Goal: Information Seeking & Learning: Learn about a topic

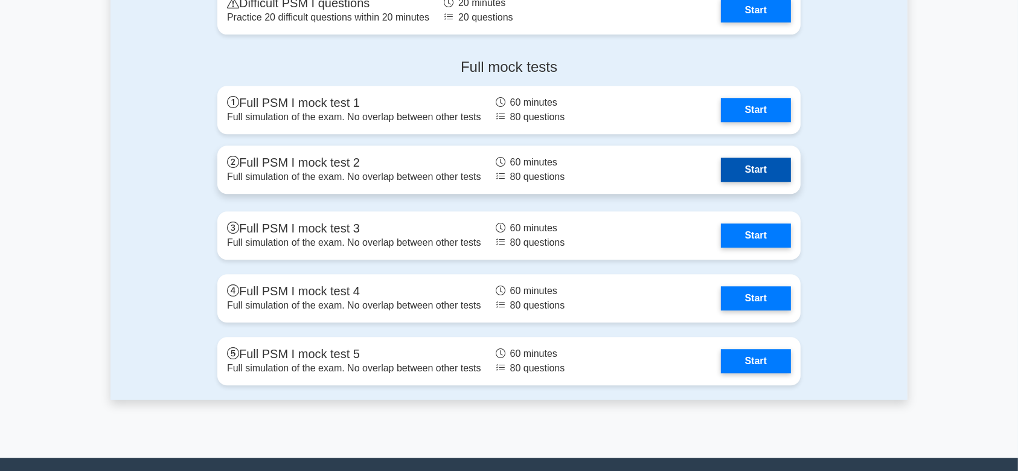
click at [760, 167] on link "Start" at bounding box center [756, 170] width 70 height 24
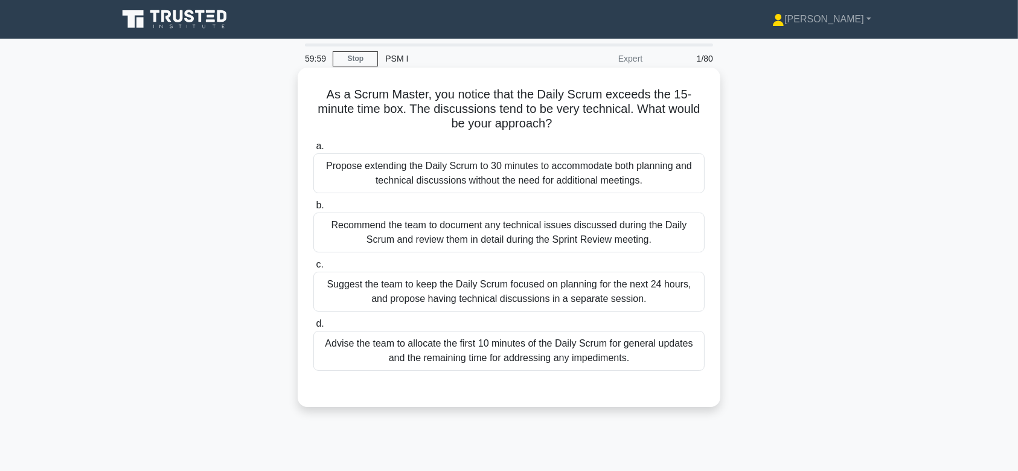
click at [531, 179] on div "Propose extending the Daily Scrum to 30 minutes to accommodate both planning an…" at bounding box center [508, 173] width 391 height 40
click at [313, 150] on input "a. Propose extending the Daily Scrum to 30 minutes to accommodate both planning…" at bounding box center [313, 146] width 0 height 8
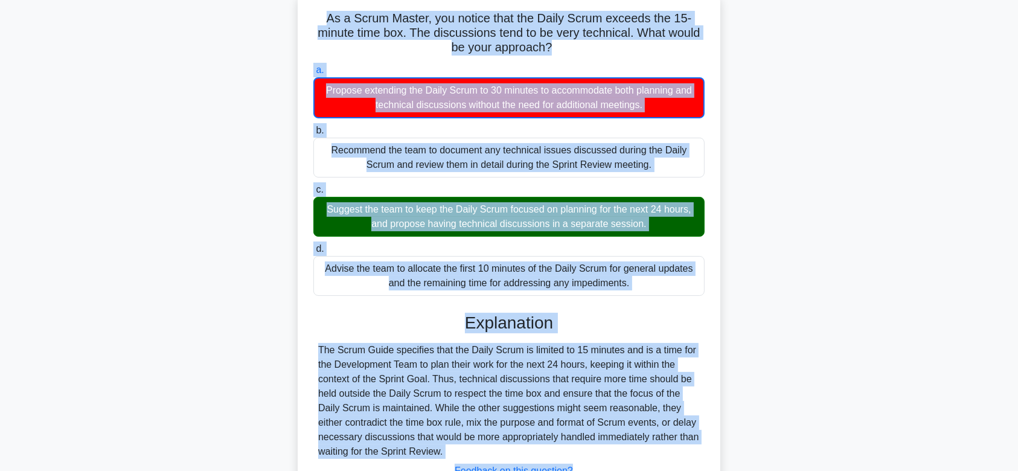
scroll to position [181, 0]
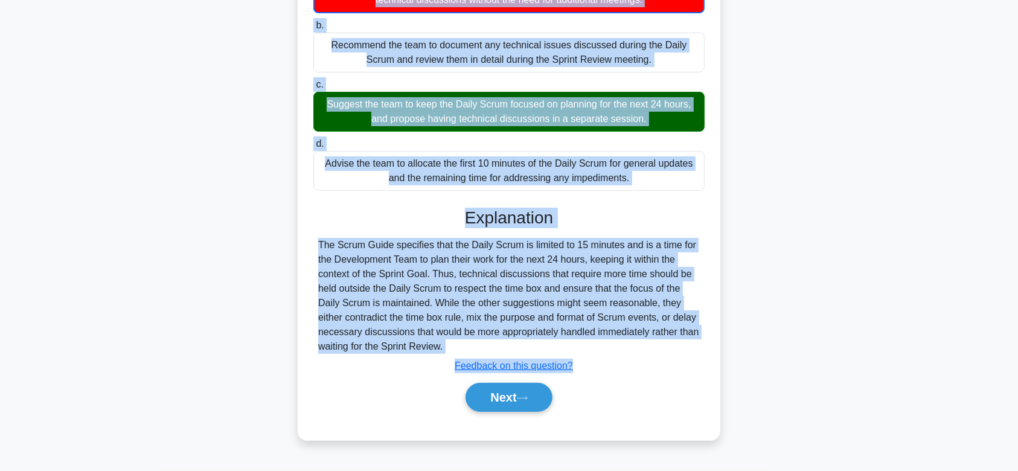
drag, startPoint x: 323, startPoint y: 88, endPoint x: 617, endPoint y: 343, distance: 388.5
click at [617, 343] on div "As a Scrum Master, you notice that the Daily Scrum exceeds the 15-minute time b…" at bounding box center [508, 163] width 413 height 544
copy div "As a Scrum Master, you notice that the Daily Scrum exceeds the 15-minute time b…"
click at [502, 384] on button "Next" at bounding box center [508, 397] width 86 height 29
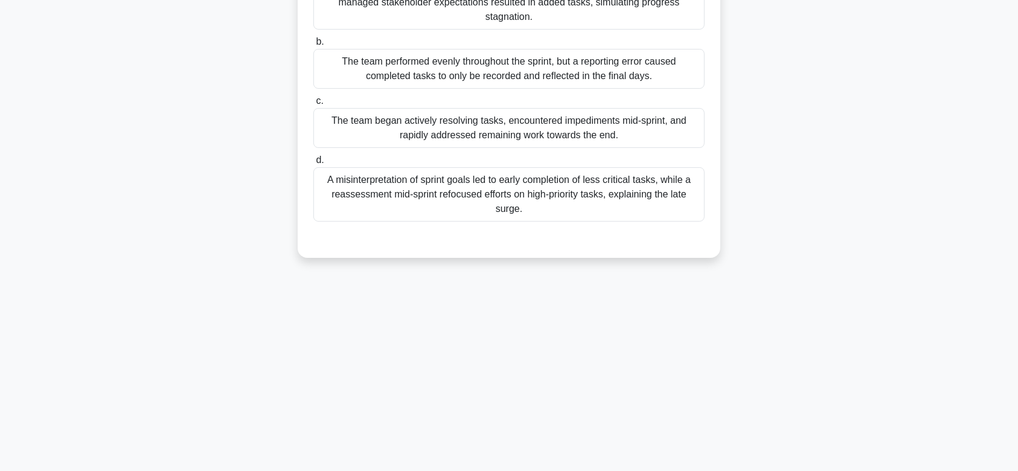
scroll to position [0, 0]
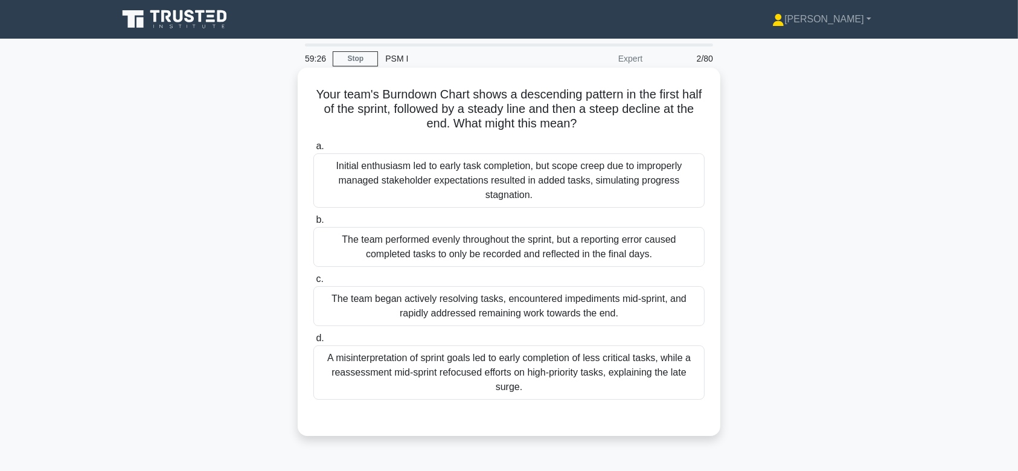
click at [582, 239] on div "The team performed evenly throughout the sprint, but a reporting error caused c…" at bounding box center [508, 247] width 391 height 40
click at [313, 224] on input "b. The team performed evenly throughout the sprint, but a reporting error cause…" at bounding box center [313, 220] width 0 height 8
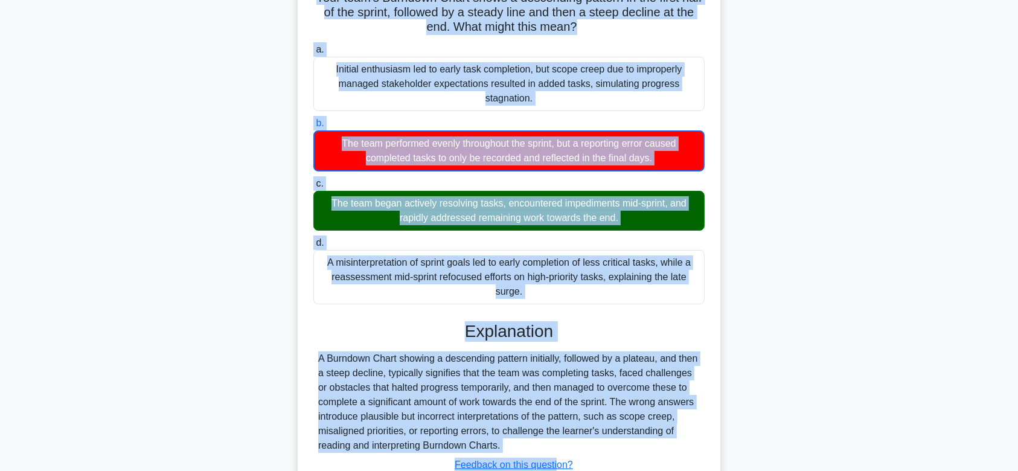
scroll to position [187, 0]
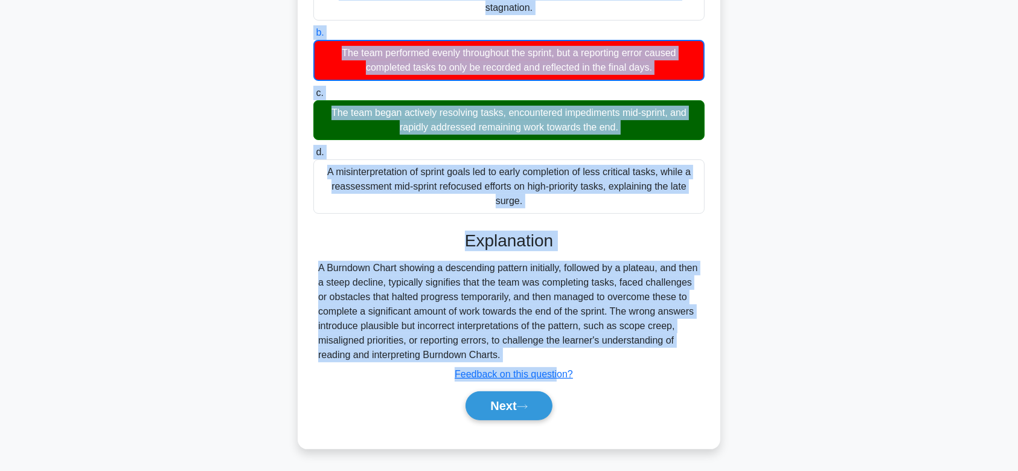
drag, startPoint x: 320, startPoint y: 90, endPoint x: 552, endPoint y: 356, distance: 352.9
click at [552, 356] on div "Your team's Burndown Chart shows a descending pattern in the first half of the …" at bounding box center [508, 164] width 413 height 558
copy div "Your team's Burndown Chart shows a descending pattern in the first half of the …"
click at [526, 398] on button "Next" at bounding box center [508, 405] width 86 height 29
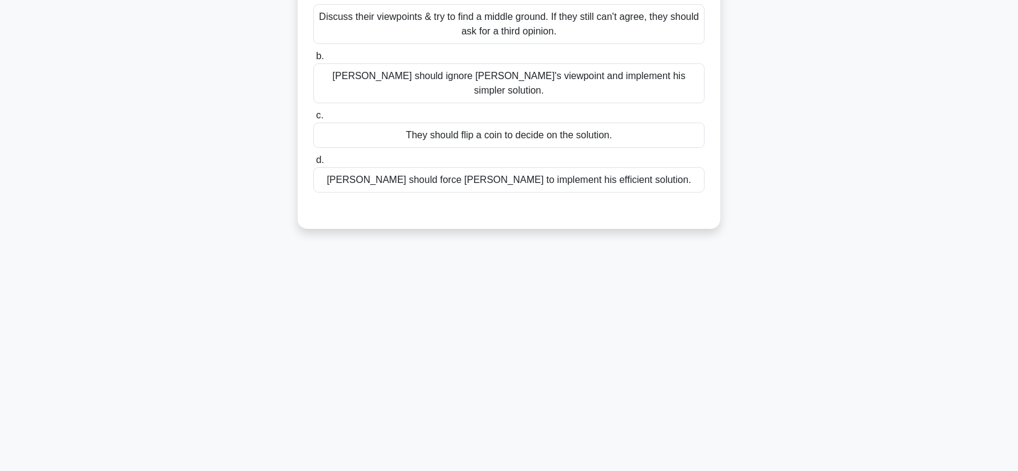
scroll to position [0, 0]
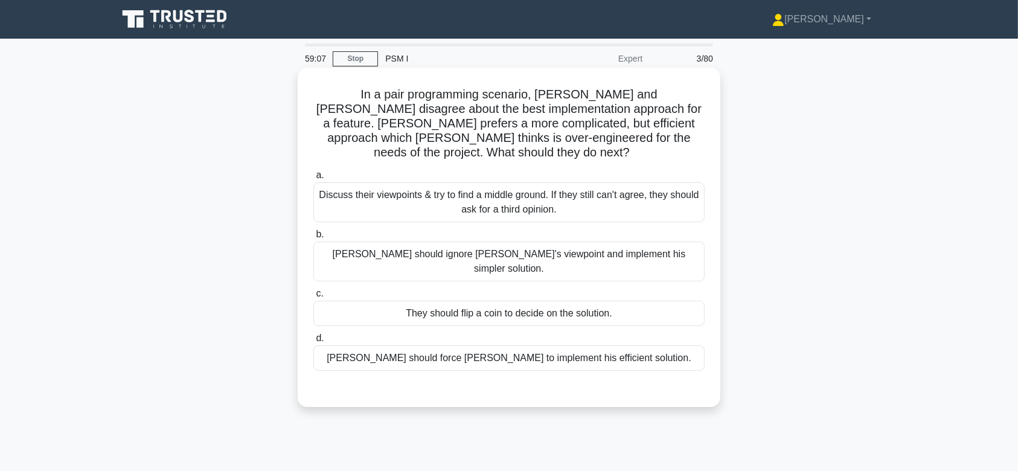
click at [524, 205] on div "Discuss their viewpoints & try to find a middle ground. If they still can't agr…" at bounding box center [508, 202] width 391 height 40
click at [313, 179] on input "a. Discuss their viewpoints & try to find a middle ground. If they still can't …" at bounding box center [313, 175] width 0 height 8
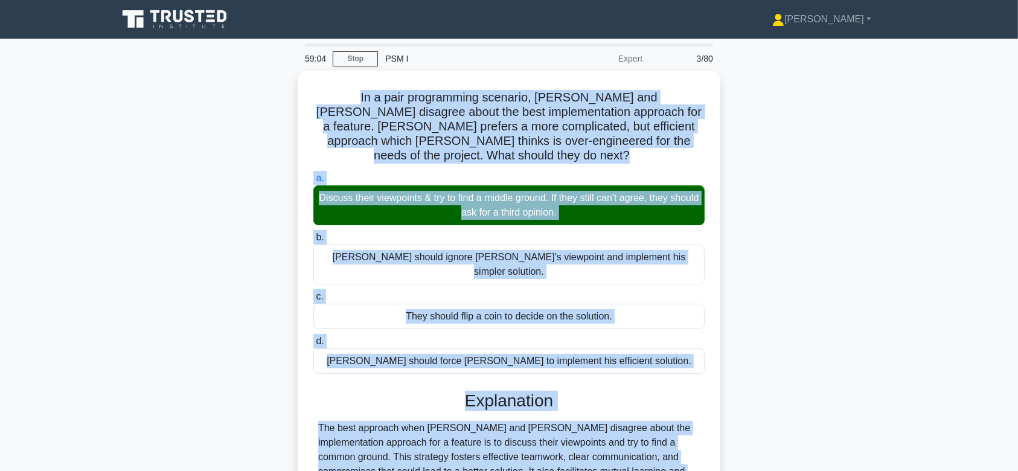
scroll to position [181, 0]
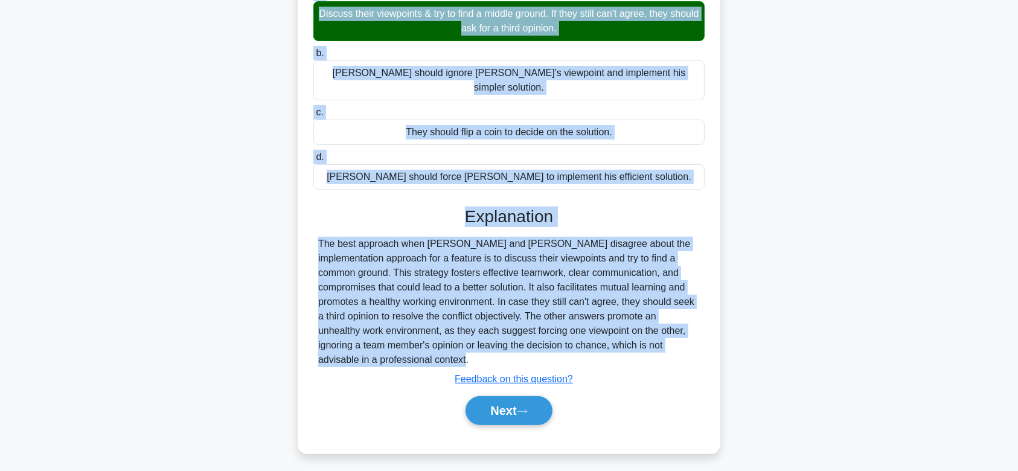
drag, startPoint x: 306, startPoint y: 87, endPoint x: 672, endPoint y: 313, distance: 430.1
click at [672, 313] on div "In a pair programming scenario, Mike and John disagree about the best implement…" at bounding box center [508, 169] width 413 height 557
copy div "In a pair programming scenario, Mike and John disagree about the best implement…"
click at [514, 396] on button "Next" at bounding box center [508, 410] width 86 height 29
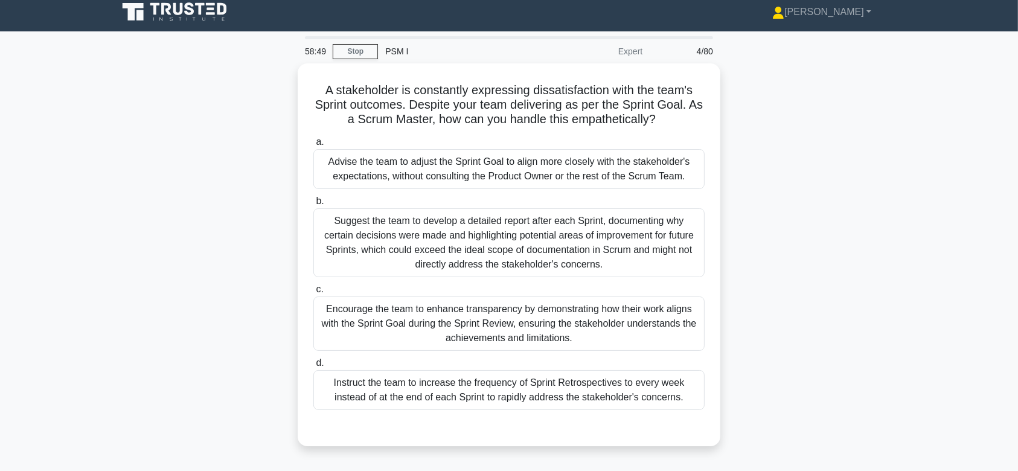
scroll to position [0, 0]
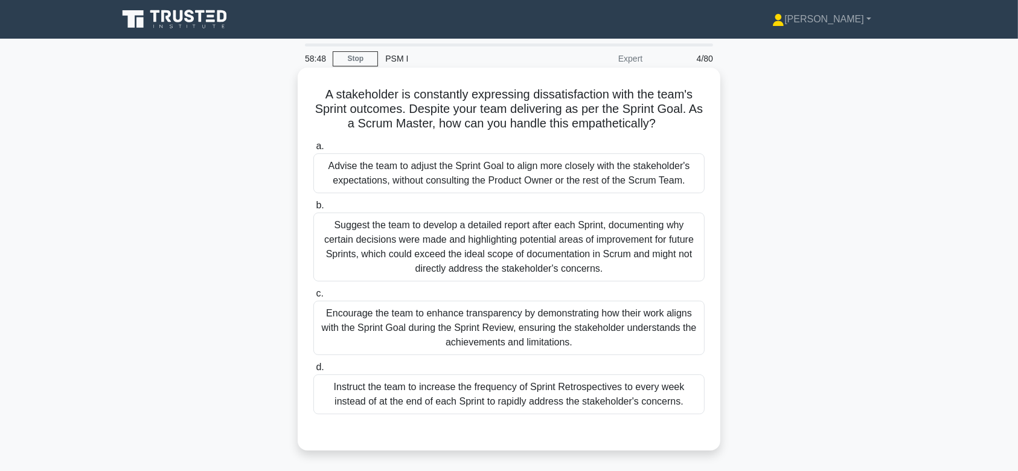
click at [542, 290] on label "c. Encourage the team to enhance transparency by demonstrating how their work a…" at bounding box center [508, 320] width 391 height 69
click at [313, 290] on input "c. Encourage the team to enhance transparency by demonstrating how their work a…" at bounding box center [313, 294] width 0 height 8
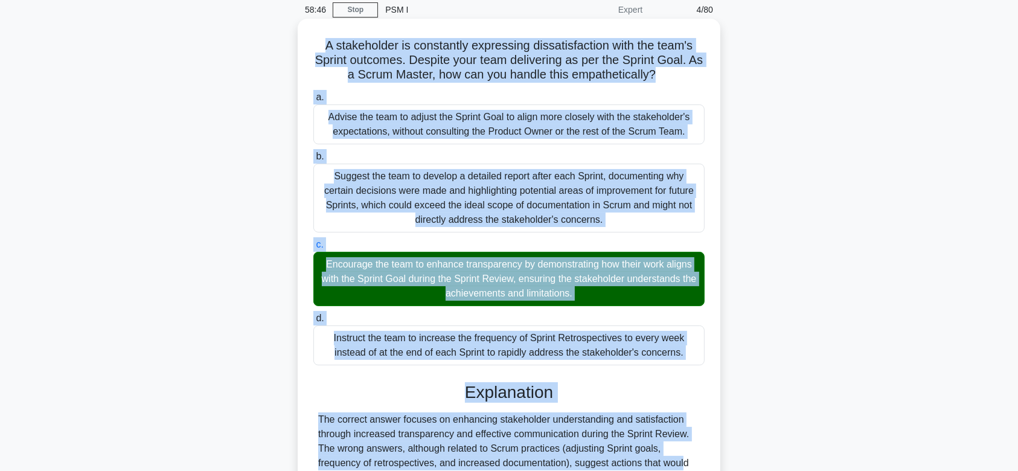
scroll to position [186, 0]
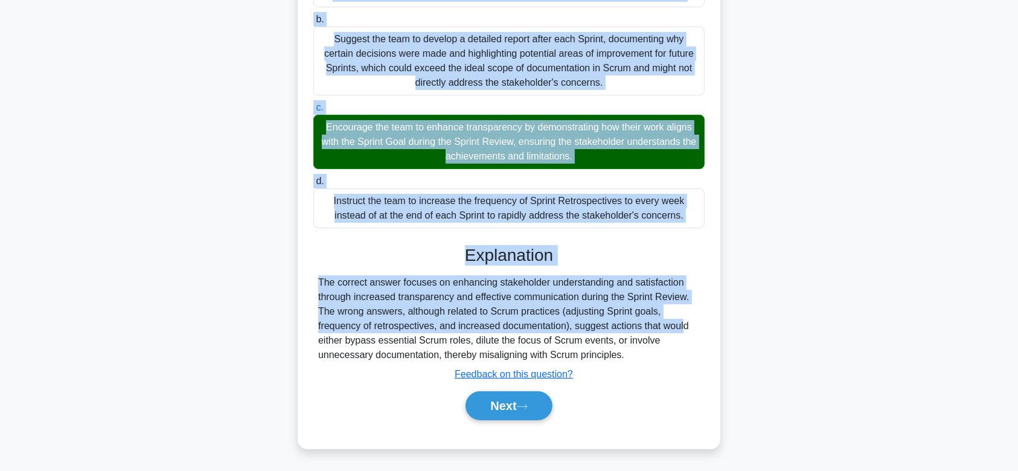
drag, startPoint x: 319, startPoint y: 96, endPoint x: 684, endPoint y: 360, distance: 450.9
click at [684, 360] on div "A stakeholder is constantly expressing dissatisfaction with the team's Sprint o…" at bounding box center [508, 165] width 413 height 557
copy div "A stakeholder is constantly expressing dissatisfaction with the team's Sprint o…"
click at [517, 408] on button "Next" at bounding box center [508, 405] width 86 height 29
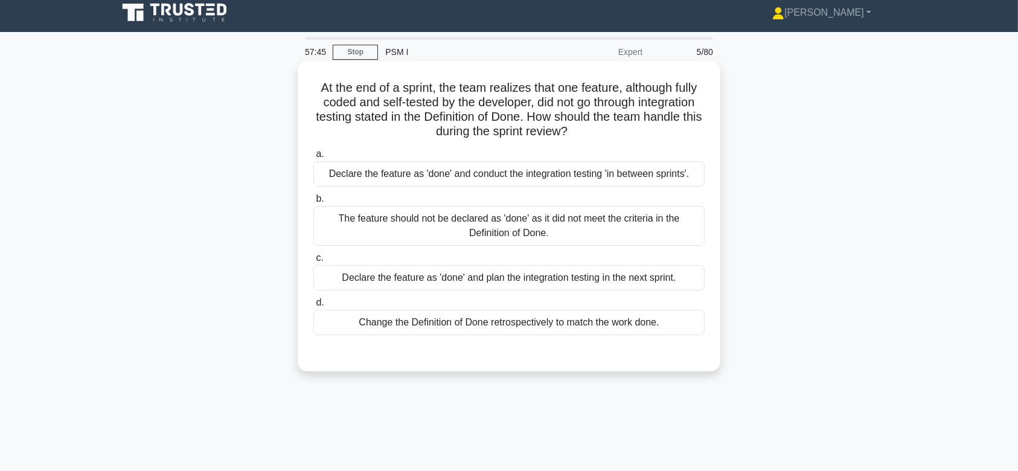
scroll to position [0, 0]
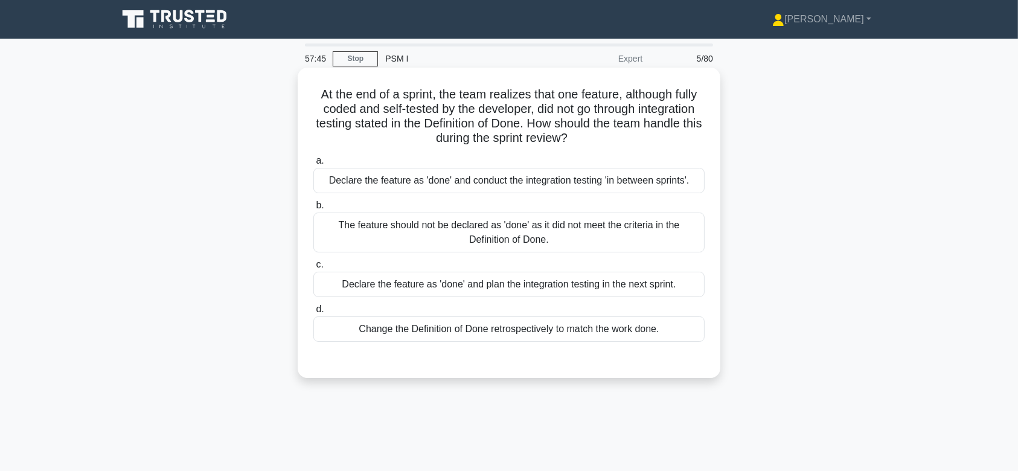
click at [496, 252] on div "The feature should not be declared as 'done' as it did not meet the criteria in…" at bounding box center [508, 232] width 391 height 40
click at [313, 209] on input "b. The feature should not be declared as 'done' as it did not meet the criteria…" at bounding box center [313, 206] width 0 height 8
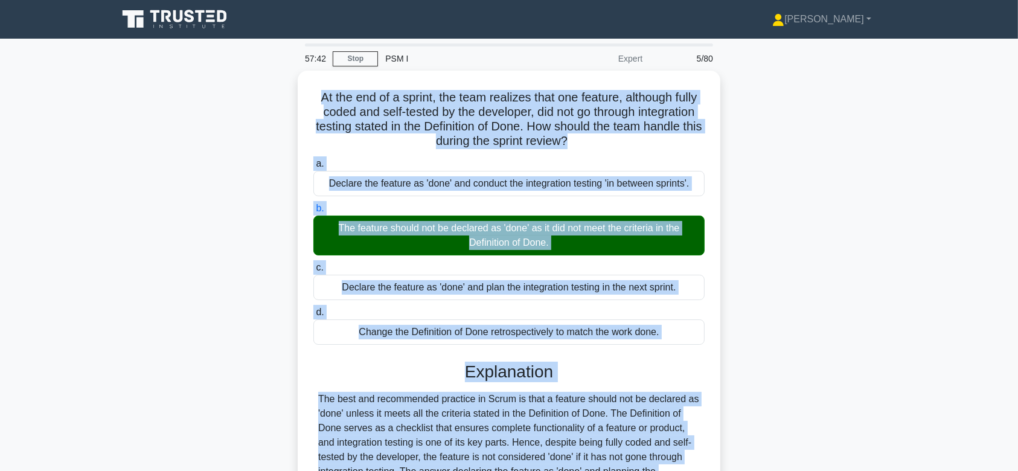
scroll to position [200, 0]
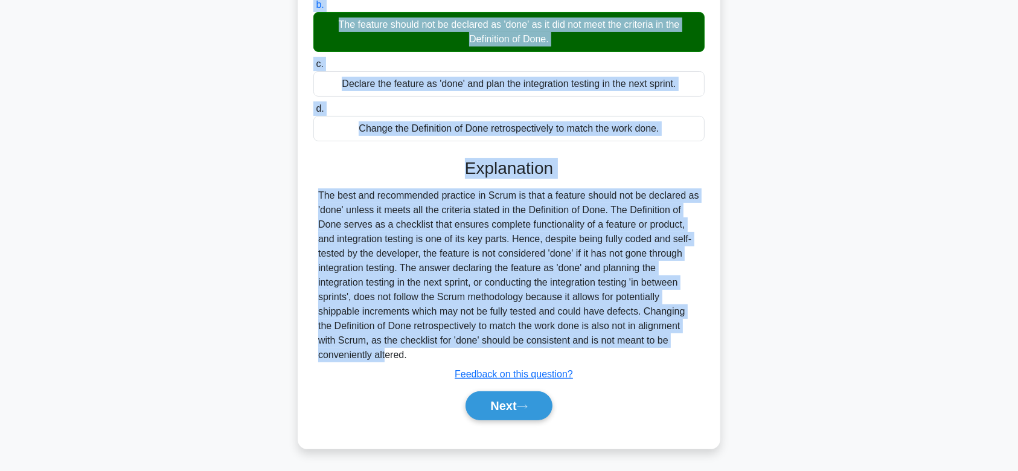
drag, startPoint x: 311, startPoint y: 96, endPoint x: 680, endPoint y: 353, distance: 449.5
click at [680, 353] on div "At the end of a sprint, the team realizes that one feature, although fully code…" at bounding box center [508, 158] width 413 height 572
copy div "At the end of a sprint, the team realizes that one feature, although fully code…"
click at [508, 408] on button "Next" at bounding box center [508, 405] width 86 height 29
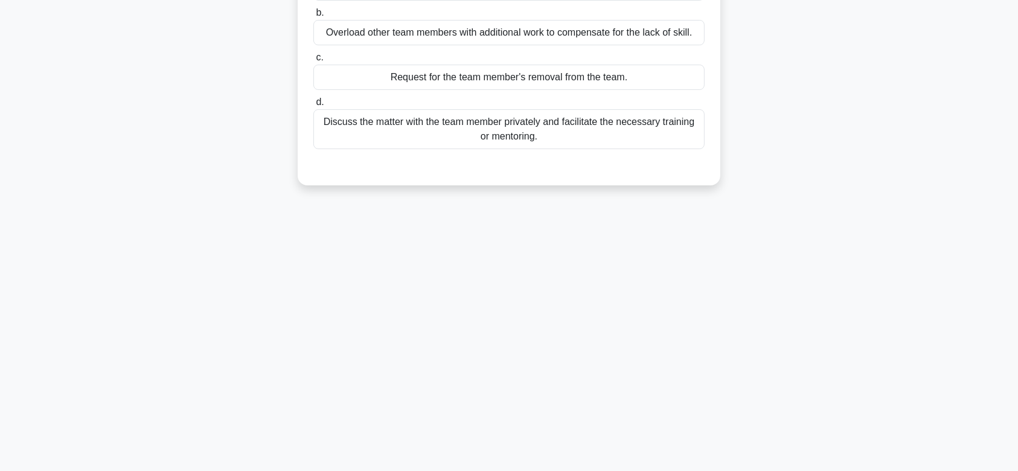
scroll to position [0, 0]
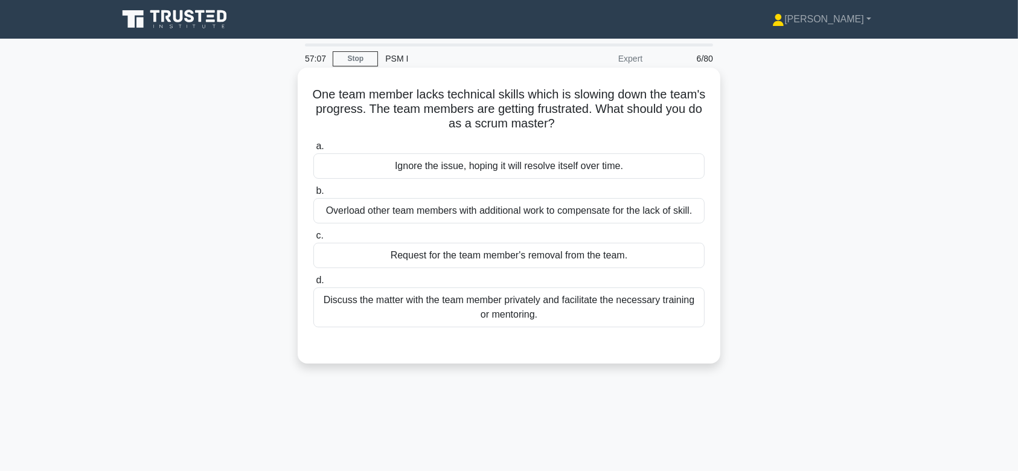
click at [543, 203] on div "Overload other team members with additional work to compensate for the lack of …" at bounding box center [508, 210] width 391 height 25
click at [313, 195] on input "b. Overload other team members with additional work to compensate for the lack …" at bounding box center [313, 191] width 0 height 8
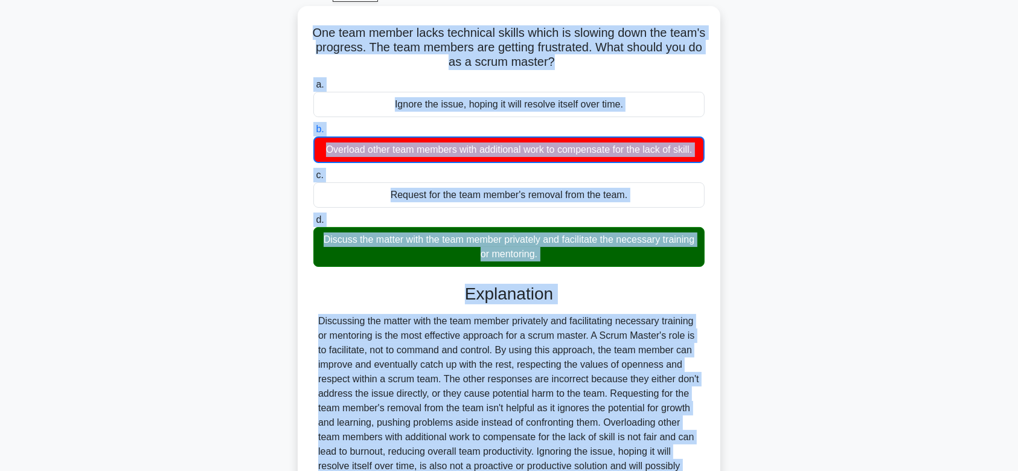
scroll to position [202, 0]
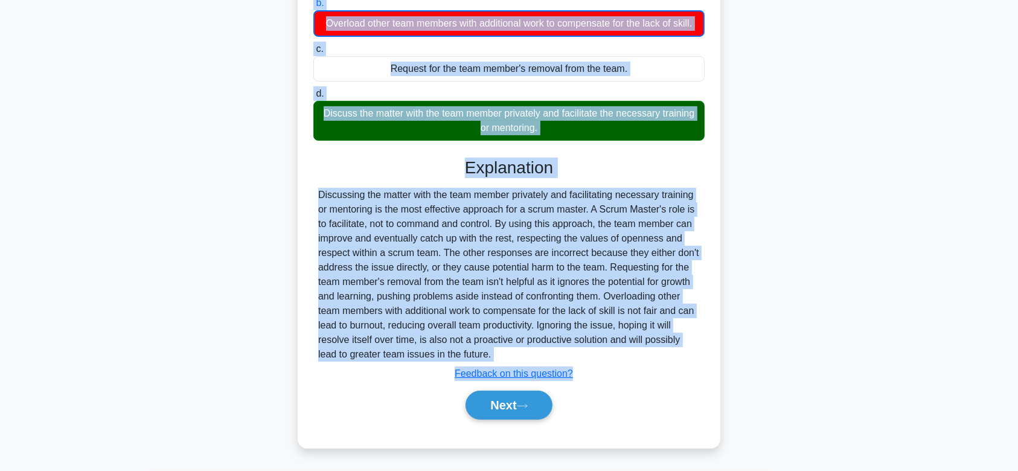
drag, startPoint x: 325, startPoint y: 95, endPoint x: 590, endPoint y: 353, distance: 370.0
click at [590, 353] on div "One team member lacks technical skills which is slowing down the team's progres…" at bounding box center [508, 164] width 413 height 558
copy div "One team member lacks technical skills which is slowing down the team's progres…"
click at [536, 403] on button "Next" at bounding box center [508, 404] width 86 height 29
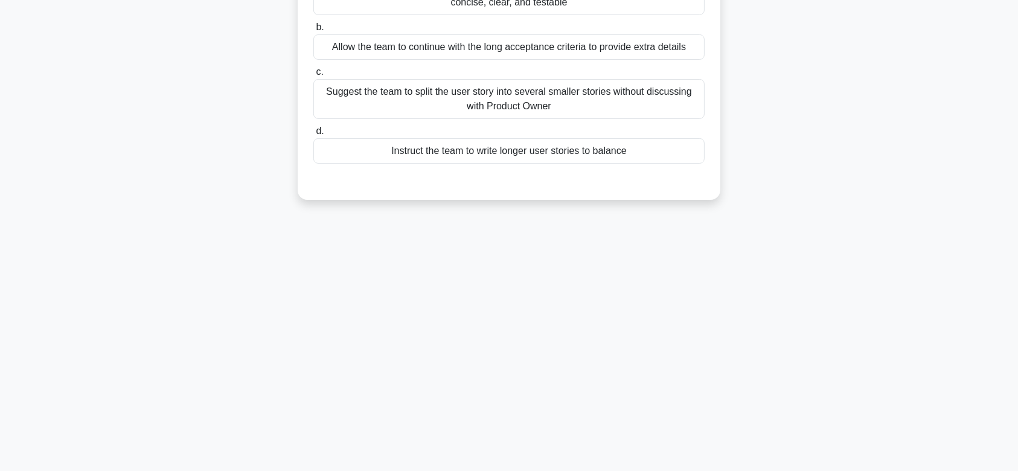
scroll to position [0, 0]
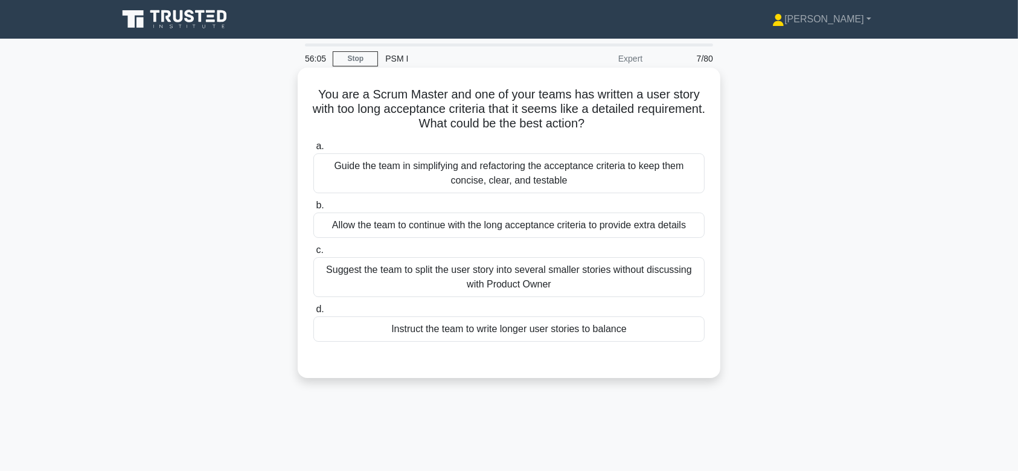
click at [541, 237] on div "Allow the team to continue with the long acceptance criteria to provide extra d…" at bounding box center [508, 224] width 391 height 25
click at [313, 209] on input "b. Allow the team to continue with the long acceptance criteria to provide extr…" at bounding box center [313, 206] width 0 height 8
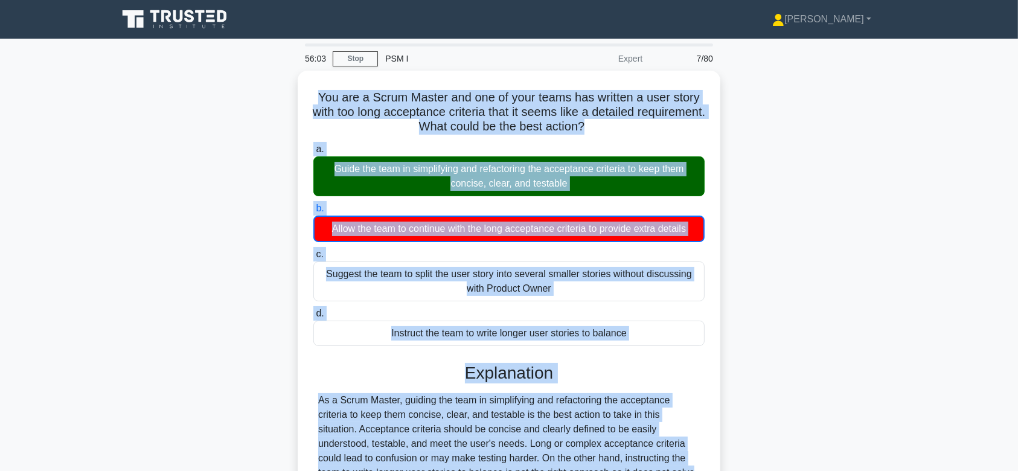
scroll to position [187, 0]
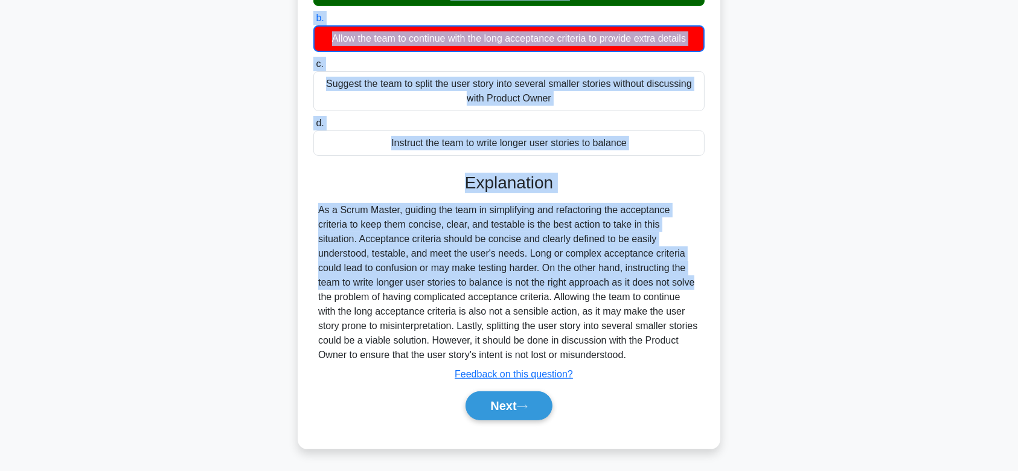
drag, startPoint x: 310, startPoint y: 93, endPoint x: 657, endPoint y: 356, distance: 435.5
click at [657, 356] on div "You are a Scrum Master and one of your teams has written a user story with too …" at bounding box center [508, 164] width 413 height 558
copy div "You are a Scrum Master and one of your teams has written a user story with too …"
click at [512, 413] on button "Next" at bounding box center [508, 405] width 86 height 29
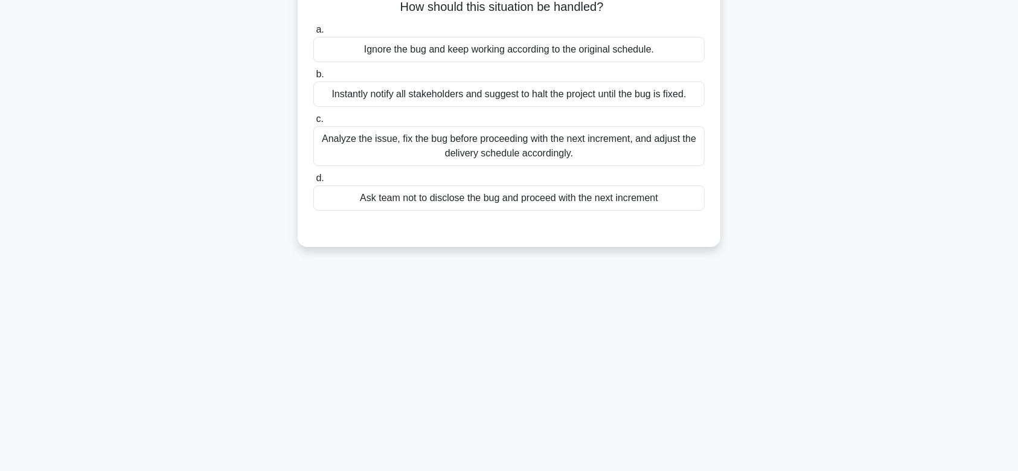
scroll to position [0, 0]
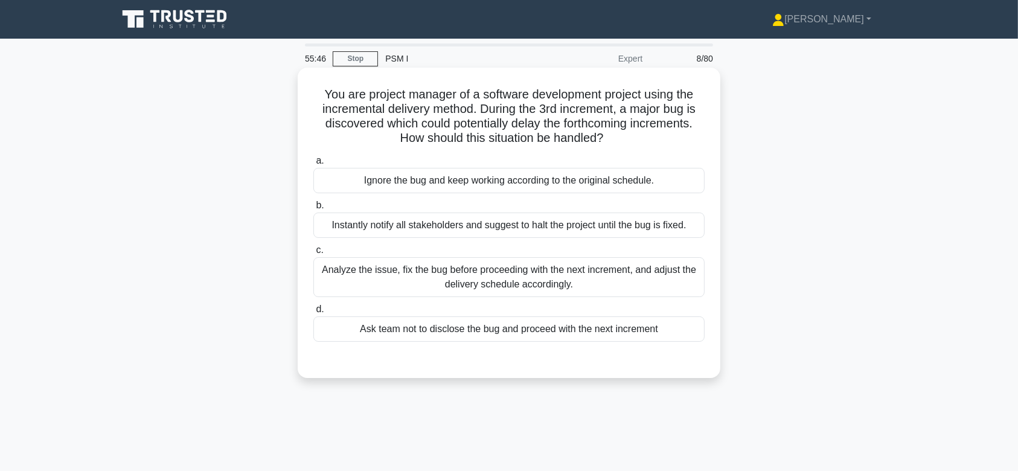
click at [550, 234] on div "Instantly notify all stakeholders and suggest to halt the project until the bug…" at bounding box center [508, 224] width 391 height 25
click at [313, 209] on input "b. Instantly notify all stakeholders and suggest to halt the project until the …" at bounding box center [313, 206] width 0 height 8
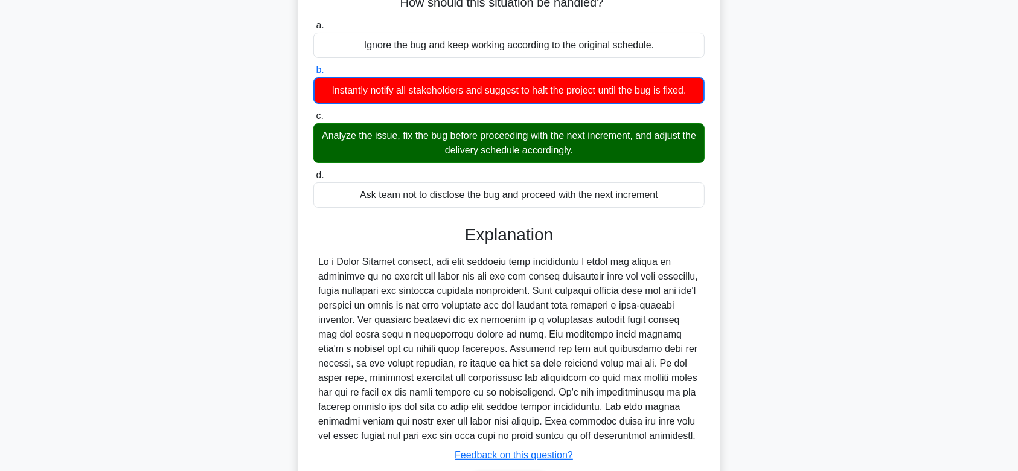
scroll to position [231, 0]
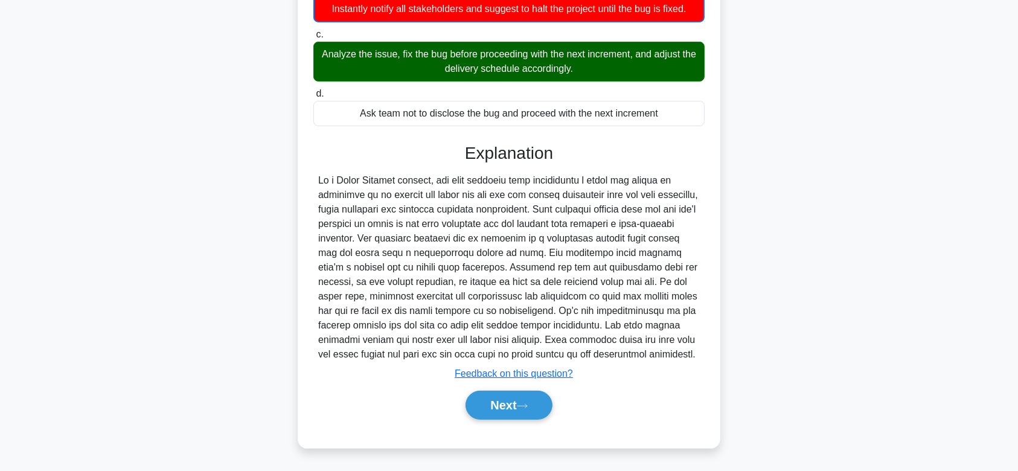
drag, startPoint x: 317, startPoint y: 96, endPoint x: 566, endPoint y: 348, distance: 354.2
click at [566, 348] on div "You are project manager of a software development project using the incremental…" at bounding box center [508, 149] width 413 height 587
copy div "You are project manager of a software development project using the incremental…"
click at [512, 412] on button "Next" at bounding box center [508, 404] width 86 height 29
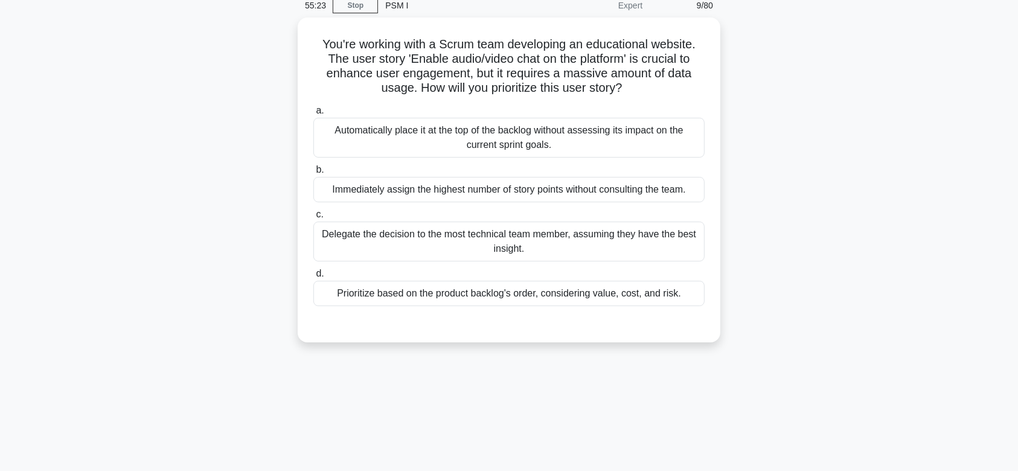
scroll to position [51, 0]
click at [530, 123] on div "Automatically place it at the top of the backlog without assessing its impact o…" at bounding box center [508, 137] width 391 height 40
click at [313, 114] on input "a. Automatically place it at the top of the backlog without assessing its impac…" at bounding box center [313, 110] width 0 height 8
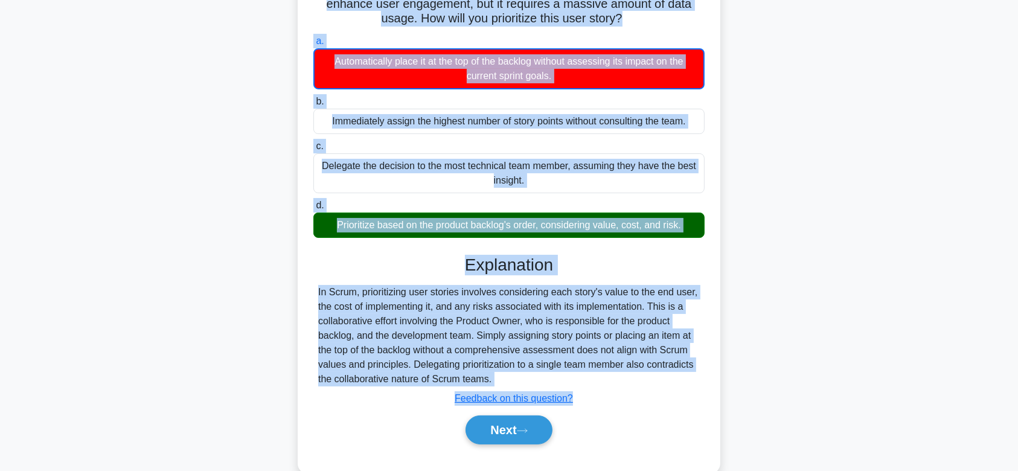
scroll to position [181, 0]
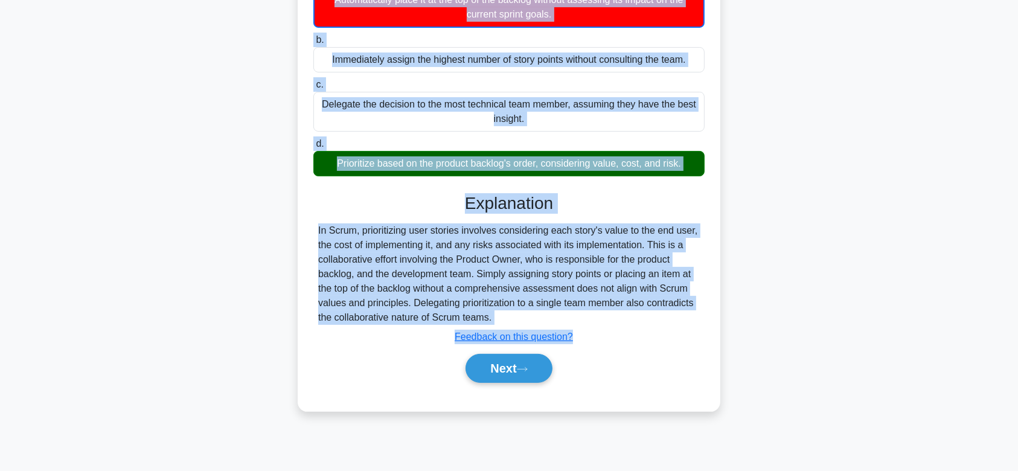
drag, startPoint x: 314, startPoint y: 40, endPoint x: 555, endPoint y: 318, distance: 368.0
click at [555, 318] on div "You're working with a Scrum team developing an educational website. The user st…" at bounding box center [508, 148] width 413 height 515
copy div "You're working with a Scrum team developing an educational website. The user st…"
click at [517, 367] on button "Next" at bounding box center [508, 368] width 86 height 29
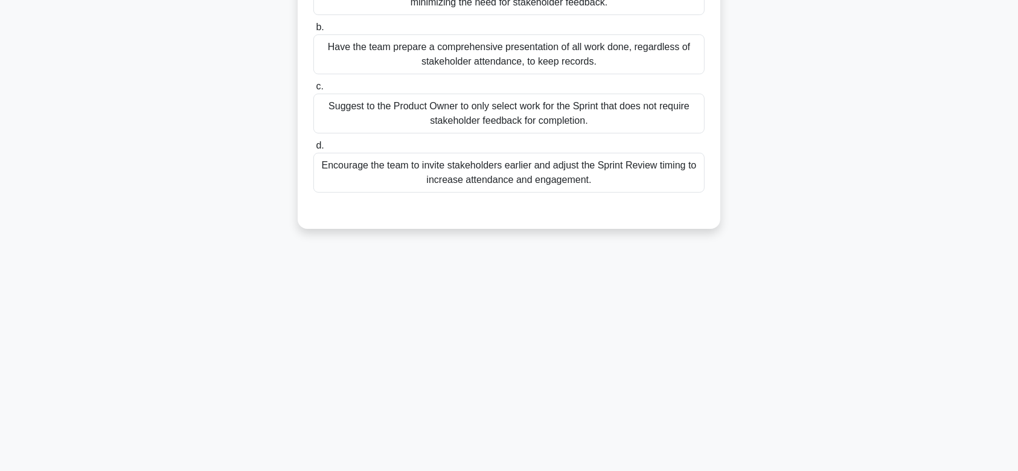
scroll to position [0, 0]
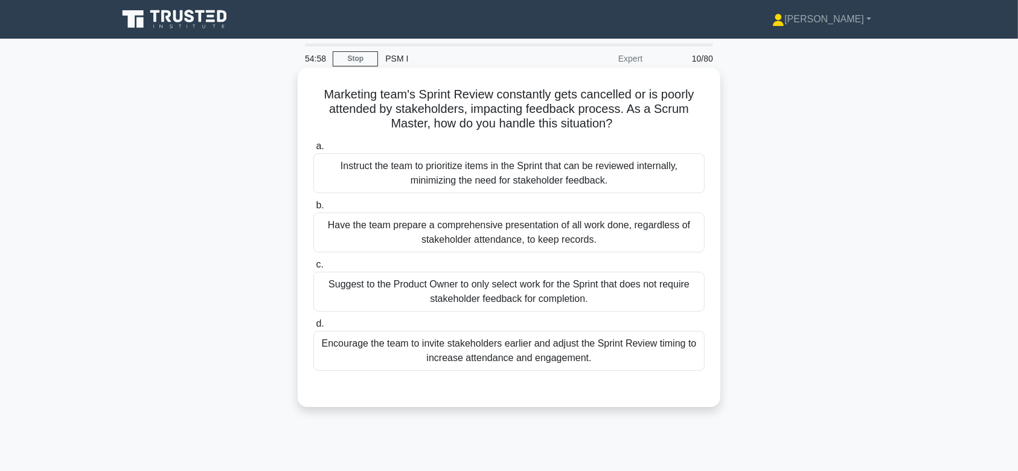
click at [543, 275] on div "Suggest to the Product Owner to only select work for the Sprint that does not r…" at bounding box center [508, 292] width 391 height 40
click at [313, 269] on input "c. Suggest to the Product Owner to only select work for the Sprint that does no…" at bounding box center [313, 265] width 0 height 8
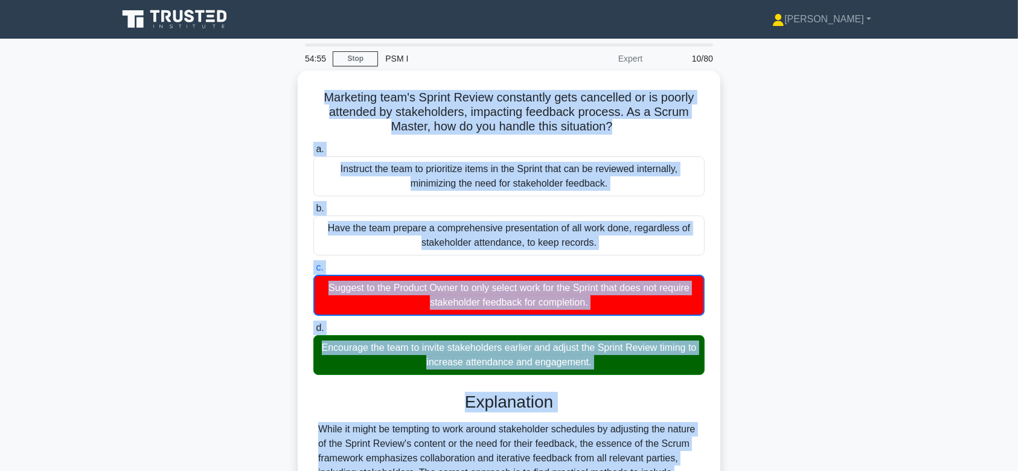
scroll to position [181, 0]
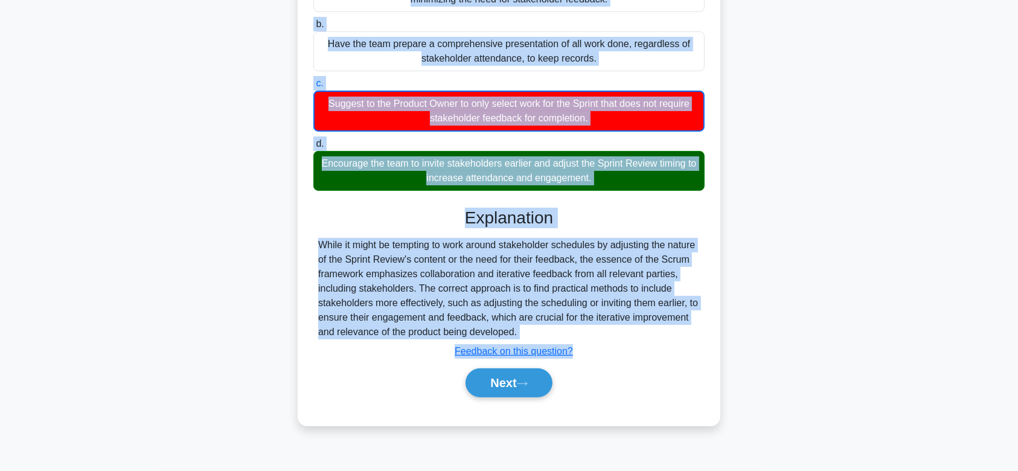
drag, startPoint x: 319, startPoint y: 96, endPoint x: 604, endPoint y: 331, distance: 369.1
click at [604, 331] on div "Marketing team's Sprint Review constantly gets cancelled or is poorly attended …" at bounding box center [508, 155] width 413 height 529
copy div "Marketing team's Sprint Review constantly gets cancelled or is poorly attended …"
click at [493, 392] on button "Next" at bounding box center [508, 382] width 86 height 29
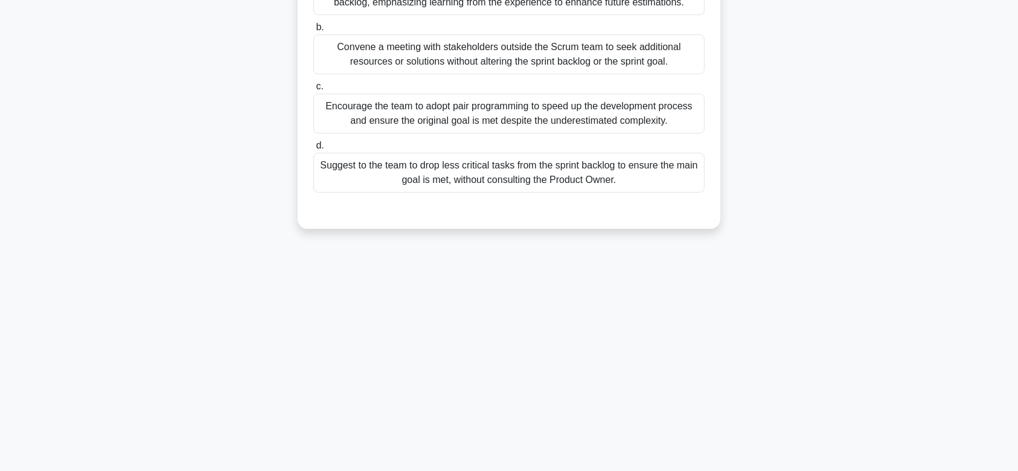
scroll to position [0, 0]
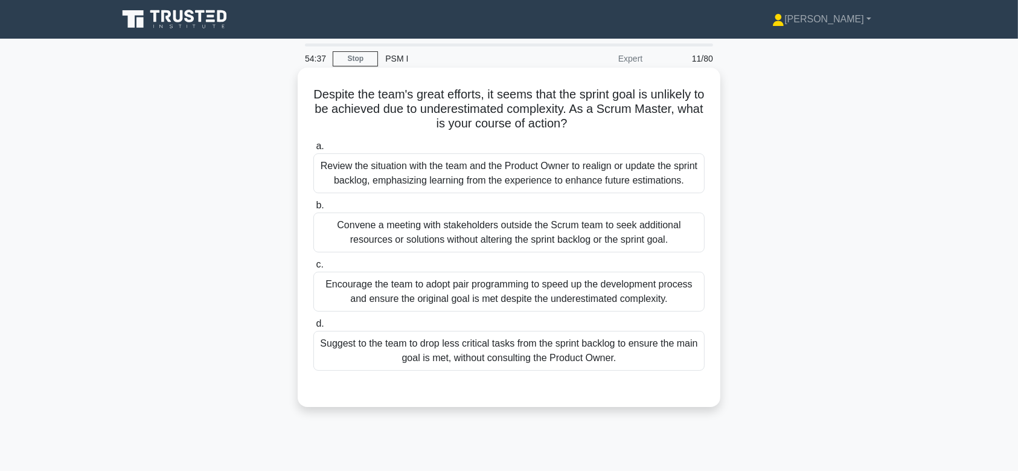
click at [555, 250] on div "Convene a meeting with stakeholders outside the Scrum team to seek additional r…" at bounding box center [508, 232] width 391 height 40
click at [313, 209] on input "b. Convene a meeting with stakeholders outside the Scrum team to seek additiona…" at bounding box center [313, 206] width 0 height 8
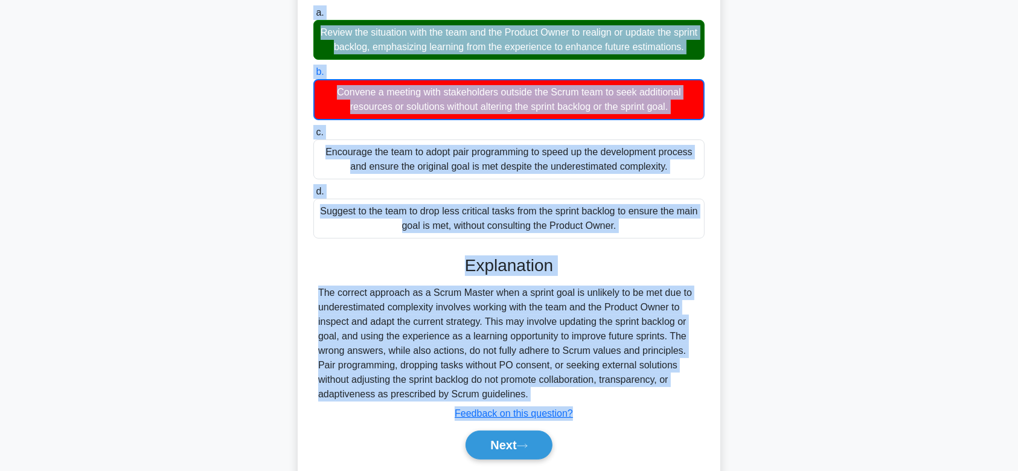
scroll to position [187, 0]
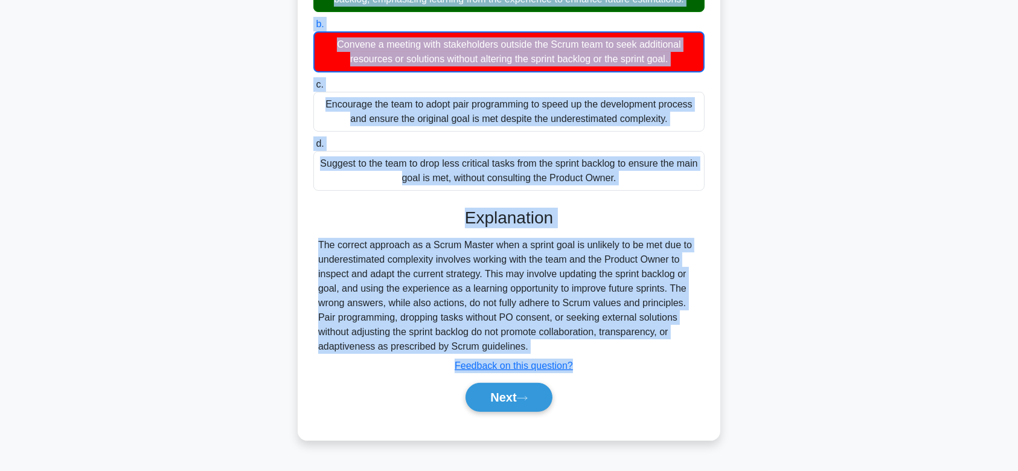
drag, startPoint x: 313, startPoint y: 93, endPoint x: 612, endPoint y: 355, distance: 398.2
click at [612, 355] on div "Despite the team's great efforts, it seems that the sprint goal is unlikely to …" at bounding box center [508, 163] width 413 height 544
click at [493, 402] on button "Next" at bounding box center [508, 397] width 86 height 29
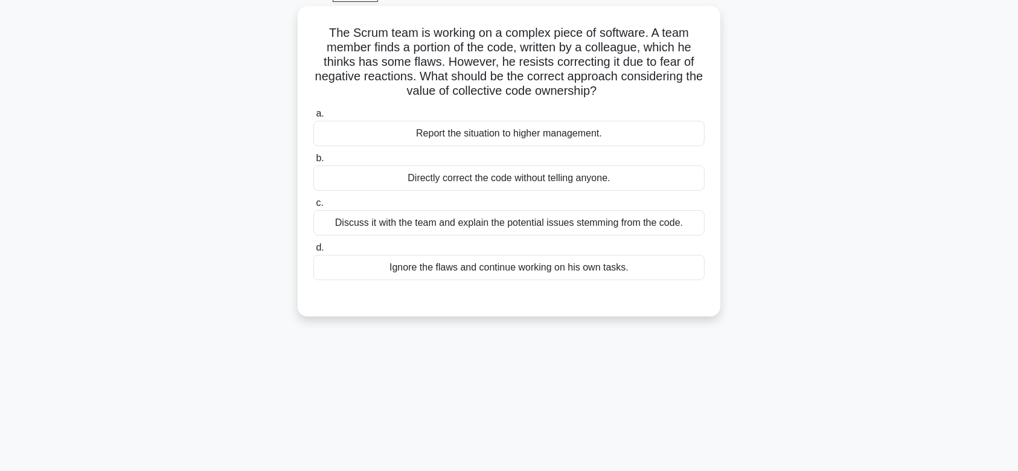
scroll to position [0, 0]
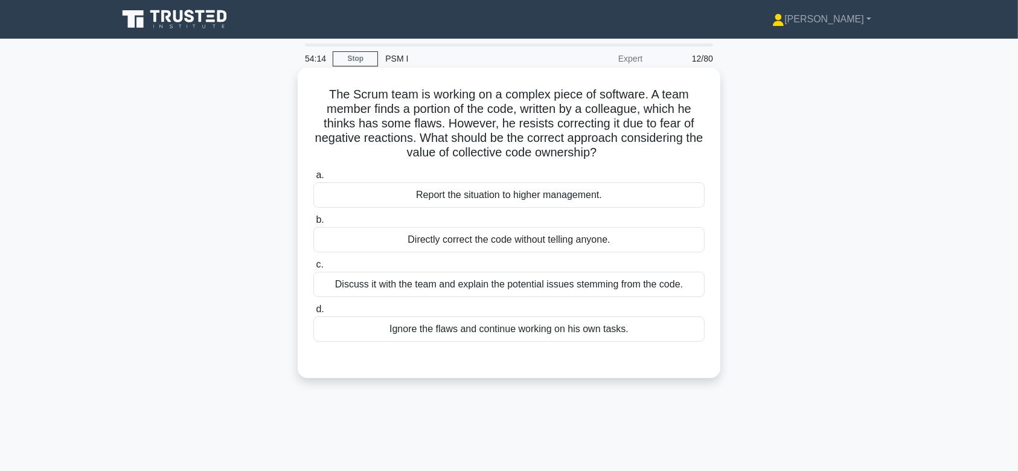
click at [485, 191] on div "Report the situation to higher management." at bounding box center [508, 194] width 391 height 25
click at [313, 179] on input "a. Report the situation to higher management." at bounding box center [313, 175] width 0 height 8
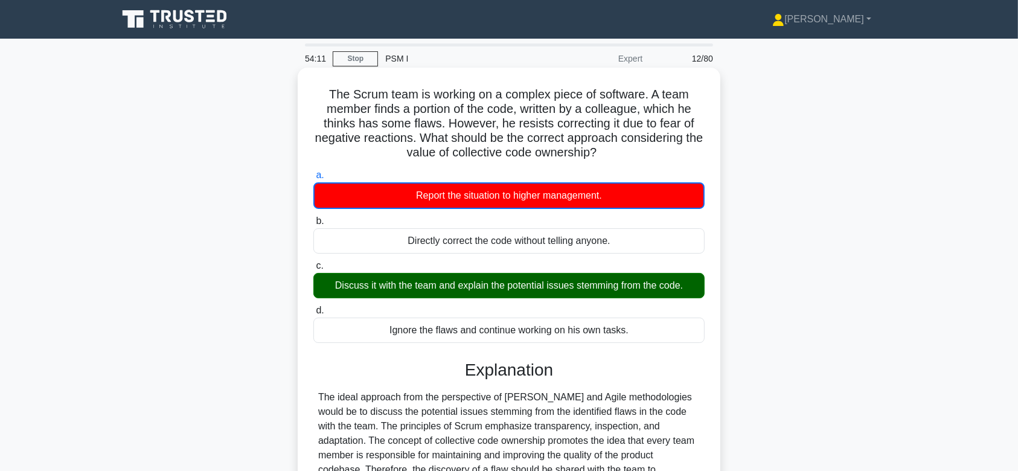
click at [329, 94] on h5 "The Scrum team is working on a complex piece of software. A team member finds a…" at bounding box center [508, 124] width 393 height 74
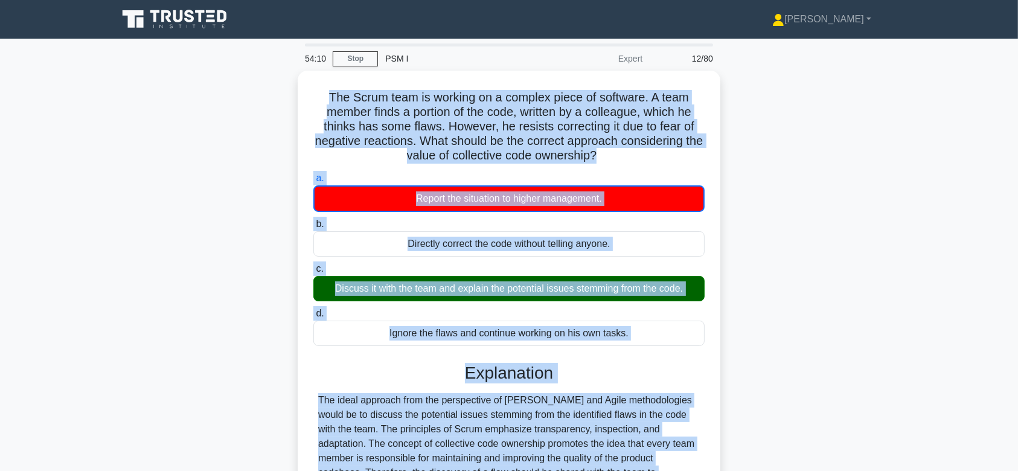
scroll to position [202, 0]
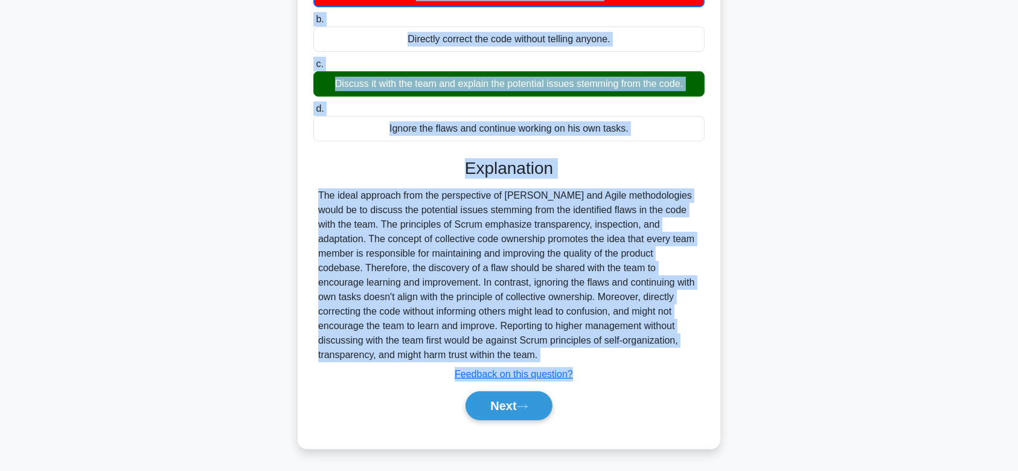
drag, startPoint x: 323, startPoint y: 94, endPoint x: 617, endPoint y: 360, distance: 396.1
click at [617, 360] on div "The Scrum team is working on a complex piece of software. A team member finds a…" at bounding box center [508, 157] width 413 height 573
click at [512, 395] on button "Next" at bounding box center [508, 405] width 86 height 29
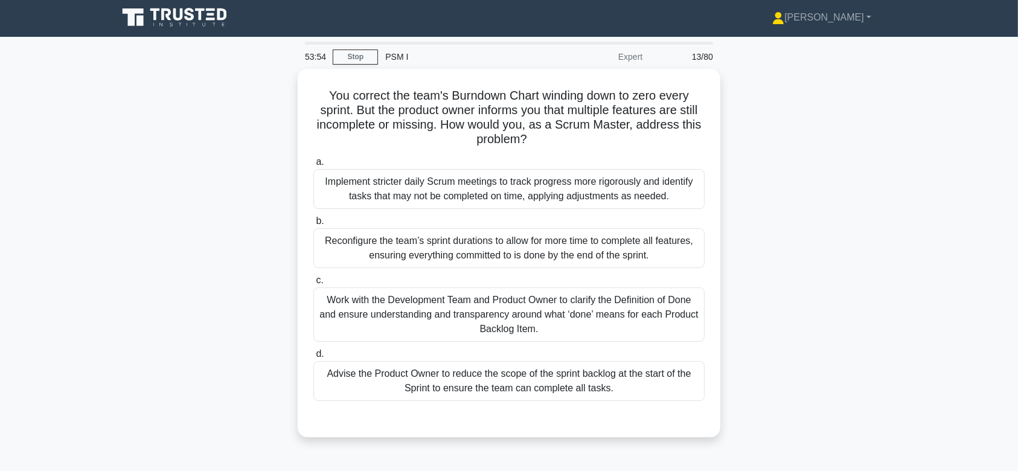
scroll to position [0, 0]
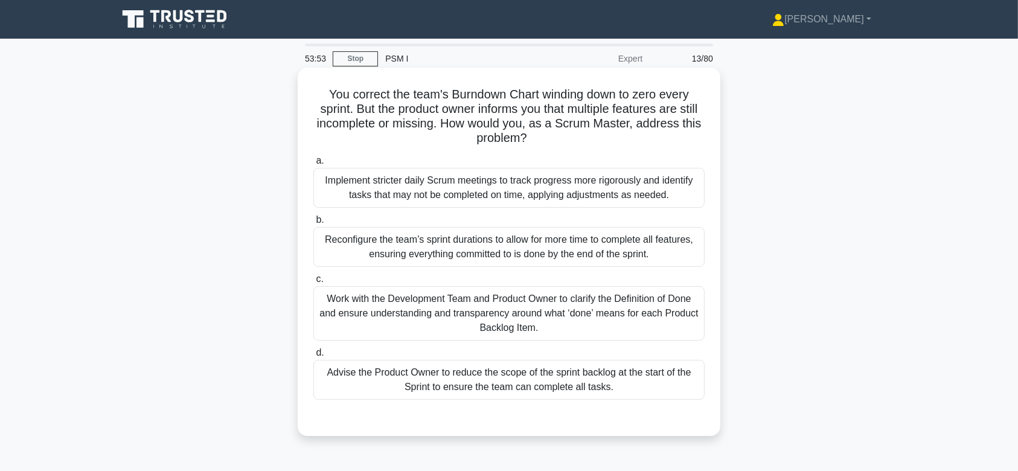
click at [540, 345] on label "d. Advise the Product Owner to reduce the scope of the sprint backlog at the st…" at bounding box center [508, 372] width 391 height 54
click at [313, 349] on input "d. Advise the Product Owner to reduce the scope of the sprint backlog at the st…" at bounding box center [313, 353] width 0 height 8
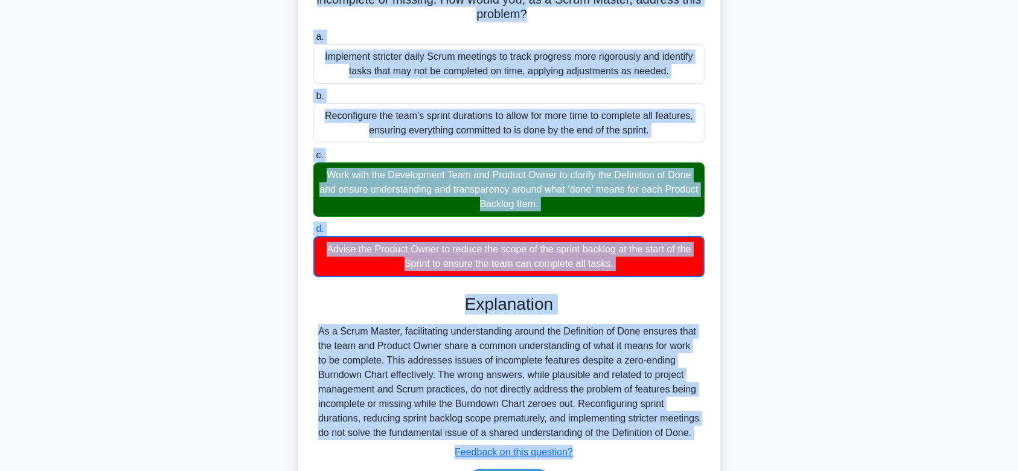
scroll to position [216, 0]
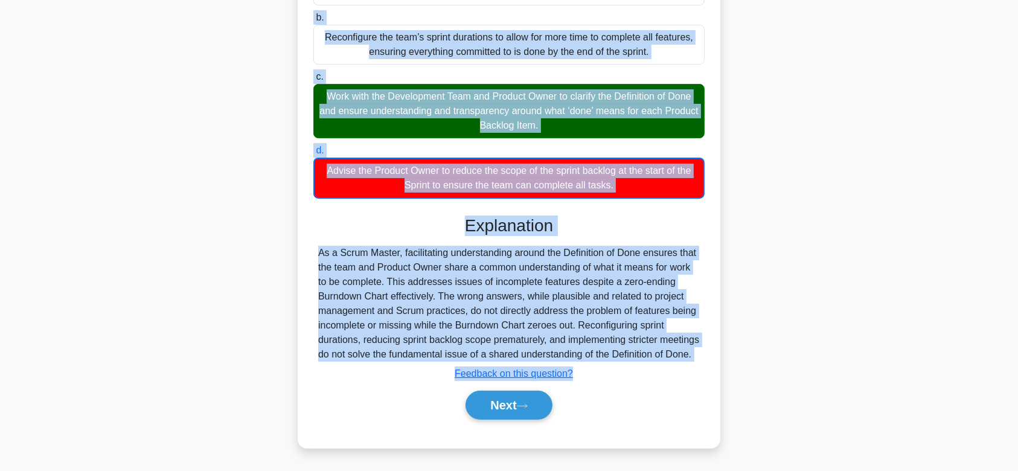
drag, startPoint x: 323, startPoint y: 98, endPoint x: 600, endPoint y: 358, distance: 380.4
click at [600, 358] on div "You correct the team's Burndown Chart winding down to zero every sprint. But th…" at bounding box center [508, 156] width 413 height 573
click at [513, 406] on button "Next" at bounding box center [508, 404] width 86 height 29
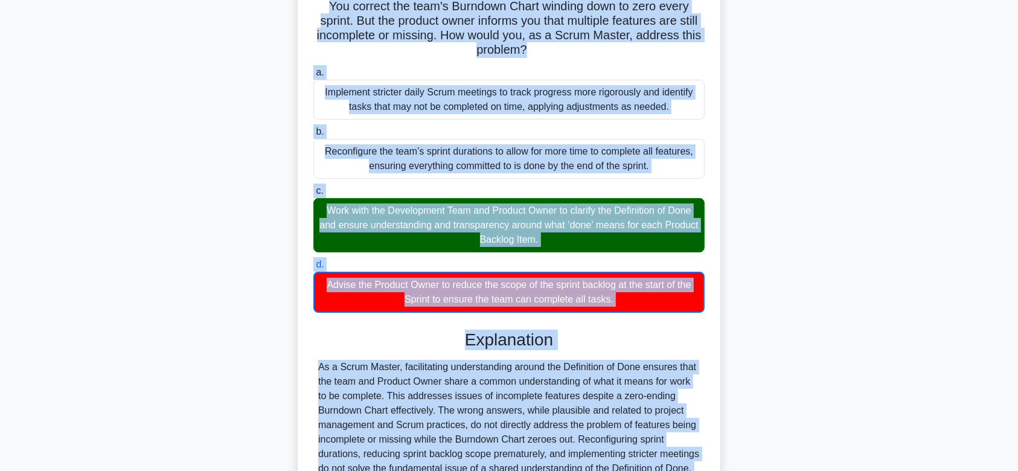
scroll to position [0, 0]
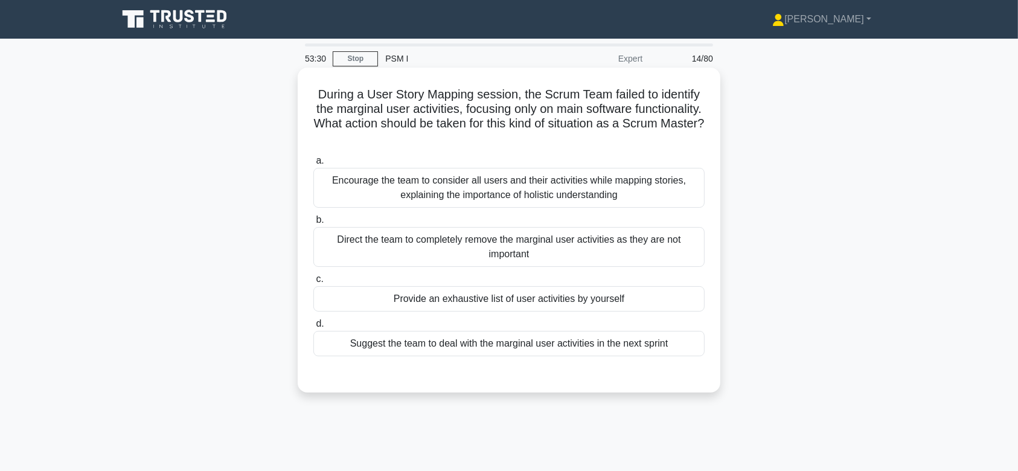
click at [512, 182] on div "Encourage the team to consider all users and their activities while mapping sto…" at bounding box center [508, 188] width 391 height 40
click at [313, 165] on input "a. Encourage the team to consider all users and their activities while mapping …" at bounding box center [313, 161] width 0 height 8
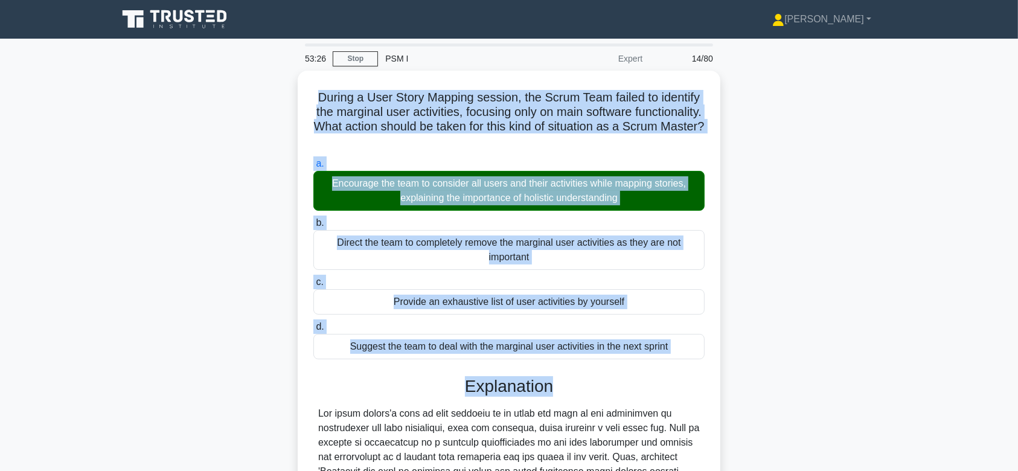
scroll to position [258, 0]
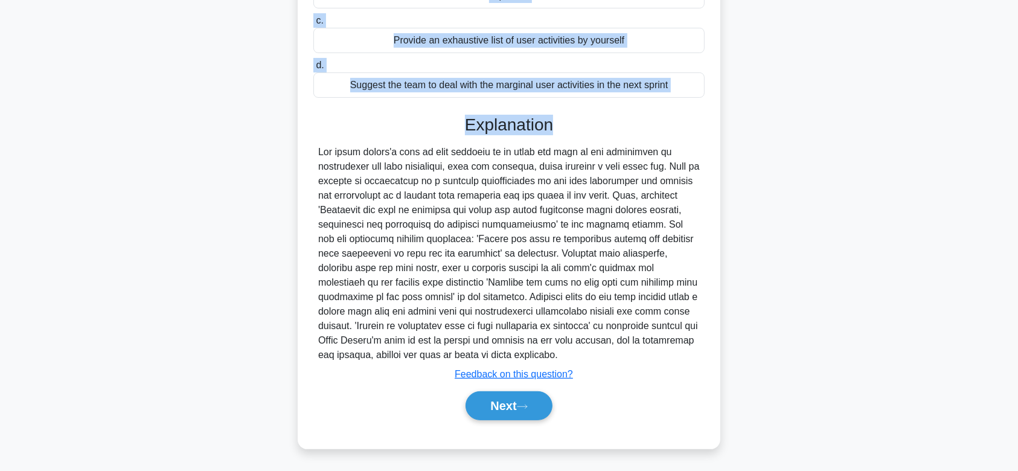
drag, startPoint x: 309, startPoint y: 98, endPoint x: 629, endPoint y: 355, distance: 410.4
click at [629, 355] on div "During a User Story Mapping session, the Scrum Team failed to identify the marg…" at bounding box center [508, 128] width 413 height 629
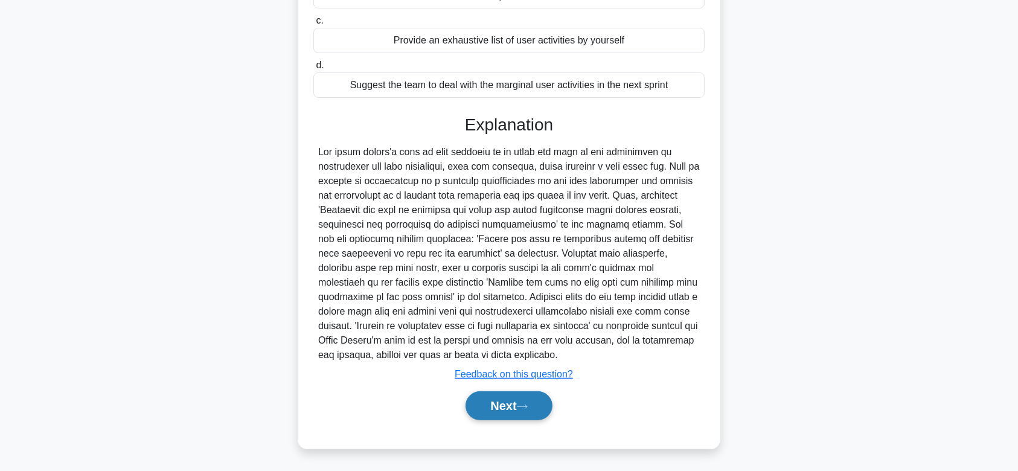
drag, startPoint x: 500, startPoint y: 388, endPoint x: 506, endPoint y: 401, distance: 14.8
click at [506, 401] on div "Next" at bounding box center [508, 405] width 391 height 39
click at [506, 401] on button "Next" at bounding box center [508, 405] width 86 height 29
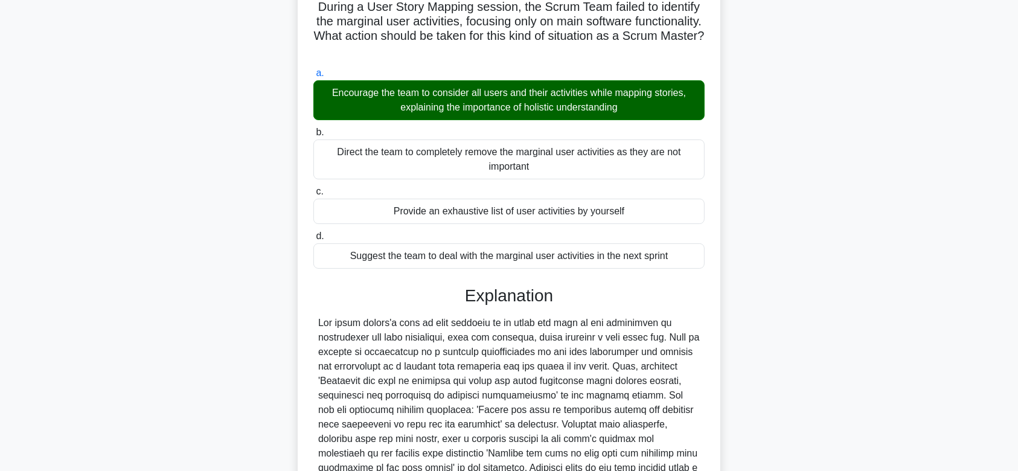
scroll to position [84, 0]
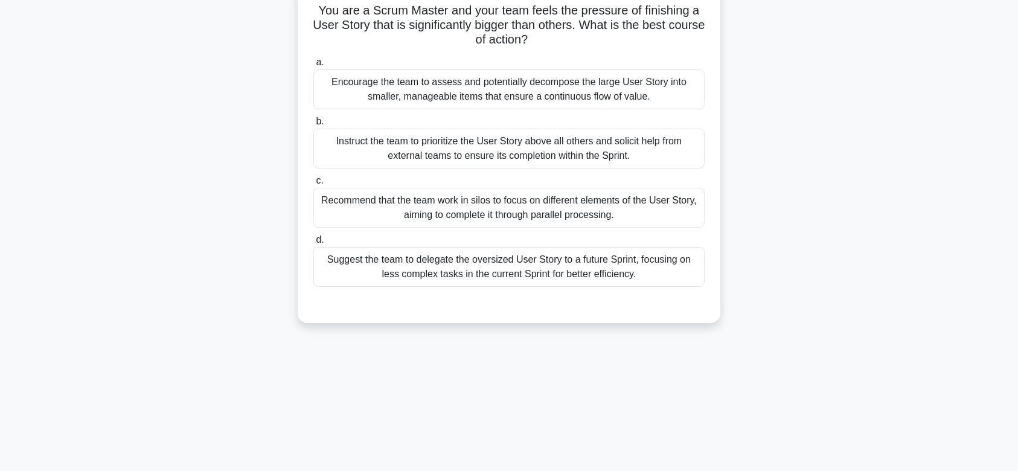
click at [477, 146] on div "Instruct the team to prioritize the User Story above all others and solicit hel…" at bounding box center [508, 149] width 391 height 40
click at [313, 126] on input "b. Instruct the team to prioritize the User Story above all others and solicit …" at bounding box center [313, 122] width 0 height 8
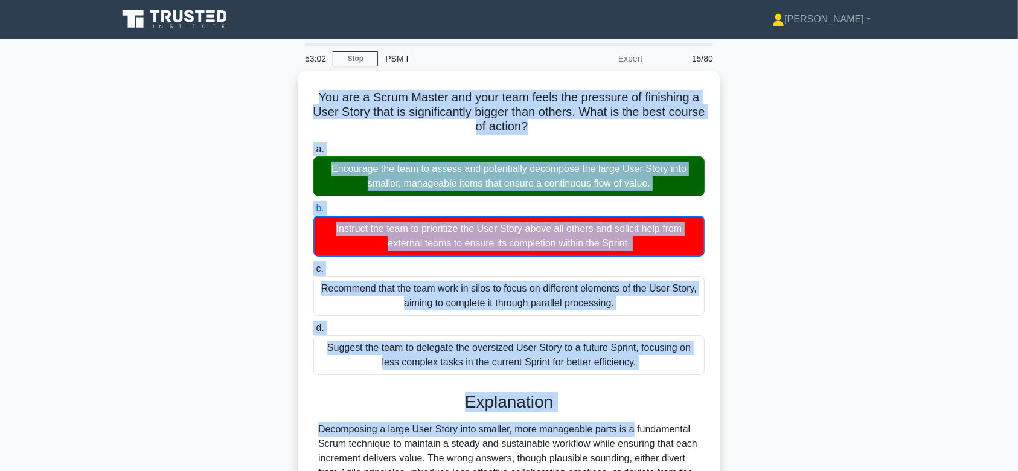
scroll to position [181, 0]
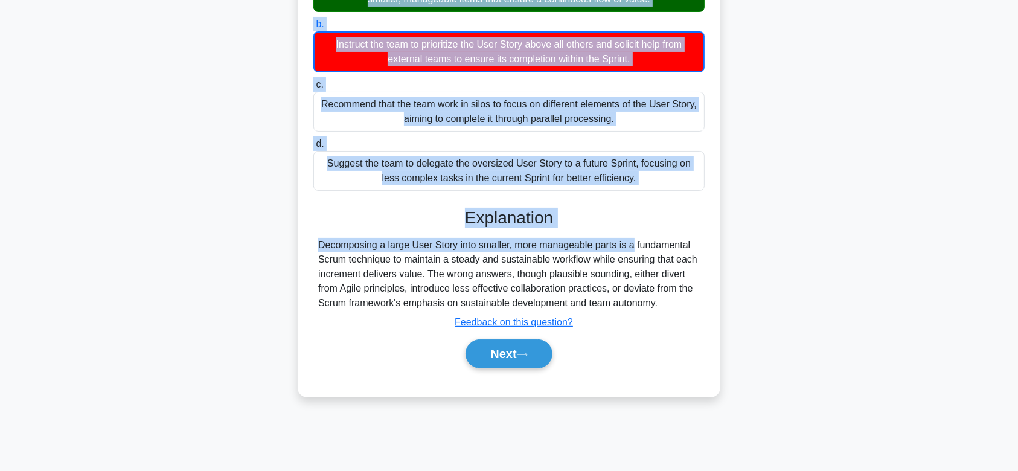
drag, startPoint x: 313, startPoint y: 94, endPoint x: 673, endPoint y: 307, distance: 418.9
click at [673, 307] on div "You are a Scrum Master and your team feels the pressure of finishing a User Sto…" at bounding box center [508, 141] width 413 height 500
drag, startPoint x: 528, startPoint y: 355, endPoint x: 514, endPoint y: 167, distance: 188.9
click at [514, 167] on div "a. Encourage the team to assess and potentially decompose the large User Story …" at bounding box center [508, 168] width 393 height 427
click at [527, 354] on icon at bounding box center [522, 354] width 10 height 4
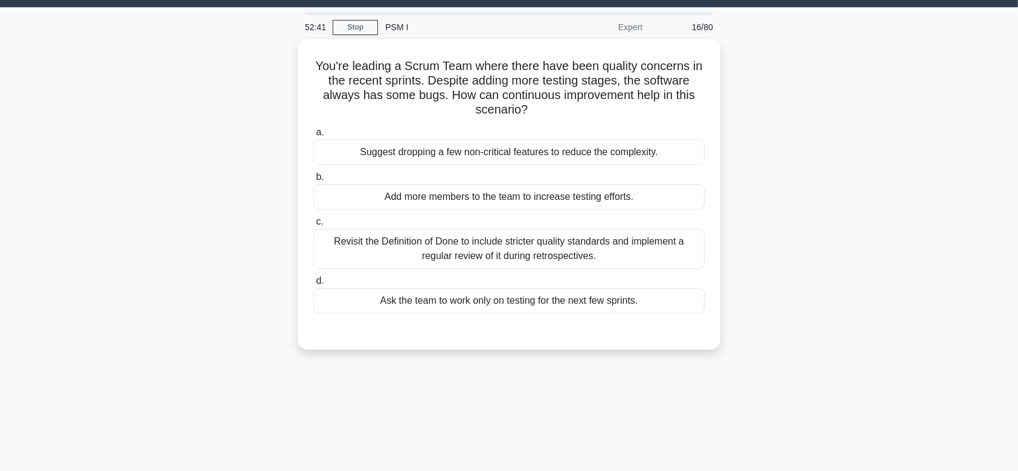
scroll to position [31, 0]
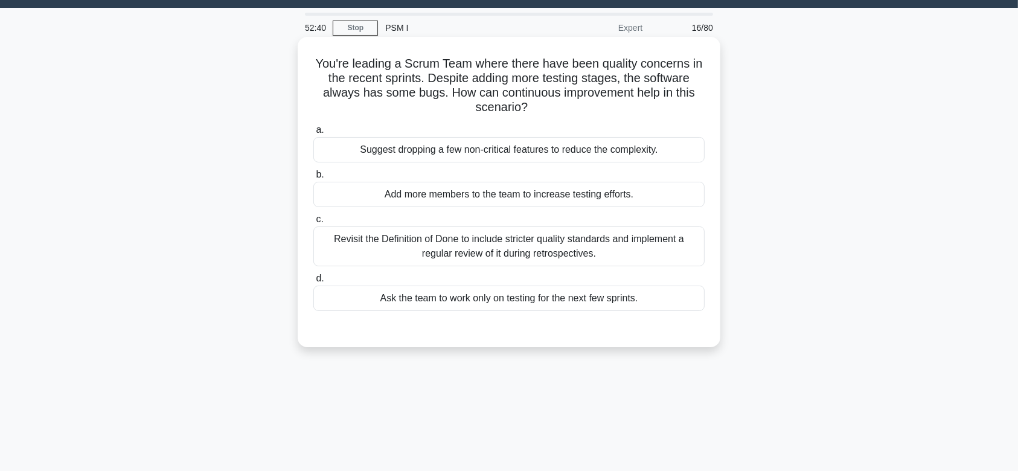
click at [546, 268] on div "a. Suggest dropping a few non-critical features to reduce the complexity. b. Ad…" at bounding box center [509, 216] width 406 height 193
click at [527, 255] on div "Revisit the Definition of Done to include stricter quality standards and implem…" at bounding box center [508, 246] width 391 height 40
click at [313, 223] on input "c. Revisit the Definition of Done to include stricter quality standards and imp…" at bounding box center [313, 219] width 0 height 8
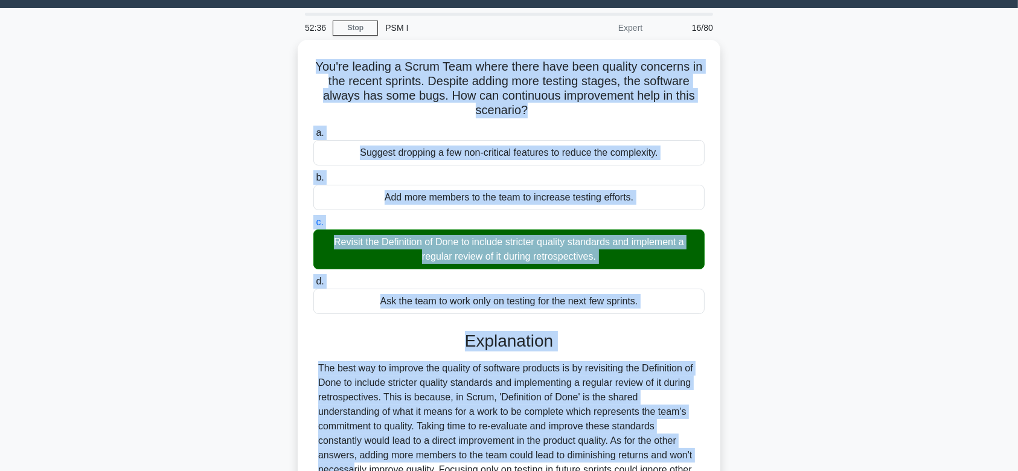
scroll to position [200, 0]
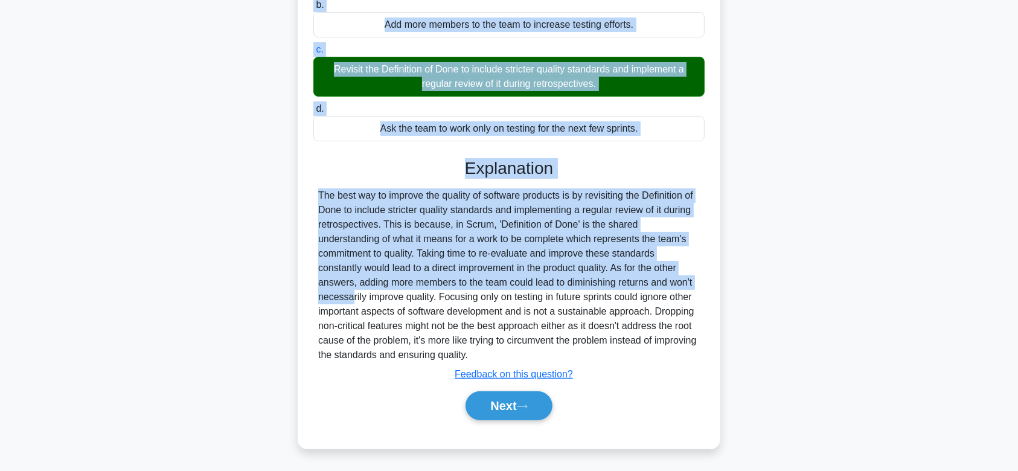
drag, startPoint x: 308, startPoint y: 63, endPoint x: 556, endPoint y: 351, distance: 380.1
click at [556, 351] on div "You're leading a Scrum Team where there have been quality concerns in the recen…" at bounding box center [508, 158] width 413 height 572
click at [499, 402] on button "Next" at bounding box center [508, 405] width 86 height 29
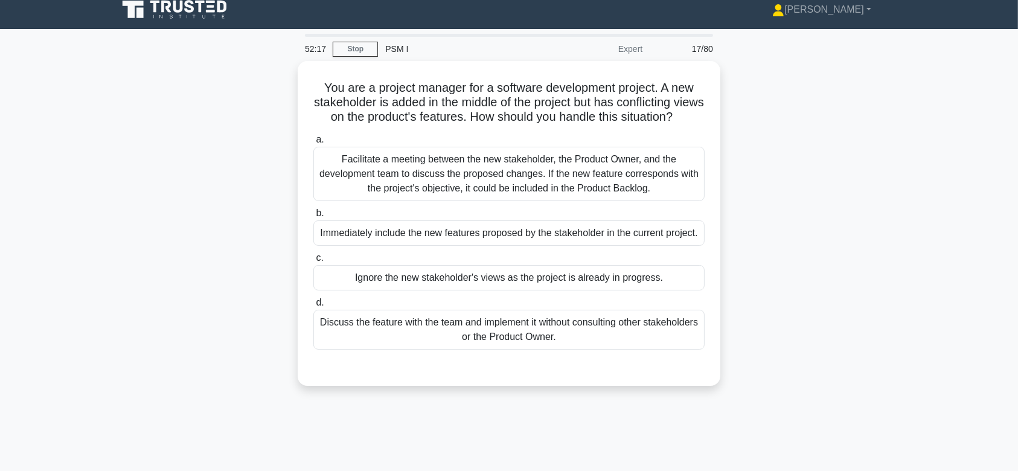
scroll to position [0, 0]
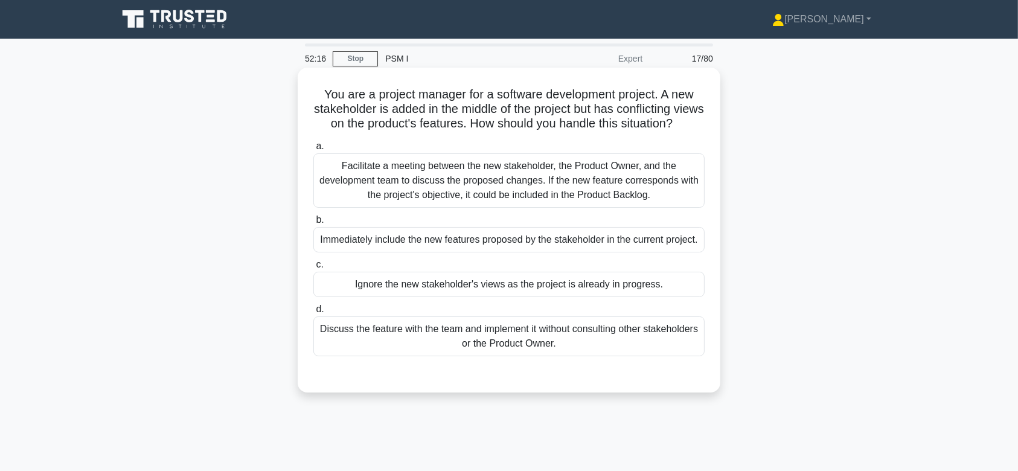
click at [559, 194] on div "Facilitate a meeting between the new stakeholder, the Product Owner, and the de…" at bounding box center [508, 180] width 391 height 54
click at [313, 150] on input "a. Facilitate a meeting between the new stakeholder, the Product Owner, and the…" at bounding box center [313, 146] width 0 height 8
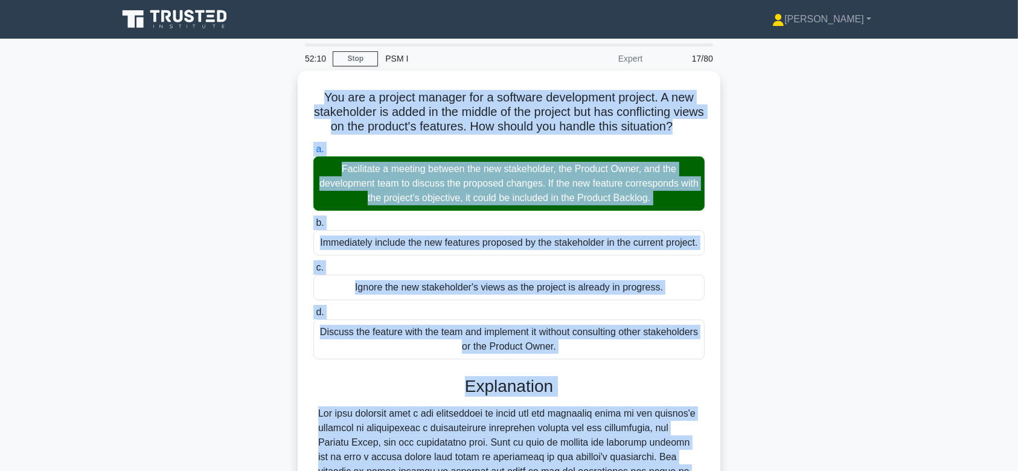
scroll to position [273, 0]
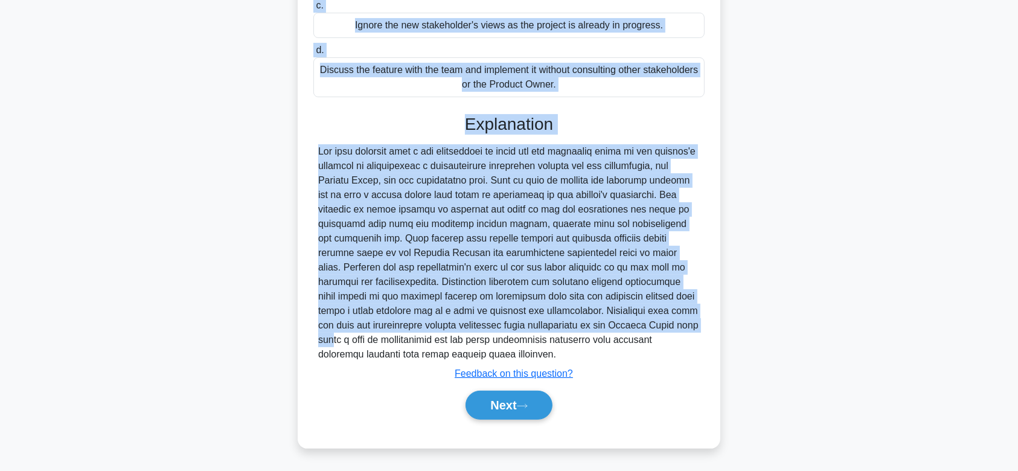
drag, startPoint x: 321, startPoint y: 98, endPoint x: 596, endPoint y: 354, distance: 374.9
click at [596, 354] on div "You are a project manager for a software development project. A new stakeholder…" at bounding box center [508, 128] width 413 height 629
click at [513, 409] on button "Next" at bounding box center [508, 404] width 86 height 29
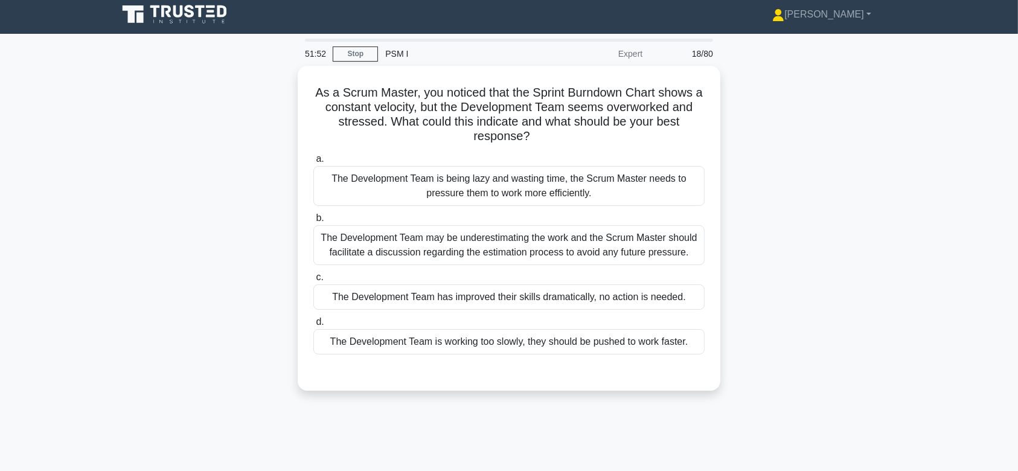
scroll to position [0, 0]
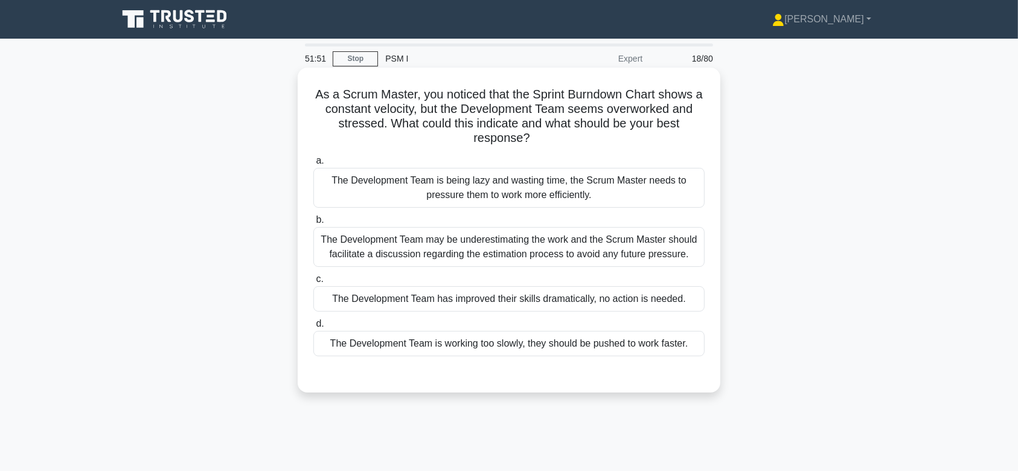
click at [527, 243] on div "The Development Team may be underestimating the work and the Scrum Master shoul…" at bounding box center [508, 247] width 391 height 40
click at [313, 224] on input "b. The Development Team may be underestimating the work and the Scrum Master sh…" at bounding box center [313, 220] width 0 height 8
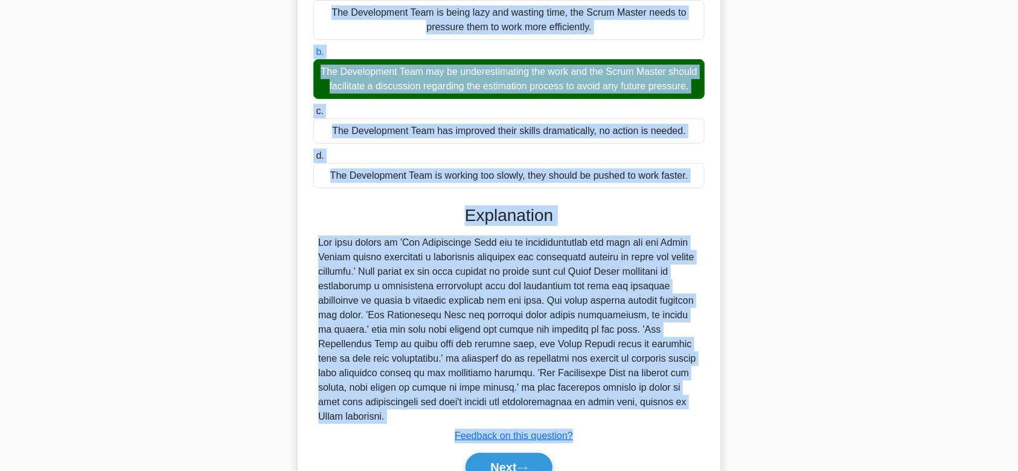
scroll to position [244, 0]
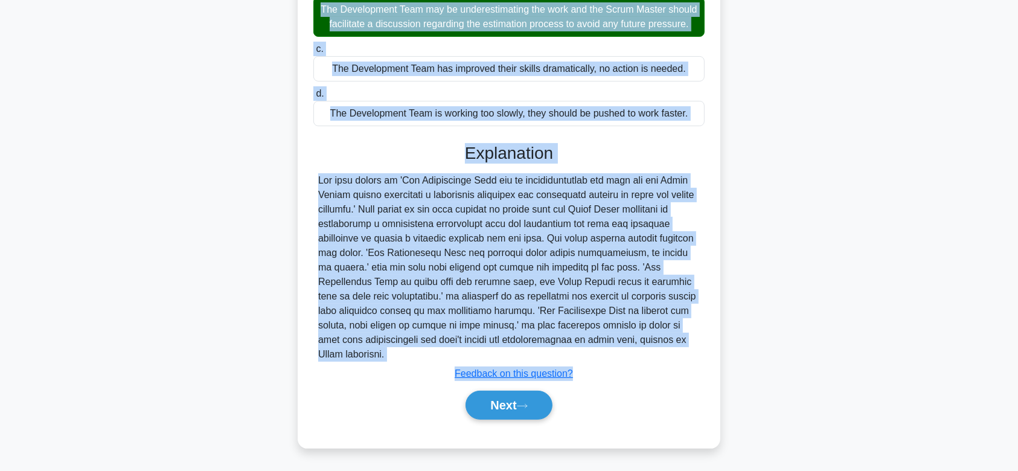
drag, startPoint x: 310, startPoint y: 96, endPoint x: 581, endPoint y: 358, distance: 377.3
click at [581, 358] on div "As a Scrum Master, you noticed that the Sprint Burndown Chart shows a constant …" at bounding box center [508, 142] width 413 height 601
click at [500, 408] on button "Next" at bounding box center [508, 404] width 86 height 29
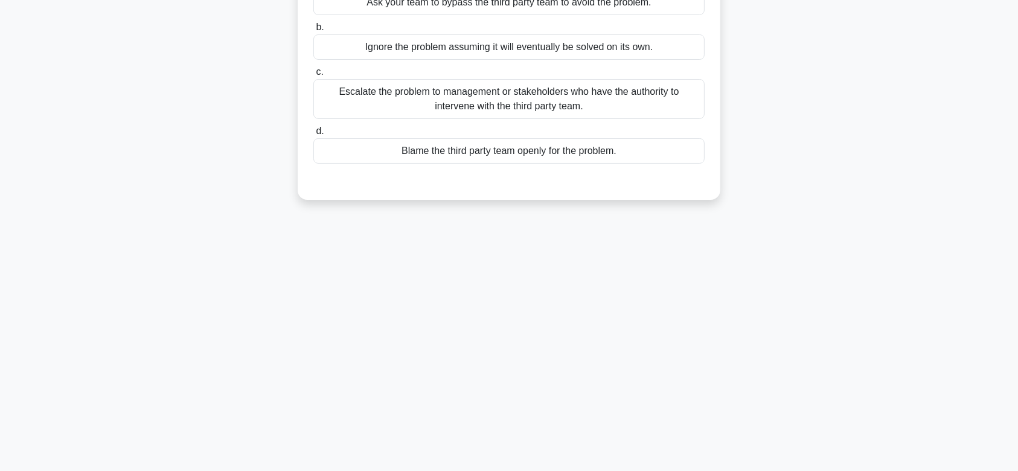
scroll to position [0, 0]
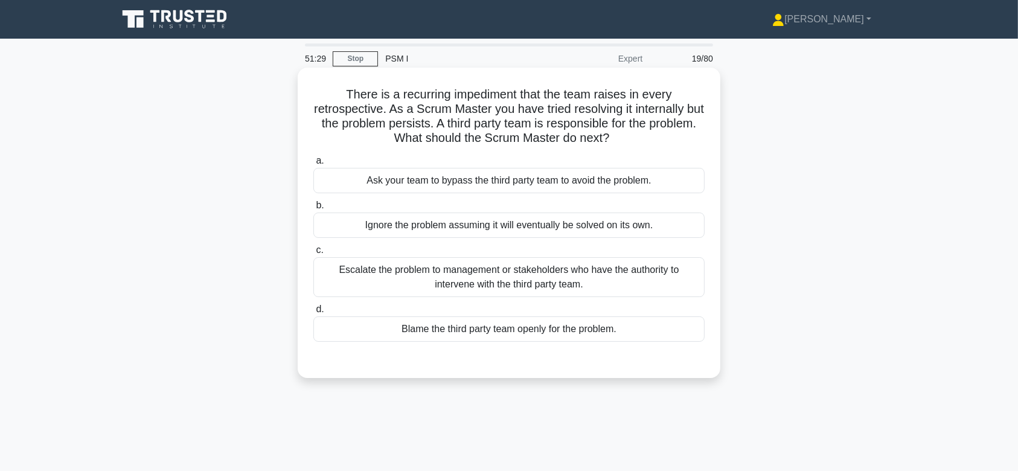
click at [572, 280] on div "Escalate the problem to management or stakeholders who have the authority to in…" at bounding box center [508, 277] width 391 height 40
click at [313, 254] on input "c. Escalate the problem to management or stakeholders who have the authority to…" at bounding box center [313, 250] width 0 height 8
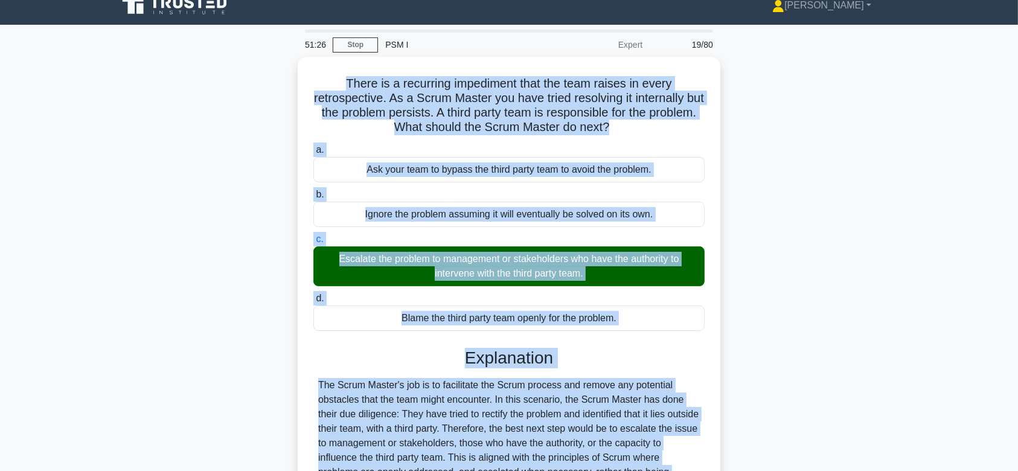
scroll to position [229, 0]
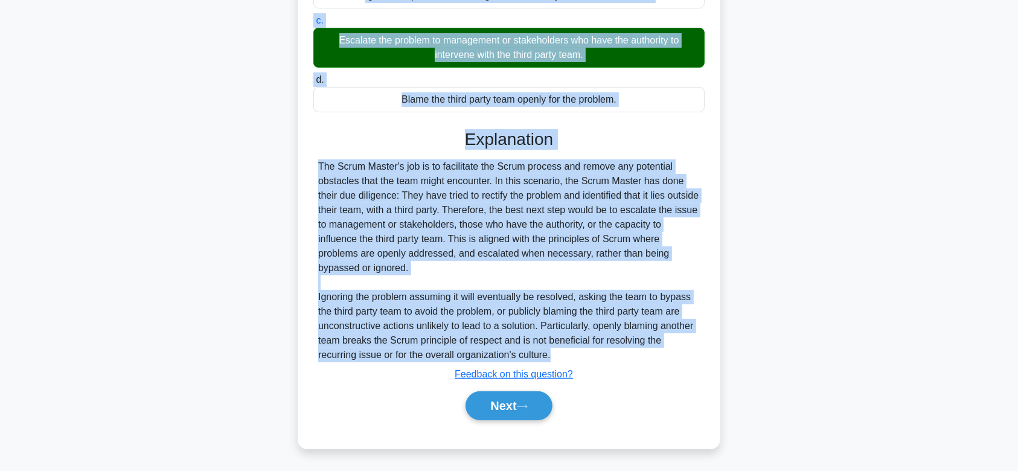
drag, startPoint x: 337, startPoint y: 89, endPoint x: 677, endPoint y: 355, distance: 431.2
click at [677, 355] on div "There is a recurring impediment that the team raises in every retrospective. As…" at bounding box center [508, 143] width 413 height 601
click at [496, 405] on button "Next" at bounding box center [508, 405] width 86 height 29
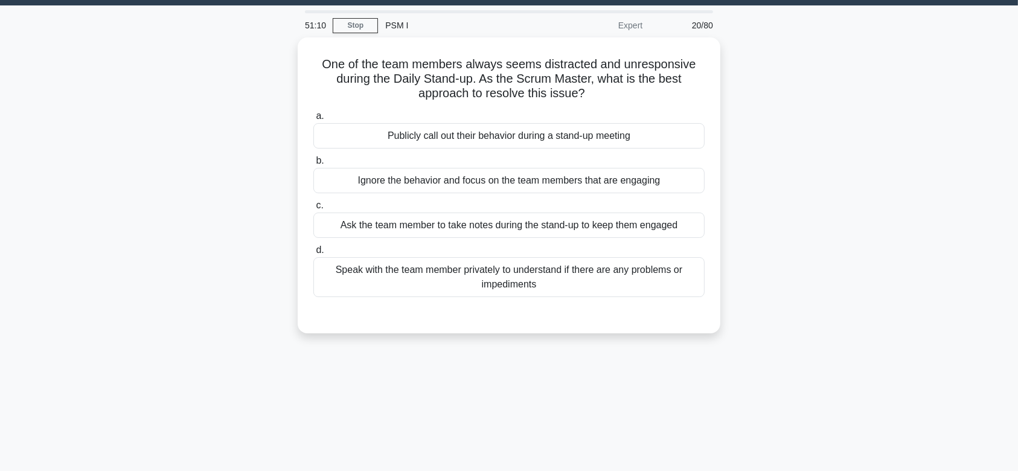
scroll to position [23, 0]
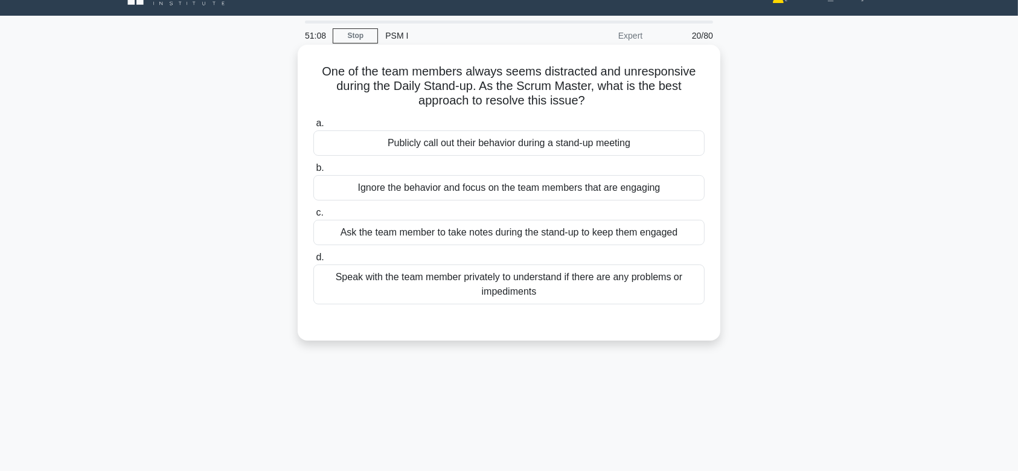
click at [532, 250] on label "d. Speak with the team member privately to understand if there are any problems…" at bounding box center [508, 277] width 391 height 54
click at [313, 253] on input "d. Speak with the team member privately to understand if there are any problems…" at bounding box center [313, 257] width 0 height 8
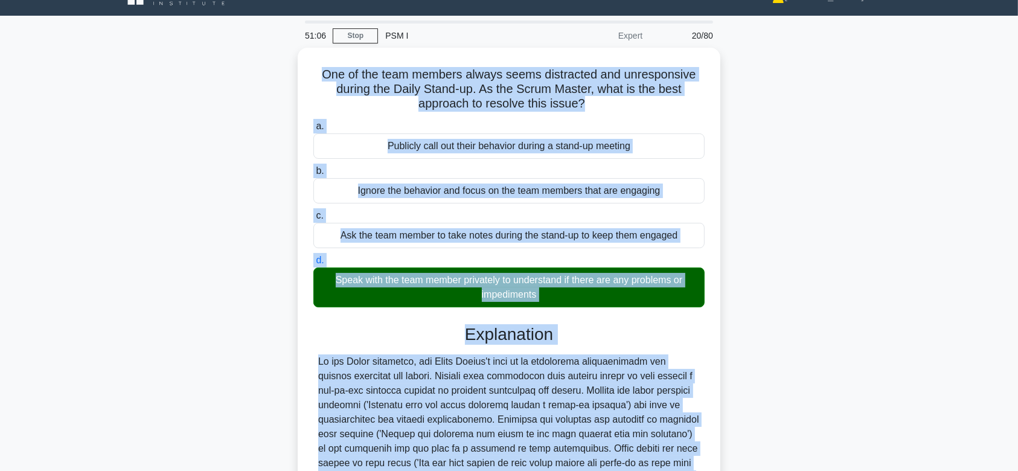
scroll to position [200, 0]
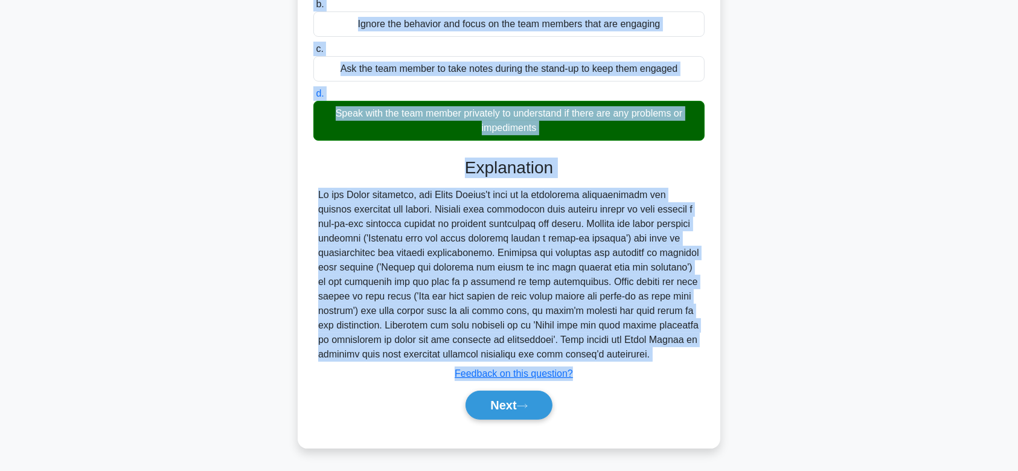
drag, startPoint x: 316, startPoint y: 70, endPoint x: 675, endPoint y: 350, distance: 455.4
click at [675, 350] on div "One of the team members always seems distracted and unresponsive during the Dai…" at bounding box center [508, 164] width 413 height 557
click at [501, 401] on button "Next" at bounding box center [508, 404] width 86 height 29
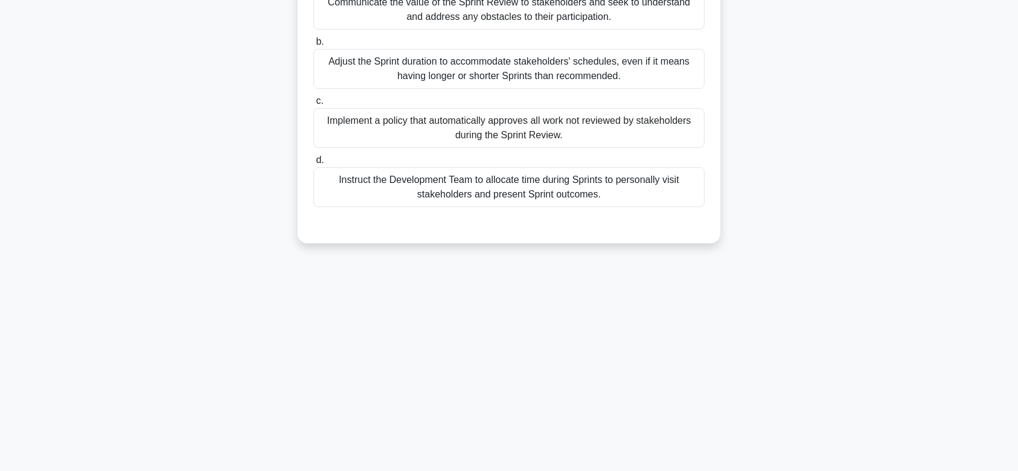
scroll to position [0, 0]
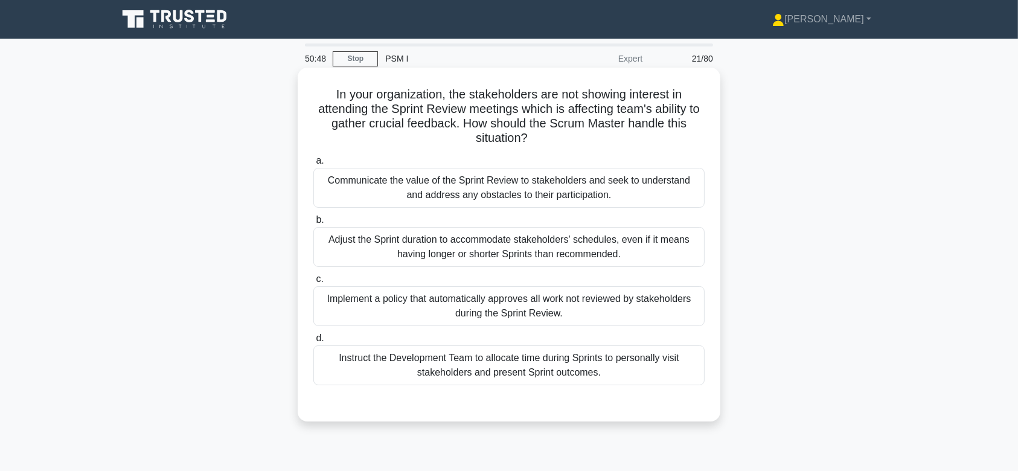
click at [575, 316] on div "Implement a policy that automatically approves all work not reviewed by stakeho…" at bounding box center [508, 306] width 391 height 40
click at [313, 283] on input "c. Implement a policy that automatically approves all work not reviewed by stak…" at bounding box center [313, 279] width 0 height 8
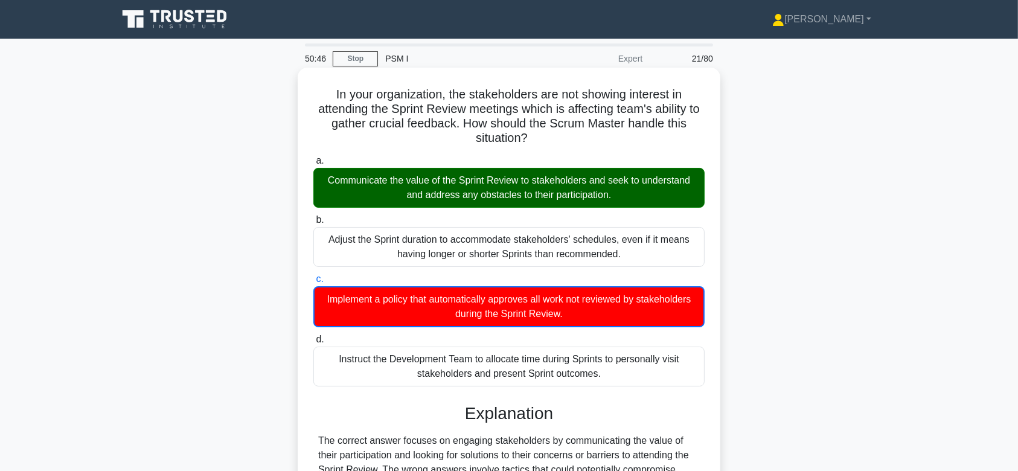
drag, startPoint x: 343, startPoint y: 89, endPoint x: 478, endPoint y: 186, distance: 166.5
click at [478, 186] on div "In your organization, the stakeholders are not showing interest in attending th…" at bounding box center [508, 344] width 413 height 544
click at [322, 88] on h5 "In your organization, the stakeholders are not showing interest in attending th…" at bounding box center [508, 116] width 393 height 59
click at [322, 89] on h5 "In your organization, the stakeholders are not showing interest in attending th…" at bounding box center [508, 116] width 393 height 59
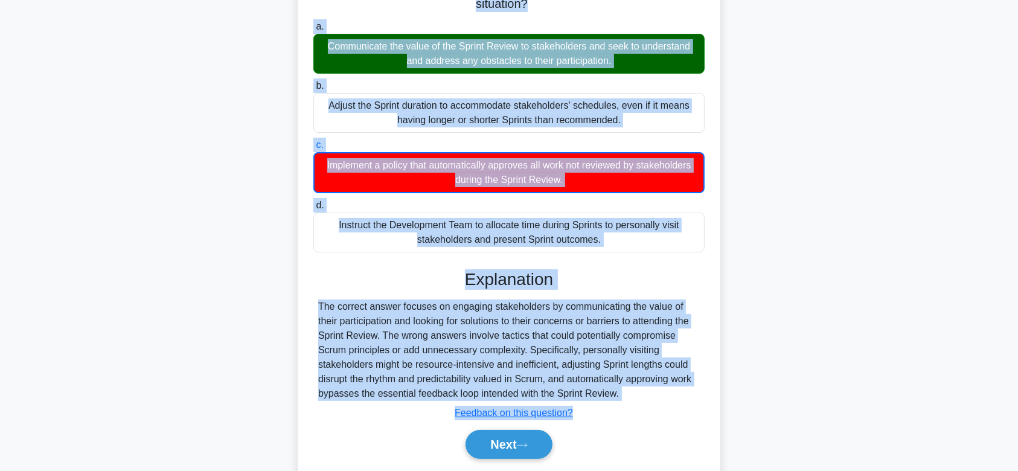
scroll to position [181, 0]
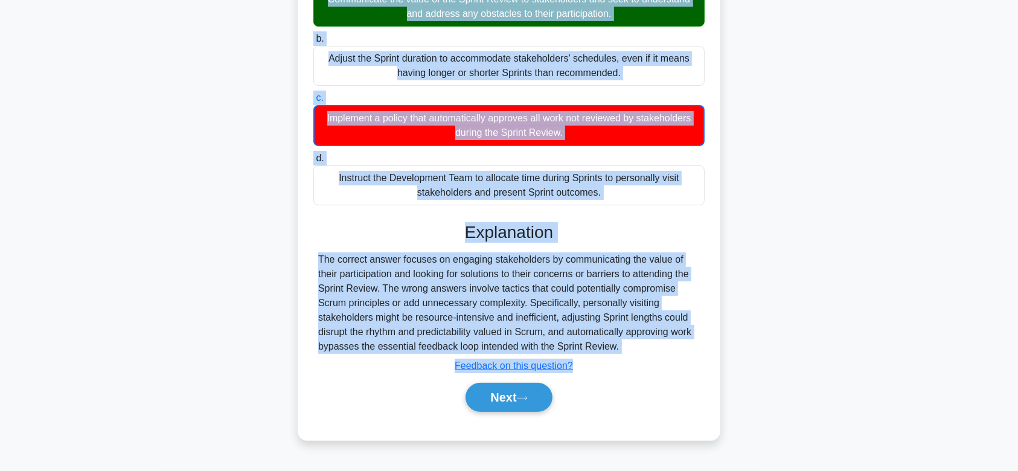
drag, startPoint x: 325, startPoint y: 95, endPoint x: 660, endPoint y: 348, distance: 419.2
click at [660, 348] on div "In your organization, the stakeholders are not showing interest in attending th…" at bounding box center [508, 163] width 413 height 544
click at [511, 404] on button "Next" at bounding box center [508, 397] width 86 height 29
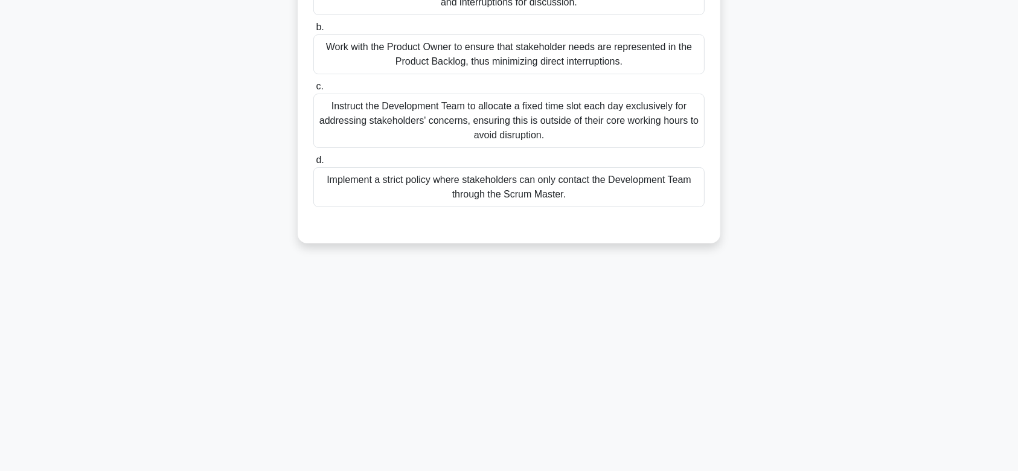
scroll to position [0, 0]
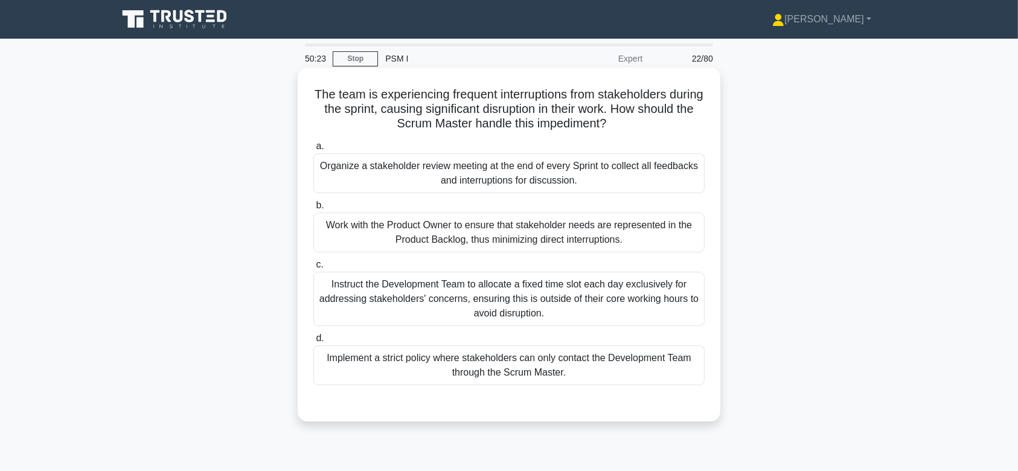
click at [524, 237] on div "Work with the Product Owner to ensure that stakeholder needs are represented in…" at bounding box center [508, 232] width 391 height 40
click at [313, 209] on input "b. Work with the Product Owner to ensure that stakeholder needs are represented…" at bounding box center [313, 206] width 0 height 8
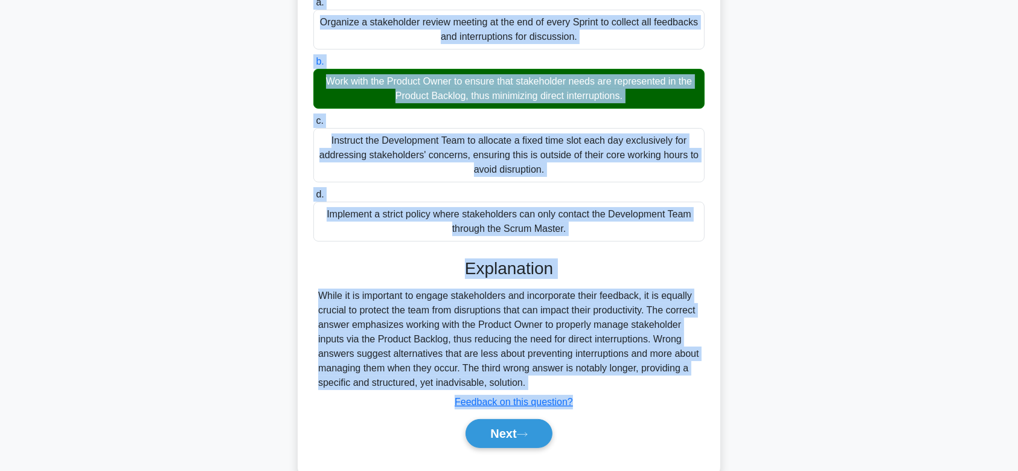
scroll to position [181, 0]
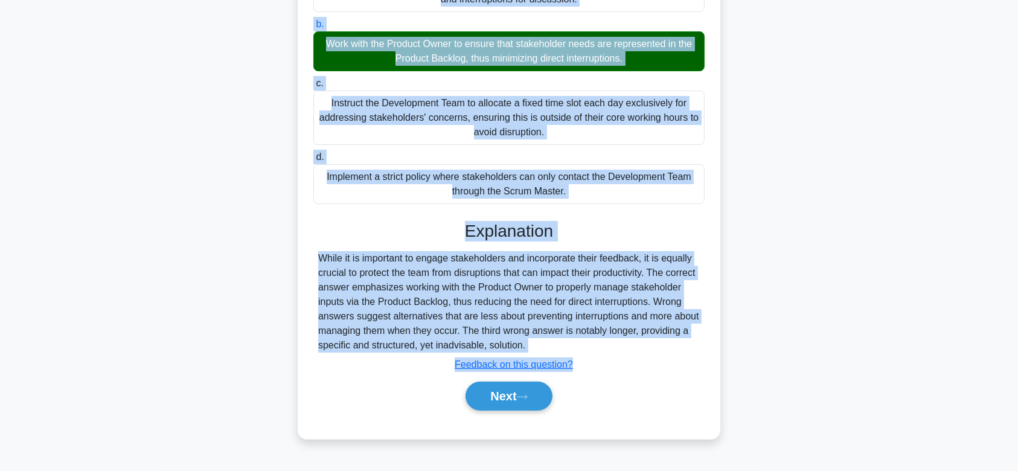
drag, startPoint x: 325, startPoint y: 89, endPoint x: 670, endPoint y: 345, distance: 429.7
click at [670, 345] on div "The team is experiencing frequent interruptions from stakeholders during the sp…" at bounding box center [508, 162] width 413 height 543
click at [512, 401] on button "Next" at bounding box center [508, 395] width 86 height 29
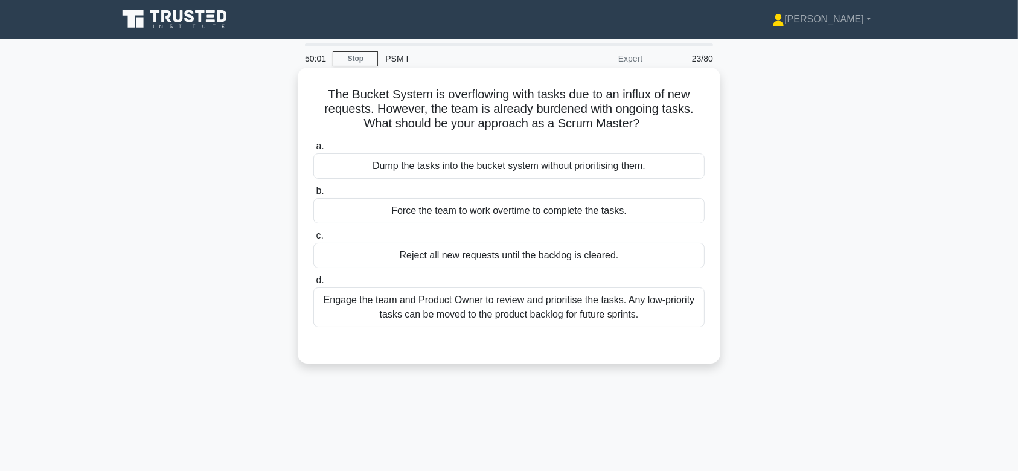
click at [501, 291] on div "Engage the team and Product Owner to review and prioritise the tasks. Any low-p…" at bounding box center [508, 307] width 391 height 40
click at [313, 284] on input "d. Engage the team and Product Owner to review and prioritise the tasks. Any lo…" at bounding box center [313, 280] width 0 height 8
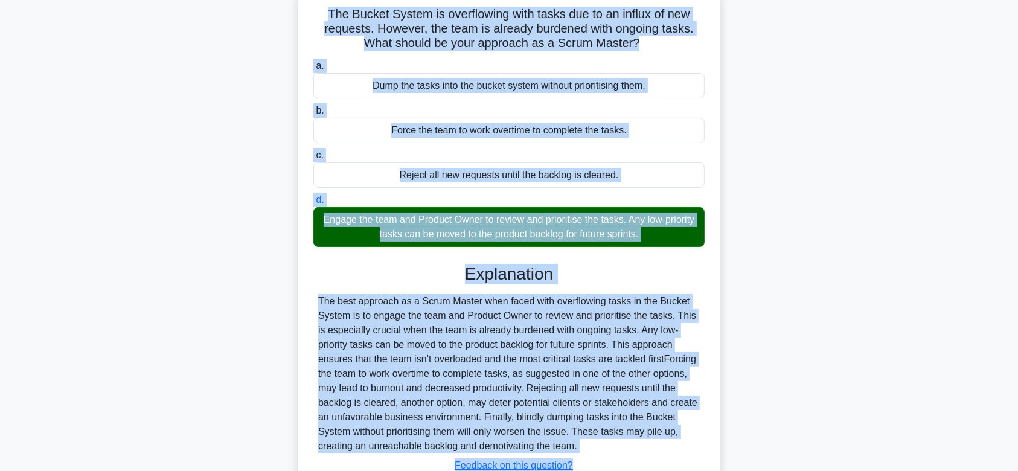
scroll to position [181, 0]
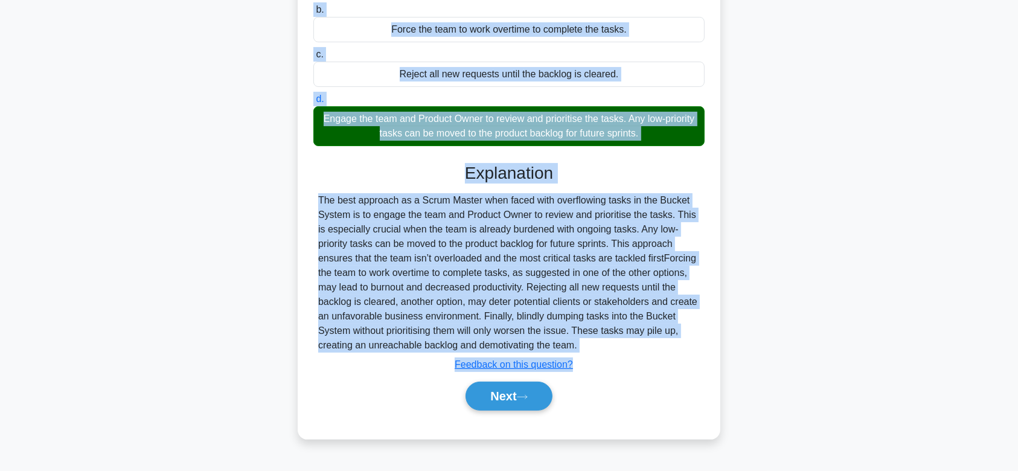
drag, startPoint x: 322, startPoint y: 92, endPoint x: 604, endPoint y: 346, distance: 379.0
click at [604, 346] on div "The Bucket System is overflowing with tasks due to an influx of new requests. H…" at bounding box center [508, 162] width 413 height 543
drag, startPoint x: 520, startPoint y: 396, endPoint x: 509, endPoint y: 255, distance: 141.6
click at [509, 255] on div "Explanation Submit feedback Feedback on this question? Next" at bounding box center [508, 289] width 391 height 252
click at [504, 390] on button "Next" at bounding box center [508, 395] width 86 height 29
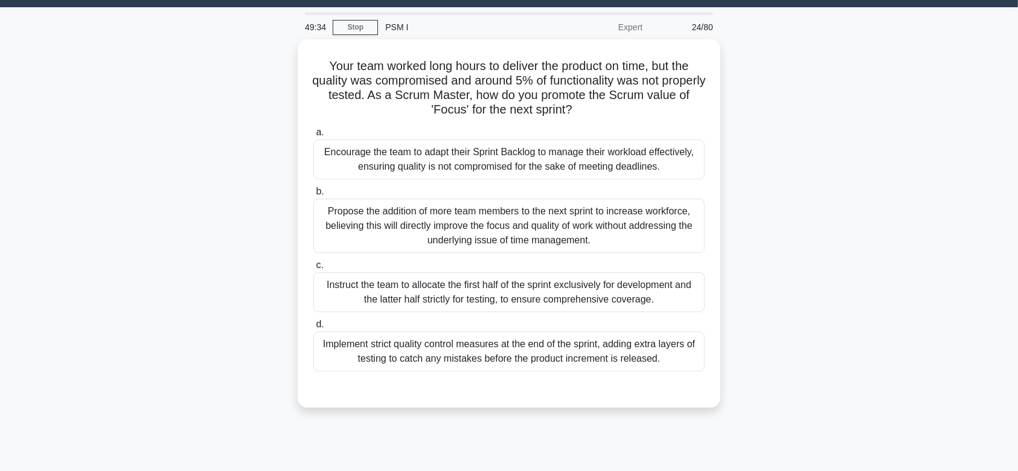
scroll to position [23, 0]
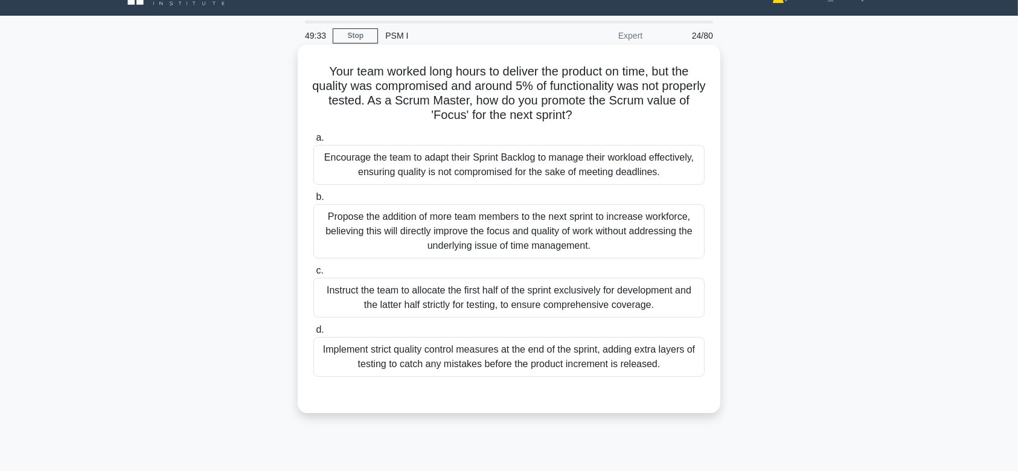
click at [483, 247] on div "Propose the addition of more team members to the next sprint to increase workfo…" at bounding box center [508, 231] width 391 height 54
click at [313, 201] on input "b. Propose the addition of more team members to the next sprint to increase wor…" at bounding box center [313, 197] width 0 height 8
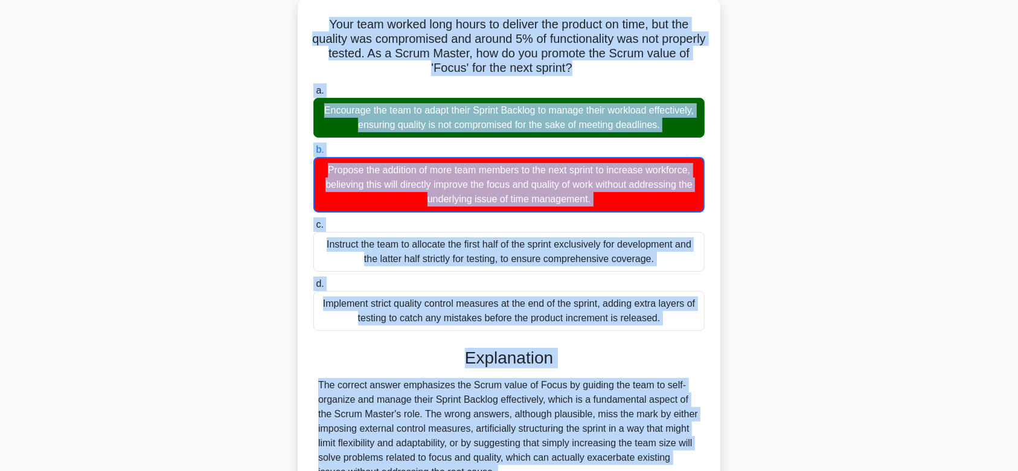
scroll to position [187, 0]
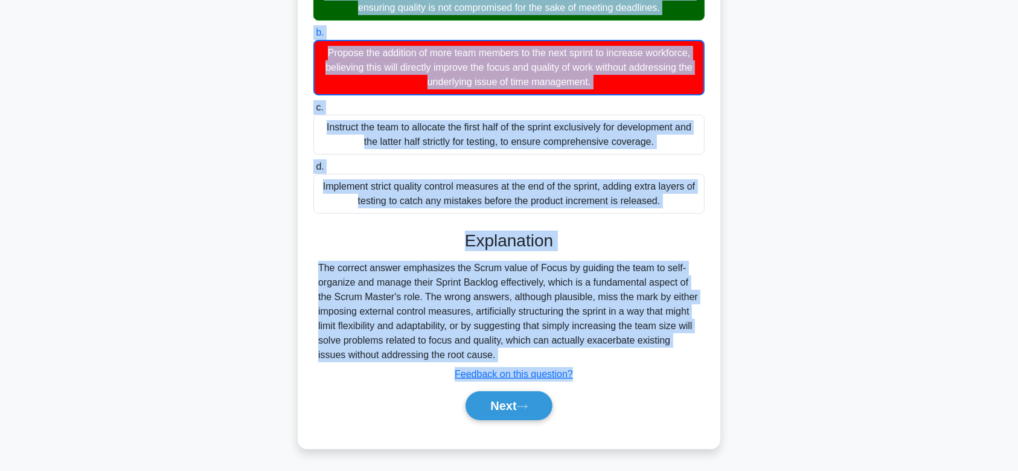
drag, startPoint x: 319, startPoint y: 72, endPoint x: 530, endPoint y: 348, distance: 347.4
click at [530, 348] on div "Your team worked long hours to deliver the product on time, but the quality was…" at bounding box center [508, 164] width 413 height 558
click at [550, 400] on button "Next" at bounding box center [508, 405] width 86 height 29
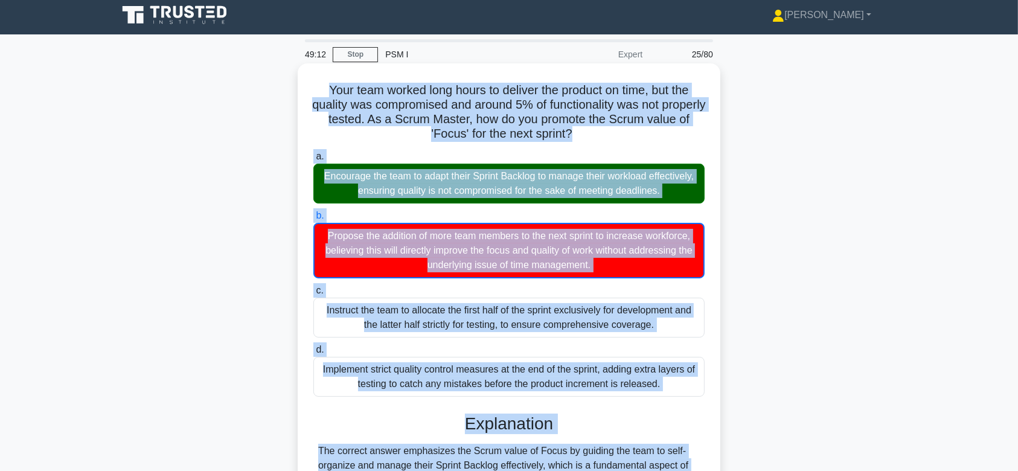
scroll to position [0, 0]
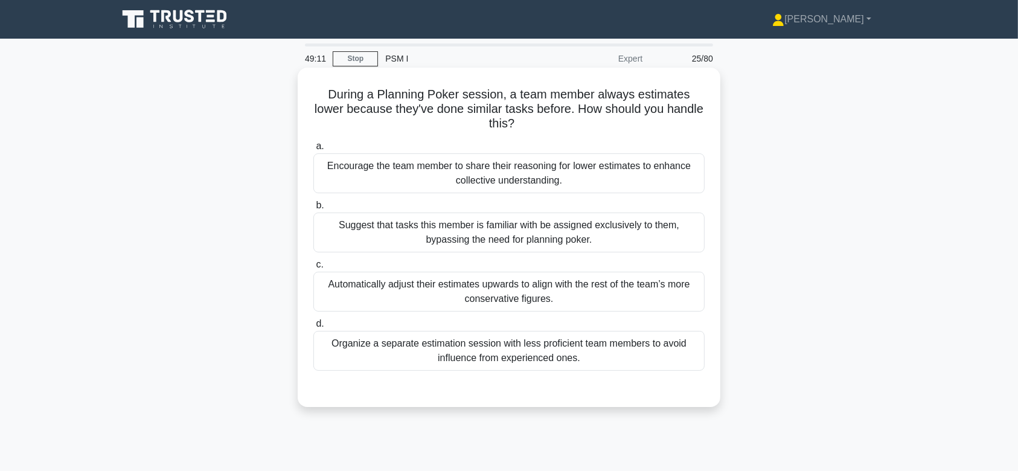
click at [541, 229] on div "Suggest that tasks this member is familiar with be assigned exclusively to them…" at bounding box center [508, 232] width 391 height 40
click at [313, 209] on input "b. Suggest that tasks this member is familiar with be assigned exclusively to t…" at bounding box center [313, 206] width 0 height 8
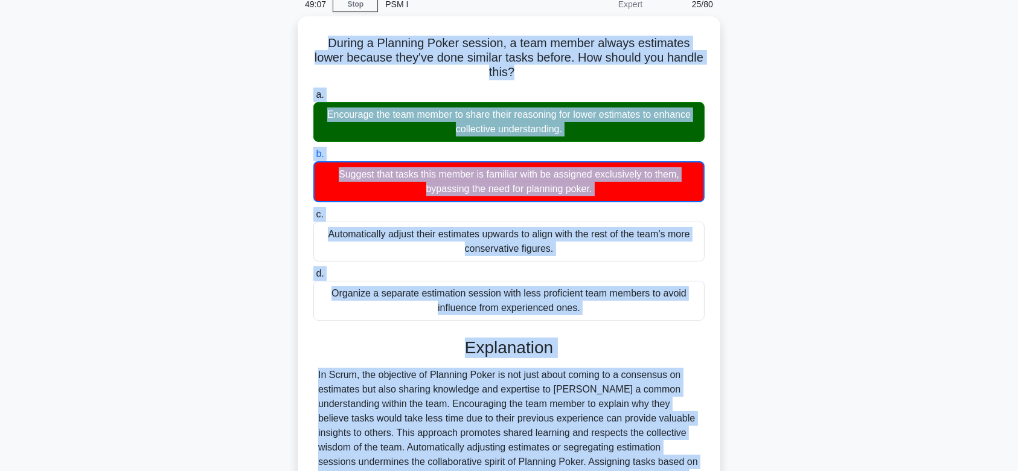
scroll to position [187, 0]
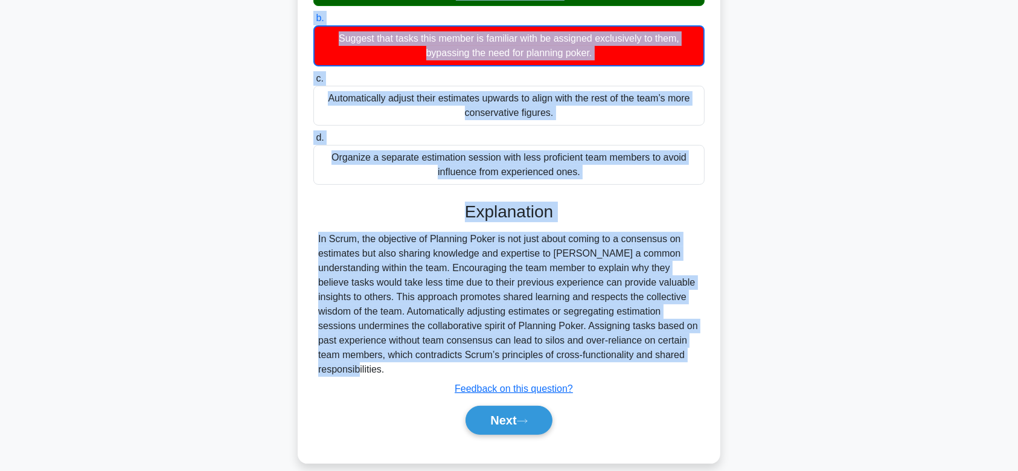
drag, startPoint x: 323, startPoint y: 96, endPoint x: 654, endPoint y: 351, distance: 417.0
click at [654, 351] on div "During a Planning Poker session, a team member always estimates lower because t…" at bounding box center [508, 171] width 413 height 573
click at [492, 406] on button "Next" at bounding box center [508, 420] width 86 height 29
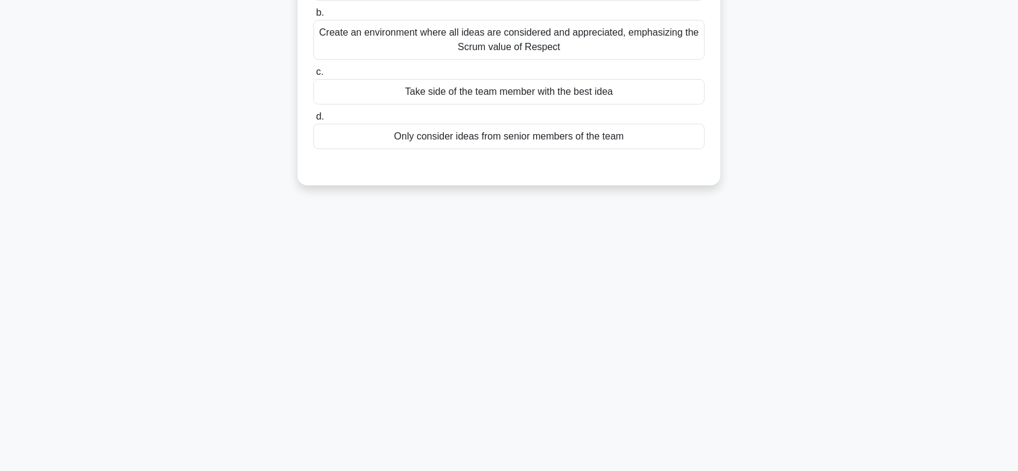
scroll to position [0, 0]
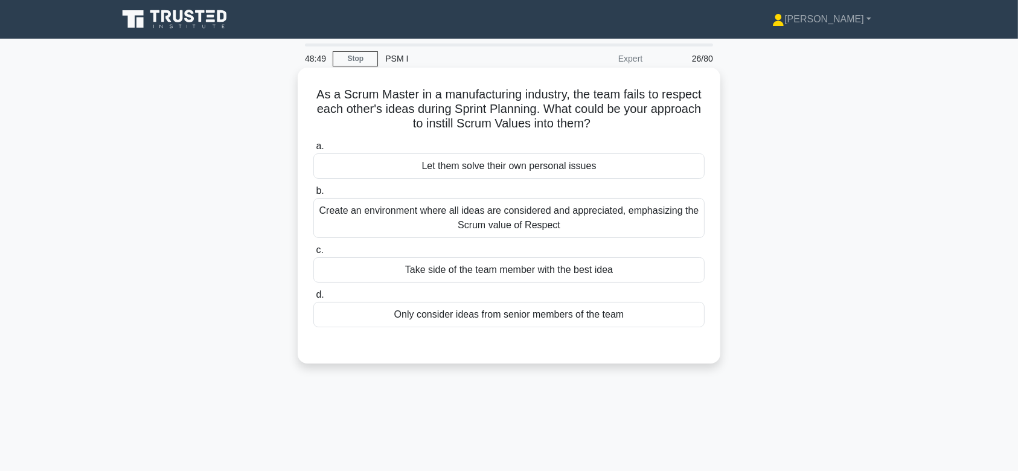
click at [528, 217] on div "Create an environment where all ideas are considered and appreciated, emphasizi…" at bounding box center [508, 218] width 391 height 40
click at [313, 195] on input "b. Create an environment where all ideas are considered and appreciated, emphas…" at bounding box center [313, 191] width 0 height 8
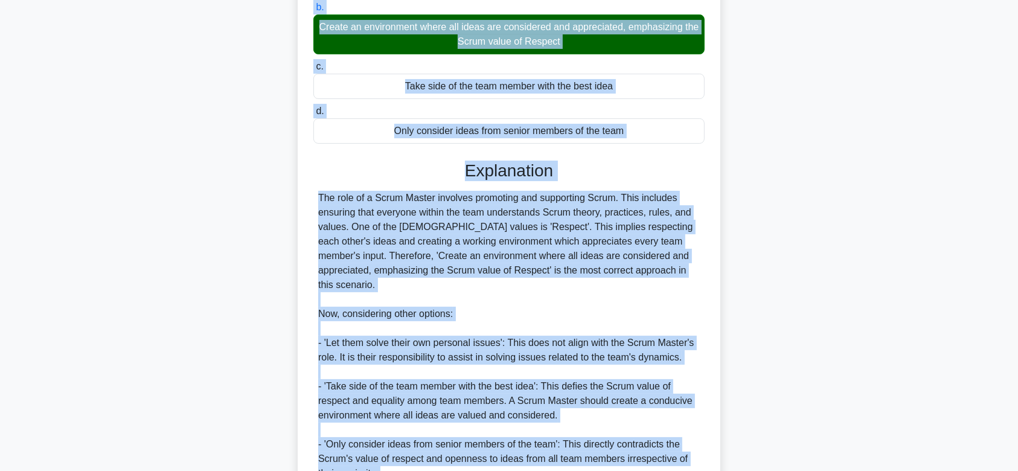
scroll to position [287, 0]
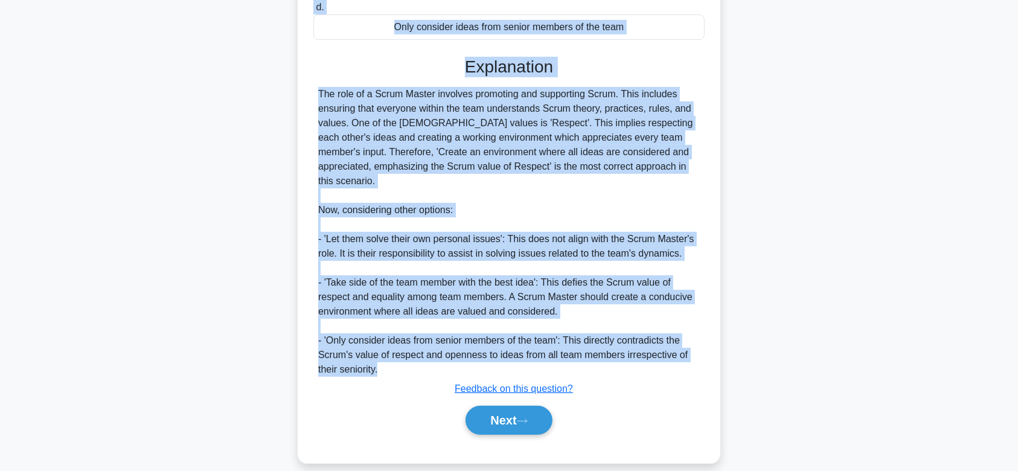
drag, startPoint x: 329, startPoint y: 93, endPoint x: 639, endPoint y: 355, distance: 406.4
click at [639, 355] on div "As a Scrum Master in a manufacturing industry, the team fails to respect each o…" at bounding box center [508, 121] width 413 height 673
click at [526, 418] on icon at bounding box center [522, 421] width 11 height 7
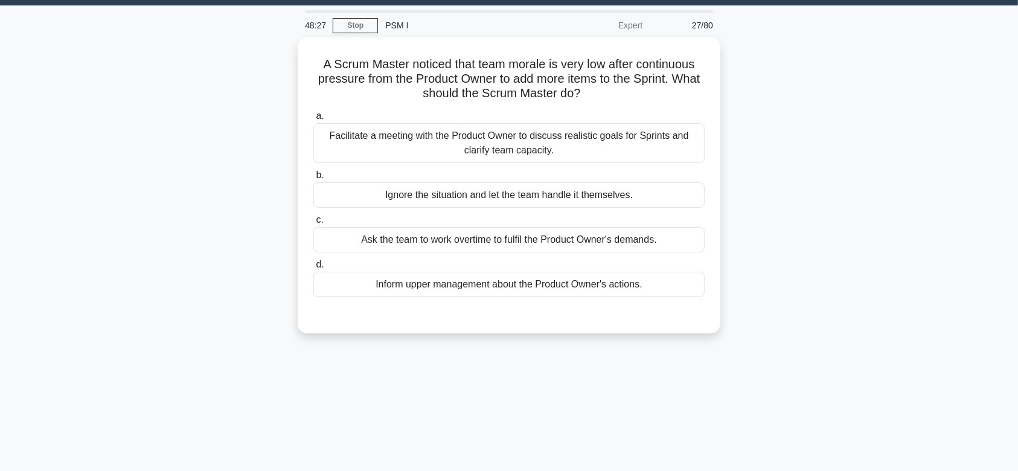
scroll to position [0, 0]
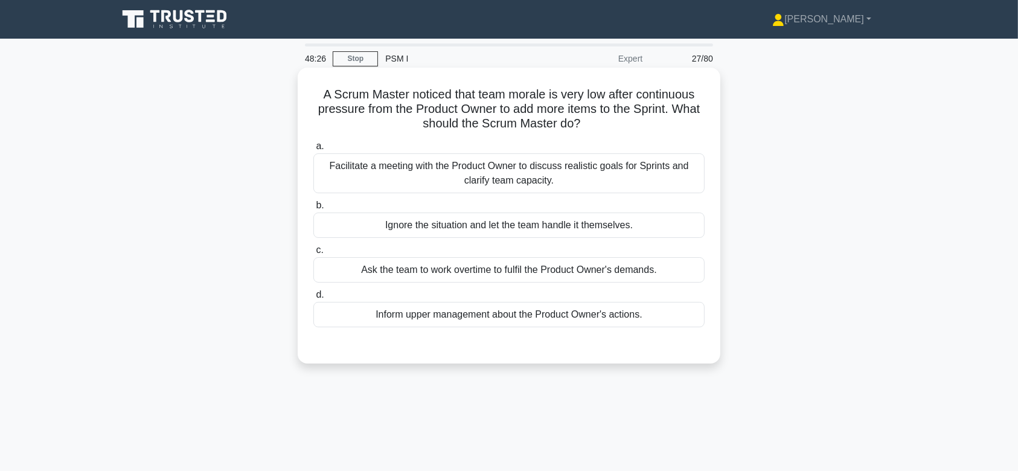
click at [523, 165] on div "Facilitate a meeting with the Product Owner to discuss realistic goals for Spri…" at bounding box center [508, 173] width 391 height 40
click at [313, 150] on input "a. Facilitate a meeting with the Product Owner to discuss realistic goals for S…" at bounding box center [313, 146] width 0 height 8
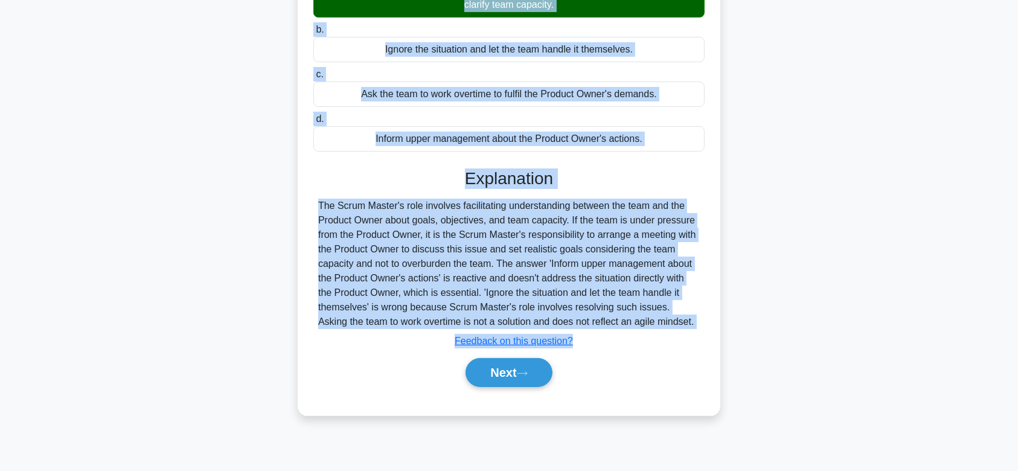
scroll to position [181, 0]
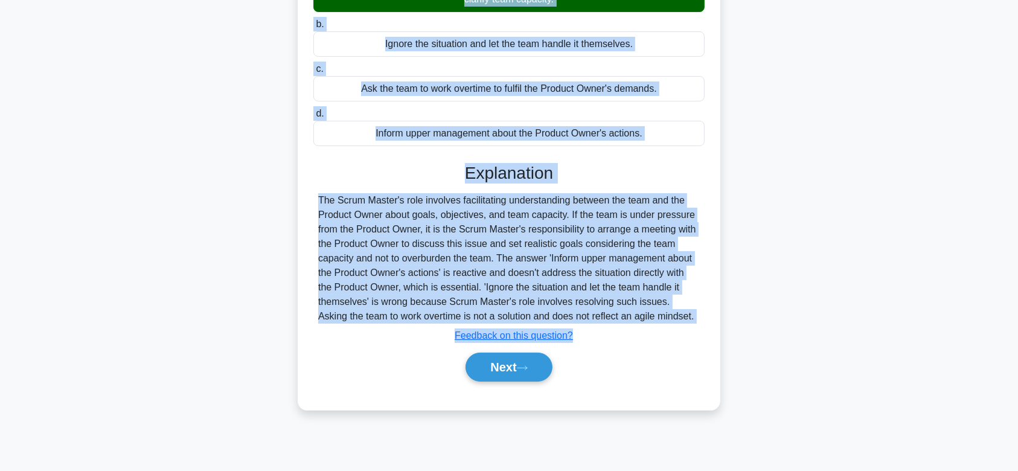
drag, startPoint x: 310, startPoint y: 92, endPoint x: 693, endPoint y: 320, distance: 445.8
click at [693, 320] on div "A Scrum Master noticed that team morale is very low after continuous pressure f…" at bounding box center [508, 148] width 413 height 514
click at [501, 374] on button "Next" at bounding box center [508, 366] width 86 height 29
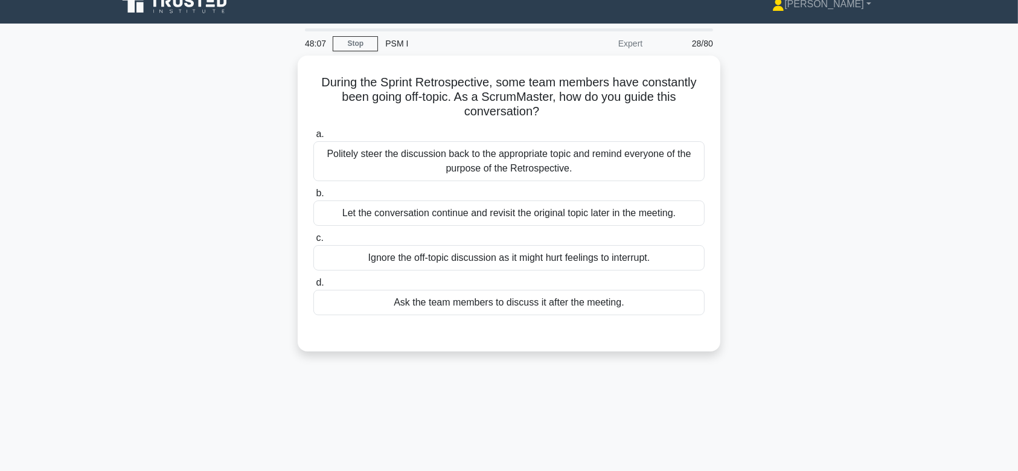
scroll to position [0, 0]
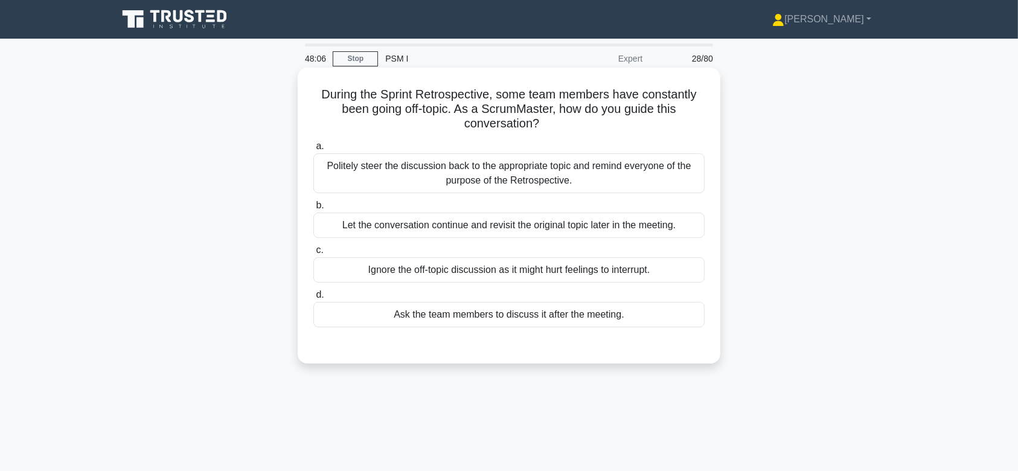
click at [529, 109] on h5 "During the Sprint Retrospective, some team members have constantly been going o…" at bounding box center [508, 109] width 393 height 45
click at [531, 157] on div "Politely steer the discussion back to the appropriate topic and remind everyone…" at bounding box center [508, 173] width 391 height 40
click at [313, 150] on input "a. Politely steer the discussion back to the appropriate topic and remind every…" at bounding box center [313, 146] width 0 height 8
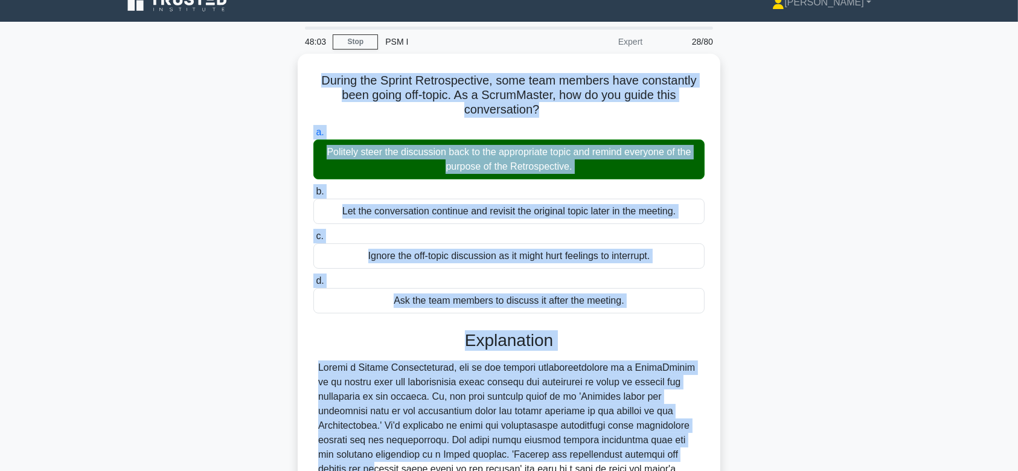
scroll to position [200, 0]
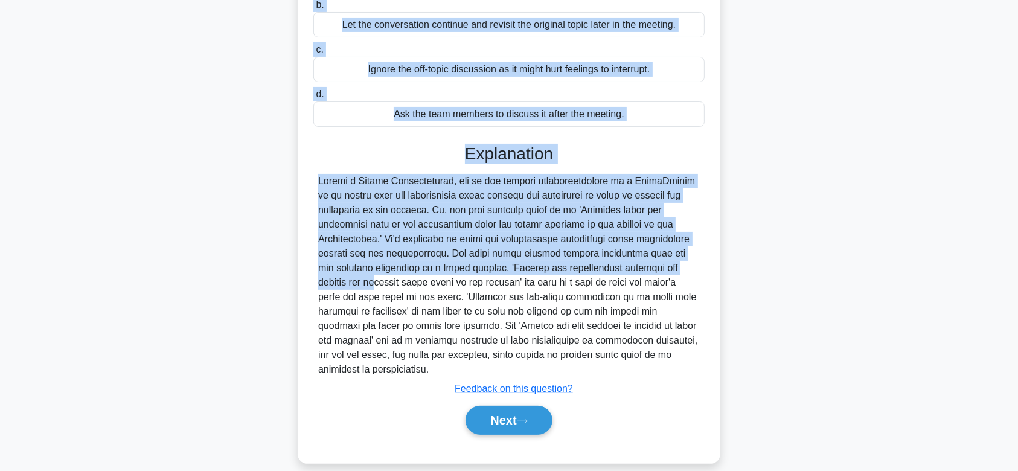
drag, startPoint x: 314, startPoint y: 91, endPoint x: 709, endPoint y: 362, distance: 477.9
click at [709, 362] on div "During the Sprint Retrospective, some team members have constantly been going o…" at bounding box center [508, 165] width 413 height 586
click at [518, 406] on button "Next" at bounding box center [508, 420] width 86 height 29
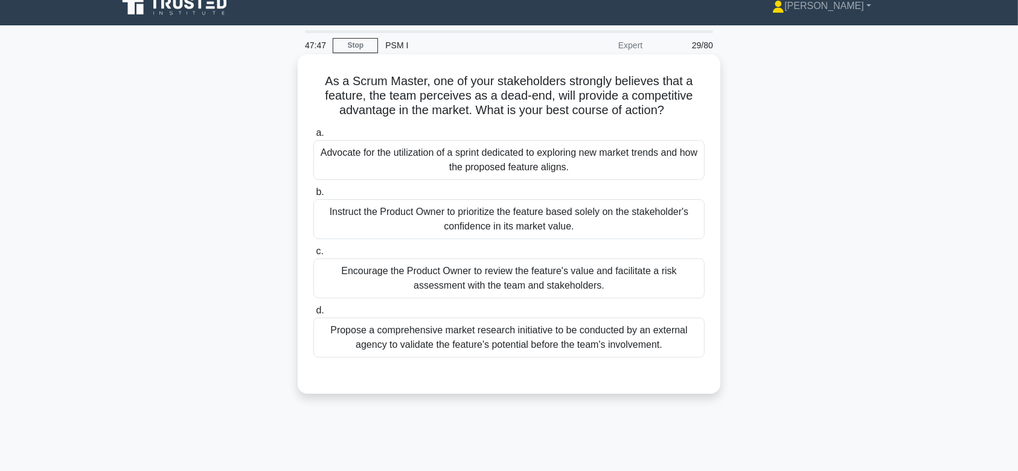
scroll to position [12, 0]
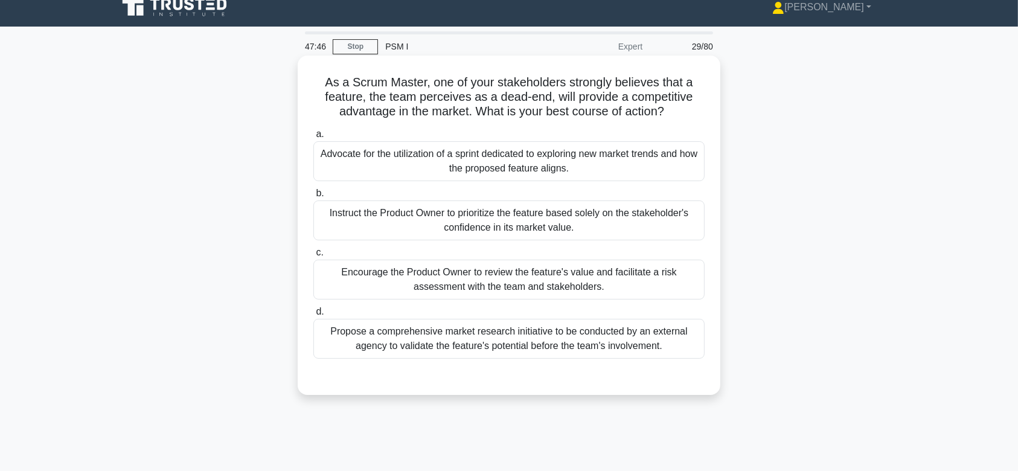
click at [540, 217] on div "Instruct the Product Owner to prioritize the feature based solely on the stakeh…" at bounding box center [508, 220] width 391 height 40
click at [313, 197] on input "b. Instruct the Product Owner to prioritize the feature based solely on the sta…" at bounding box center [313, 194] width 0 height 8
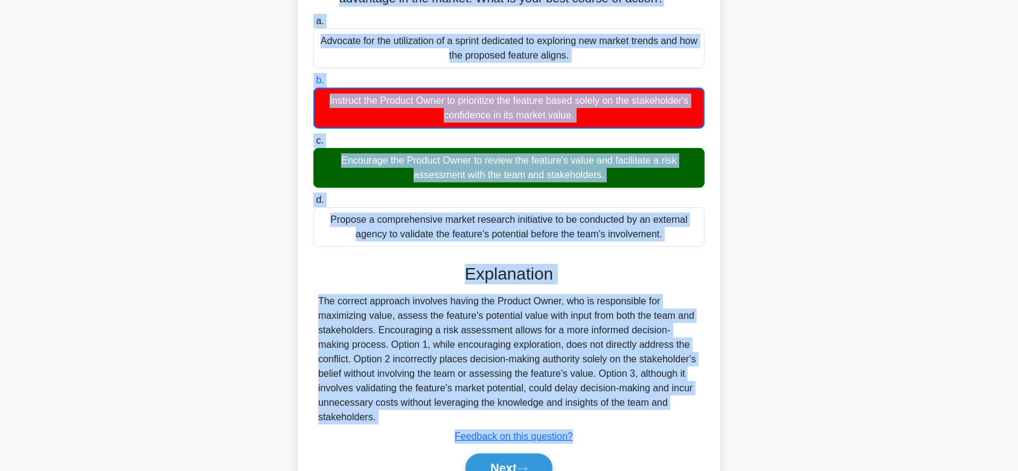
scroll to position [187, 0]
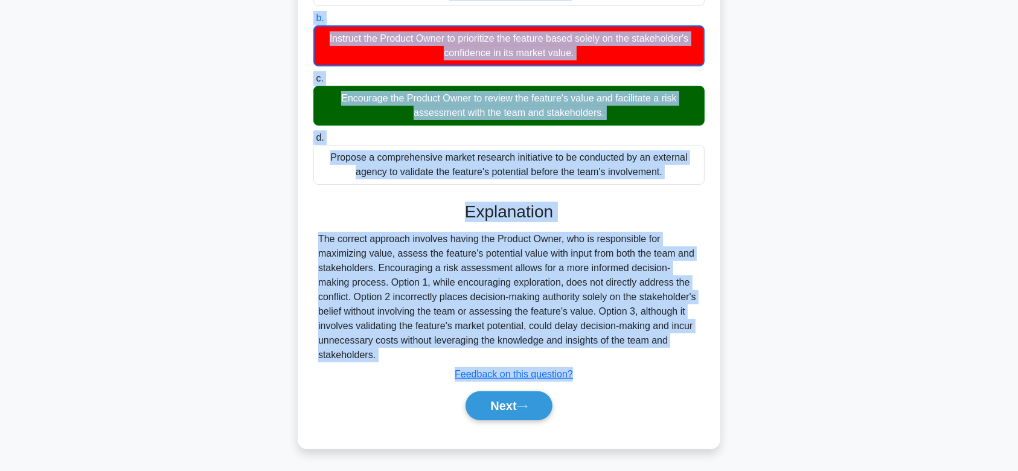
drag, startPoint x: 316, startPoint y: 84, endPoint x: 590, endPoint y: 350, distance: 381.1
click at [590, 350] on div "As a Scrum Master, one of your stakeholders strongly believes that a feature, t…" at bounding box center [508, 164] width 413 height 558
click at [527, 407] on icon at bounding box center [522, 406] width 11 height 7
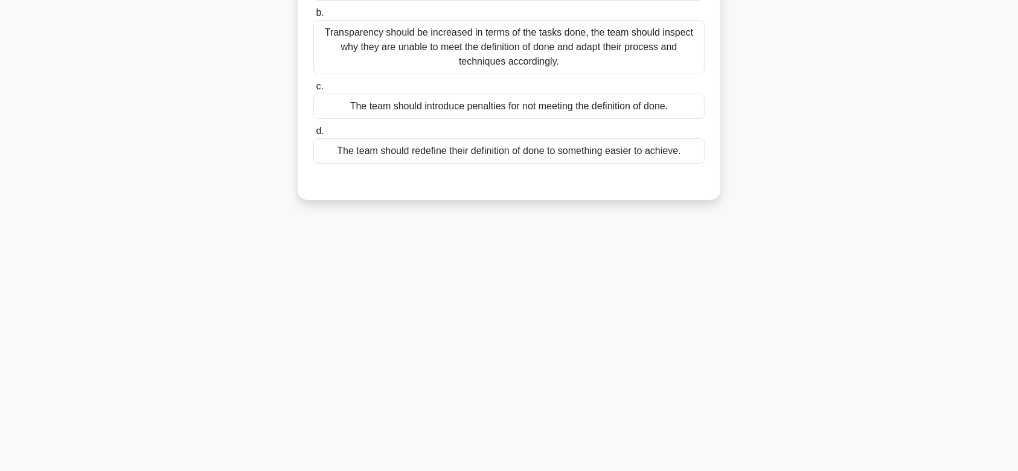
scroll to position [0, 0]
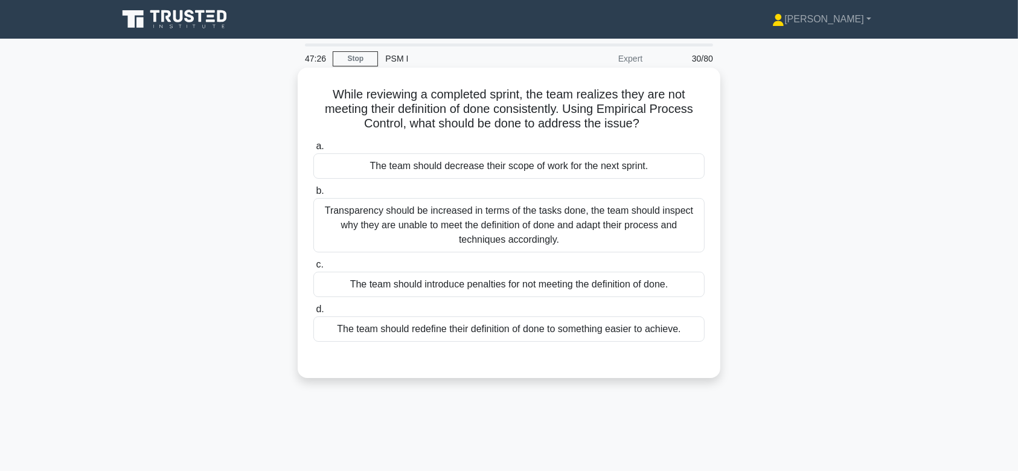
click at [559, 248] on div "Transparency should be increased in terms of the tasks done, the team should in…" at bounding box center [508, 225] width 391 height 54
click at [313, 195] on input "b. Transparency should be increased in terms of the tasks done, the team should…" at bounding box center [313, 191] width 0 height 8
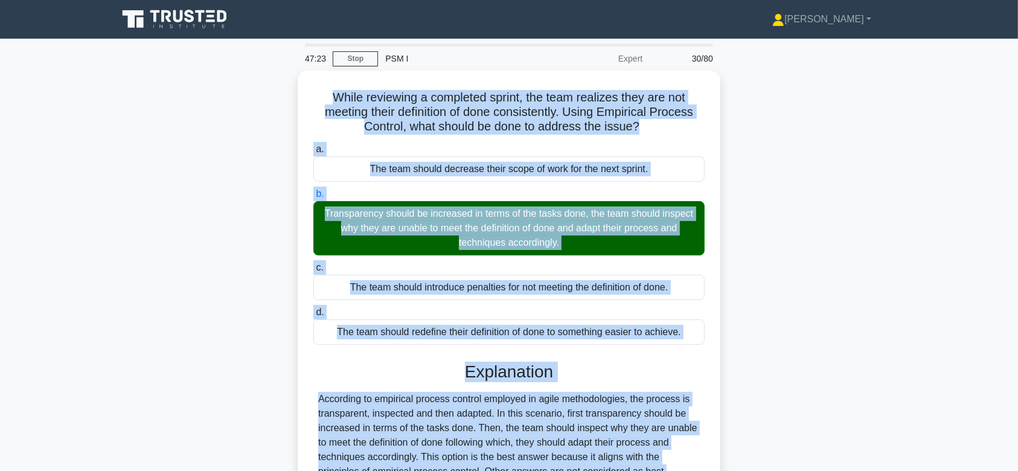
scroll to position [181, 0]
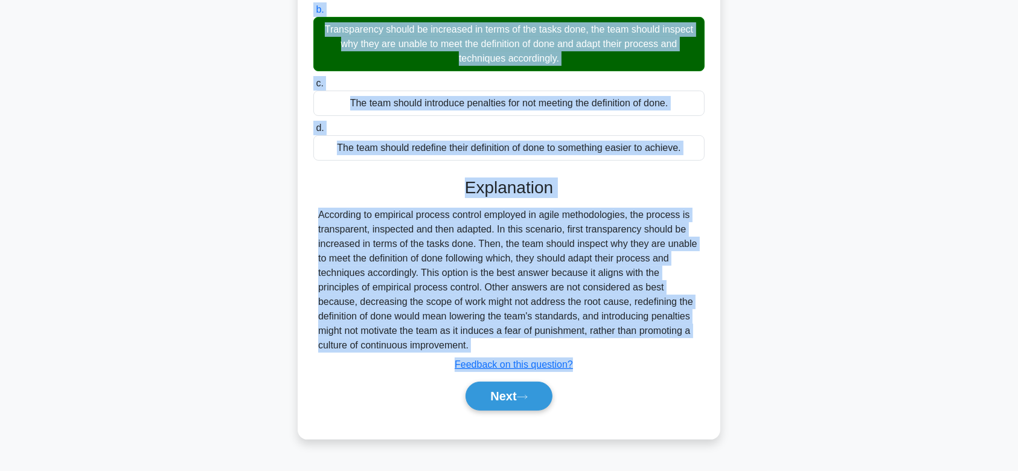
drag, startPoint x: 323, startPoint y: 94, endPoint x: 558, endPoint y: 343, distance: 342.0
click at [558, 343] on div "While reviewing a completed sprint, the team realizes they are not meeting thei…" at bounding box center [508, 162] width 413 height 543
click at [495, 398] on button "Next" at bounding box center [508, 395] width 86 height 29
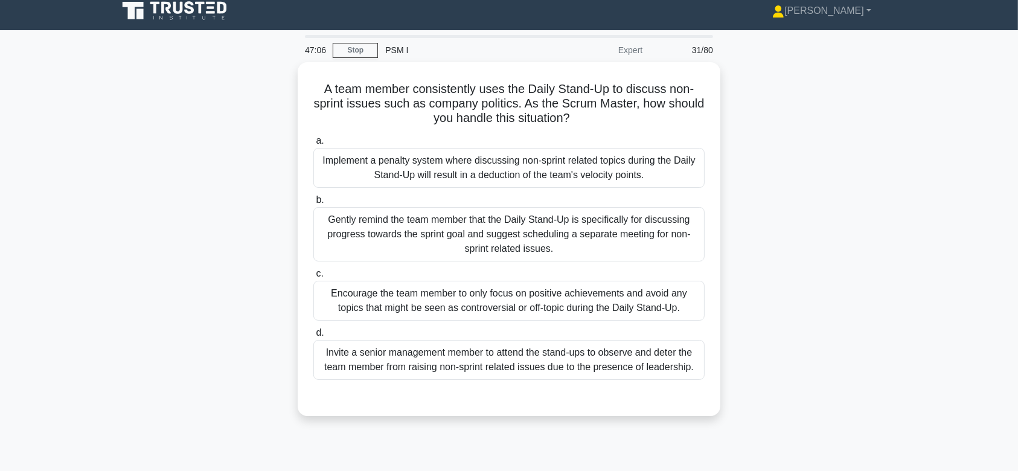
scroll to position [5, 0]
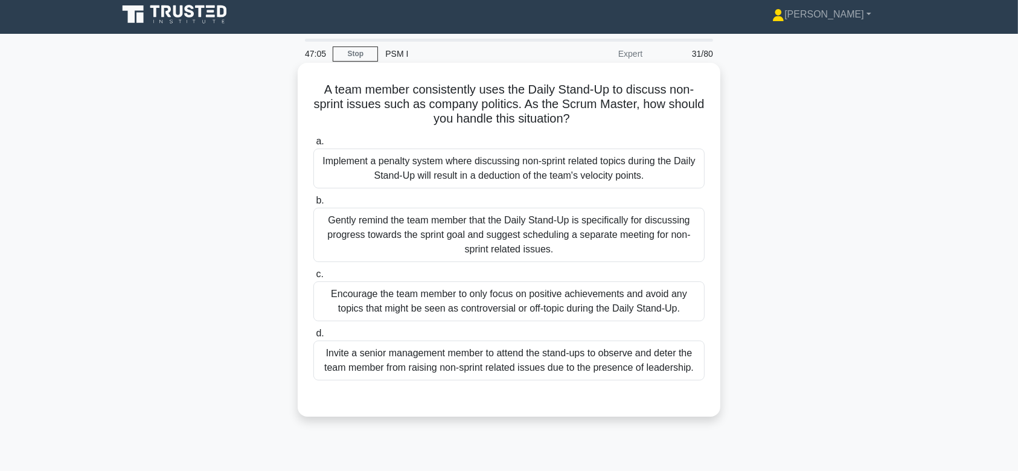
click at [558, 229] on div "Gently remind the team member that the Daily Stand-Up is specifically for discu…" at bounding box center [508, 235] width 391 height 54
click at [313, 205] on input "b. Gently remind the team member that the Daily Stand-Up is specifically for di…" at bounding box center [313, 201] width 0 height 8
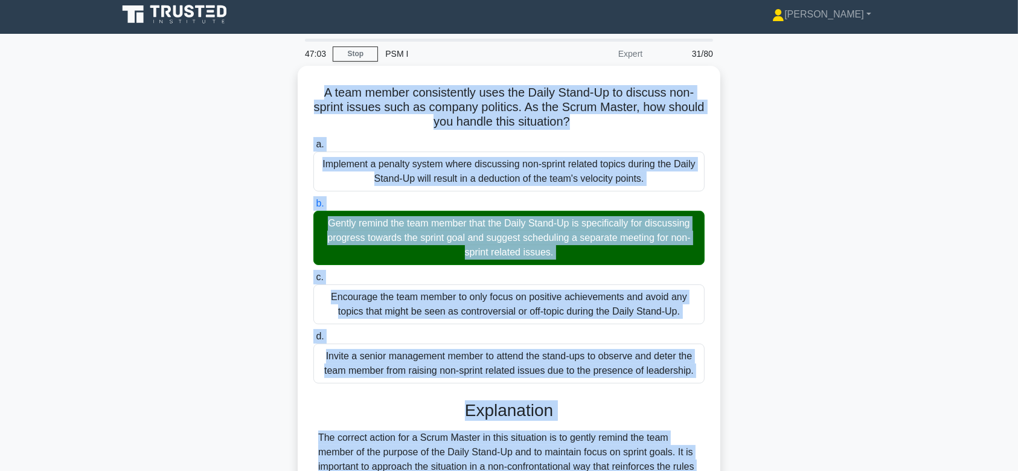
scroll to position [181, 0]
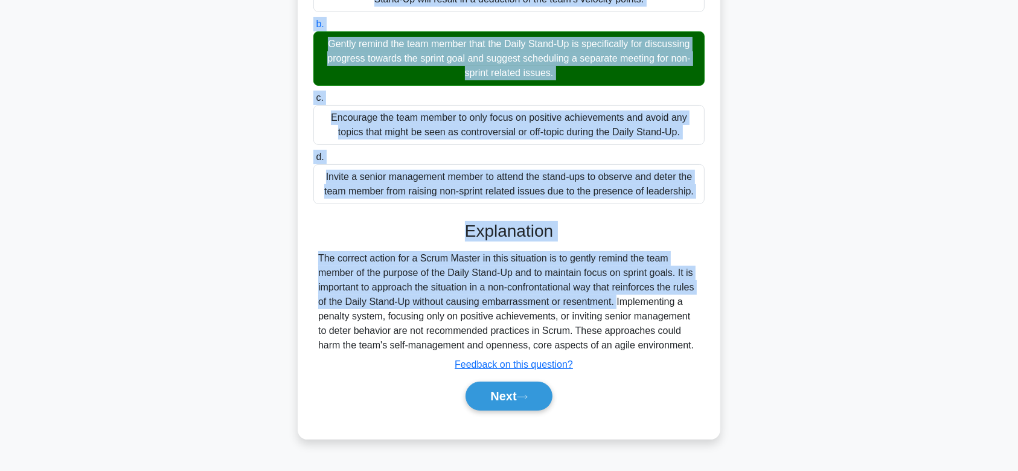
drag, startPoint x: 317, startPoint y: 86, endPoint x: 699, endPoint y: 347, distance: 462.9
click at [699, 347] on div "A team member consistently uses the Daily Stand-Up to discuss non-sprint issues…" at bounding box center [508, 162] width 413 height 543
click at [503, 393] on button "Next" at bounding box center [508, 395] width 86 height 29
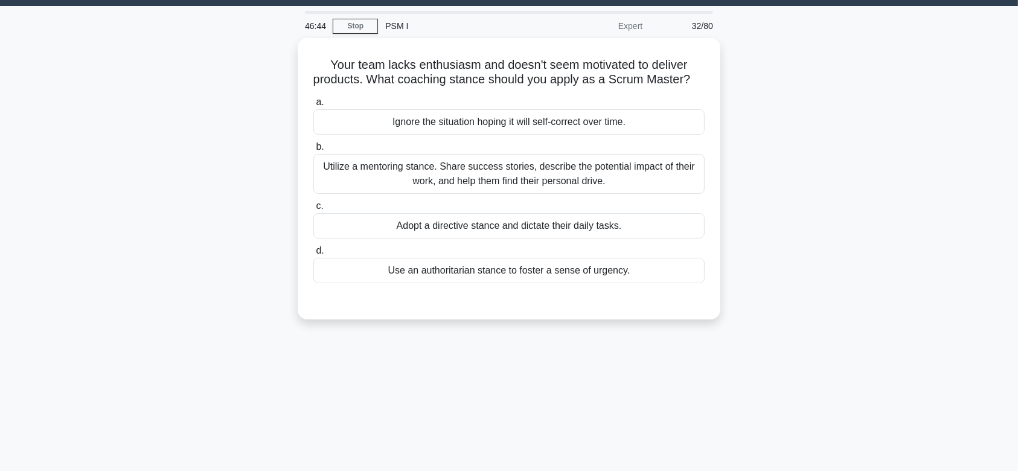
scroll to position [0, 0]
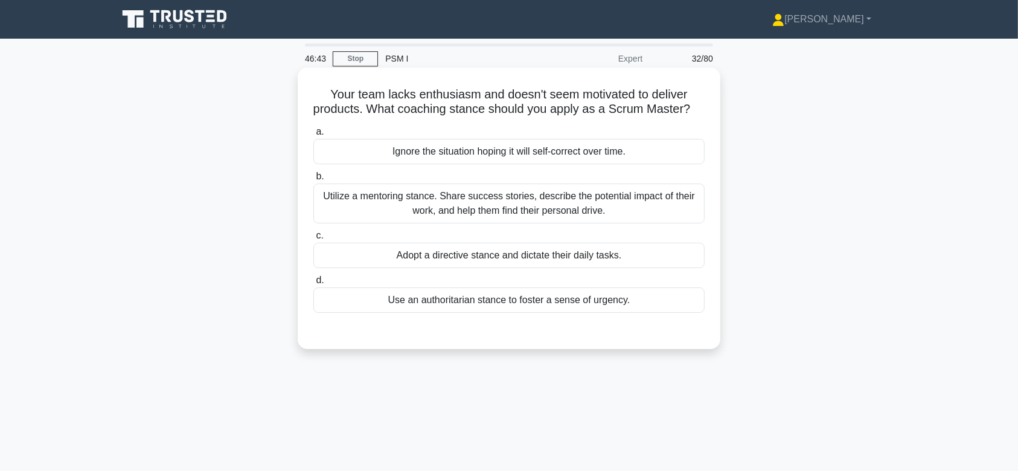
click at [515, 223] on div "Utilize a mentoring stance. Share success stories, describe the potential impac…" at bounding box center [508, 203] width 391 height 40
click at [313, 180] on input "b. Utilize a mentoring stance. Share success stories, describe the potential im…" at bounding box center [313, 177] width 0 height 8
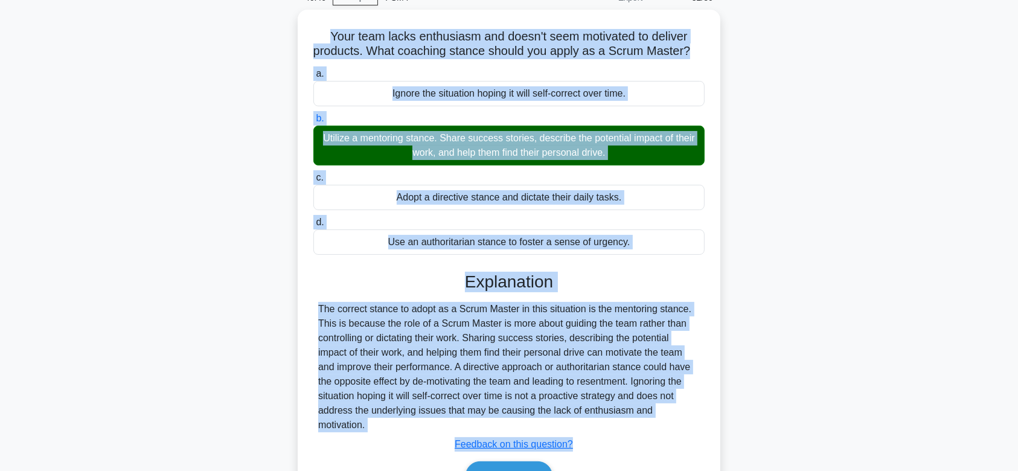
scroll to position [181, 0]
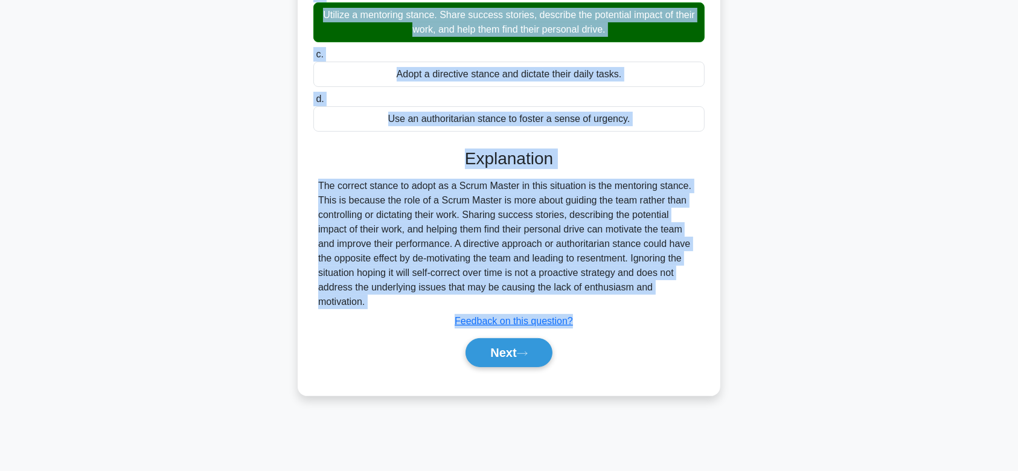
drag, startPoint x: 326, startPoint y: 93, endPoint x: 710, endPoint y: 303, distance: 437.5
click at [710, 303] on div "Your team lacks enthusiasm and doesn't seem motivated to deliver products. What…" at bounding box center [508, 140] width 413 height 499
click at [517, 348] on button "Next" at bounding box center [508, 352] width 86 height 29
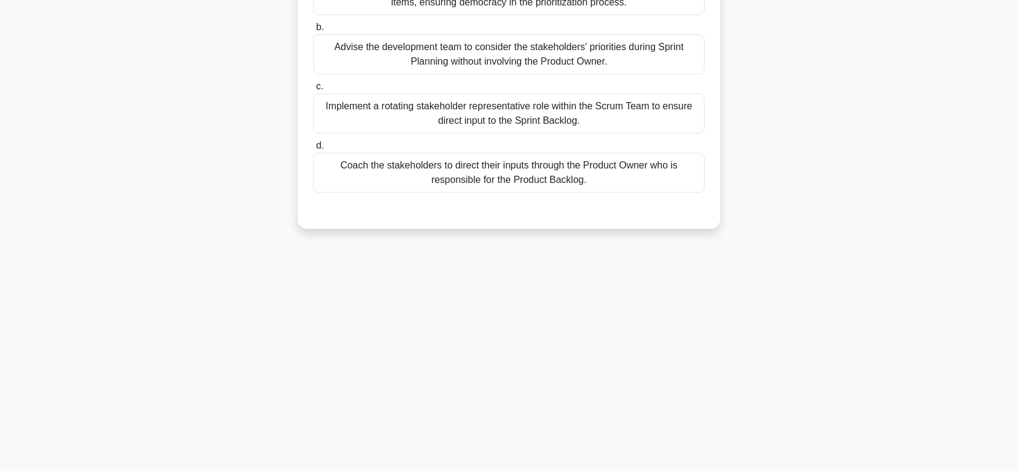
scroll to position [0, 0]
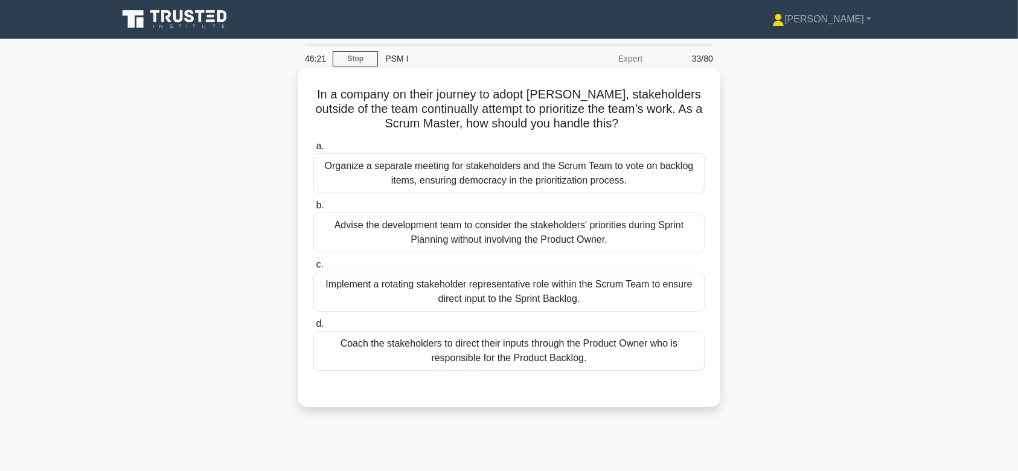
click at [570, 235] on div "Advise the development team to consider the stakeholders' priorities during Spr…" at bounding box center [508, 232] width 391 height 40
click at [313, 209] on input "b. Advise the development team to consider the stakeholders' priorities during …" at bounding box center [313, 206] width 0 height 8
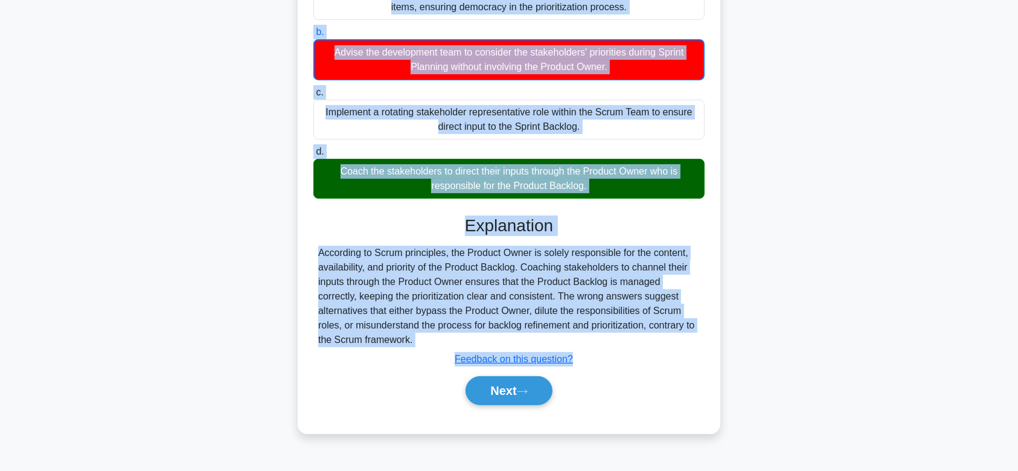
scroll to position [181, 0]
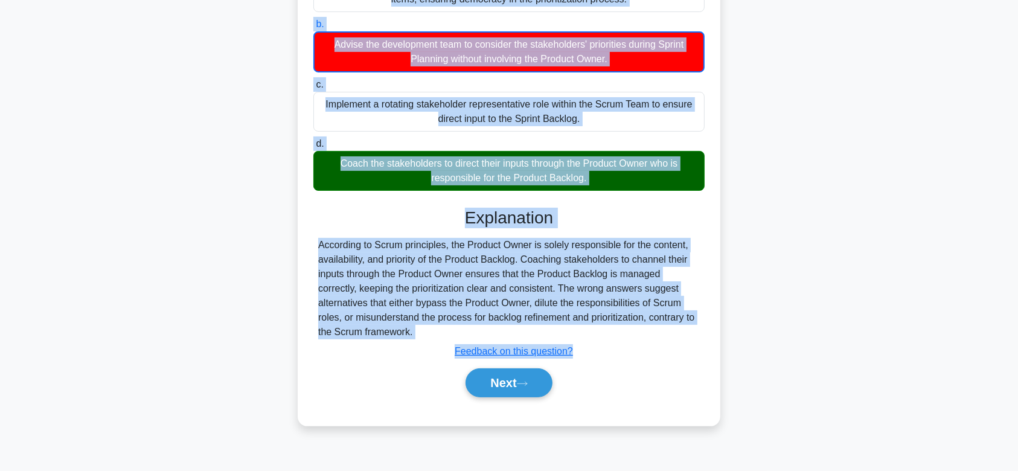
drag, startPoint x: 313, startPoint y: 95, endPoint x: 614, endPoint y: 326, distance: 379.6
click at [614, 326] on div "In a company on their journey to adopt Scrum, stakeholders outside of the team …" at bounding box center [508, 155] width 413 height 529
click at [538, 387] on button "Next" at bounding box center [508, 382] width 86 height 29
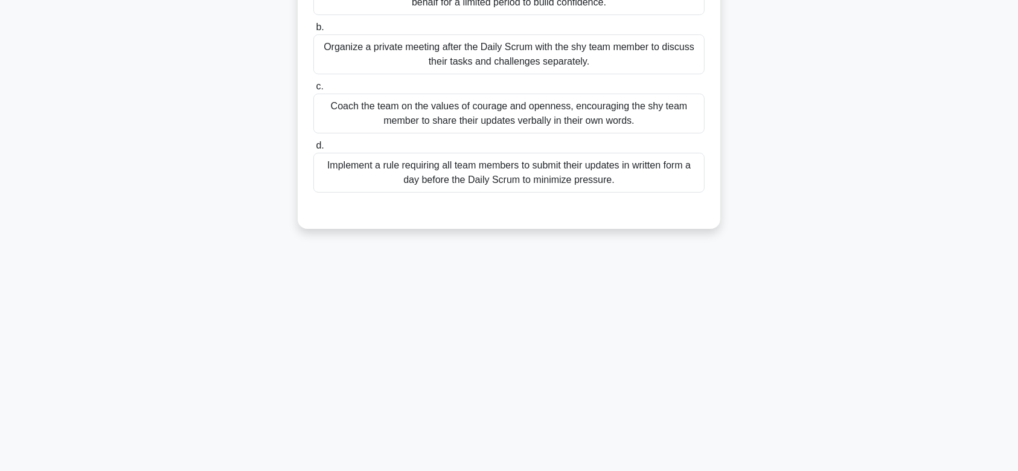
scroll to position [0, 0]
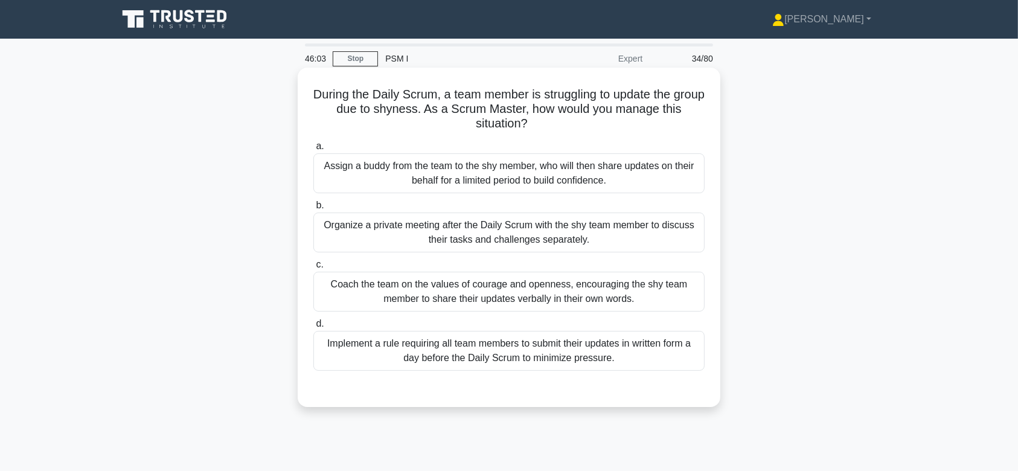
click at [537, 243] on div "Organize a private meeting after the Daily Scrum with the shy team member to di…" at bounding box center [508, 232] width 391 height 40
click at [313, 209] on input "b. Organize a private meeting after the Daily Scrum with the shy team member to…" at bounding box center [313, 206] width 0 height 8
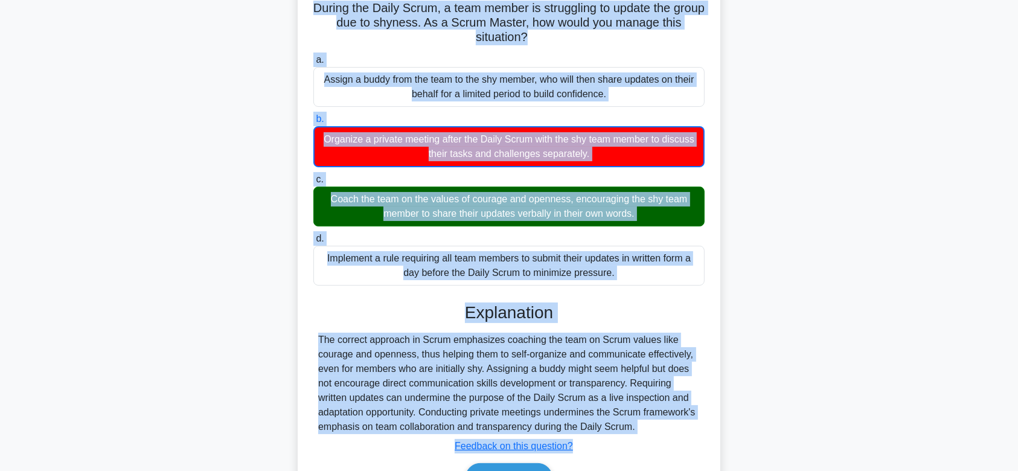
scroll to position [181, 0]
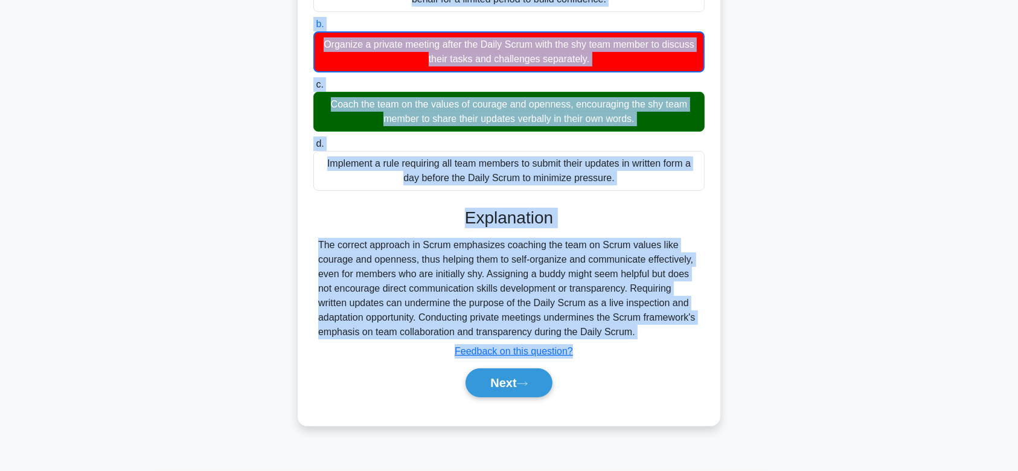
drag, startPoint x: 321, startPoint y: 90, endPoint x: 673, endPoint y: 328, distance: 425.0
click at [673, 328] on div "During the Daily Scrum, a team member is struggling to update the group due to …" at bounding box center [508, 155] width 413 height 529
click at [514, 392] on button "Next" at bounding box center [508, 382] width 86 height 29
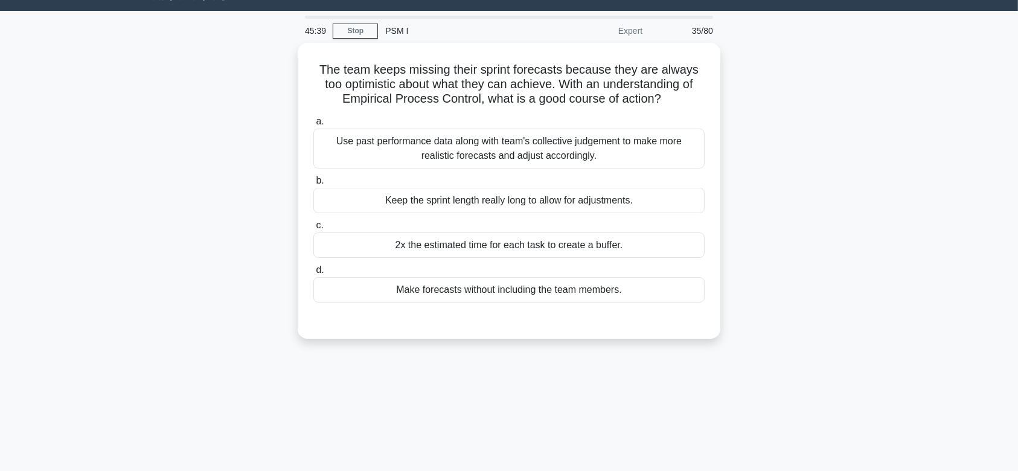
scroll to position [0, 0]
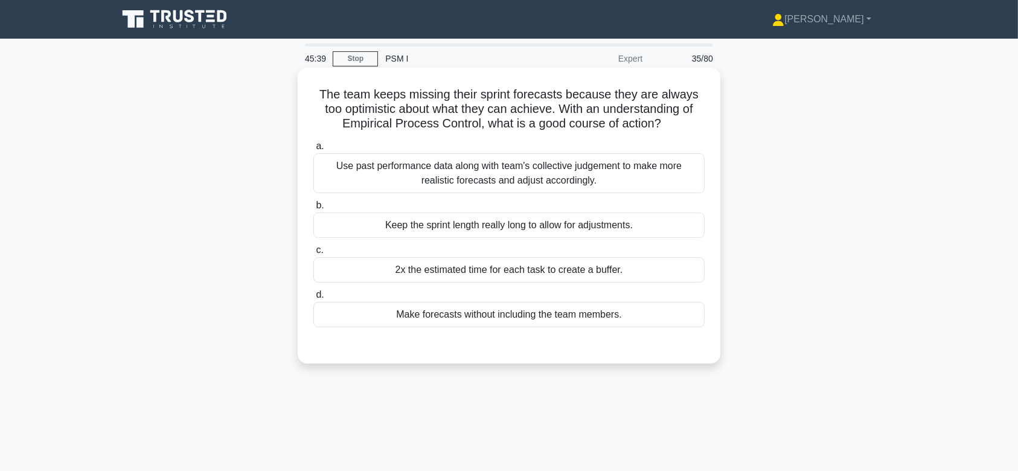
click at [533, 271] on div "2x the estimated time for each task to create a buffer." at bounding box center [508, 269] width 391 height 25
click at [313, 254] on input "c. 2x the estimated time for each task to create a buffer." at bounding box center [313, 250] width 0 height 8
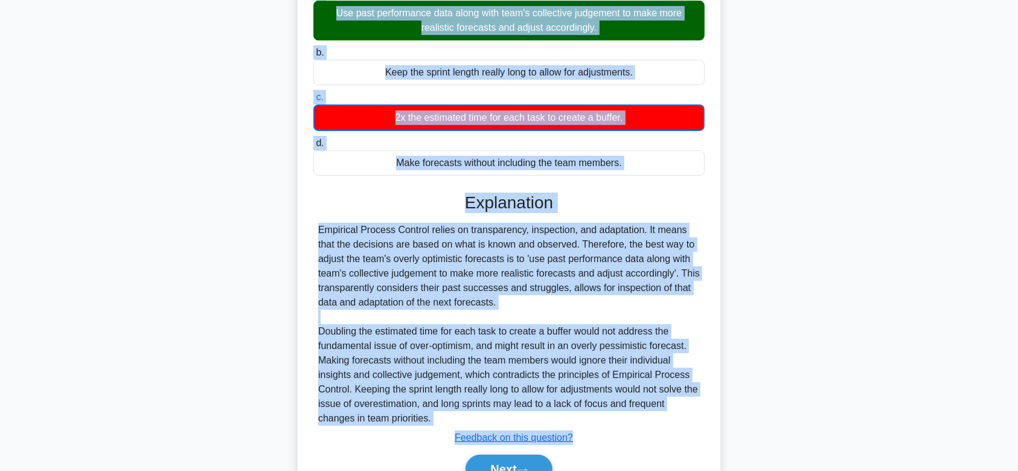
scroll to position [216, 0]
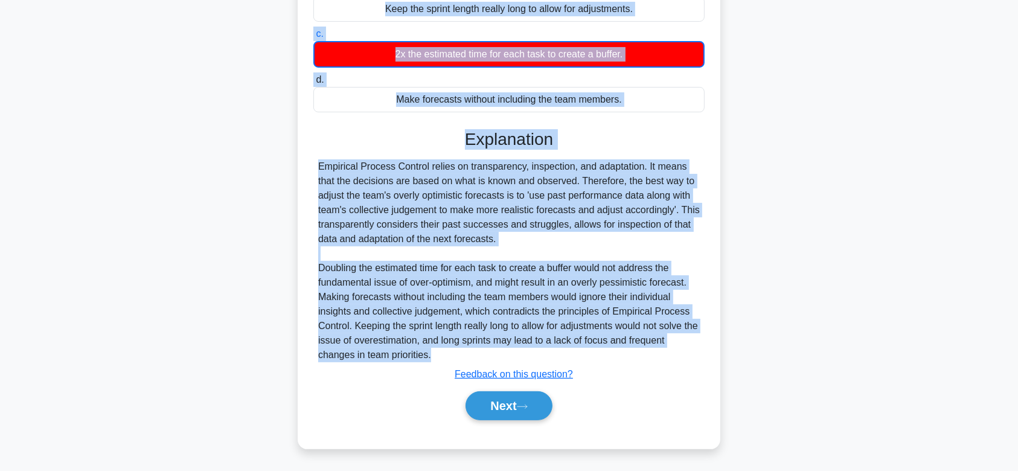
drag, startPoint x: 316, startPoint y: 94, endPoint x: 519, endPoint y: 352, distance: 328.8
click at [519, 352] on div "The team keeps missing their sprint forecasts because they are always too optim…" at bounding box center [508, 149] width 413 height 587
click at [492, 418] on button "Next" at bounding box center [508, 405] width 86 height 29
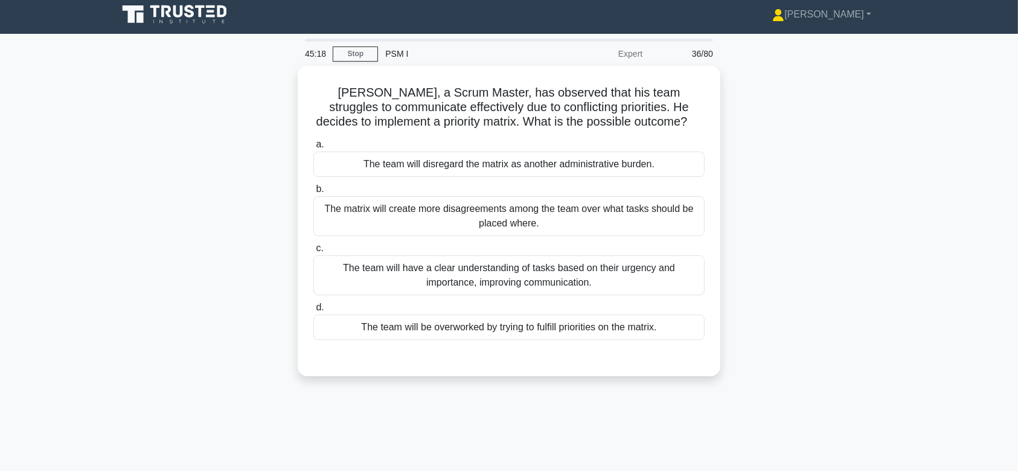
scroll to position [2, 0]
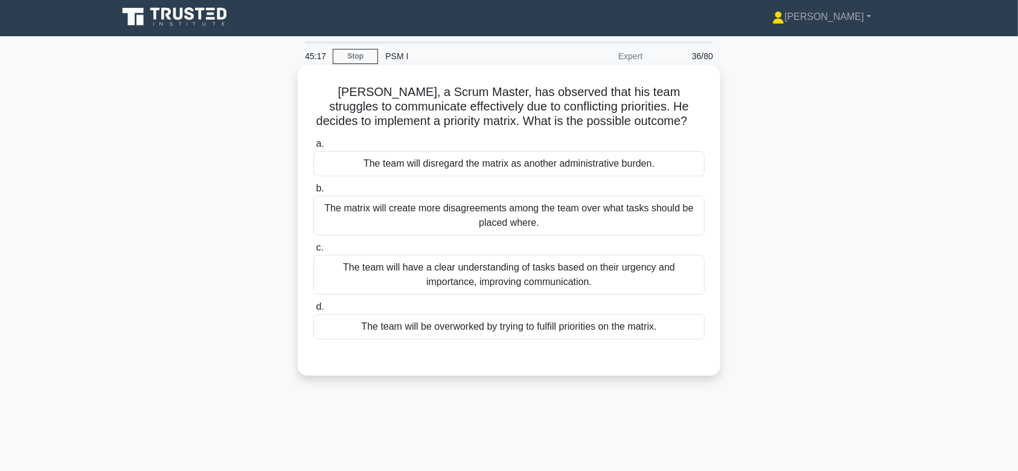
click at [497, 203] on div "The matrix will create more disagreements among the team over what tasks should…" at bounding box center [508, 216] width 391 height 40
click at [313, 193] on input "b. The matrix will create more disagreements among the team over what tasks sho…" at bounding box center [313, 189] width 0 height 8
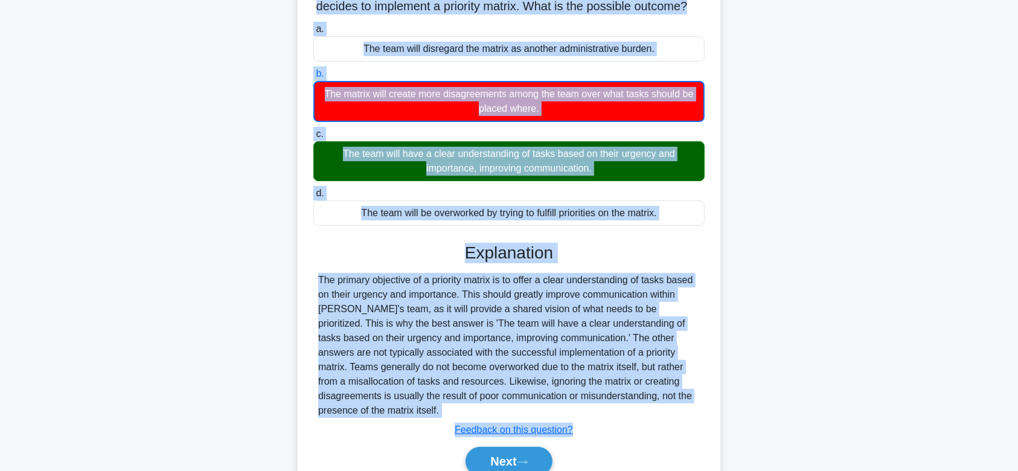
scroll to position [181, 0]
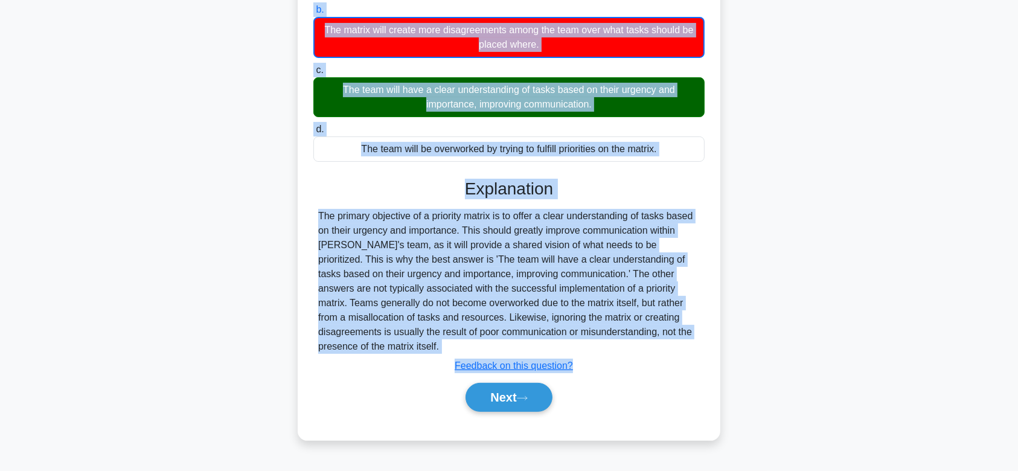
drag, startPoint x: 331, startPoint y: 92, endPoint x: 705, endPoint y: 330, distance: 443.3
click at [705, 330] on div "William, a Scrum Master, has observed that his team struggles to communicate ef…" at bounding box center [508, 163] width 413 height 544
click at [527, 383] on button "Next" at bounding box center [508, 397] width 86 height 29
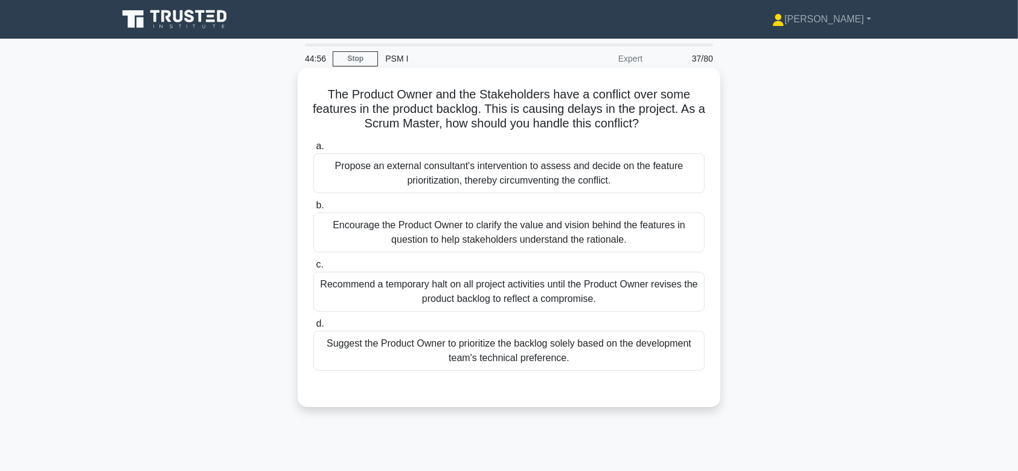
click at [543, 244] on div "Encourage the Product Owner to clarify the value and vision behind the features…" at bounding box center [508, 232] width 391 height 40
click at [313, 209] on input "b. Encourage the Product Owner to clarify the value and vision behind the featu…" at bounding box center [313, 206] width 0 height 8
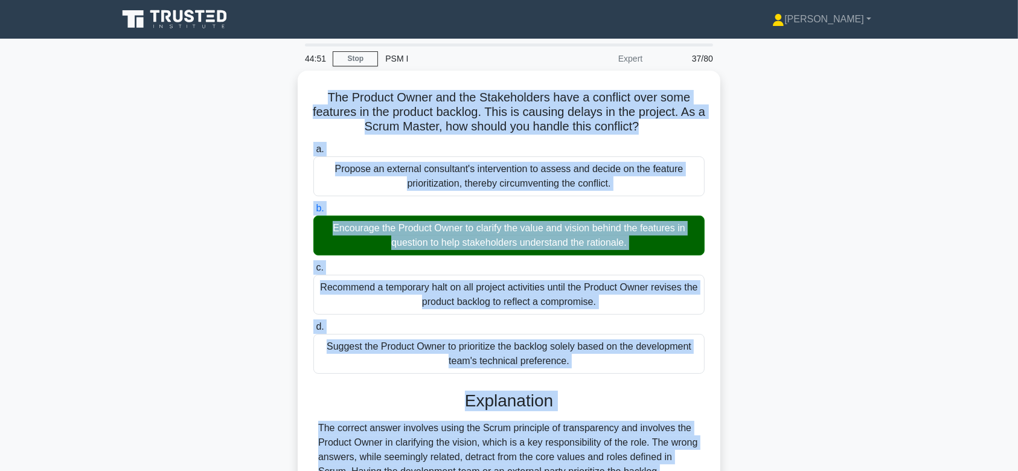
scroll to position [181, 0]
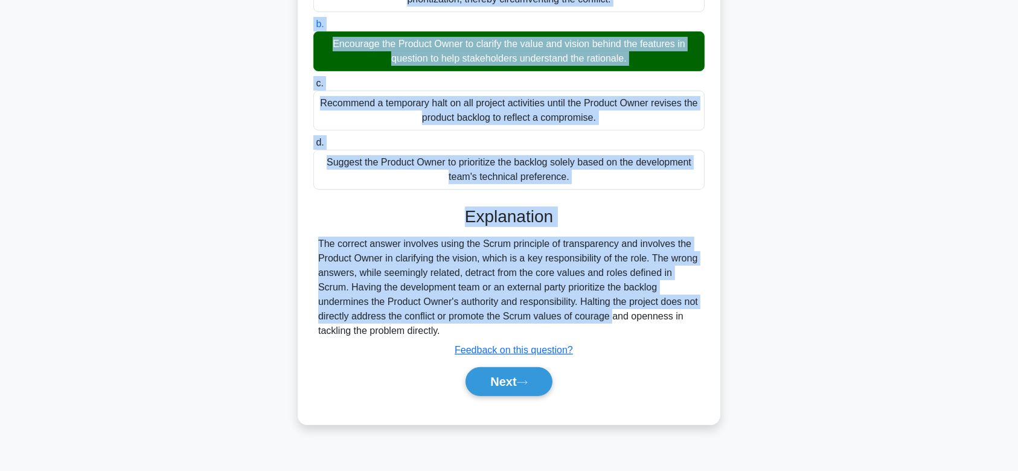
drag, startPoint x: 323, startPoint y: 89, endPoint x: 523, endPoint y: 334, distance: 316.1
click at [523, 334] on div "The Product Owner and the Stakeholders have a conflict over some features in th…" at bounding box center [508, 155] width 413 height 528
click at [521, 372] on button "Next" at bounding box center [508, 381] width 86 height 29
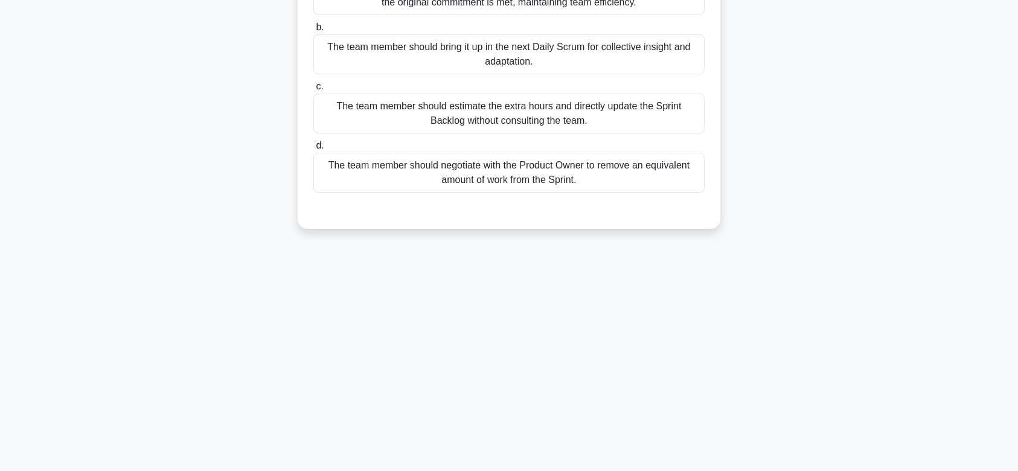
scroll to position [0, 0]
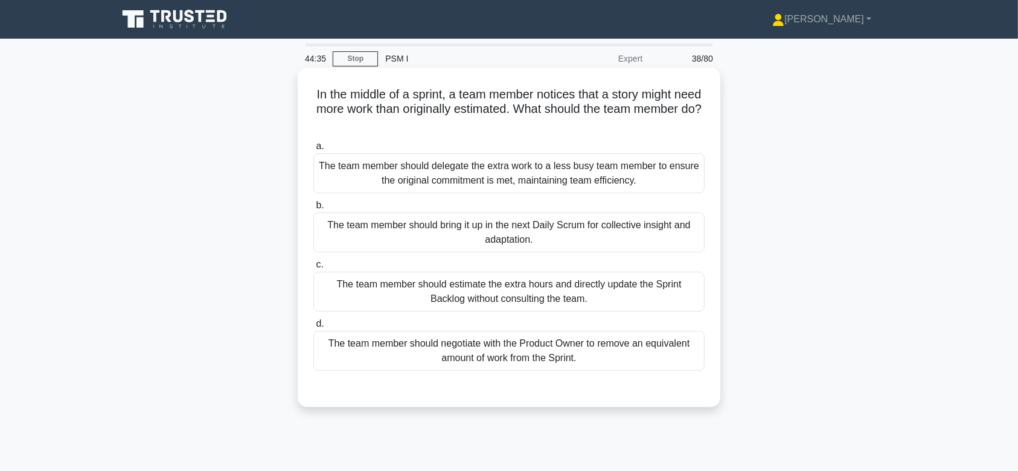
click at [558, 226] on div "The team member should bring it up in the next Daily Scrum for collective insig…" at bounding box center [508, 232] width 391 height 40
click at [313, 209] on input "b. The team member should bring it up in the next Daily Scrum for collective in…" at bounding box center [313, 206] width 0 height 8
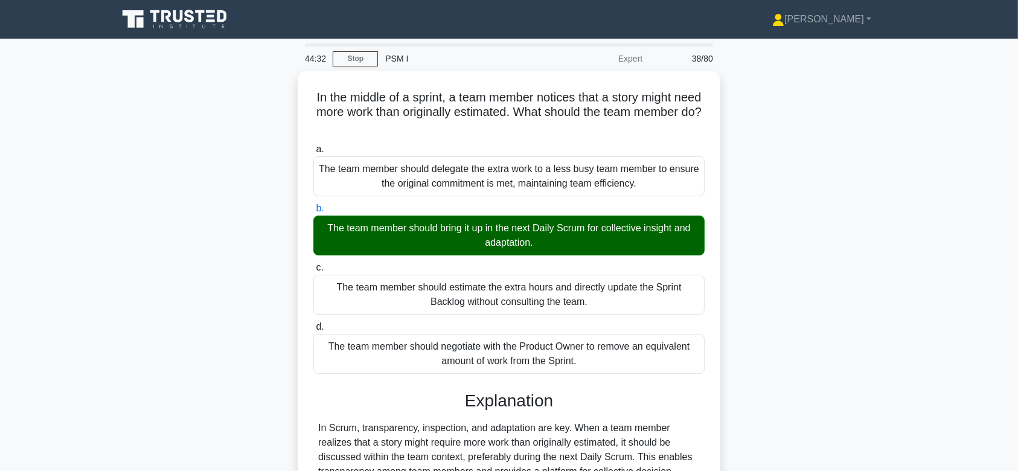
scroll to position [186, 0]
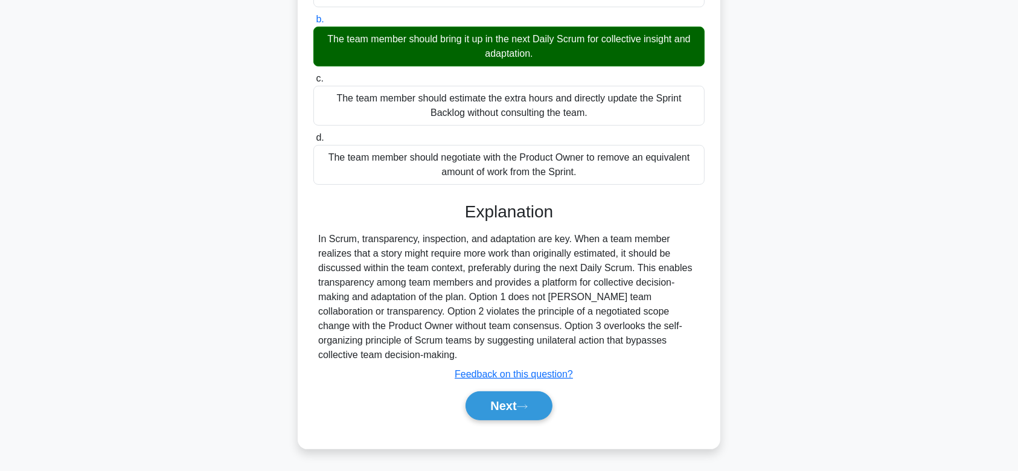
drag, startPoint x: 323, startPoint y: 95, endPoint x: 601, endPoint y: 359, distance: 382.9
click at [601, 359] on div "In the middle of a sprint, a team member notices that a story might need more w…" at bounding box center [508, 165] width 413 height 557
click at [515, 393] on button "Next" at bounding box center [508, 405] width 86 height 29
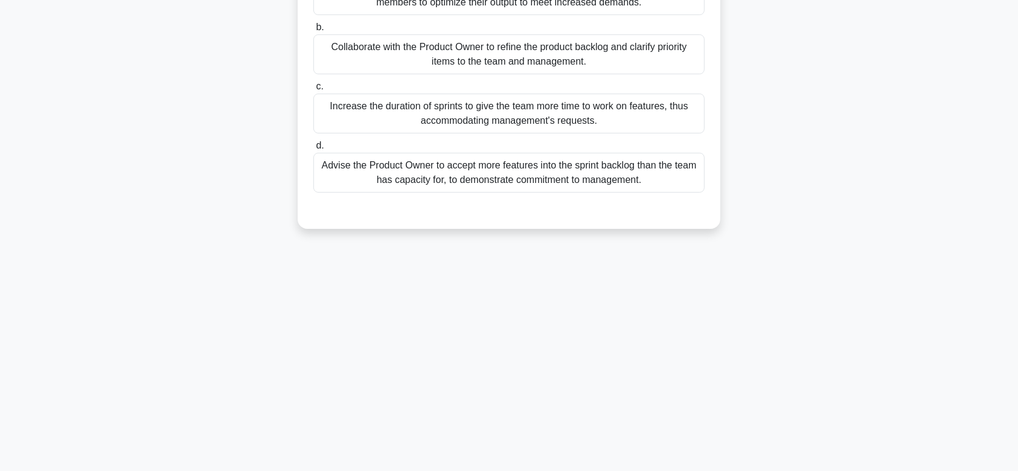
scroll to position [0, 0]
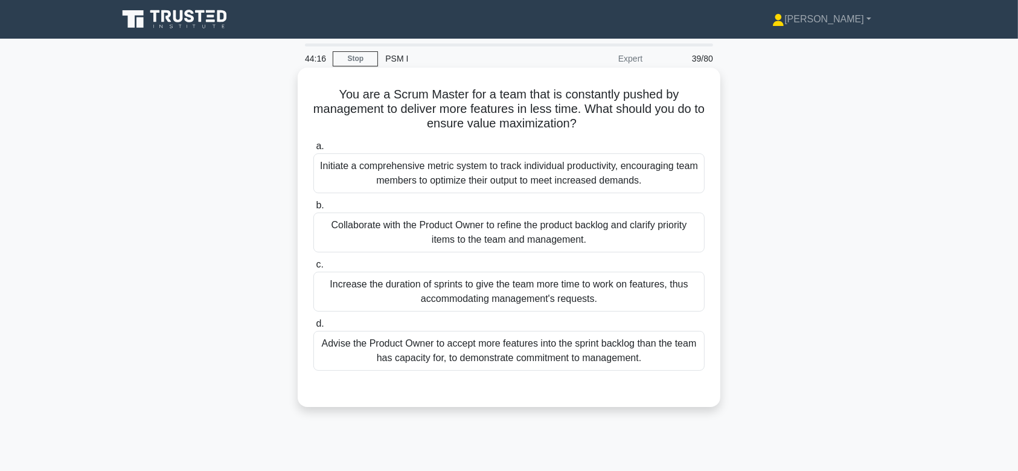
click at [534, 236] on div "Collaborate with the Product Owner to refine the product backlog and clarify pr…" at bounding box center [508, 232] width 391 height 40
click at [313, 209] on input "b. Collaborate with the Product Owner to refine the product backlog and clarify…" at bounding box center [313, 206] width 0 height 8
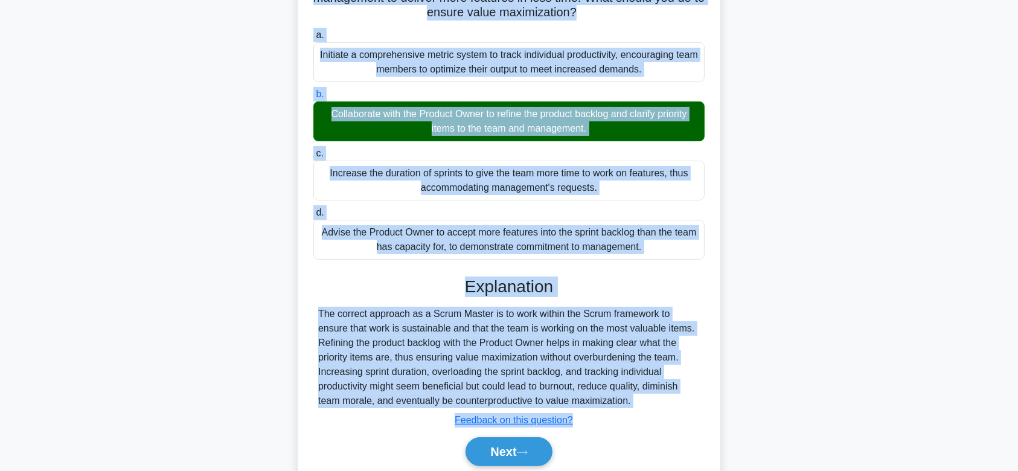
scroll to position [181, 0]
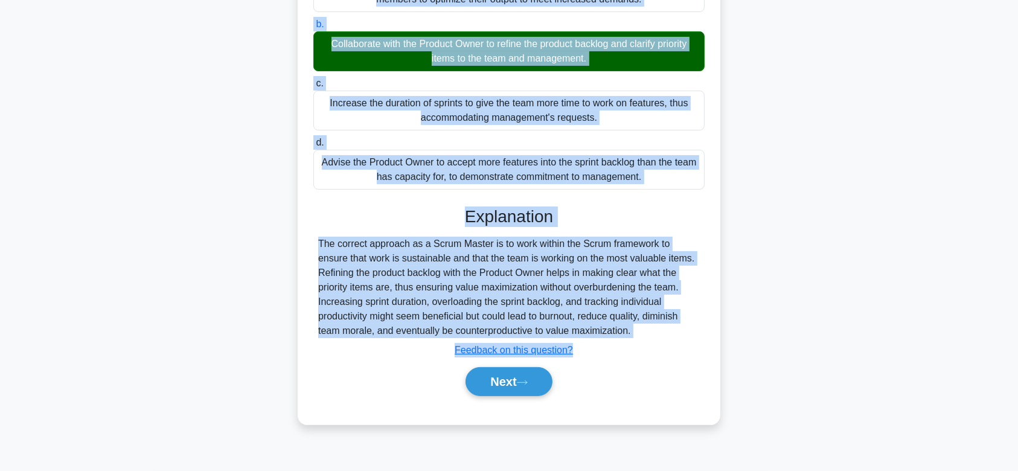
drag, startPoint x: 333, startPoint y: 94, endPoint x: 663, endPoint y: 336, distance: 409.0
click at [663, 336] on div "You are a Scrum Master for a team that is constantly pushed by management to de…" at bounding box center [508, 155] width 413 height 528
click at [521, 373] on button "Next" at bounding box center [508, 381] width 86 height 29
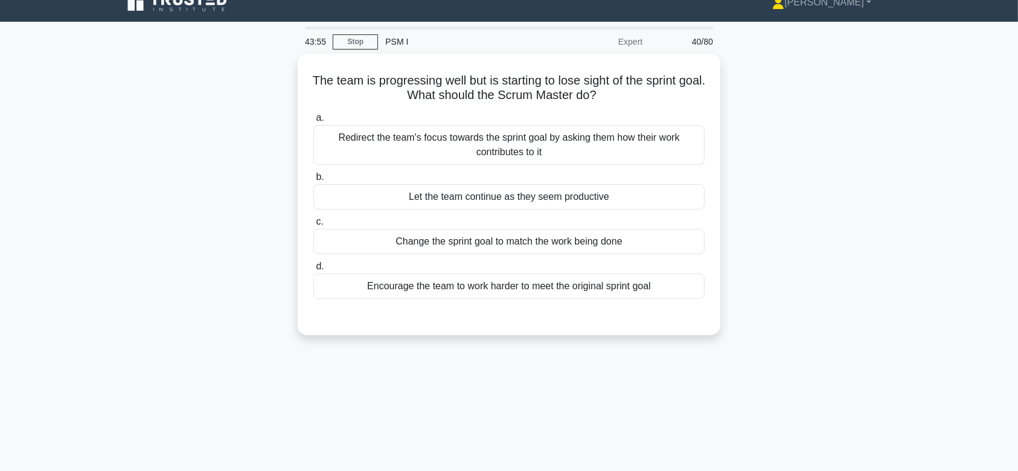
scroll to position [0, 0]
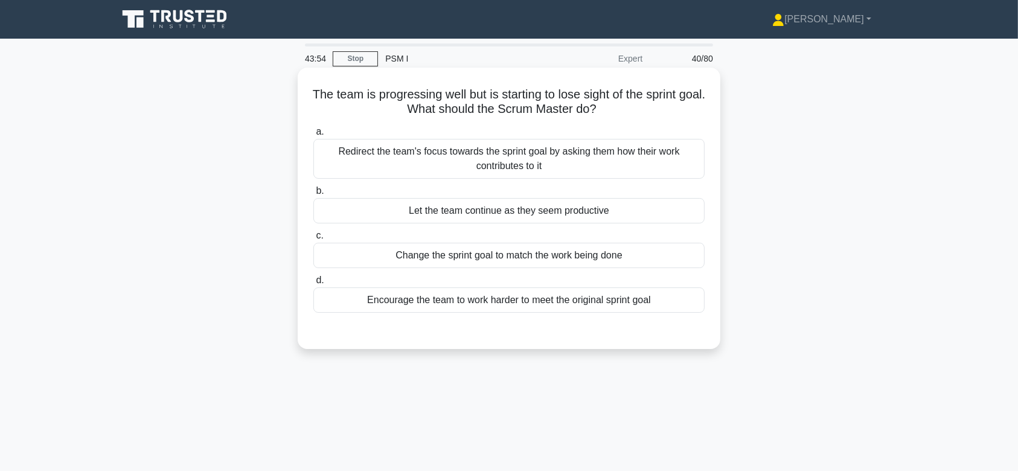
click at [502, 138] on label "a. Redirect the team's focus towards the sprint goal by asking them how their w…" at bounding box center [508, 151] width 391 height 54
click at [313, 136] on input "a. Redirect the team's focus towards the sprint goal by asking them how their w…" at bounding box center [313, 132] width 0 height 8
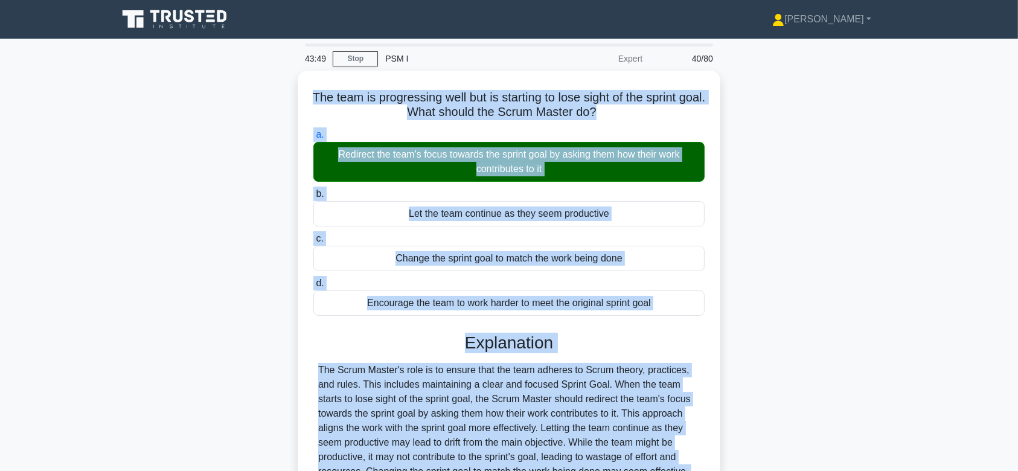
scroll to position [181, 0]
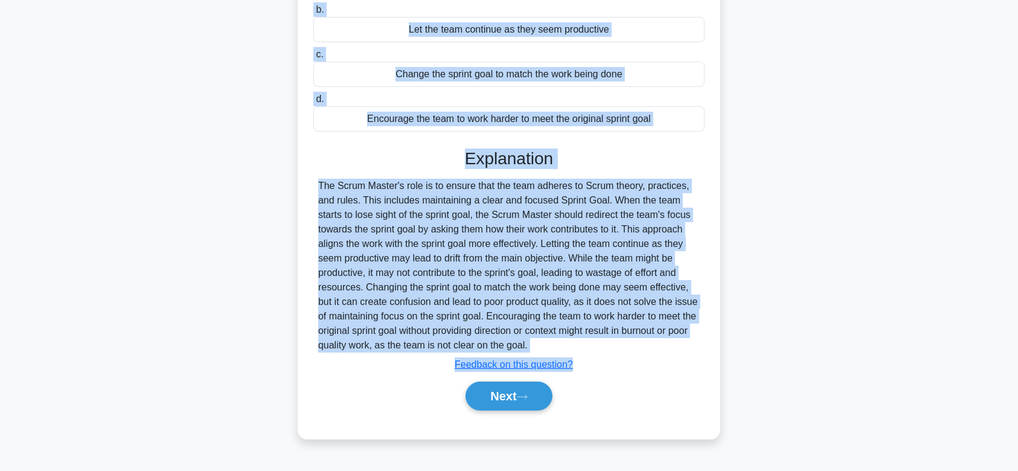
drag, startPoint x: 320, startPoint y: 92, endPoint x: 666, endPoint y: 343, distance: 427.3
click at [666, 343] on div "The team is progressing well but is starting to lose sight of the sprint goal. …" at bounding box center [508, 162] width 413 height 543
click at [492, 384] on button "Next" at bounding box center [508, 395] width 86 height 29
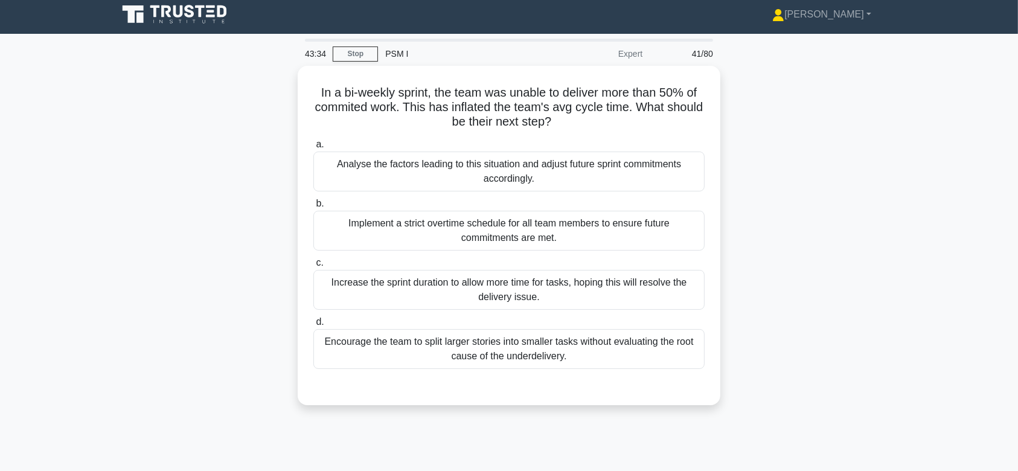
scroll to position [0, 0]
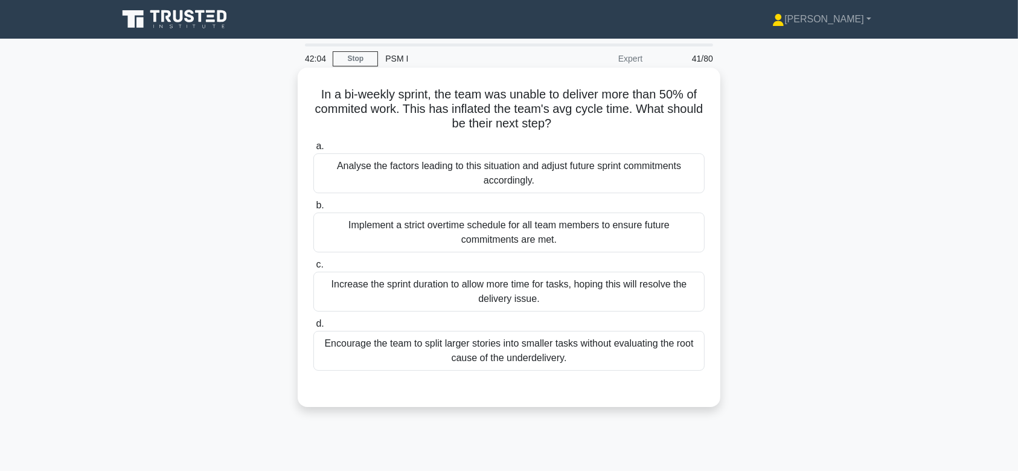
click at [556, 224] on div "Implement a strict overtime schedule for all team members to ensure future comm…" at bounding box center [508, 232] width 391 height 40
click at [313, 209] on input "b. Implement a strict overtime schedule for all team members to ensure future c…" at bounding box center [313, 206] width 0 height 8
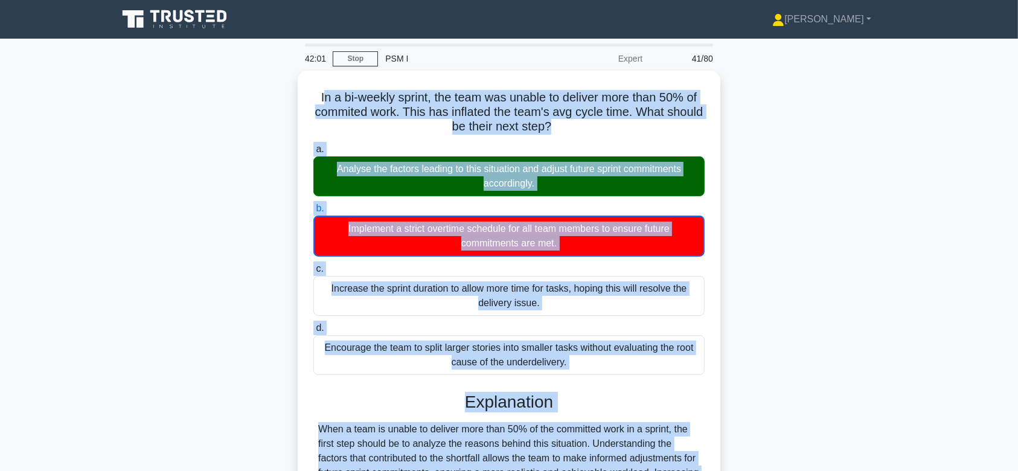
scroll to position [181, 0]
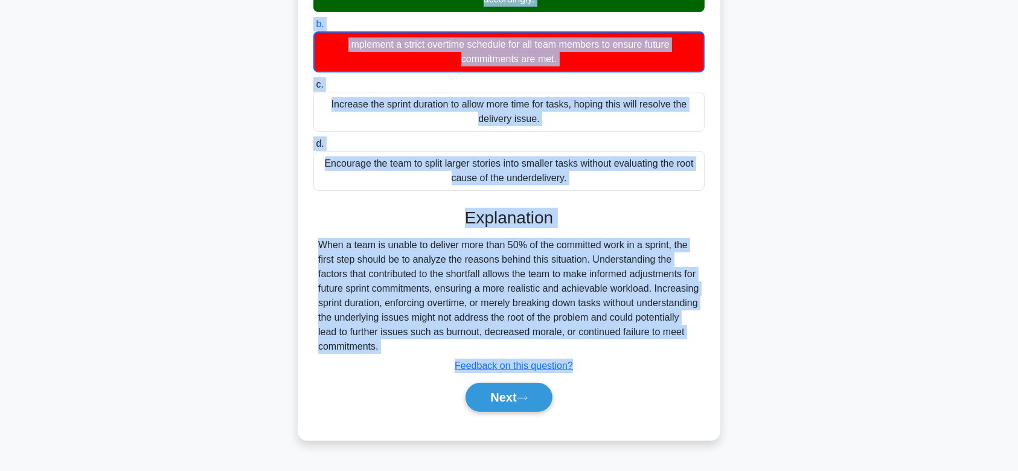
drag, startPoint x: 311, startPoint y: 95, endPoint x: 681, endPoint y: 342, distance: 445.1
click at [681, 342] on div "In a bi-weekly sprint, the team was unable to deliver more than 50% of commited…" at bounding box center [508, 163] width 413 height 544
click at [512, 397] on button "Next" at bounding box center [508, 397] width 86 height 29
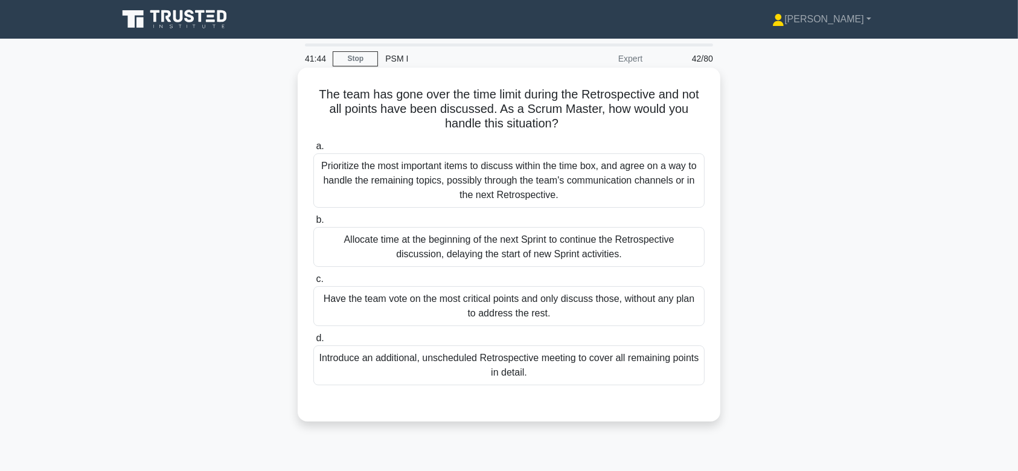
click at [483, 182] on div "Prioritize the most important items to discuss within the time box, and agree o…" at bounding box center [508, 180] width 391 height 54
click at [313, 150] on input "a. Prioritize the most important items to discuss within the time box, and agre…" at bounding box center [313, 146] width 0 height 8
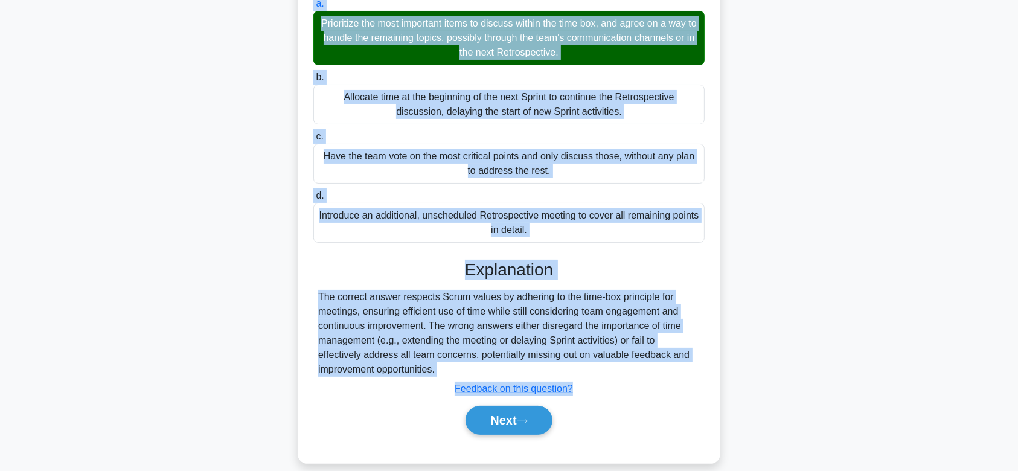
scroll to position [181, 0]
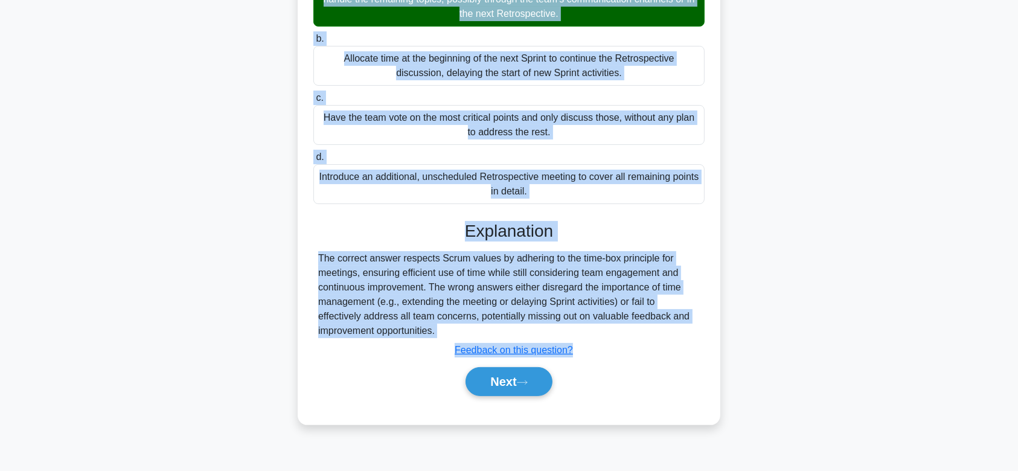
drag, startPoint x: 307, startPoint y: 95, endPoint x: 518, endPoint y: 331, distance: 316.8
click at [518, 331] on div "The team has gone over the time limit during the Retrospective and not all poin…" at bounding box center [508, 155] width 413 height 528
click at [532, 387] on button "Next" at bounding box center [508, 381] width 86 height 29
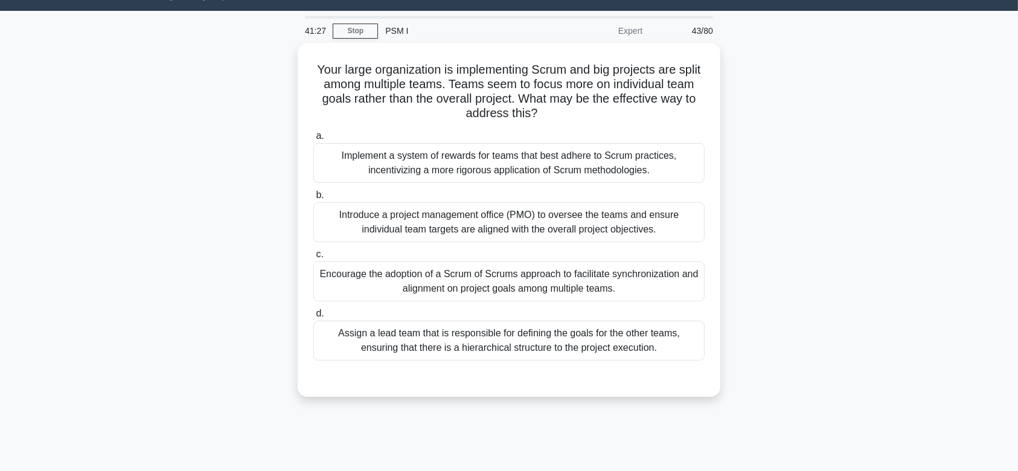
scroll to position [0, 0]
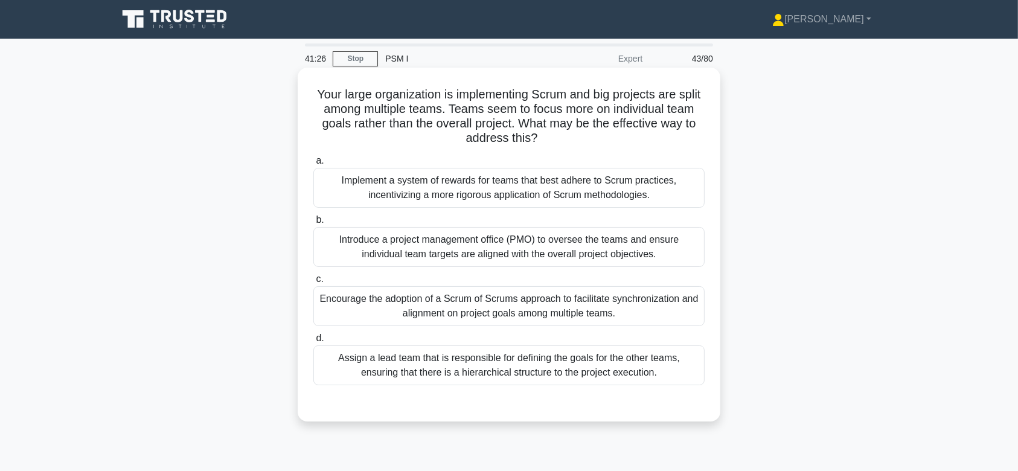
click at [535, 199] on div "Implement a system of rewards for teams that best adhere to Scrum practices, in…" at bounding box center [508, 188] width 391 height 40
click at [313, 165] on input "a. Implement a system of rewards for teams that best adhere to Scrum practices,…" at bounding box center [313, 161] width 0 height 8
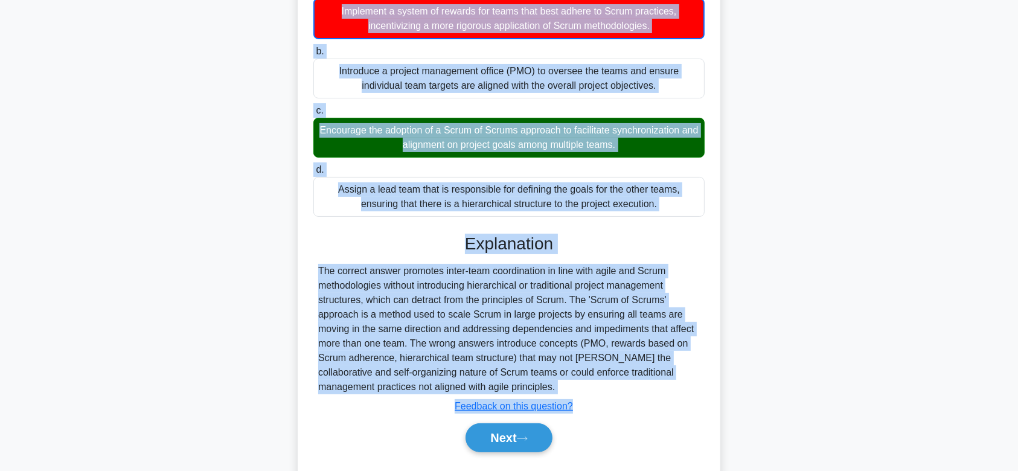
scroll to position [202, 0]
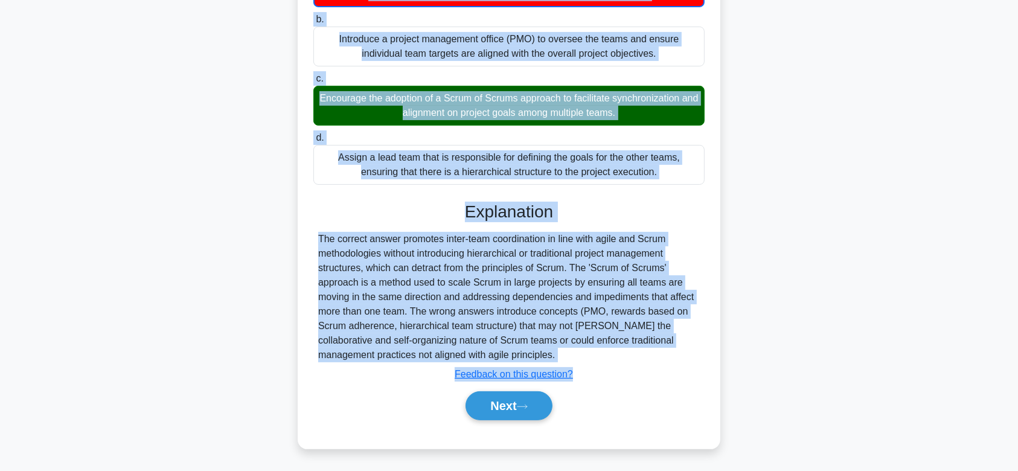
drag, startPoint x: 324, startPoint y: 92, endPoint x: 552, endPoint y: 354, distance: 347.3
click at [552, 354] on div "Your large organization is implementing Scrum and big projects are split among …" at bounding box center [508, 157] width 413 height 573
click at [527, 410] on button "Next" at bounding box center [508, 405] width 86 height 29
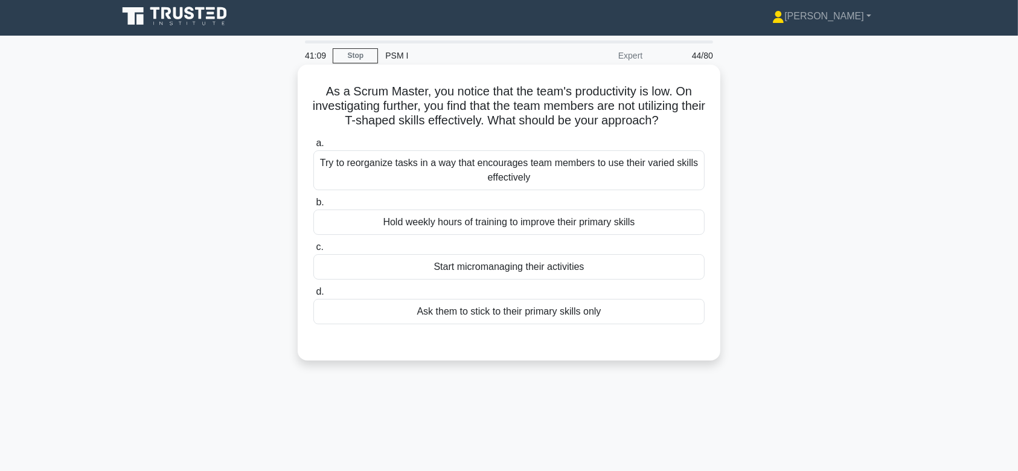
scroll to position [2, 0]
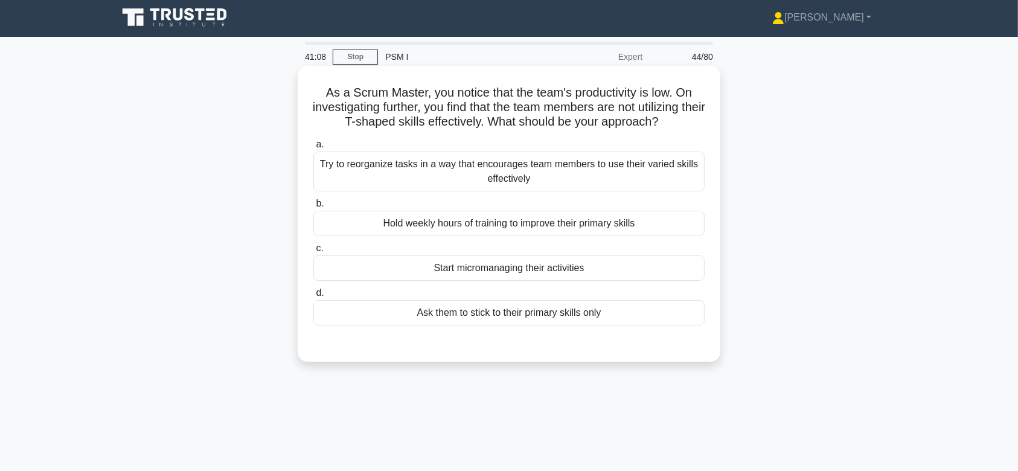
click at [510, 165] on div "Try to reorganize tasks in a way that encourages team members to use their vari…" at bounding box center [508, 171] width 391 height 40
click at [313, 148] on input "a. Try to reorganize tasks in a way that encourages team members to use their v…" at bounding box center [313, 145] width 0 height 8
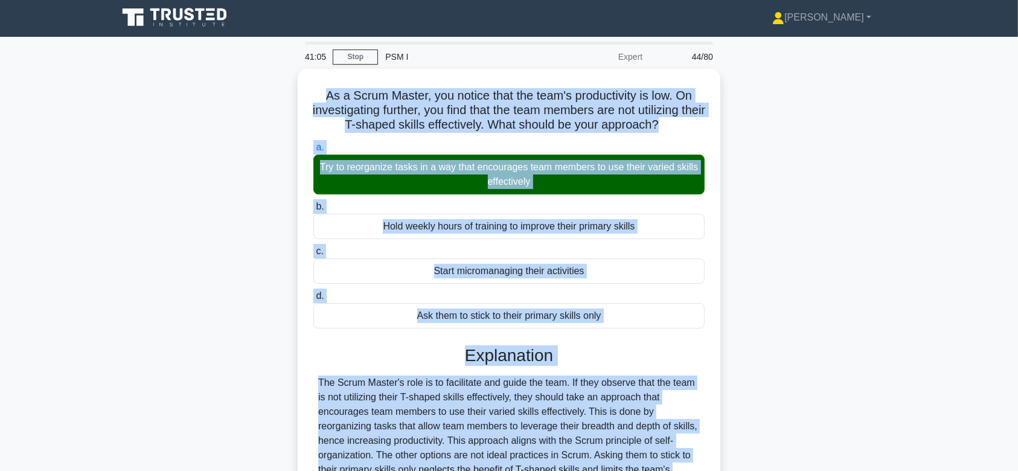
scroll to position [181, 0]
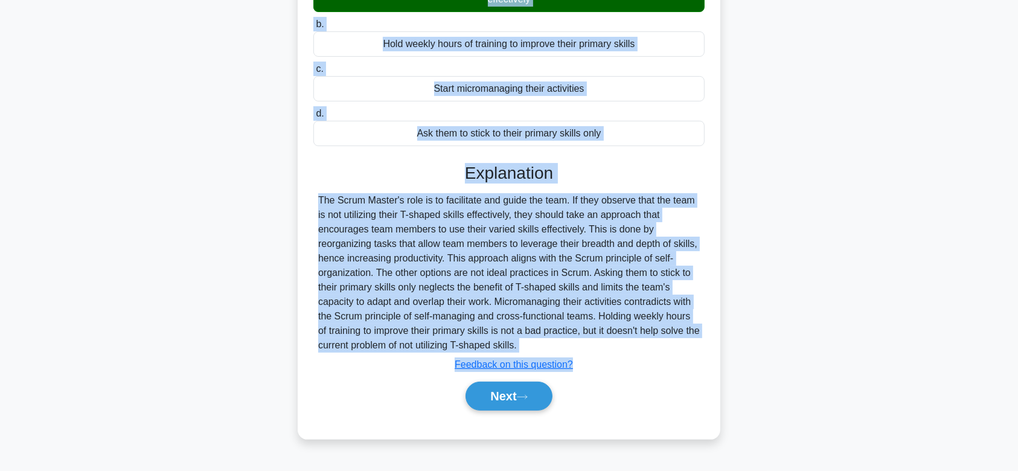
drag, startPoint x: 316, startPoint y: 90, endPoint x: 564, endPoint y: 345, distance: 356.4
click at [564, 345] on div "As a Scrum Master, you notice that the team's productivity is low. On investiga…" at bounding box center [508, 162] width 413 height 543
click at [505, 403] on button "Next" at bounding box center [508, 395] width 86 height 29
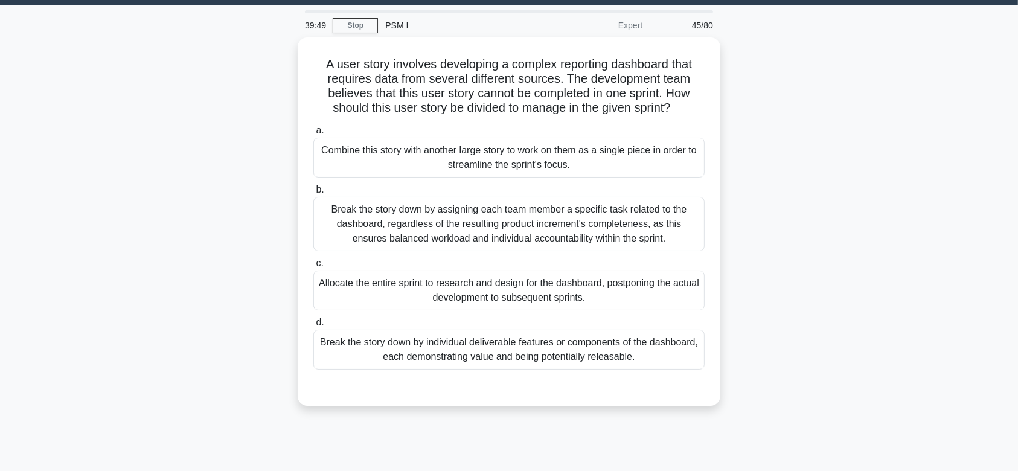
scroll to position [33, 0]
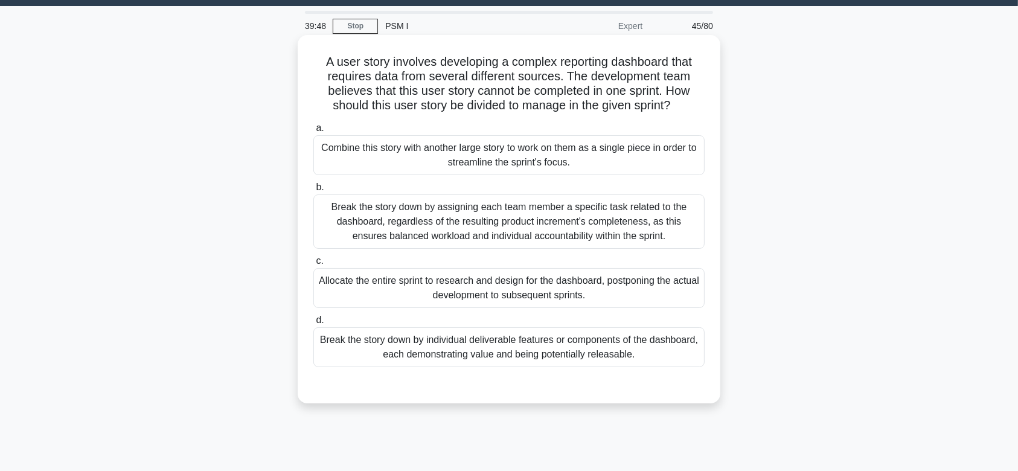
click at [553, 225] on div "Break the story down by assigning each team member a specific task related to t…" at bounding box center [508, 221] width 391 height 54
click at [313, 191] on input "b. Break the story down by assigning each team member a specific task related t…" at bounding box center [313, 187] width 0 height 8
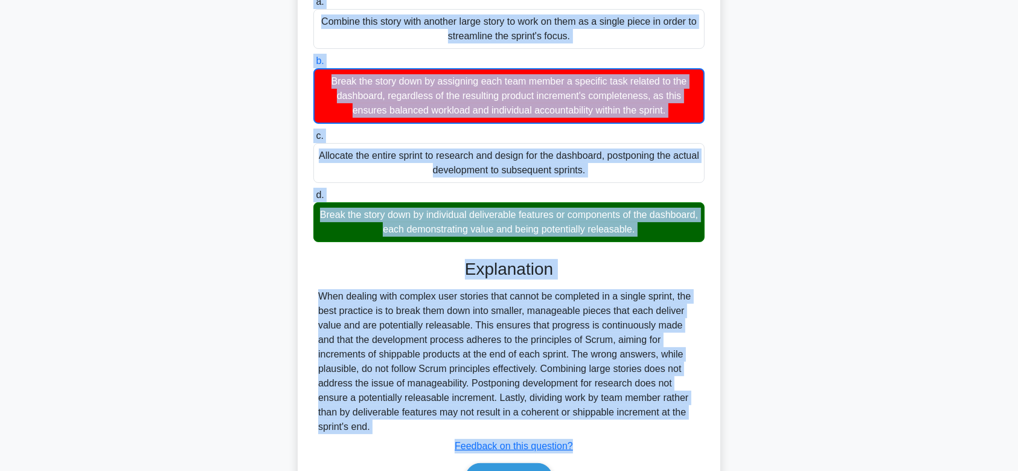
scroll to position [231, 0]
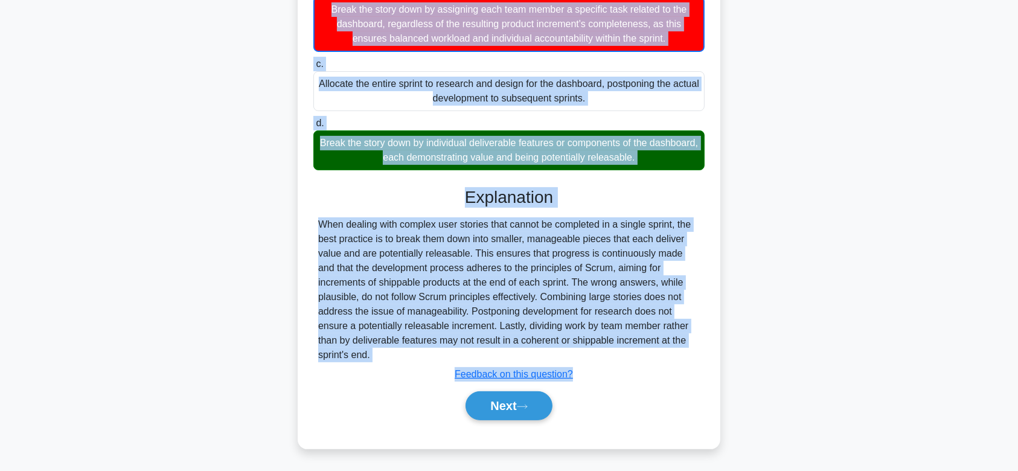
drag, startPoint x: 318, startPoint y: 63, endPoint x: 606, endPoint y: 358, distance: 412.3
click at [606, 358] on div "A user story involves developing a complex reporting dashboard that requires da…" at bounding box center [508, 143] width 413 height 602
click at [518, 411] on button "Next" at bounding box center [508, 405] width 86 height 29
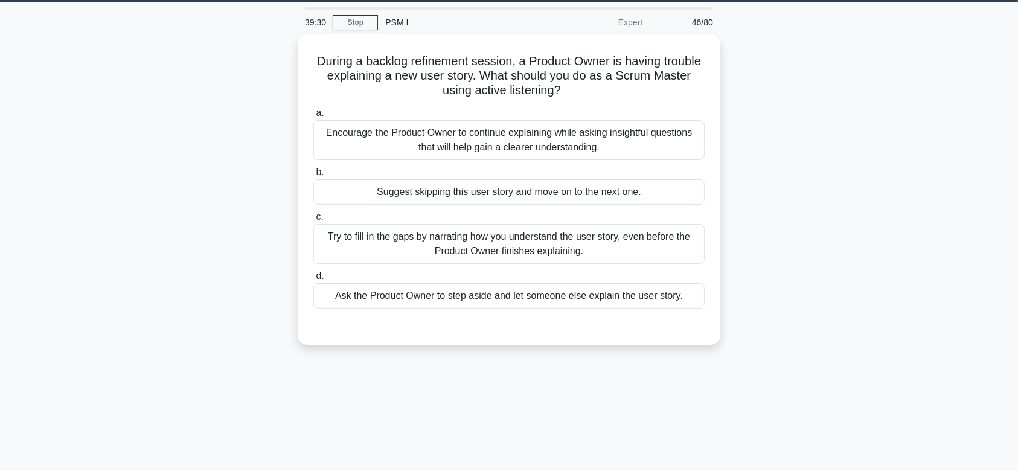
scroll to position [0, 0]
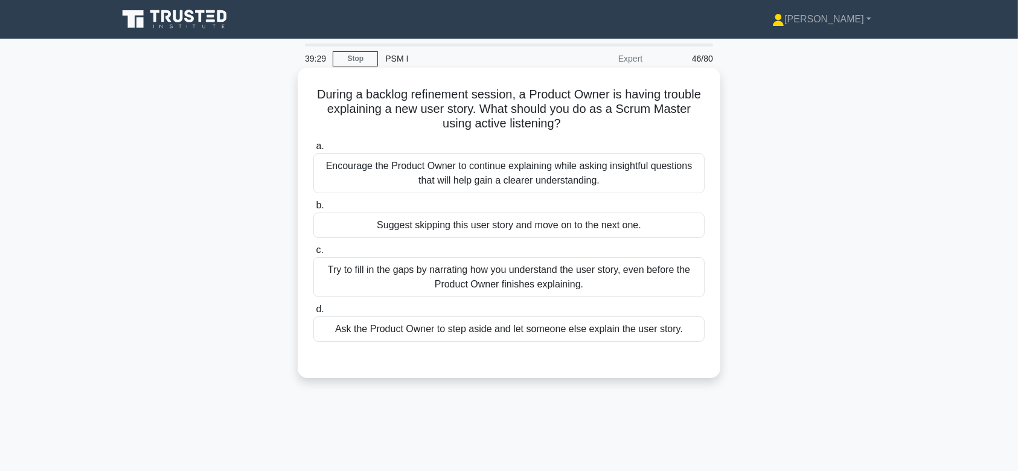
click at [554, 278] on div "Try to fill in the gaps by narrating how you understand the user story, even be…" at bounding box center [508, 277] width 391 height 40
click at [313, 254] on input "c. Try to fill in the gaps by narrating how you understand the user story, even…" at bounding box center [313, 250] width 0 height 8
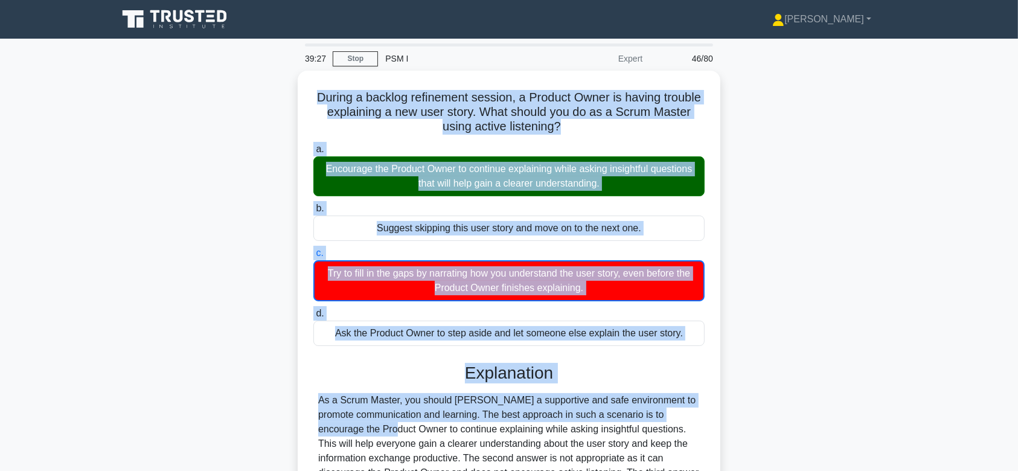
scroll to position [181, 0]
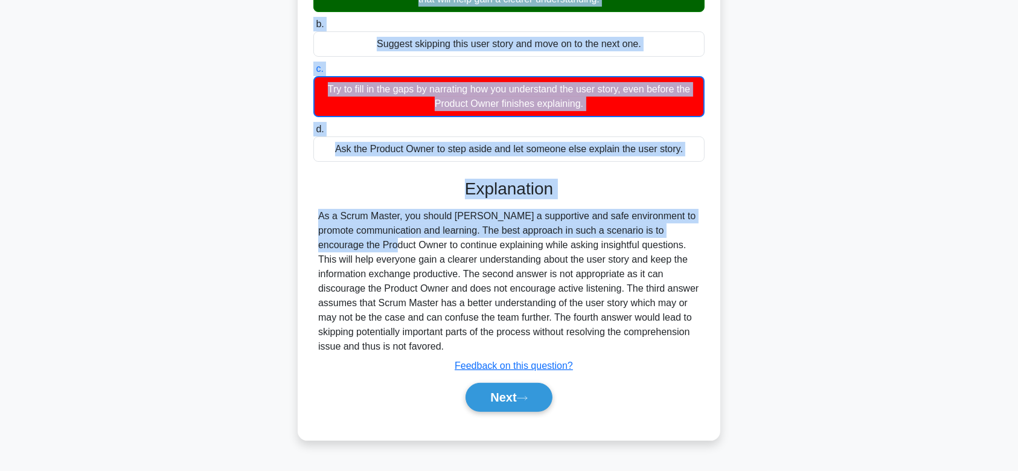
drag, startPoint x: 310, startPoint y: 92, endPoint x: 617, endPoint y: 343, distance: 397.1
click at [617, 343] on div "During a backlog refinement session, a Product Owner is having trouble explaini…" at bounding box center [508, 163] width 413 height 544
click at [516, 404] on button "Next" at bounding box center [508, 397] width 86 height 29
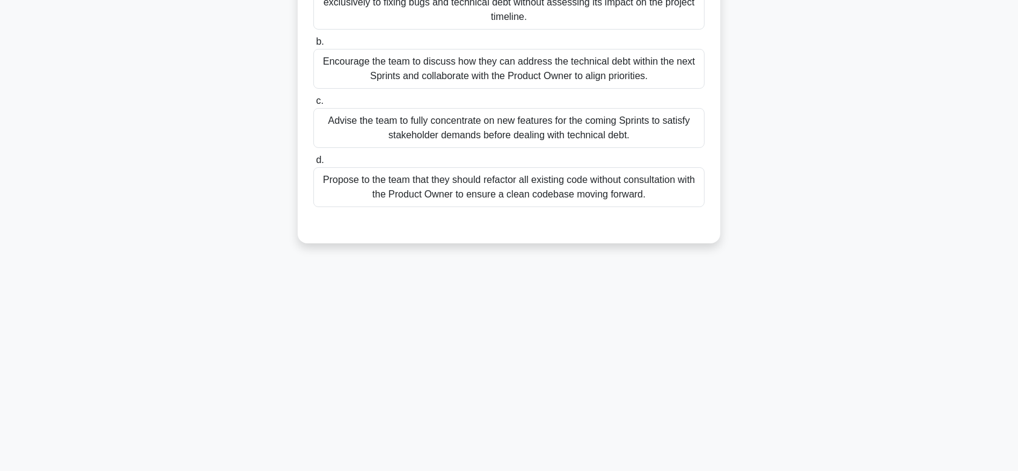
scroll to position [0, 0]
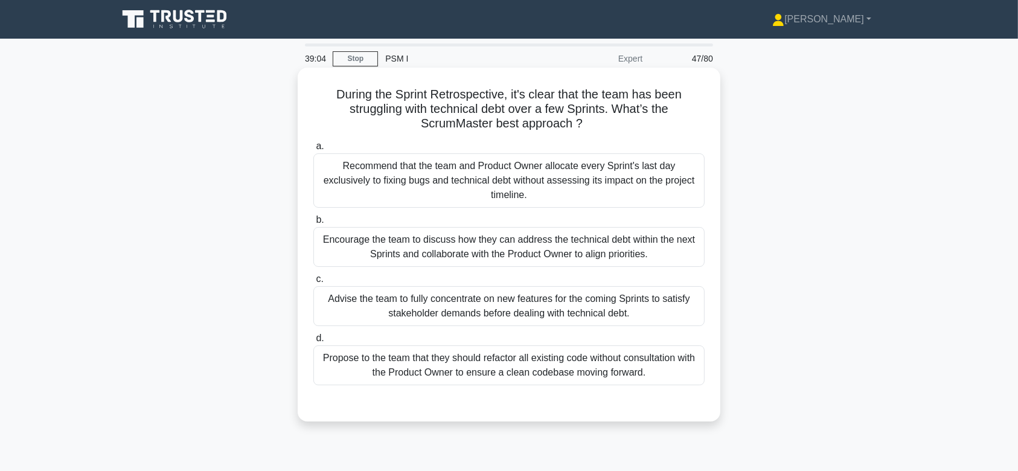
click at [530, 234] on div "Encourage the team to discuss how they can address the technical debt within th…" at bounding box center [508, 247] width 391 height 40
click at [313, 224] on input "b. Encourage the team to discuss how they can address the technical debt within…" at bounding box center [313, 220] width 0 height 8
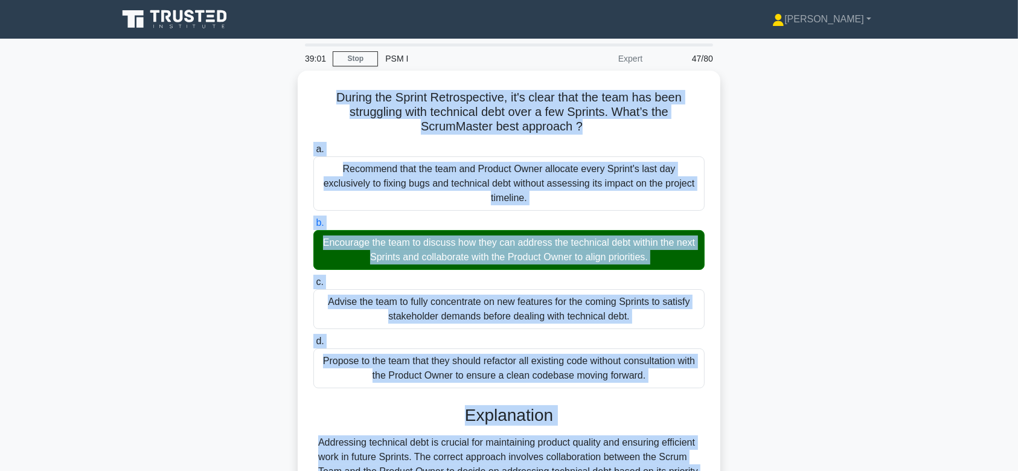
scroll to position [181, 0]
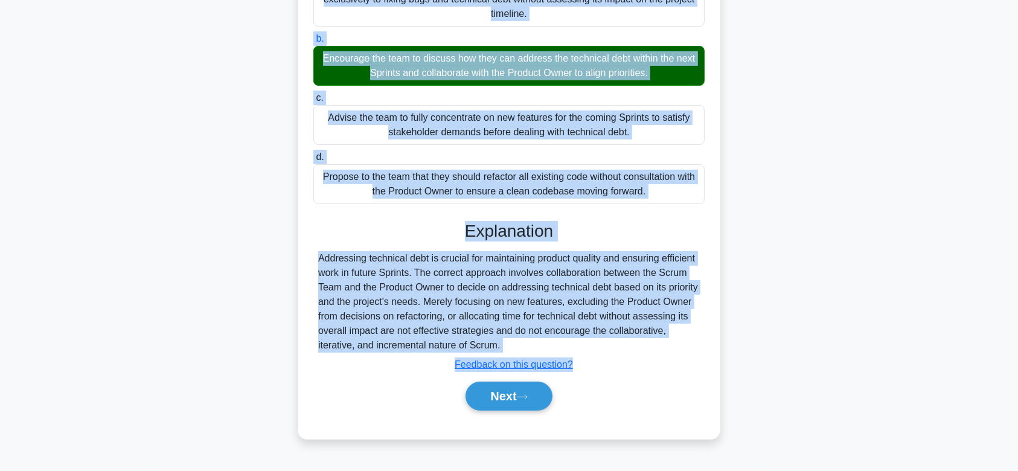
drag, startPoint x: 330, startPoint y: 92, endPoint x: 560, endPoint y: 330, distance: 331.2
click at [560, 330] on div "During the Sprint Retrospective, it's clear that the team has been struggling w…" at bounding box center [508, 162] width 413 height 543
click at [503, 383] on button "Next" at bounding box center [508, 395] width 86 height 29
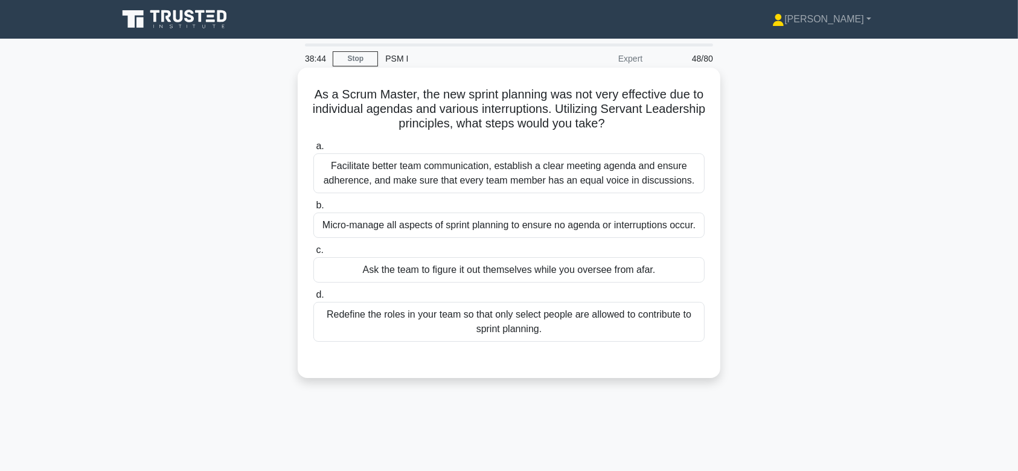
click at [516, 186] on div "Facilitate better team communication, establish a clear meeting agenda and ensu…" at bounding box center [508, 173] width 391 height 40
click at [313, 150] on input "a. Facilitate better team communication, establish a clear meeting agenda and e…" at bounding box center [313, 146] width 0 height 8
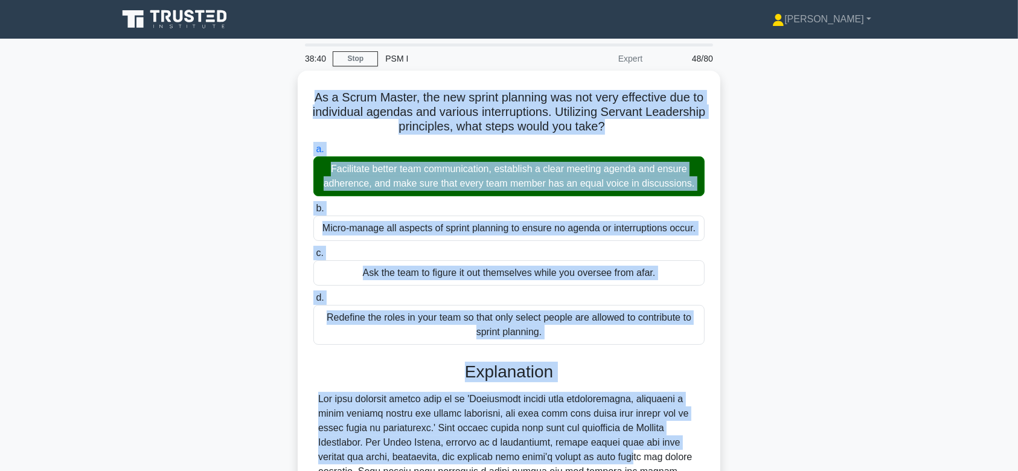
scroll to position [215, 0]
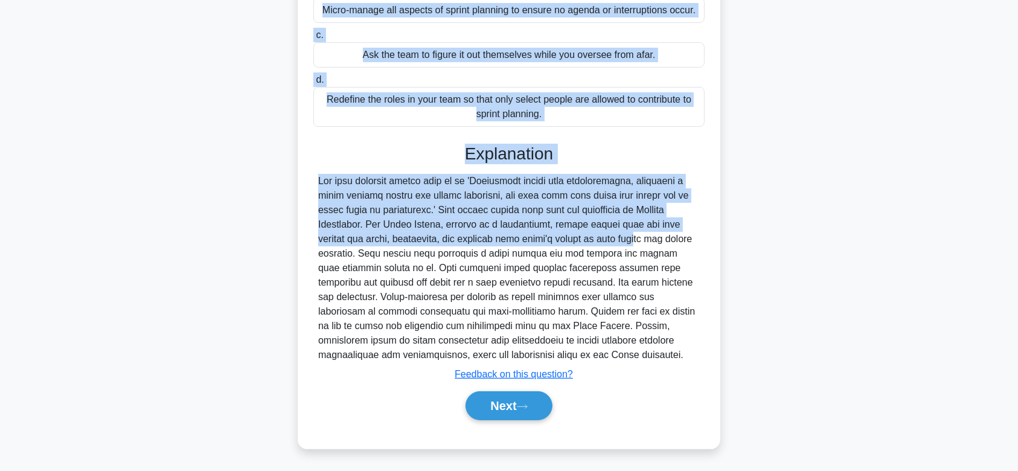
drag, startPoint x: 314, startPoint y: 95, endPoint x: 607, endPoint y: 352, distance: 389.6
click at [607, 352] on div "As a Scrum Master, the new sprint planning was not very effective due to indivi…" at bounding box center [508, 151] width 413 height 586
click at [497, 408] on button "Next" at bounding box center [508, 405] width 86 height 29
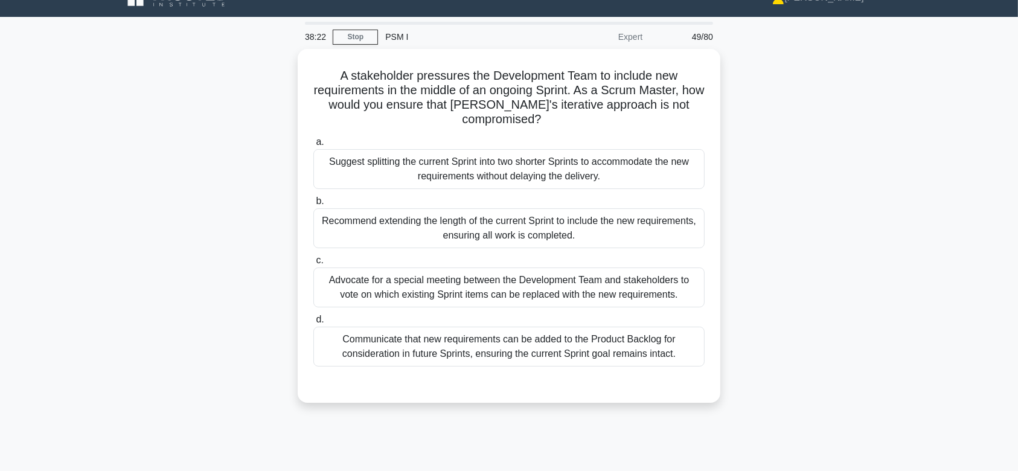
scroll to position [0, 0]
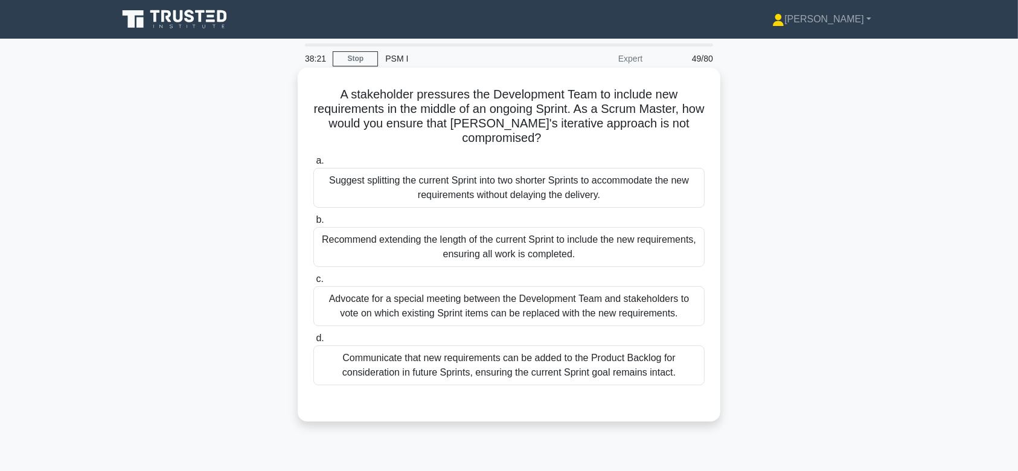
click at [488, 240] on div "Recommend extending the length of the current Sprint to include the new require…" at bounding box center [508, 247] width 391 height 40
click at [313, 224] on input "b. Recommend extending the length of the current Sprint to include the new requ…" at bounding box center [313, 220] width 0 height 8
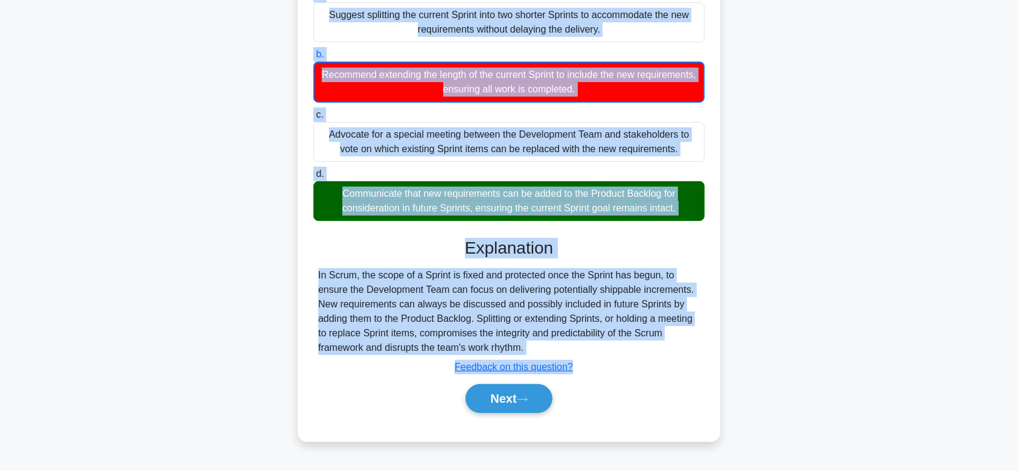
scroll to position [181, 0]
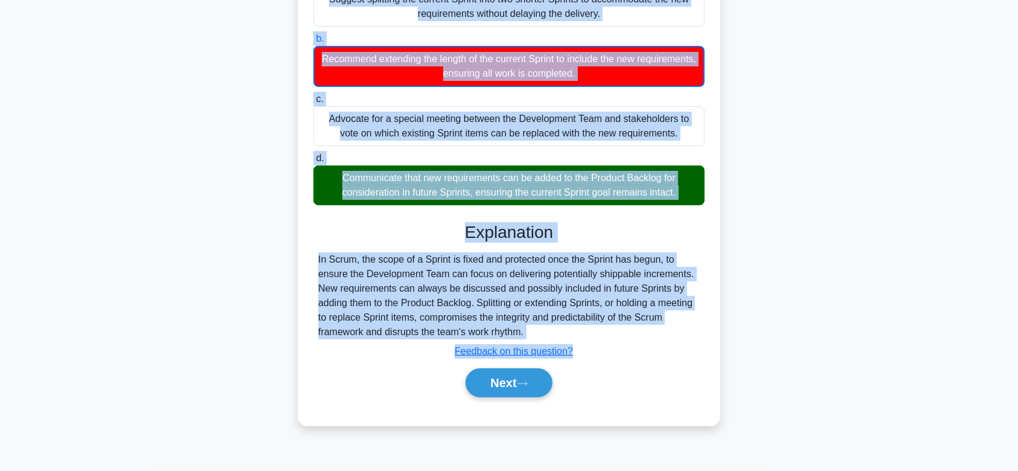
drag, startPoint x: 334, startPoint y: 94, endPoint x: 636, endPoint y: 328, distance: 382.0
click at [636, 328] on div "A stakeholder pressures the Development Team to include new requirements in the…" at bounding box center [508, 155] width 413 height 529
click at [526, 369] on button "Next" at bounding box center [508, 382] width 86 height 29
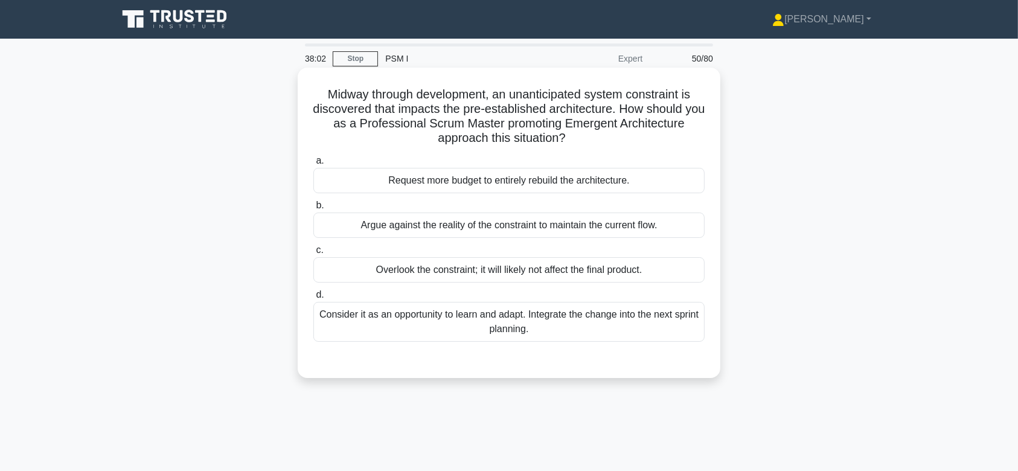
click at [531, 228] on div "Argue against the reality of the constraint to maintain the current flow." at bounding box center [508, 224] width 391 height 25
click at [313, 209] on input "b. Argue against the reality of the constraint to maintain the current flow." at bounding box center [313, 206] width 0 height 8
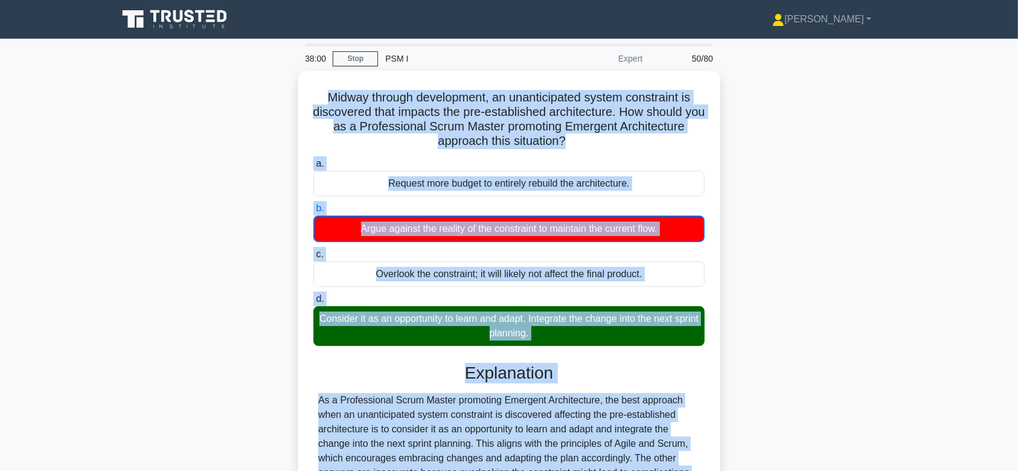
scroll to position [181, 0]
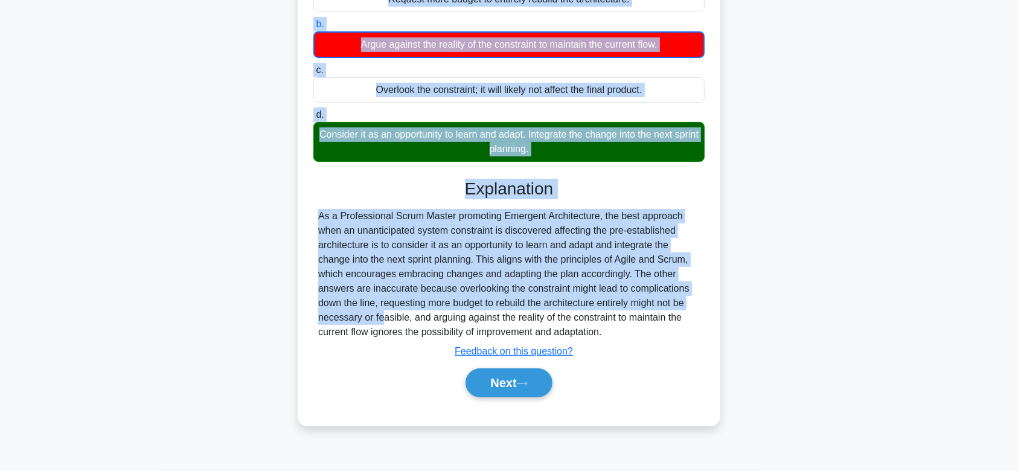
drag, startPoint x: 318, startPoint y: 95, endPoint x: 642, endPoint y: 331, distance: 400.9
click at [642, 331] on div "Midway through development, an unanticipated system constraint is discovered th…" at bounding box center [508, 155] width 413 height 529
click at [501, 390] on button "Next" at bounding box center [508, 382] width 86 height 29
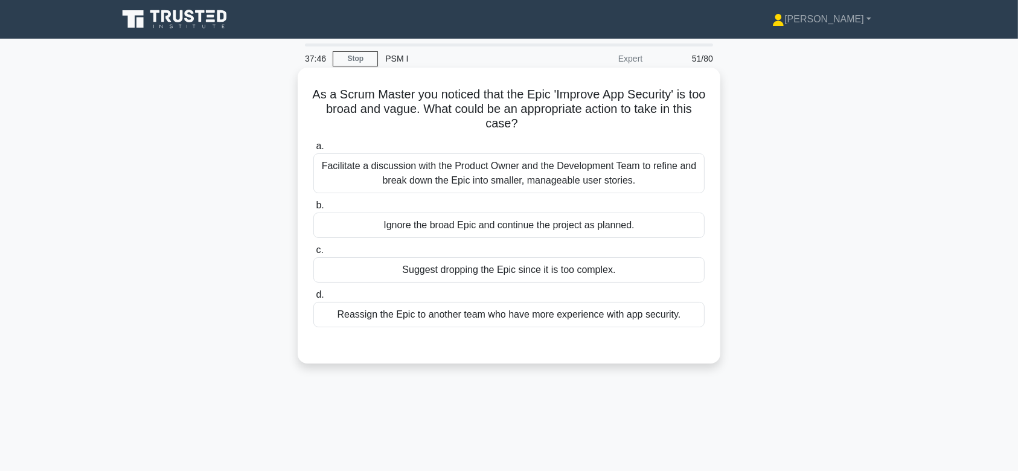
click at [541, 165] on div "Facilitate a discussion with the Product Owner and the Development Team to refi…" at bounding box center [508, 173] width 391 height 40
click at [313, 150] on input "a. Facilitate a discussion with the Product Owner and the Development Team to r…" at bounding box center [313, 146] width 0 height 8
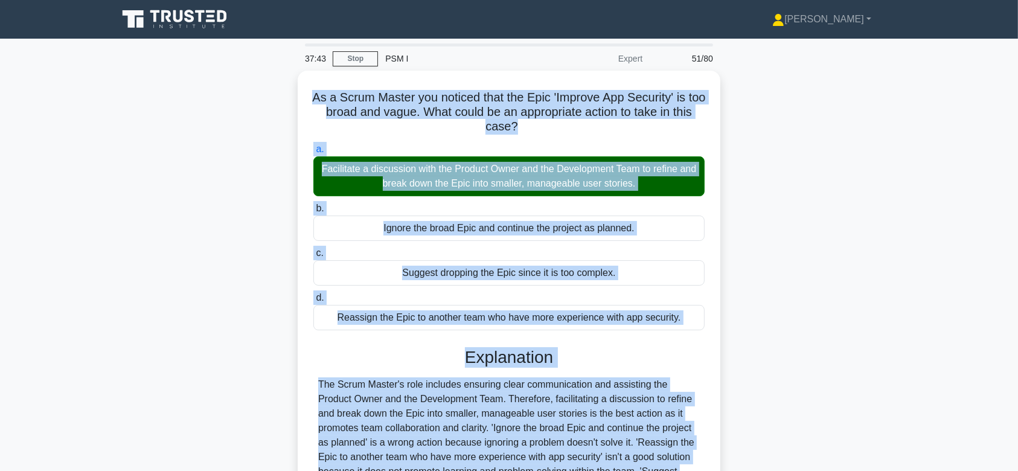
scroll to position [181, 0]
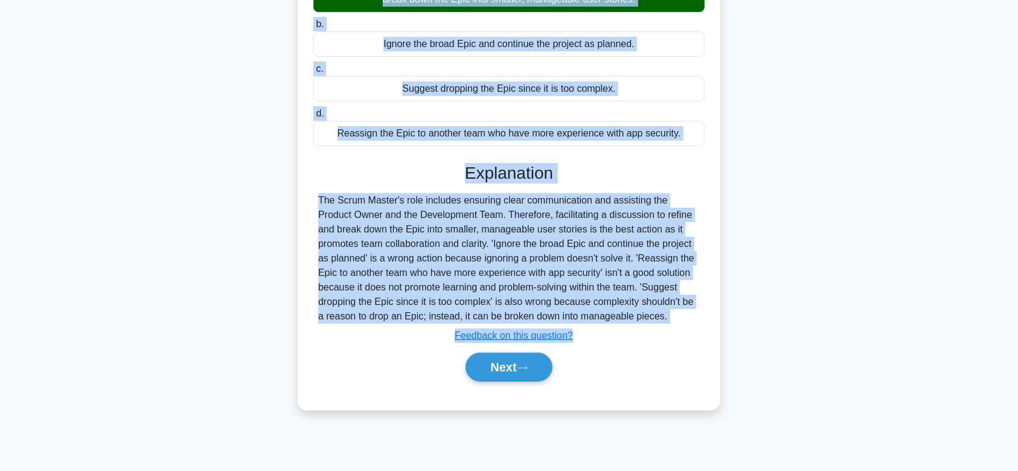
drag, startPoint x: 315, startPoint y: 95, endPoint x: 676, endPoint y: 316, distance: 423.1
click at [676, 316] on div "As a Scrum Master you noticed that the Epic 'Improve App Security' is too broad…" at bounding box center [508, 148] width 413 height 514
click at [527, 355] on button "Next" at bounding box center [508, 366] width 86 height 29
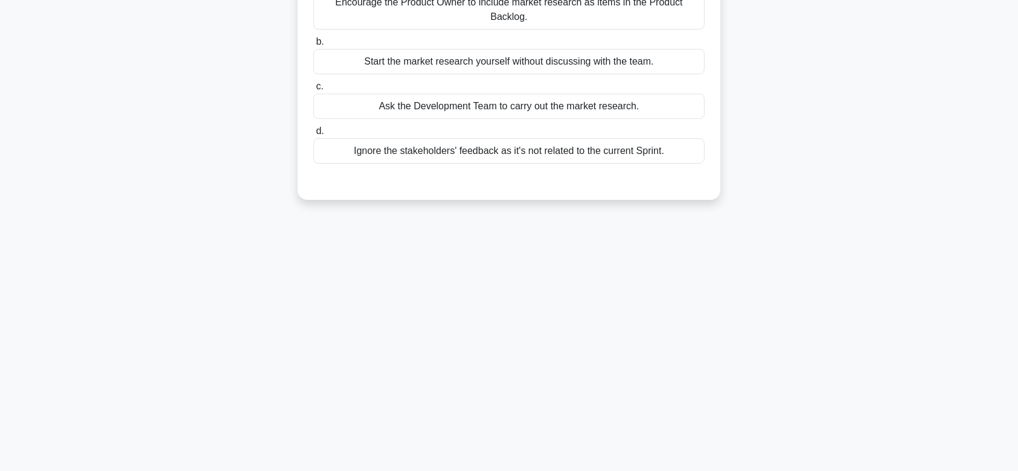
scroll to position [0, 0]
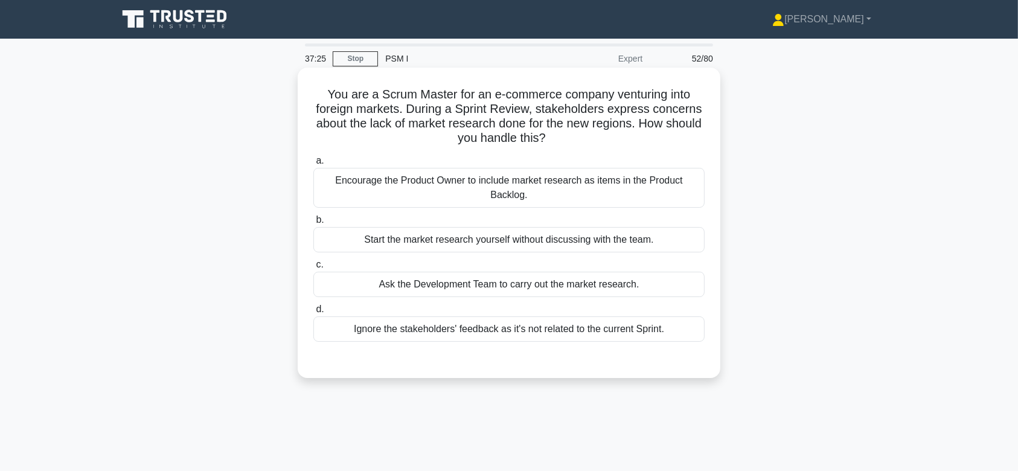
click at [569, 197] on div "Encourage the Product Owner to include market research as items in the Product …" at bounding box center [508, 188] width 391 height 40
click at [313, 165] on input "a. Encourage the Product Owner to include market research as items in the Produ…" at bounding box center [313, 161] width 0 height 8
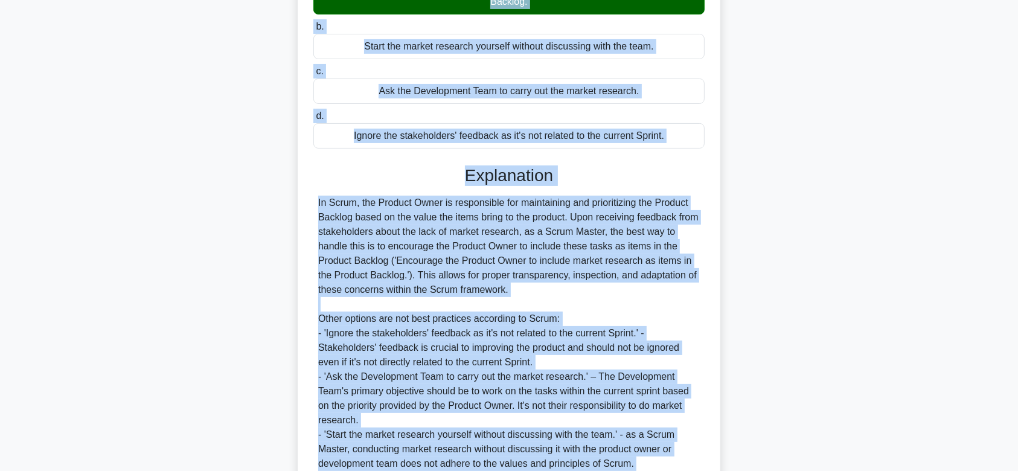
scroll to position [302, 0]
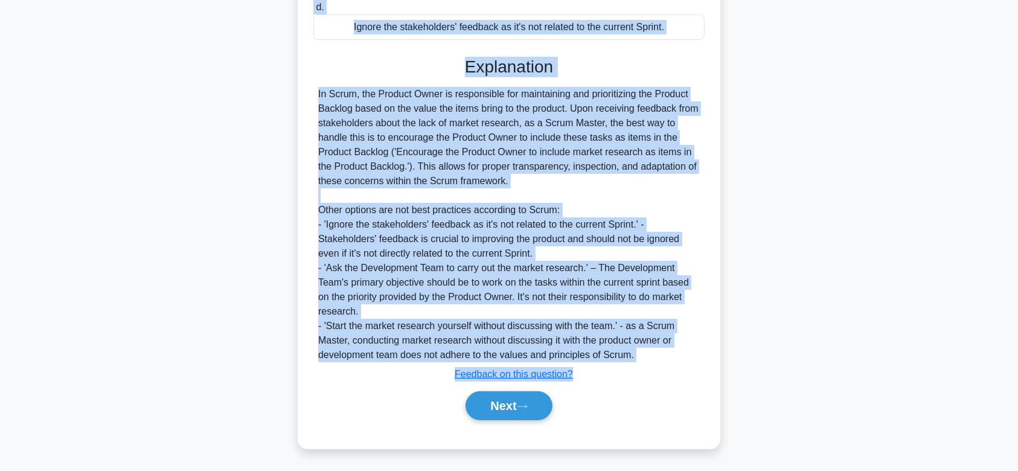
drag, startPoint x: 320, startPoint y: 92, endPoint x: 669, endPoint y: 360, distance: 439.9
click at [669, 360] on div "You are a Scrum Master for an e-commerce company venturing into foreign markets…" at bounding box center [508, 107] width 413 height 673
click at [486, 406] on button "Next" at bounding box center [508, 405] width 86 height 29
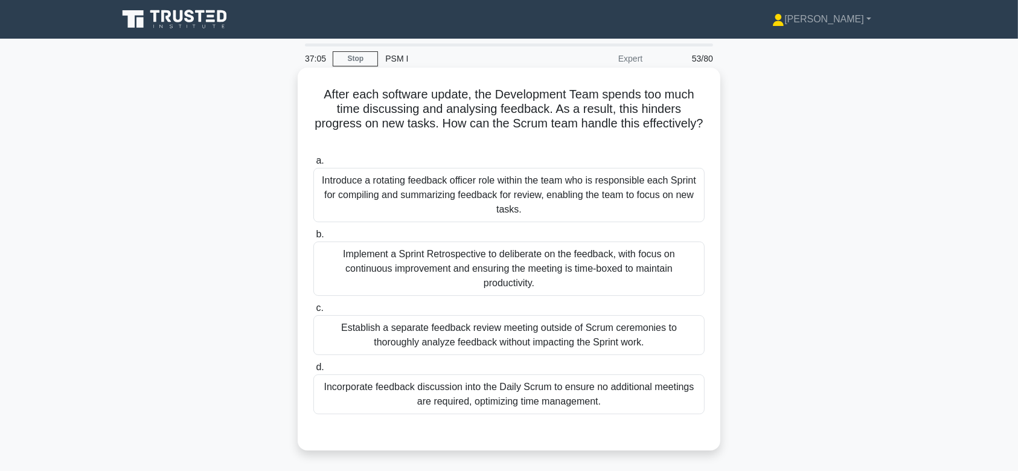
click at [535, 212] on div "Introduce a rotating feedback officer role within the team who is responsible e…" at bounding box center [508, 195] width 391 height 54
click at [313, 165] on input "a. Introduce a rotating feedback officer role within the team who is responsibl…" at bounding box center [313, 161] width 0 height 8
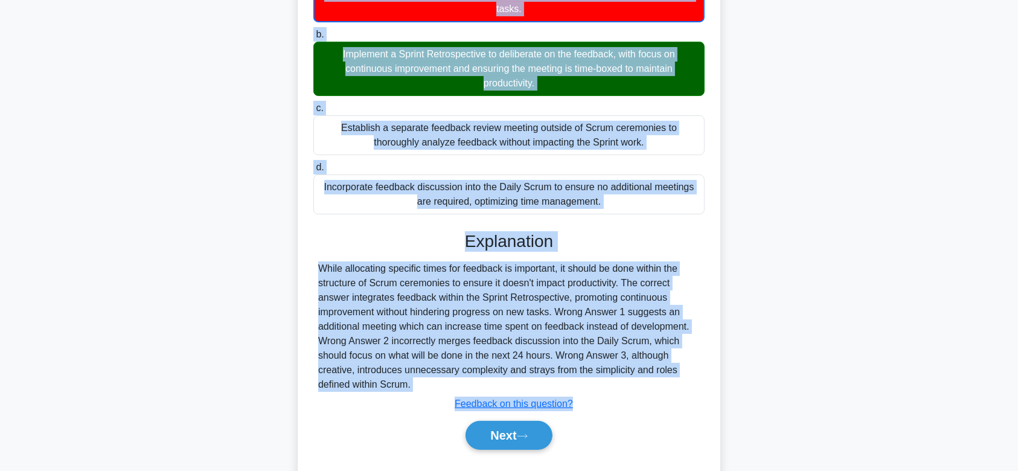
scroll to position [231, 0]
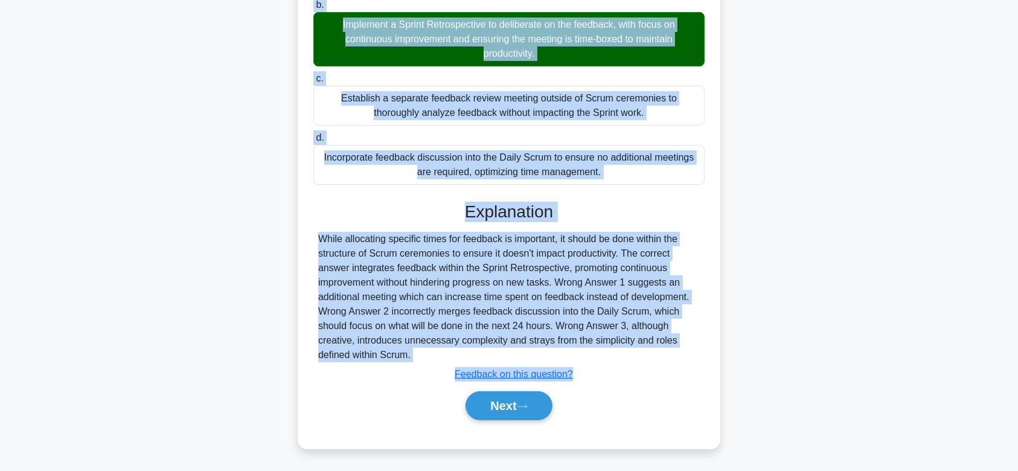
drag, startPoint x: 317, startPoint y: 93, endPoint x: 527, endPoint y: 358, distance: 338.2
click at [527, 358] on div "After each software update, the Development Team spends too much time discussin…" at bounding box center [508, 143] width 413 height 602
click at [522, 400] on button "Next" at bounding box center [508, 405] width 86 height 29
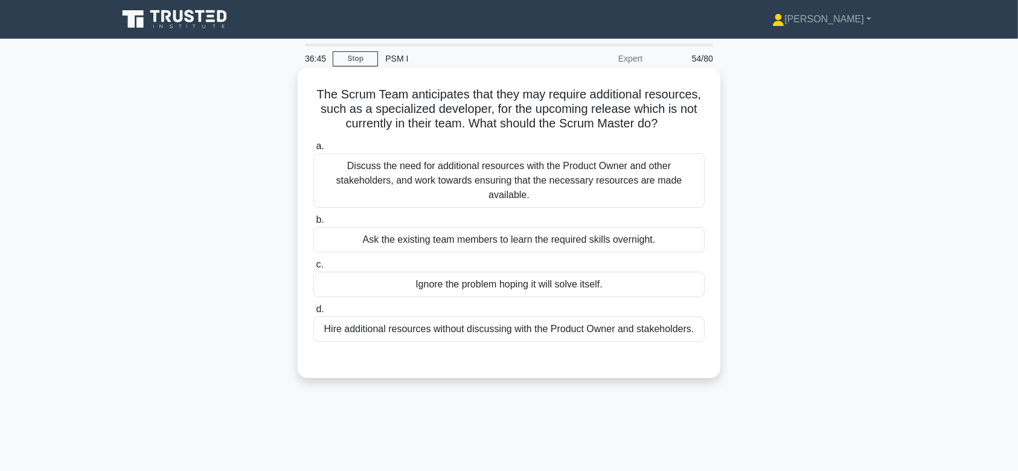
click at [520, 183] on div "Discuss the need for additional resources with the Product Owner and other stak…" at bounding box center [508, 180] width 391 height 54
click at [313, 150] on input "a. Discuss the need for additional resources with the Product Owner and other s…" at bounding box center [313, 146] width 0 height 8
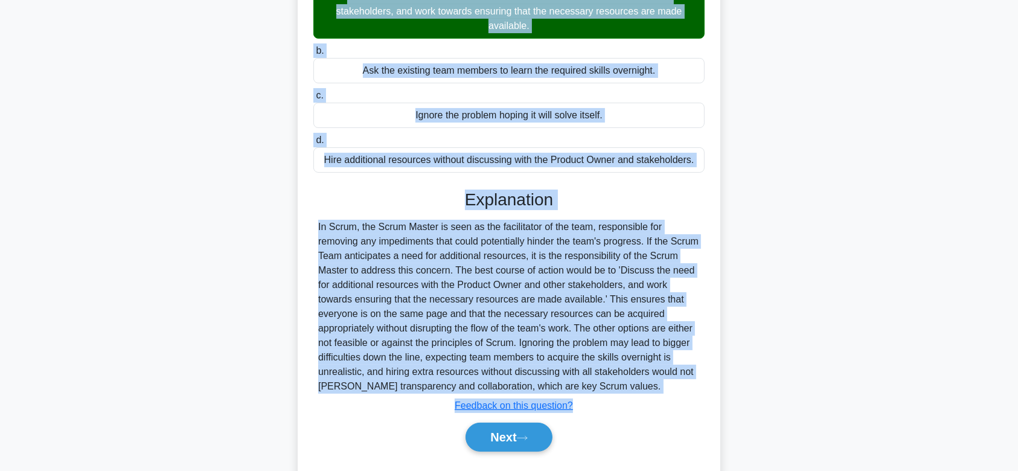
scroll to position [200, 0]
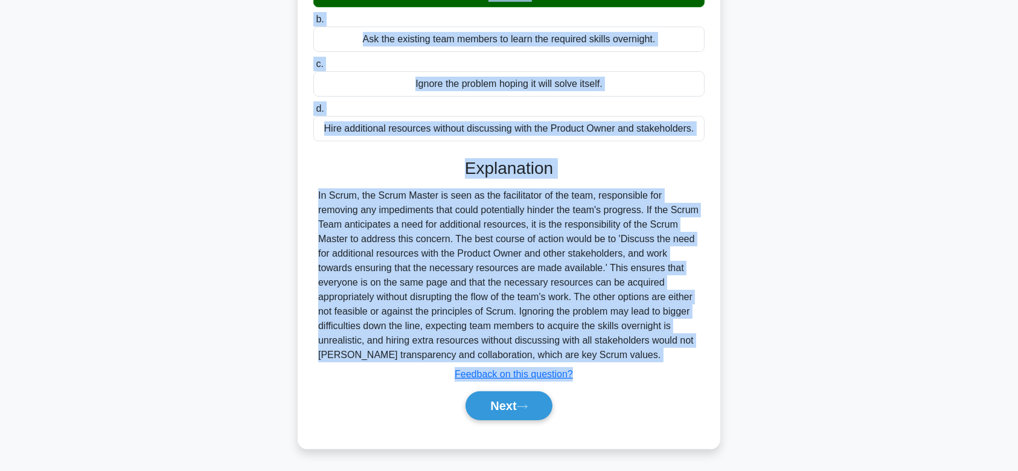
drag, startPoint x: 311, startPoint y: 94, endPoint x: 664, endPoint y: 354, distance: 439.0
click at [664, 354] on div "The Scrum Team anticipates that they may require additional resources, such as …" at bounding box center [508, 158] width 413 height 572
click at [490, 405] on button "Next" at bounding box center [508, 405] width 86 height 29
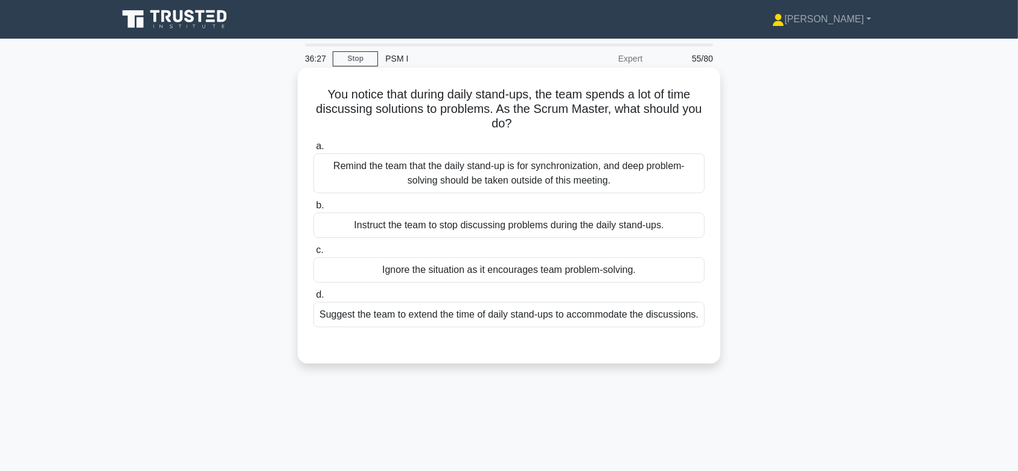
click at [517, 190] on div "Remind the team that the daily stand-up is for synchronization, and deep proble…" at bounding box center [508, 173] width 391 height 40
click at [313, 150] on input "a. Remind the team that the daily stand-up is for synchronization, and deep pro…" at bounding box center [313, 146] width 0 height 8
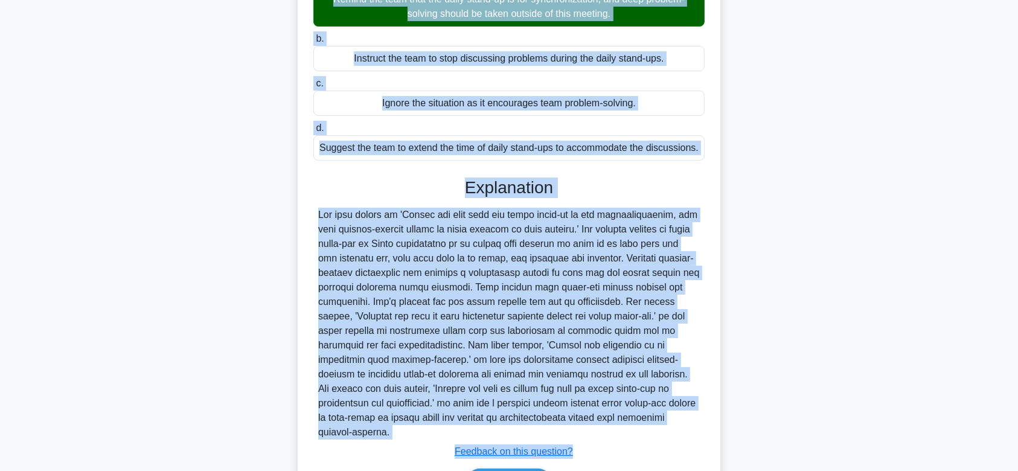
scroll to position [244, 0]
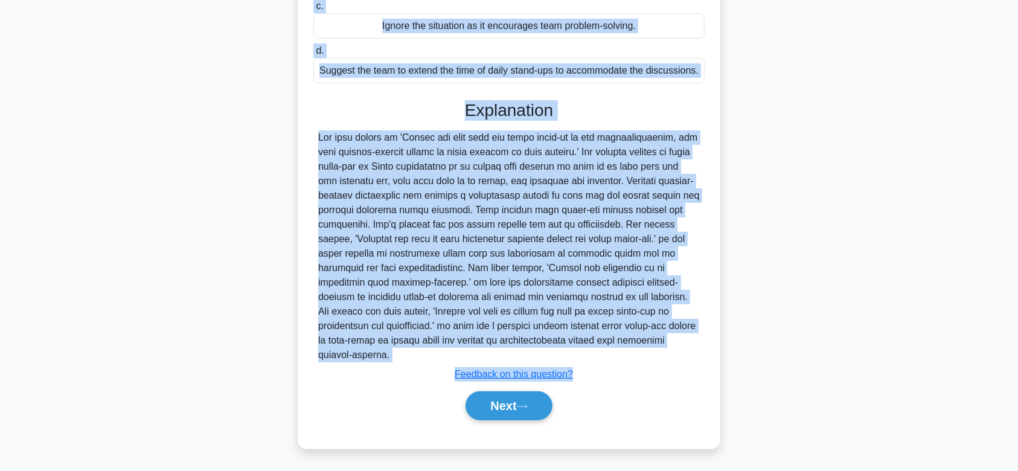
drag, startPoint x: 316, startPoint y: 92, endPoint x: 637, endPoint y: 355, distance: 415.5
click at [637, 355] on div "You notice that during daily stand-ups, the team spends a lot of time discussin…" at bounding box center [508, 136] width 413 height 615
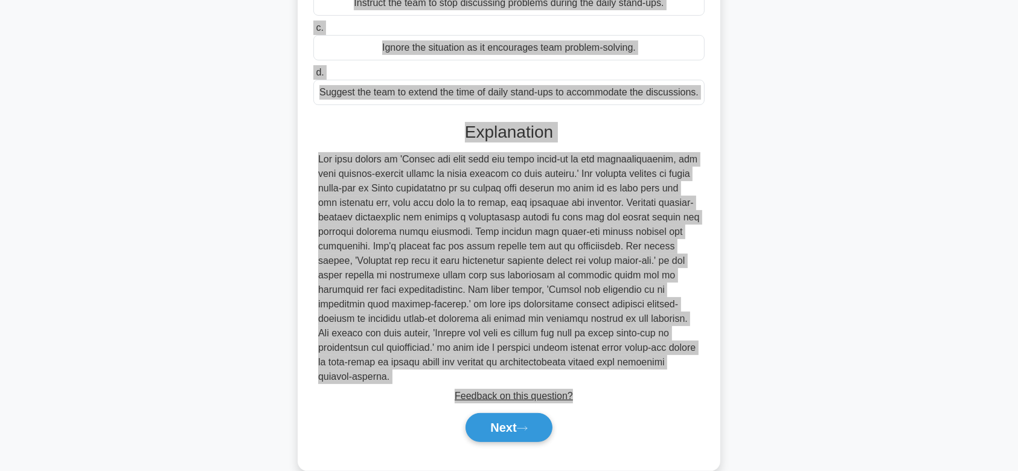
scroll to position [229, 0]
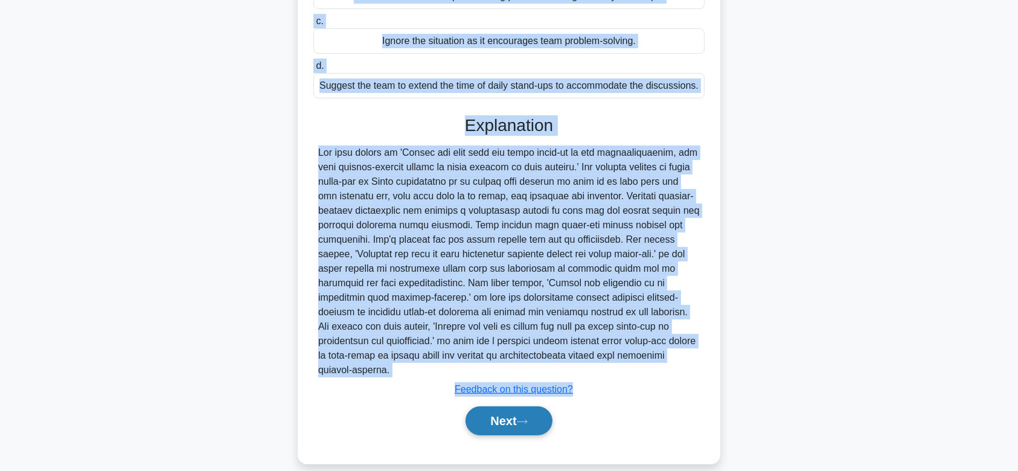
click at [509, 427] on button "Next" at bounding box center [508, 420] width 86 height 29
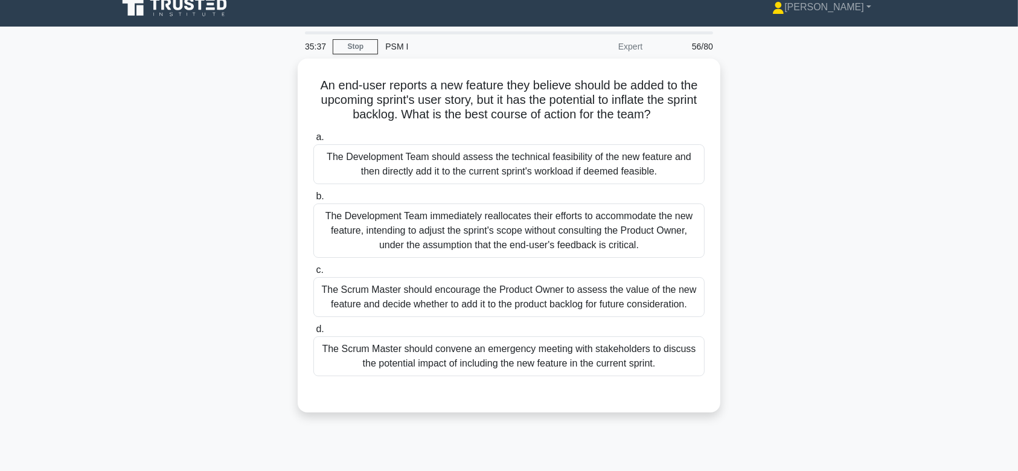
scroll to position [0, 0]
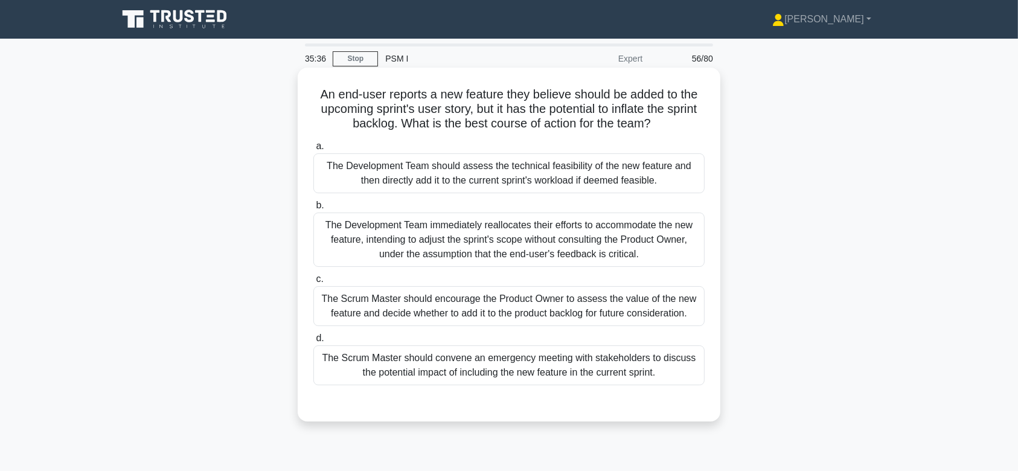
click at [576, 246] on div "The Development Team immediately reallocates their efforts to accommodate the n…" at bounding box center [508, 239] width 391 height 54
click at [313, 209] on input "b. The Development Team immediately reallocates their efforts to accommodate th…" at bounding box center [313, 206] width 0 height 8
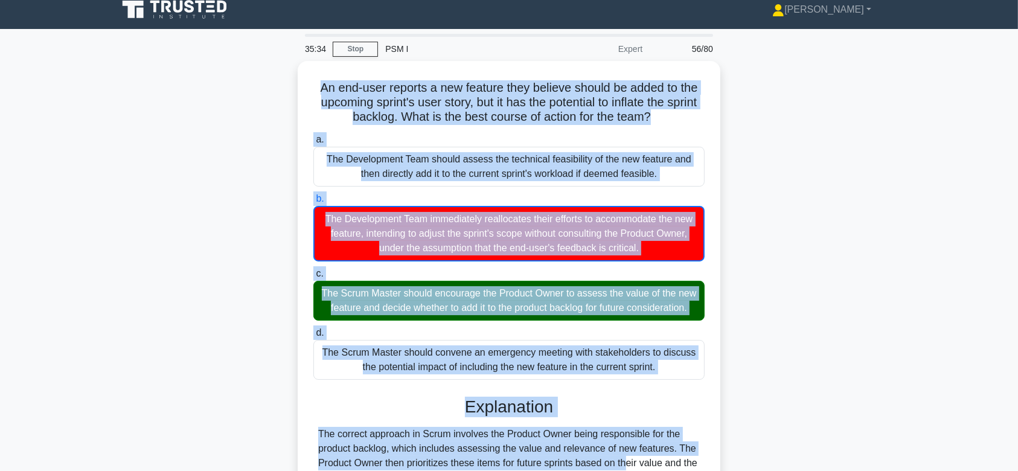
scroll to position [187, 0]
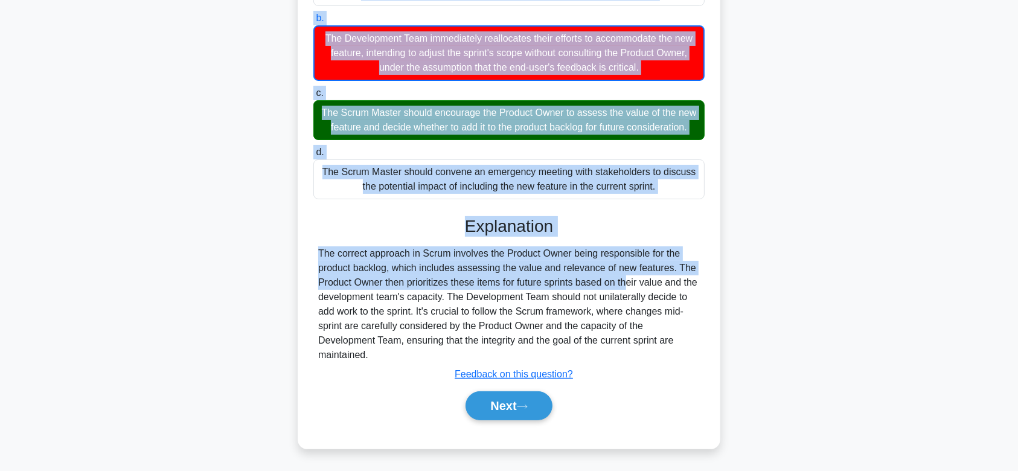
drag, startPoint x: 310, startPoint y: 93, endPoint x: 561, endPoint y: 353, distance: 361.5
click at [561, 353] on div "An end-user reports a new feature they believe should be added to the upcoming …" at bounding box center [508, 164] width 413 height 558
click at [497, 412] on button "Next" at bounding box center [508, 405] width 86 height 29
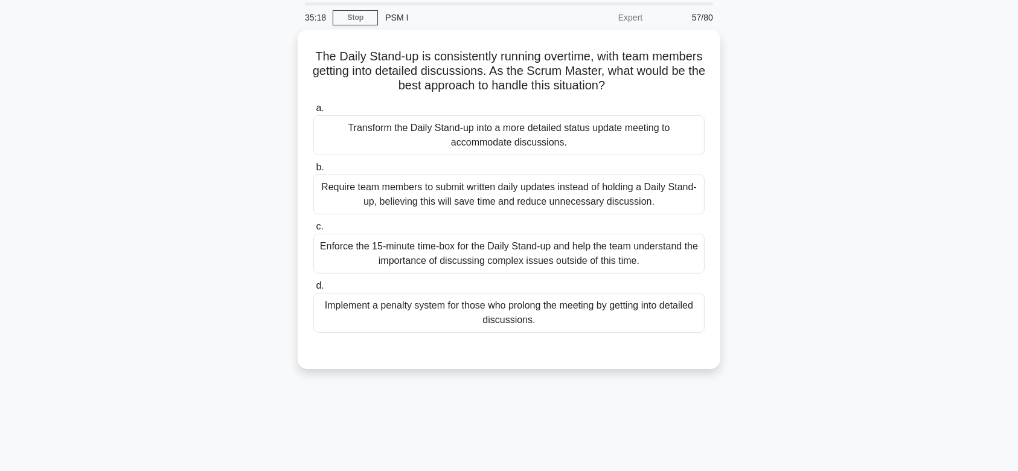
scroll to position [0, 0]
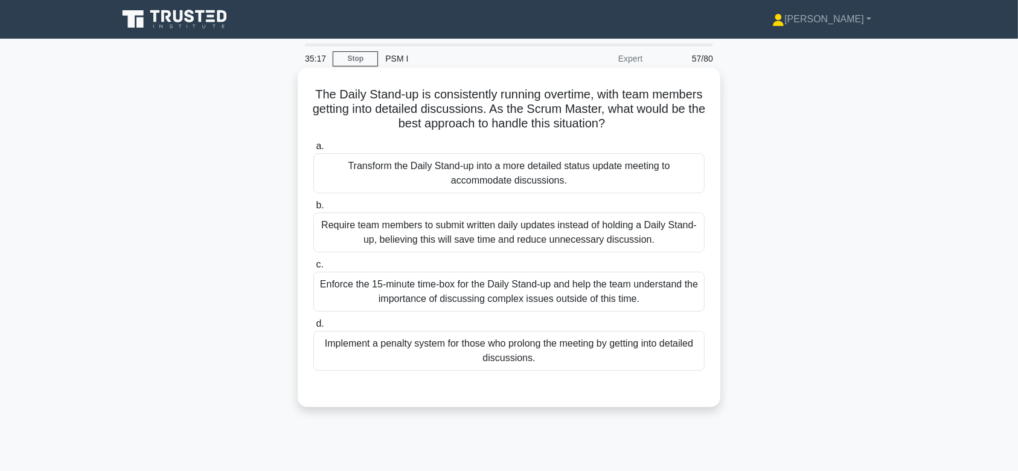
click at [559, 247] on div "Require team members to submit written daily updates instead of holding a Daily…" at bounding box center [508, 232] width 391 height 40
click at [313, 209] on input "b. Require team members to submit written daily updates instead of holding a Da…" at bounding box center [313, 206] width 0 height 8
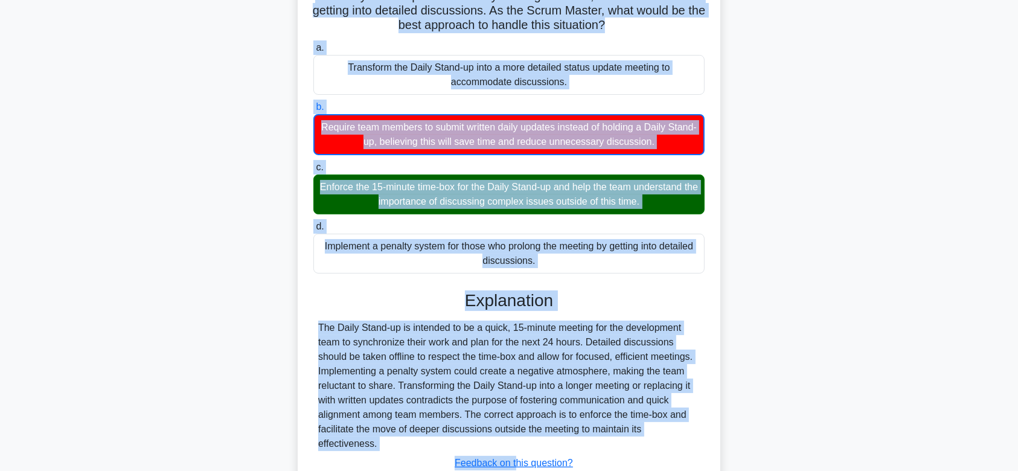
scroll to position [187, 0]
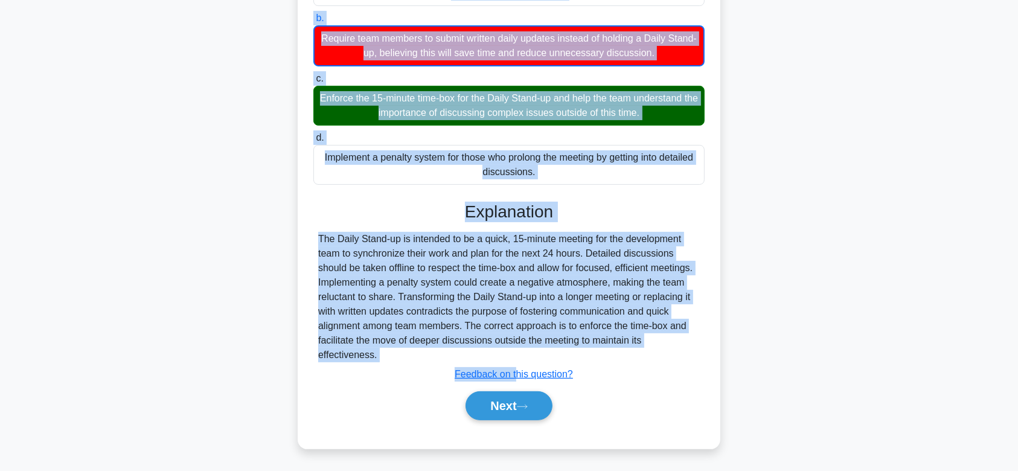
drag, startPoint x: 333, startPoint y: 98, endPoint x: 514, endPoint y: 355, distance: 314.9
click at [514, 355] on div "The Daily Stand-up is consistently running overtime, with team members getting …" at bounding box center [508, 164] width 413 height 558
click at [518, 392] on button "Next" at bounding box center [508, 405] width 86 height 29
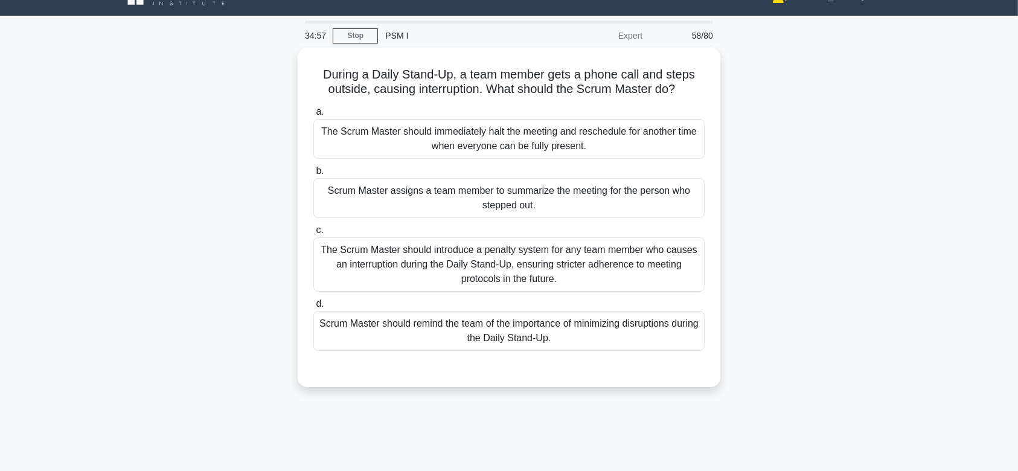
scroll to position [21, 0]
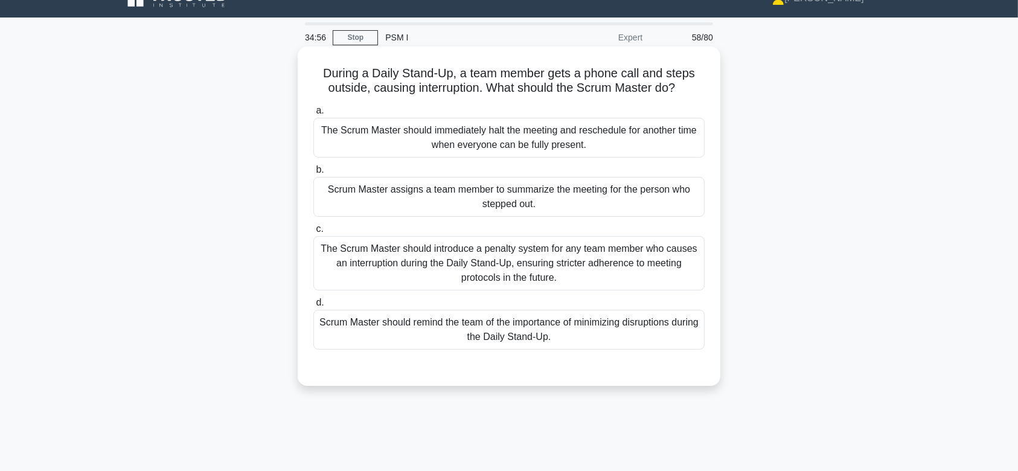
click at [548, 257] on div "The Scrum Master should introduce a penalty system for any team member who caus…" at bounding box center [508, 263] width 391 height 54
click at [313, 233] on input "c. The Scrum Master should introduce a penalty system for any team member who c…" at bounding box center [313, 229] width 0 height 8
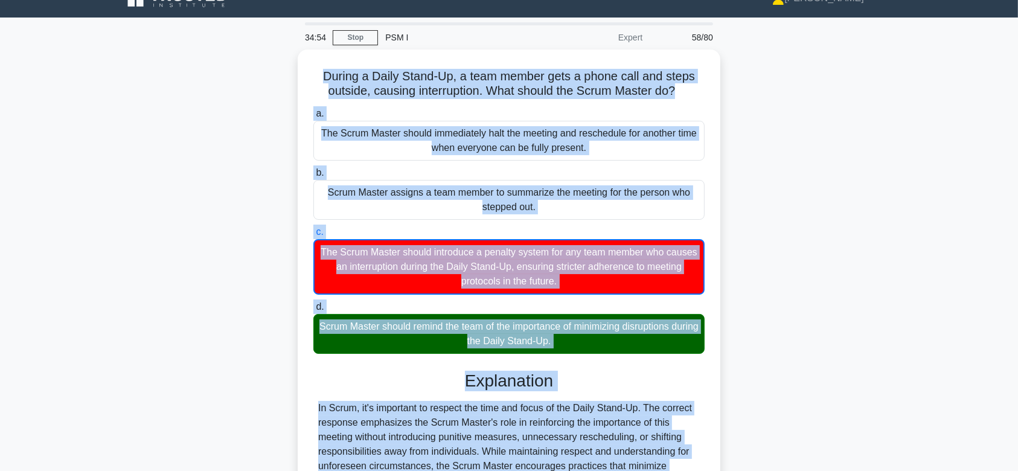
scroll to position [181, 0]
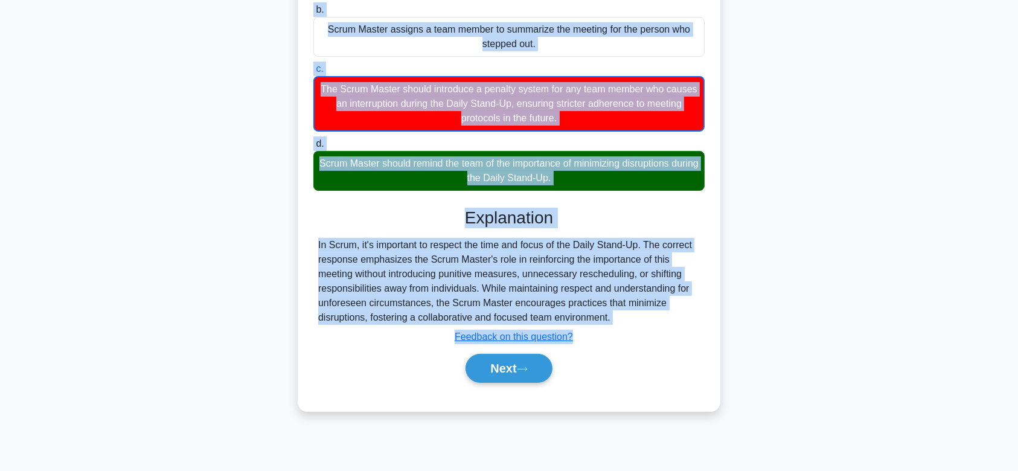
drag, startPoint x: 319, startPoint y: 74, endPoint x: 639, endPoint y: 316, distance: 401.1
click at [639, 316] on div "During a Daily Stand-Up, a team member gets a phone call and steps outside, cau…" at bounding box center [508, 148] width 413 height 515
click at [509, 377] on button "Next" at bounding box center [508, 368] width 86 height 29
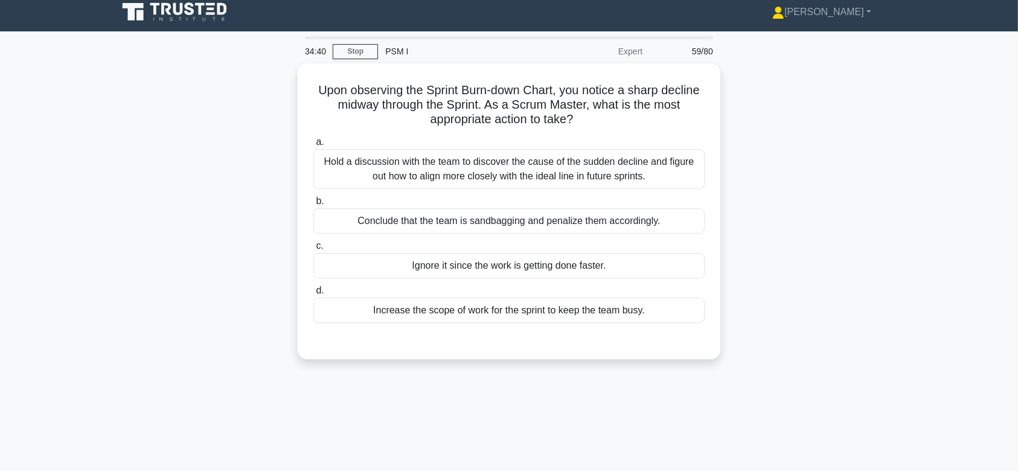
scroll to position [0, 0]
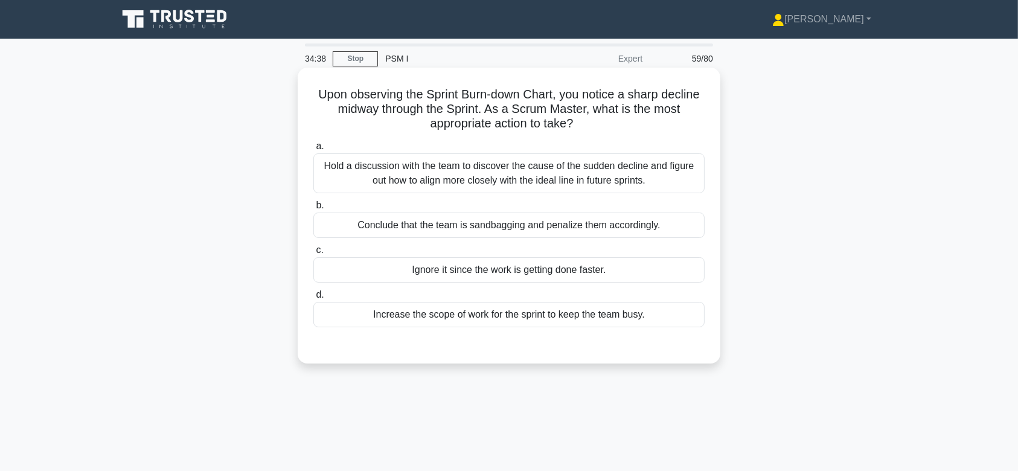
click at [545, 184] on div "Hold a discussion with the team to discover the cause of the sudden decline and…" at bounding box center [508, 173] width 391 height 40
click at [313, 150] on input "a. Hold a discussion with the team to discover the cause of the sudden decline …" at bounding box center [313, 146] width 0 height 8
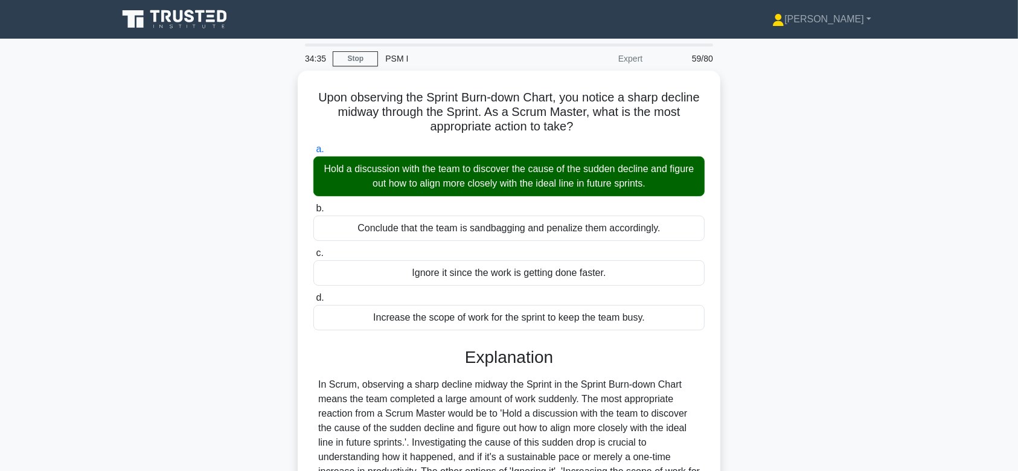
scroll to position [186, 0]
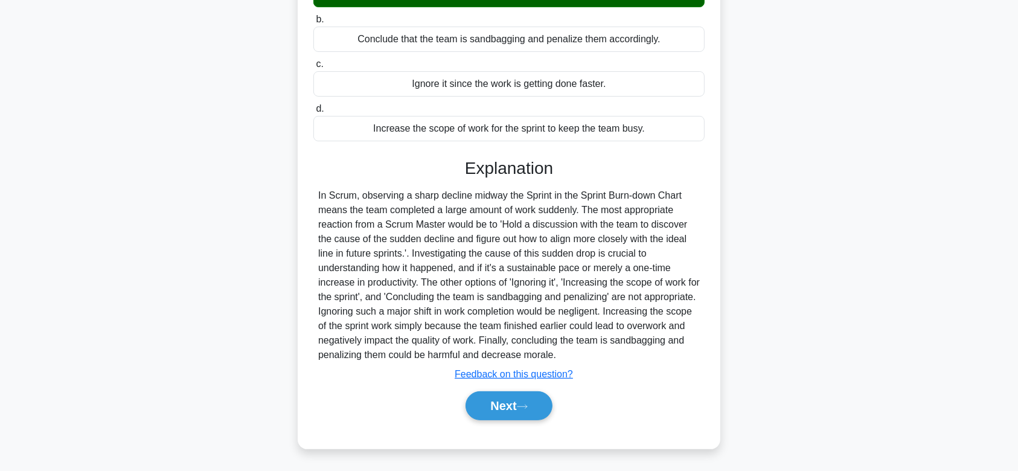
drag, startPoint x: 308, startPoint y: 95, endPoint x: 649, endPoint y: 348, distance: 425.0
click at [649, 348] on div "Upon observing the Sprint Burn-down Chart, you notice a sharp decline midway th…" at bounding box center [508, 165] width 413 height 557
click at [530, 400] on button "Next" at bounding box center [508, 405] width 86 height 29
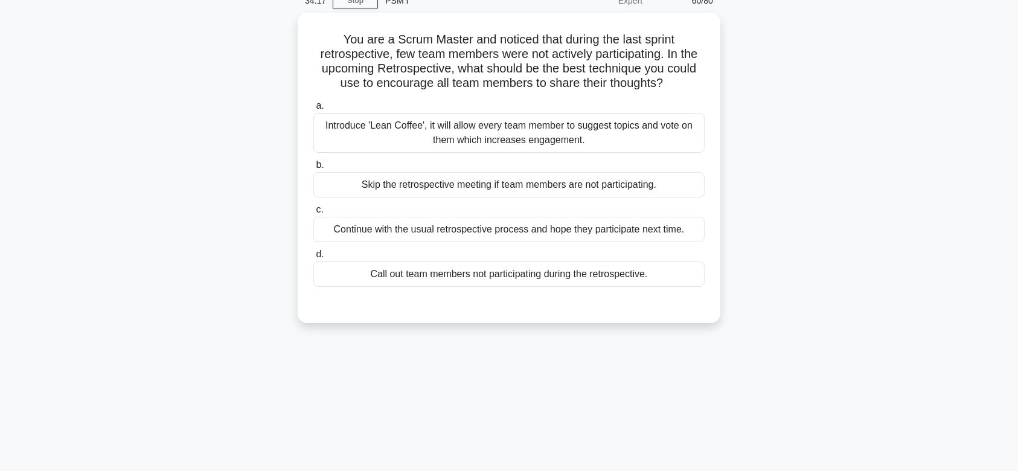
scroll to position [50, 0]
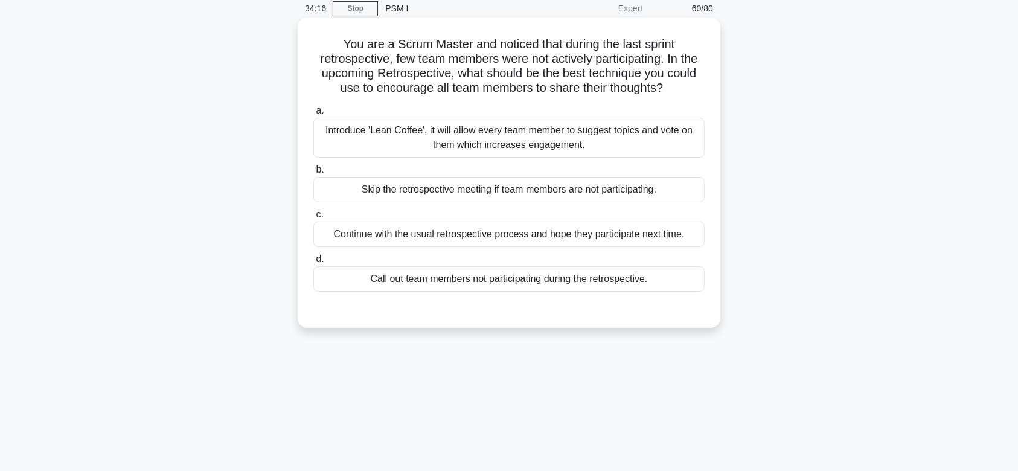
click at [527, 124] on div "Introduce 'Lean Coffee', it will allow every team member to suggest topics and …" at bounding box center [508, 138] width 391 height 40
click at [313, 115] on input "a. Introduce 'Lean Coffee', it will allow every team member to suggest topics a…" at bounding box center [313, 111] width 0 height 8
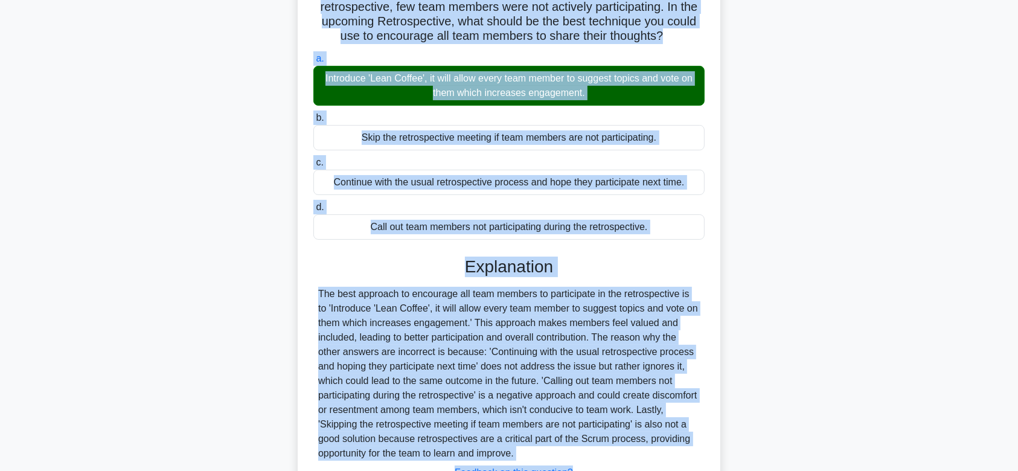
scroll to position [200, 0]
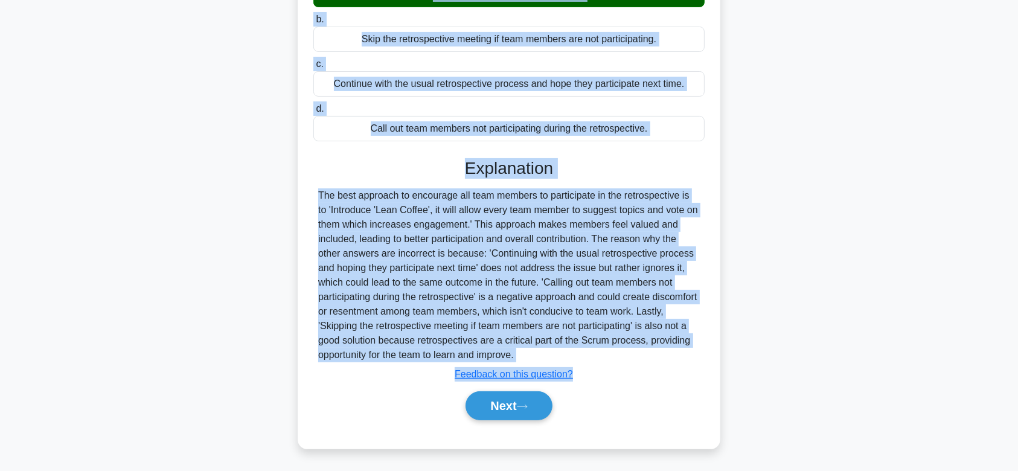
drag, startPoint x: 335, startPoint y: 41, endPoint x: 592, endPoint y: 356, distance: 406.6
click at [592, 356] on div "You are a Scrum Master and noticed that during the last sprint retrospective, f…" at bounding box center [508, 158] width 413 height 572
click at [526, 413] on button "Next" at bounding box center [508, 405] width 86 height 29
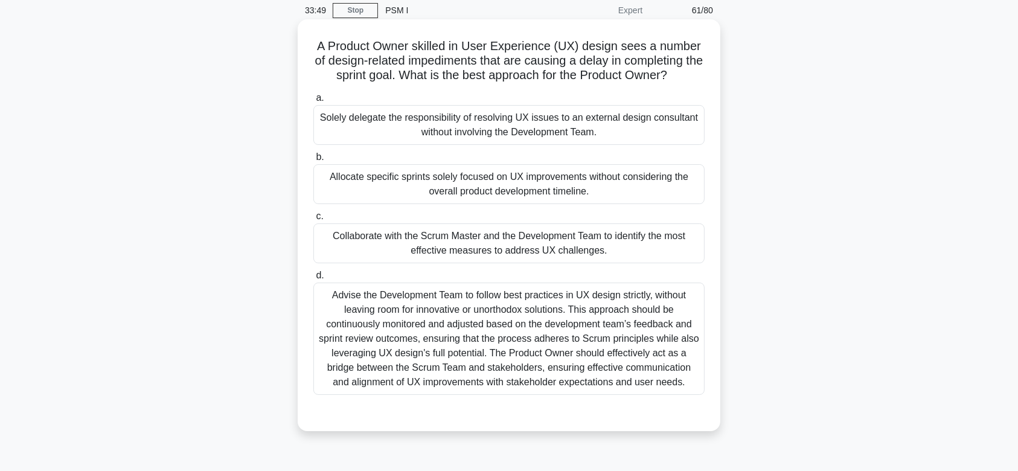
scroll to position [0, 0]
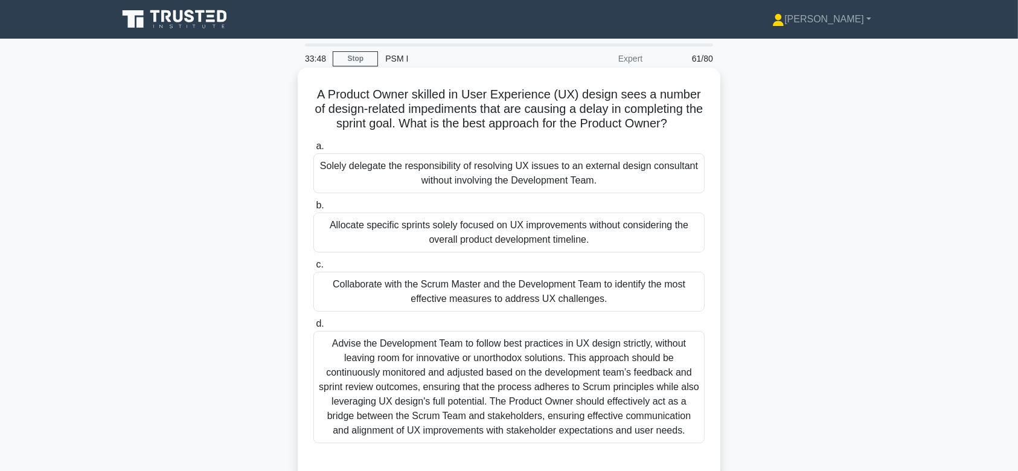
click at [523, 232] on div "Allocate specific sprints solely focused on UX improvements without considering…" at bounding box center [508, 232] width 391 height 40
click at [313, 209] on input "b. Allocate specific sprints solely focused on UX improvements without consider…" at bounding box center [313, 206] width 0 height 8
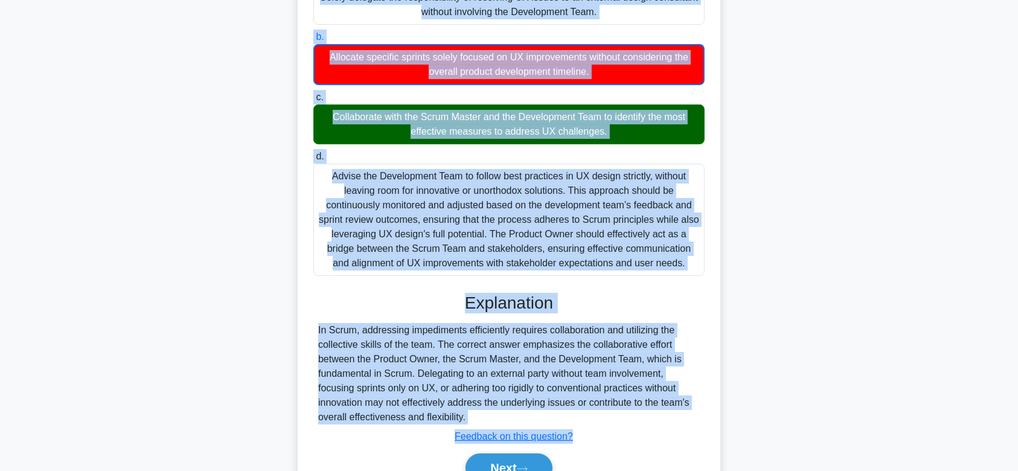
scroll to position [231, 0]
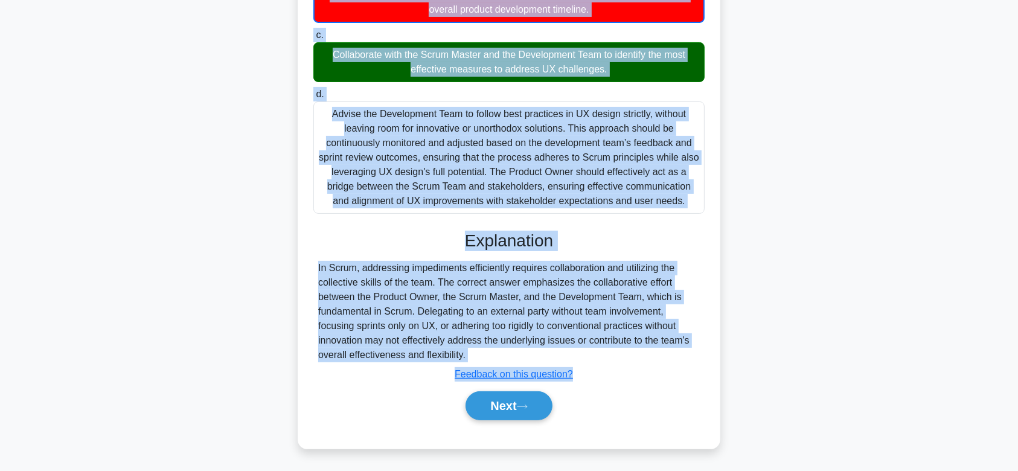
drag, startPoint x: 312, startPoint y: 95, endPoint x: 637, endPoint y: 357, distance: 417.2
click at [637, 357] on div "A Product Owner skilled in User Experience (UX) design sees a number of design-…" at bounding box center [508, 143] width 413 height 602
click at [525, 399] on button "Next" at bounding box center [508, 405] width 86 height 29
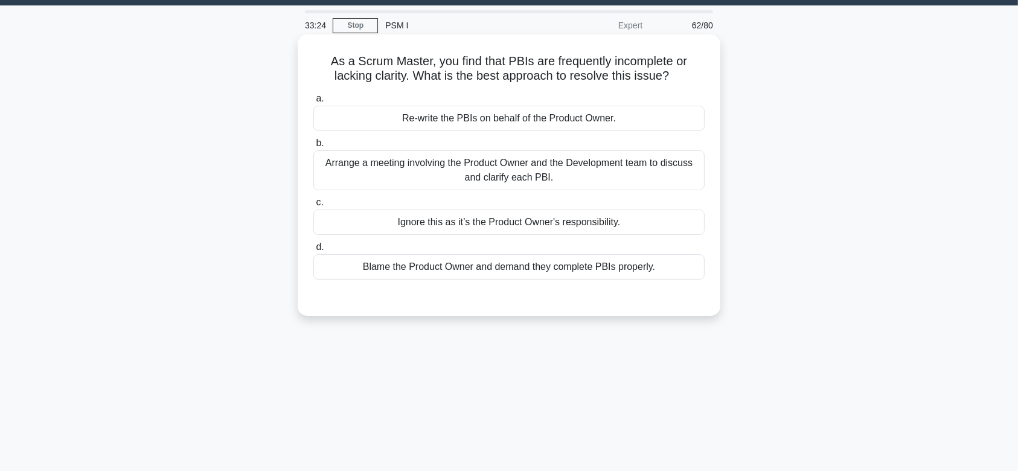
scroll to position [31, 0]
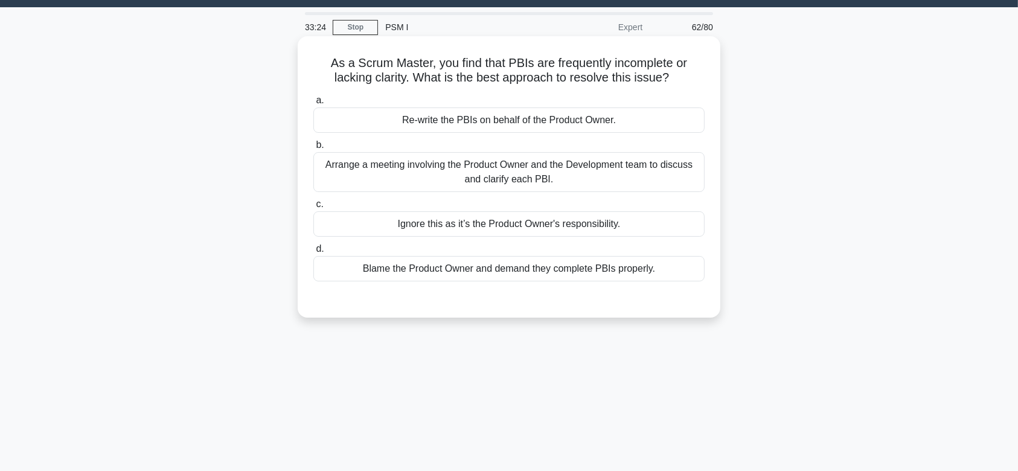
click at [537, 182] on div "Arrange a meeting involving the Product Owner and the Development team to discu…" at bounding box center [508, 172] width 391 height 40
click at [313, 149] on input "b. Arrange a meeting involving the Product Owner and the Development team to di…" at bounding box center [313, 145] width 0 height 8
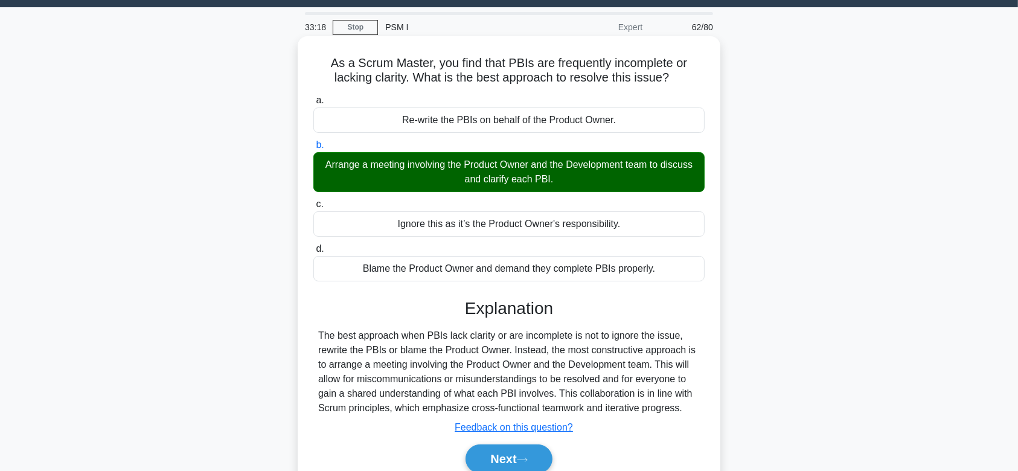
drag, startPoint x: 323, startPoint y: 59, endPoint x: 702, endPoint y: 404, distance: 512.2
click at [702, 404] on div "As a Scrum Master, you find that PBIs are frequently incomplete or lacking clar…" at bounding box center [508, 269] width 413 height 456
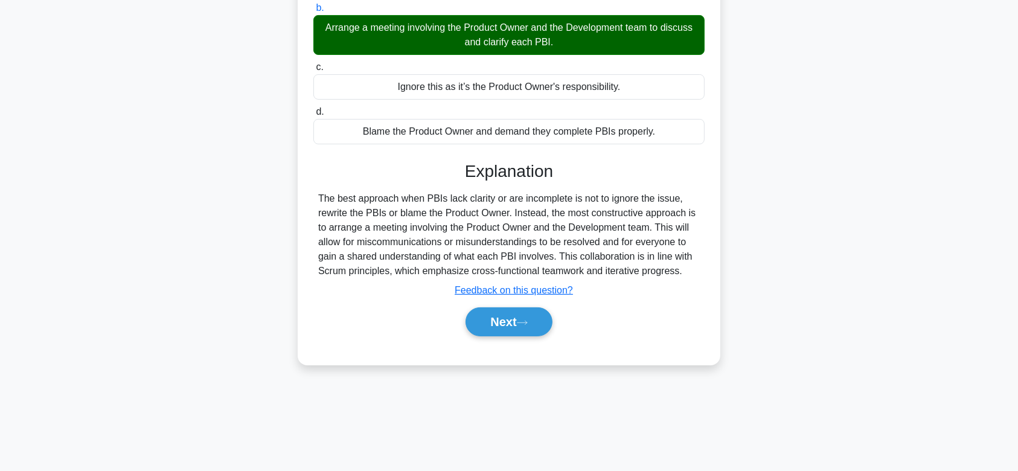
scroll to position [181, 0]
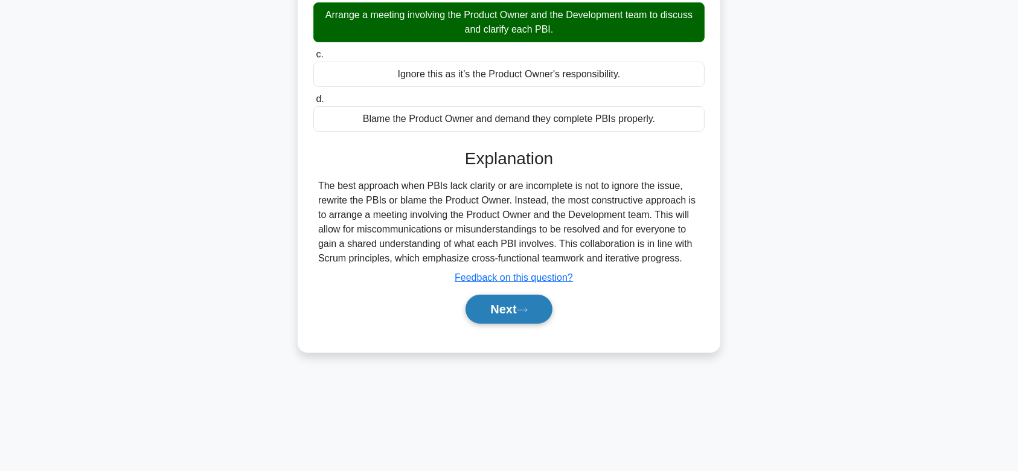
click at [526, 307] on icon at bounding box center [522, 310] width 11 height 7
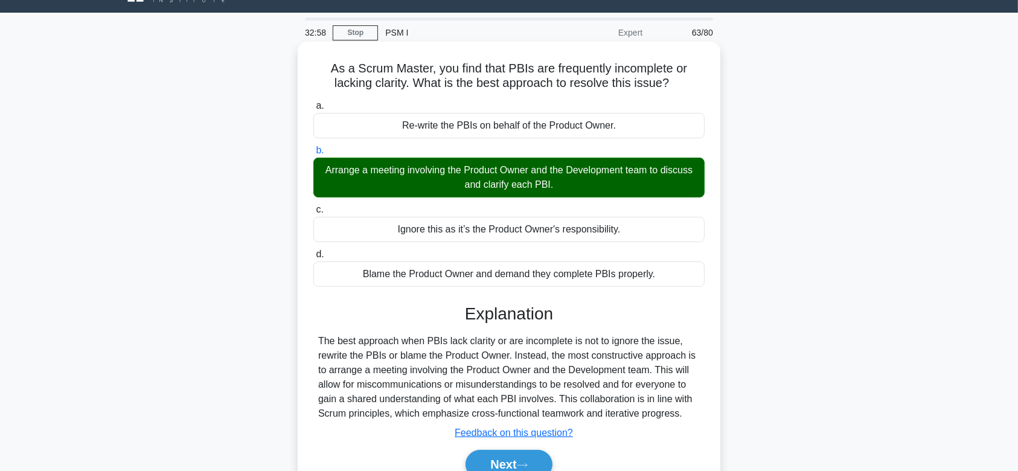
scroll to position [0, 0]
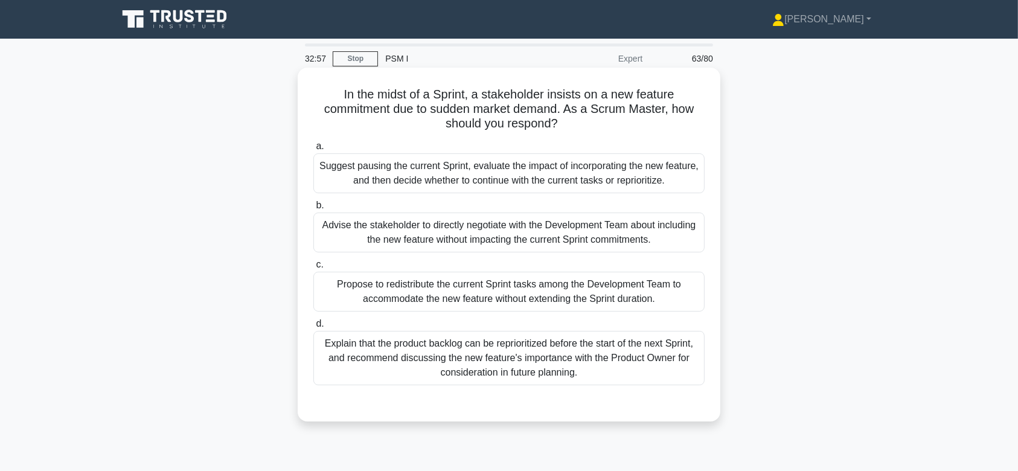
click at [545, 239] on div "Advise the stakeholder to directly negotiate with the Development Team about in…" at bounding box center [508, 232] width 391 height 40
click at [313, 209] on input "b. Advise the stakeholder to directly negotiate with the Development Team about…" at bounding box center [313, 206] width 0 height 8
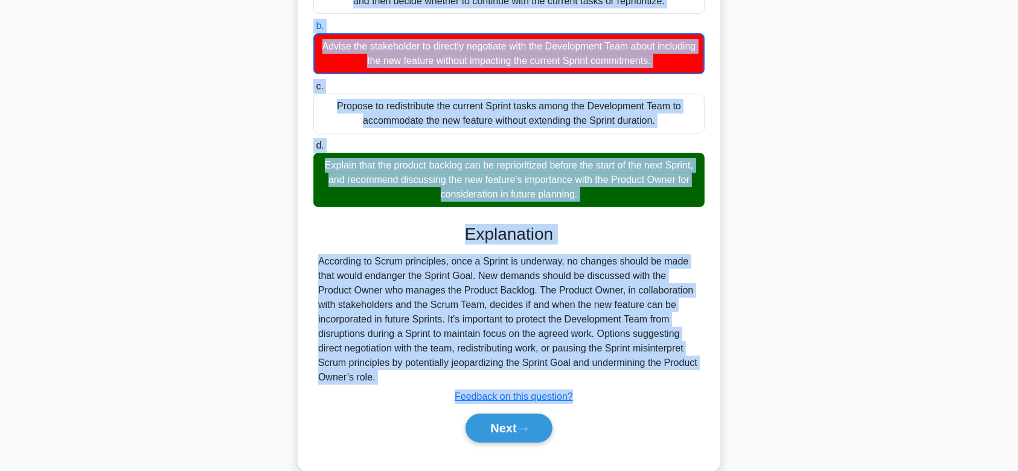
scroll to position [202, 0]
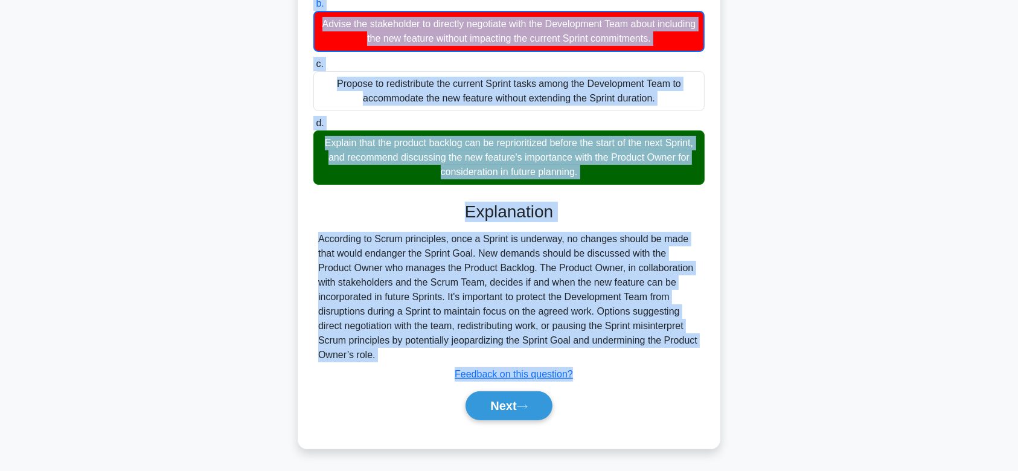
drag, startPoint x: 336, startPoint y: 93, endPoint x: 549, endPoint y: 351, distance: 334.7
click at [549, 351] on div "In the midst of a Sprint, a stakeholder insists on a new feature commitment due…" at bounding box center [508, 157] width 413 height 573
click at [517, 404] on button "Next" at bounding box center [508, 405] width 86 height 29
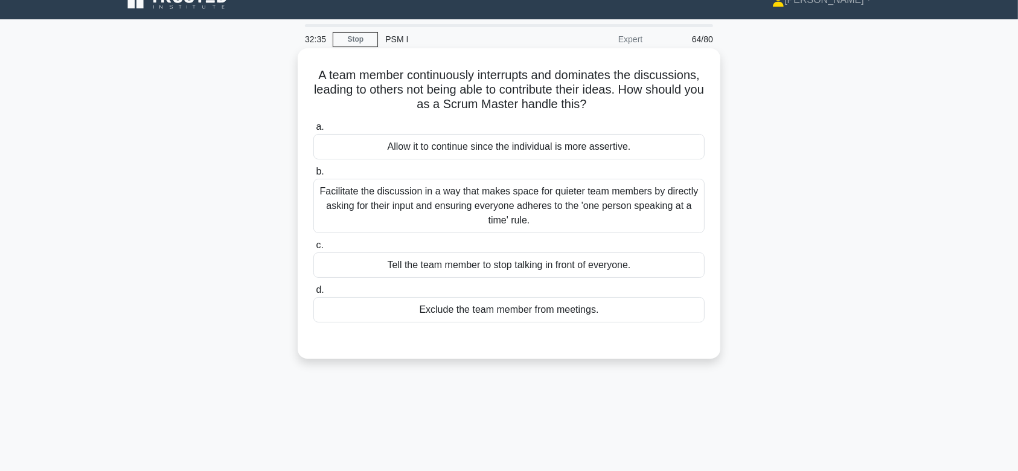
scroll to position [10, 0]
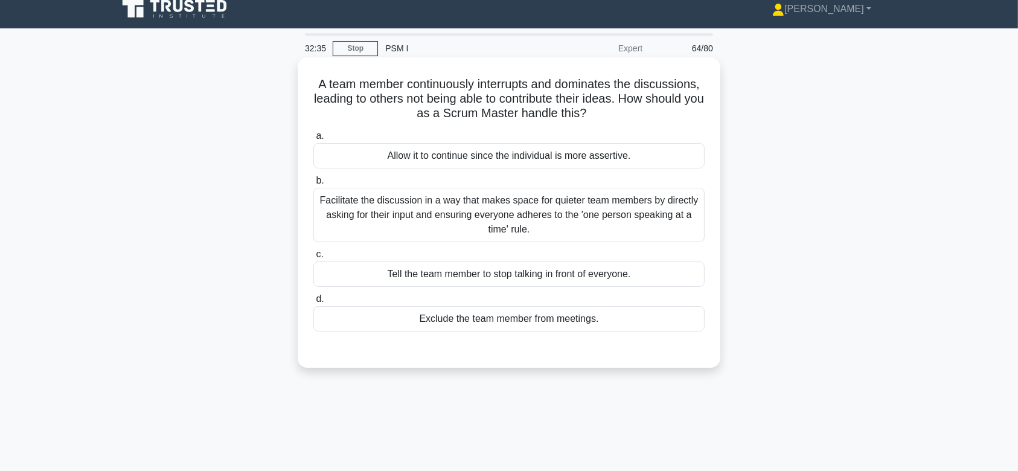
click at [566, 206] on div "Facilitate the discussion in a way that makes space for quieter team members by…" at bounding box center [508, 215] width 391 height 54
click at [313, 185] on input "b. Facilitate the discussion in a way that makes space for quieter team members…" at bounding box center [313, 181] width 0 height 8
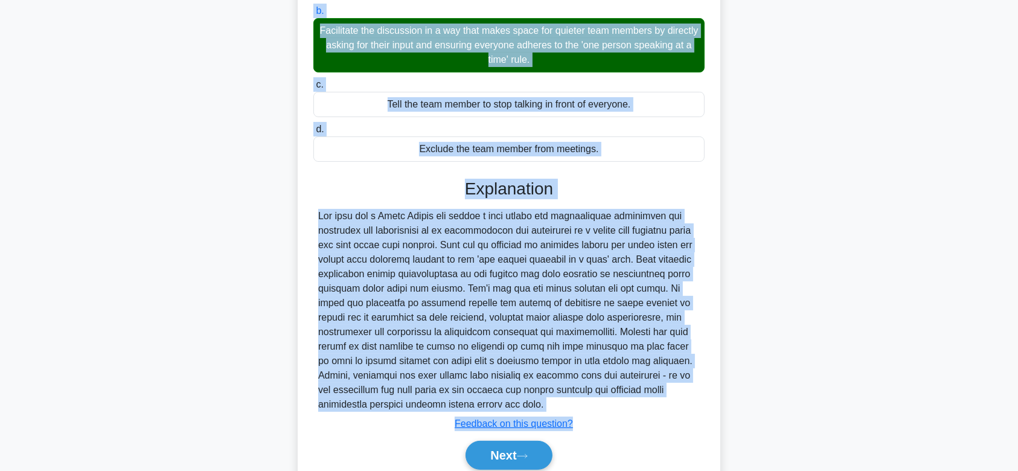
scroll to position [229, 0]
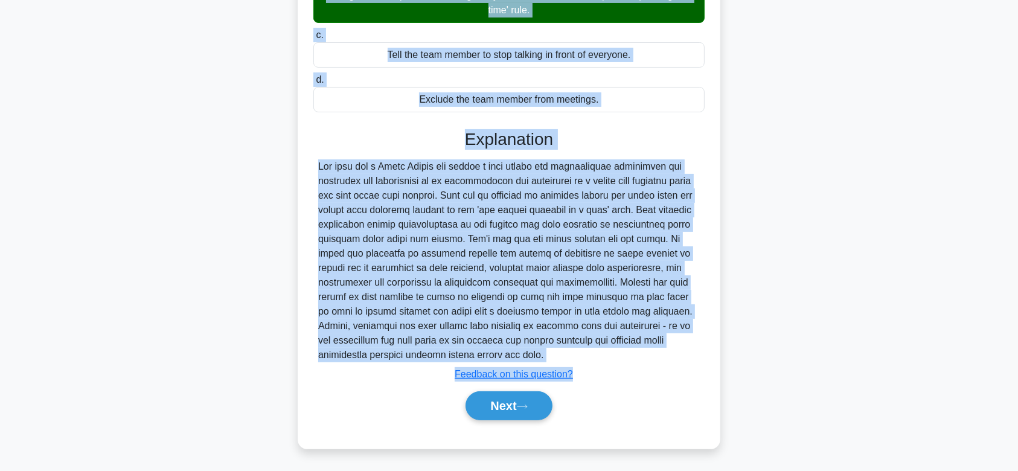
drag, startPoint x: 311, startPoint y: 84, endPoint x: 642, endPoint y: 358, distance: 430.0
click at [642, 358] on div "A team member continuously interrupts and dominates the discussions, leading to…" at bounding box center [508, 143] width 413 height 601
click at [500, 395] on button "Next" at bounding box center [508, 405] width 86 height 29
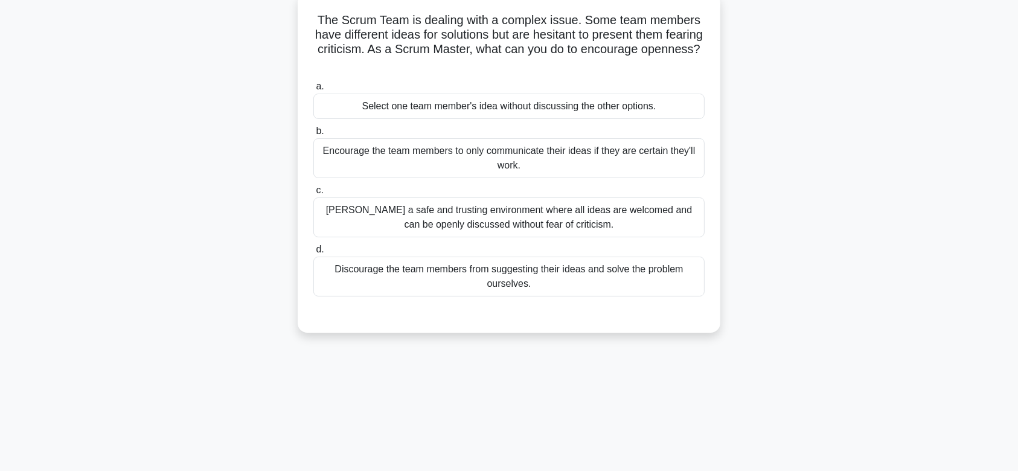
scroll to position [55, 0]
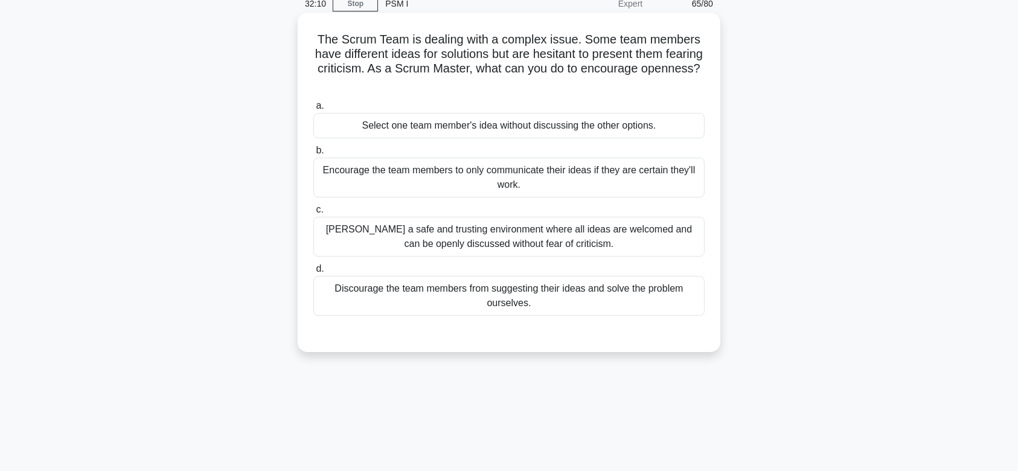
click at [544, 237] on div "Foster a safe and trusting environment where all ideas are welcomed and can be …" at bounding box center [508, 237] width 391 height 40
click at [313, 214] on input "c. Foster a safe and trusting environment where all ideas are welcomed and can …" at bounding box center [313, 210] width 0 height 8
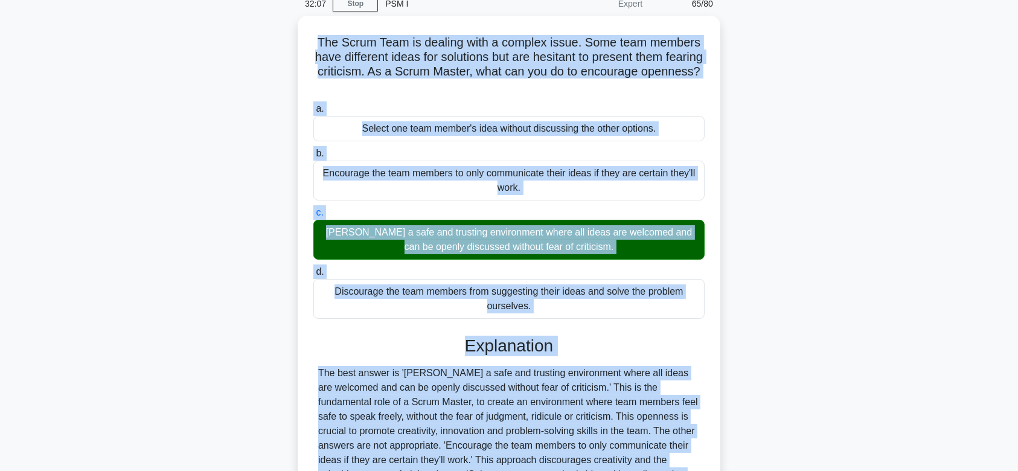
scroll to position [229, 0]
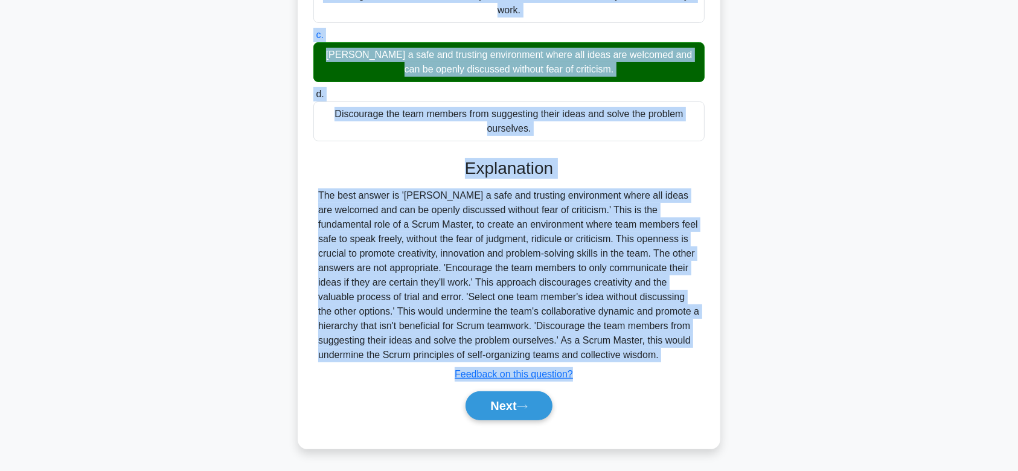
drag, startPoint x: 314, startPoint y: 37, endPoint x: 647, endPoint y: 353, distance: 458.9
click at [647, 353] on div "The Scrum Team is dealing with a complex issue. Some team members have differen…" at bounding box center [508, 143] width 413 height 601
click at [517, 412] on button "Next" at bounding box center [508, 405] width 86 height 29
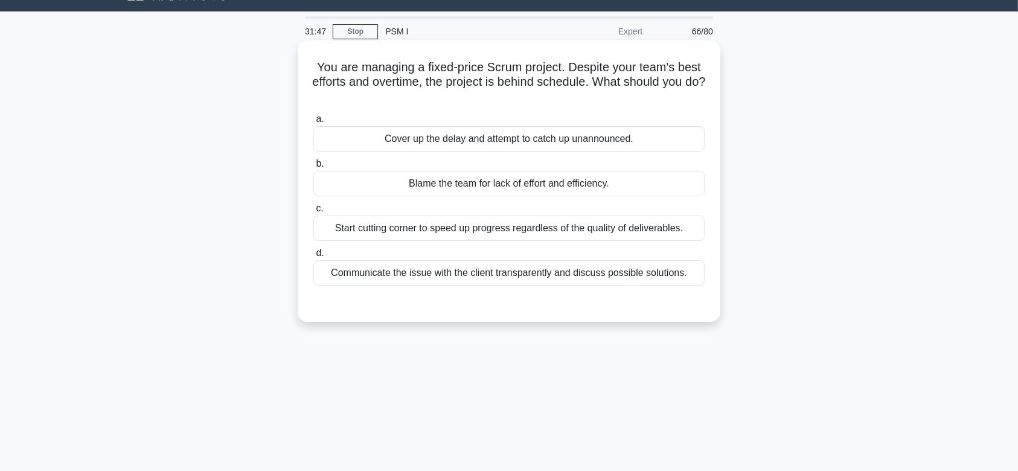
scroll to position [0, 0]
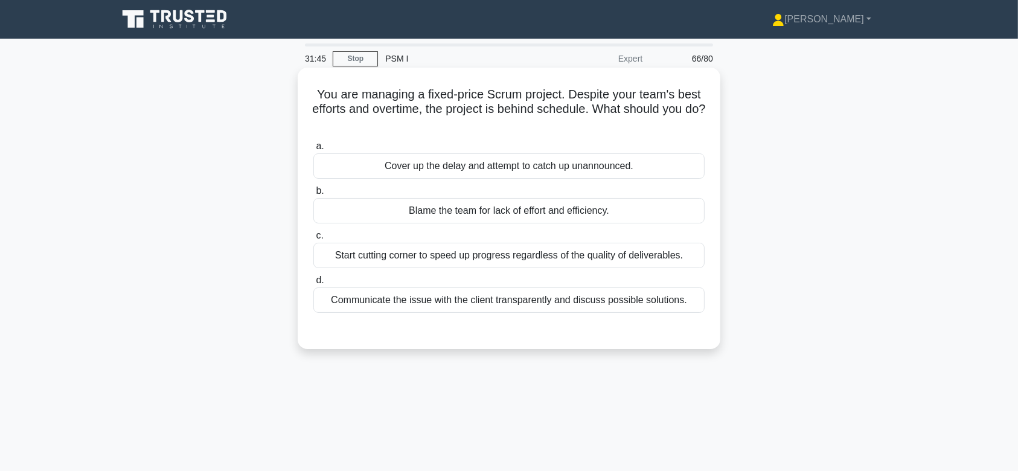
click at [530, 254] on div "Start cutting corner to speed up progress regardless of the quality of delivera…" at bounding box center [508, 255] width 391 height 25
click at [313, 240] on input "c. Start cutting corner to speed up progress regardless of the quality of deliv…" at bounding box center [313, 236] width 0 height 8
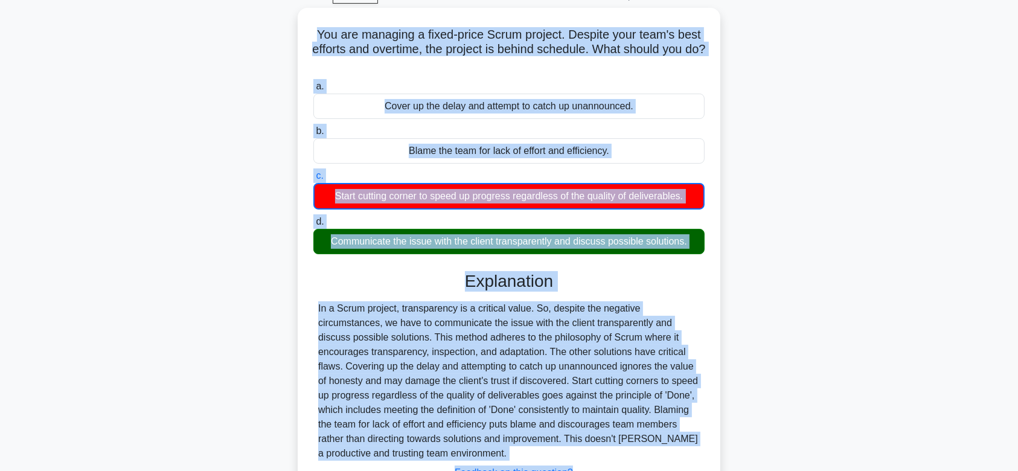
scroll to position [181, 0]
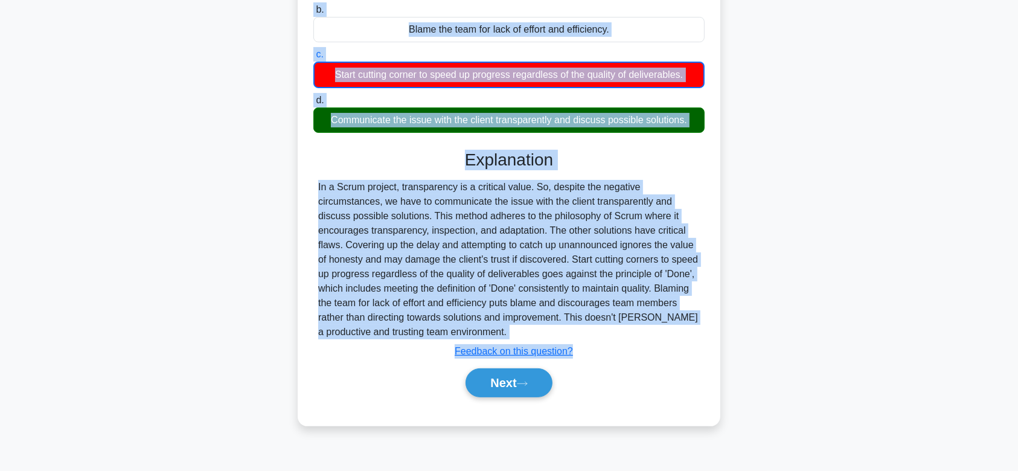
drag, startPoint x: 310, startPoint y: 94, endPoint x: 541, endPoint y: 329, distance: 329.5
click at [541, 329] on div "You are managing a fixed-price Scrum project. Despite your team's best efforts …" at bounding box center [508, 155] width 413 height 529
click at [521, 380] on icon at bounding box center [522, 383] width 11 height 7
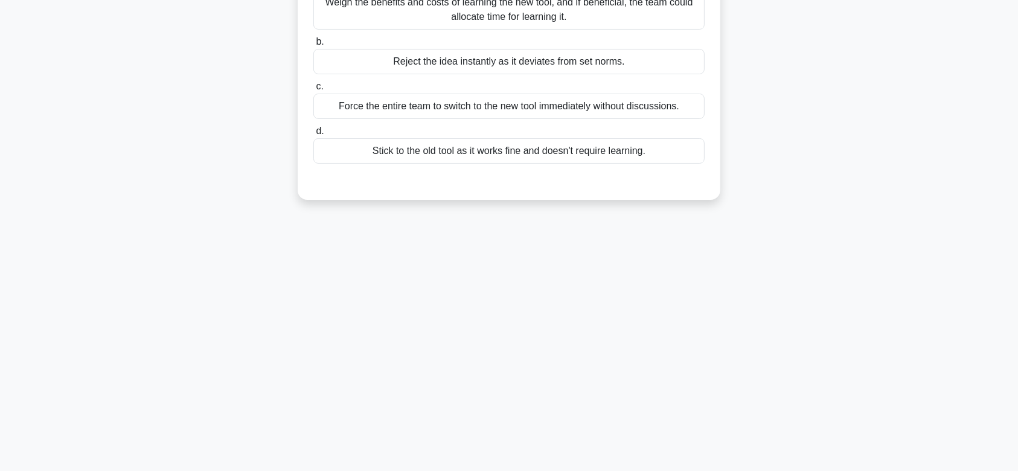
scroll to position [0, 0]
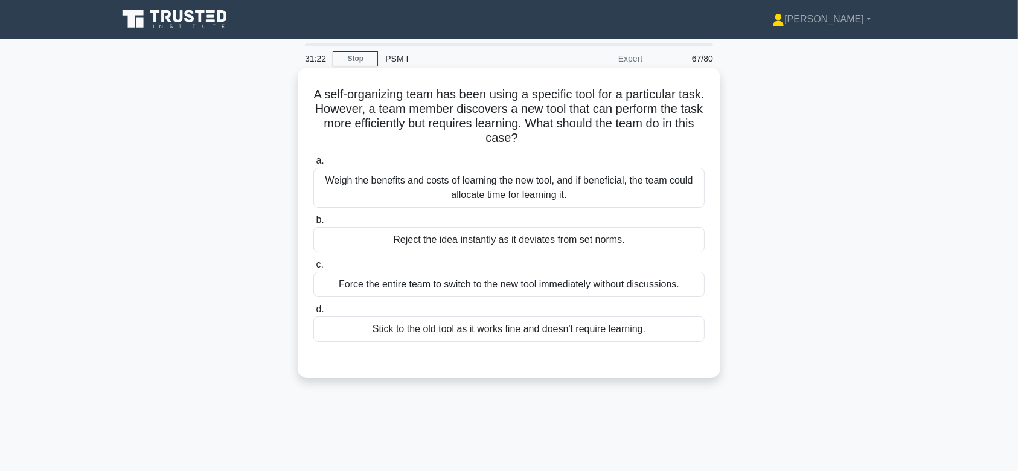
click at [529, 182] on div "Weigh the benefits and costs of learning the new tool, and if beneficial, the t…" at bounding box center [508, 188] width 391 height 40
click at [313, 165] on input "a. Weigh the benefits and costs of learning the new tool, and if beneficial, th…" at bounding box center [313, 161] width 0 height 8
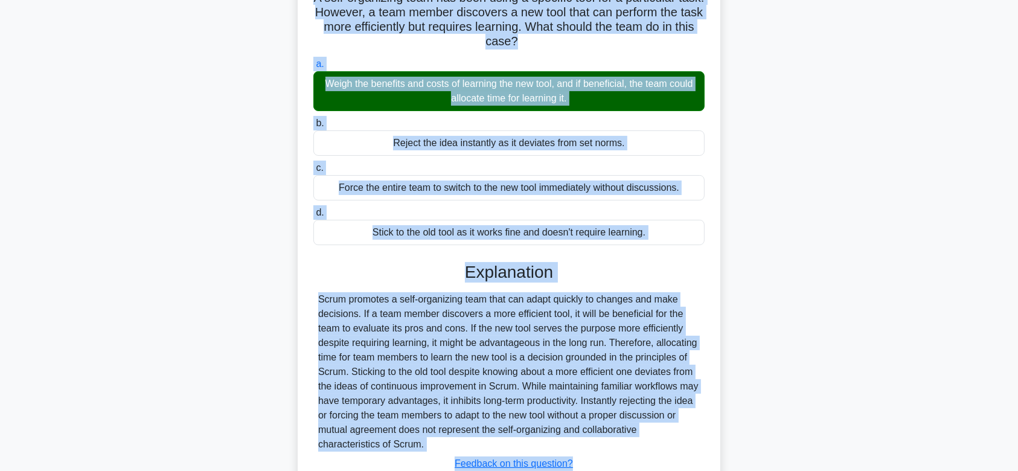
scroll to position [186, 0]
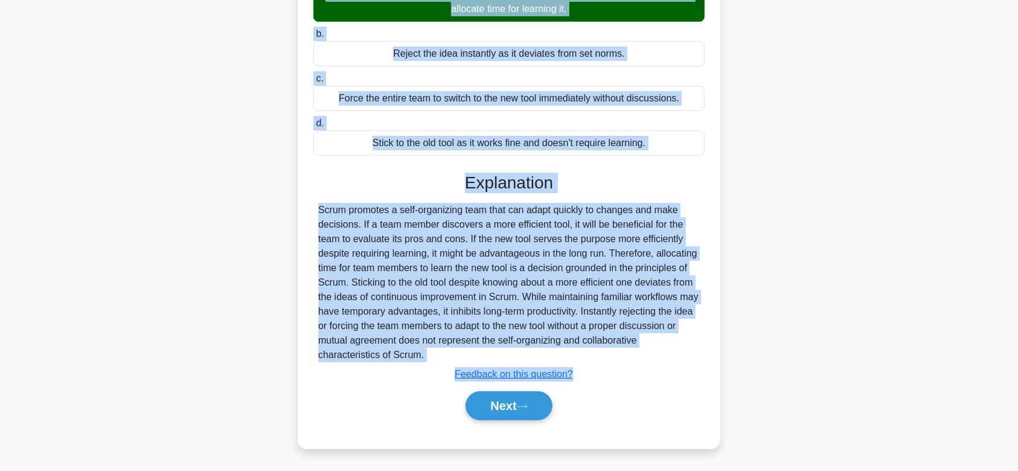
drag, startPoint x: 317, startPoint y: 94, endPoint x: 603, endPoint y: 356, distance: 387.8
click at [603, 356] on div "A self-organizing team has been using a specific tool for a particular task. Ho…" at bounding box center [508, 165] width 413 height 557
click at [528, 401] on button "Next" at bounding box center [508, 405] width 86 height 29
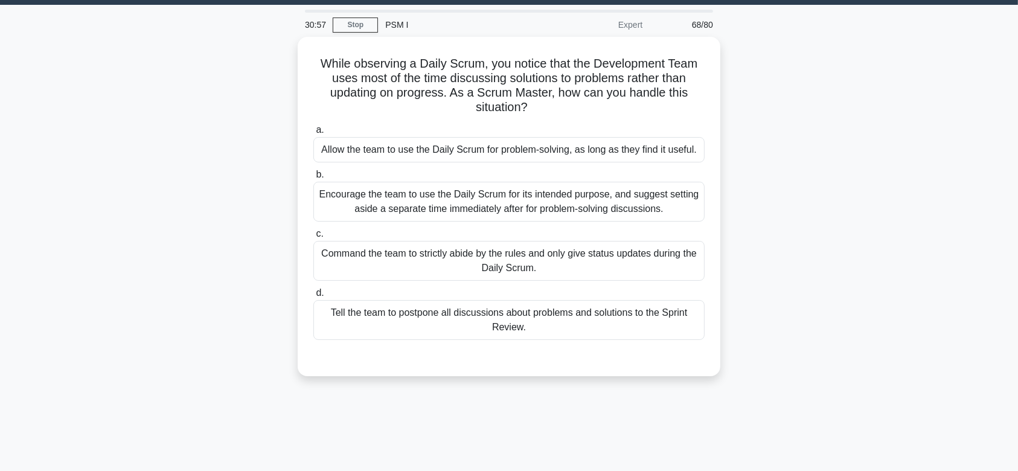
scroll to position [0, 0]
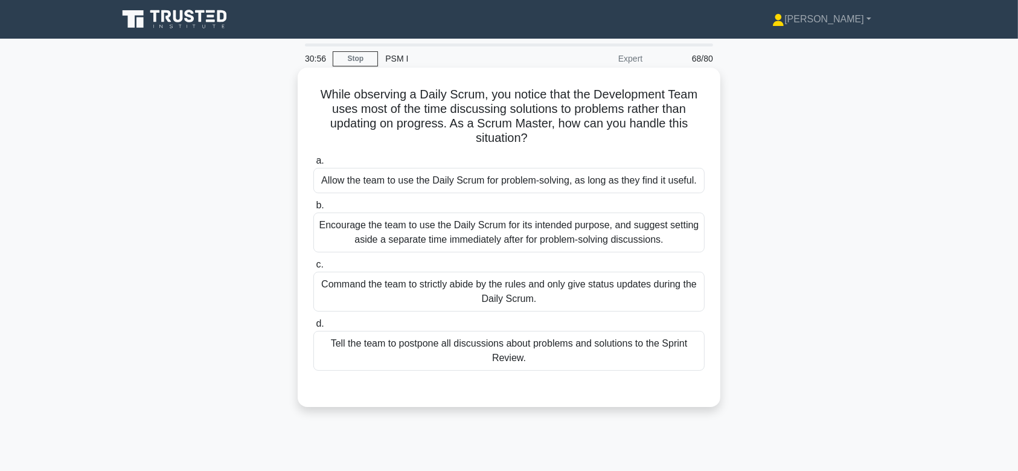
click at [526, 233] on div "Encourage the team to use the Daily Scrum for its intended purpose, and suggest…" at bounding box center [508, 232] width 391 height 40
click at [313, 209] on input "b. Encourage the team to use the Daily Scrum for its intended purpose, and sugg…" at bounding box center [313, 206] width 0 height 8
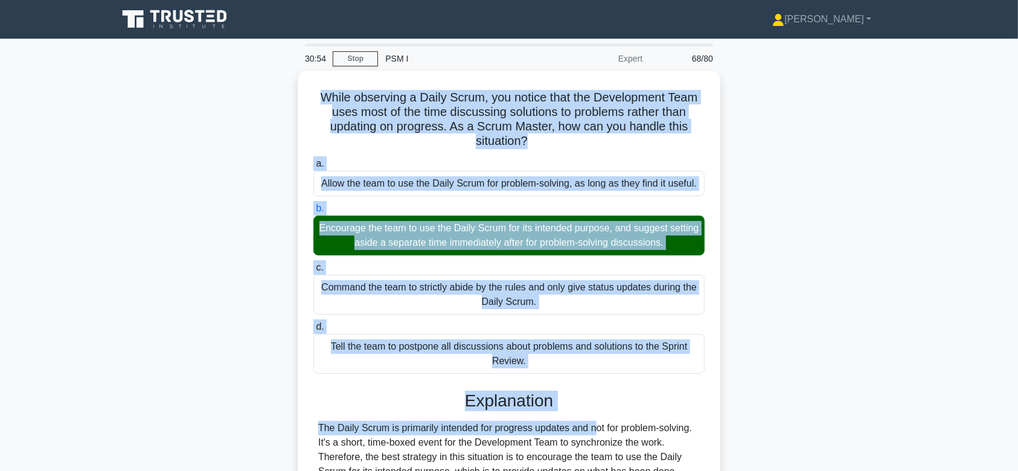
scroll to position [302, 0]
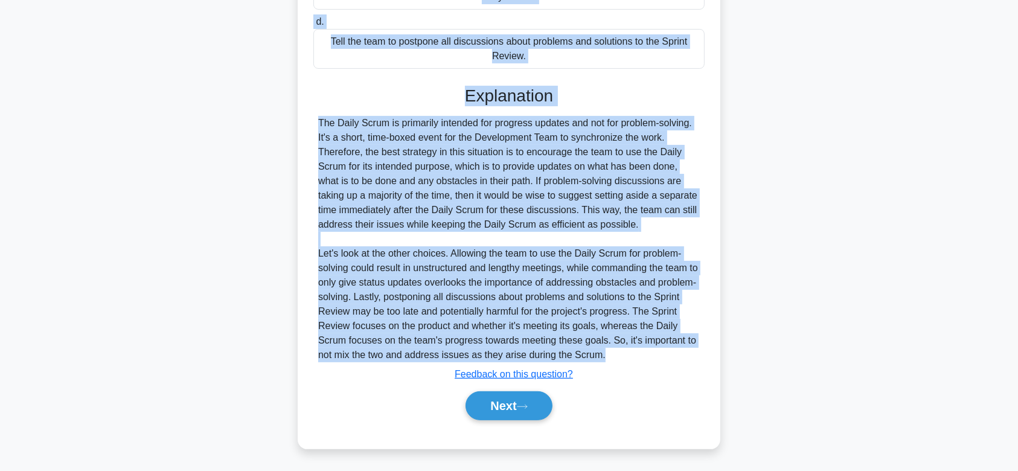
drag, startPoint x: 313, startPoint y: 91, endPoint x: 683, endPoint y: 359, distance: 457.7
click at [683, 359] on div "While observing a Daily Scrum, you notice that the Development Team uses most o…" at bounding box center [508, 107] width 413 height 673
click at [512, 398] on button "Next" at bounding box center [508, 405] width 86 height 29
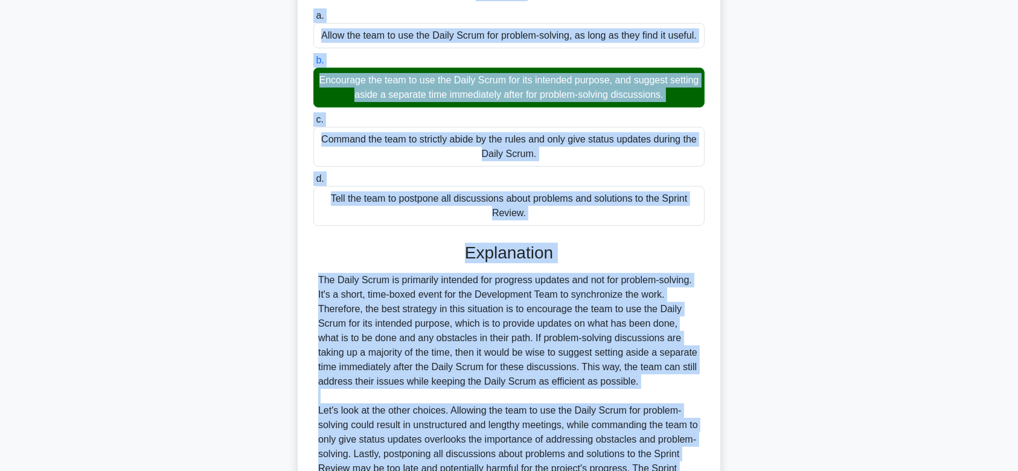
scroll to position [144, 0]
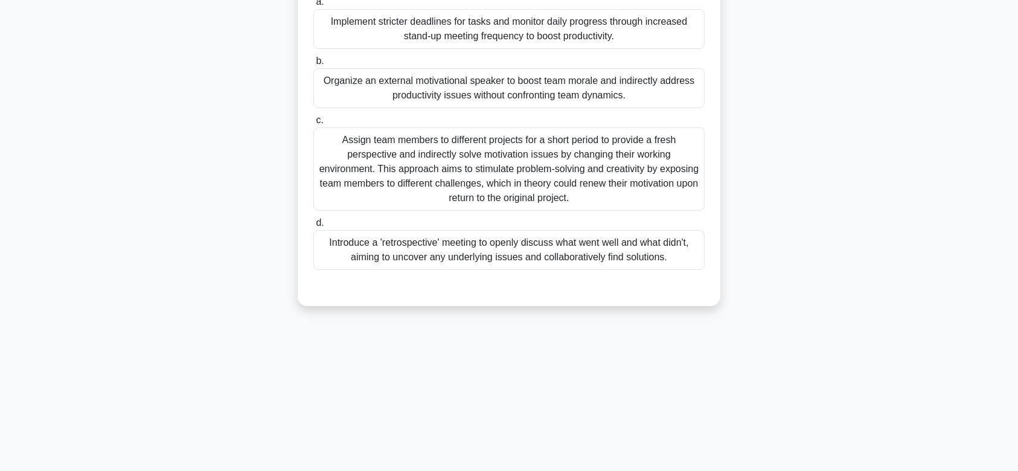
click at [511, 182] on div "Assign team members to different projects for a short period to provide a fresh…" at bounding box center [508, 168] width 391 height 83
click at [313, 124] on input "c. Assign team members to different projects for a short period to provide a fr…" at bounding box center [313, 120] width 0 height 8
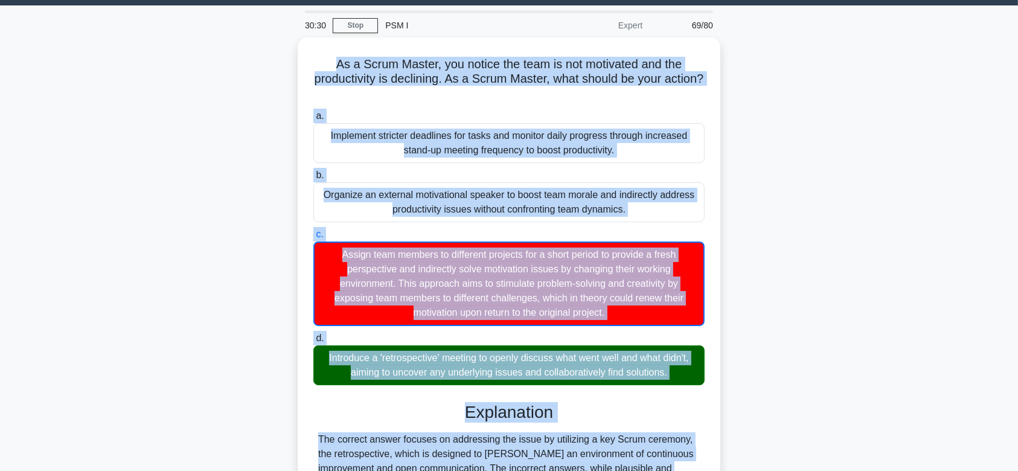
scroll to position [231, 0]
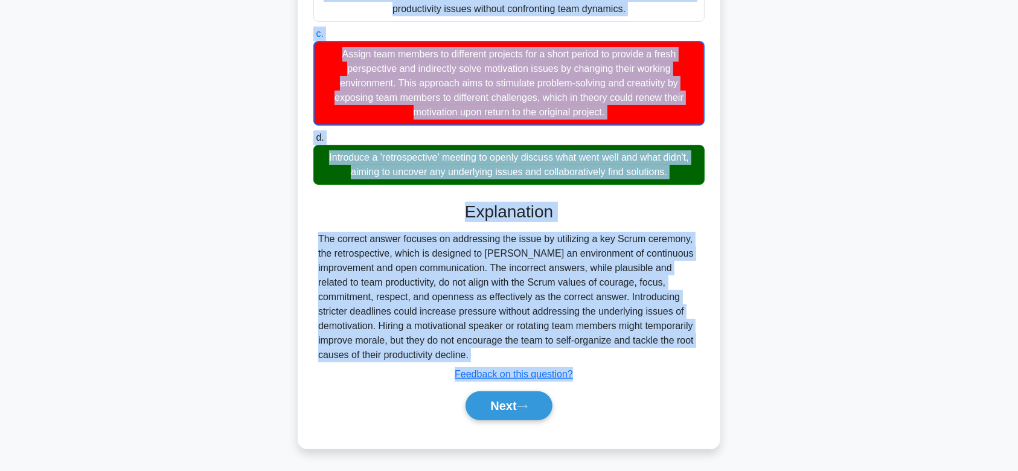
drag, startPoint x: 330, startPoint y: 60, endPoint x: 656, endPoint y: 362, distance: 444.2
click at [656, 362] on div "As a Scrum Master, you notice the team is not motivated and the productivity is…" at bounding box center [508, 143] width 413 height 602
click at [656, 362] on div "Explanation The correct answer focuses on addressing the issue by utilizing a k…" at bounding box center [508, 313] width 391 height 223
drag, startPoint x: 331, startPoint y: 94, endPoint x: 654, endPoint y: 357, distance: 416.5
click at [654, 357] on div "As a Scrum Master, you notice the team is not motivated and the productivity is…" at bounding box center [508, 143] width 413 height 602
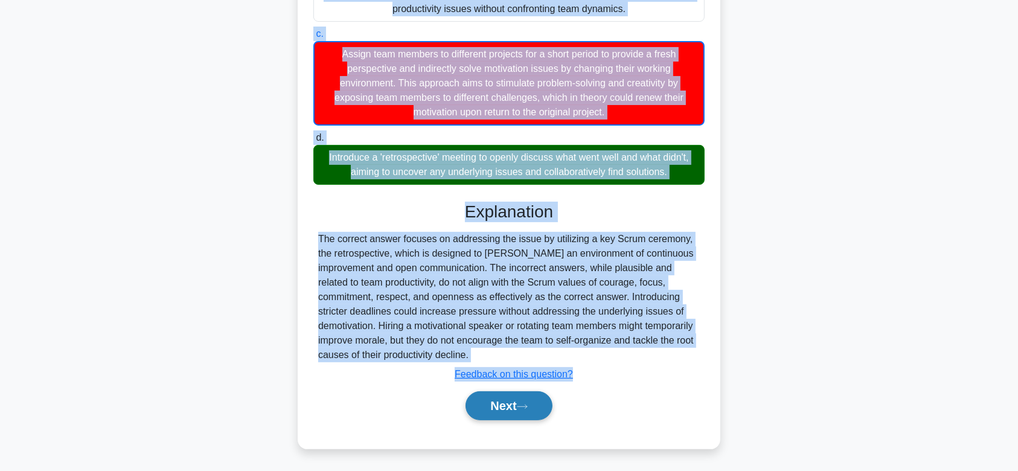
click at [517, 418] on button "Next" at bounding box center [508, 405] width 86 height 29
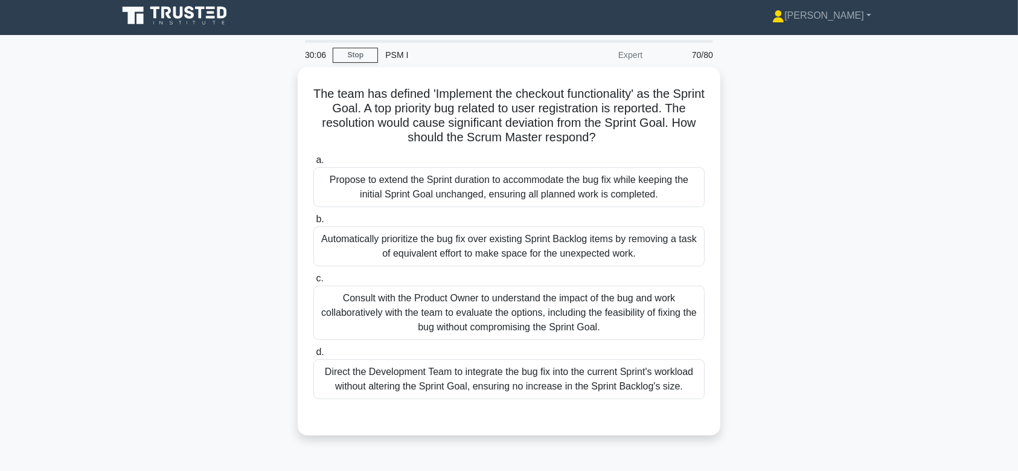
scroll to position [0, 0]
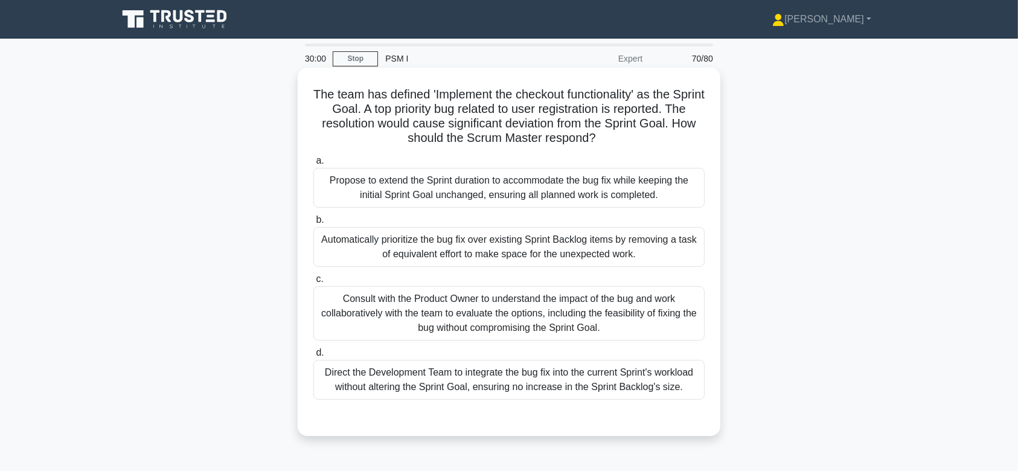
click at [521, 296] on div "Consult with the Product Owner to understand the impact of the bug and work col…" at bounding box center [508, 313] width 391 height 54
click at [313, 283] on input "c. Consult with the Product Owner to understand the impact of the bug and work …" at bounding box center [313, 279] width 0 height 8
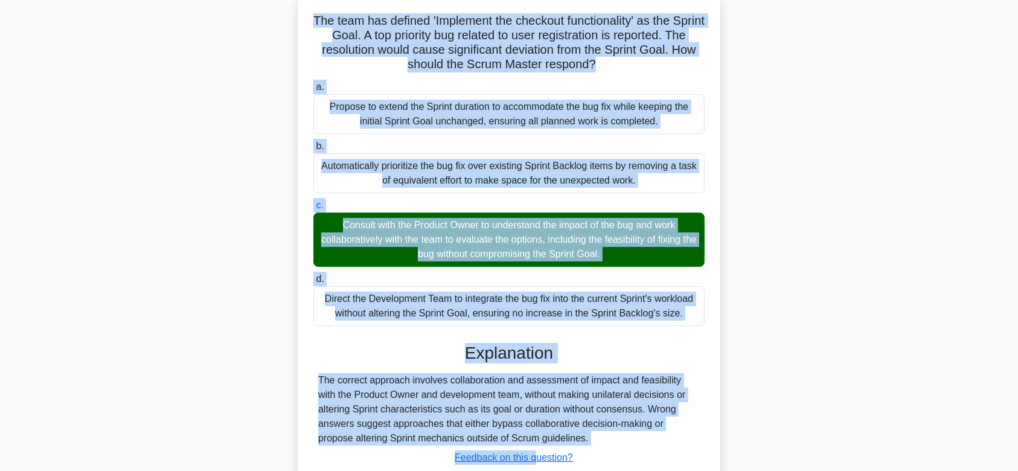
scroll to position [181, 0]
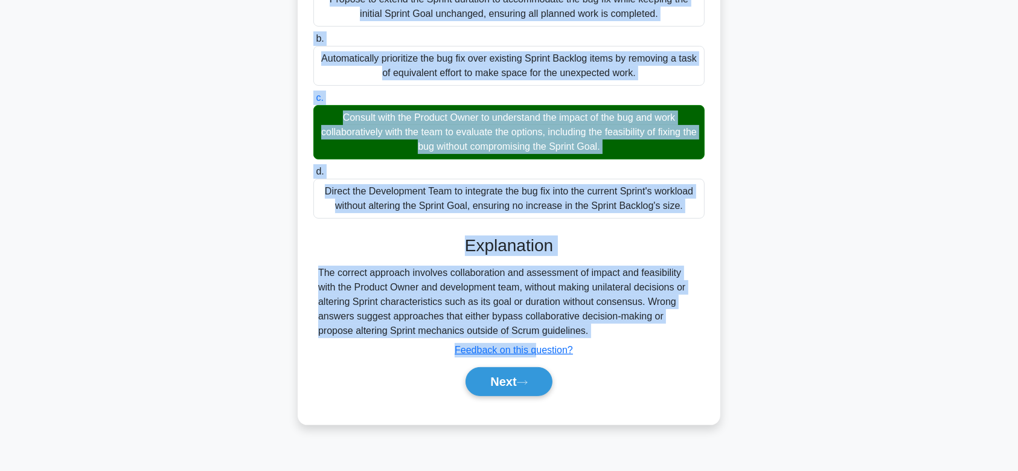
drag, startPoint x: 322, startPoint y: 92, endPoint x: 563, endPoint y: 328, distance: 337.2
click at [563, 328] on div "The team has defined 'Implement the checkout functionality' as the Sprint Goal.…" at bounding box center [508, 155] width 413 height 528
click at [494, 371] on button "Next" at bounding box center [508, 381] width 86 height 29
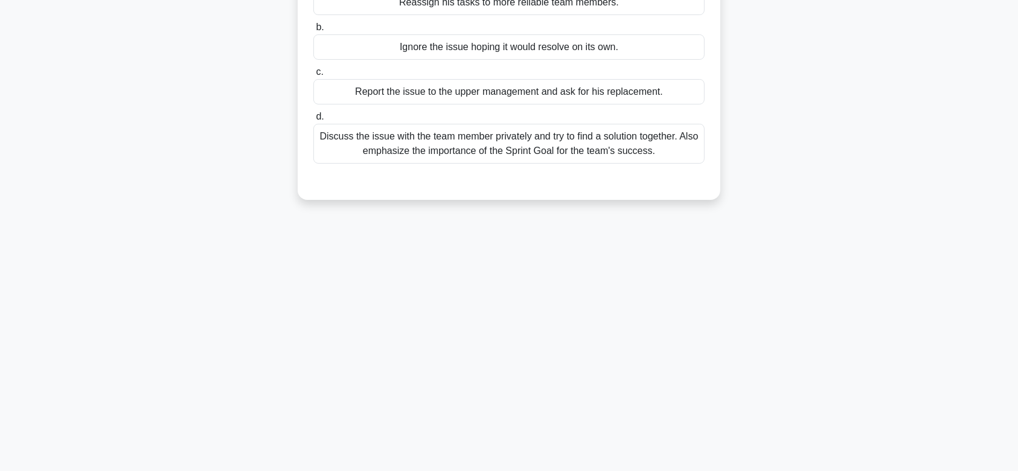
scroll to position [0, 0]
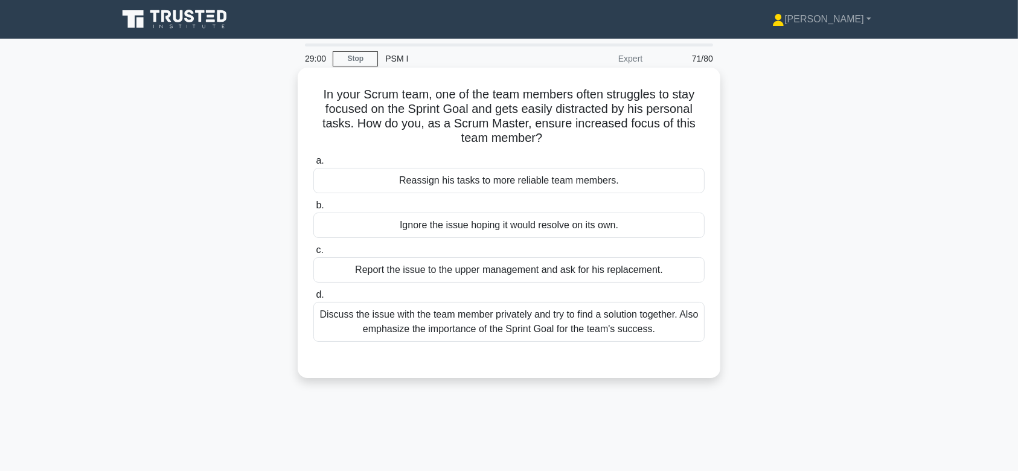
click at [549, 263] on div "Report the issue to the upper management and ask for his replacement." at bounding box center [508, 269] width 391 height 25
click at [313, 254] on input "c. Report the issue to the upper management and ask for his replacement." at bounding box center [313, 250] width 0 height 8
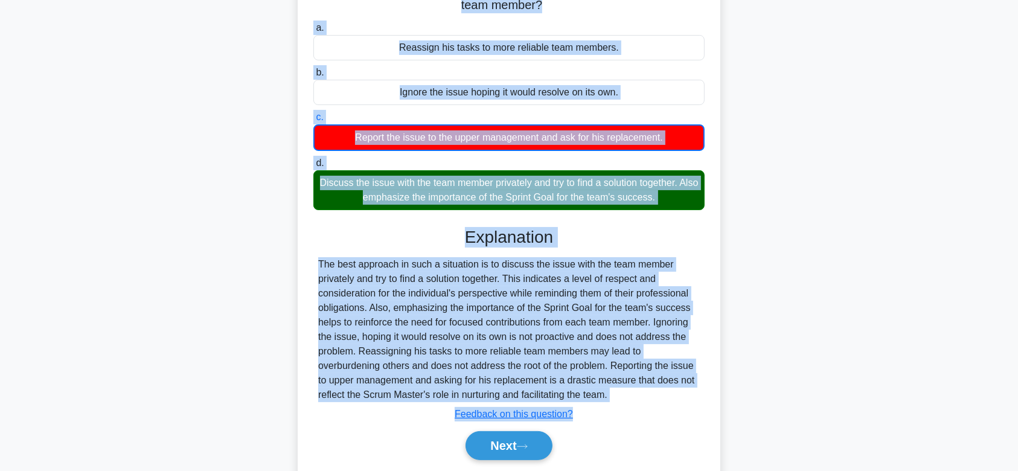
scroll to position [181, 0]
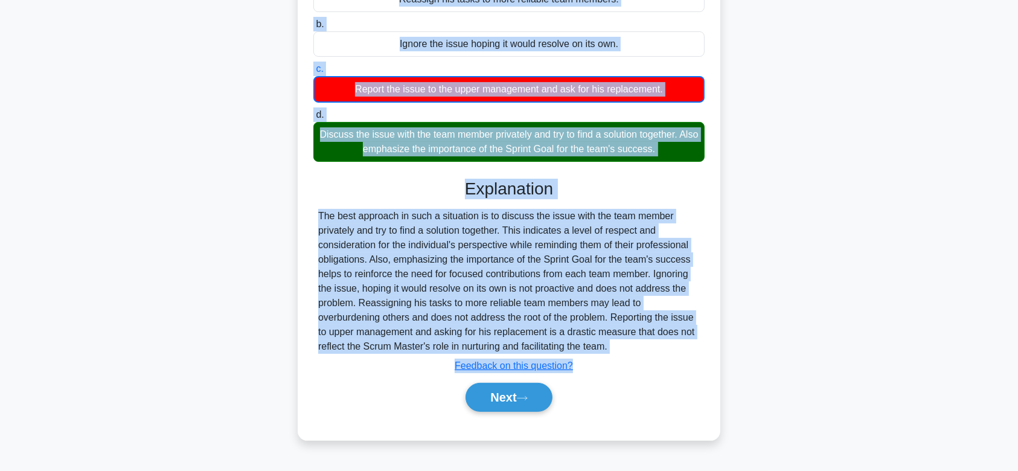
drag, startPoint x: 314, startPoint y: 84, endPoint x: 649, endPoint y: 345, distance: 424.1
click at [649, 345] on div "In your Scrum team, one of the team members often struggles to stay focused on …" at bounding box center [508, 163] width 413 height 544
click at [532, 403] on button "Next" at bounding box center [508, 397] width 86 height 29
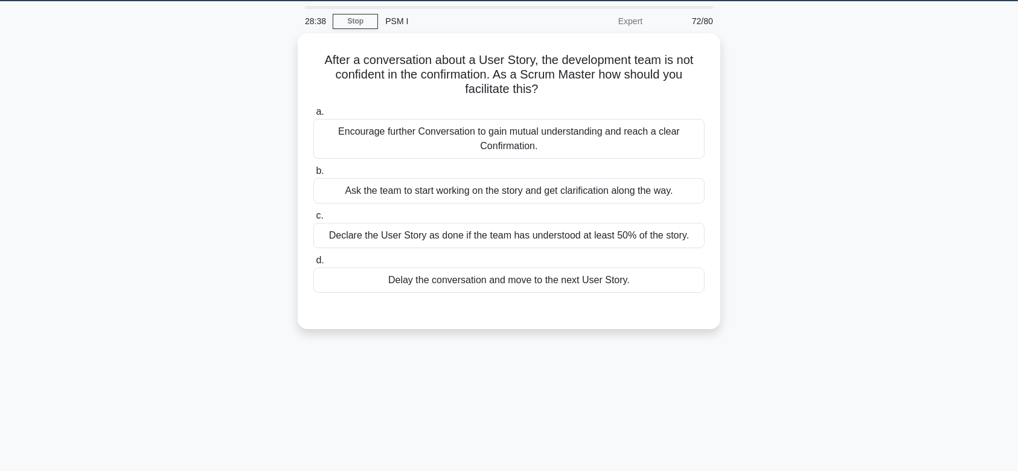
scroll to position [34, 0]
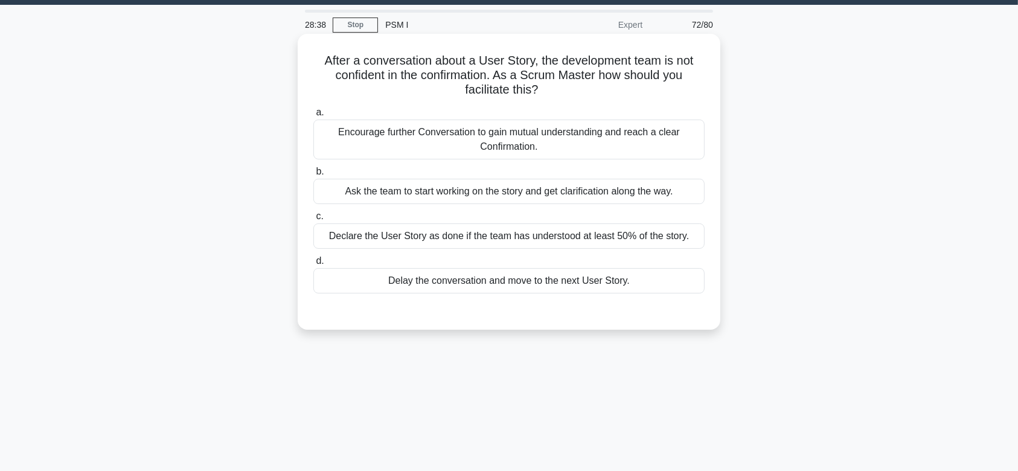
click at [514, 128] on div "Encourage further Conversation to gain mutual understanding and reach a clear C…" at bounding box center [508, 139] width 391 height 40
click at [313, 116] on input "a. Encourage further Conversation to gain mutual understanding and reach a clea…" at bounding box center [313, 113] width 0 height 8
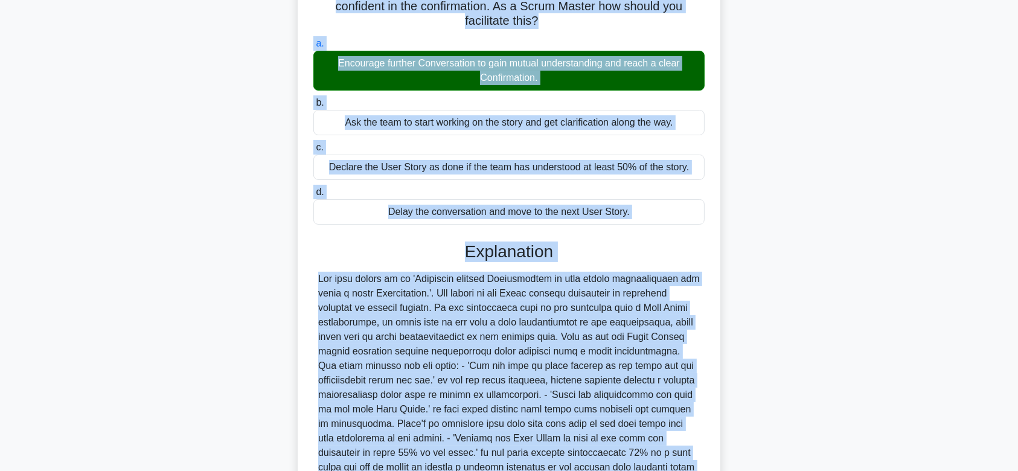
scroll to position [229, 0]
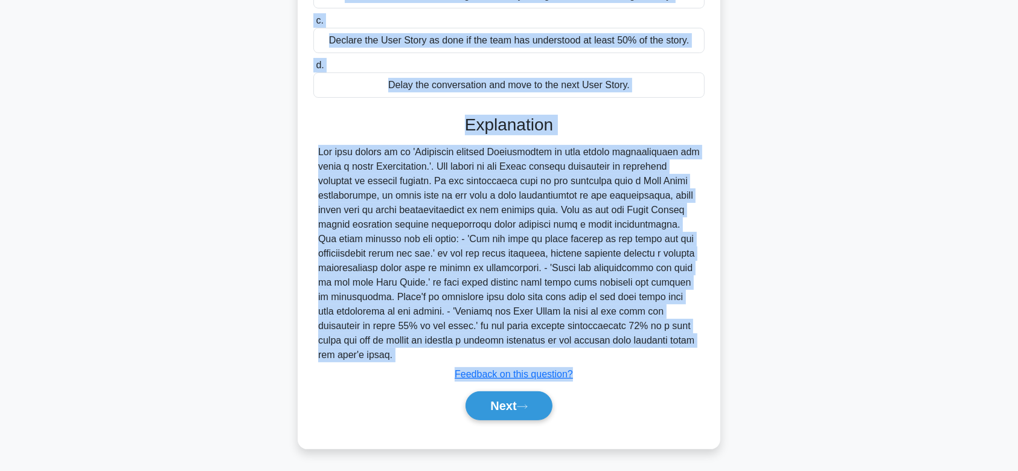
drag, startPoint x: 319, startPoint y: 60, endPoint x: 643, endPoint y: 351, distance: 435.5
click at [643, 351] on div "After a conversation about a User Story, the development team is not confident …" at bounding box center [508, 143] width 413 height 601
drag, startPoint x: 478, startPoint y: 398, endPoint x: 512, endPoint y: 290, distance: 112.6
click at [512, 290] on div "Explanation Submit feedback Feedback on this question? Next" at bounding box center [508, 270] width 391 height 310
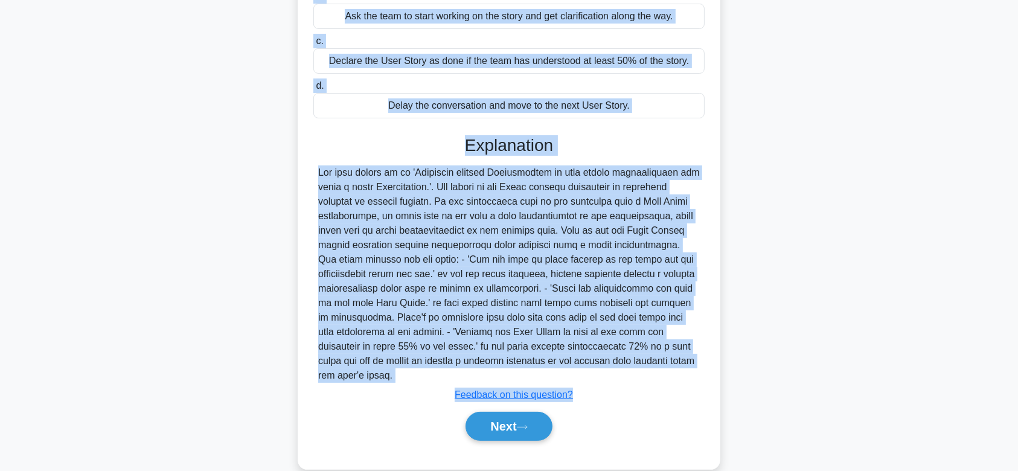
scroll to position [210, 0]
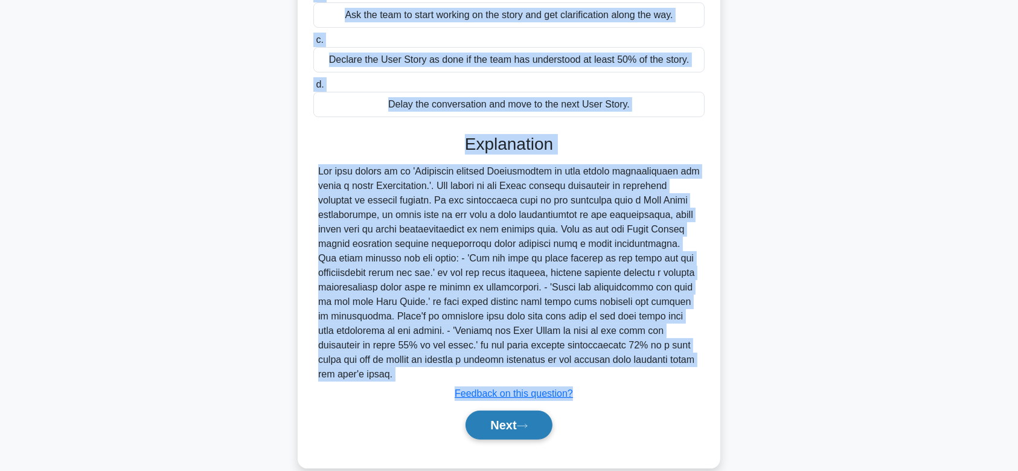
click at [524, 425] on icon at bounding box center [522, 426] width 10 height 4
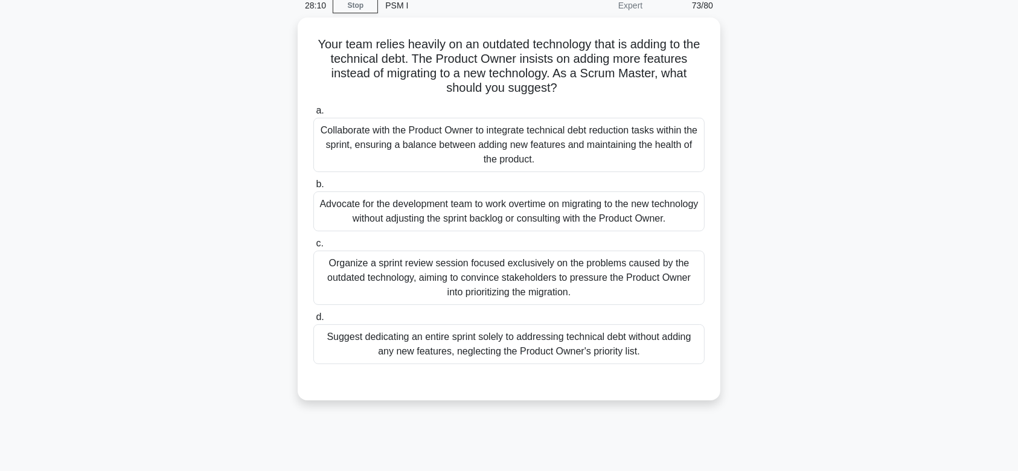
scroll to position [51, 0]
click at [506, 250] on div "Organize a sprint review session focused exclusively on the problems caused by …" at bounding box center [508, 277] width 391 height 54
click at [313, 247] on input "c. Organize a sprint review session focused exclusively on the problems caused …" at bounding box center [313, 243] width 0 height 8
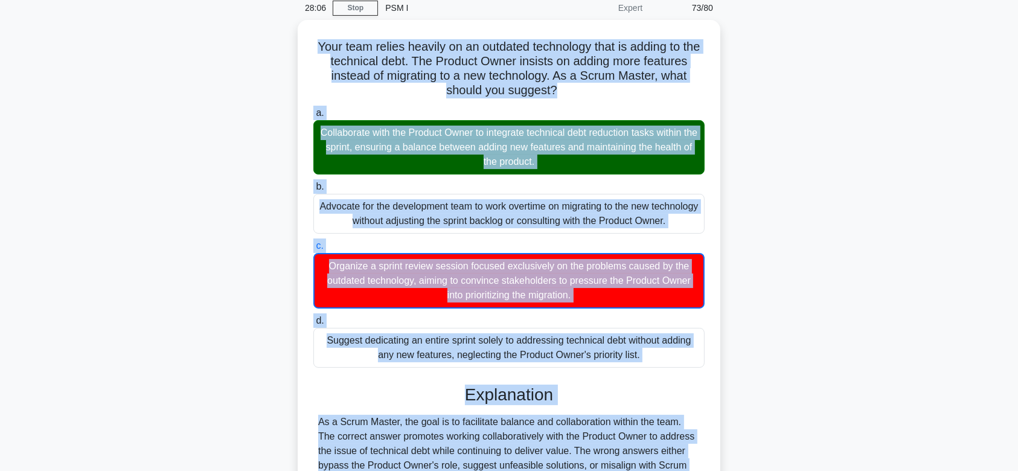
scroll to position [181, 0]
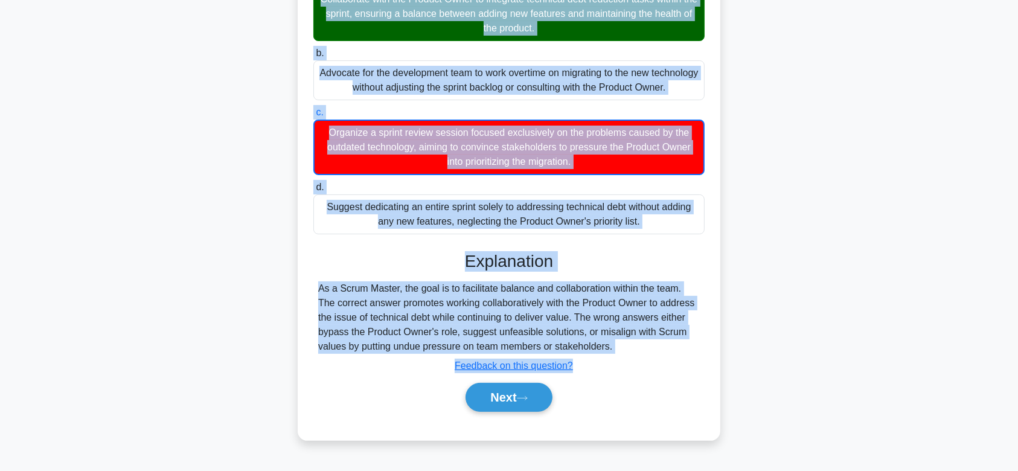
drag, startPoint x: 319, startPoint y: 36, endPoint x: 634, endPoint y: 339, distance: 437.9
click at [634, 339] on div "Your team relies heavily on an outdated technology that is adding to the techni…" at bounding box center [508, 163] width 413 height 544
click at [505, 395] on button "Next" at bounding box center [508, 397] width 86 height 29
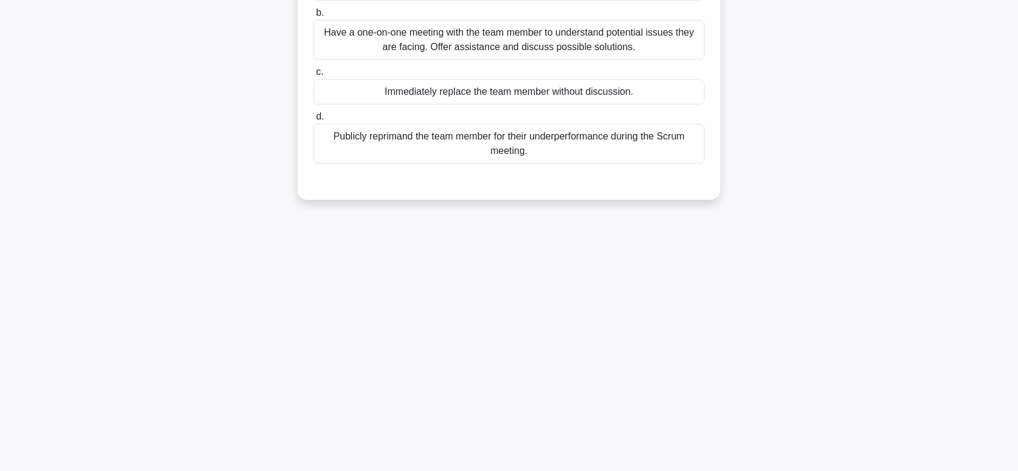
scroll to position [0, 0]
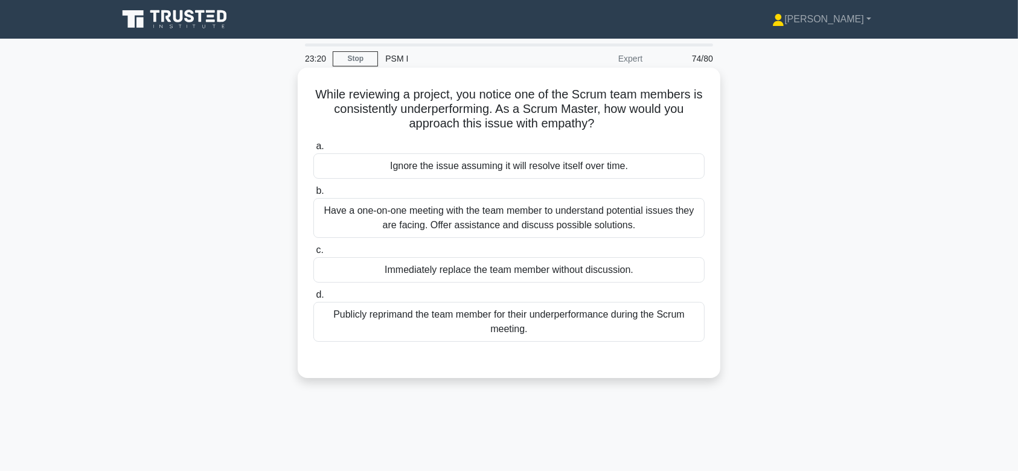
click at [506, 223] on div "Have a one-on-one meeting with the team member to understand potential issues t…" at bounding box center [508, 218] width 391 height 40
click at [313, 195] on input "b. Have a one-on-one meeting with the team member to understand potential issue…" at bounding box center [313, 191] width 0 height 8
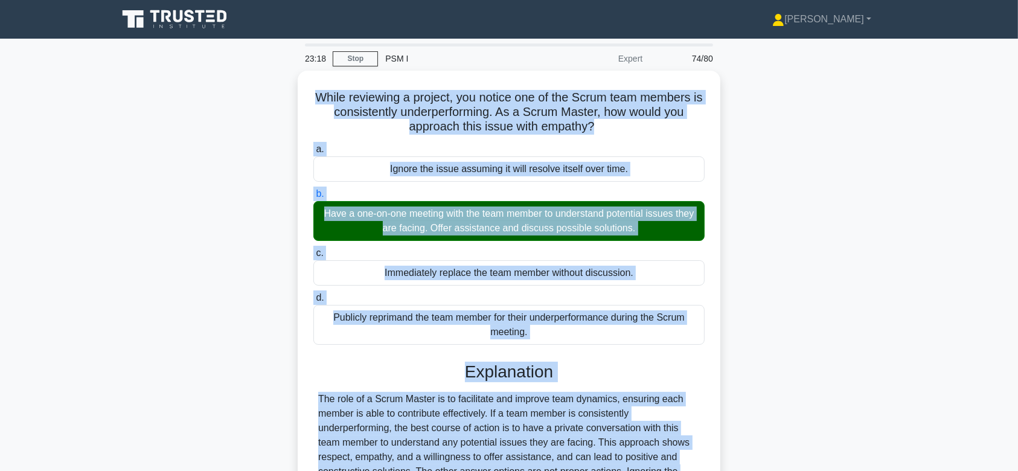
scroll to position [181, 0]
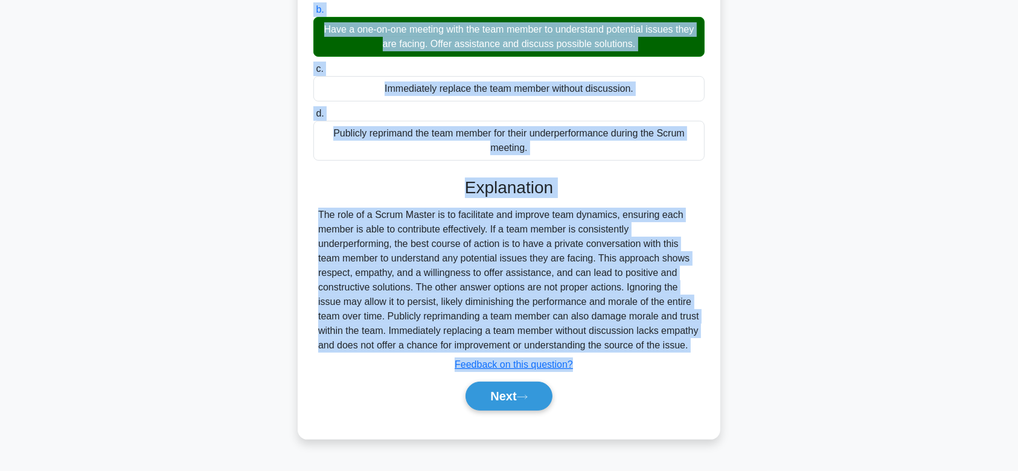
drag, startPoint x: 316, startPoint y: 94, endPoint x: 707, endPoint y: 345, distance: 465.2
click at [707, 345] on div "While reviewing a project, you notice one of the Scrum team members is consiste…" at bounding box center [508, 162] width 413 height 543
drag, startPoint x: 514, startPoint y: 394, endPoint x: 500, endPoint y: 237, distance: 157.5
click at [500, 237] on div "Explanation The role of a Scrum Master is to facilitate and improve team dynami…" at bounding box center [508, 296] width 391 height 238
click at [512, 397] on button "Next" at bounding box center [508, 395] width 86 height 29
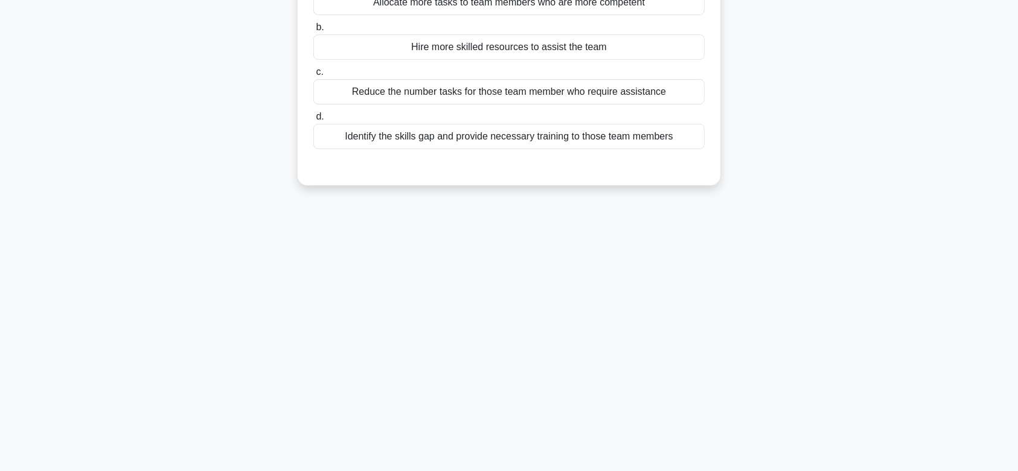
scroll to position [0, 0]
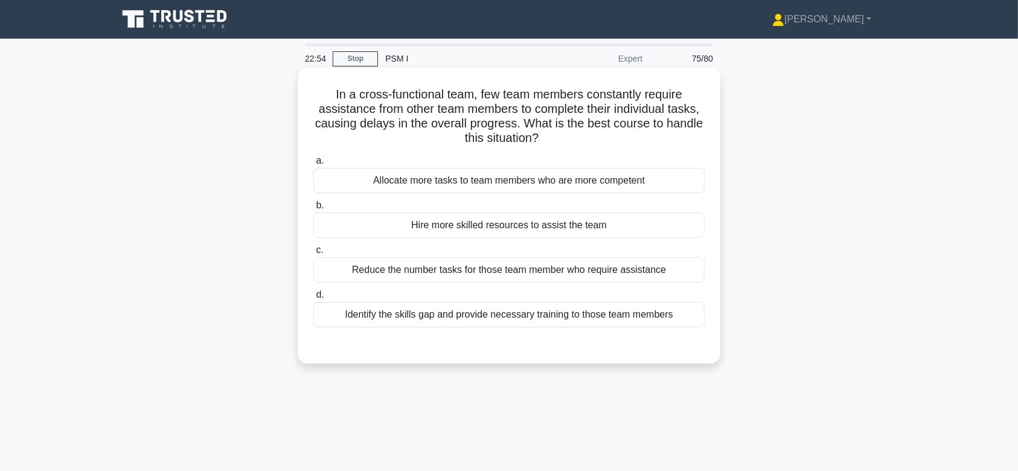
click at [502, 222] on div "Hire more skilled resources to assist the team" at bounding box center [508, 224] width 391 height 25
click at [313, 209] on input "b. Hire more skilled resources to assist the team" at bounding box center [313, 206] width 0 height 8
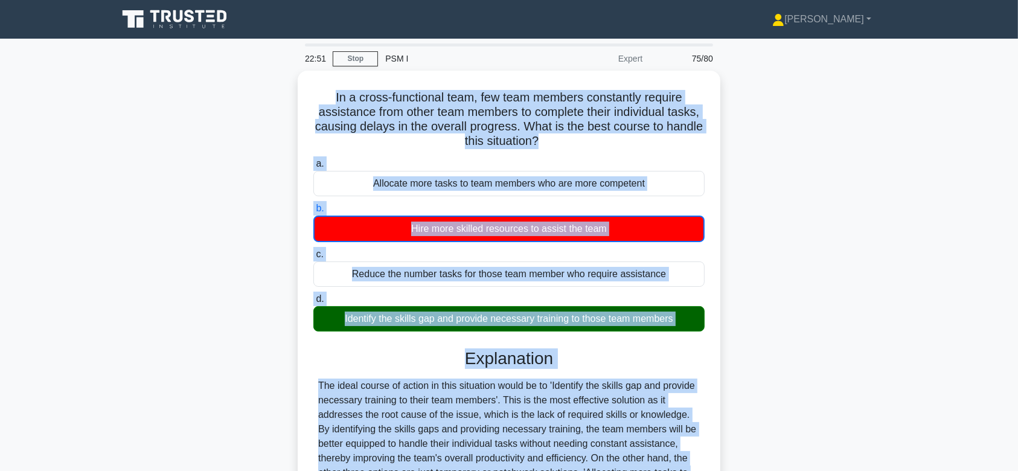
scroll to position [187, 0]
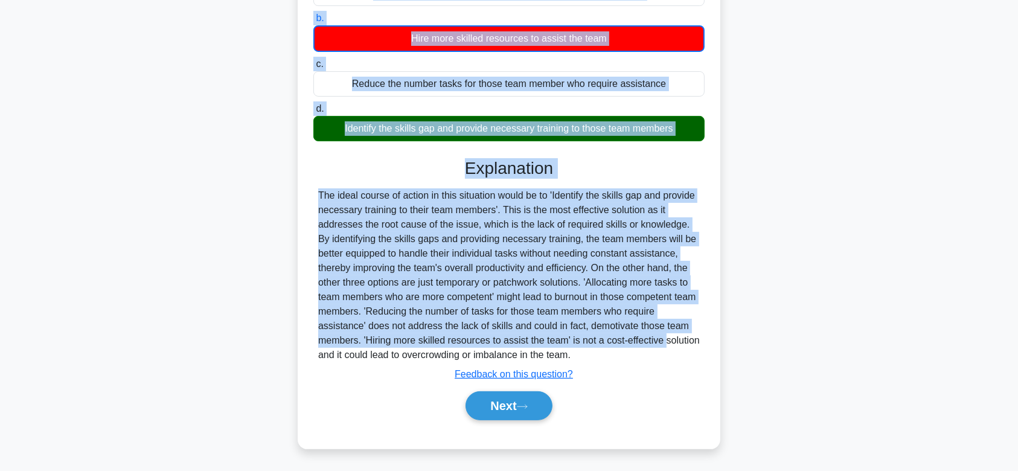
drag, startPoint x: 328, startPoint y: 94, endPoint x: 614, endPoint y: 355, distance: 387.9
click at [614, 355] on div "In a cross-functional team, few team members constantly require assistance from…" at bounding box center [508, 164] width 413 height 558
click at [537, 400] on button "Next" at bounding box center [508, 405] width 86 height 29
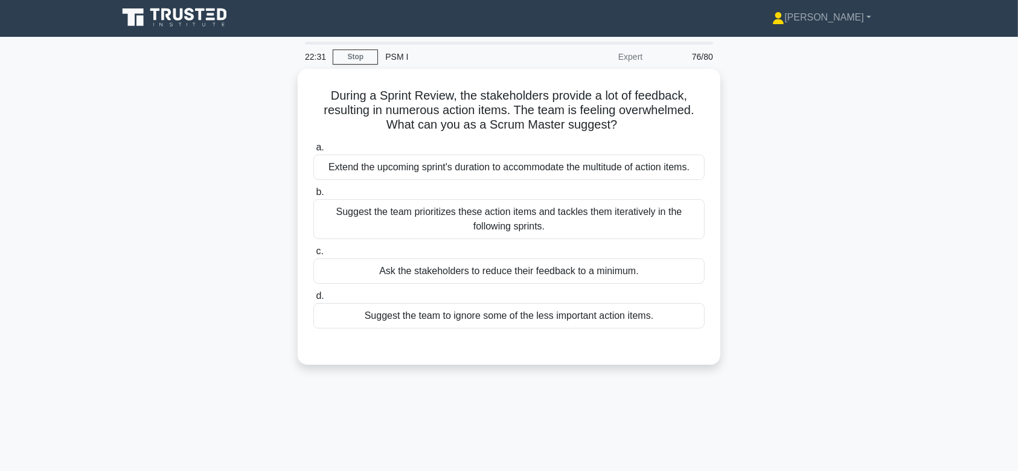
scroll to position [0, 0]
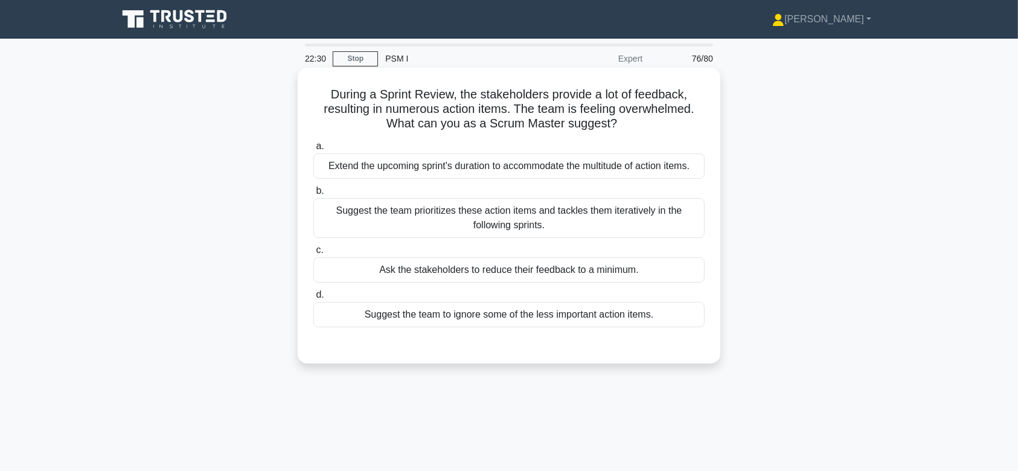
click at [480, 214] on div "Suggest the team prioritizes these action items and tackles them iteratively in…" at bounding box center [508, 218] width 391 height 40
click at [313, 195] on input "b. Suggest the team prioritizes these action items and tackles them iteratively…" at bounding box center [313, 191] width 0 height 8
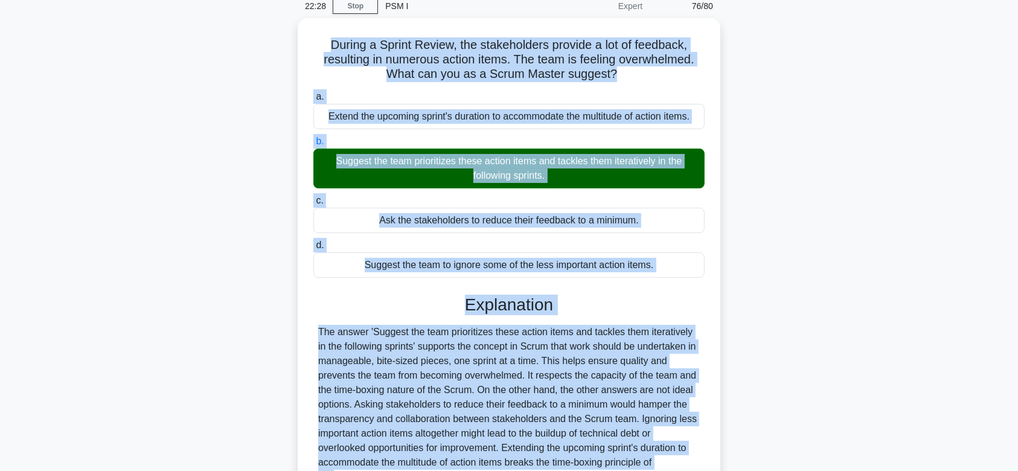
scroll to position [181, 0]
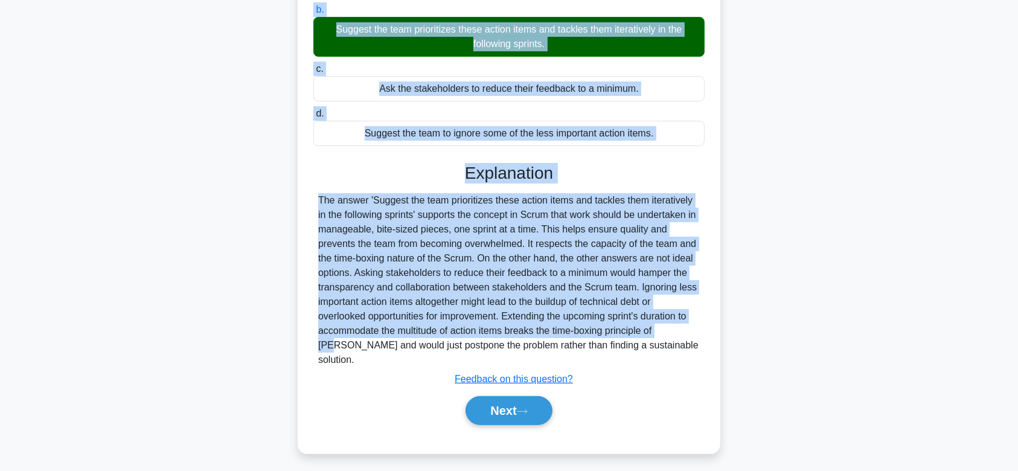
drag, startPoint x: 324, startPoint y: 92, endPoint x: 680, endPoint y: 345, distance: 436.7
click at [680, 345] on div "During a Sprint Review, the stakeholders provide a lot of feedback, resulting i…" at bounding box center [508, 169] width 413 height 557
click at [526, 404] on button "Next" at bounding box center [508, 410] width 86 height 29
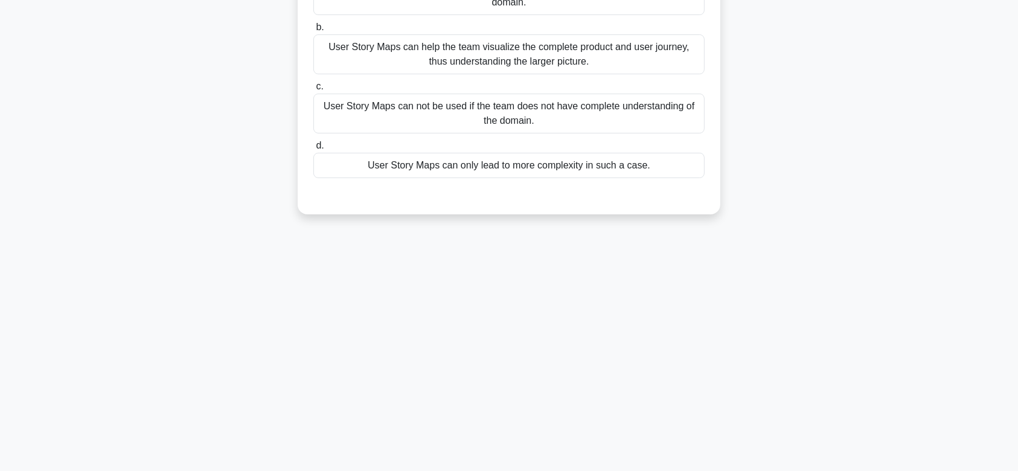
scroll to position [0, 0]
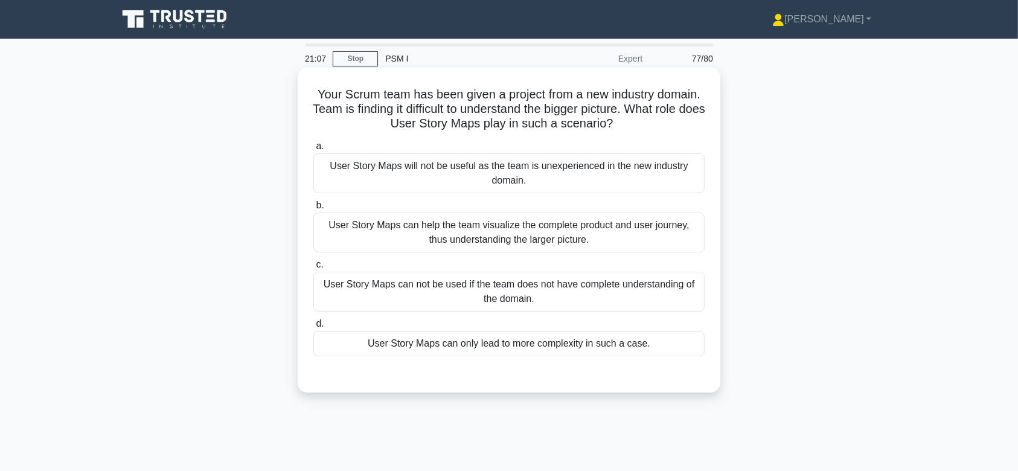
click at [478, 253] on div "a. User Story Maps will not be useful as the team is unexperienced in the new i…" at bounding box center [509, 247] width 406 height 222
click at [444, 239] on div "User Story Maps can help the team visualize the complete product and user journ…" at bounding box center [508, 232] width 391 height 40
click at [313, 209] on input "b. User Story Maps can help the team visualize the complete product and user jo…" at bounding box center [313, 206] width 0 height 8
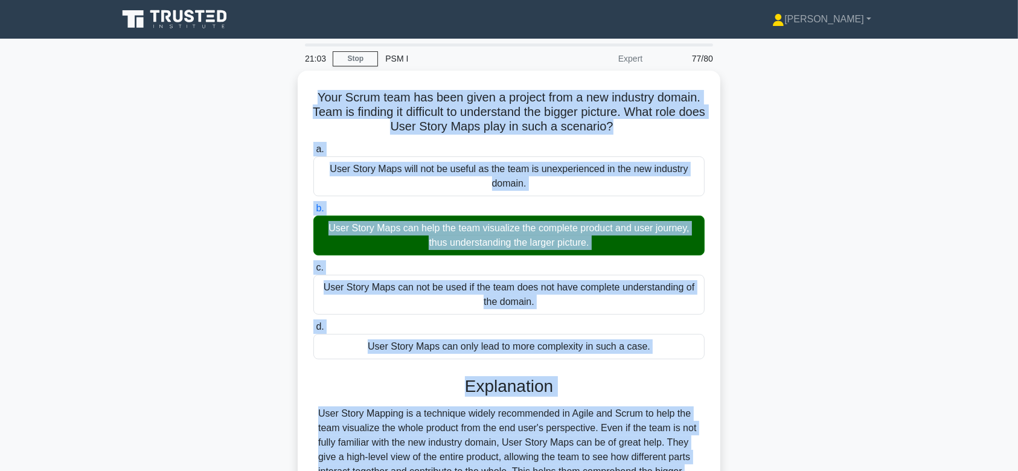
scroll to position [186, 0]
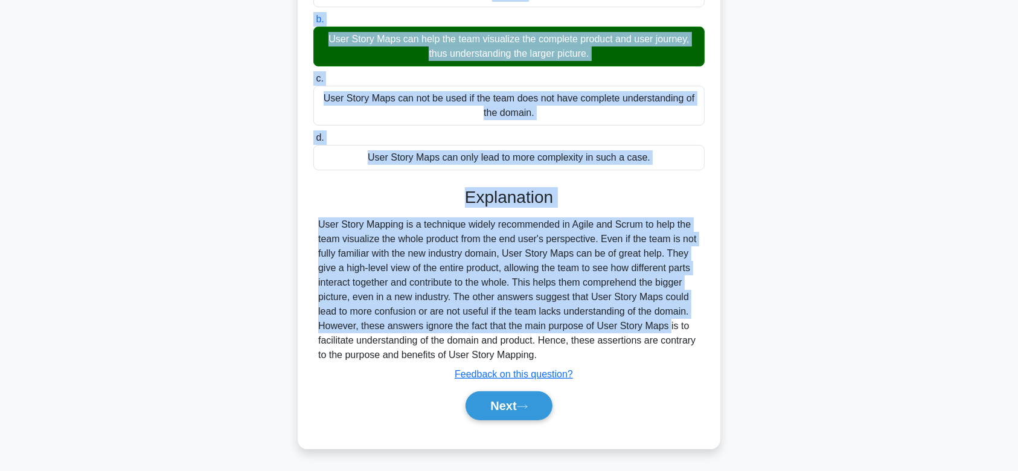
drag, startPoint x: 311, startPoint y: 97, endPoint x: 622, endPoint y: 355, distance: 404.1
click at [622, 355] on div "Your Scrum team has been given a project from a new industry domain. Team is fi…" at bounding box center [508, 165] width 413 height 557
click at [488, 412] on button "Next" at bounding box center [508, 405] width 86 height 29
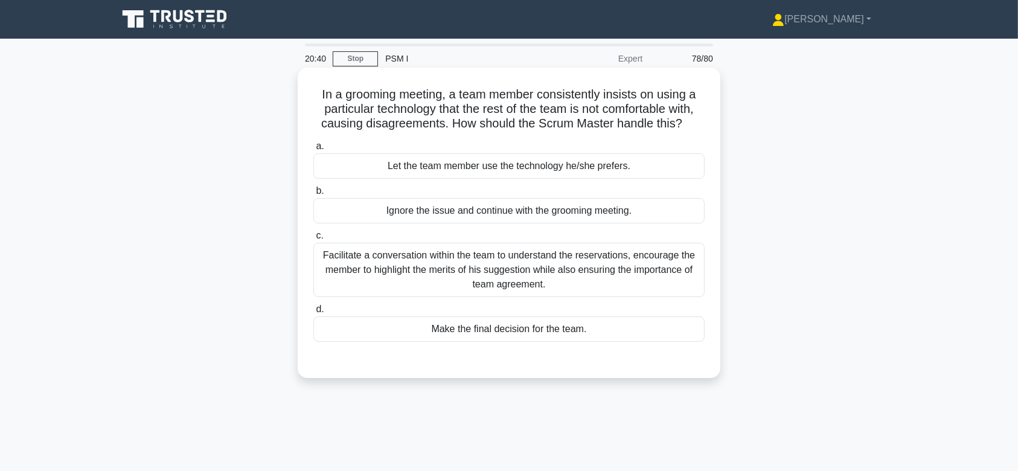
click at [510, 258] on div "Facilitate a conversation within the team to understand the reservations, encou…" at bounding box center [508, 270] width 391 height 54
click at [313, 240] on input "c. Facilitate a conversation within the team to understand the reservations, en…" at bounding box center [313, 236] width 0 height 8
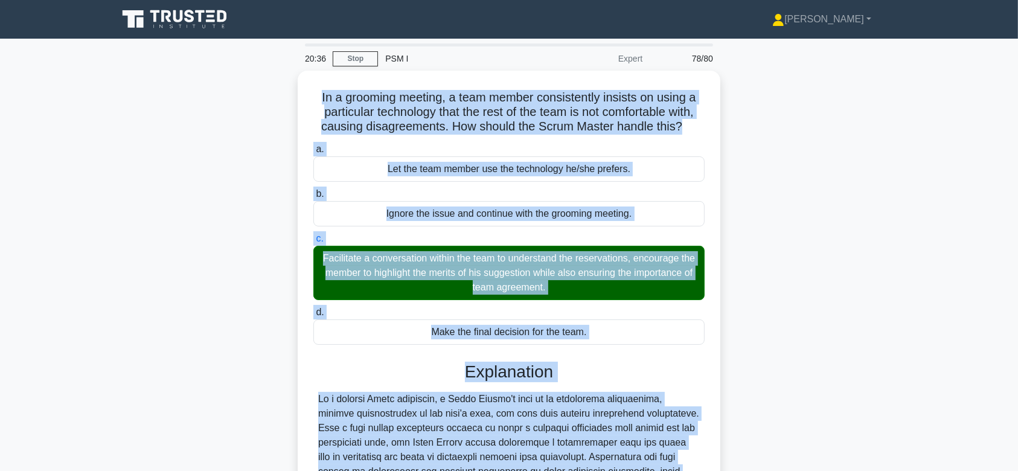
scroll to position [229, 0]
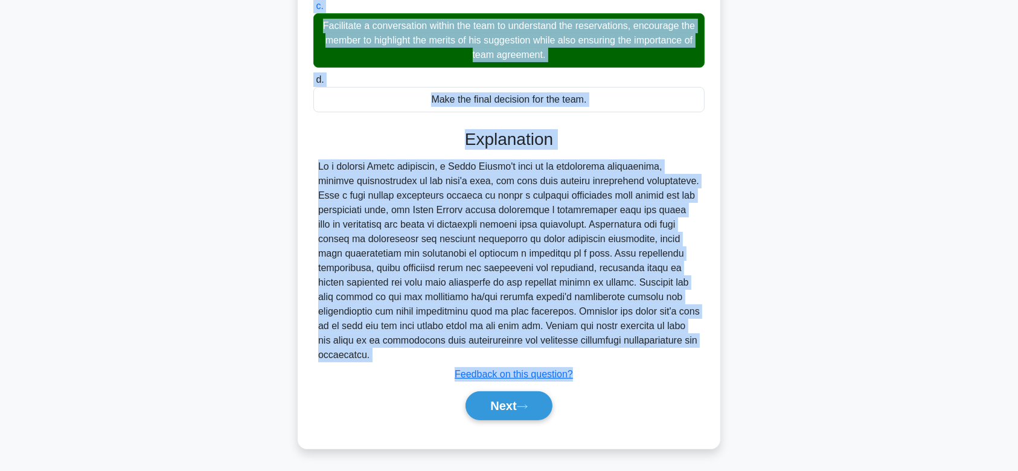
drag, startPoint x: 314, startPoint y: 93, endPoint x: 614, endPoint y: 354, distance: 397.4
click at [614, 354] on div "In a grooming meeting, a team member consistently insists on using a particular…" at bounding box center [508, 143] width 413 height 601
click at [515, 392] on button "Next" at bounding box center [508, 405] width 86 height 29
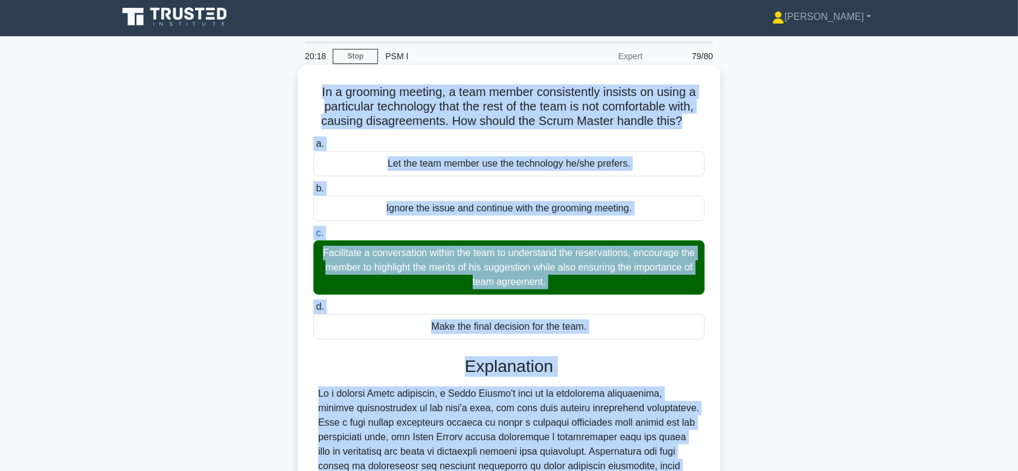
scroll to position [0, 0]
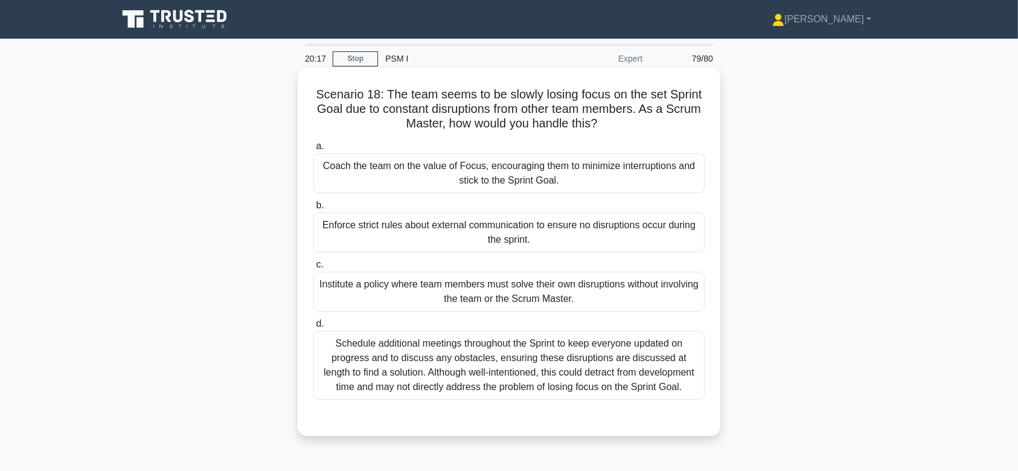
click at [482, 243] on div "Enforce strict rules about external communication to ensure no disruptions occu…" at bounding box center [508, 232] width 391 height 40
click at [313, 209] on input "b. Enforce strict rules about external communication to ensure no disruptions o…" at bounding box center [313, 206] width 0 height 8
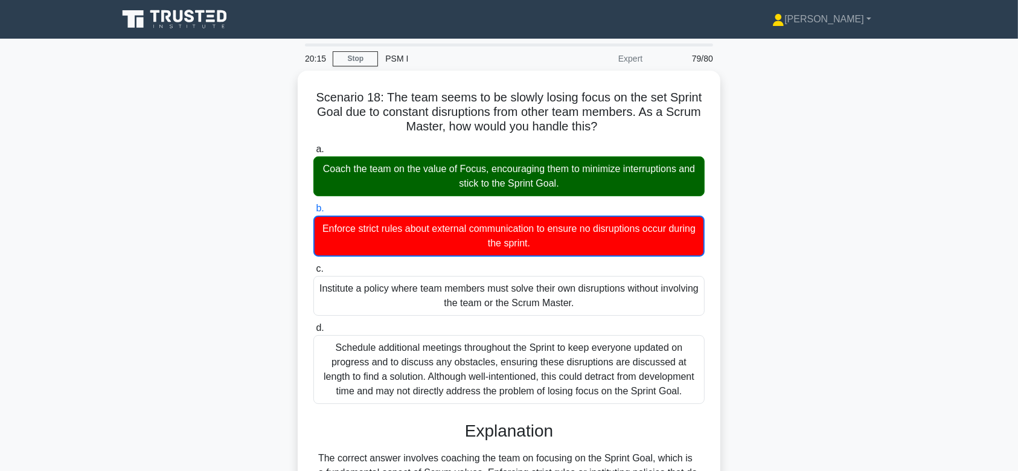
scroll to position [202, 0]
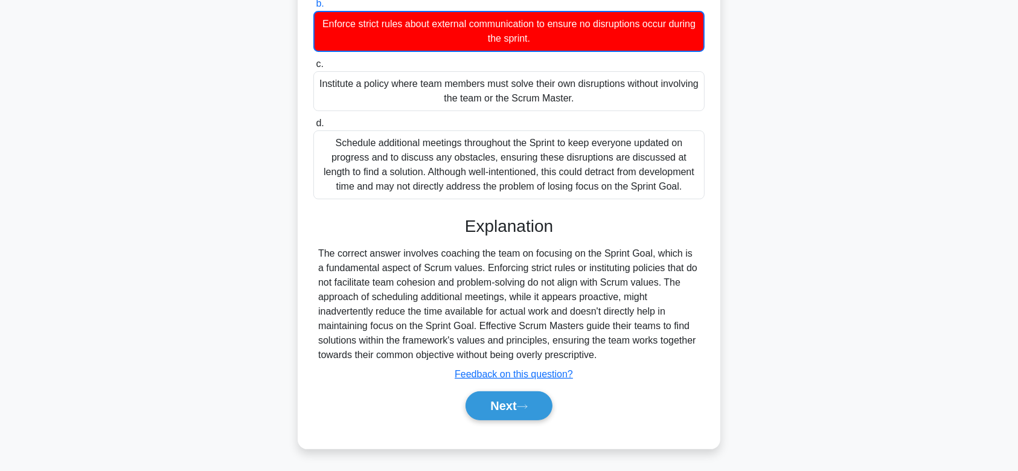
drag, startPoint x: 313, startPoint y: 89, endPoint x: 635, endPoint y: 356, distance: 418.4
click at [635, 356] on div "Scenario 18: The team seems to be slowly losing focus on the set Sprint Goal du…" at bounding box center [508, 157] width 413 height 573
click at [502, 394] on button "Next" at bounding box center [508, 405] width 86 height 29
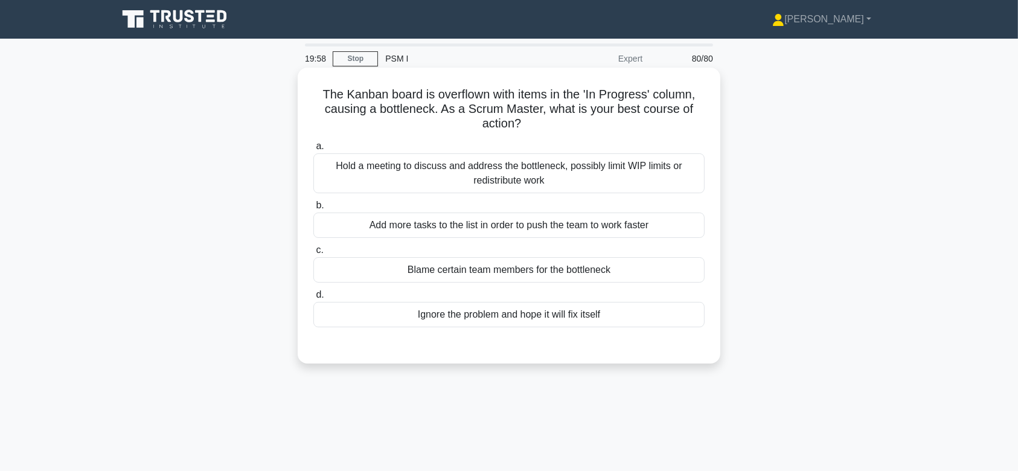
click at [512, 183] on div "Hold a meeting to discuss and address the bottleneck, possibly limit WIP limits…" at bounding box center [508, 173] width 391 height 40
click at [313, 150] on input "a. Hold a meeting to discuss and address the bottleneck, possibly limit WIP lim…" at bounding box center [313, 146] width 0 height 8
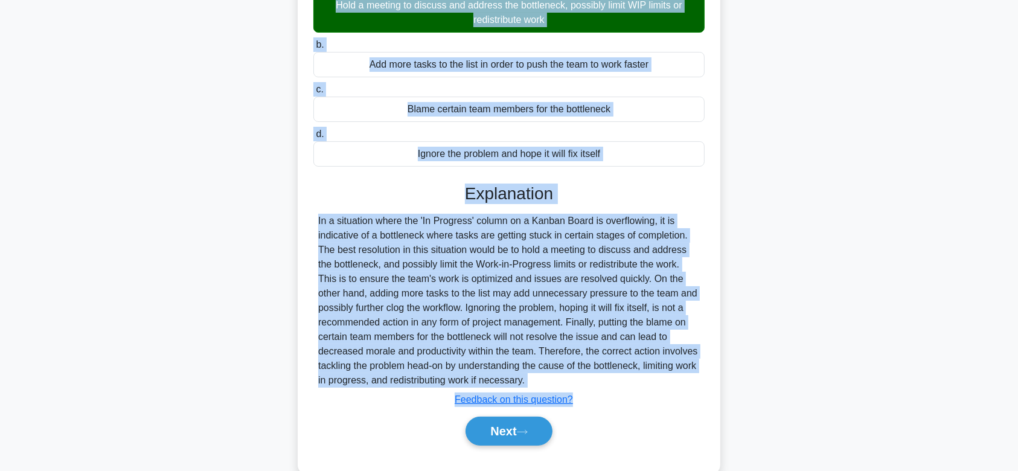
scroll to position [186, 0]
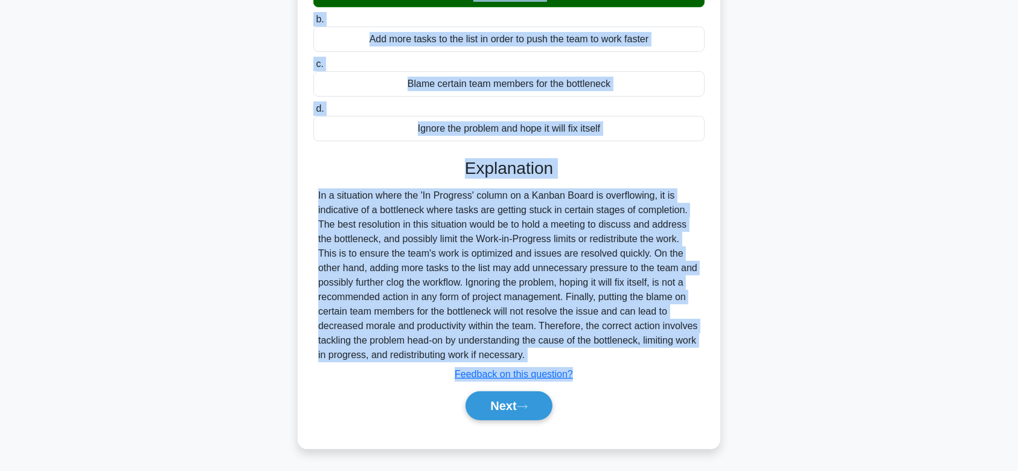
drag, startPoint x: 319, startPoint y: 94, endPoint x: 680, endPoint y: 358, distance: 448.2
click at [680, 358] on div "The Kanban board is overflown with items in the 'In Progress' column, causing a…" at bounding box center [508, 165] width 413 height 557
click at [526, 407] on icon at bounding box center [522, 406] width 11 height 7
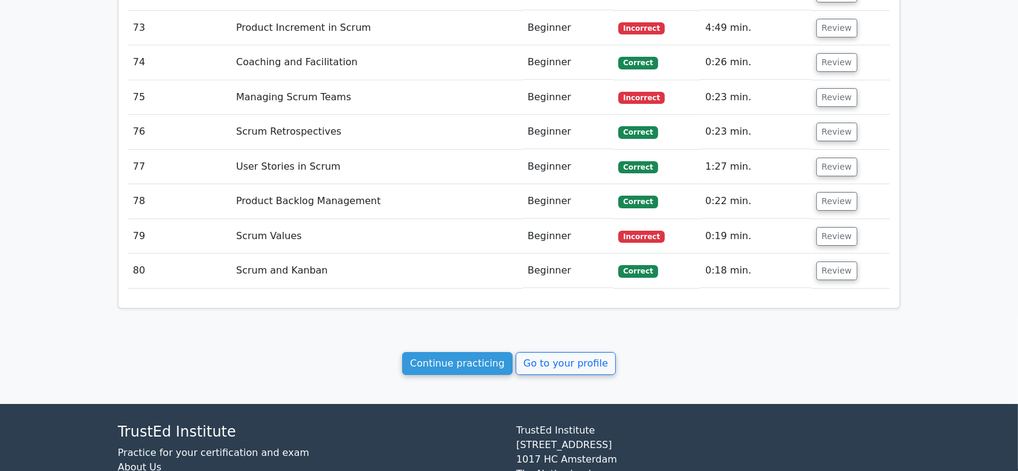
scroll to position [4351, 0]
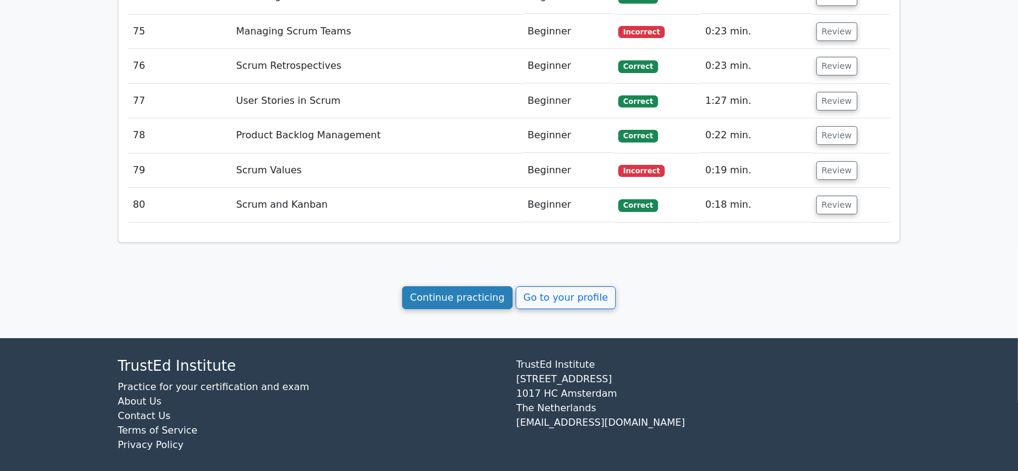
click at [441, 287] on link "Continue practicing" at bounding box center [457, 297] width 110 height 23
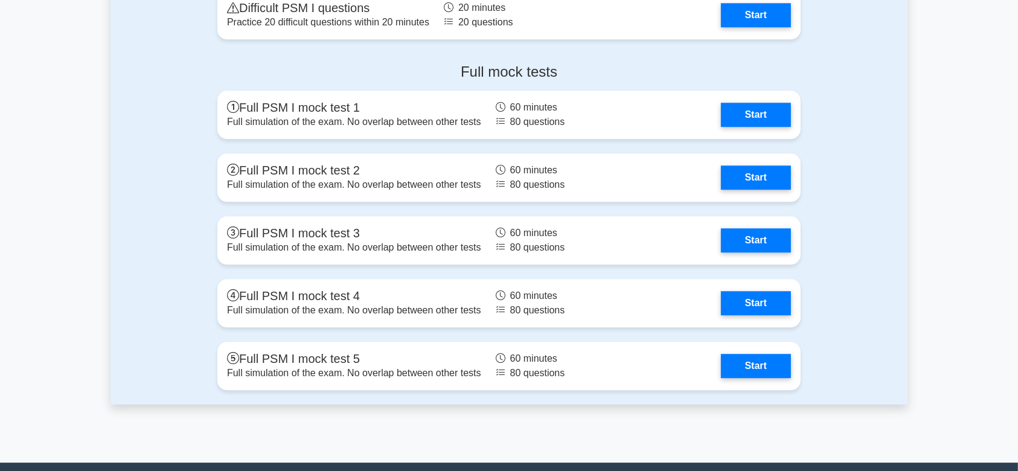
scroll to position [3197, 0]
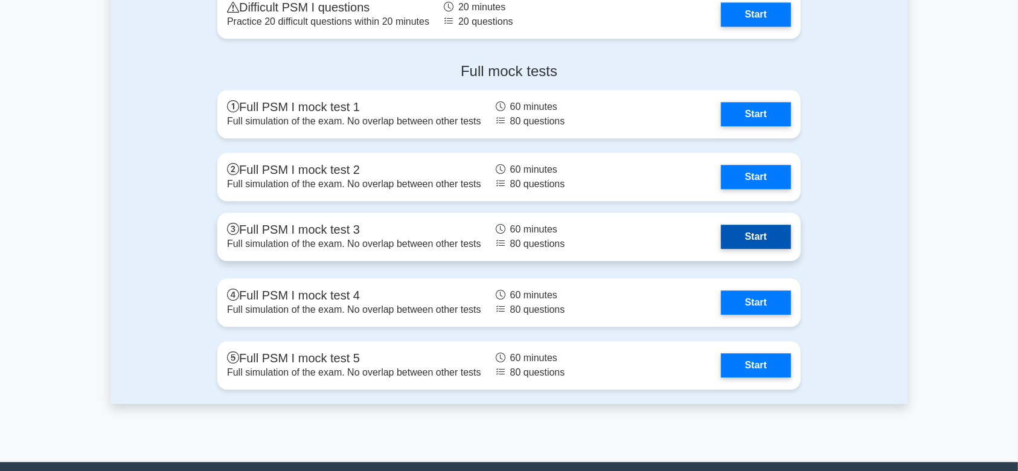
click at [757, 238] on link "Start" at bounding box center [756, 237] width 70 height 24
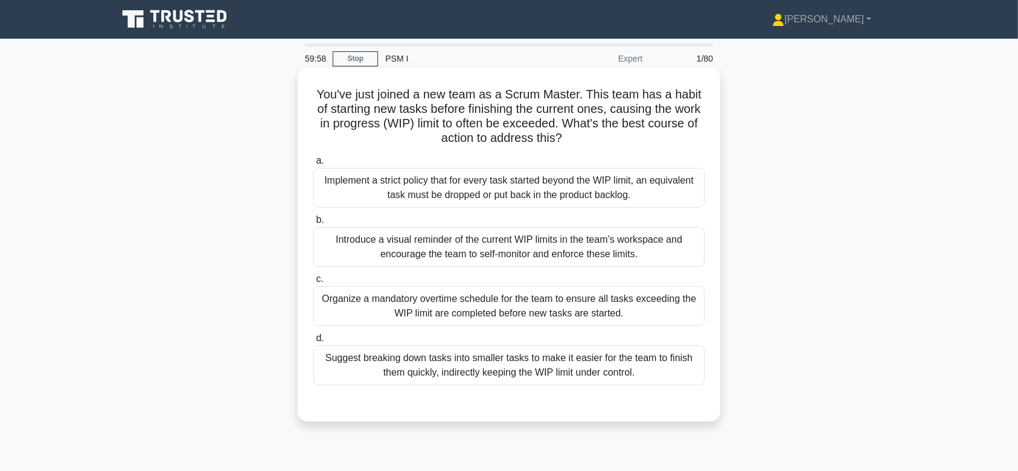
click at [594, 188] on div "Implement a strict policy that for every task started beyond the WIP limit, an …" at bounding box center [508, 188] width 391 height 40
click at [313, 165] on input "a. Implement a strict policy that for every task started beyond the WIP limit, …" at bounding box center [313, 161] width 0 height 8
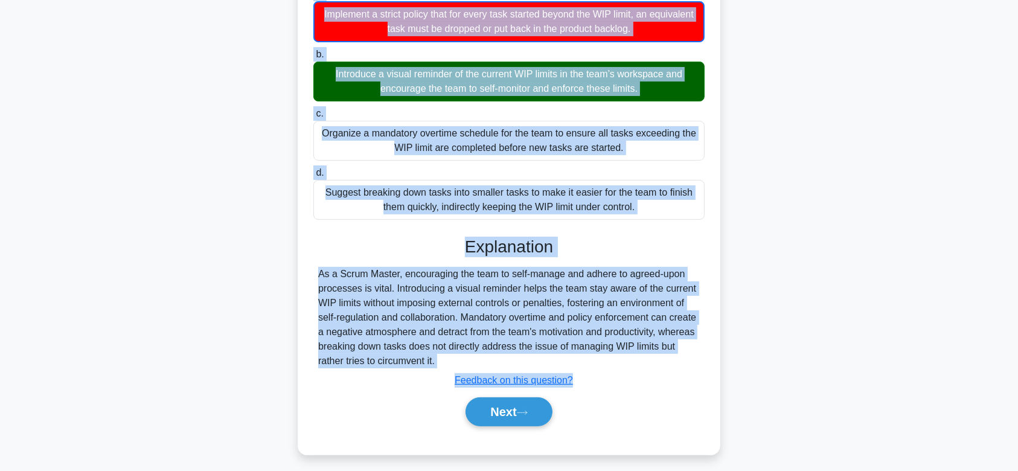
scroll to position [181, 0]
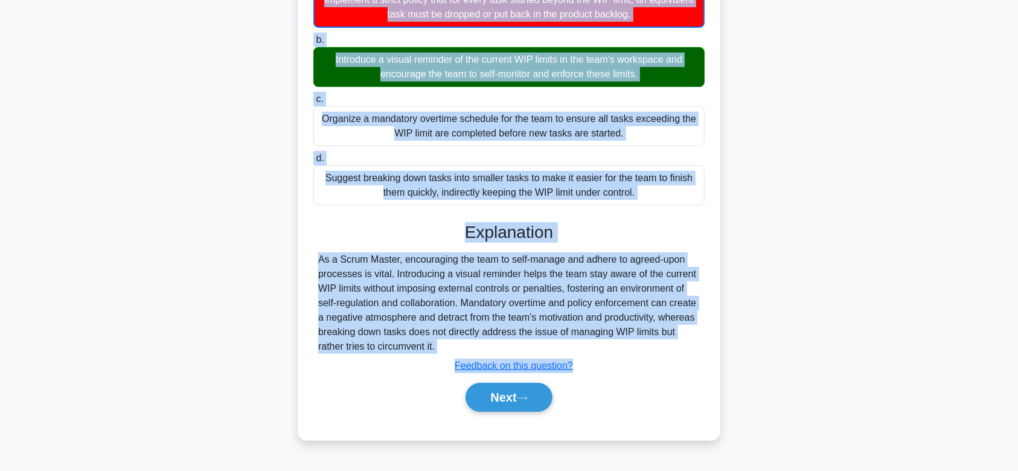
drag, startPoint x: 317, startPoint y: 94, endPoint x: 655, endPoint y: 350, distance: 424.3
click at [655, 350] on div "You've just joined a new team as a Scrum Master. This team has a habit of start…" at bounding box center [508, 163] width 413 height 544
copy div "Lor'ip dolo sitame c adi elit se d Eiusm Tempor. Inci utla etd m aliqu en admin…"
click at [536, 400] on button "Next" at bounding box center [508, 397] width 86 height 29
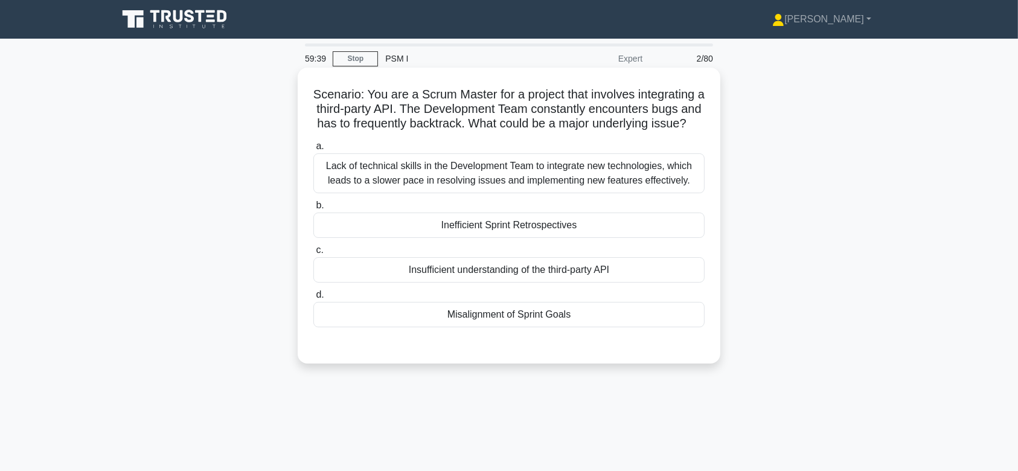
click at [523, 191] on div "Lack of technical skills in the Development Team to integrate new technologies,…" at bounding box center [508, 173] width 391 height 40
click at [313, 150] on input "a. Lack of technical skills in the Development Team to integrate new technologi…" at bounding box center [313, 146] width 0 height 8
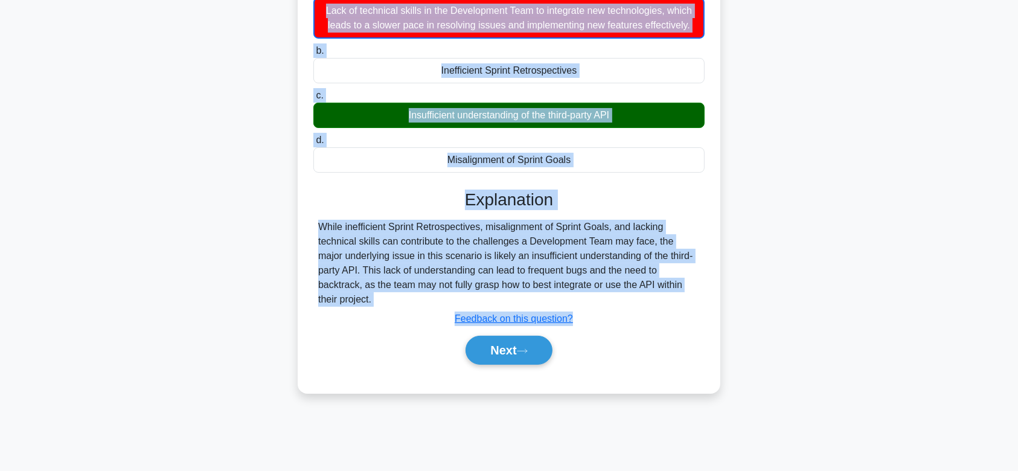
scroll to position [181, 0]
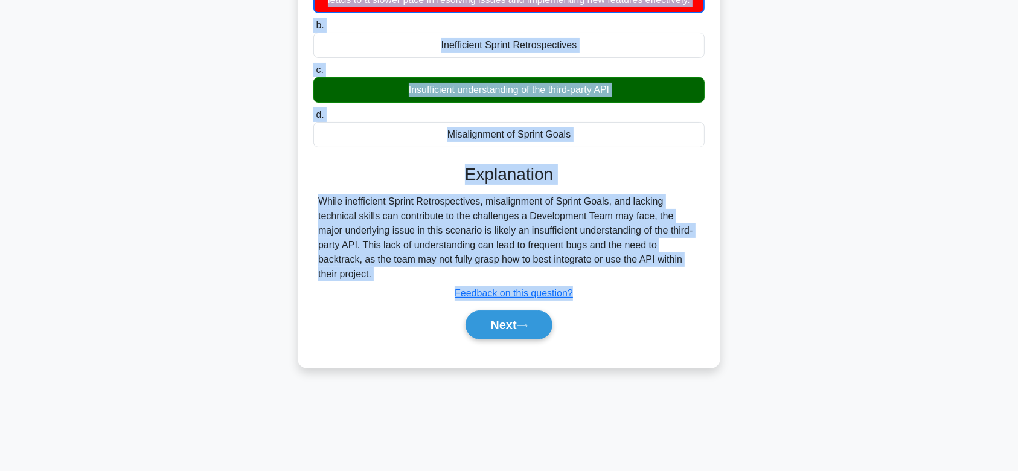
drag, startPoint x: 311, startPoint y: 93, endPoint x: 719, endPoint y: 279, distance: 448.0
click at [719, 279] on div "Scenario: You are a Scrum Master for a project that involves integrating a thir…" at bounding box center [509, 127] width 422 height 481
copy div "Scenario: You are a Scrum Master for a project that involves integrating a thir…"
drag, startPoint x: 515, startPoint y: 326, endPoint x: 559, endPoint y: 226, distance: 108.6
click at [559, 226] on div "Explanation While inefficient Sprint Retrospectives, misalignment of Sprint Goa…" at bounding box center [508, 254] width 391 height 180
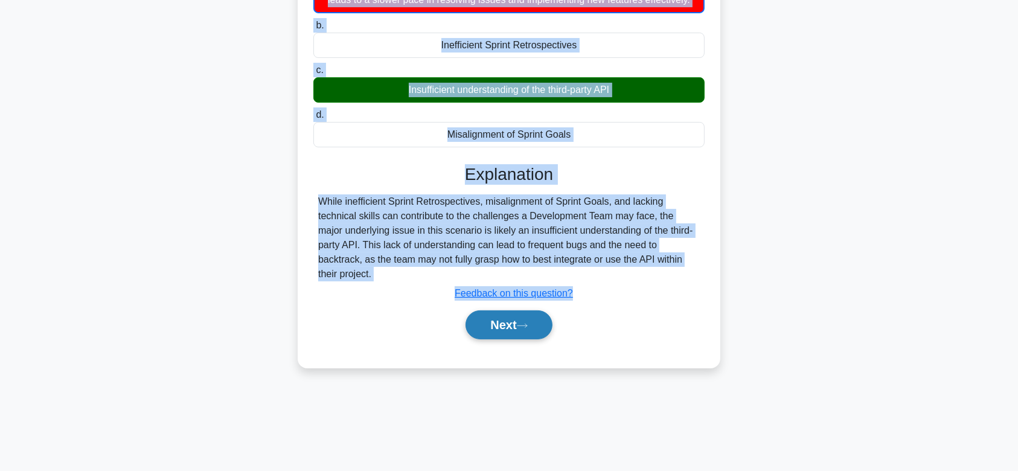
click at [520, 327] on button "Next" at bounding box center [508, 324] width 86 height 29
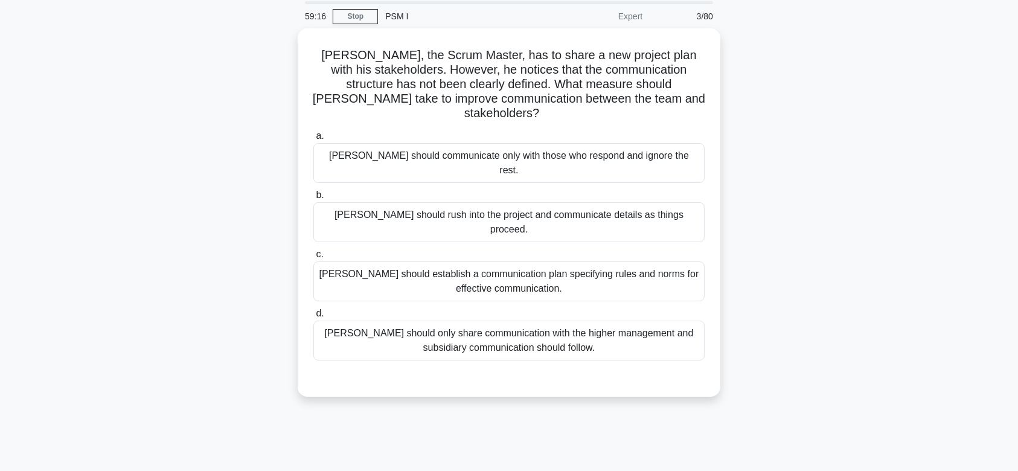
scroll to position [0, 0]
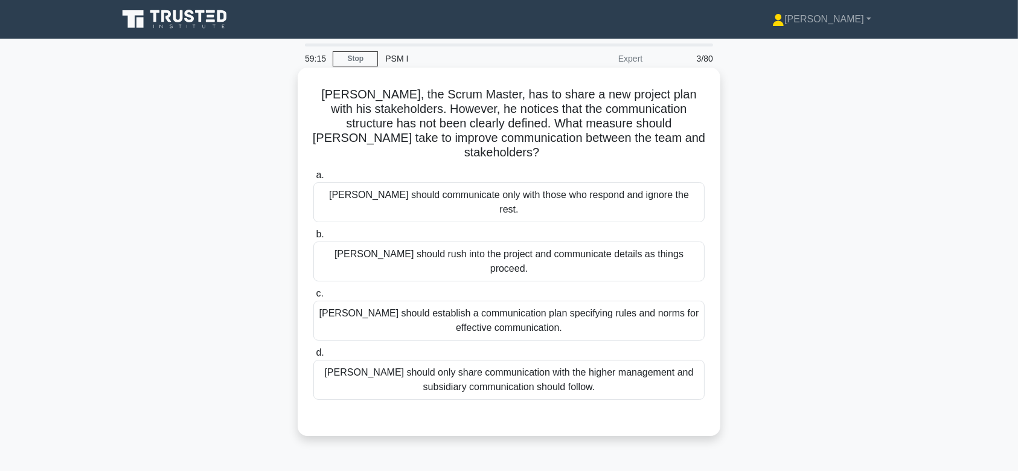
click at [491, 241] on div "Thomas should rush into the project and communicate details as things proceed." at bounding box center [508, 261] width 391 height 40
click at [313, 231] on input "b. Thomas should rush into the project and communicate details as things procee…" at bounding box center [313, 235] width 0 height 8
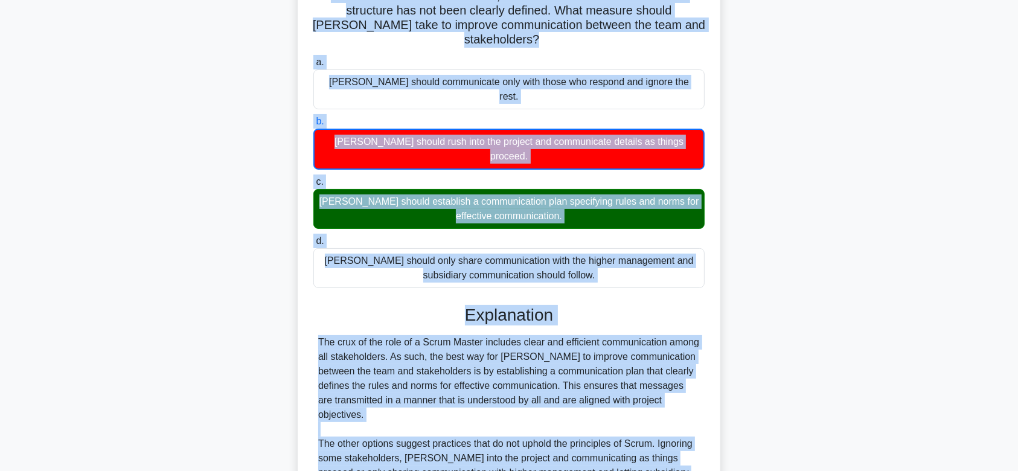
scroll to position [202, 0]
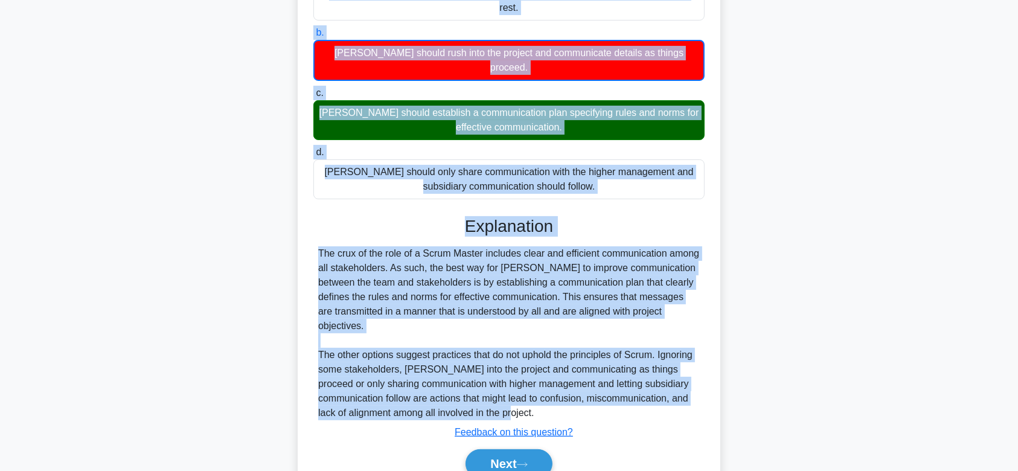
drag, startPoint x: 321, startPoint y: 91, endPoint x: 632, endPoint y: 355, distance: 407.6
click at [632, 355] on div "Thomas, the Scrum Master, has to share a new project plan with his stakeholders…" at bounding box center [508, 186] width 413 height 631
copy div "Thomas, the Scrum Master, has to share a new project plan with his stakeholders…"
click at [514, 449] on button "Next" at bounding box center [508, 463] width 86 height 29
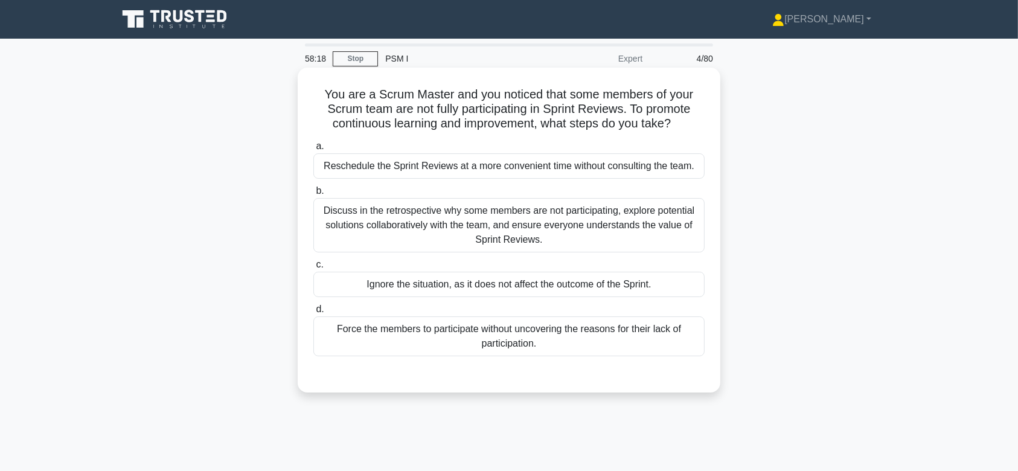
click at [544, 229] on div "Discuss in the retrospective why some members are not participating, explore po…" at bounding box center [508, 225] width 391 height 54
click at [313, 195] on input "b. Discuss in the retrospective why some members are not participating, explore…" at bounding box center [313, 191] width 0 height 8
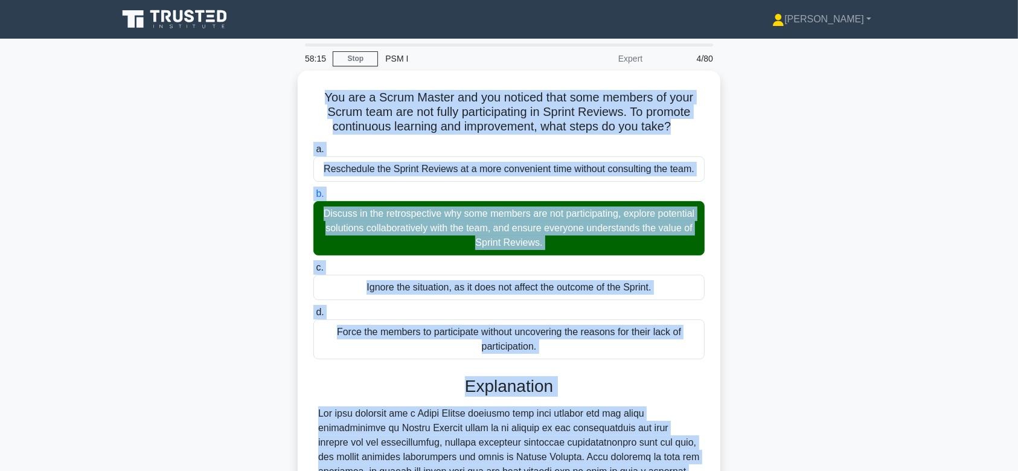
scroll to position [229, 0]
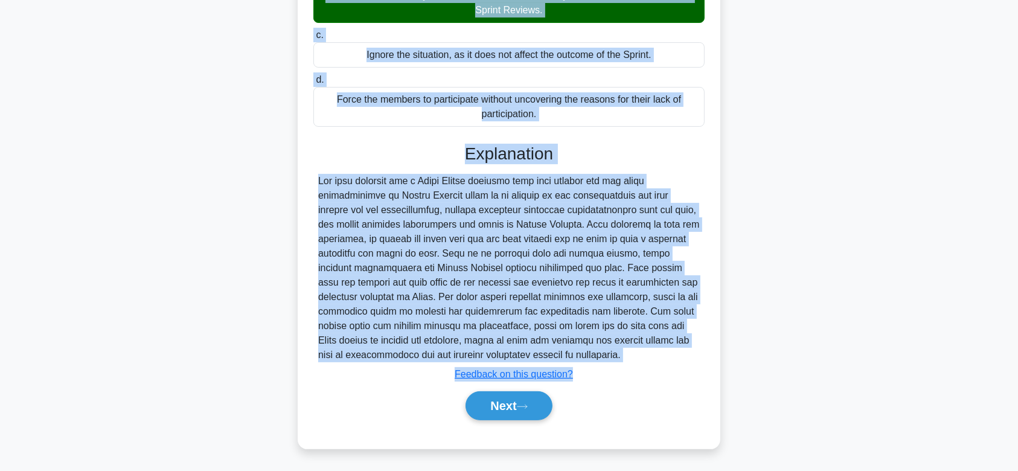
drag, startPoint x: 319, startPoint y: 91, endPoint x: 631, endPoint y: 360, distance: 412.9
click at [631, 360] on div "You are a Scrum Master and you noticed that some members of your Scrum team are…" at bounding box center [508, 143] width 413 height 601
copy div "You are a Scrum Master and you noticed that some members of your Scrum team are…"
click at [507, 398] on button "Next" at bounding box center [508, 405] width 86 height 29
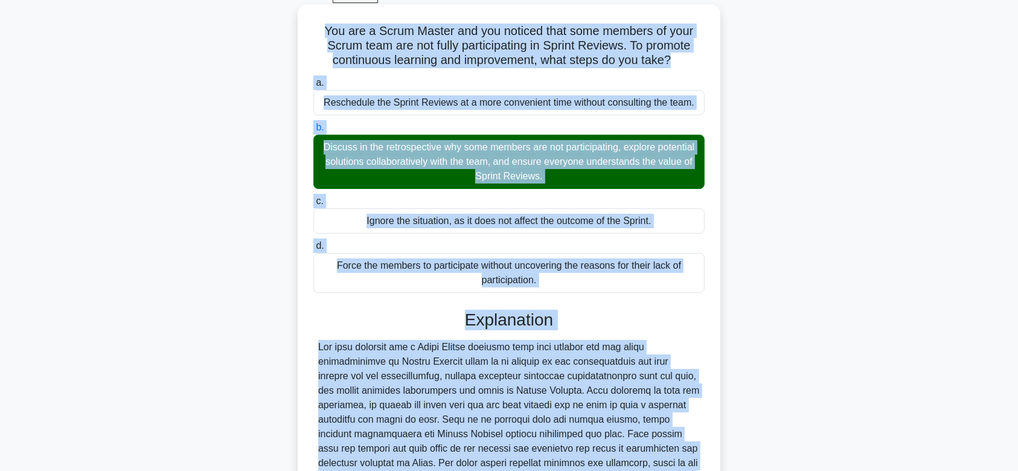
scroll to position [0, 0]
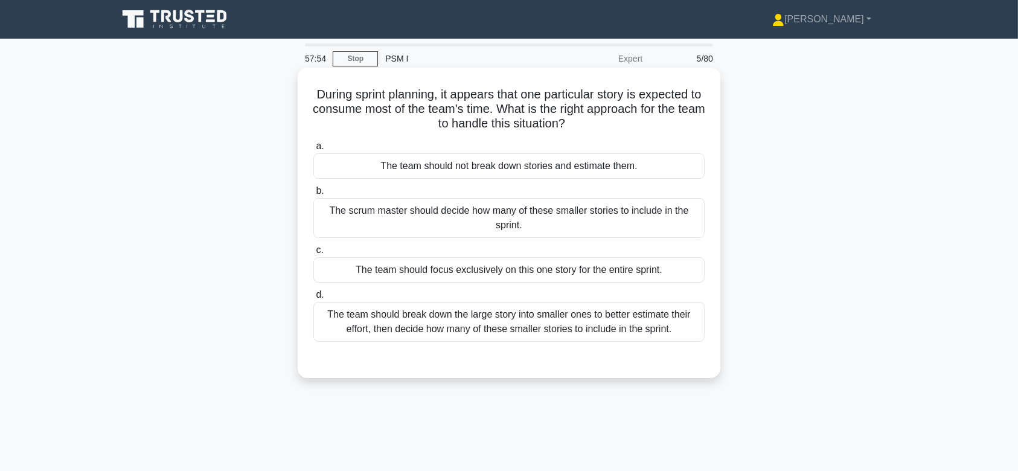
click at [488, 217] on div "The scrum master should decide how many of these smaller stories to include in …" at bounding box center [508, 218] width 391 height 40
click at [313, 195] on input "b. The scrum master should decide how many of these smaller stories to include …" at bounding box center [313, 191] width 0 height 8
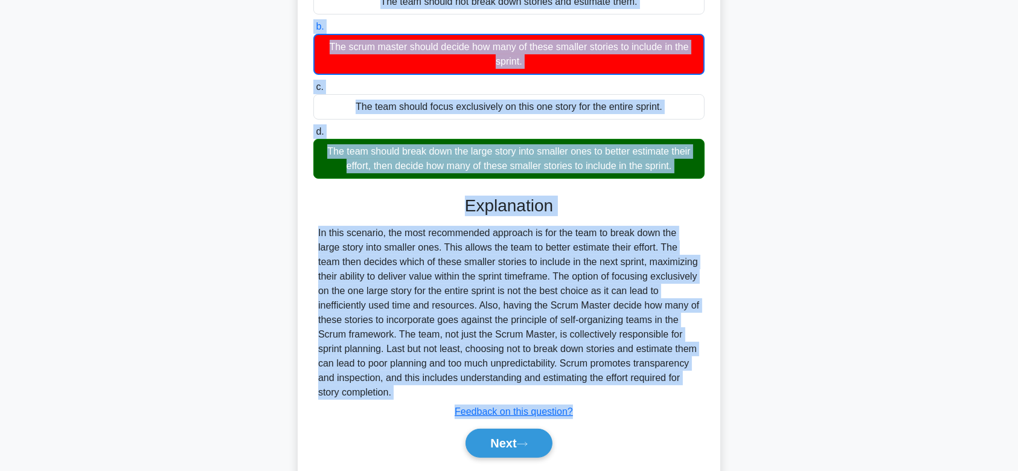
scroll to position [202, 0]
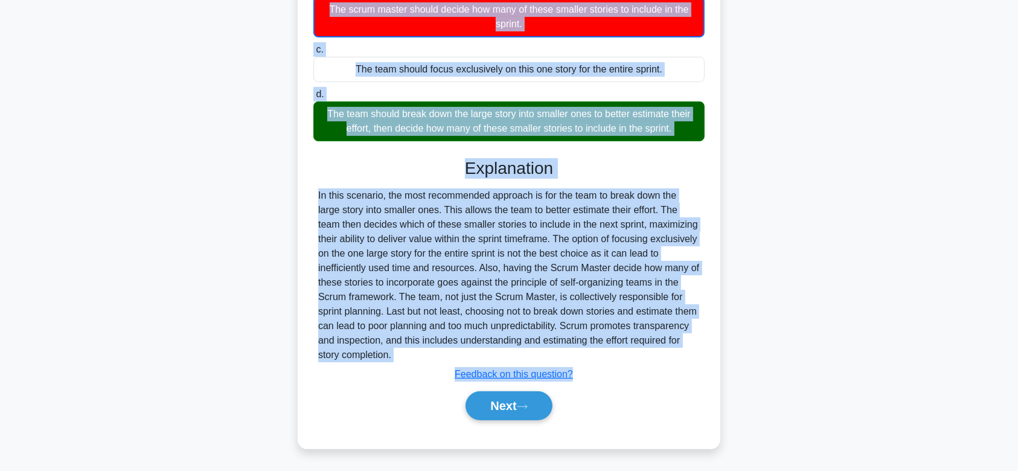
drag, startPoint x: 314, startPoint y: 94, endPoint x: 656, endPoint y: 359, distance: 432.8
click at [656, 359] on div "During sprint planning, it appears that one particular story is expected to con…" at bounding box center [508, 157] width 413 height 573
copy div "During sprint planning, it appears that one particular story is expected to con…"
click at [517, 407] on button "Next" at bounding box center [508, 405] width 86 height 29
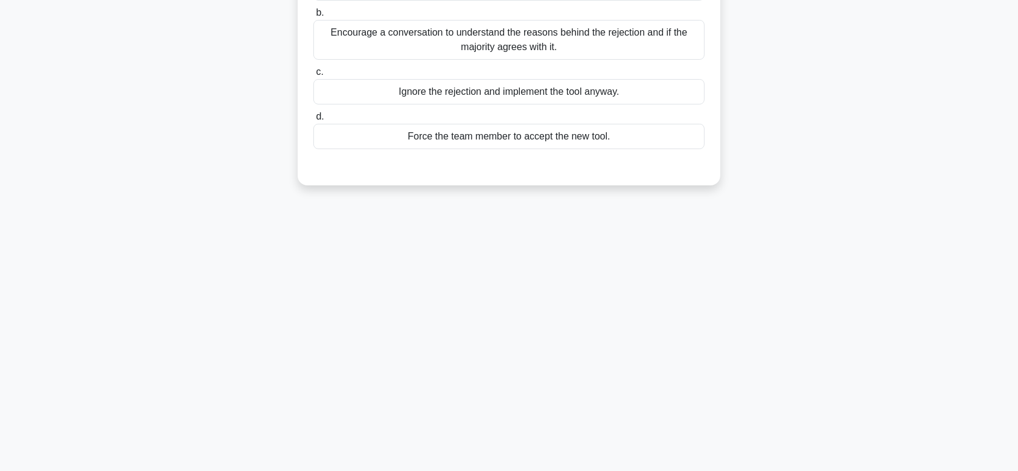
scroll to position [0, 0]
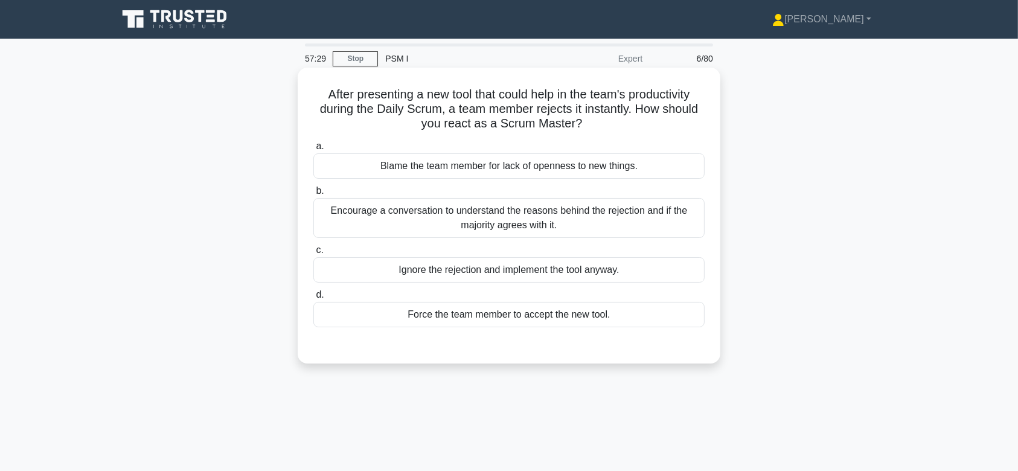
click at [473, 209] on div "Encourage a conversation to understand the reasons behind the rejection and if …" at bounding box center [508, 218] width 391 height 40
click at [313, 195] on input "b. Encourage a conversation to understand the reasons behind the rejection and …" at bounding box center [313, 191] width 0 height 8
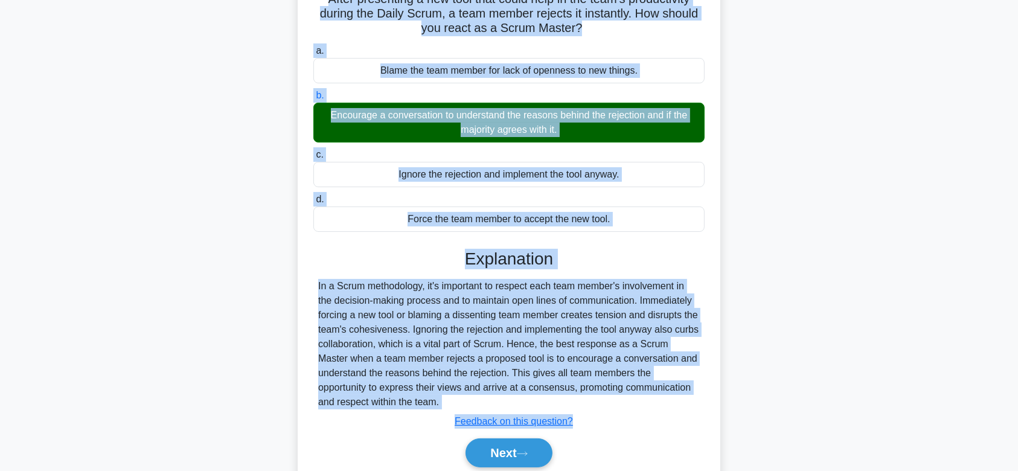
scroll to position [181, 0]
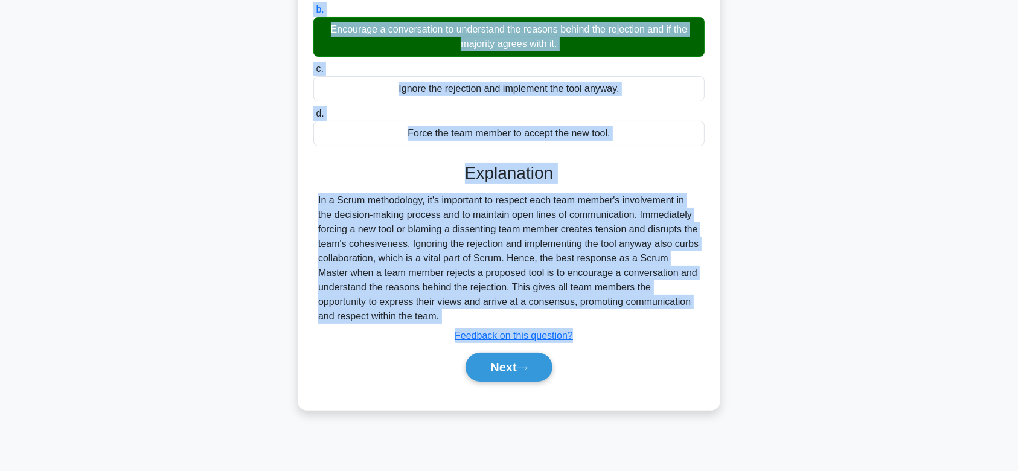
drag, startPoint x: 320, startPoint y: 94, endPoint x: 568, endPoint y: 311, distance: 329.7
click at [568, 311] on div "After presenting a new tool that could help in the team's productivity during t…" at bounding box center [508, 148] width 413 height 514
copy div "After presenting a new tool that could help in the team's productivity during t…"
click at [500, 363] on button "Next" at bounding box center [508, 366] width 86 height 29
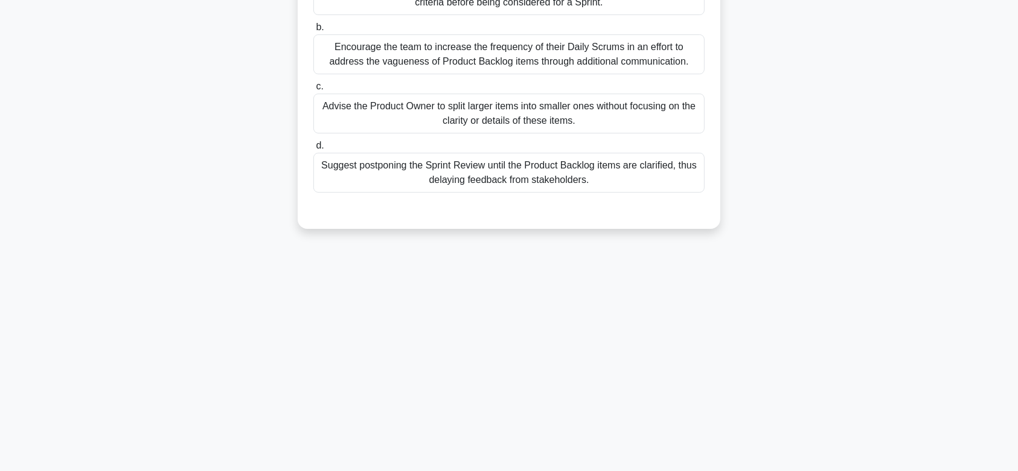
scroll to position [0, 0]
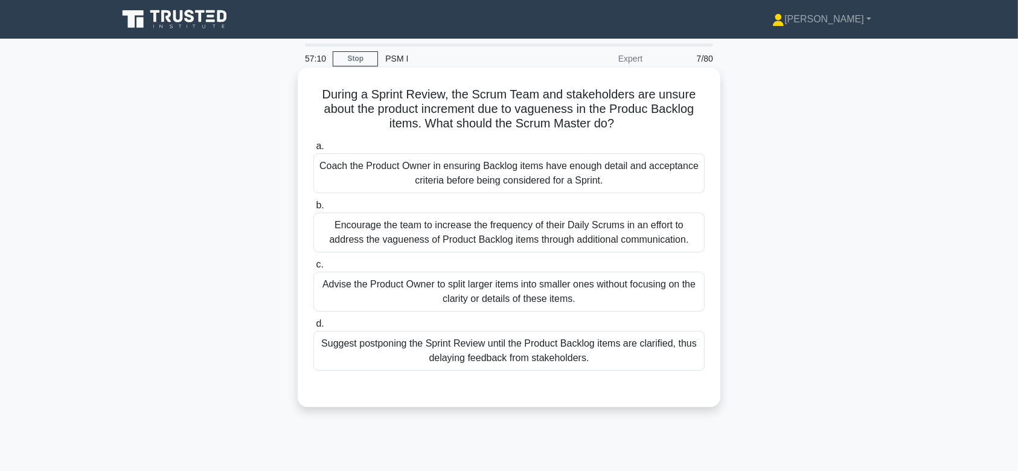
click at [524, 159] on div "Coach the Product Owner in ensuring Backlog items have enough detail and accept…" at bounding box center [508, 173] width 391 height 40
click at [313, 150] on input "a. Coach the Product Owner in ensuring Backlog items have enough detail and acc…" at bounding box center [313, 146] width 0 height 8
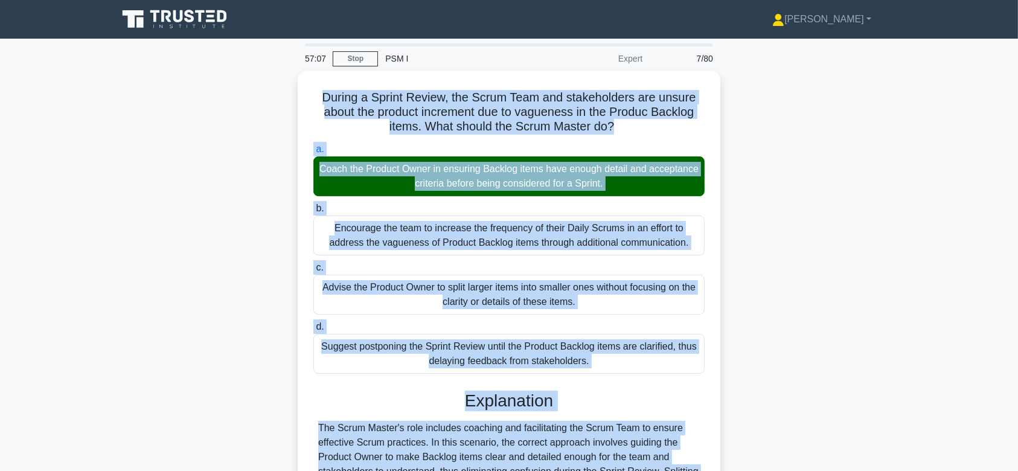
scroll to position [181, 0]
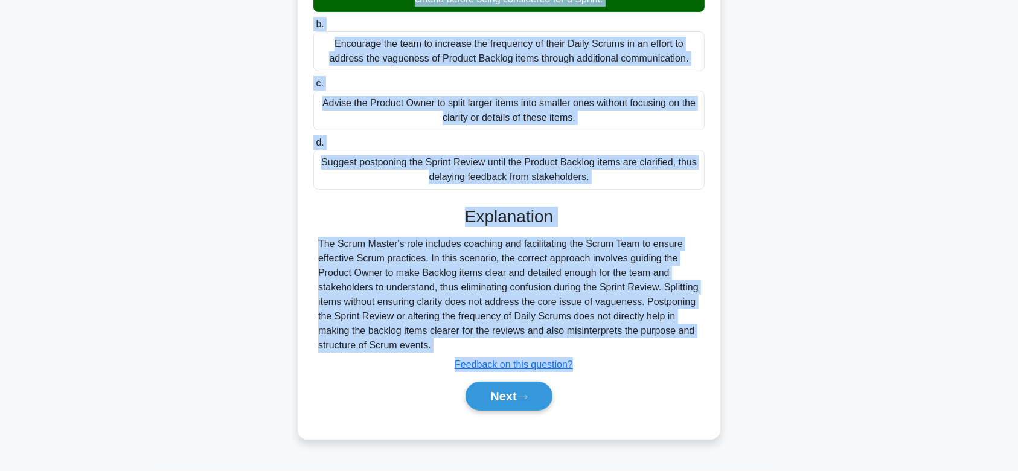
drag, startPoint x: 317, startPoint y: 94, endPoint x: 597, endPoint y: 346, distance: 377.4
click at [597, 346] on div "During a Sprint Review, the Scrum Team and stakeholders are unsure about the pr…" at bounding box center [508, 162] width 413 height 543
copy div "During a Sprint Review, the Scrum Team and stakeholders are unsure about the pr…"
click at [504, 389] on button "Next" at bounding box center [508, 395] width 86 height 29
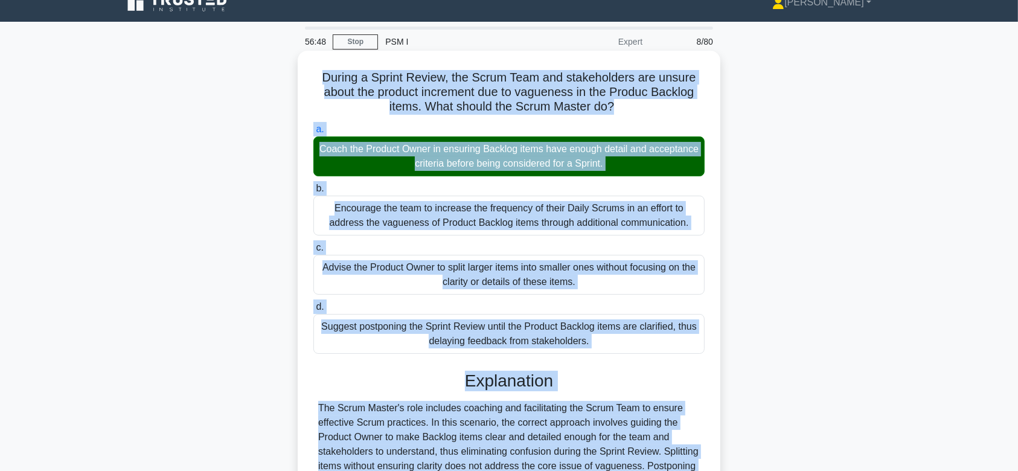
scroll to position [16, 0]
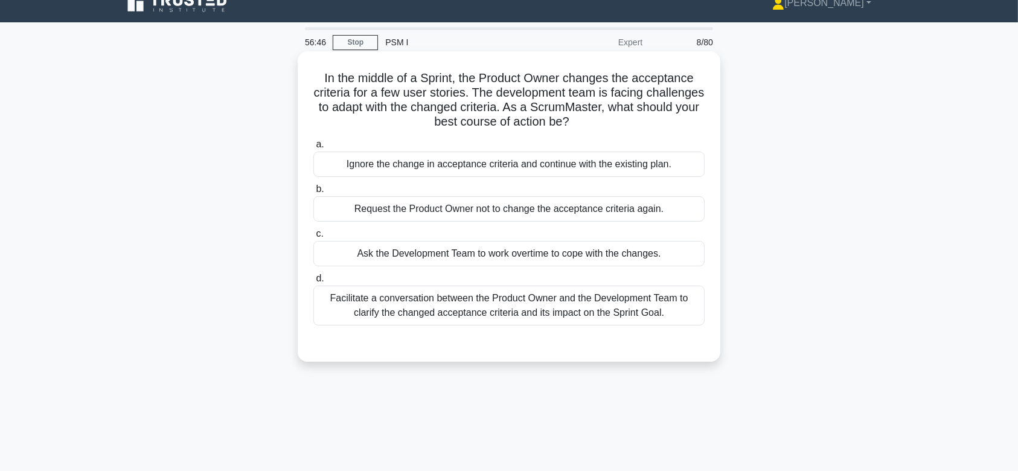
click at [472, 199] on div "Request the Product Owner not to change the acceptance criteria again." at bounding box center [508, 208] width 391 height 25
click at [313, 193] on input "b. Request the Product Owner not to change the acceptance criteria again." at bounding box center [313, 189] width 0 height 8
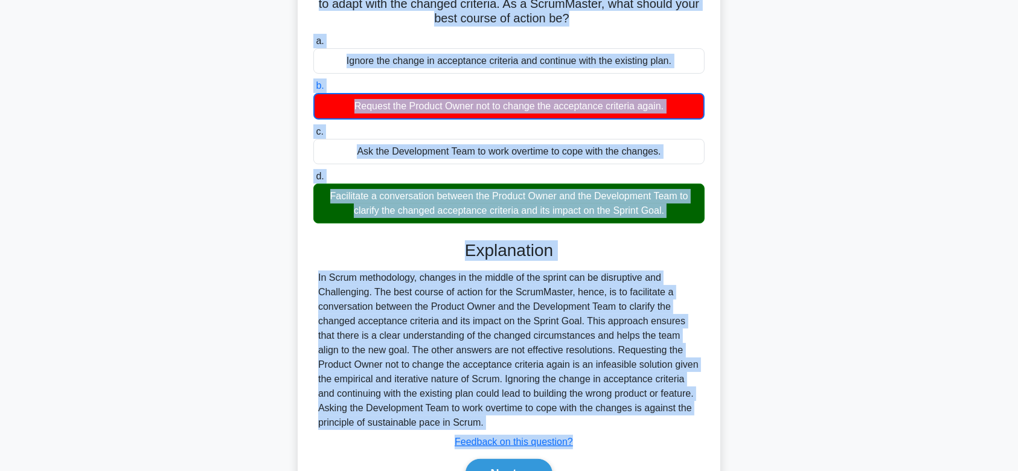
scroll to position [187, 0]
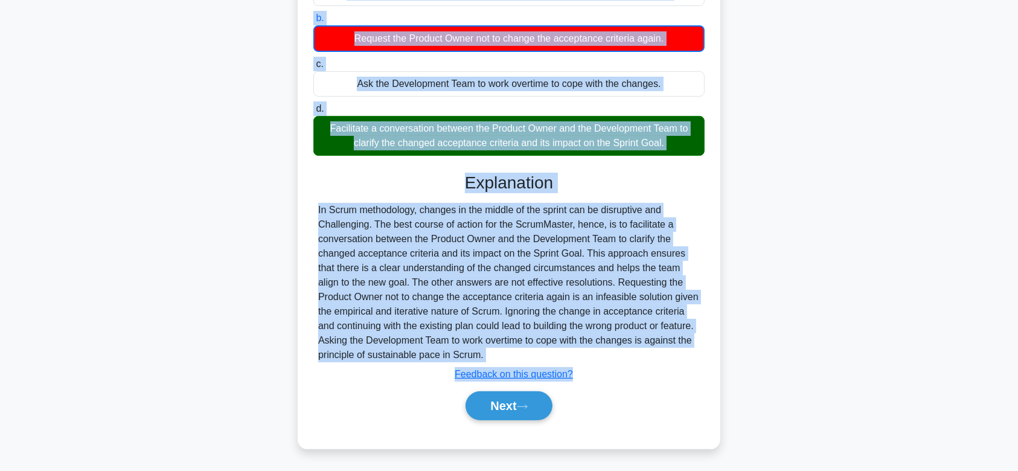
drag, startPoint x: 313, startPoint y: 74, endPoint x: 611, endPoint y: 358, distance: 412.4
click at [611, 358] on div "In the middle of a Sprint, the Product Owner changes the acceptance criteria fo…" at bounding box center [508, 164] width 413 height 558
copy div "In the middle of a Sprint, the Product Owner changes the acceptance criteria fo…"
click at [517, 403] on button "Next" at bounding box center [508, 405] width 86 height 29
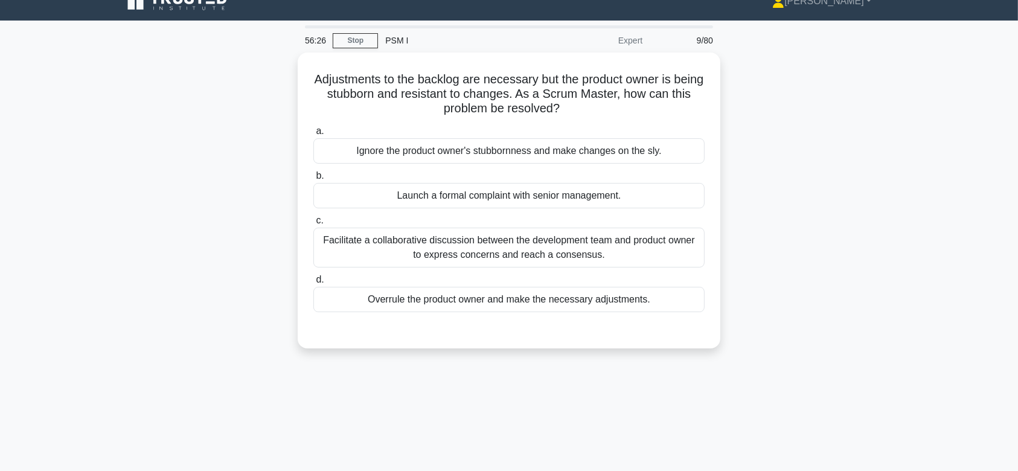
scroll to position [0, 0]
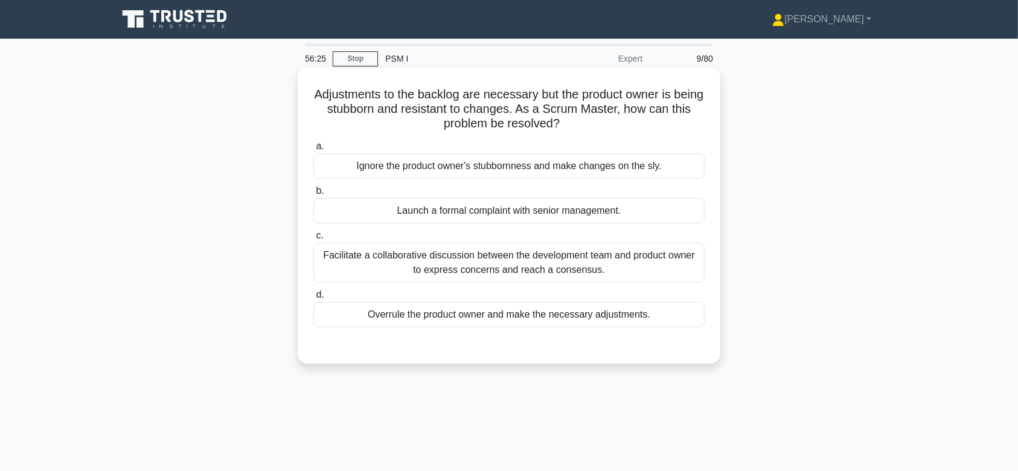
click at [547, 163] on div "Ignore the product owner's stubbornness and make changes on the sly." at bounding box center [508, 165] width 391 height 25
click at [313, 150] on input "a. Ignore the product owner's stubbornness and make changes on the sly." at bounding box center [313, 146] width 0 height 8
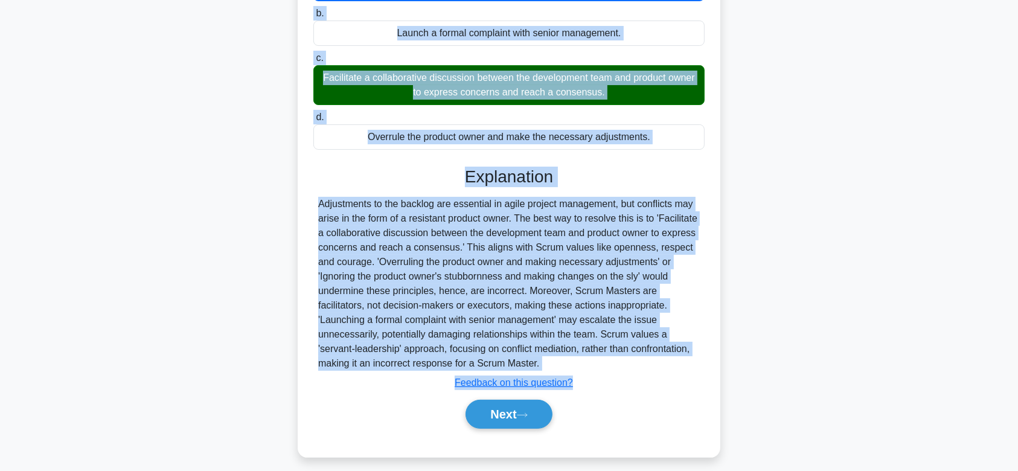
scroll to position [187, 0]
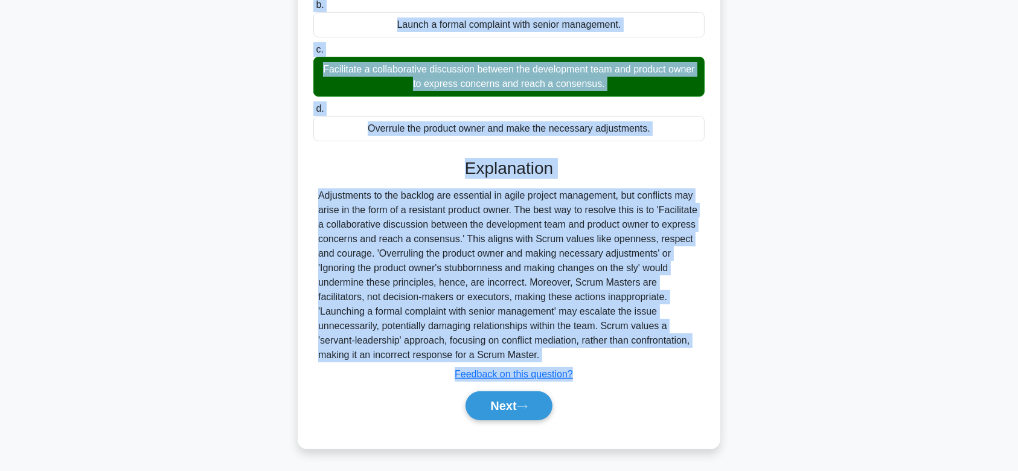
drag, startPoint x: 323, startPoint y: 94, endPoint x: 643, endPoint y: 351, distance: 410.8
click at [643, 351] on div "Adjustments to the backlog are necessary but the product owner is being stubbor…" at bounding box center [508, 164] width 413 height 558
copy div "Adjustments to the backlog are necessary but the product owner is being stubbor…"
click at [516, 397] on button "Next" at bounding box center [508, 405] width 86 height 29
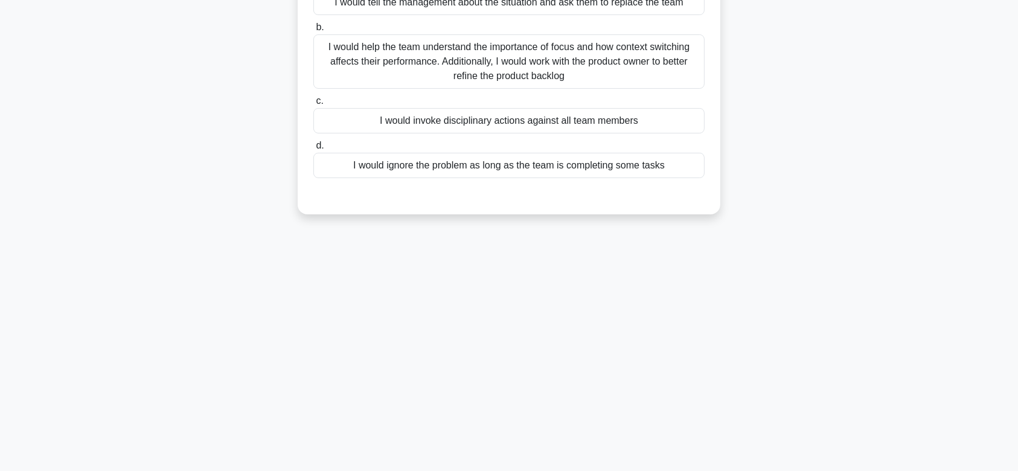
scroll to position [0, 0]
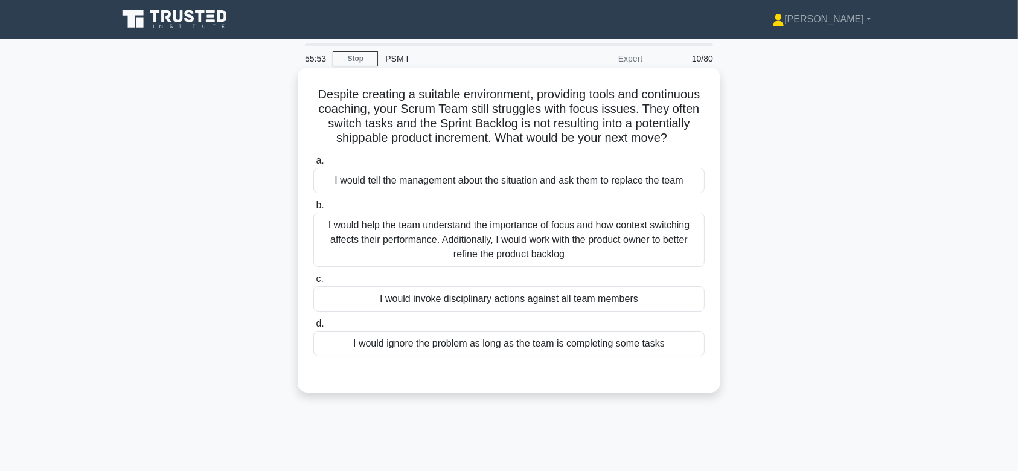
click at [558, 246] on div "I would help the team understand the importance of focus and how context switch…" at bounding box center [508, 239] width 391 height 54
click at [313, 209] on input "b. I would help the team understand the importance of focus and how context swi…" at bounding box center [313, 206] width 0 height 8
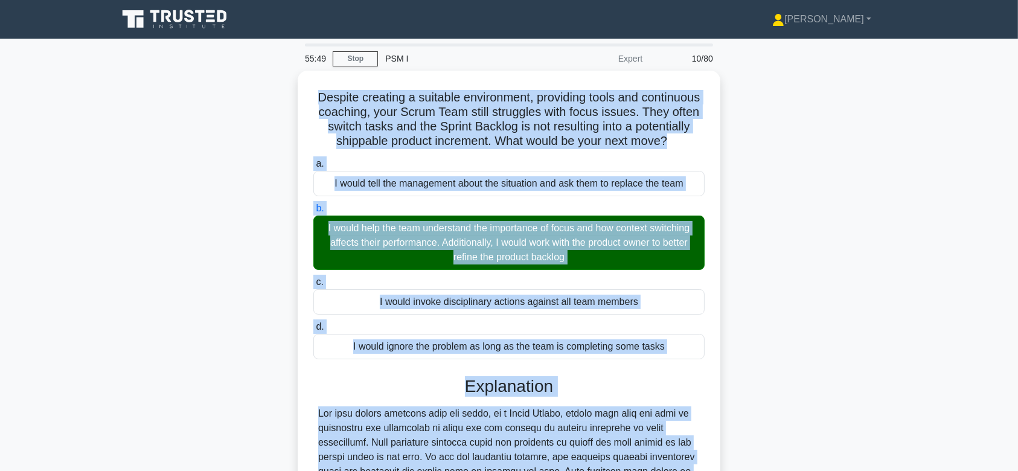
scroll to position [273, 0]
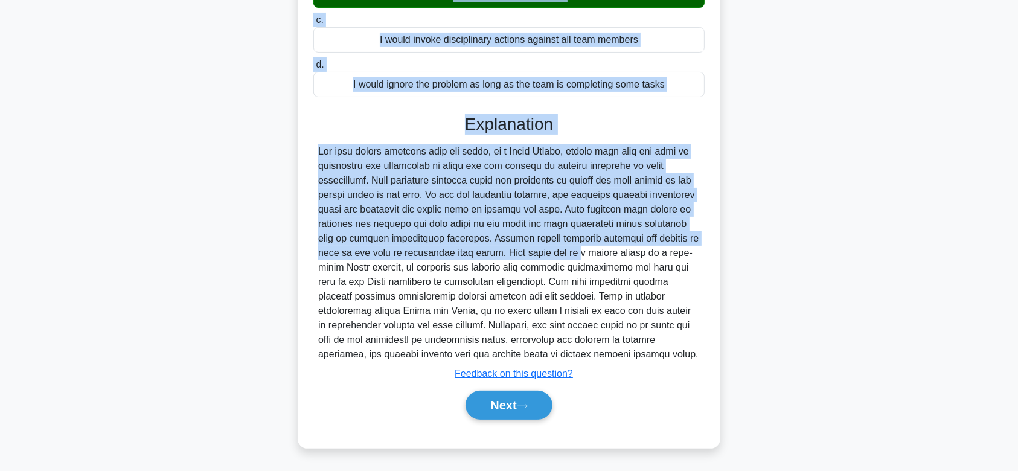
drag, startPoint x: 338, startPoint y: 95, endPoint x: 663, endPoint y: 354, distance: 415.3
click at [663, 354] on div "Despite creating a suitable environment, providing tools and continuous coachin…" at bounding box center [508, 128] width 413 height 629
copy div "Despite creating a suitable environment, providing tools and continuous coachin…"
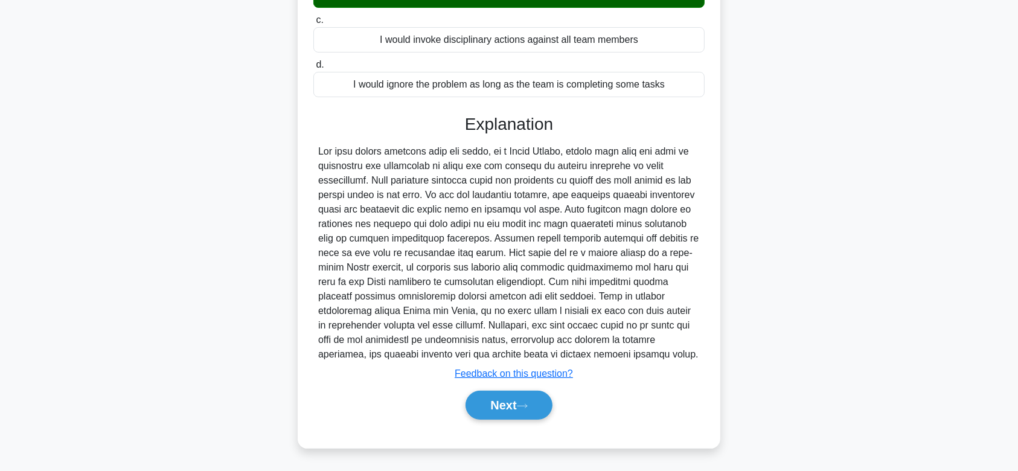
click at [509, 421] on div "Next" at bounding box center [508, 405] width 391 height 39
click at [520, 414] on button "Next" at bounding box center [508, 404] width 86 height 29
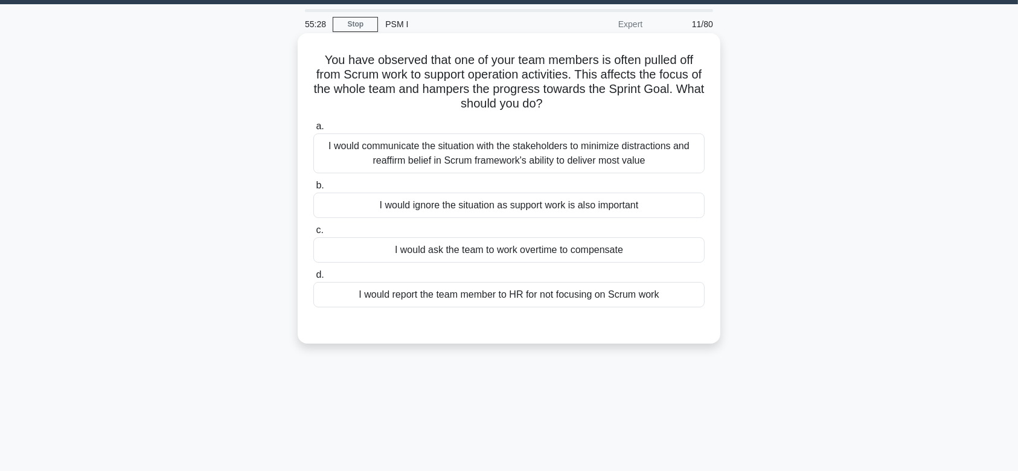
scroll to position [27, 0]
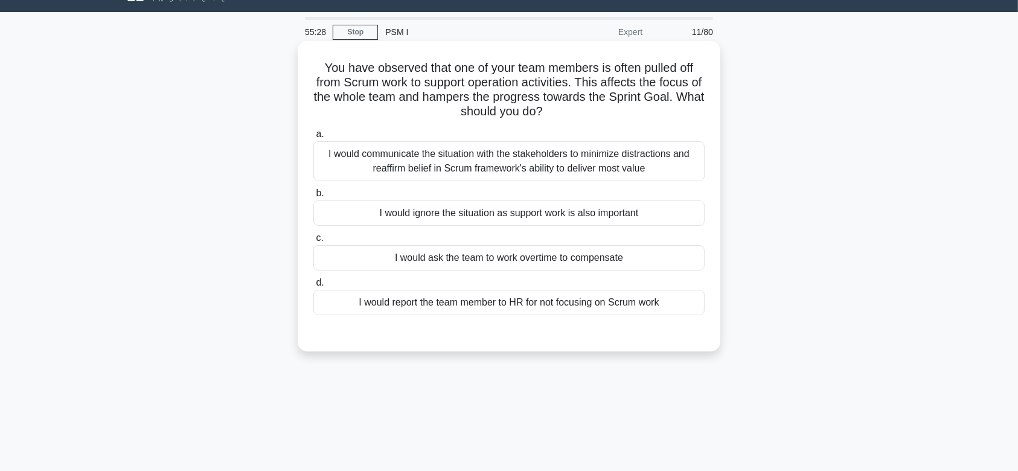
click at [539, 168] on div "I would communicate the situation with the stakeholders to minimize distraction…" at bounding box center [508, 161] width 391 height 40
click at [313, 138] on input "a. I would communicate the situation with the stakeholders to minimize distract…" at bounding box center [313, 134] width 0 height 8
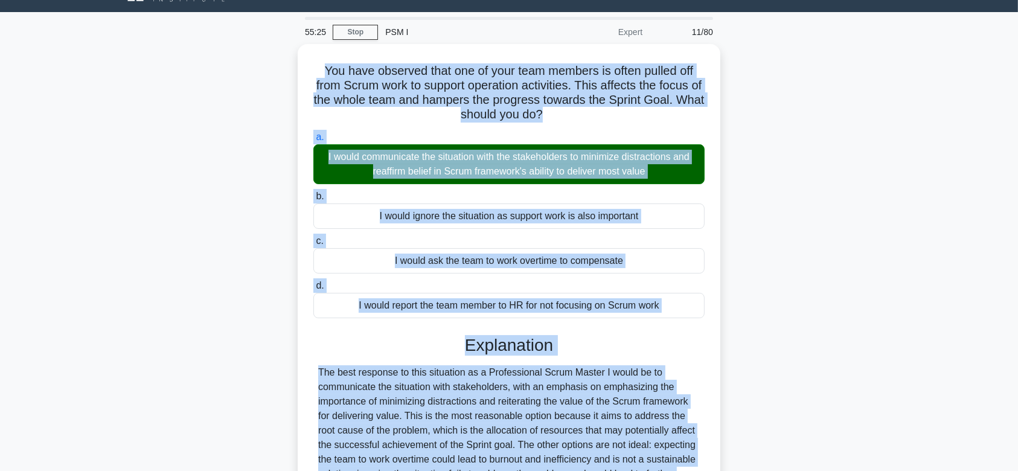
scroll to position [186, 0]
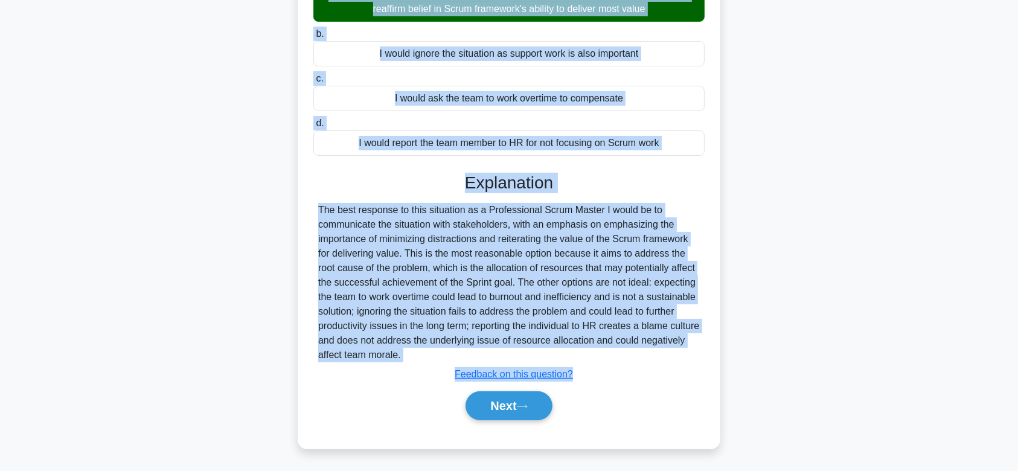
drag, startPoint x: 316, startPoint y: 65, endPoint x: 559, endPoint y: 360, distance: 382.0
click at [559, 360] on div "You have observed that one of your team members is often pulled off from Scrum …" at bounding box center [508, 165] width 413 height 557
click at [518, 395] on button "Next" at bounding box center [508, 405] width 86 height 29
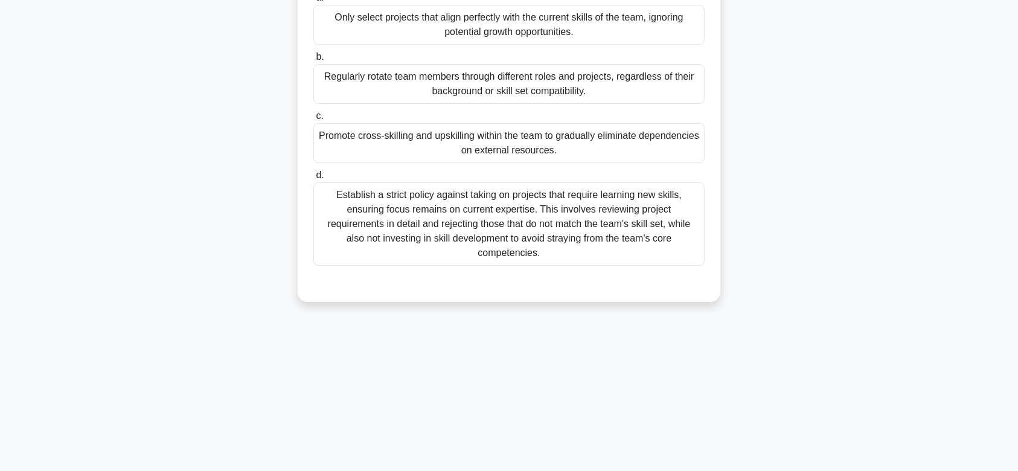
scroll to position [0, 0]
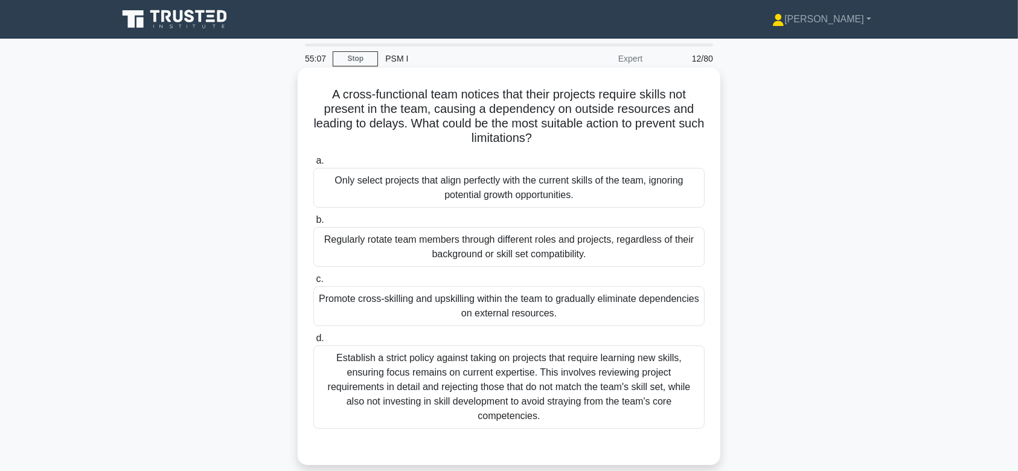
click at [541, 237] on div "Regularly rotate team members through different roles and projects, regardless …" at bounding box center [508, 247] width 391 height 40
click at [313, 224] on input "b. Regularly rotate team members through different roles and projects, regardle…" at bounding box center [313, 220] width 0 height 8
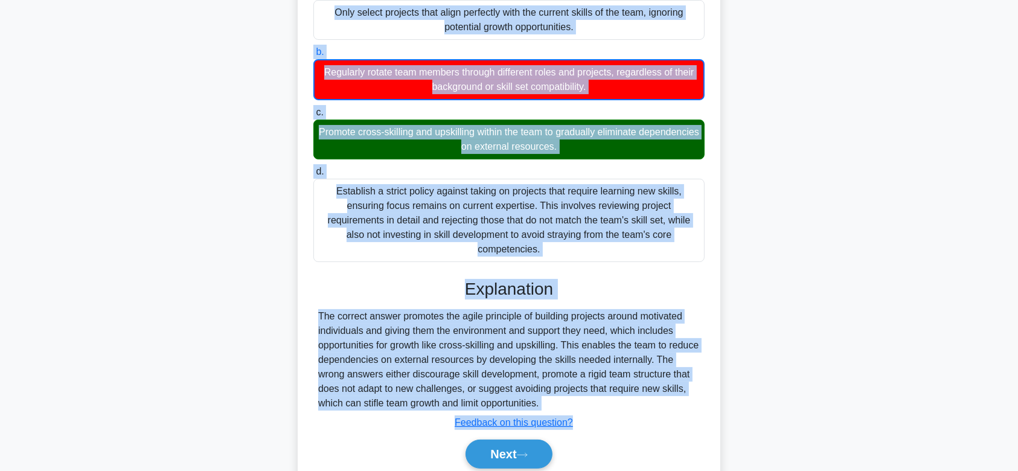
scroll to position [202, 0]
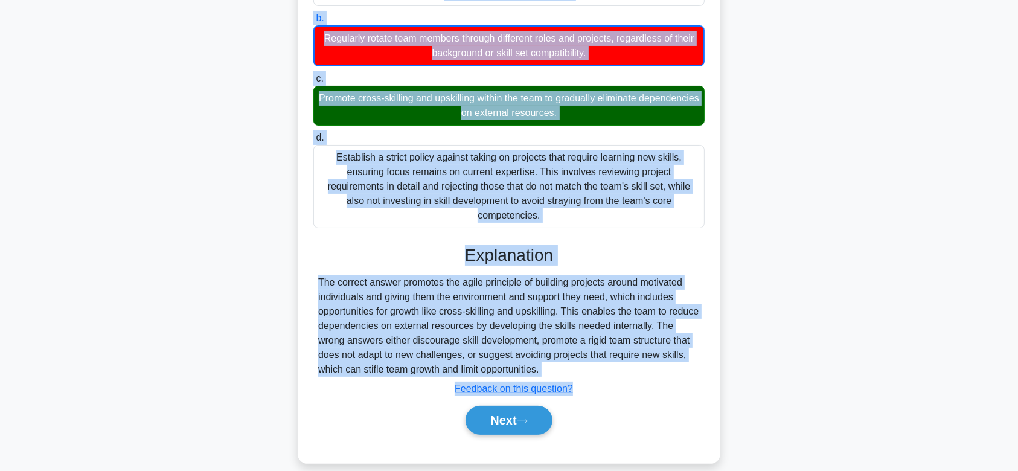
drag, startPoint x: 323, startPoint y: 98, endPoint x: 647, endPoint y: 356, distance: 414.0
click at [647, 356] on div "A cross-functional team notices that their projects require skills not present …" at bounding box center [508, 164] width 413 height 587
click at [515, 415] on button "Next" at bounding box center [508, 420] width 86 height 29
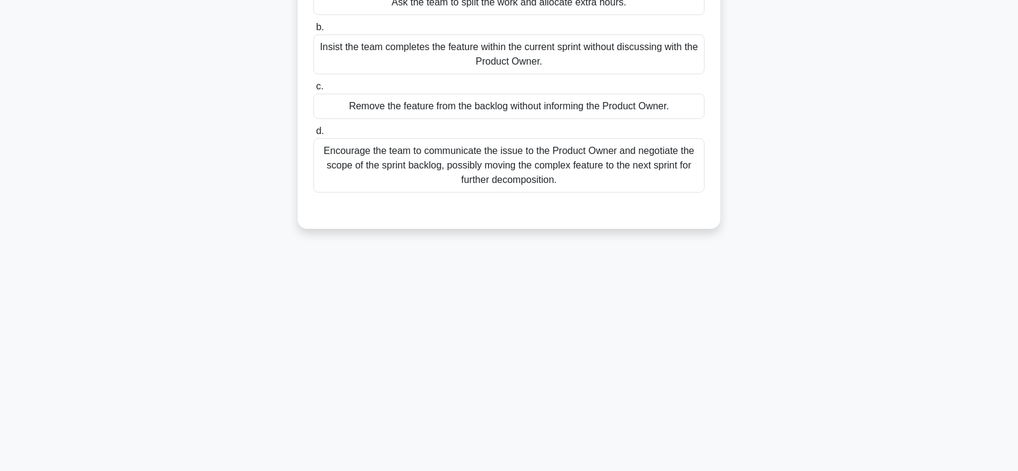
scroll to position [0, 0]
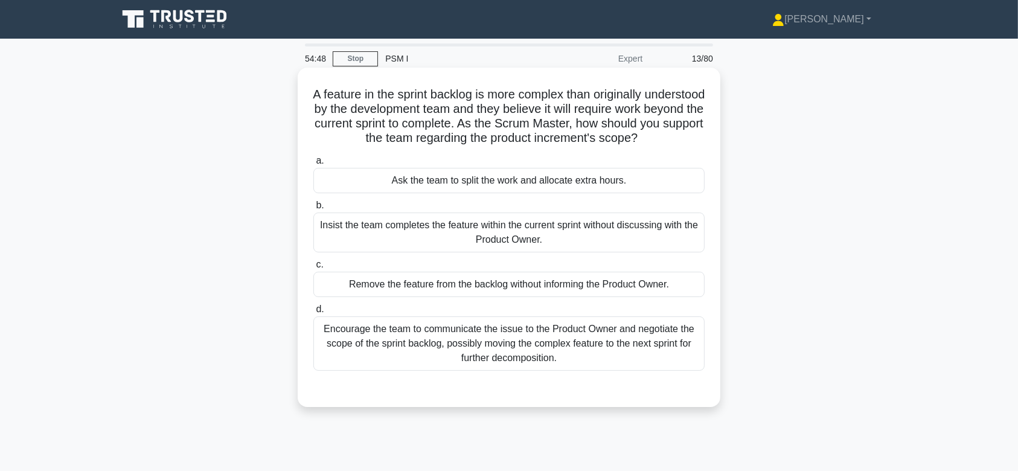
click at [515, 247] on div "Insist the team completes the feature within the current sprint without discuss…" at bounding box center [508, 232] width 391 height 40
click at [313, 209] on input "b. Insist the team completes the feature within the current sprint without disc…" at bounding box center [313, 206] width 0 height 8
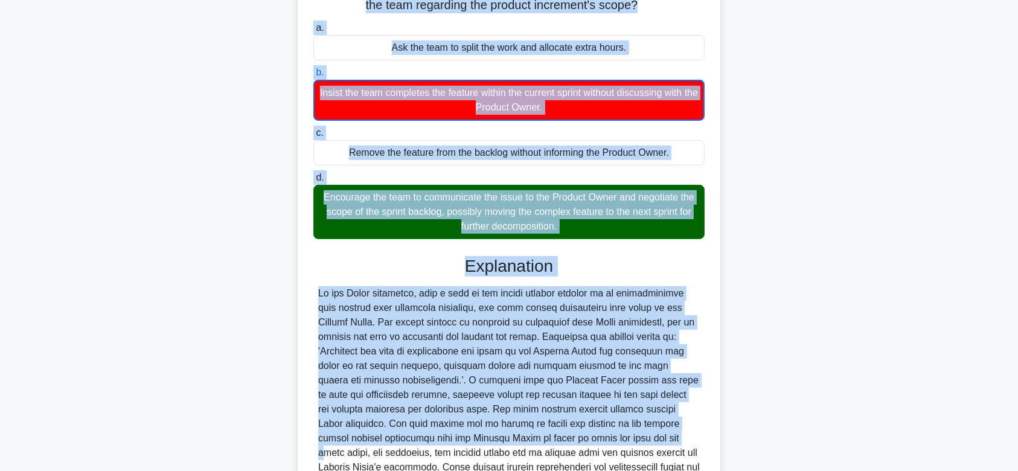
scroll to position [274, 0]
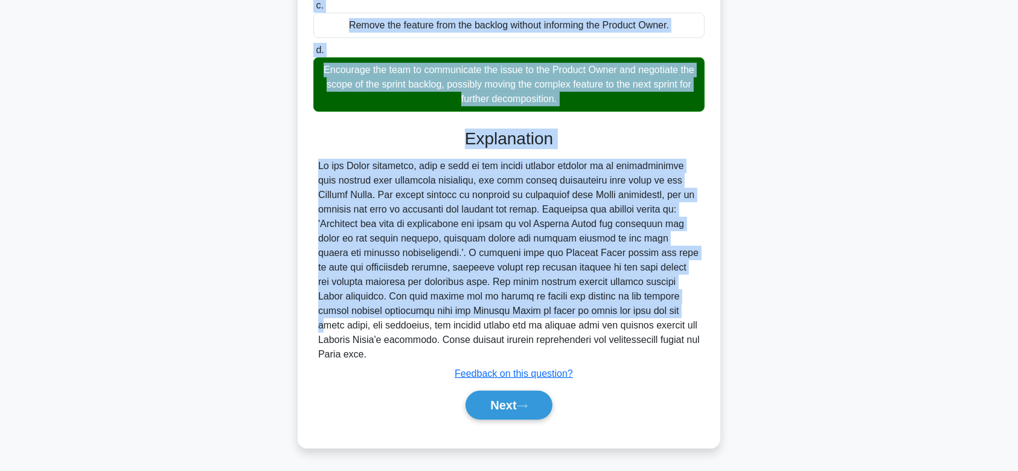
drag, startPoint x: 337, startPoint y: 91, endPoint x: 483, endPoint y: 351, distance: 298.0
click at [483, 351] on div "A feature in the sprint backlog is more complex than originally understood by t…" at bounding box center [508, 127] width 413 height 631
click at [516, 398] on button "Next" at bounding box center [508, 404] width 86 height 29
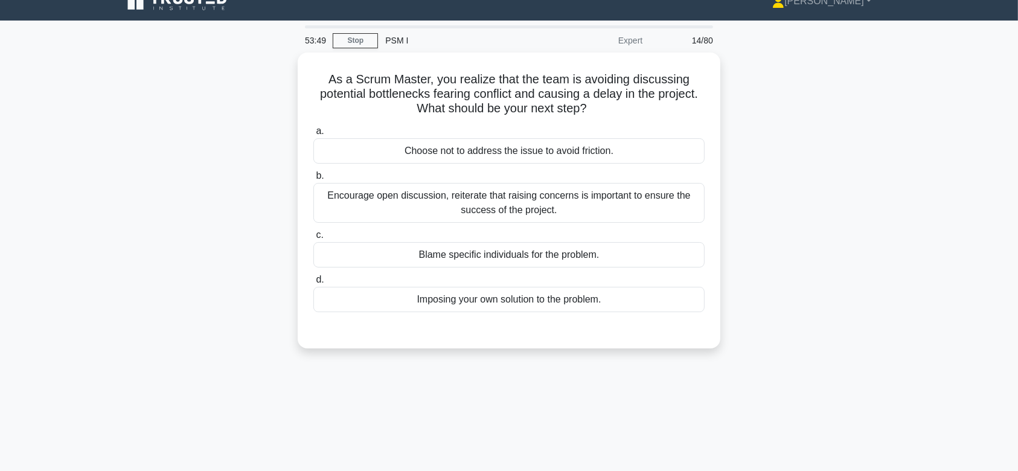
scroll to position [0, 0]
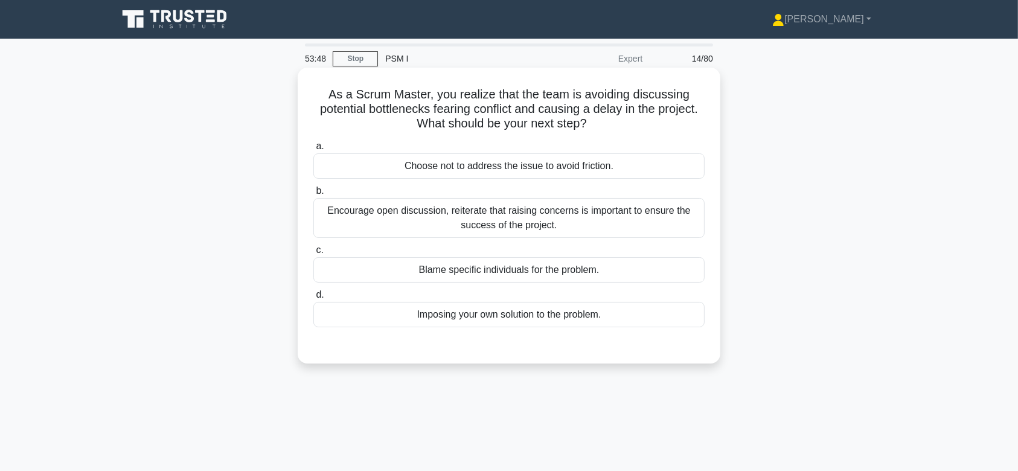
click at [529, 220] on div "Encourage open discussion, reiterate that raising concerns is important to ensu…" at bounding box center [508, 218] width 391 height 40
click at [313, 195] on input "b. Encourage open discussion, reiterate that raising concerns is important to e…" at bounding box center [313, 191] width 0 height 8
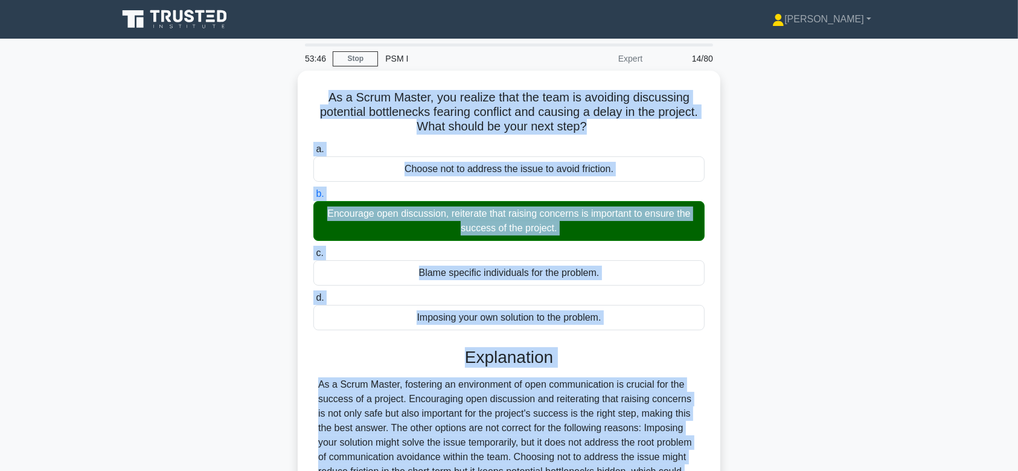
scroll to position [181, 0]
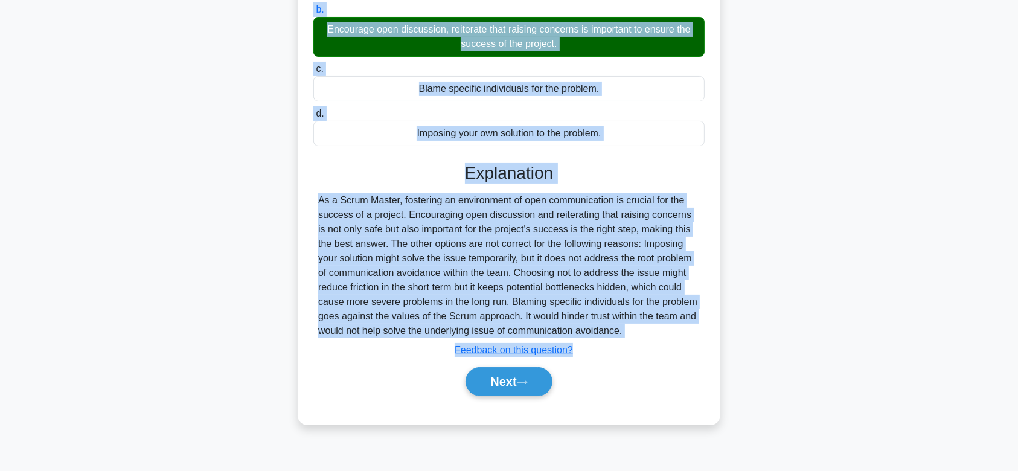
drag, startPoint x: 323, startPoint y: 94, endPoint x: 676, endPoint y: 331, distance: 424.5
click at [676, 331] on div "As a Scrum Master, you realize that the team is avoiding discussing potential b…" at bounding box center [508, 155] width 413 height 528
click at [511, 377] on button "Next" at bounding box center [508, 381] width 86 height 29
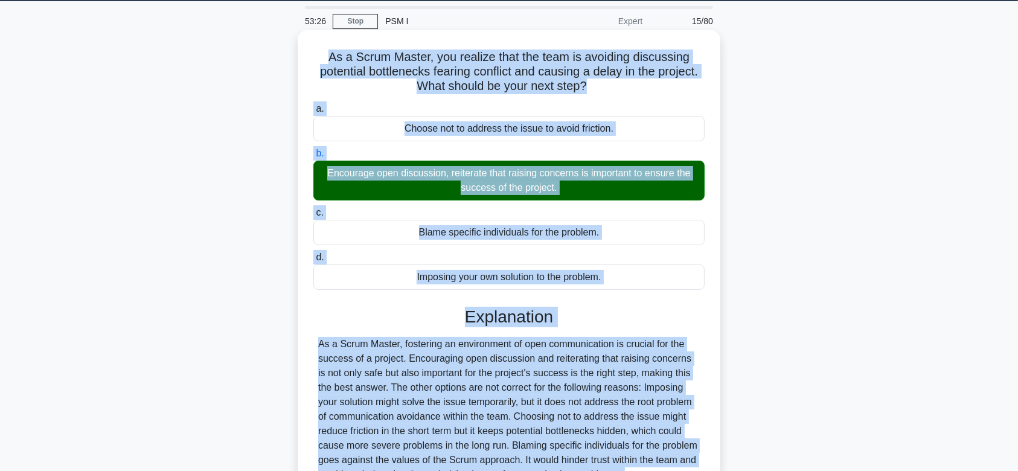
scroll to position [0, 0]
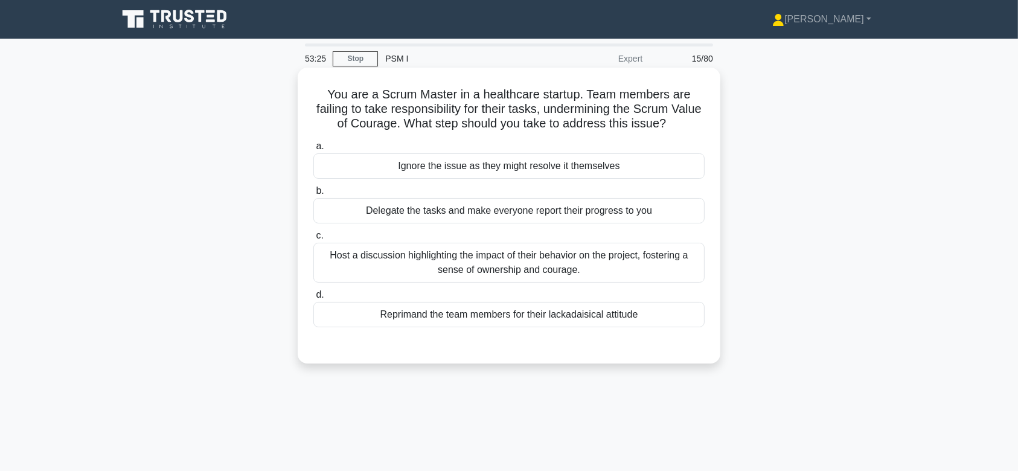
click at [547, 264] on div "Host a discussion highlighting the impact of their behavior on the project, fos…" at bounding box center [508, 263] width 391 height 40
click at [313, 240] on input "c. Host a discussion highlighting the impact of their behavior on the project, …" at bounding box center [313, 236] width 0 height 8
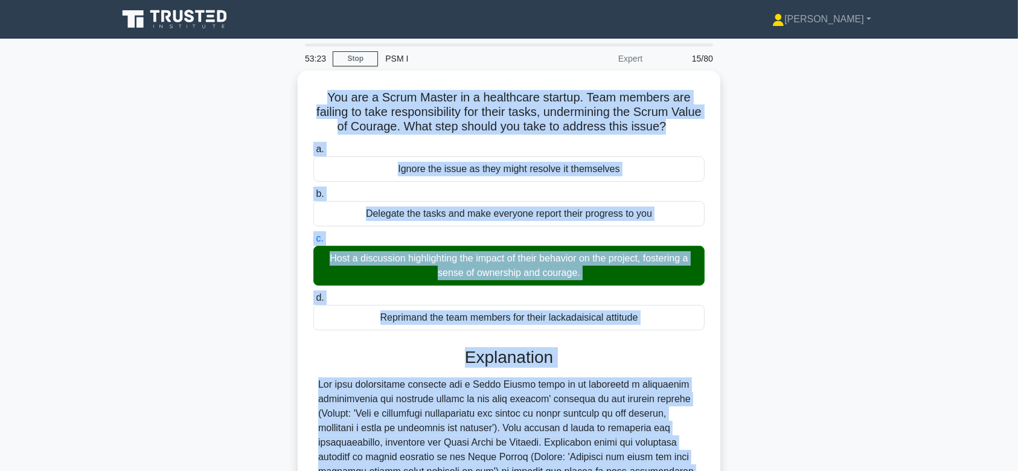
scroll to position [200, 0]
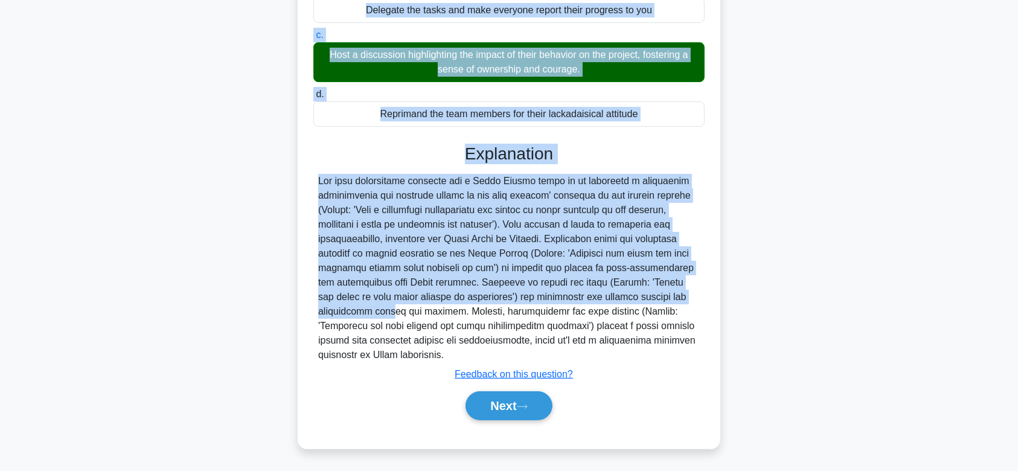
drag, startPoint x: 319, startPoint y: 92, endPoint x: 642, endPoint y: 351, distance: 414.3
click at [642, 351] on div "You are a Scrum Master in a healthcare startup. Team members are failing to tak…" at bounding box center [508, 158] width 413 height 572
click at [527, 408] on icon at bounding box center [522, 406] width 11 height 7
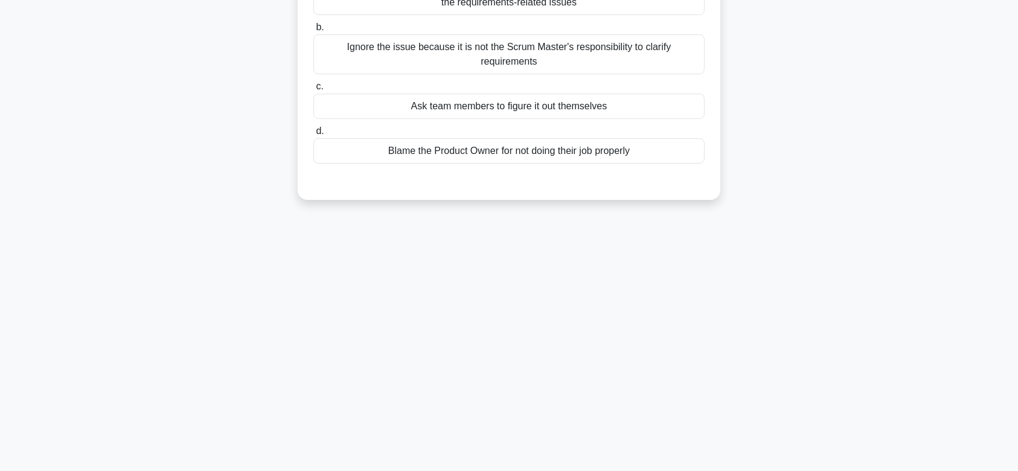
scroll to position [0, 0]
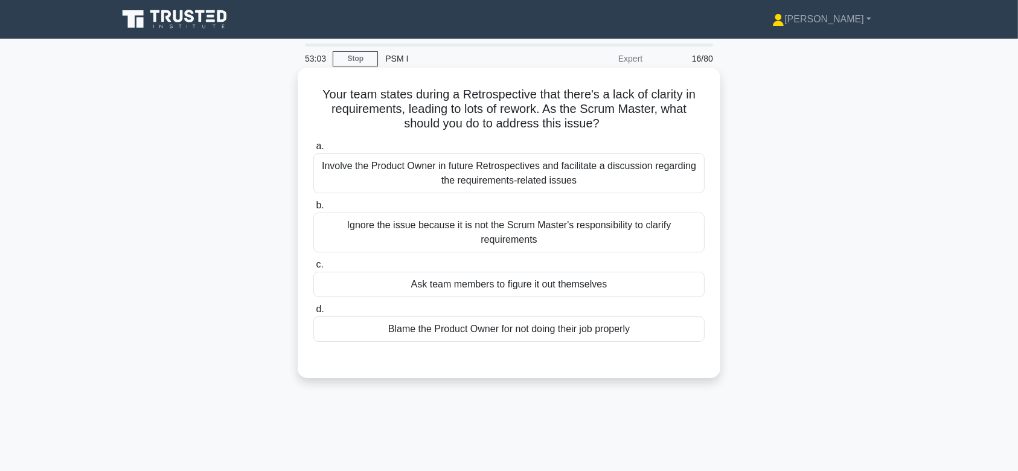
click at [599, 171] on div "Involve the Product Owner in future Retrospectives and facilitate a discussion …" at bounding box center [508, 173] width 391 height 40
click at [313, 150] on input "a. Involve the Product Owner in future Retrospectives and facilitate a discussi…" at bounding box center [313, 146] width 0 height 8
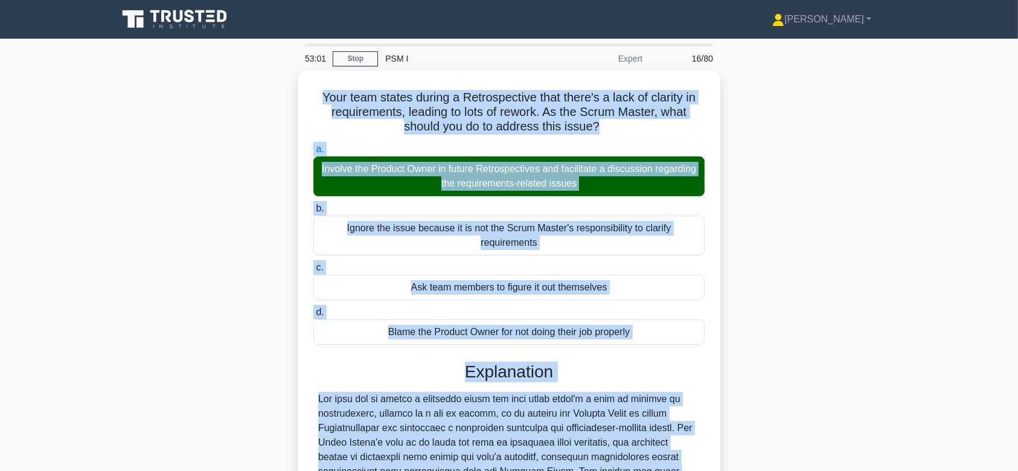
scroll to position [229, 0]
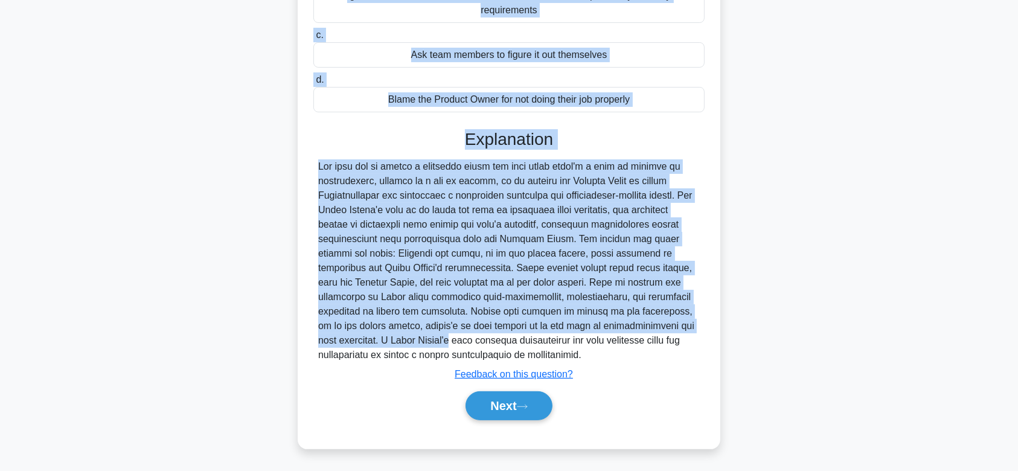
drag, startPoint x: 316, startPoint y: 89, endPoint x: 636, endPoint y: 358, distance: 417.6
click at [636, 358] on div "Your team states during a Retrospective that there's a lack of clarity in requi…" at bounding box center [508, 143] width 413 height 601
click at [502, 401] on button "Next" at bounding box center [508, 405] width 86 height 29
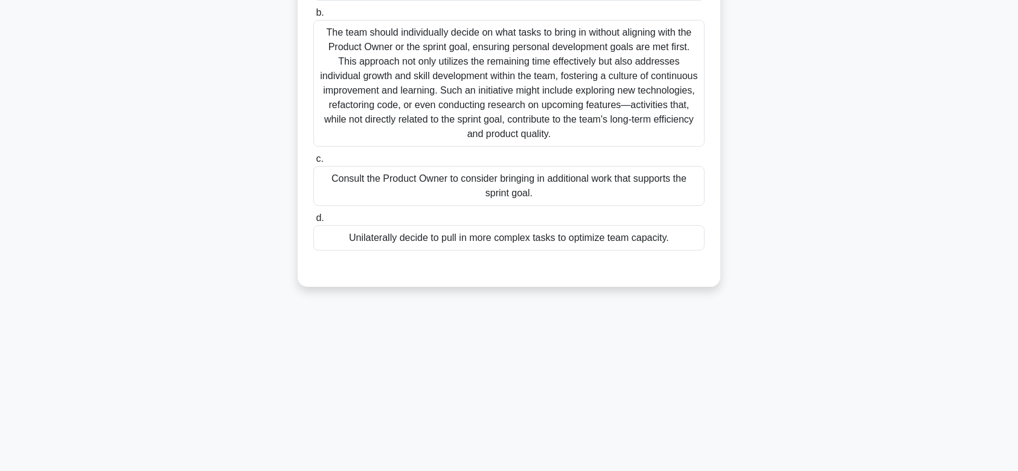
scroll to position [0, 0]
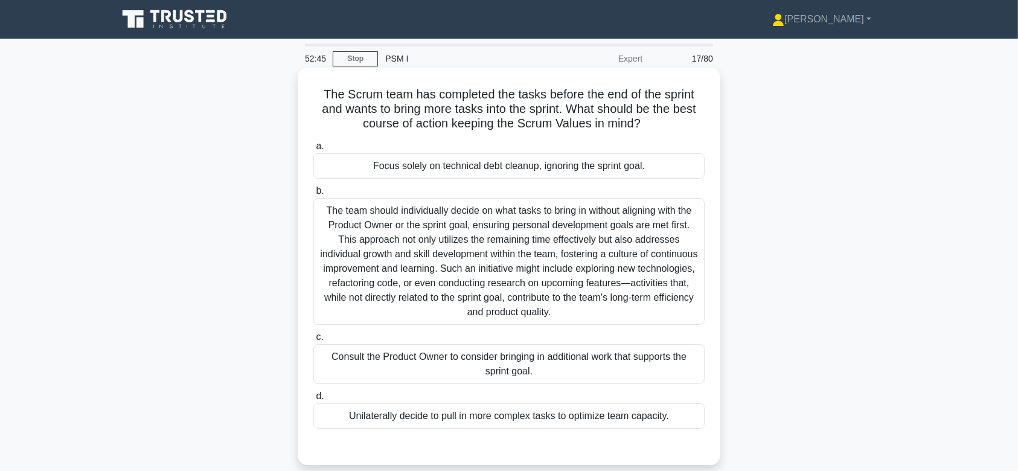
click at [501, 249] on div "The team should individually decide on what tasks to bring in without aligning …" at bounding box center [508, 261] width 391 height 127
click at [313, 195] on input "b. The team should individually decide on what tasks to bring in without aligni…" at bounding box center [313, 191] width 0 height 8
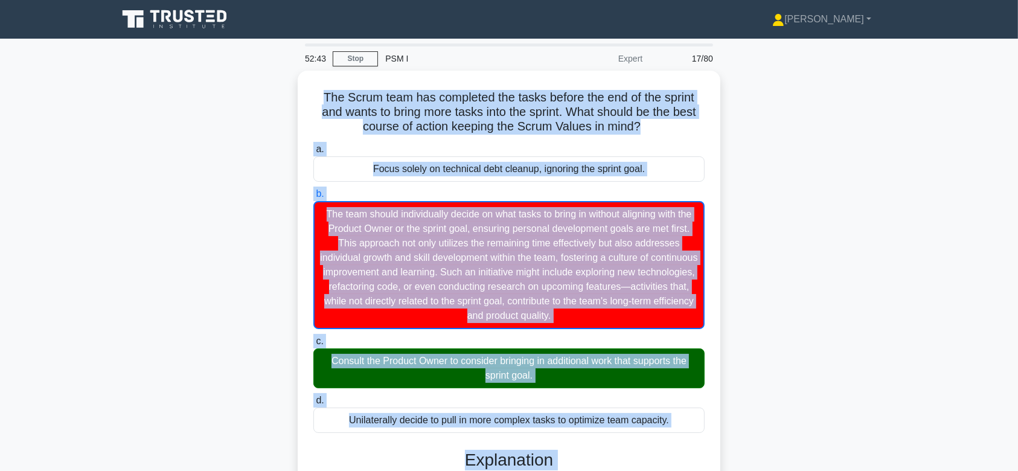
scroll to position [216, 0]
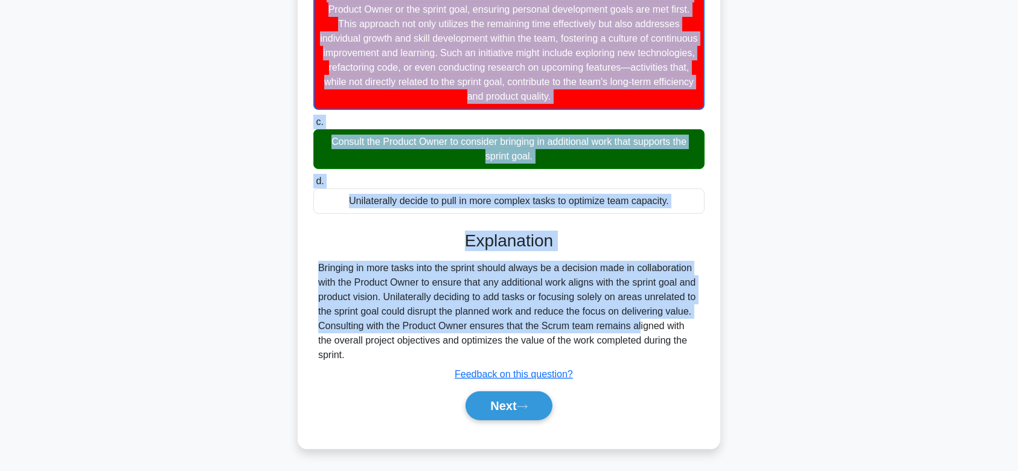
drag, startPoint x: 319, startPoint y: 94, endPoint x: 564, endPoint y: 360, distance: 362.2
click at [564, 360] on div "The Scrum team has completed the tasks before the end of the sprint and wants t…" at bounding box center [508, 149] width 413 height 587
click at [497, 400] on button "Next" at bounding box center [508, 405] width 86 height 29
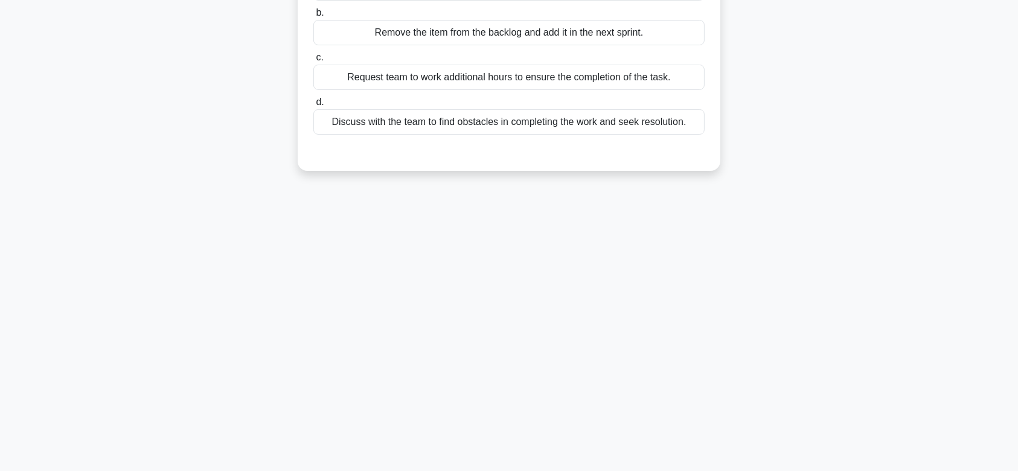
scroll to position [0, 0]
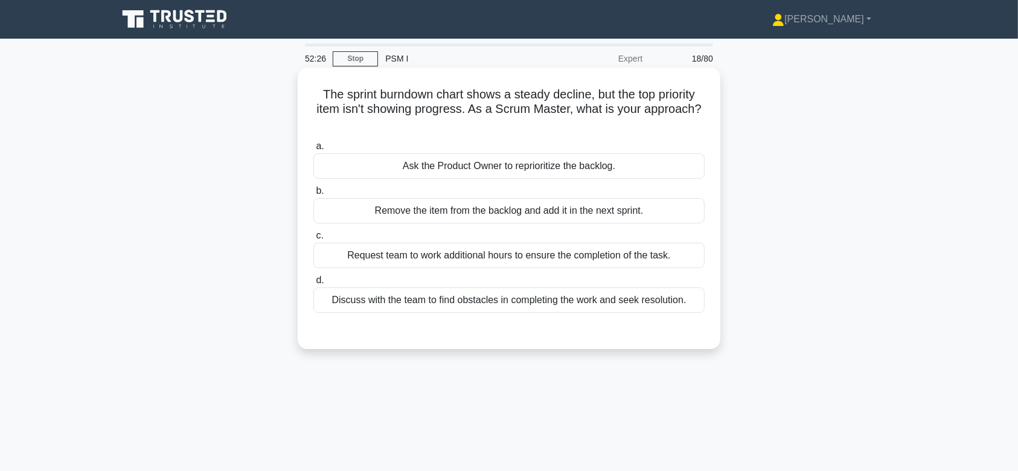
click at [527, 222] on div "Remove the item from the backlog and add it in the next sprint." at bounding box center [508, 210] width 391 height 25
click at [313, 195] on input "b. Remove the item from the backlog and add it in the next sprint." at bounding box center [313, 191] width 0 height 8
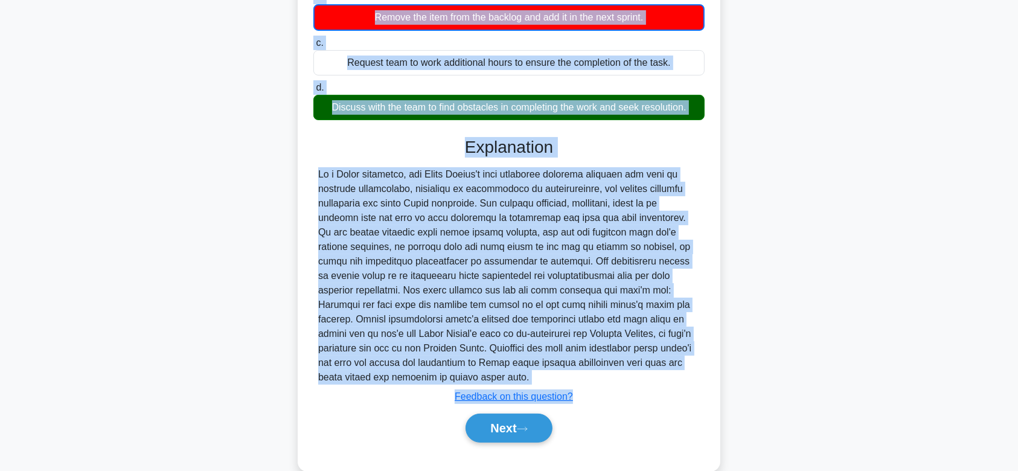
scroll to position [216, 0]
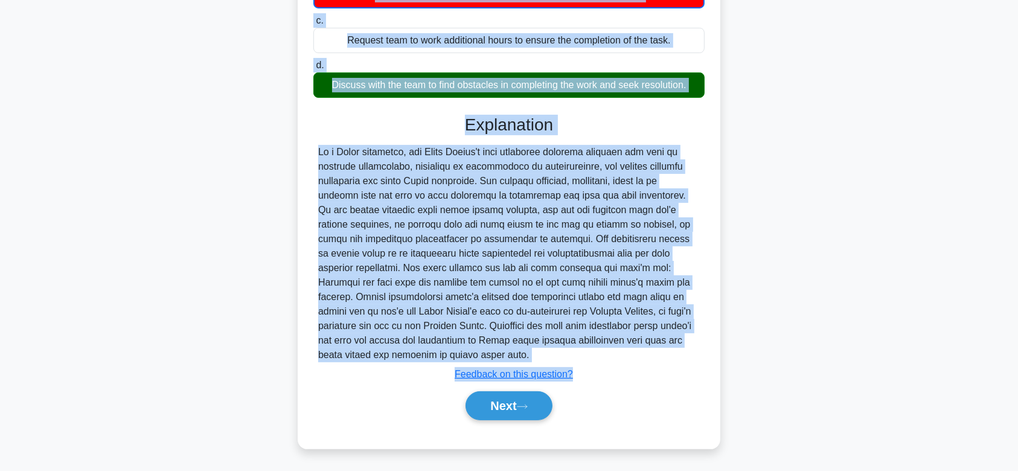
drag, startPoint x: 315, startPoint y: 89, endPoint x: 597, endPoint y: 355, distance: 388.1
click at [597, 355] on div "The sprint burndown chart shows a steady decline, but the top priority item isn…" at bounding box center [508, 149] width 413 height 587
click at [511, 403] on button "Next" at bounding box center [508, 405] width 86 height 29
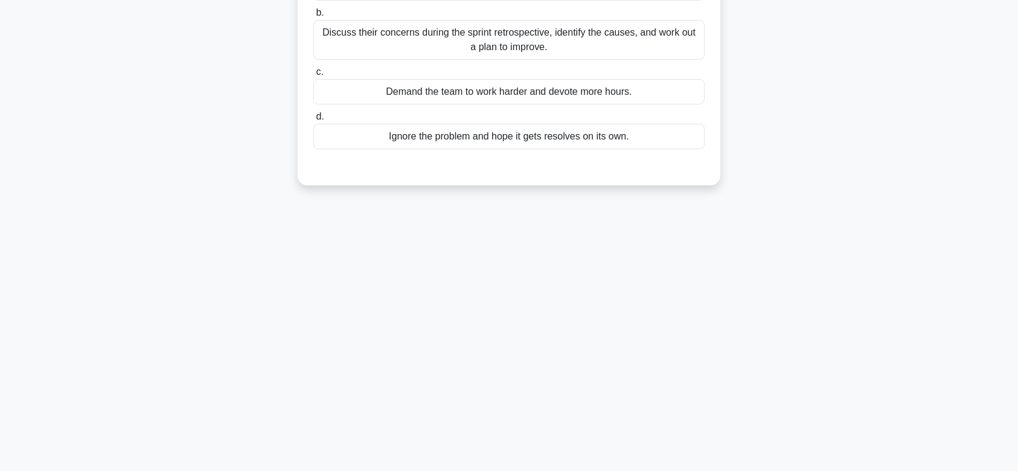
scroll to position [0, 0]
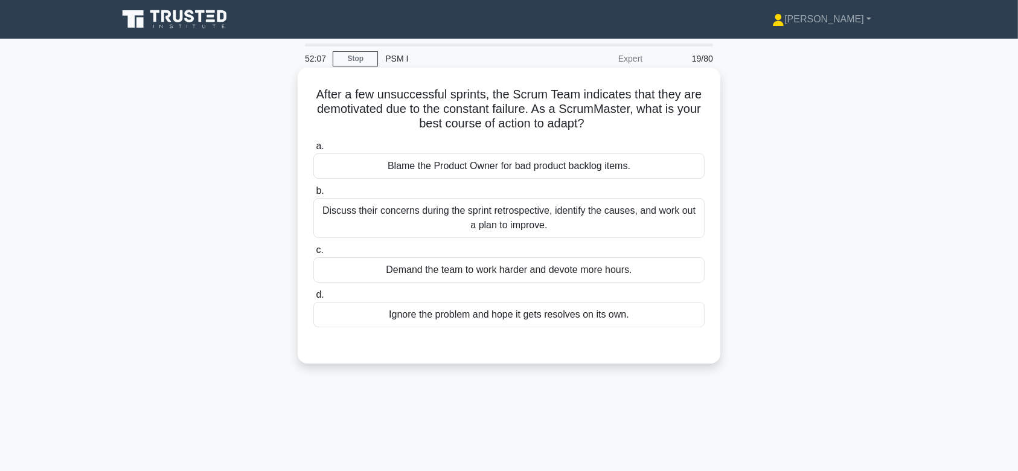
click at [579, 199] on div "Discuss their concerns during the sprint retrospective, identify the causes, an…" at bounding box center [508, 218] width 391 height 40
click at [313, 195] on input "b. Discuss their concerns during the sprint retrospective, identify the causes,…" at bounding box center [313, 191] width 0 height 8
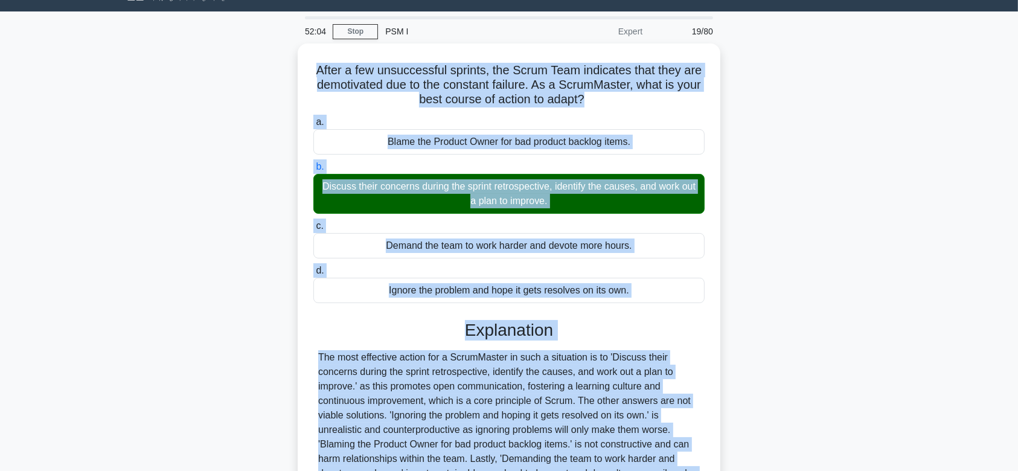
scroll to position [181, 0]
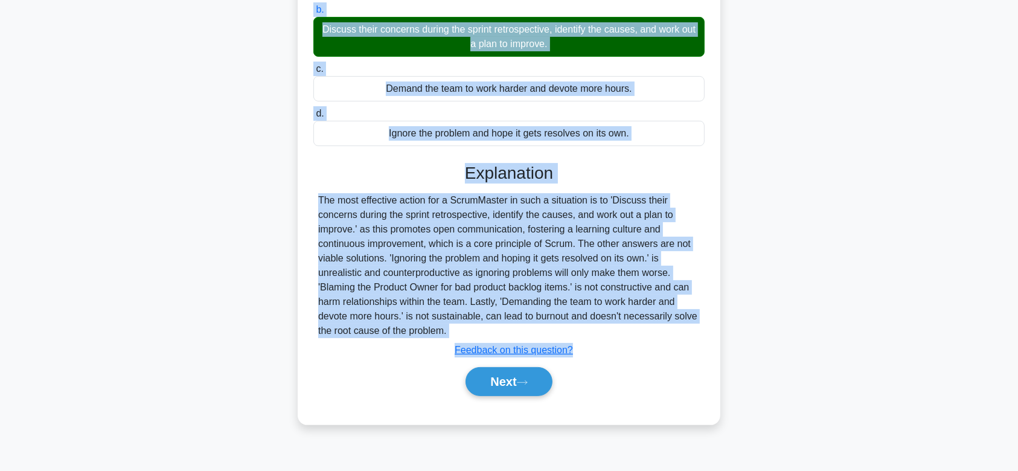
drag, startPoint x: 313, startPoint y: 92, endPoint x: 607, endPoint y: 332, distance: 380.1
click at [607, 332] on div "After a few unsuccessful sprints, the Scrum Team indicates that they are demoti…" at bounding box center [508, 155] width 413 height 528
click at [500, 371] on button "Next" at bounding box center [508, 381] width 86 height 29
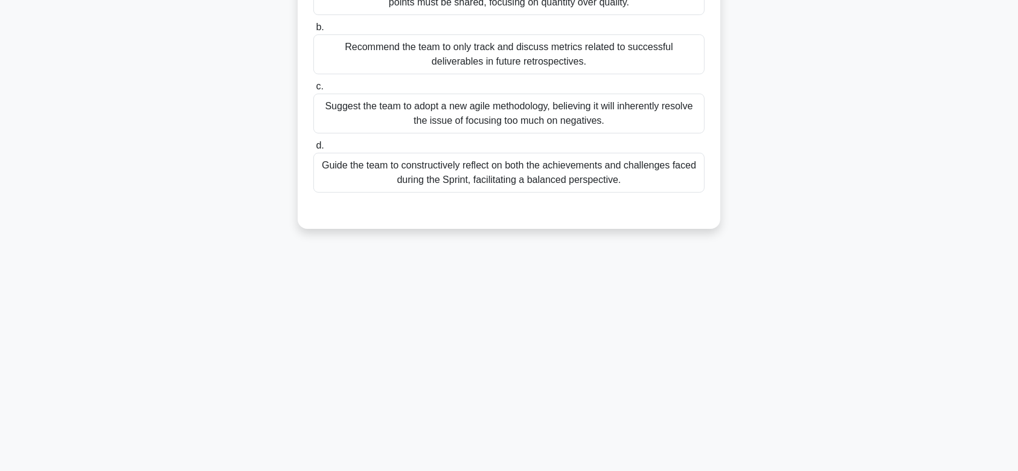
scroll to position [0, 0]
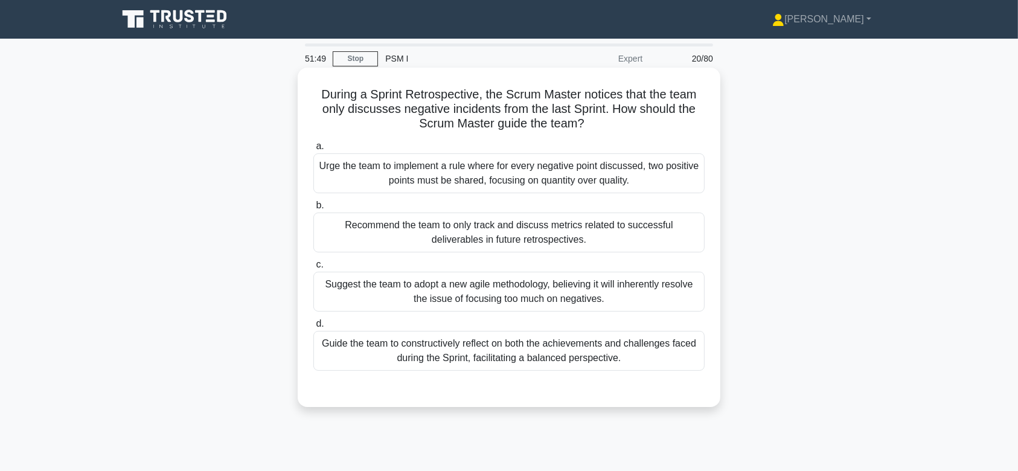
click at [549, 210] on label "b. Recommend the team to only track and discuss metrics related to successful d…" at bounding box center [508, 225] width 391 height 54
click at [313, 209] on input "b. Recommend the team to only track and discuss metrics related to successful d…" at bounding box center [313, 206] width 0 height 8
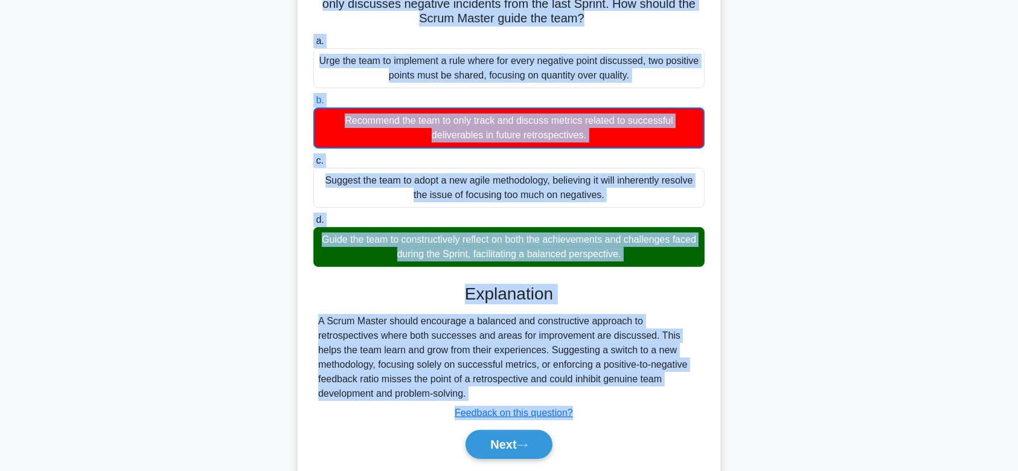
scroll to position [181, 0]
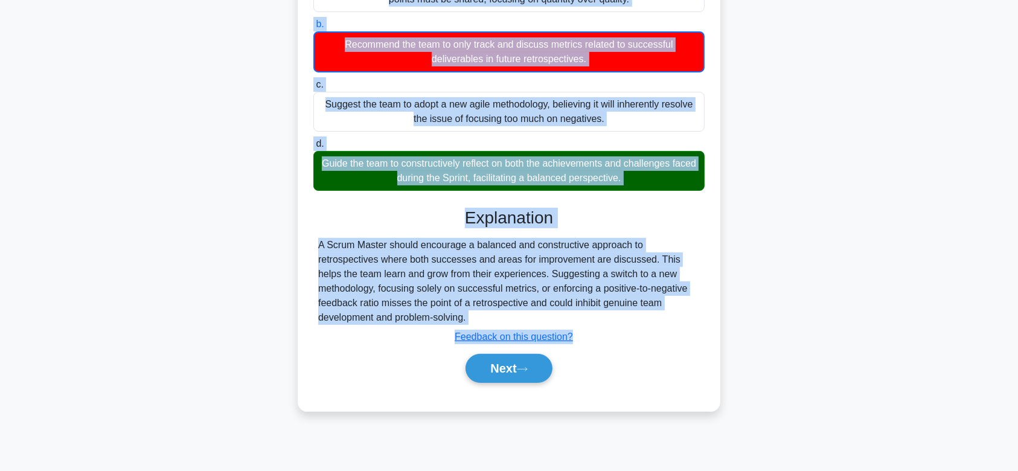
drag, startPoint x: 318, startPoint y: 92, endPoint x: 523, endPoint y: 320, distance: 306.9
click at [523, 320] on div "During a Sprint Retrospective, the Scrum Master notices that the team only disc…" at bounding box center [508, 148] width 413 height 515
click at [527, 369] on icon at bounding box center [522, 369] width 11 height 7
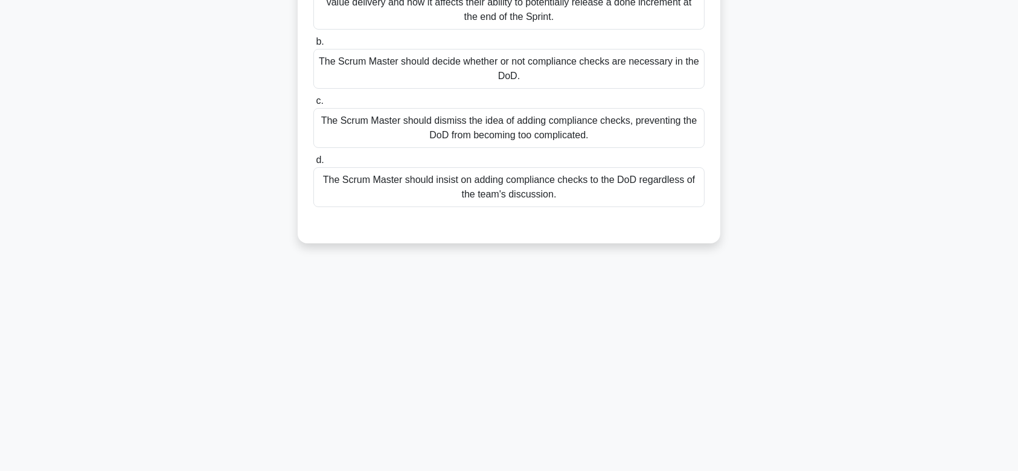
scroll to position [0, 0]
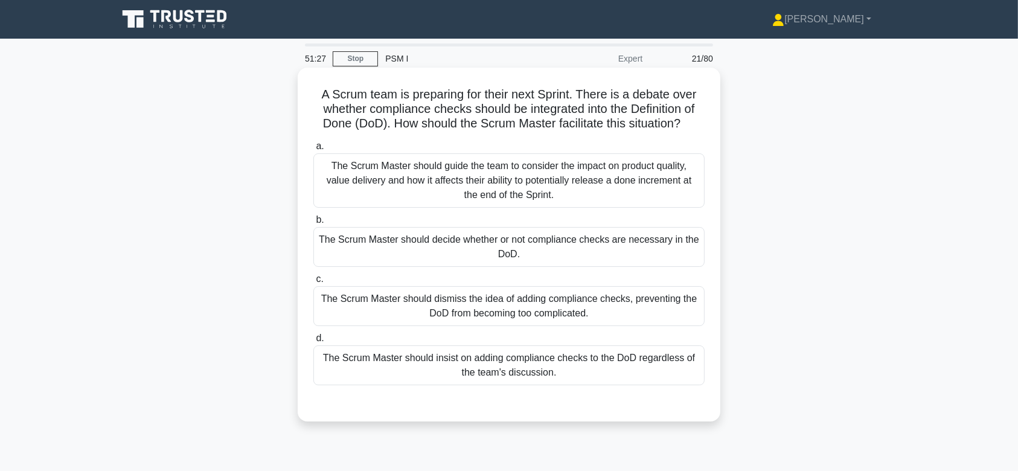
click at [531, 156] on div "The Scrum Master should guide the team to consider the impact on product qualit…" at bounding box center [508, 180] width 391 height 54
click at [313, 150] on input "a. The Scrum Master should guide the team to consider the impact on product qua…" at bounding box center [313, 146] width 0 height 8
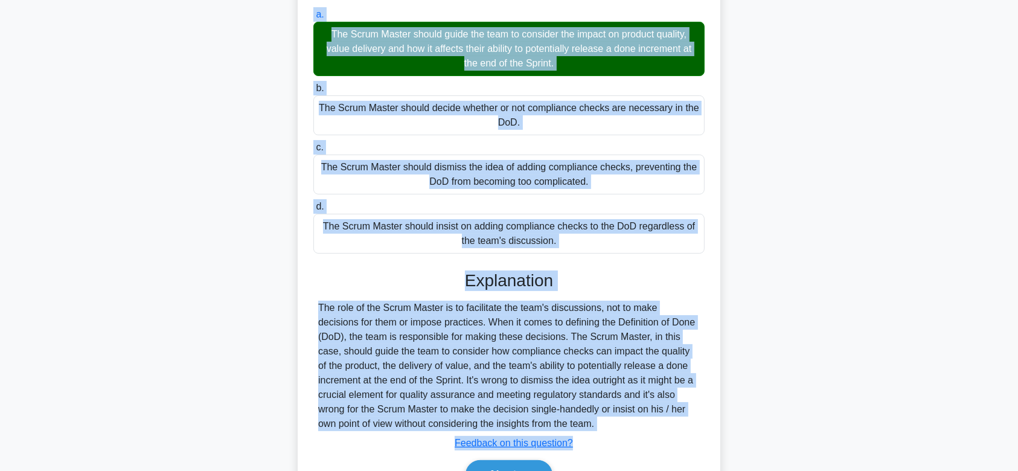
scroll to position [200, 0]
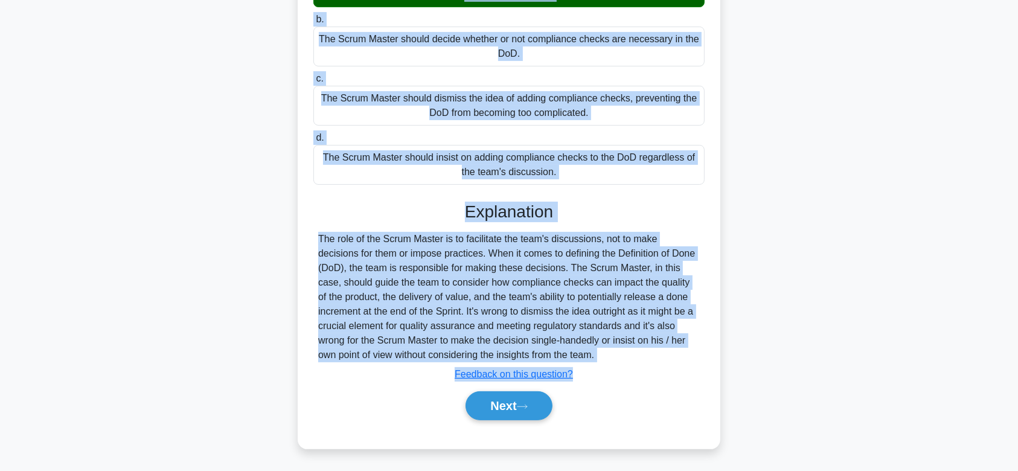
drag, startPoint x: 315, startPoint y: 93, endPoint x: 625, endPoint y: 357, distance: 406.7
click at [625, 357] on div "A Scrum team is preparing for their next Sprint. There is a debate over whether…" at bounding box center [508, 158] width 413 height 572
click at [514, 394] on button "Next" at bounding box center [508, 405] width 86 height 29
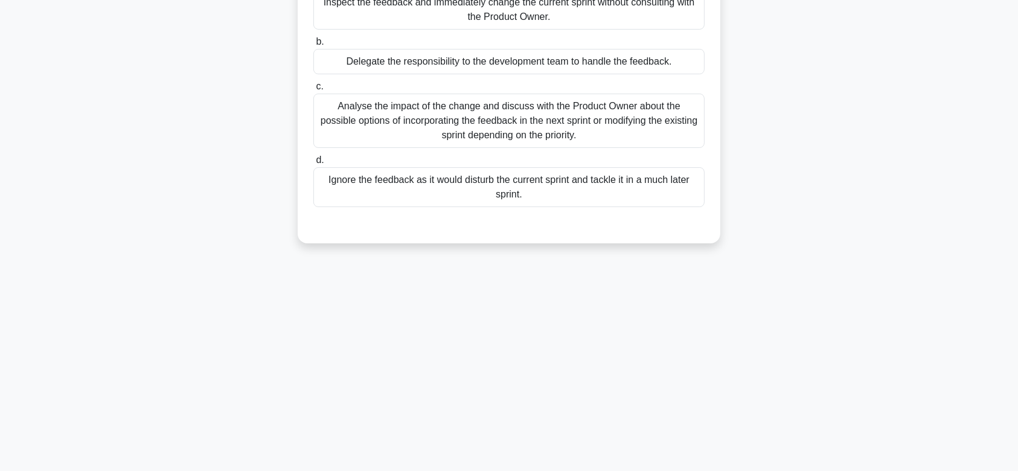
scroll to position [0, 0]
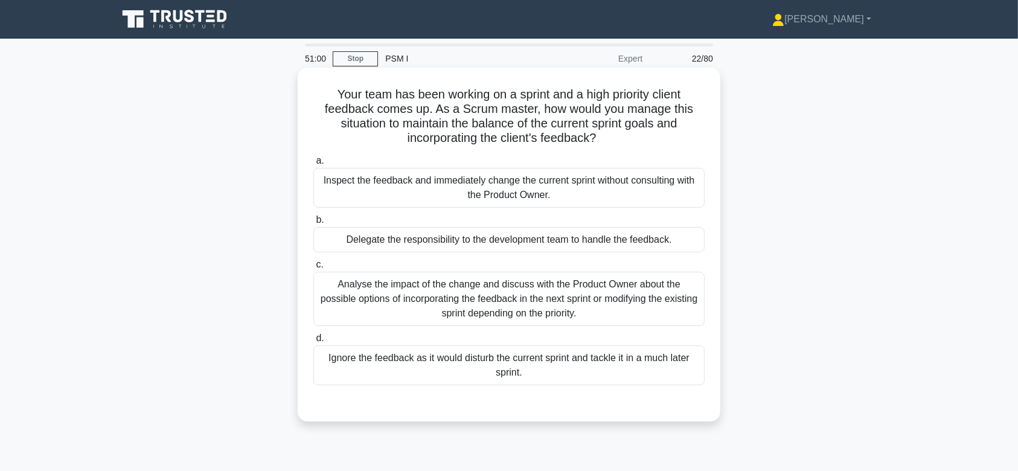
click at [564, 330] on div "a. Inspect the feedback and immediately change the current sprint without consu…" at bounding box center [509, 269] width 406 height 237
click at [471, 287] on div "Analyse the impact of the change and discuss with the Product Owner about the p…" at bounding box center [508, 299] width 391 height 54
click at [313, 269] on input "c. Analyse the impact of the change and discuss with the Product Owner about th…" at bounding box center [313, 265] width 0 height 8
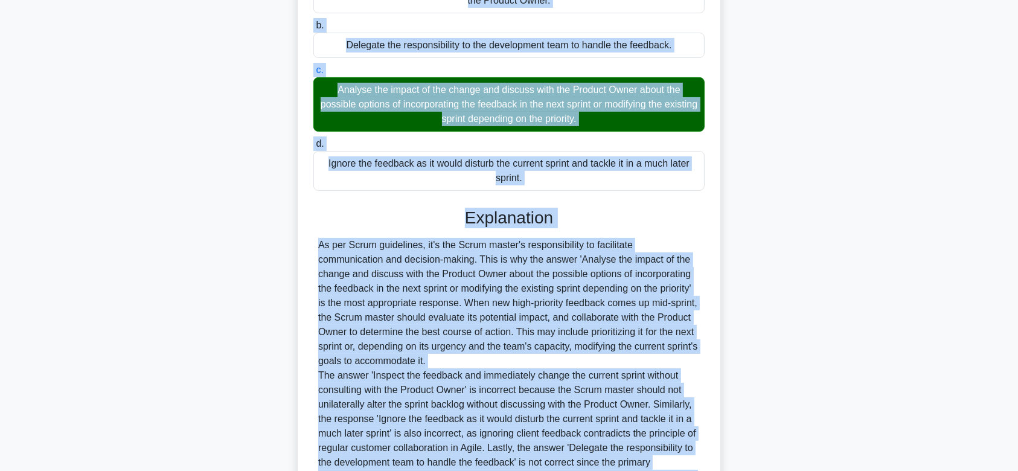
scroll to position [331, 0]
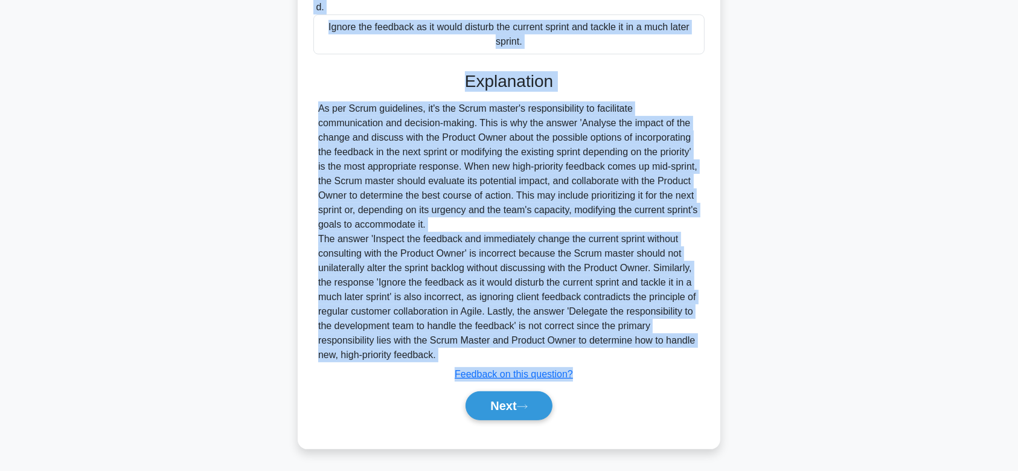
drag, startPoint x: 328, startPoint y: 95, endPoint x: 581, endPoint y: 358, distance: 365.4
click at [581, 358] on div "Your team has been working on a sprint and a high priority client feedback come…" at bounding box center [508, 93] width 413 height 702
drag, startPoint x: 503, startPoint y: 403, endPoint x: 498, endPoint y: 256, distance: 147.3
click at [498, 256] on div "Explanation As per Scrum guidelines, it's the Scrum master's responsibility to …" at bounding box center [508, 248] width 391 height 354
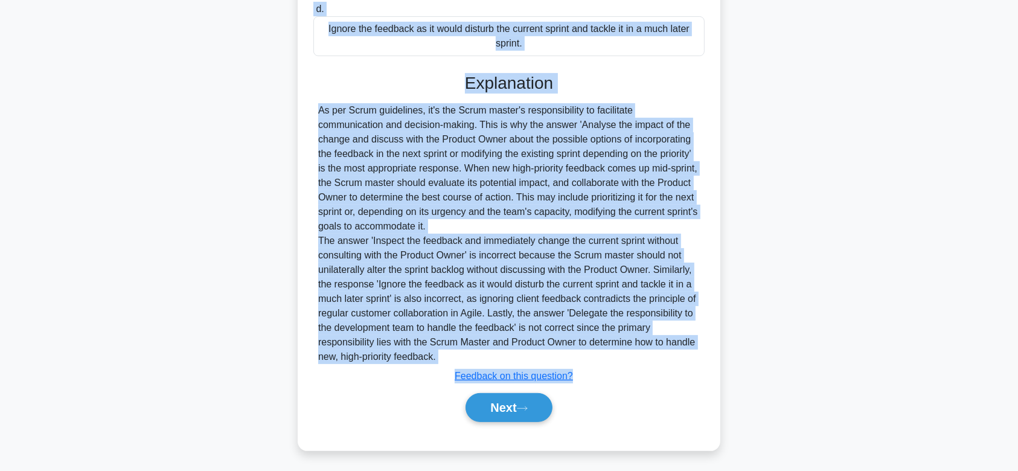
scroll to position [330, 0]
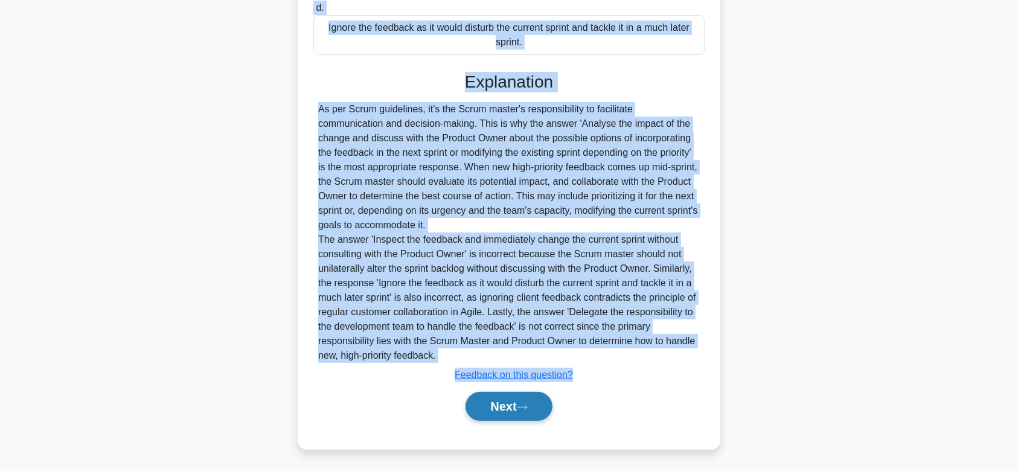
click at [505, 398] on button "Next" at bounding box center [508, 406] width 86 height 29
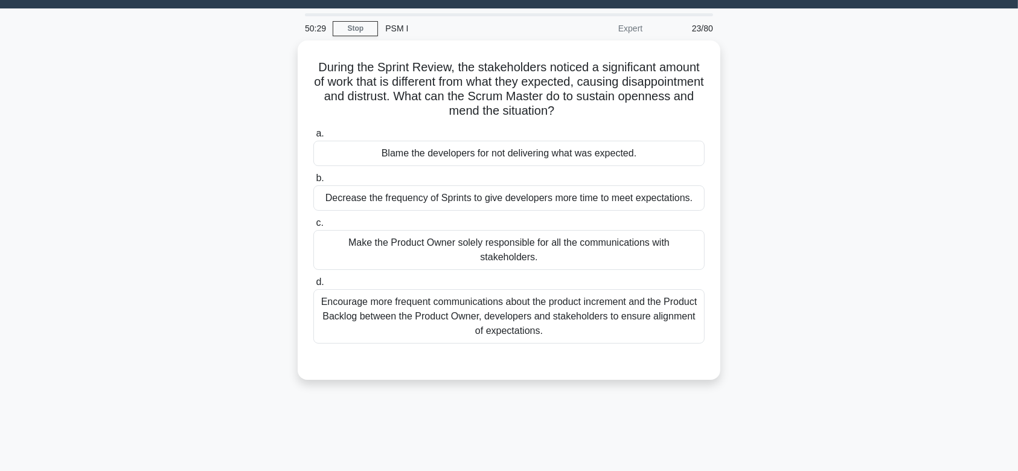
scroll to position [17, 0]
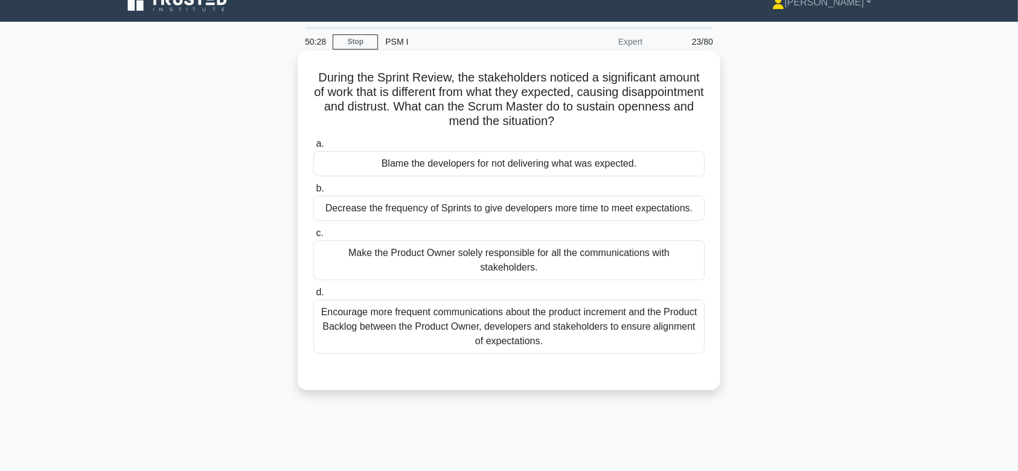
click at [550, 197] on div "Decrease the frequency of Sprints to give developers more time to meet expectat…" at bounding box center [508, 208] width 391 height 25
click at [313, 193] on input "b. Decrease the frequency of Sprints to give developers more time to meet expec…" at bounding box center [313, 189] width 0 height 8
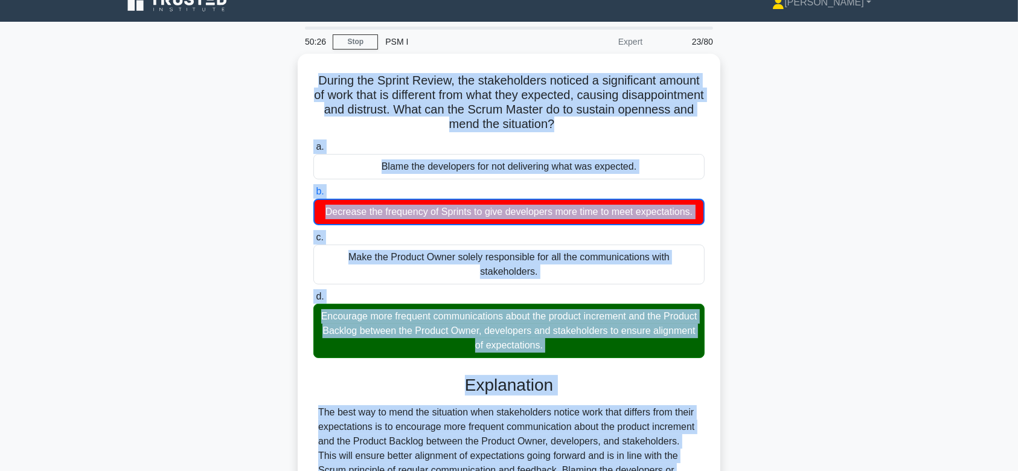
scroll to position [187, 0]
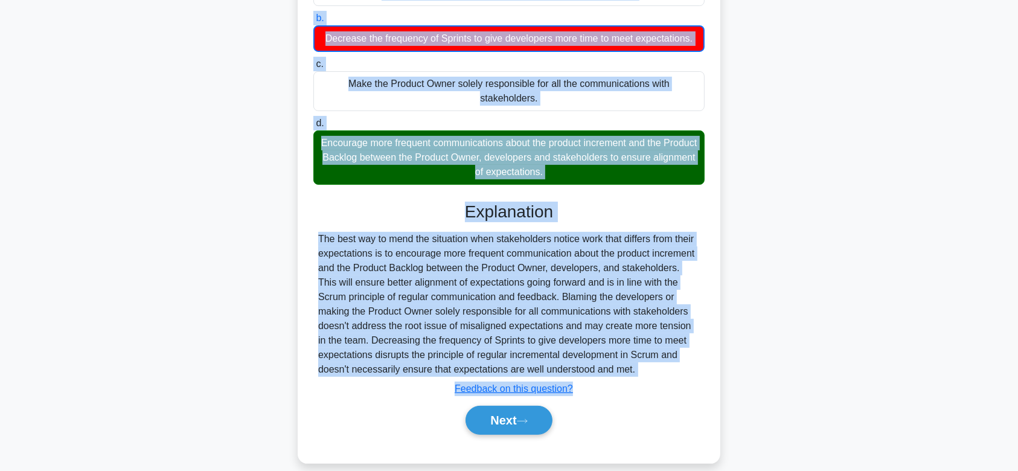
drag, startPoint x: 313, startPoint y: 74, endPoint x: 651, endPoint y: 353, distance: 439.0
click at [651, 353] on div "During the Sprint Review, the stakeholders noticed a significant amount of work…" at bounding box center [508, 171] width 413 height 573
click at [505, 406] on button "Next" at bounding box center [508, 420] width 86 height 29
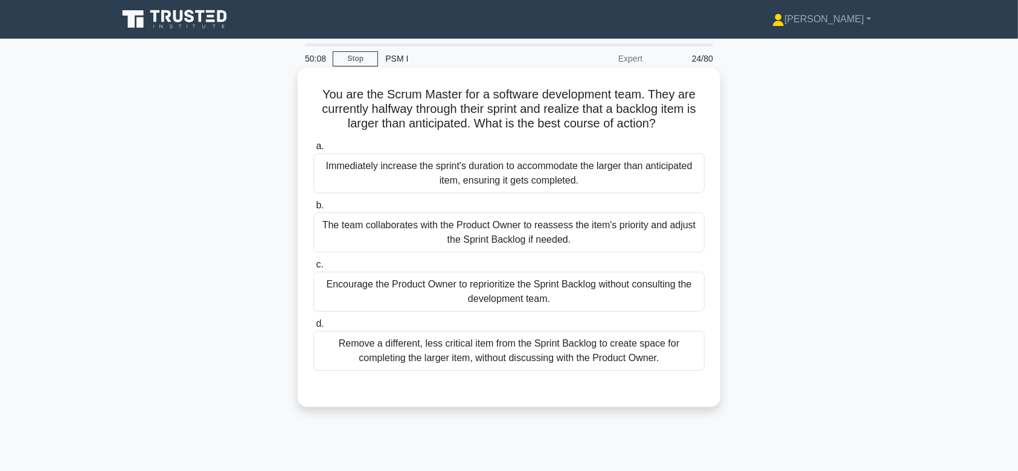
click at [538, 191] on div "Immediately increase the sprint's duration to accommodate the larger than antic…" at bounding box center [508, 173] width 391 height 40
click at [313, 150] on input "a. Immediately increase the sprint's duration to accommodate the larger than an…" at bounding box center [313, 146] width 0 height 8
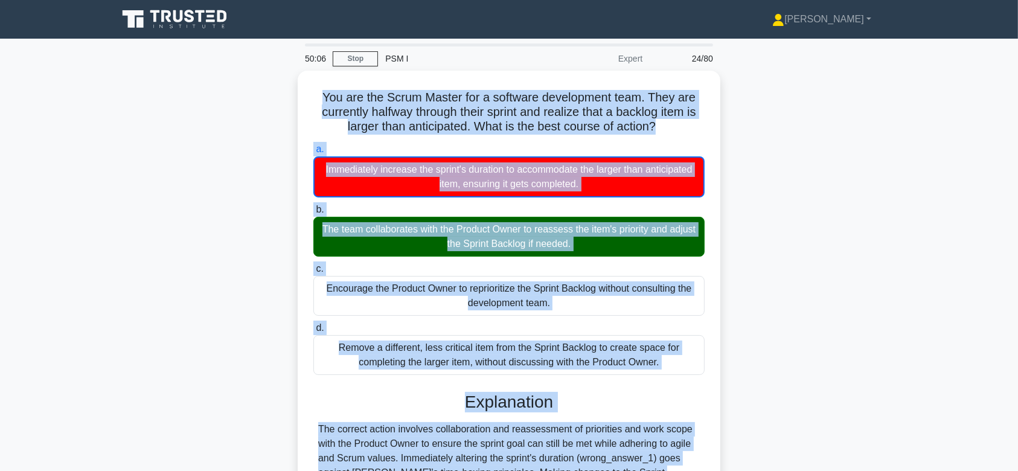
scroll to position [181, 0]
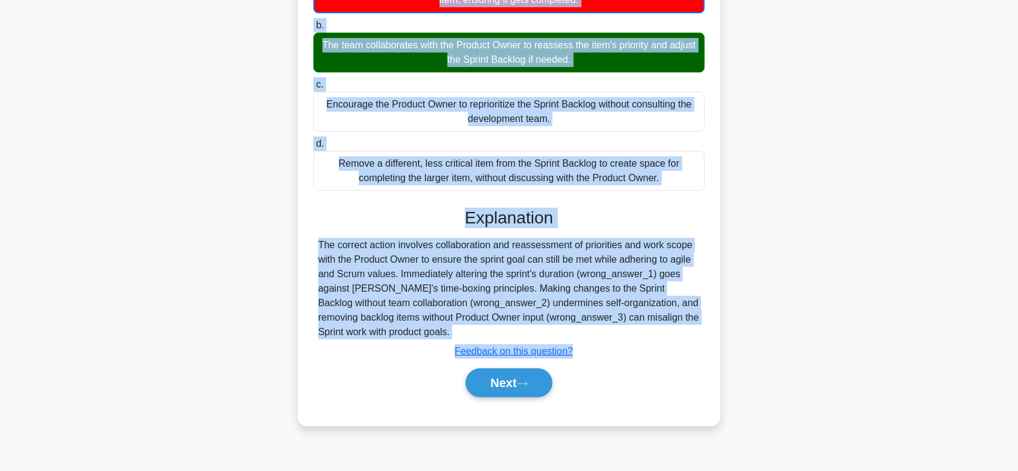
drag, startPoint x: 317, startPoint y: 94, endPoint x: 526, endPoint y: 329, distance: 314.2
click at [526, 329] on div "You are the Scrum Master for a software development team. They are currently ha…" at bounding box center [508, 155] width 413 height 529
click at [507, 376] on button "Next" at bounding box center [508, 382] width 86 height 29
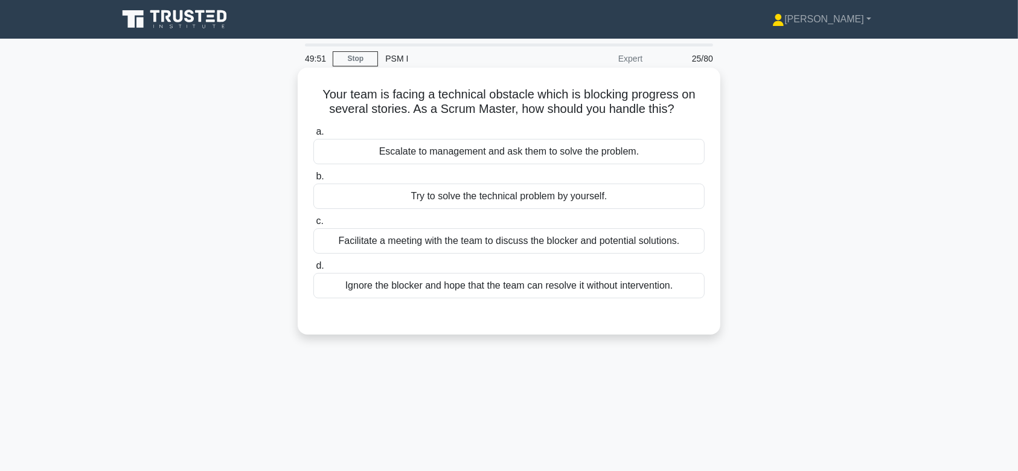
click at [526, 189] on div "Try to solve the technical problem by yourself." at bounding box center [508, 195] width 391 height 25
click at [313, 180] on input "b. Try to solve the technical problem by yourself." at bounding box center [313, 177] width 0 height 8
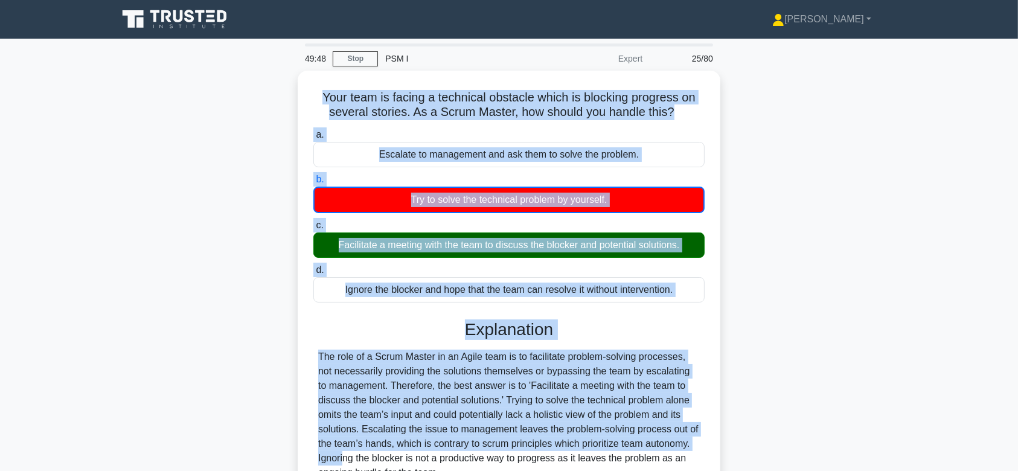
scroll to position [181, 0]
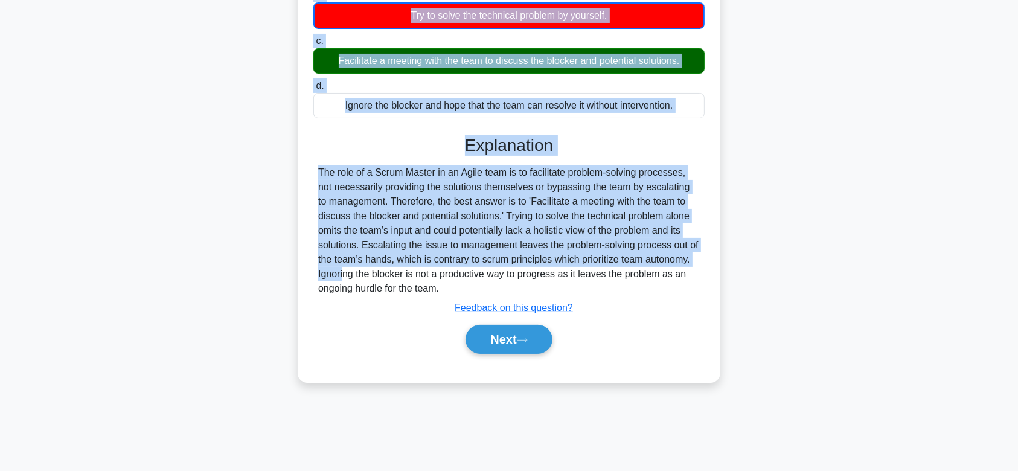
drag, startPoint x: 316, startPoint y: 100, endPoint x: 588, endPoint y: 282, distance: 327.6
click at [588, 282] on div "Your team is facing a technical obstacle which is blocking progress on several …" at bounding box center [508, 134] width 413 height 486
click at [526, 327] on button "Next" at bounding box center [508, 339] width 86 height 29
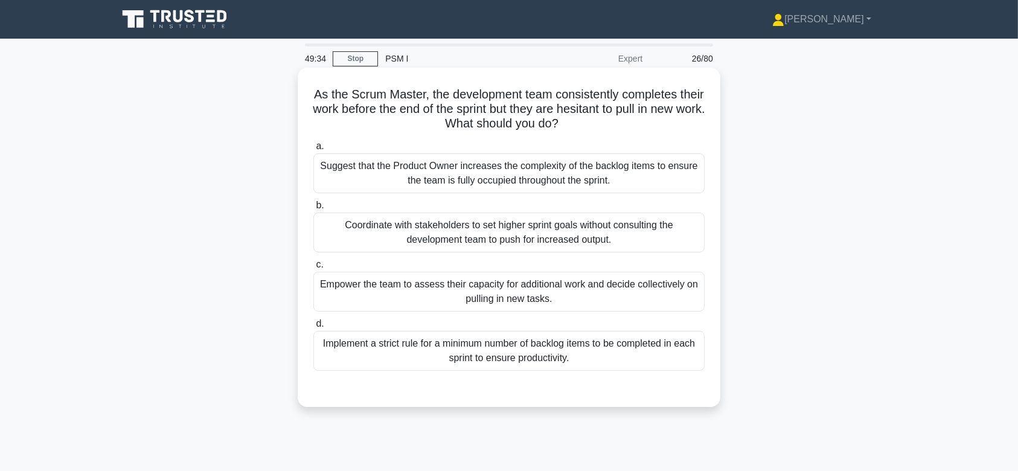
click at [505, 188] on div "Suggest that the Product Owner increases the complexity of the backlog items to…" at bounding box center [508, 173] width 391 height 40
click at [313, 150] on input "a. Suggest that the Product Owner increases the complexity of the backlog items…" at bounding box center [313, 146] width 0 height 8
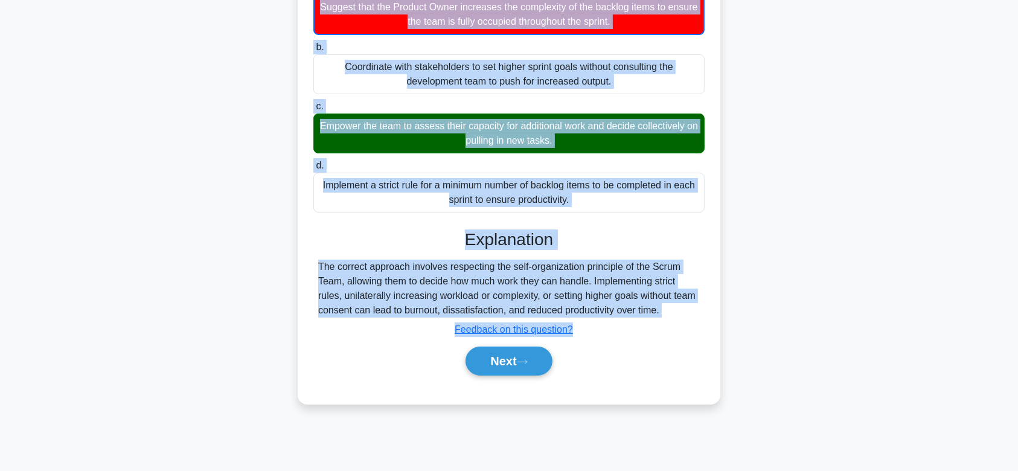
scroll to position [181, 0]
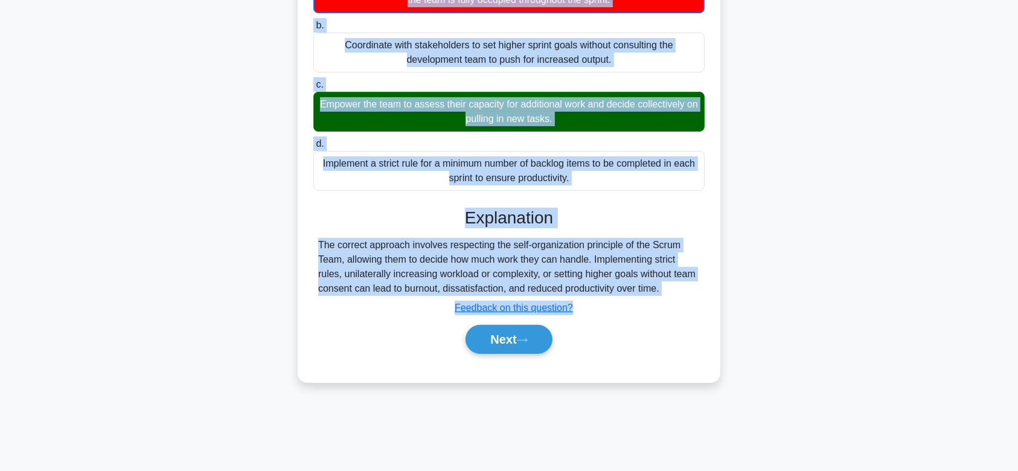
drag, startPoint x: 320, startPoint y: 93, endPoint x: 680, endPoint y: 286, distance: 407.7
click at [680, 286] on div "As the Scrum Master, the development team consistently completes their work bef…" at bounding box center [508, 134] width 413 height 486
drag, startPoint x: 502, startPoint y: 330, endPoint x: 543, endPoint y: 208, distance: 128.6
click at [543, 208] on div "Explanation The correct approach involves respecting the self-organization prin…" at bounding box center [508, 283] width 391 height 151
click at [497, 332] on button "Next" at bounding box center [508, 339] width 86 height 29
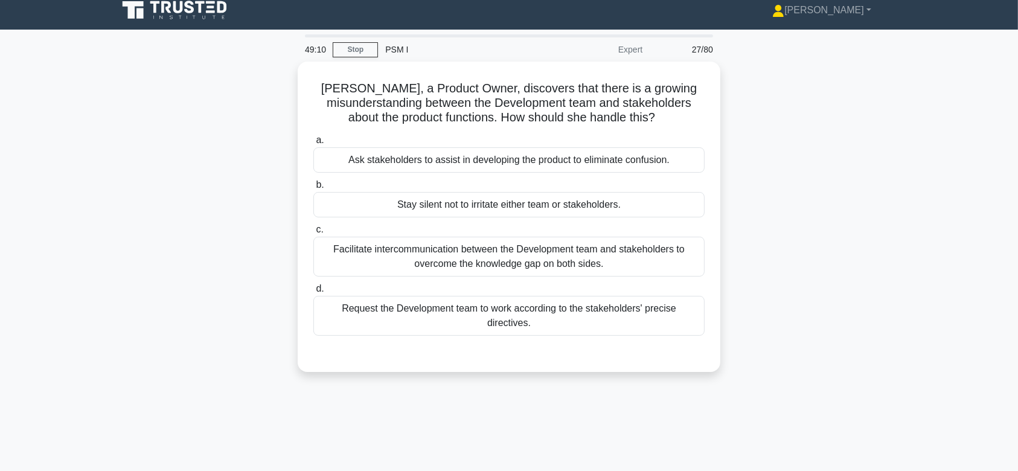
scroll to position [0, 0]
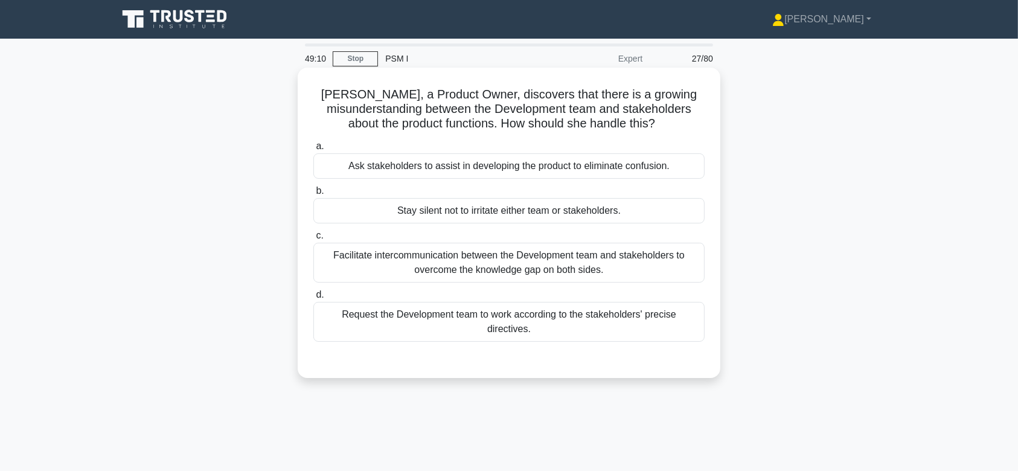
click at [555, 256] on div "Facilitate intercommunication between the Development team and stakeholders to …" at bounding box center [508, 263] width 391 height 40
click at [313, 240] on input "c. Facilitate intercommunication between the Development team and stakeholders …" at bounding box center [313, 236] width 0 height 8
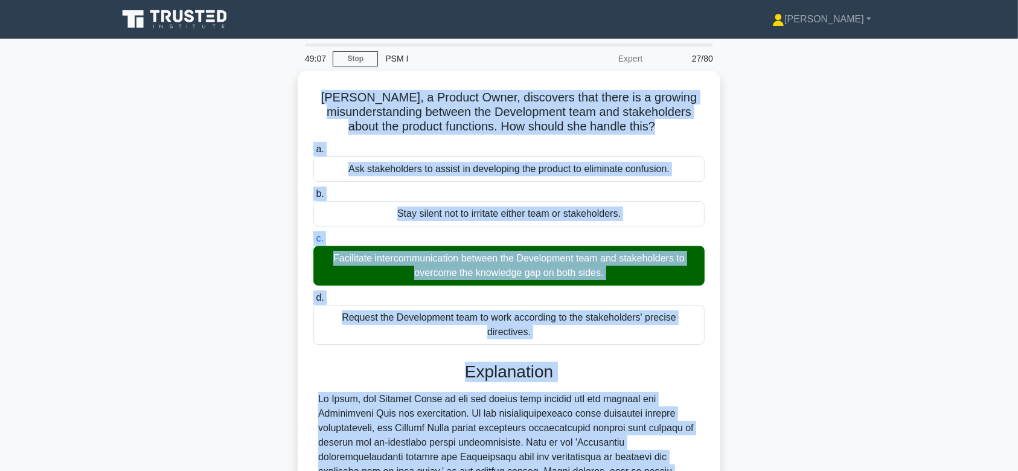
scroll to position [215, 0]
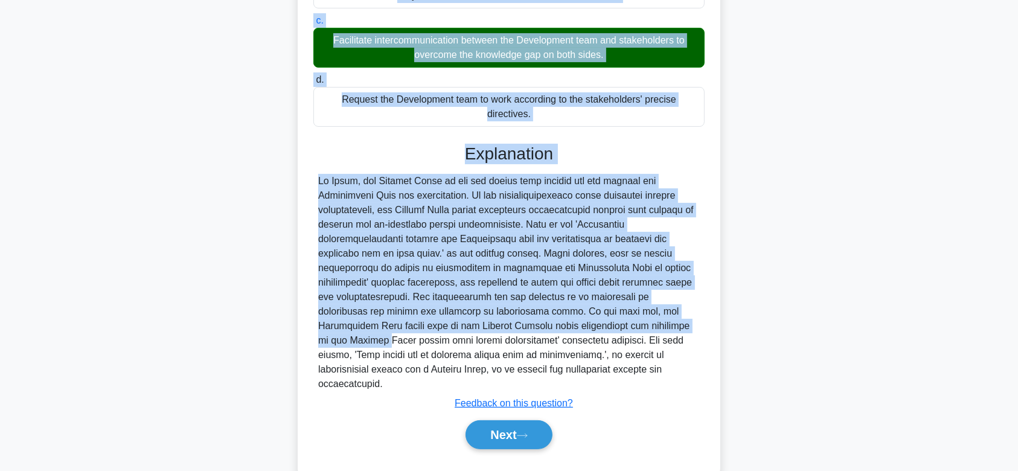
drag, startPoint x: 350, startPoint y: 94, endPoint x: 637, endPoint y: 355, distance: 387.9
click at [637, 355] on div "Anna, a Product Owner, discovers that there is a growing misunderstanding betwe…" at bounding box center [508, 165] width 413 height 615
drag, startPoint x: 475, startPoint y: 396, endPoint x: 425, endPoint y: 208, distance: 194.1
click at [425, 208] on div "Explanation Submit feedback Feedback on this question? Next" at bounding box center [508, 299] width 391 height 310
click at [550, 420] on button "Next" at bounding box center [508, 434] width 86 height 29
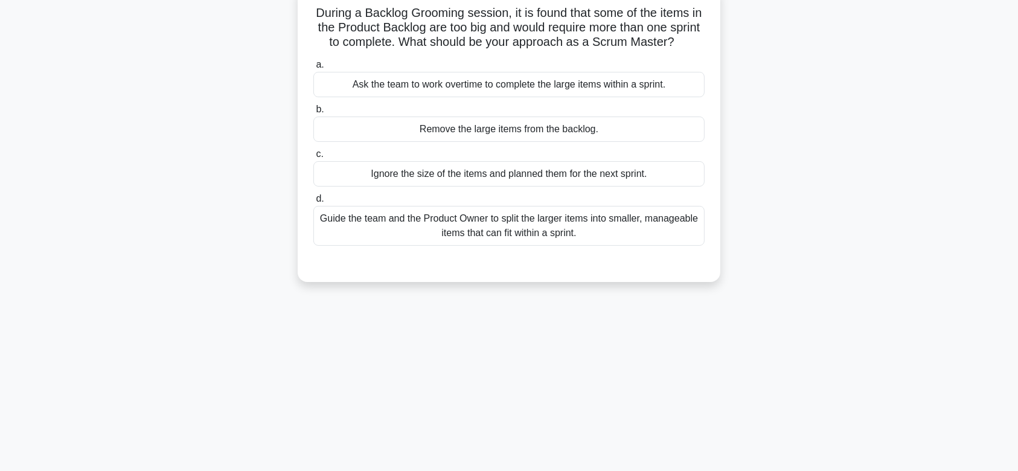
scroll to position [0, 0]
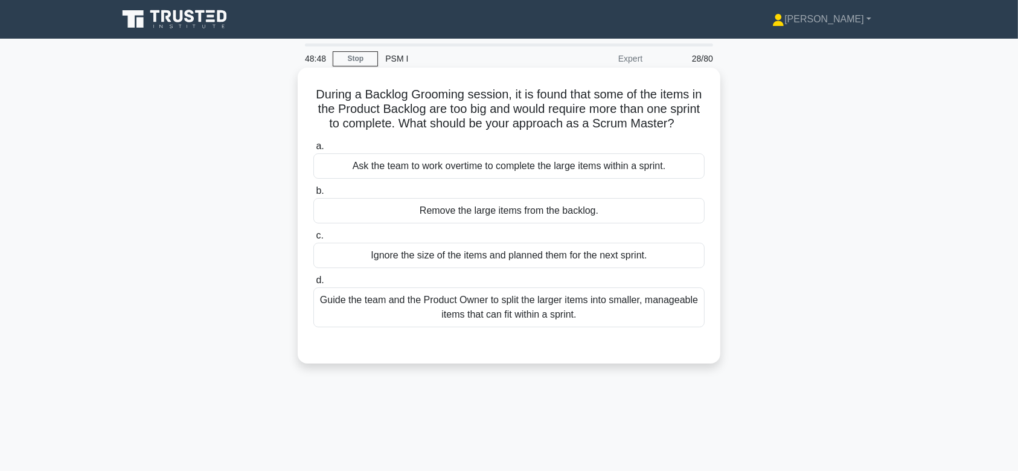
click at [517, 223] on div "Remove the large items from the backlog." at bounding box center [508, 210] width 391 height 25
click at [313, 195] on input "b. Remove the large items from the backlog." at bounding box center [313, 191] width 0 height 8
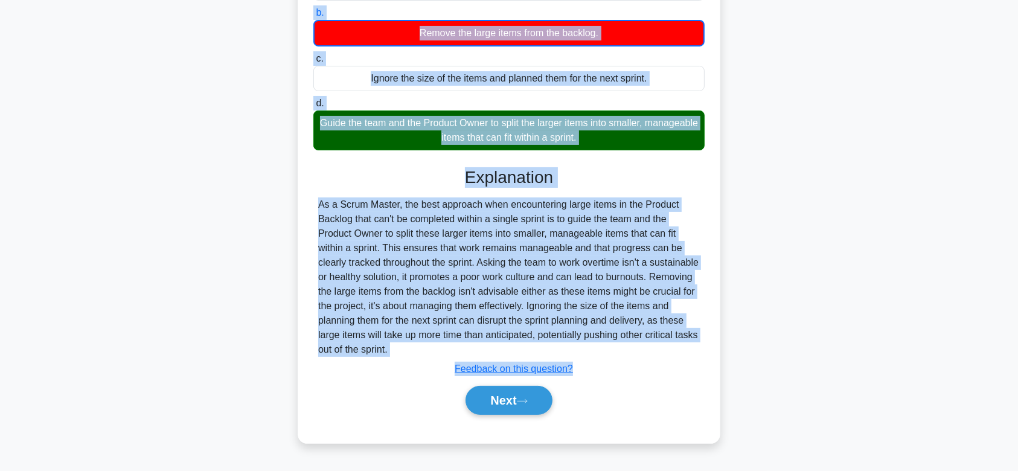
scroll to position [187, 0]
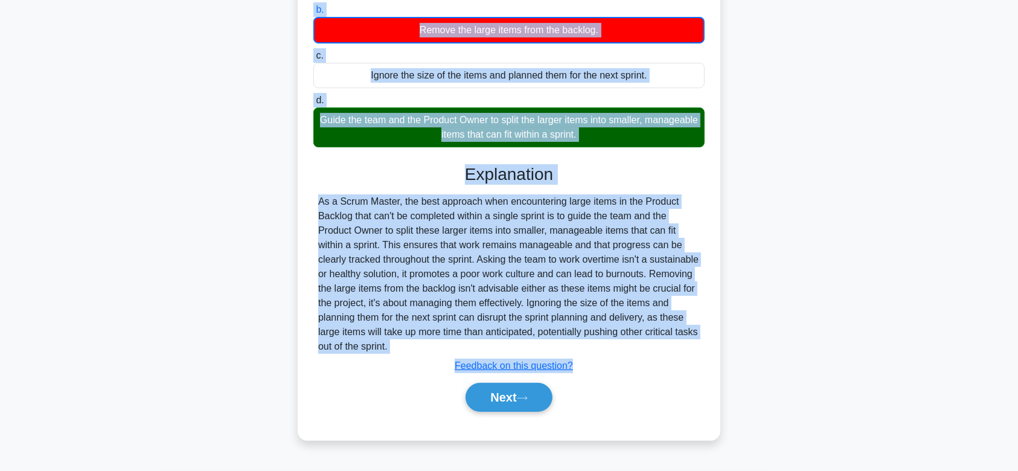
drag, startPoint x: 313, startPoint y: 93, endPoint x: 616, endPoint y: 349, distance: 397.0
click at [616, 349] on div "During a Backlog Grooming session, it is found that some of the items in the Pr…" at bounding box center [508, 163] width 413 height 544
click at [492, 400] on button "Next" at bounding box center [508, 397] width 86 height 29
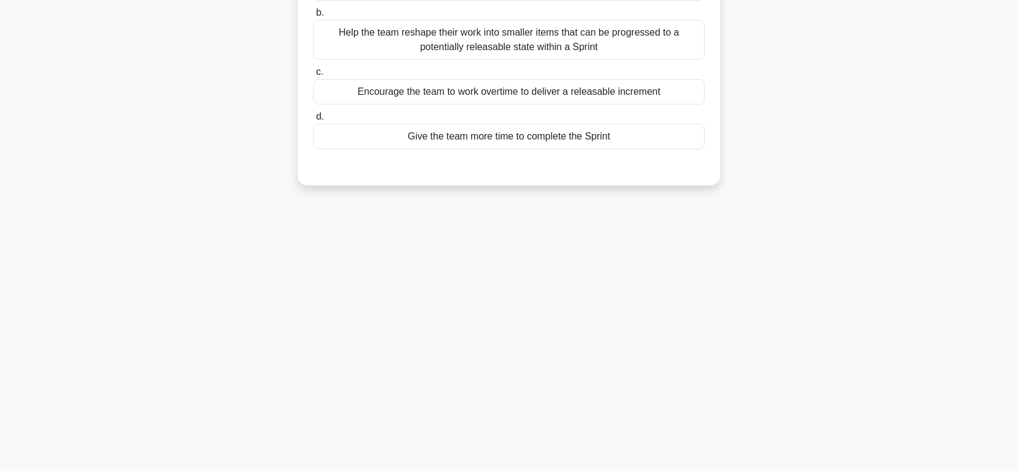
scroll to position [0, 0]
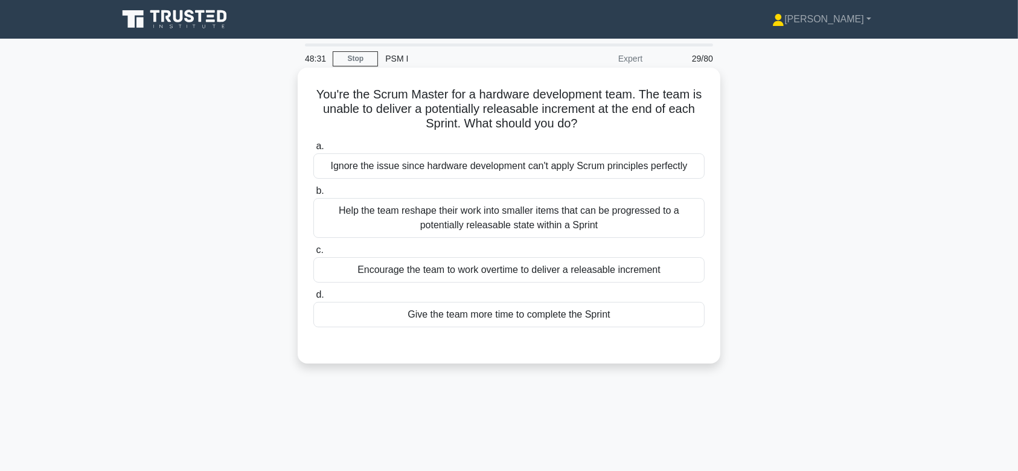
click at [510, 232] on div "Help the team reshape their work into smaller items that can be progressed to a…" at bounding box center [508, 218] width 391 height 40
click at [313, 195] on input "b. Help the team reshape their work into smaller items that can be progressed t…" at bounding box center [313, 191] width 0 height 8
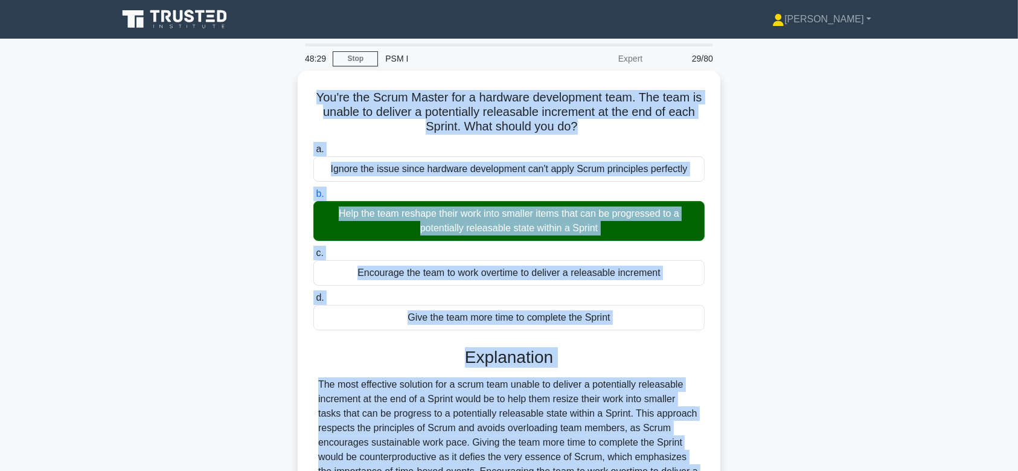
scroll to position [186, 0]
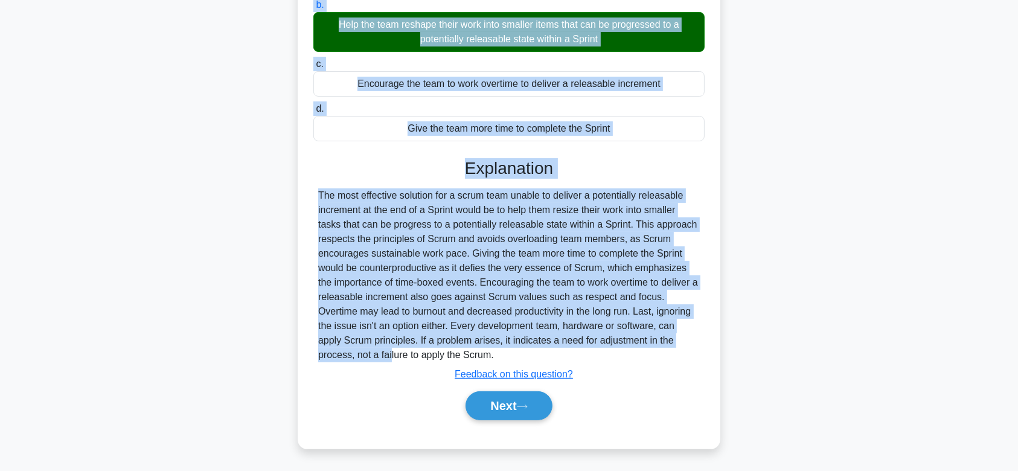
drag, startPoint x: 311, startPoint y: 92, endPoint x: 593, endPoint y: 357, distance: 387.7
click at [593, 357] on div "You're the Scrum Master for a hardware development team. The team is unable to …" at bounding box center [508, 165] width 413 height 557
click at [488, 393] on button "Next" at bounding box center [508, 405] width 86 height 29
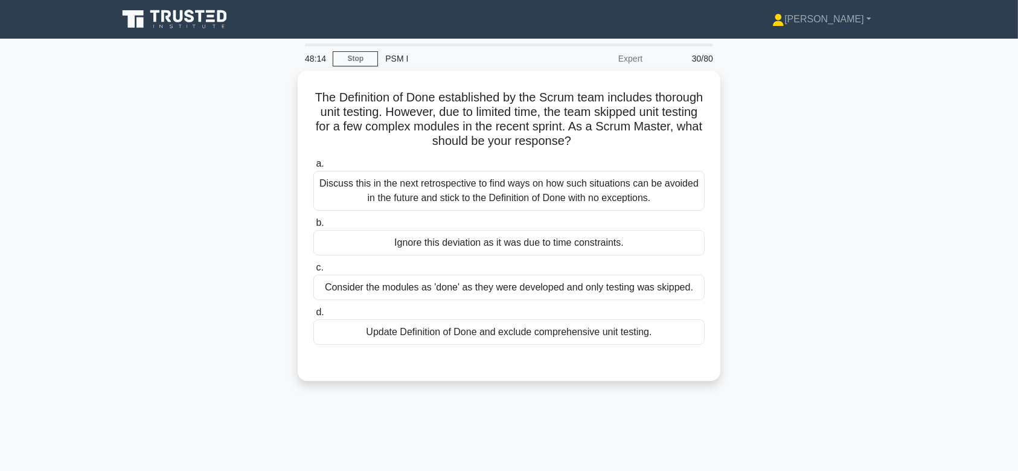
scroll to position [0, 0]
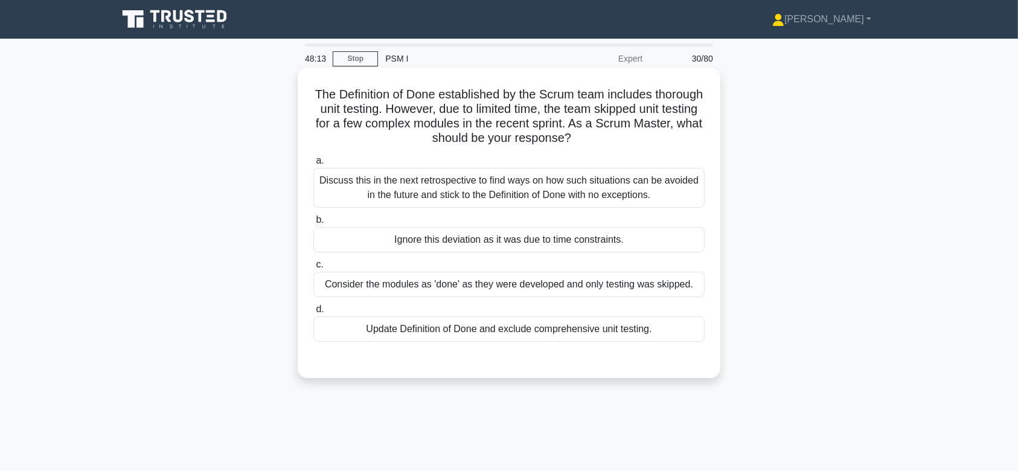
click at [521, 200] on div "Discuss this in the next retrospective to find ways on how such situations can …" at bounding box center [508, 188] width 391 height 40
click at [313, 165] on input "a. Discuss this in the next retrospective to find ways on how such situations c…" at bounding box center [313, 161] width 0 height 8
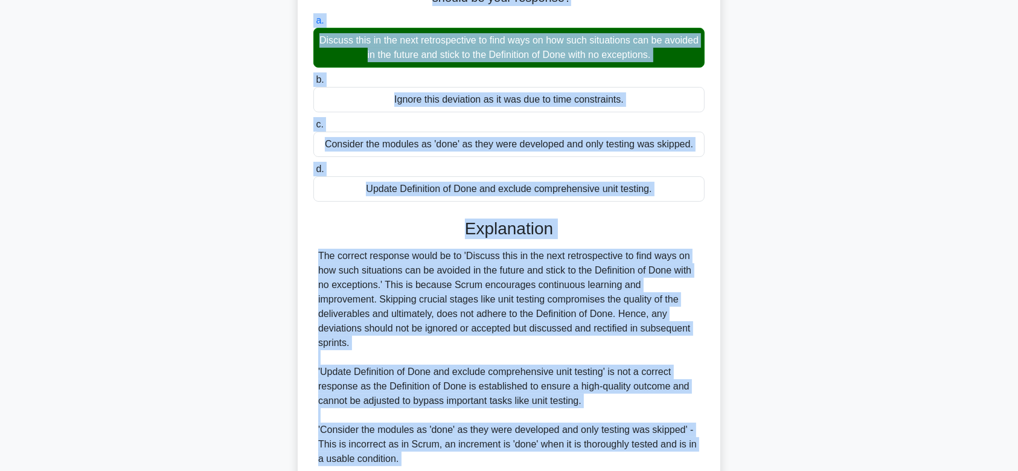
scroll to position [287, 0]
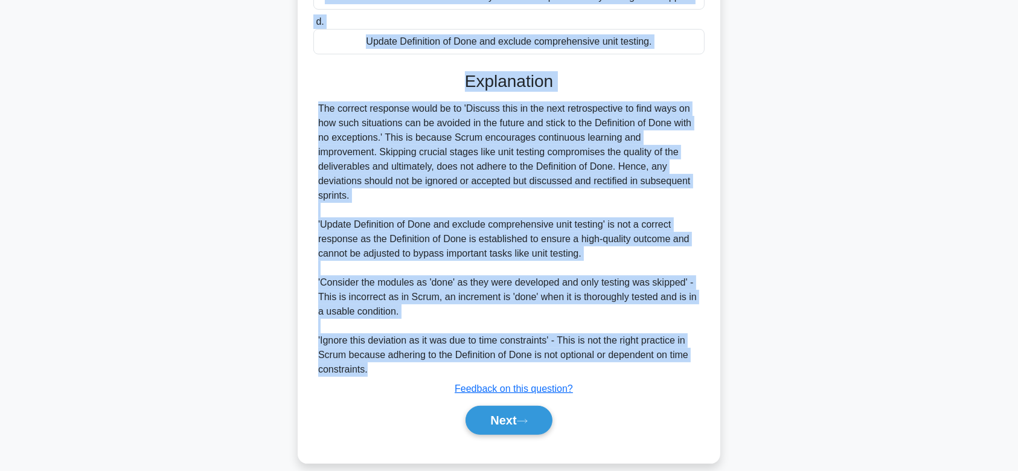
drag, startPoint x: 334, startPoint y: 91, endPoint x: 617, endPoint y: 352, distance: 384.8
click at [617, 352] on div "The Definition of Done established by the Scrum team includes thorough unit tes…" at bounding box center [508, 121] width 413 height 673
click at [523, 418] on icon at bounding box center [522, 421] width 11 height 7
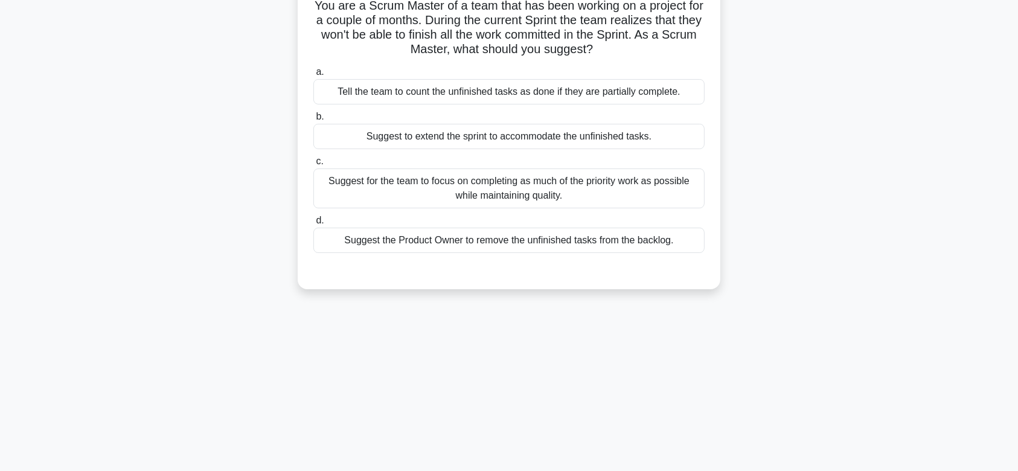
scroll to position [0, 0]
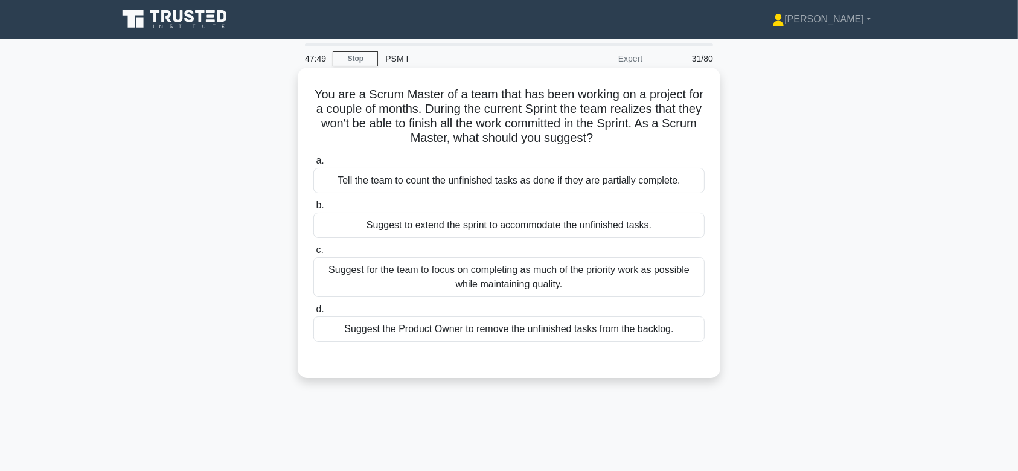
click at [532, 212] on label "b. Suggest to extend the sprint to accommodate the unfinished tasks." at bounding box center [508, 218] width 391 height 40
click at [313, 209] on input "b. Suggest to extend the sprint to accommodate the unfinished tasks." at bounding box center [313, 206] width 0 height 8
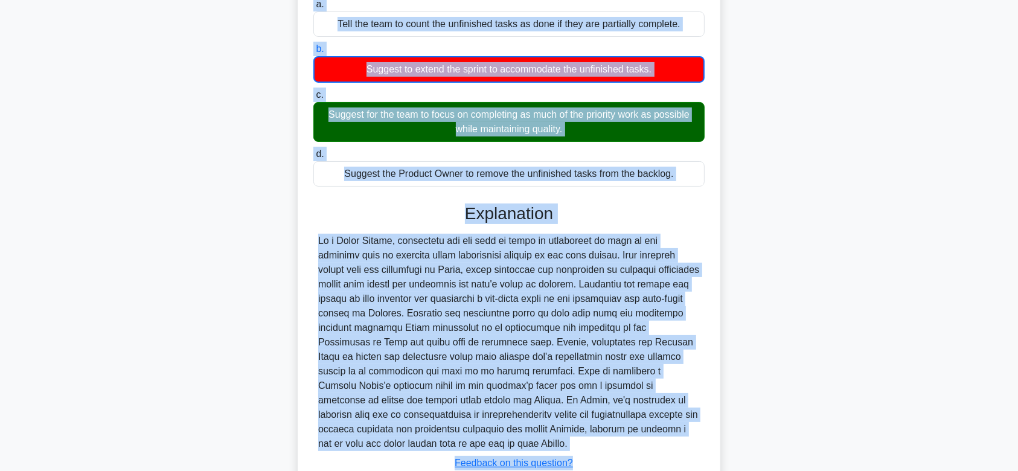
scroll to position [245, 0]
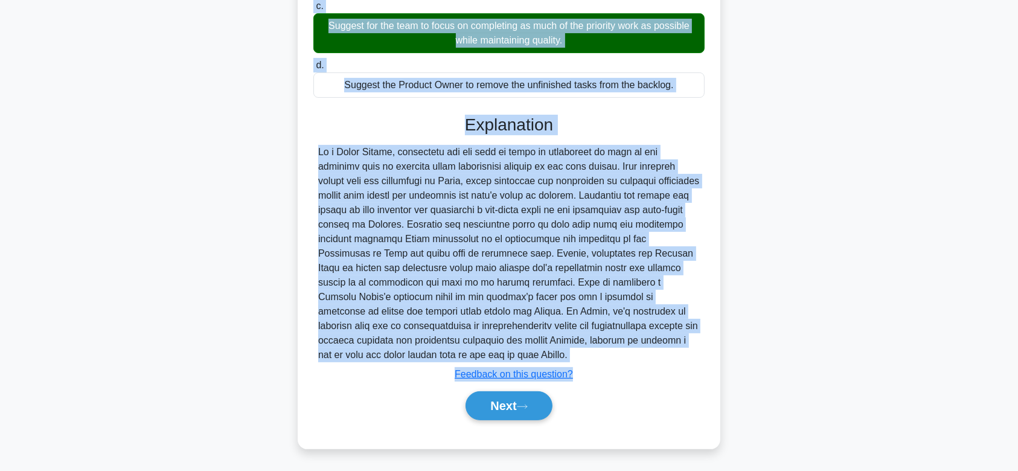
drag, startPoint x: 319, startPoint y: 95, endPoint x: 653, endPoint y: 351, distance: 421.4
click at [653, 351] on div "You are a Scrum Master of a team that has been working on a project for a coupl…" at bounding box center [508, 135] width 413 height 616
click at [502, 398] on button "Next" at bounding box center [508, 405] width 86 height 29
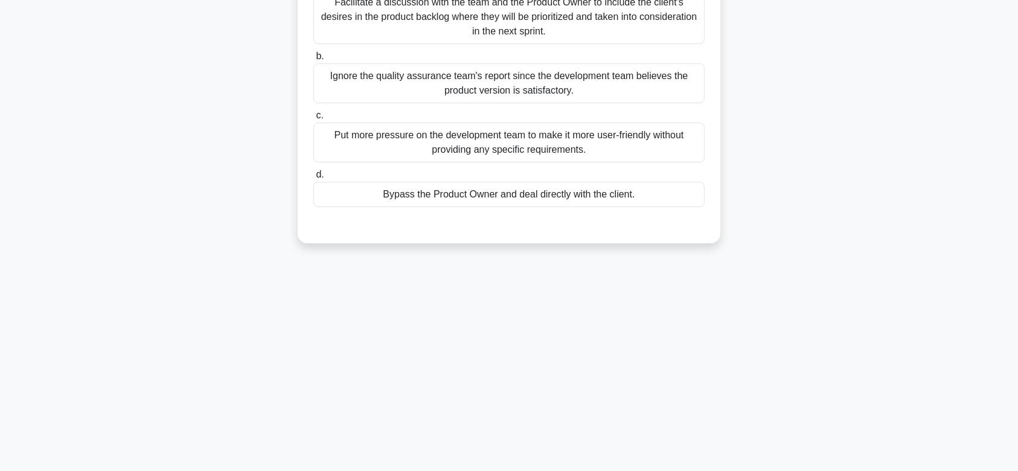
scroll to position [0, 0]
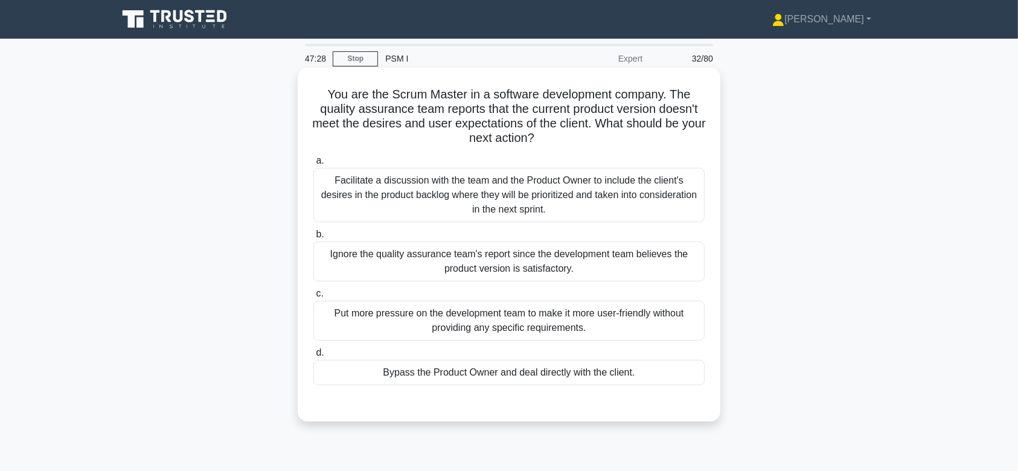
click at [558, 188] on div "Facilitate a discussion with the team and the Product Owner to include the clie…" at bounding box center [508, 195] width 391 height 54
click at [313, 165] on input "a. Facilitate a discussion with the team and the Product Owner to include the c…" at bounding box center [313, 161] width 0 height 8
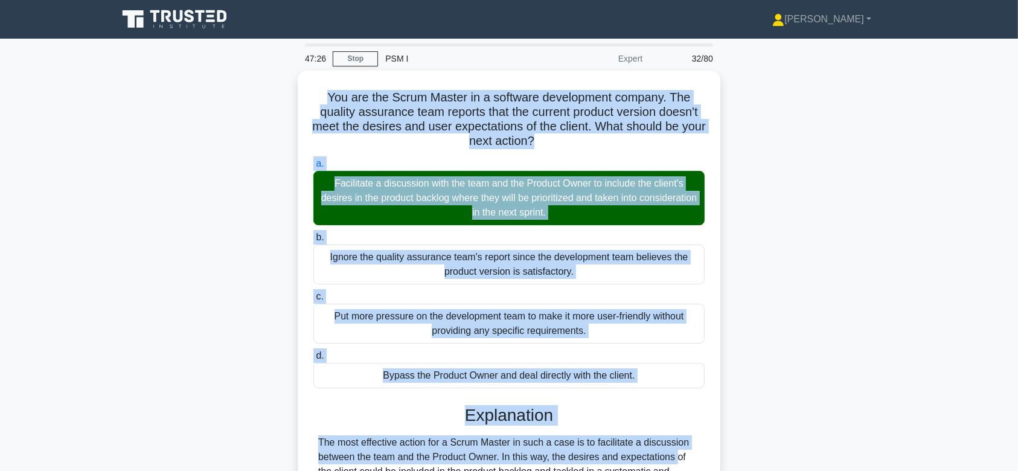
scroll to position [200, 0]
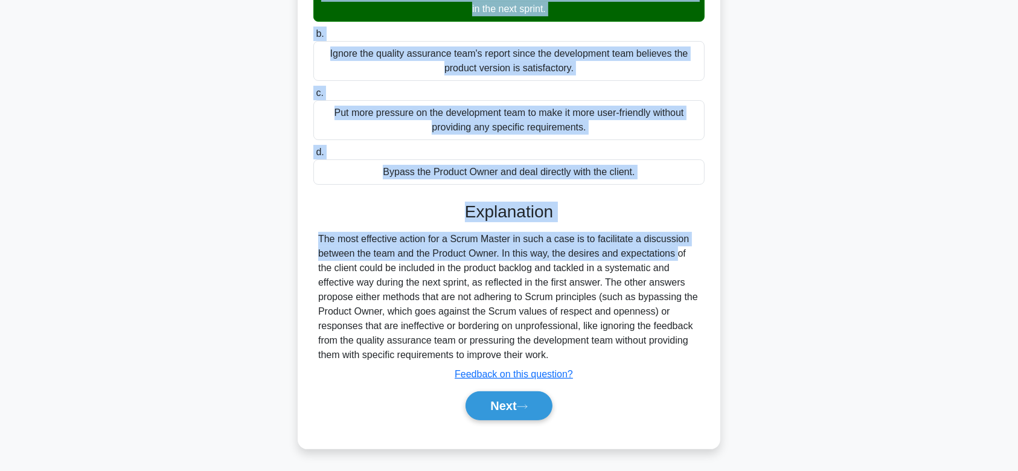
drag, startPoint x: 322, startPoint y: 93, endPoint x: 599, endPoint y: 358, distance: 383.7
click at [599, 358] on div "You are the Scrum Master in a software development company. The quality assuran…" at bounding box center [508, 158] width 413 height 572
click at [492, 401] on button "Next" at bounding box center [508, 405] width 86 height 29
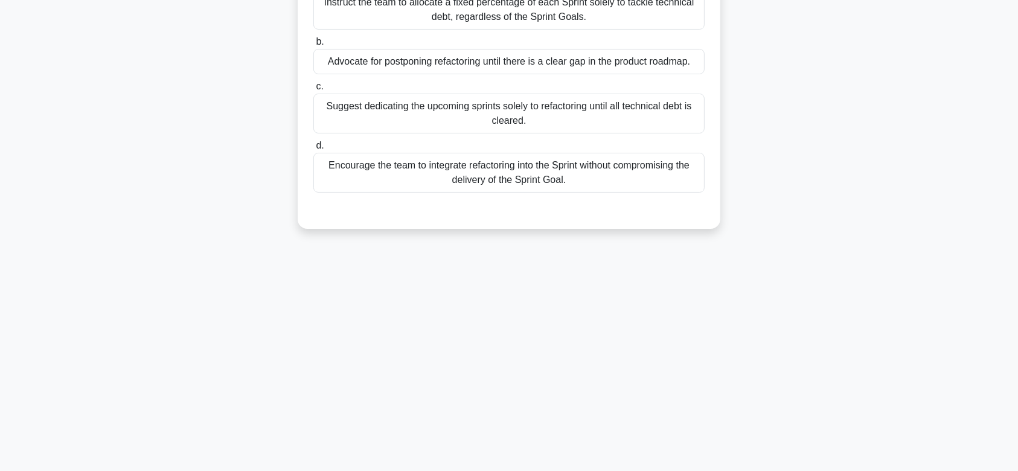
scroll to position [0, 0]
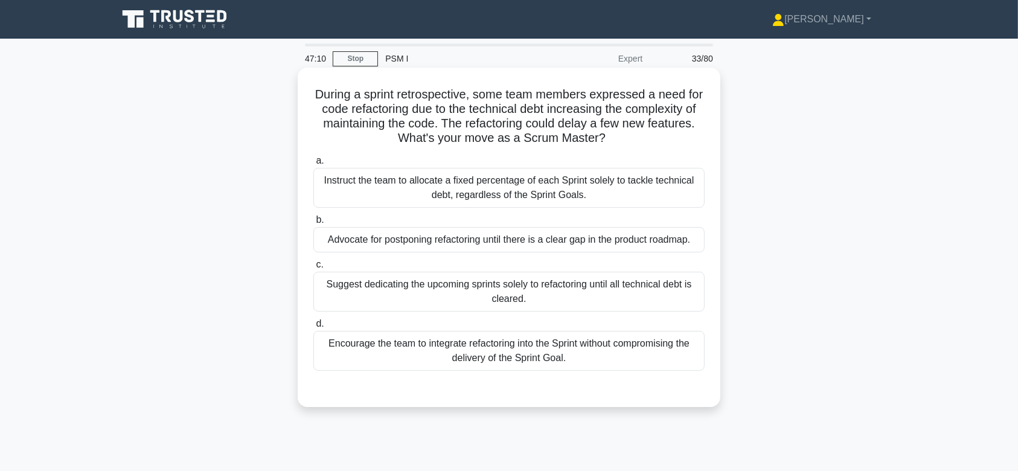
click at [544, 194] on div "Instruct the team to allocate a fixed percentage of each Sprint solely to tackl…" at bounding box center [508, 188] width 391 height 40
click at [313, 165] on input "a. Instruct the team to allocate a fixed percentage of each Sprint solely to ta…" at bounding box center [313, 161] width 0 height 8
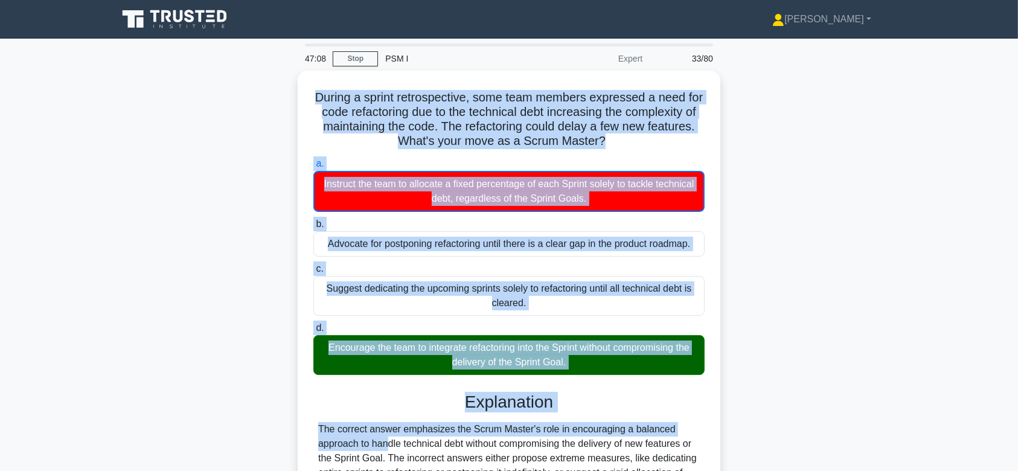
scroll to position [181, 0]
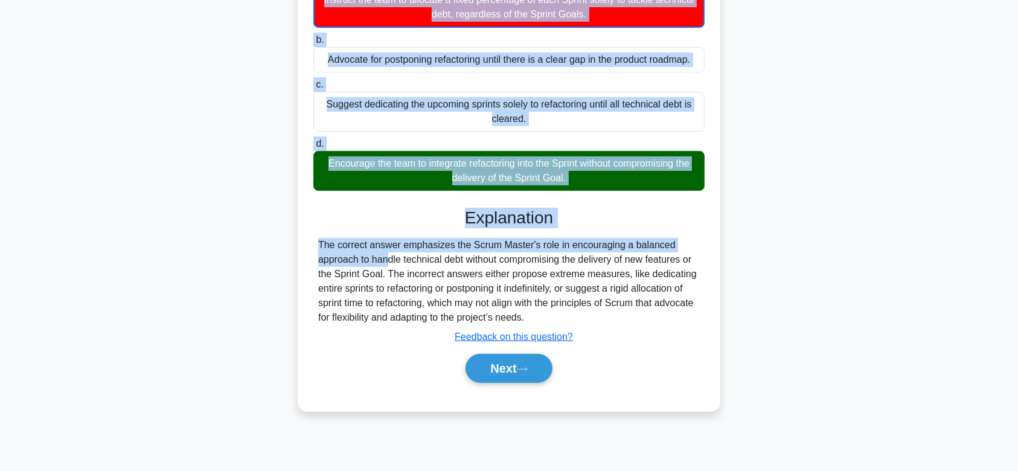
drag, startPoint x: 319, startPoint y: 95, endPoint x: 588, endPoint y: 321, distance: 351.2
click at [588, 321] on div "During a sprint retrospective, some team members expressed a need for code refa…" at bounding box center [508, 148] width 413 height 515
click at [512, 374] on button "Next" at bounding box center [508, 368] width 86 height 29
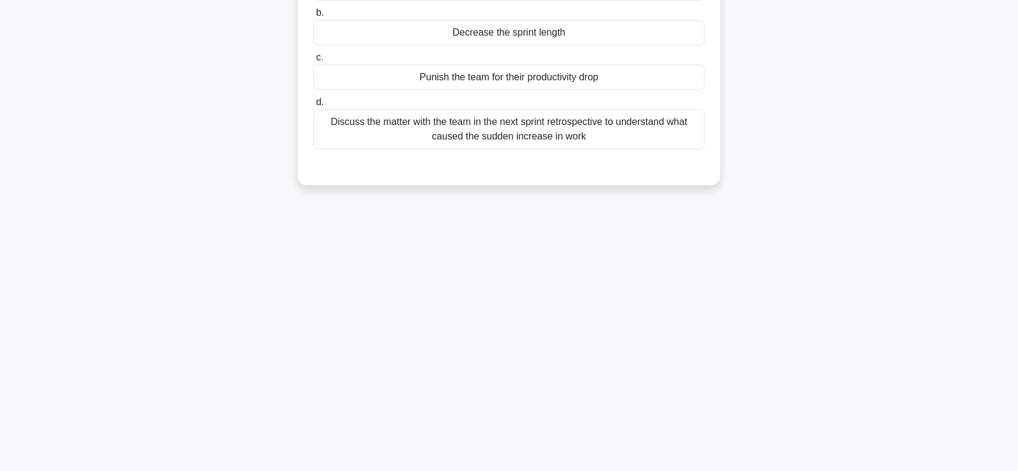
scroll to position [0, 0]
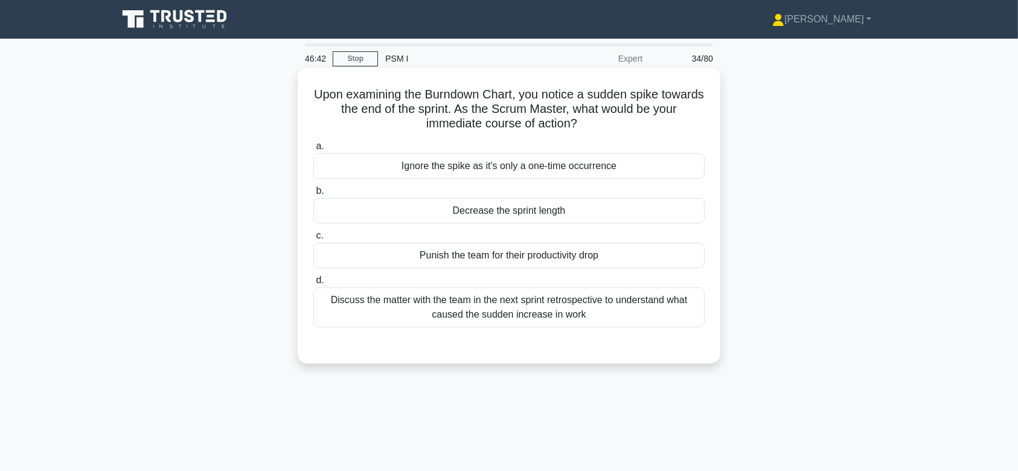
click at [531, 153] on label "a. Ignore the spike as it's only a one-time occurrence" at bounding box center [508, 159] width 391 height 40
click at [313, 150] on input "a. Ignore the spike as it's only a one-time occurrence" at bounding box center [313, 146] width 0 height 8
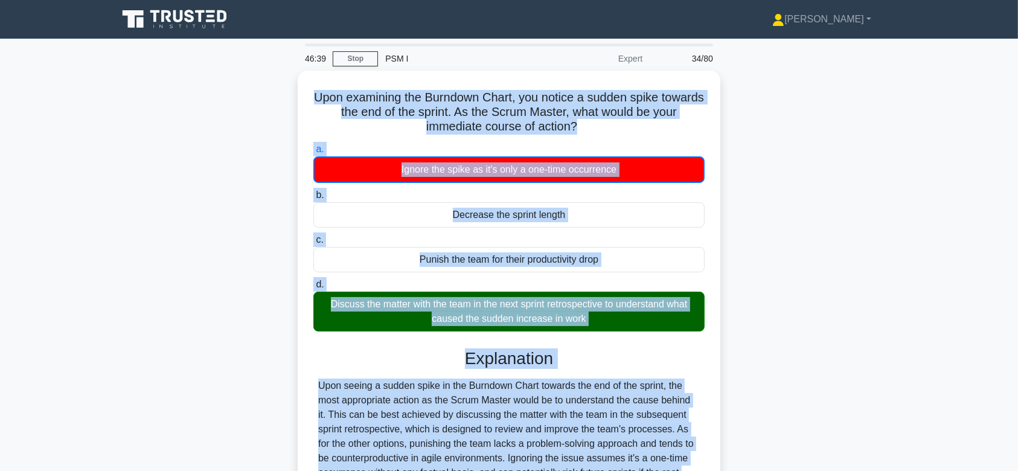
scroll to position [181, 0]
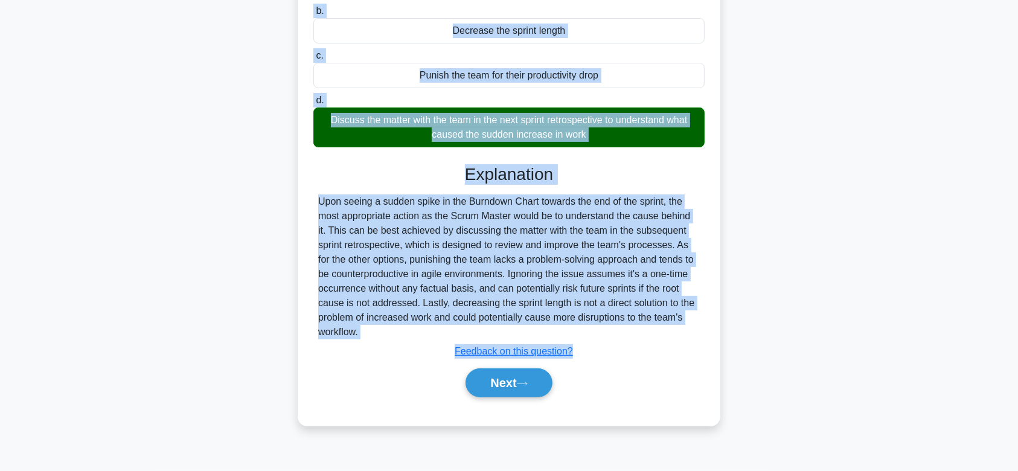
drag, startPoint x: 328, startPoint y: 94, endPoint x: 600, endPoint y: 334, distance: 362.2
click at [600, 334] on div "Upon examining the Burndown Chart, you notice a sudden spike towards the end of…" at bounding box center [508, 155] width 413 height 529
click at [514, 384] on button "Next" at bounding box center [508, 382] width 86 height 29
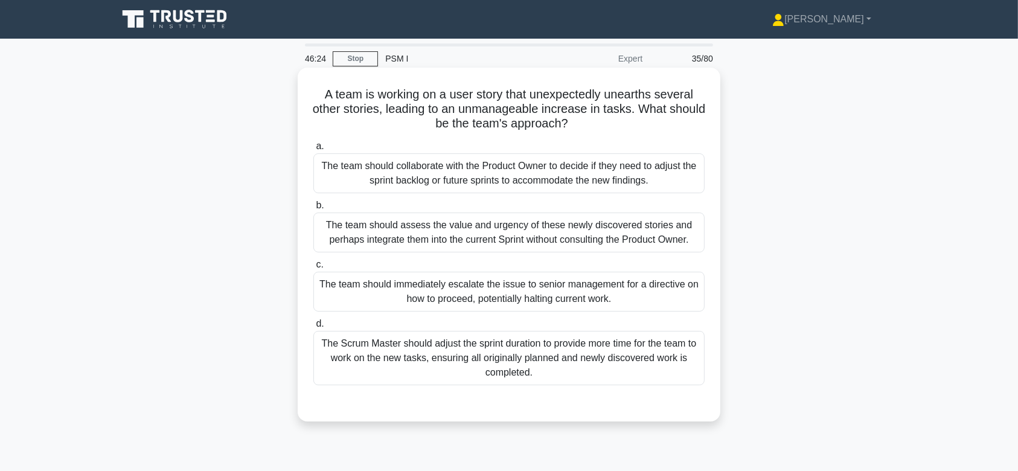
click at [553, 180] on div "The team should collaborate with the Product Owner to decide if they need to ad…" at bounding box center [508, 173] width 391 height 40
click at [313, 150] on input "a. The team should collaborate with the Product Owner to decide if they need to…" at bounding box center [313, 146] width 0 height 8
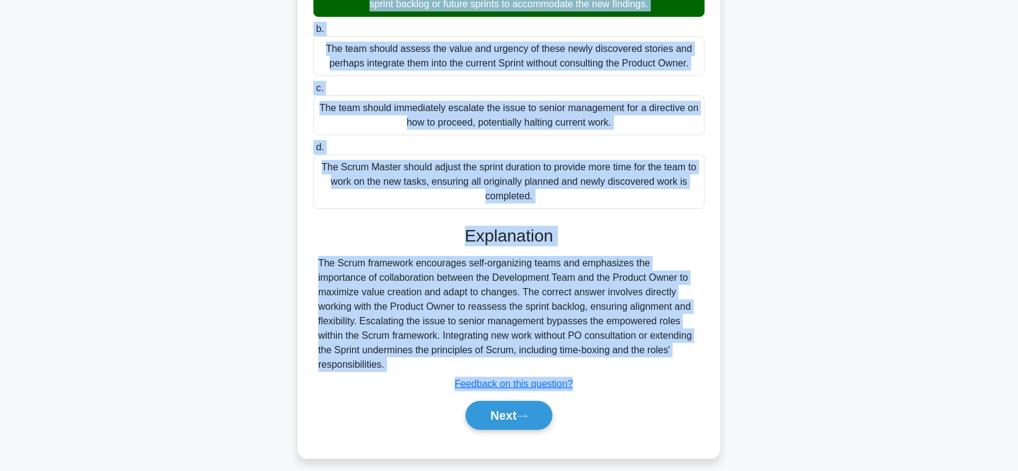
scroll to position [181, 0]
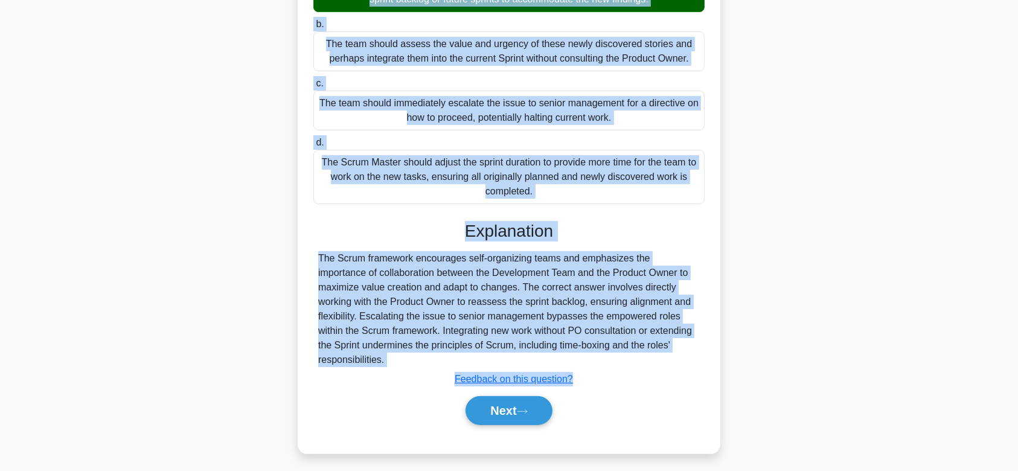
drag, startPoint x: 317, startPoint y: 95, endPoint x: 707, endPoint y: 343, distance: 462.1
click at [707, 343] on div "A team is working on a user story that unexpectedly unearths several other stor…" at bounding box center [508, 169] width 413 height 557
drag, startPoint x: 518, startPoint y: 394, endPoint x: 520, endPoint y: 241, distance: 152.7
click at [520, 241] on div "Explanation The Scrum framework encourages self-organizing teams and emphasizes…" at bounding box center [508, 325] width 391 height 209
click at [524, 396] on button "Next" at bounding box center [508, 410] width 86 height 29
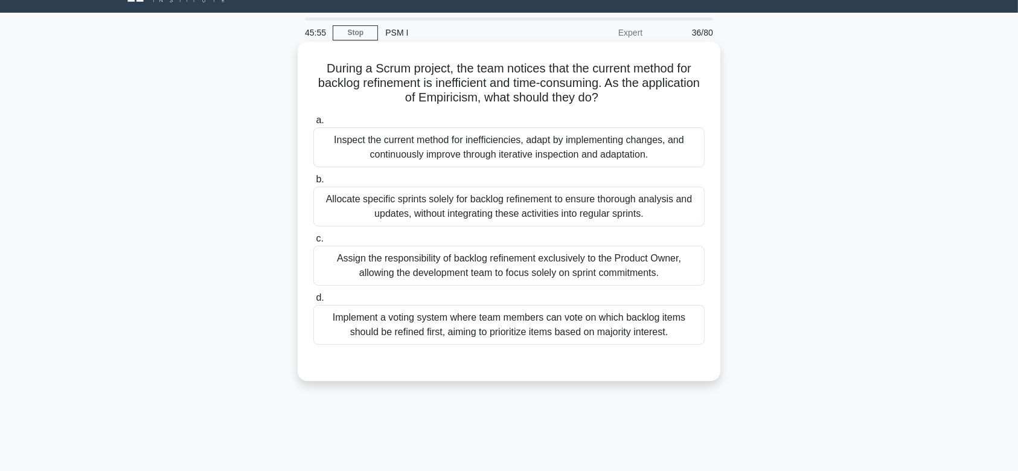
scroll to position [24, 0]
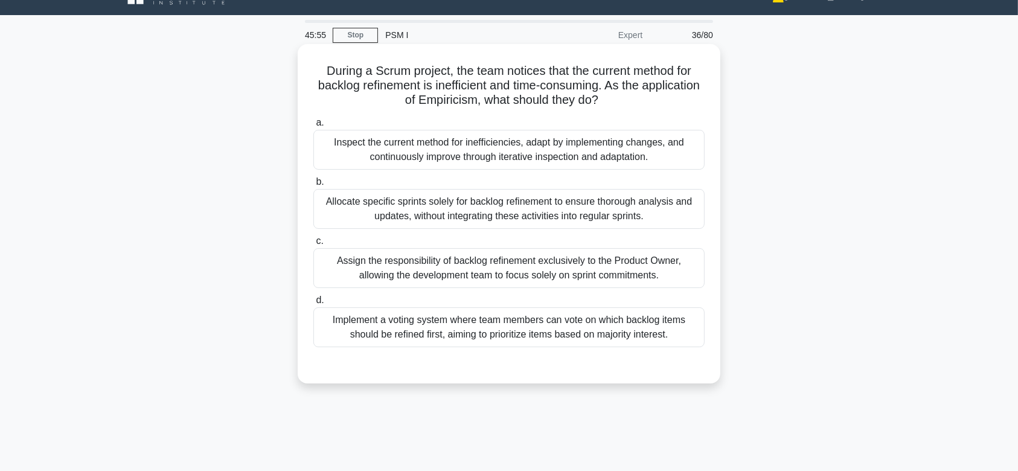
click at [531, 145] on div "Inspect the current method for inefficiencies, adapt by implementing changes, a…" at bounding box center [508, 150] width 391 height 40
click at [313, 127] on input "a. Inspect the current method for inefficiencies, adapt by implementing changes…" at bounding box center [313, 123] width 0 height 8
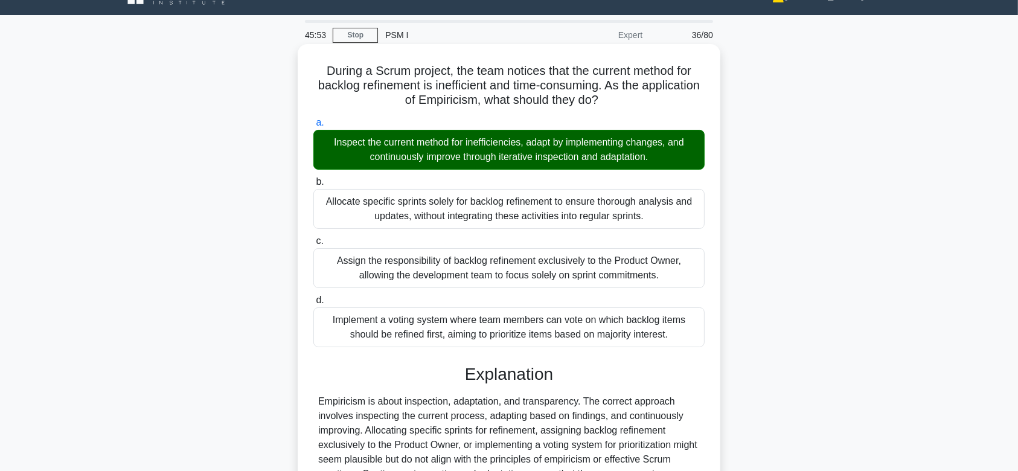
click at [322, 69] on h5 "During a Scrum project, the team notices that the current method for backlog re…" at bounding box center [508, 85] width 393 height 45
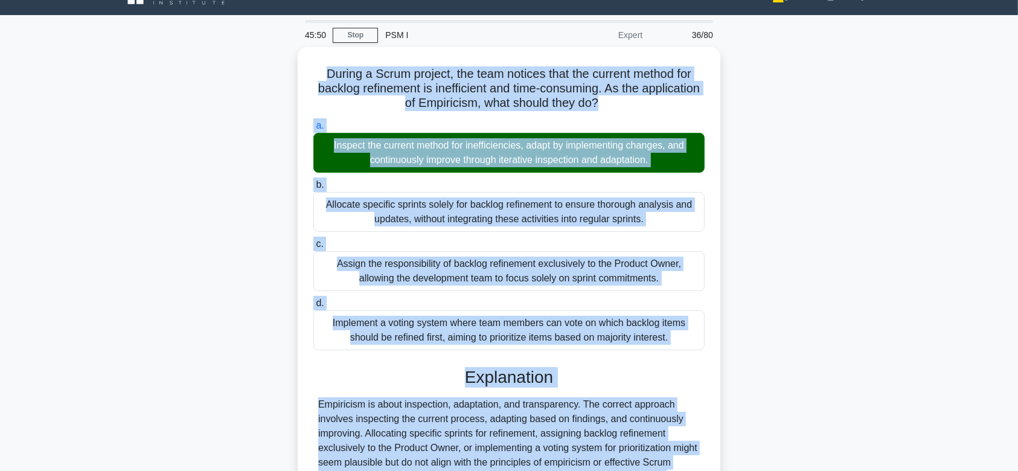
scroll to position [181, 0]
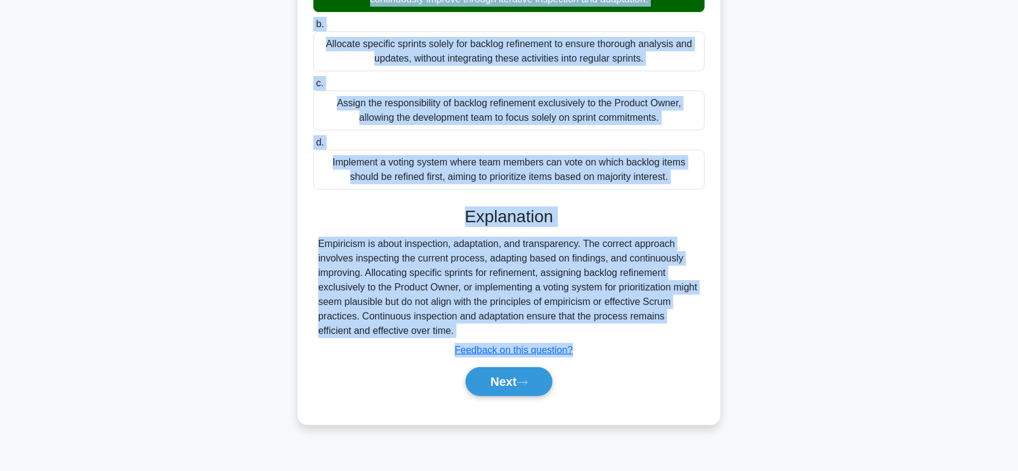
drag, startPoint x: 316, startPoint y: 69, endPoint x: 616, endPoint y: 332, distance: 399.0
click at [616, 332] on div "During a Scrum project, the team notices that the current method for backlog re…" at bounding box center [508, 155] width 413 height 528
click at [500, 378] on button "Next" at bounding box center [508, 381] width 86 height 29
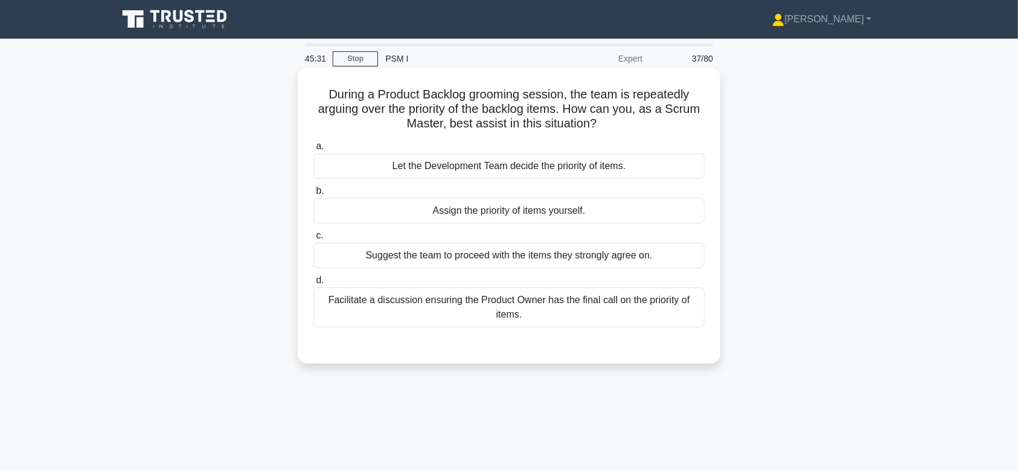
click at [538, 165] on div "Let the Development Team decide the priority of items." at bounding box center [508, 165] width 391 height 25
click at [313, 150] on input "a. Let the Development Team decide the priority of items." at bounding box center [313, 146] width 0 height 8
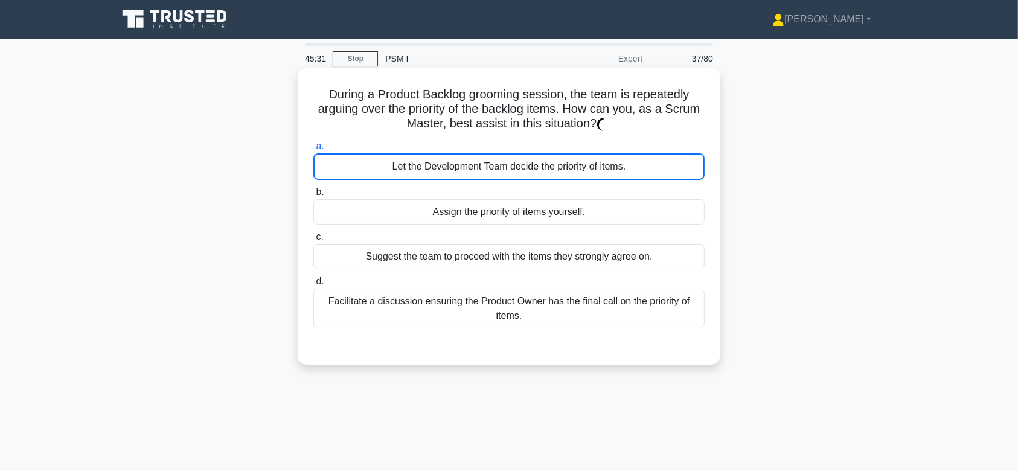
click at [538, 165] on div "Let the Development Team decide the priority of items." at bounding box center [508, 166] width 391 height 27
click at [313, 150] on input "a. Let the Development Team decide the priority of items." at bounding box center [313, 146] width 0 height 8
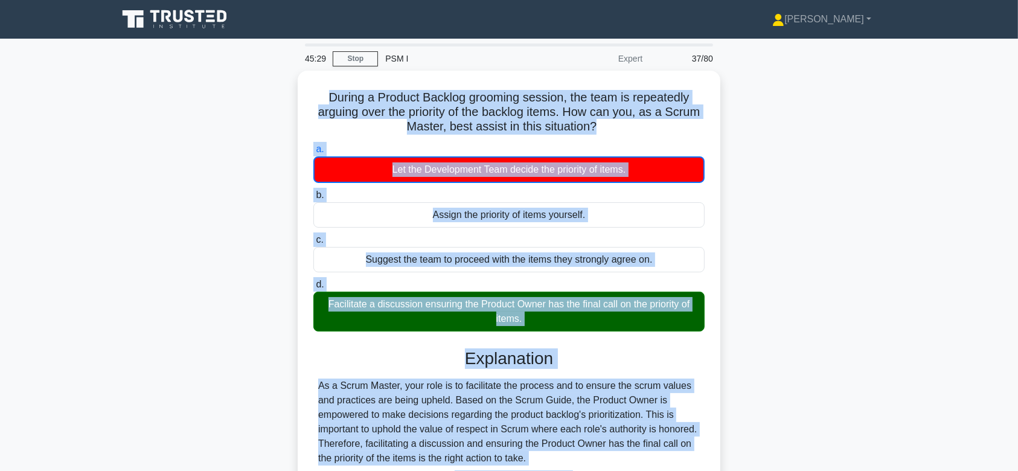
scroll to position [181, 0]
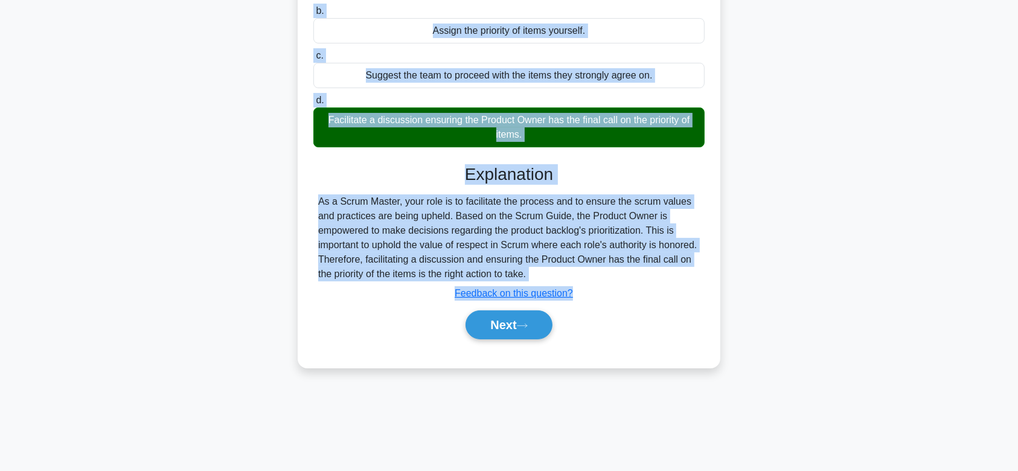
drag, startPoint x: 324, startPoint y: 95, endPoint x: 550, endPoint y: 271, distance: 286.4
click at [550, 271] on div "During a Product Backlog grooming session, the team is repeatedly arguing over …" at bounding box center [508, 126] width 413 height 471
click at [504, 317] on button "Next" at bounding box center [508, 324] width 86 height 29
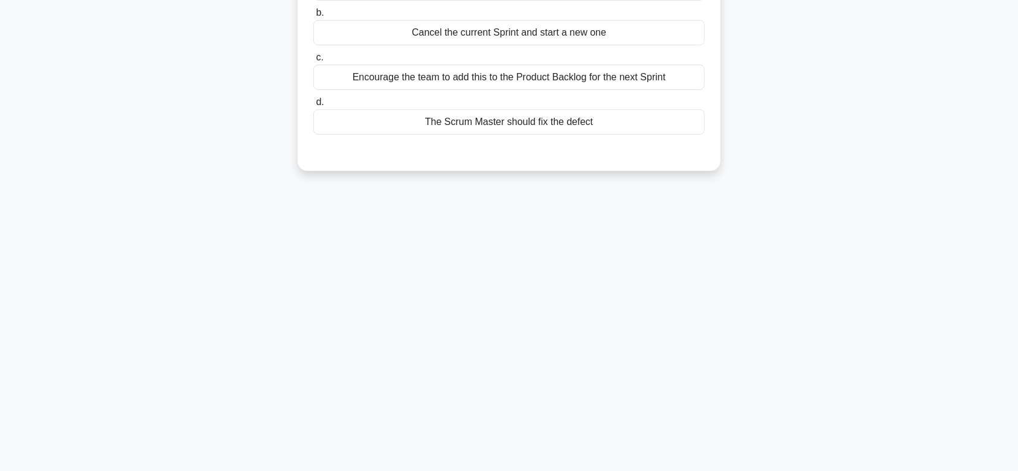
scroll to position [0, 0]
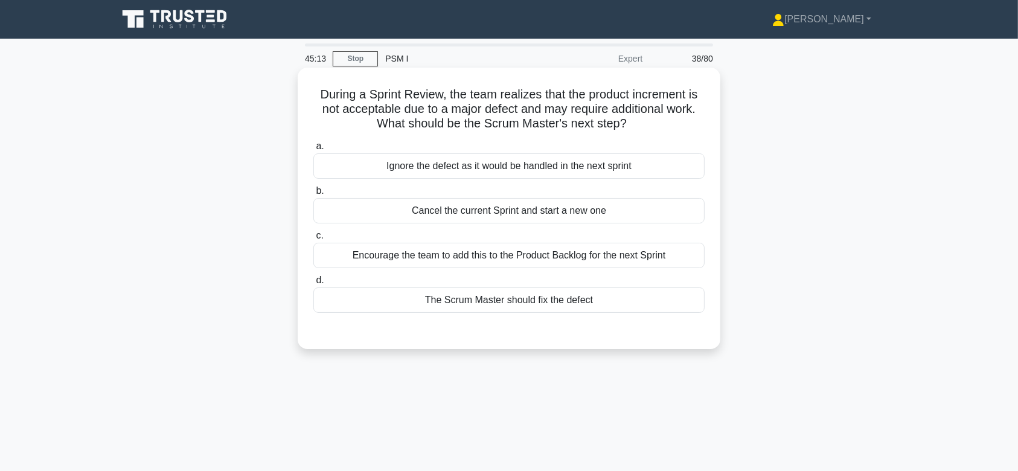
click at [541, 246] on div "Encourage the team to add this to the Product Backlog for the next Sprint" at bounding box center [508, 255] width 391 height 25
click at [313, 240] on input "c. Encourage the team to add this to the Product Backlog for the next Sprint" at bounding box center [313, 236] width 0 height 8
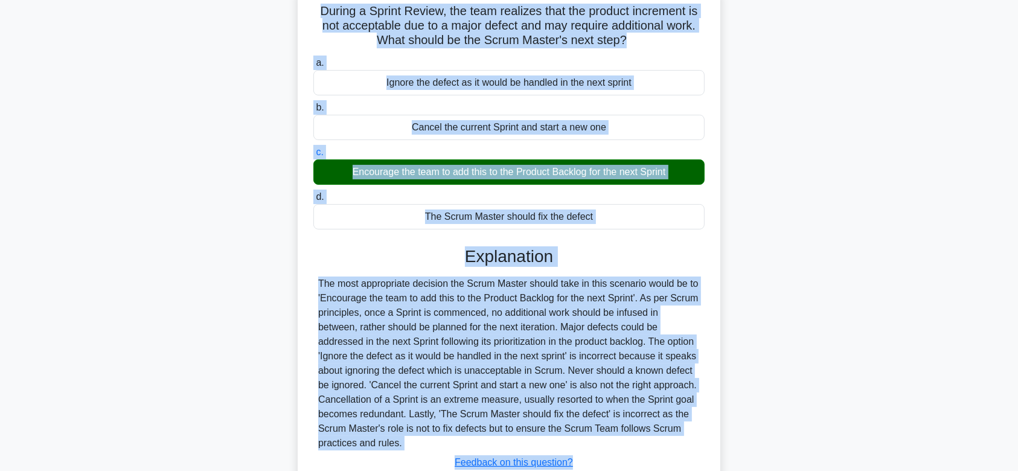
scroll to position [181, 0]
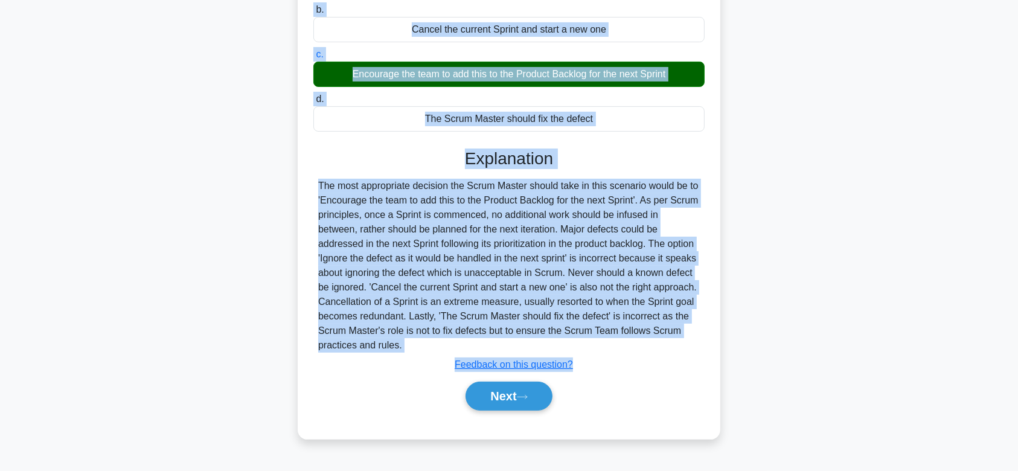
drag, startPoint x: 314, startPoint y: 91, endPoint x: 608, endPoint y: 345, distance: 389.0
click at [608, 345] on div "During a Sprint Review, the team realizes that the product increment is not acc…" at bounding box center [508, 162] width 413 height 543
click at [508, 387] on button "Next" at bounding box center [508, 395] width 86 height 29
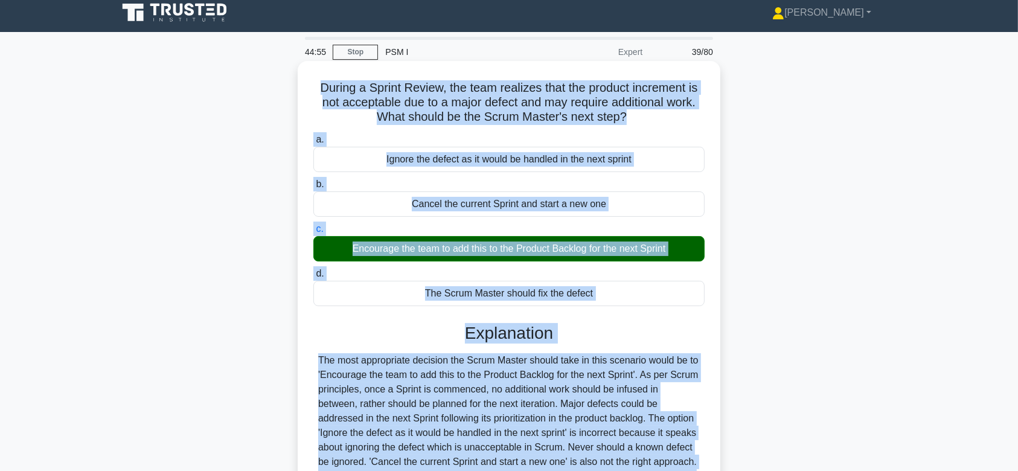
scroll to position [0, 0]
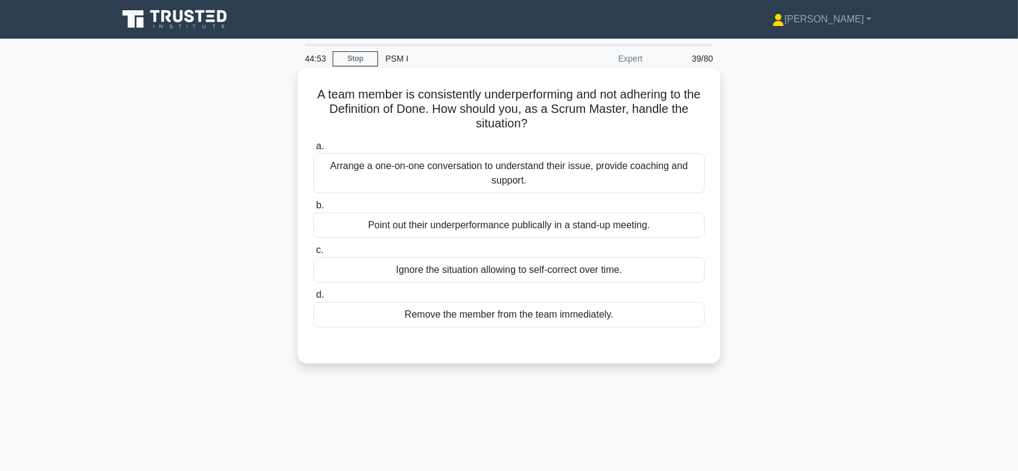
click at [526, 159] on div "Arrange a one-on-one conversation to understand their issue, provide coaching a…" at bounding box center [508, 173] width 391 height 40
click at [313, 150] on input "a. Arrange a one-on-one conversation to understand their issue, provide coachin…" at bounding box center [313, 146] width 0 height 8
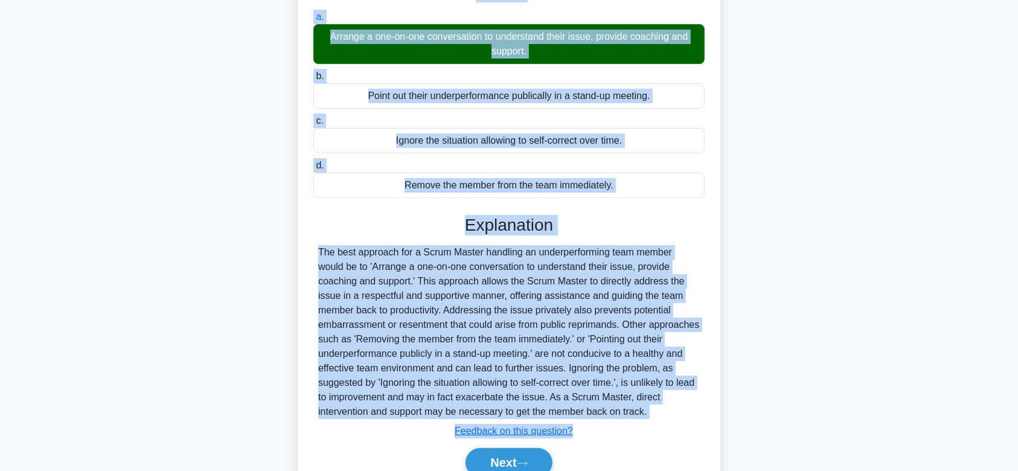
scroll to position [186, 0]
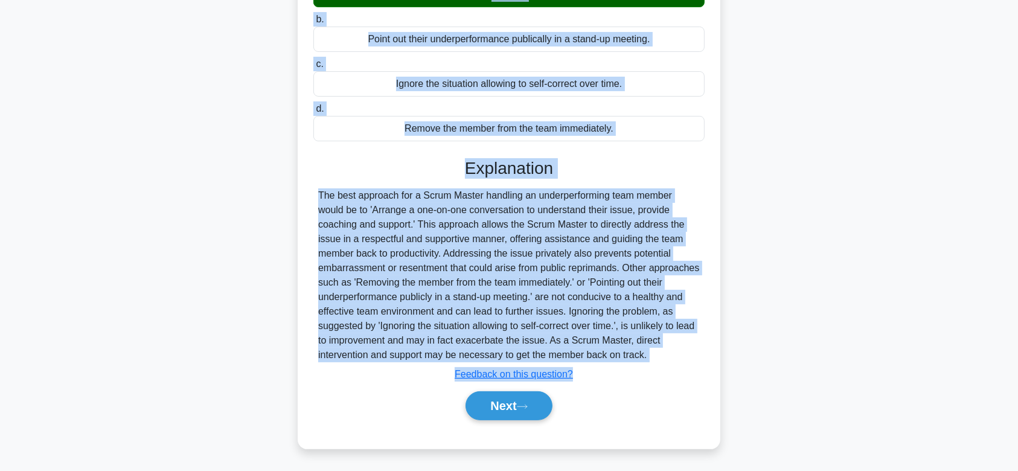
drag, startPoint x: 317, startPoint y: 95, endPoint x: 669, endPoint y: 354, distance: 436.5
click at [669, 354] on div "A team member is consistently underperforming and not adhering to the Definitio…" at bounding box center [508, 165] width 413 height 557
click at [517, 410] on button "Next" at bounding box center [508, 405] width 86 height 29
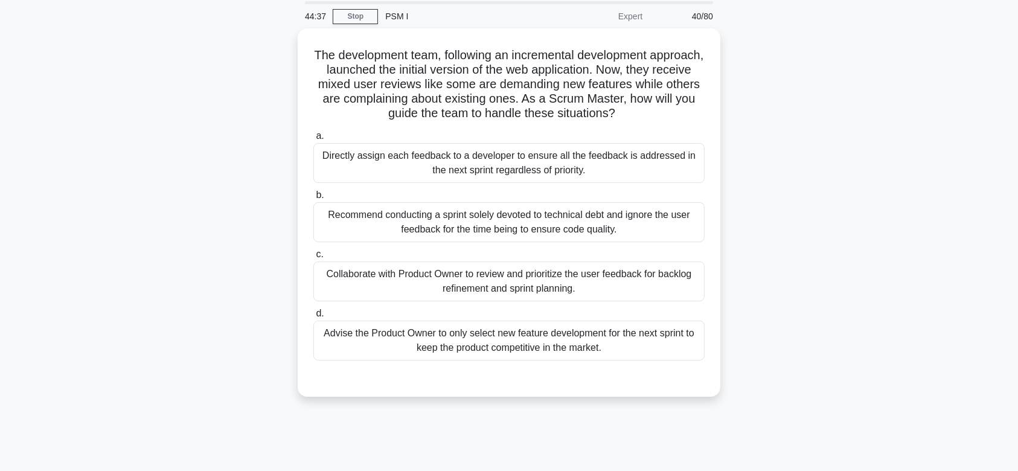
scroll to position [0, 0]
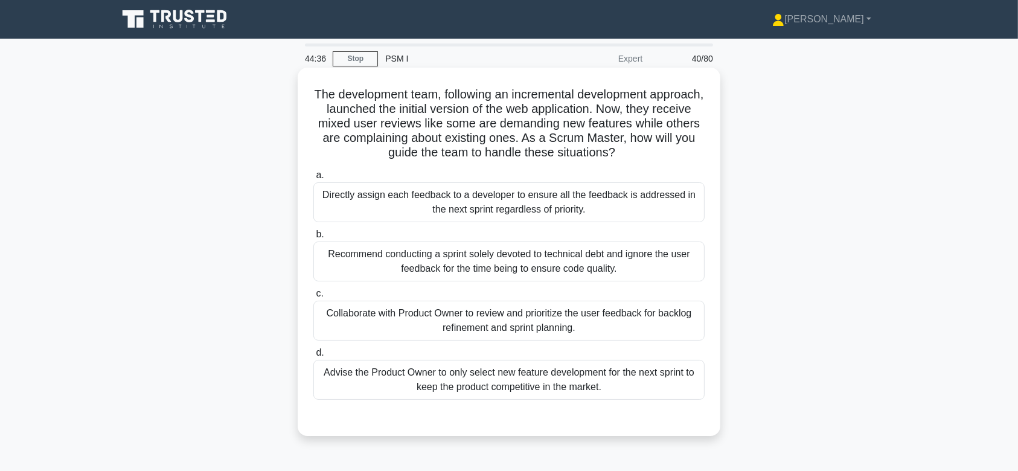
click at [547, 184] on div "Directly assign each feedback to a developer to ensure all the feedback is addr…" at bounding box center [508, 202] width 391 height 40
click at [313, 179] on input "a. Directly assign each feedback to a developer to ensure all the feedback is a…" at bounding box center [313, 175] width 0 height 8
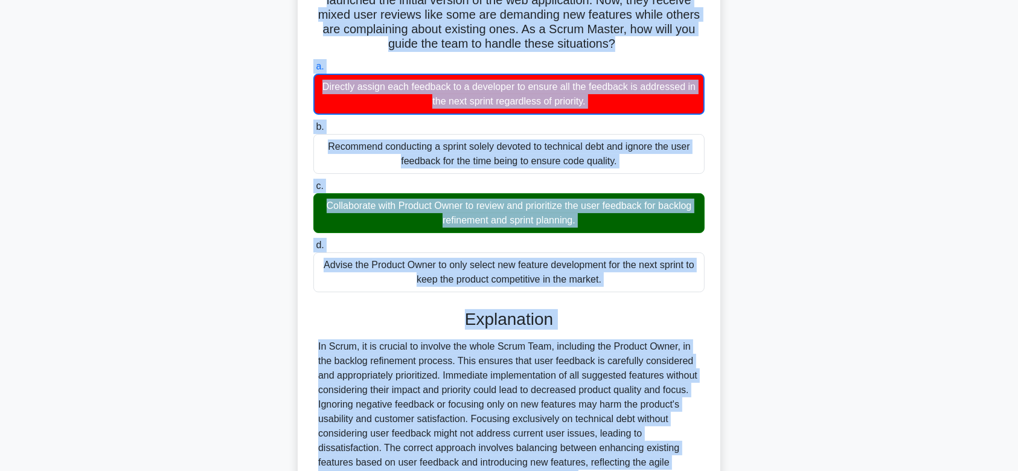
scroll to position [231, 0]
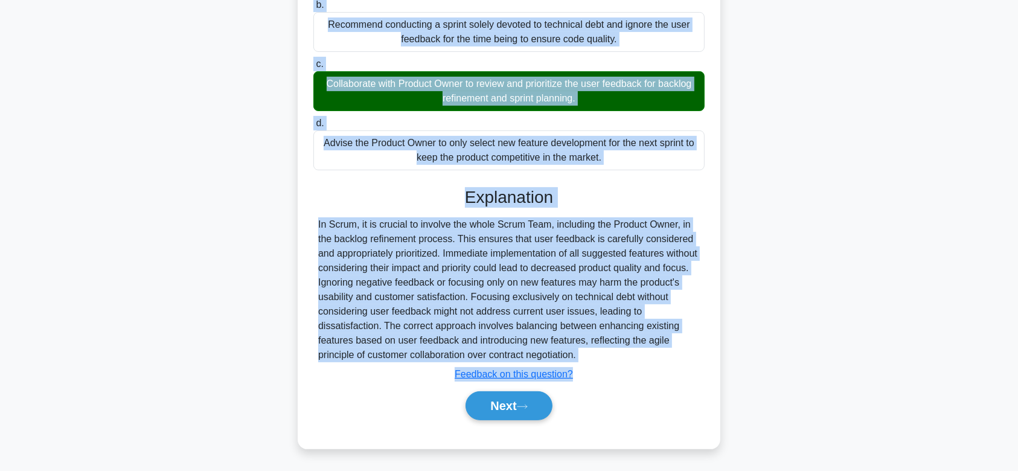
drag, startPoint x: 360, startPoint y: 96, endPoint x: 601, endPoint y: 356, distance: 354.5
click at [601, 356] on div "The development team, following an incremental development approach, launched t…" at bounding box center [508, 143] width 413 height 602
click at [532, 413] on button "Next" at bounding box center [508, 405] width 86 height 29
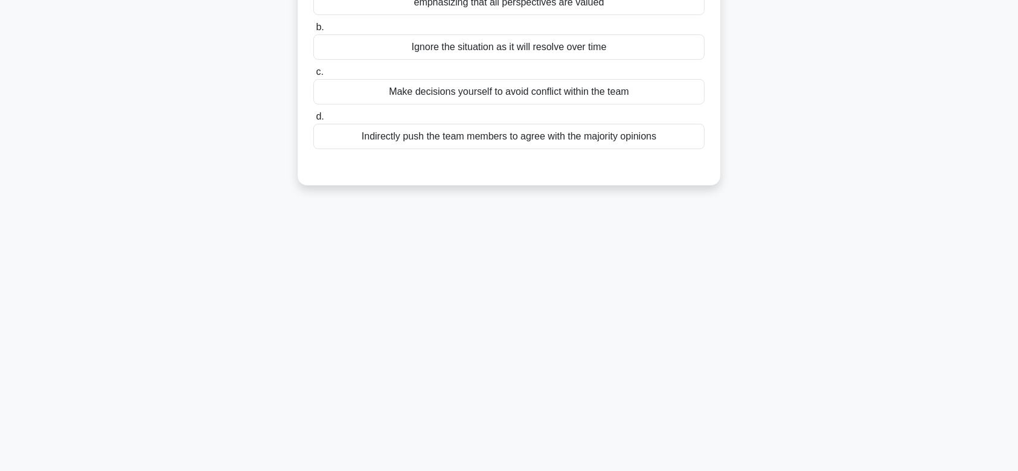
scroll to position [0, 0]
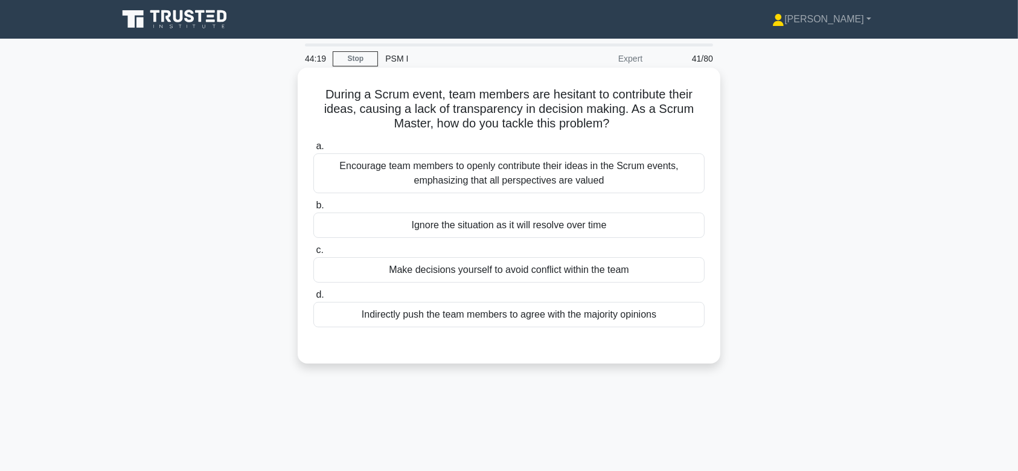
click at [562, 160] on div "Encourage team members to openly contribute their ideas in the Scrum events, em…" at bounding box center [508, 173] width 391 height 40
click at [313, 150] on input "a. Encourage team members to openly contribute their ideas in the Scrum events,…" at bounding box center [313, 146] width 0 height 8
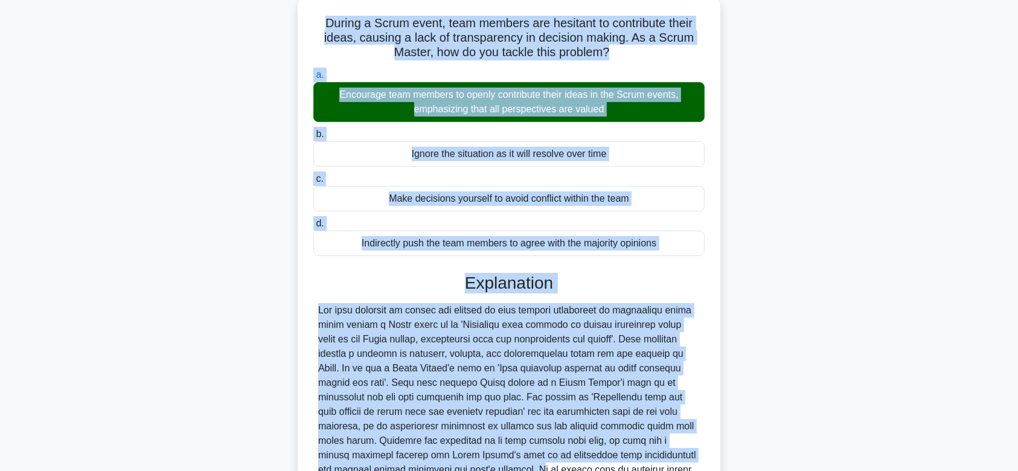
scroll to position [200, 0]
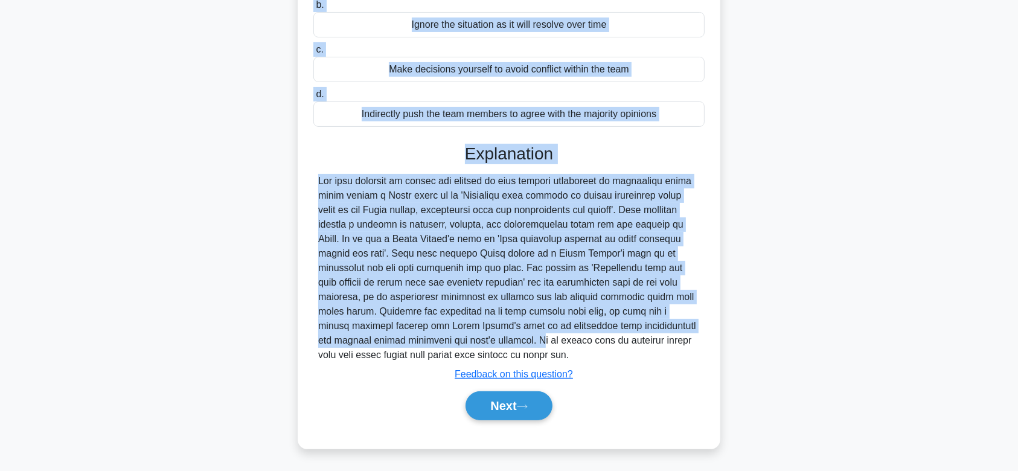
drag, startPoint x: 316, startPoint y: 97, endPoint x: 676, endPoint y: 354, distance: 443.0
click at [676, 354] on div "During a Scrum event, team members are hesitant to contribute their ideas, caus…" at bounding box center [508, 158] width 413 height 572
click at [502, 403] on button "Next" at bounding box center [508, 405] width 86 height 29
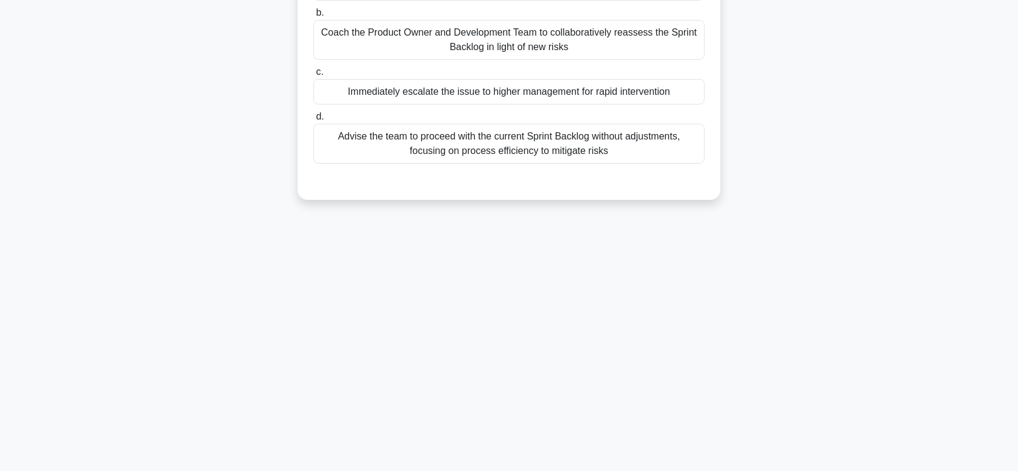
scroll to position [0, 0]
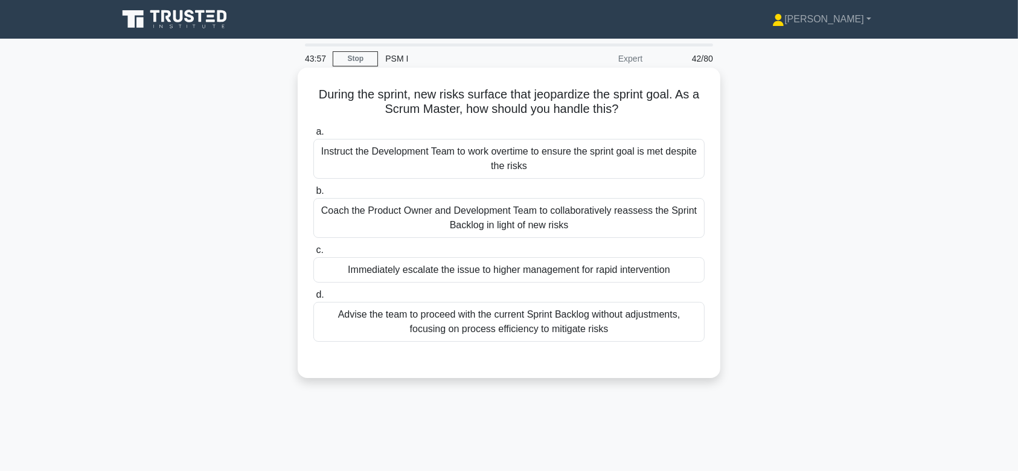
click at [494, 205] on div "Coach the Product Owner and Development Team to collaboratively reassess the Sp…" at bounding box center [508, 218] width 391 height 40
click at [313, 195] on input "b. Coach the Product Owner and Development Team to collaboratively reassess the…" at bounding box center [313, 191] width 0 height 8
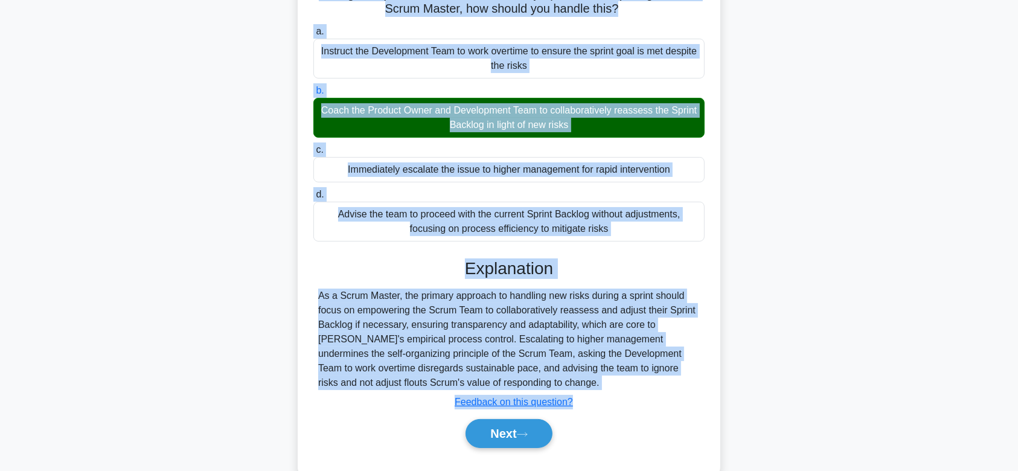
scroll to position [181, 0]
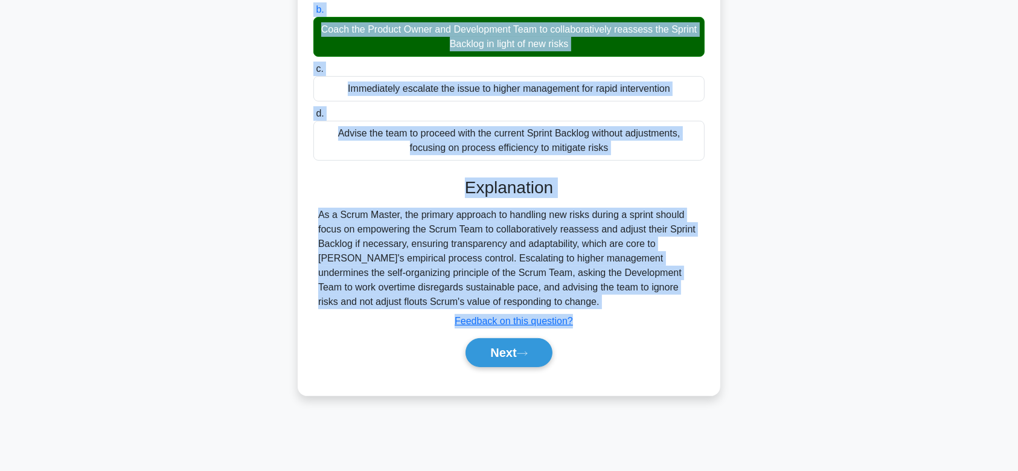
drag, startPoint x: 311, startPoint y: 95, endPoint x: 607, endPoint y: 302, distance: 361.8
click at [607, 302] on div "During the sprint, new risks surface that jeopardize the sprint goal. As a Scru…" at bounding box center [508, 140] width 413 height 499
click at [509, 349] on button "Next" at bounding box center [508, 352] width 86 height 29
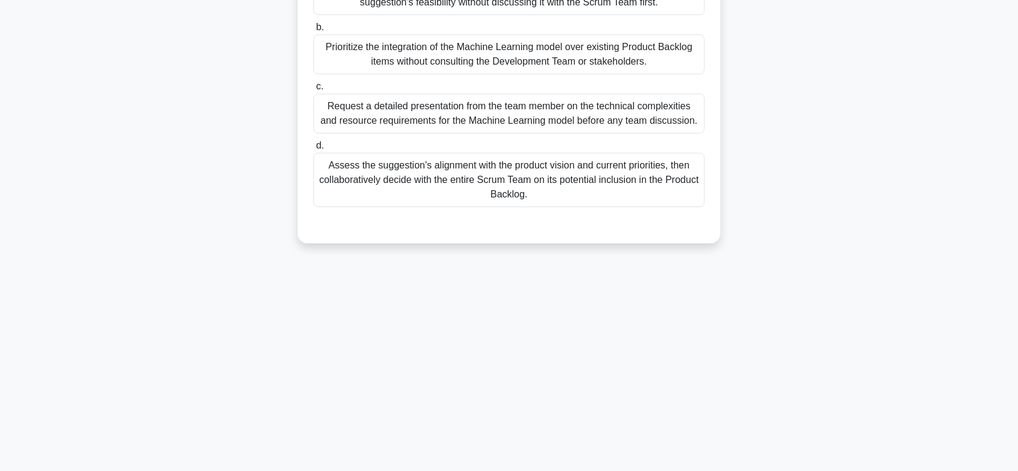
scroll to position [0, 0]
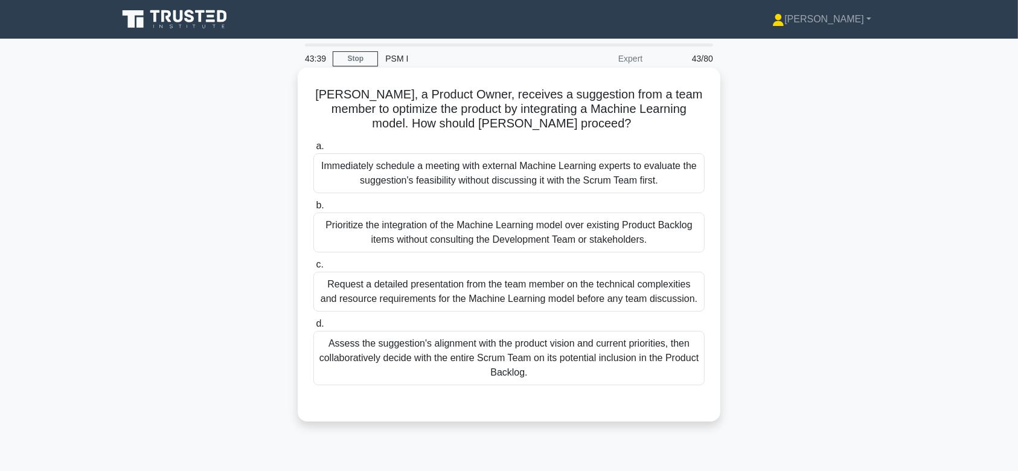
click at [553, 243] on div "Prioritize the integration of the Machine Learning model over existing Product …" at bounding box center [508, 232] width 391 height 40
click at [313, 209] on input "b. Prioritize the integration of the Machine Learning model over existing Produ…" at bounding box center [313, 206] width 0 height 8
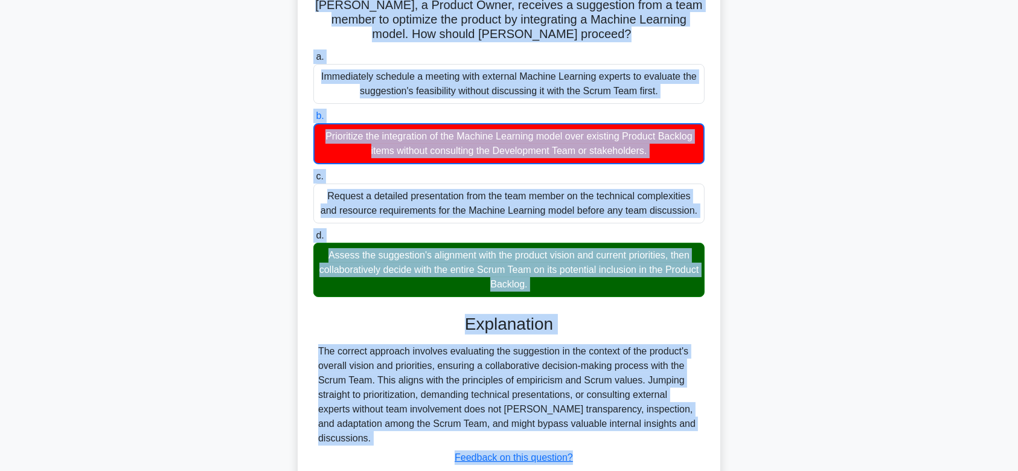
scroll to position [181, 0]
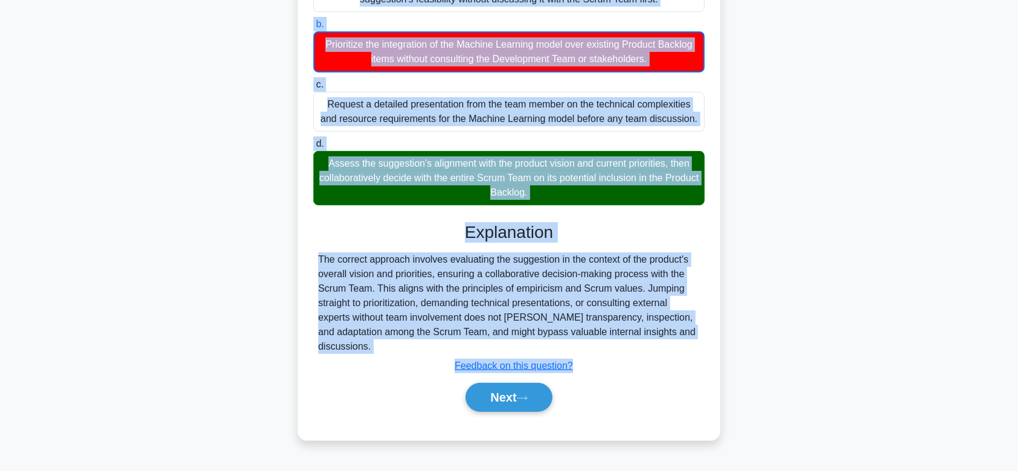
drag, startPoint x: 322, startPoint y: 95, endPoint x: 642, endPoint y: 348, distance: 406.9
click at [642, 348] on div "Leo, a Product Owner, receives a suggestion from a team member to optimize the …" at bounding box center [508, 163] width 413 height 544
click at [510, 404] on button "Next" at bounding box center [508, 397] width 86 height 29
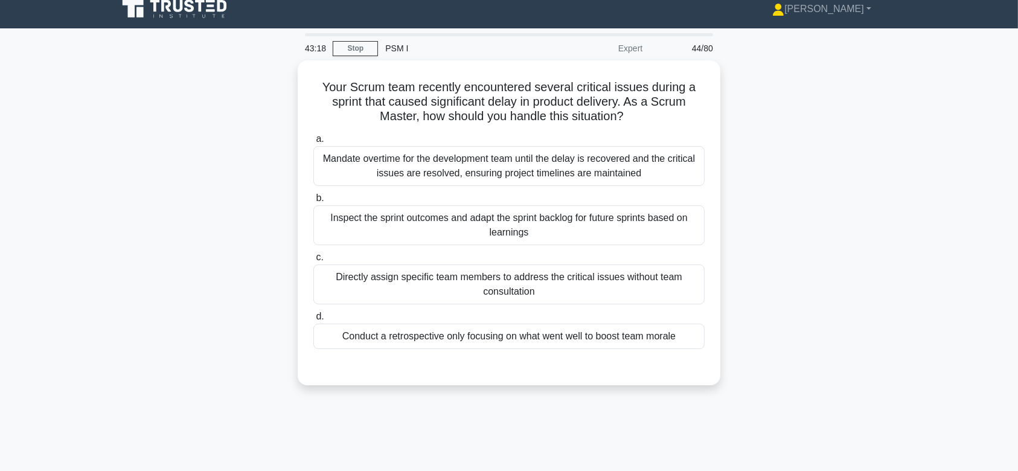
scroll to position [0, 0]
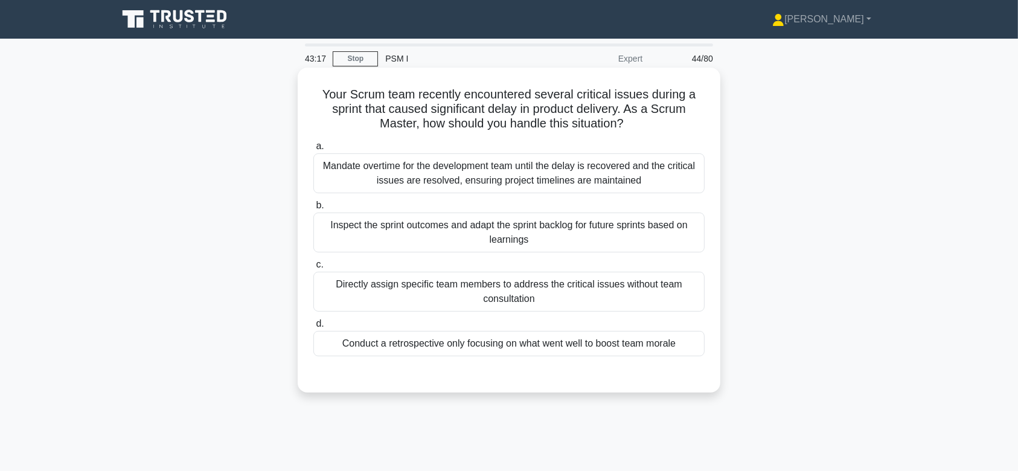
click at [494, 195] on div "a. Mandate overtime for the development team until the delay is recovered and t…" at bounding box center [509, 247] width 406 height 222
click at [430, 162] on div "Mandate overtime for the development team until the delay is recovered and the …" at bounding box center [508, 173] width 391 height 40
click at [313, 150] on input "a. Mandate overtime for the development team until the delay is recovered and t…" at bounding box center [313, 146] width 0 height 8
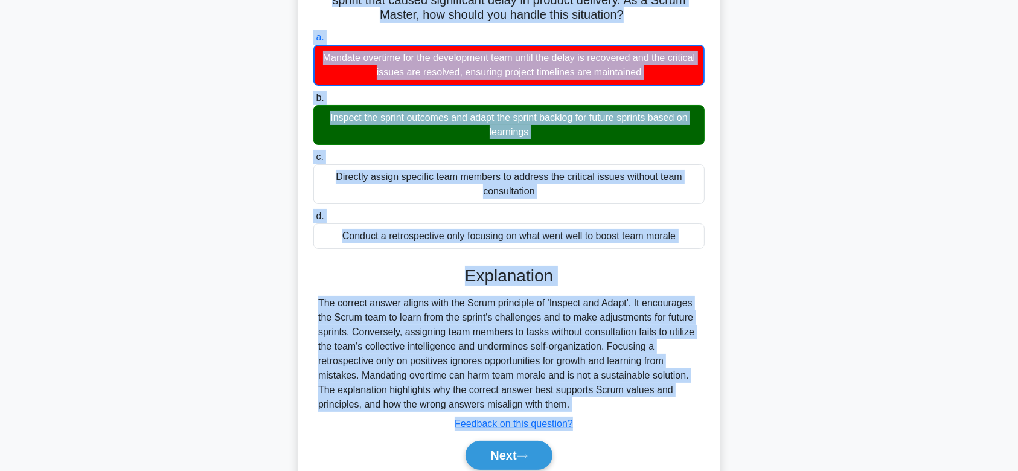
scroll to position [181, 0]
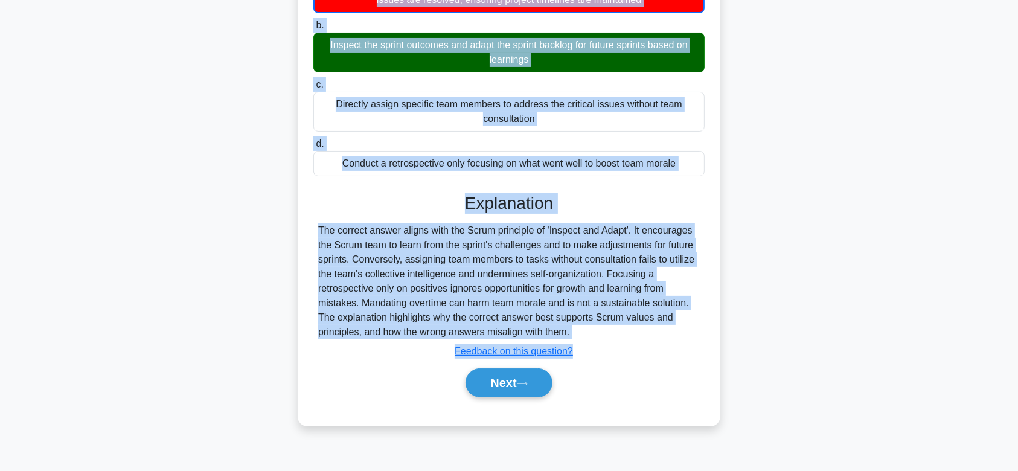
drag, startPoint x: 317, startPoint y: 94, endPoint x: 602, endPoint y: 334, distance: 372.2
click at [602, 334] on div "Your Scrum team recently encountered several critical issues during a sprint th…" at bounding box center [508, 155] width 413 height 529
drag, startPoint x: 517, startPoint y: 378, endPoint x: 582, endPoint y: 251, distance: 142.5
click at [582, 251] on div "Explanation The correct answer aligns with the Scrum principle of 'Inspect and …" at bounding box center [508, 297] width 391 height 209
click at [505, 380] on button "Next" at bounding box center [508, 382] width 86 height 29
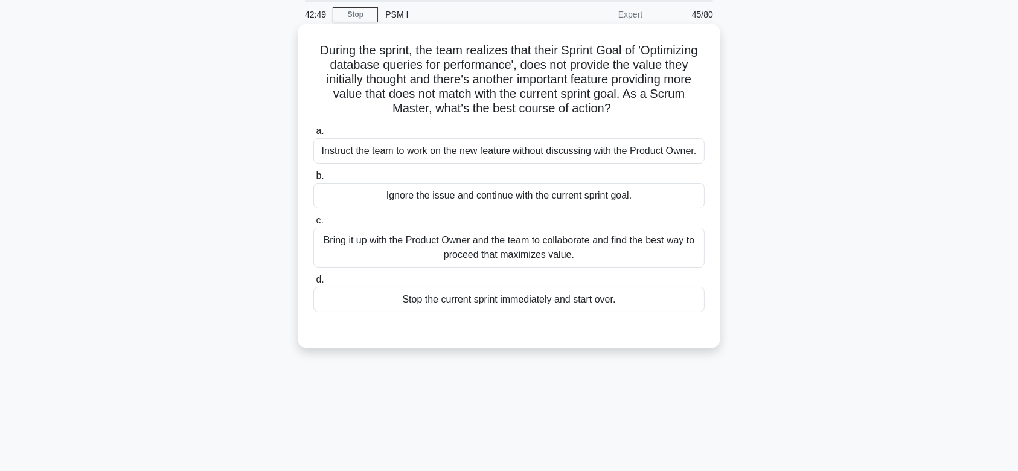
scroll to position [0, 0]
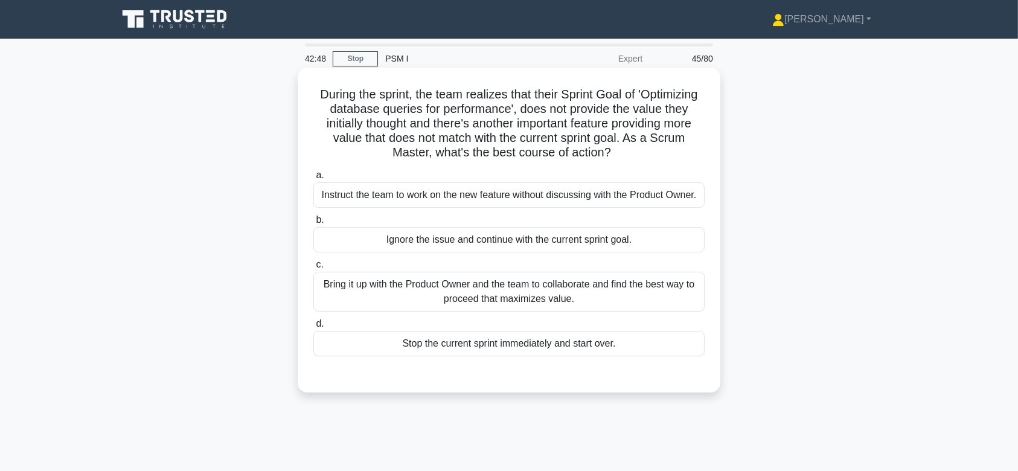
click at [572, 241] on div "Ignore the issue and continue with the current sprint goal." at bounding box center [508, 239] width 391 height 25
click at [313, 224] on input "b. Ignore the issue and continue with the current sprint goal." at bounding box center [313, 220] width 0 height 8
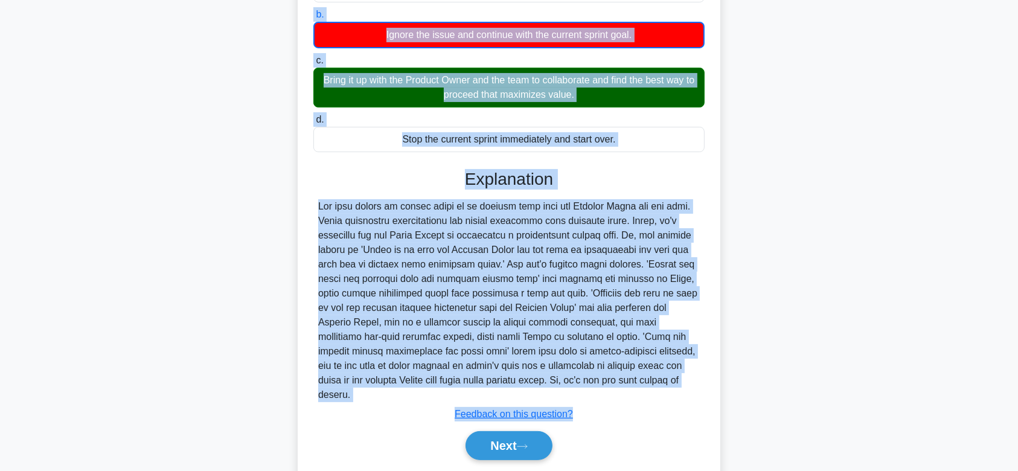
scroll to position [231, 0]
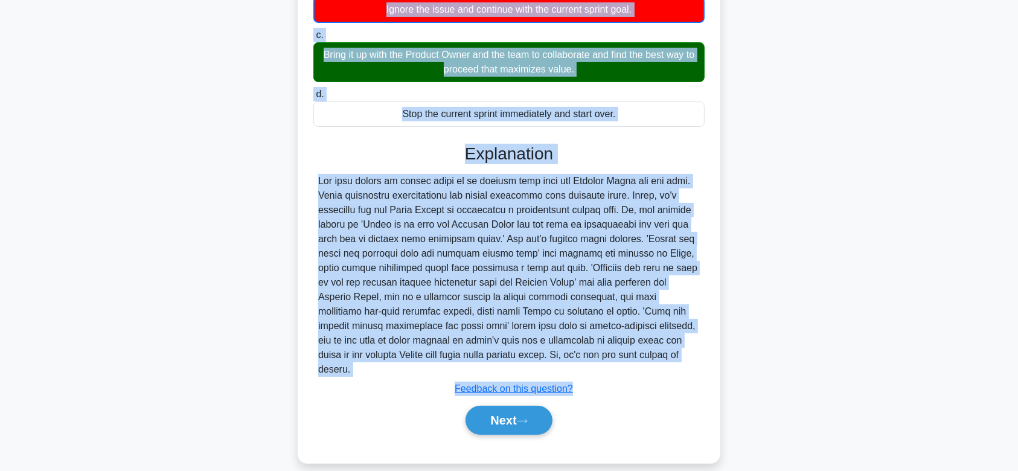
drag, startPoint x: 313, startPoint y: 95, endPoint x: 652, endPoint y: 359, distance: 430.0
click at [652, 359] on div "During the sprint, the team realizes that their Sprint Goal of 'Optimizing data…" at bounding box center [508, 150] width 413 height 616
click at [499, 406] on button "Next" at bounding box center [508, 420] width 86 height 29
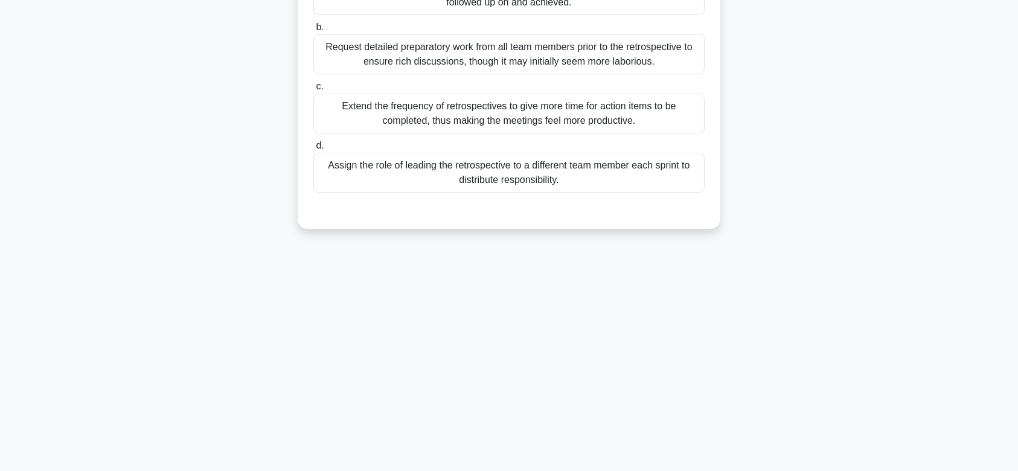
scroll to position [0, 0]
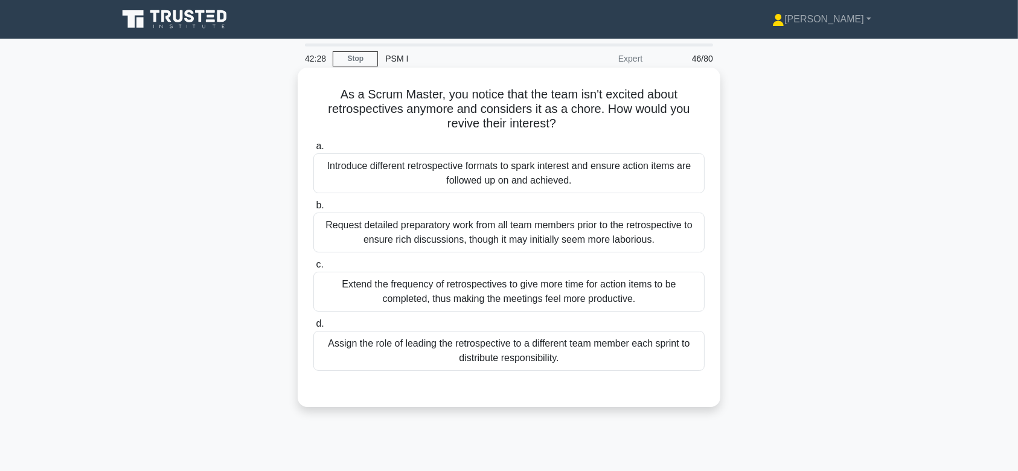
click at [508, 224] on div "Request detailed preparatory work from all team members prior to the retrospect…" at bounding box center [508, 232] width 391 height 40
click at [313, 209] on input "b. Request detailed preparatory work from all team members prior to the retrosp…" at bounding box center [313, 206] width 0 height 8
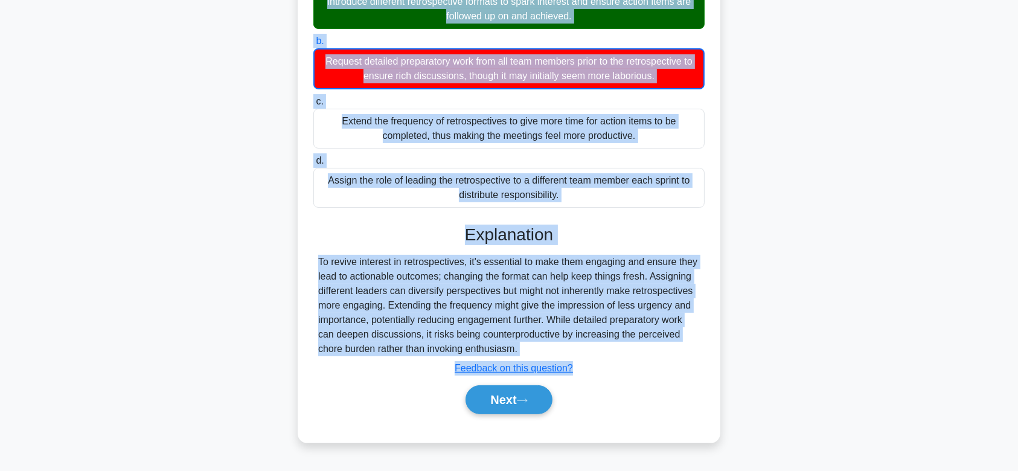
scroll to position [181, 0]
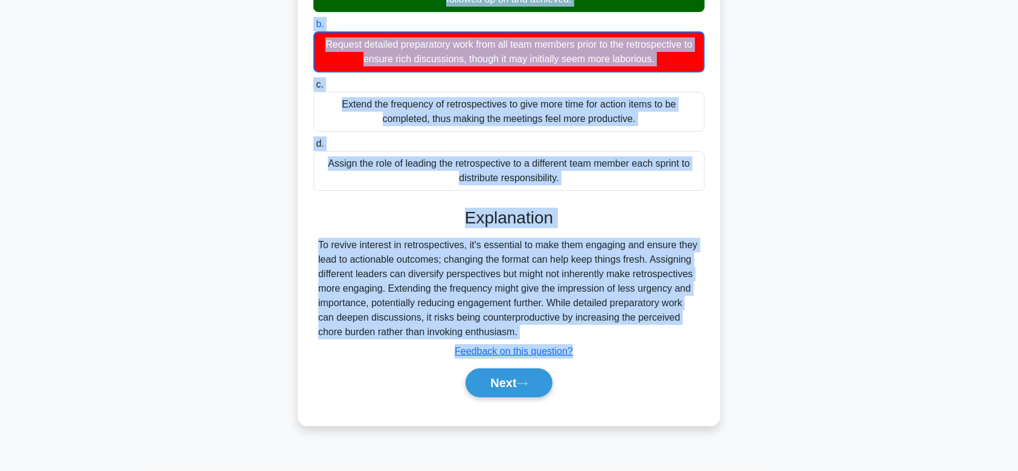
drag, startPoint x: 336, startPoint y: 98, endPoint x: 611, endPoint y: 331, distance: 361.0
click at [611, 331] on div "As a Scrum Master, you notice that the team isn't excited about retrospectives …" at bounding box center [508, 155] width 413 height 529
drag, startPoint x: 488, startPoint y: 377, endPoint x: 562, endPoint y: 247, distance: 149.5
click at [562, 247] on div "Explanation To revive interest in retrospectives, it's essential to make them e…" at bounding box center [508, 305] width 391 height 194
click at [523, 370] on button "Next" at bounding box center [508, 382] width 86 height 29
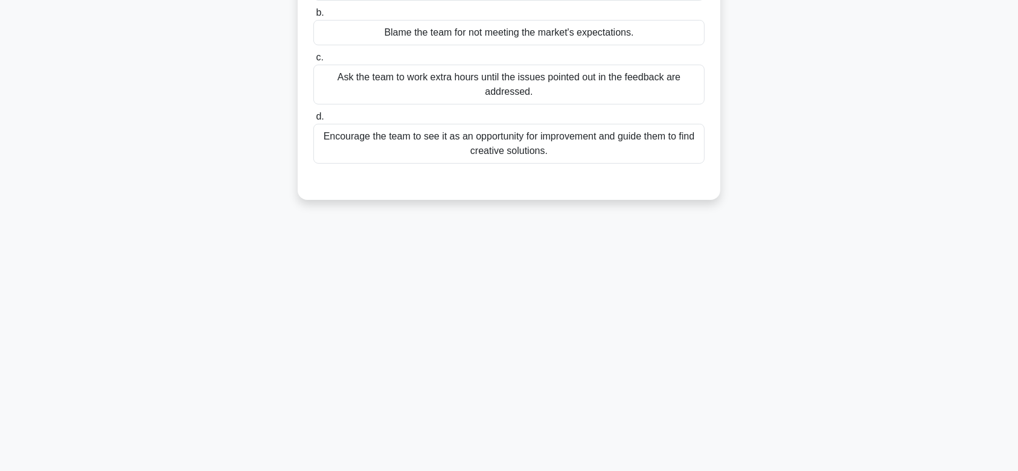
scroll to position [0, 0]
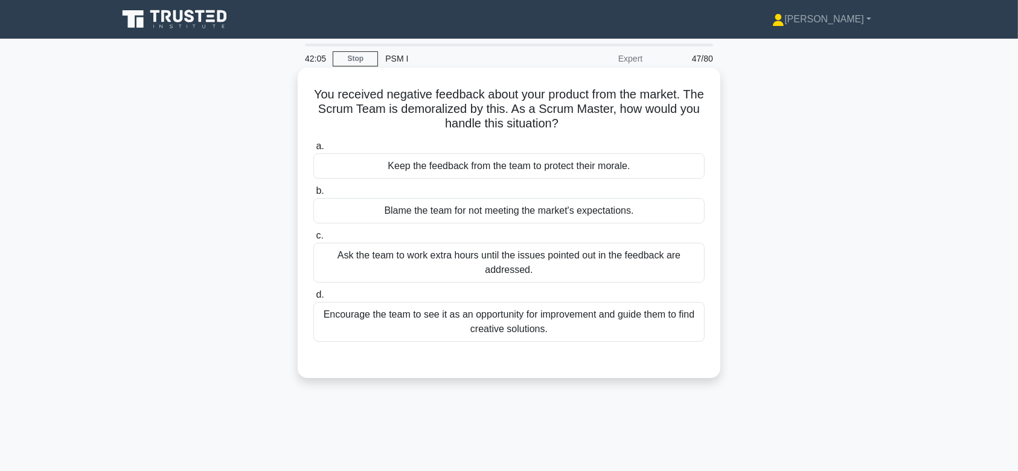
click at [514, 216] on div "Blame the team for not meeting the market's expectations." at bounding box center [508, 210] width 391 height 25
click at [313, 195] on input "b. Blame the team for not meeting the market's expectations." at bounding box center [313, 191] width 0 height 8
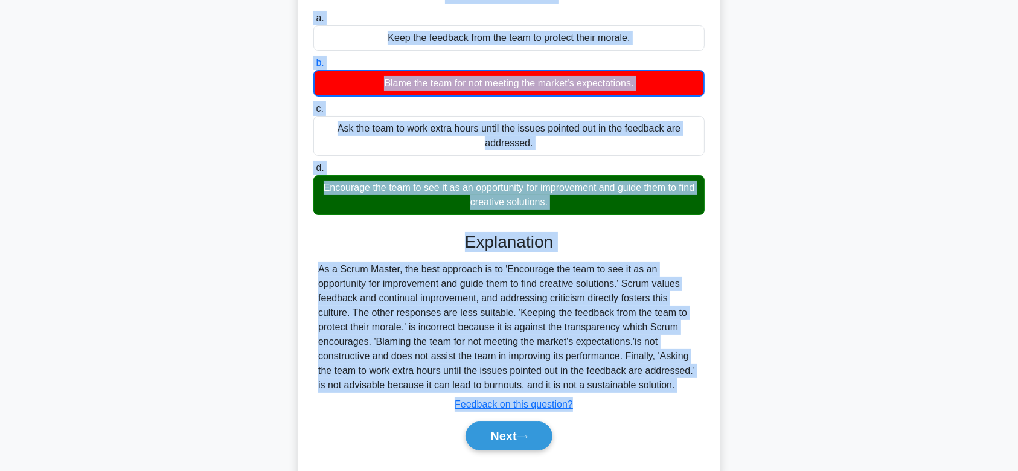
scroll to position [181, 0]
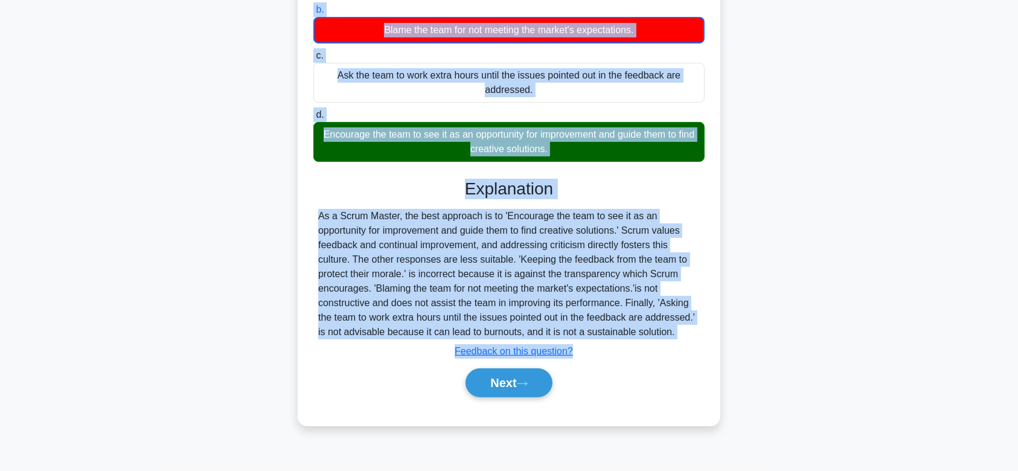
drag, startPoint x: 317, startPoint y: 96, endPoint x: 699, endPoint y: 333, distance: 449.2
click at [699, 333] on div "You received negative feedback about your product from the market. The Scrum Te…" at bounding box center [508, 155] width 413 height 529
click at [502, 392] on button "Next" at bounding box center [508, 382] width 86 height 29
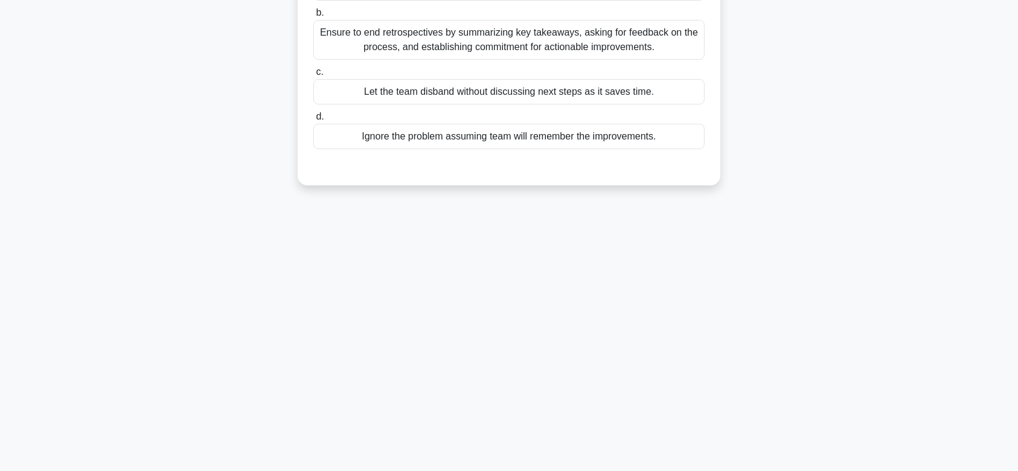
scroll to position [0, 0]
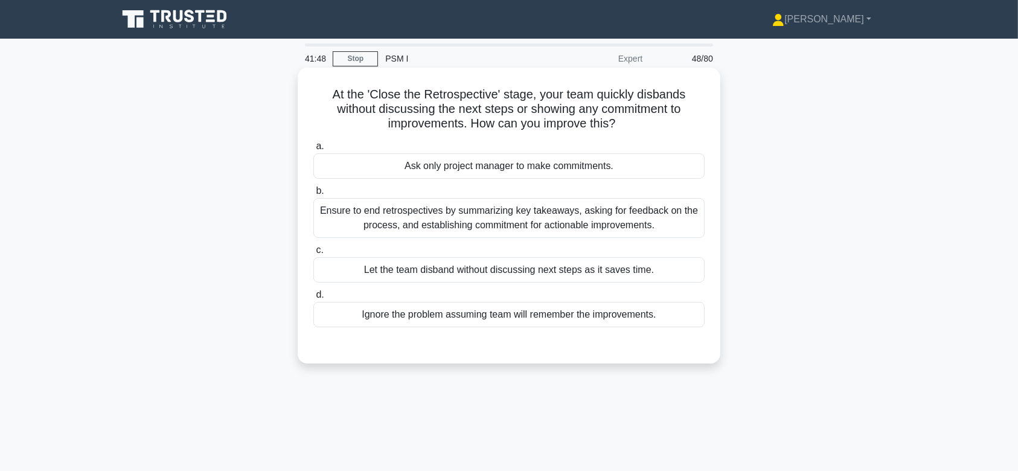
click at [552, 228] on div "Ensure to end retrospectives by summarizing key takeaways, asking for feedback …" at bounding box center [508, 218] width 391 height 40
click at [313, 195] on input "b. Ensure to end retrospectives by summarizing key takeaways, asking for feedba…" at bounding box center [313, 191] width 0 height 8
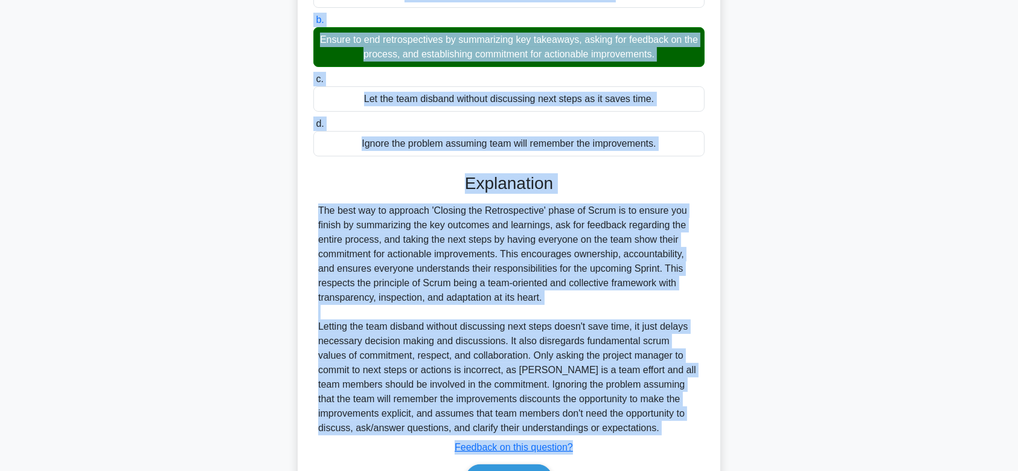
scroll to position [244, 0]
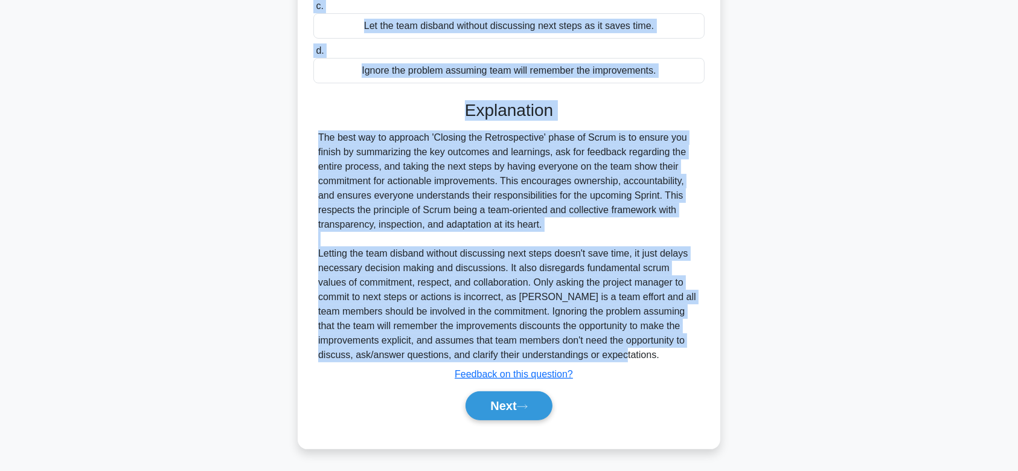
drag, startPoint x: 328, startPoint y: 94, endPoint x: 669, endPoint y: 356, distance: 430.0
click at [669, 356] on div "At the 'Close the Retrospective' stage, your team quickly disbands without disc…" at bounding box center [508, 136] width 413 height 615
click at [478, 397] on button "Next" at bounding box center [508, 405] width 86 height 29
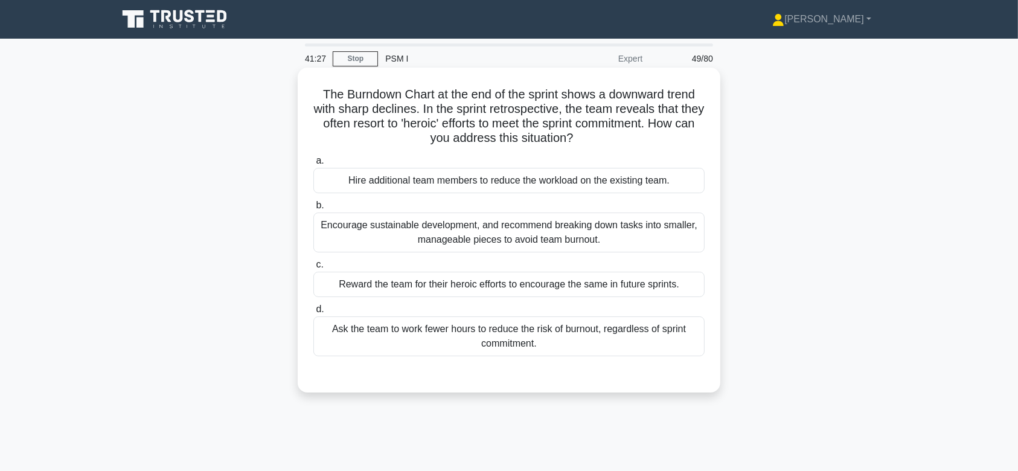
click at [492, 220] on div "Encourage sustainable development, and recommend breaking down tasks into small…" at bounding box center [508, 232] width 391 height 40
click at [313, 209] on input "b. Encourage sustainable development, and recommend breaking down tasks into sm…" at bounding box center [313, 206] width 0 height 8
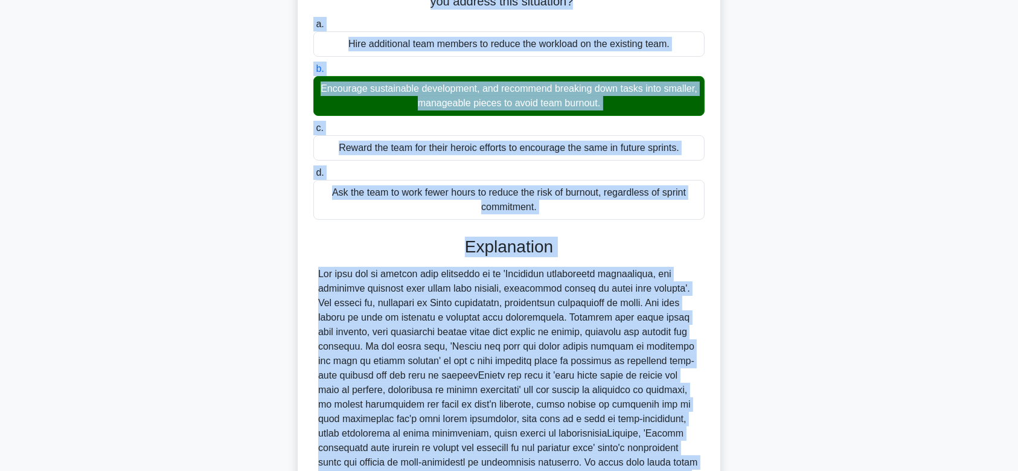
scroll to position [287, 0]
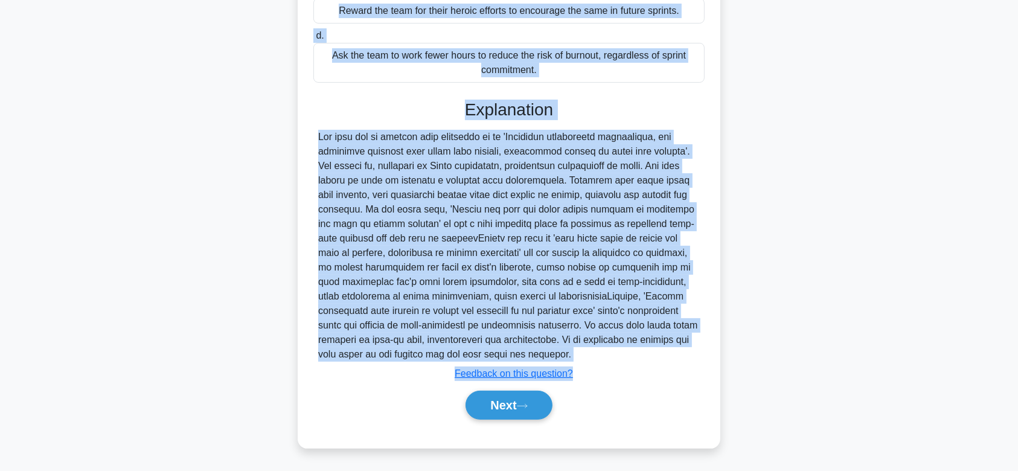
drag, startPoint x: 311, startPoint y: 95, endPoint x: 622, endPoint y: 352, distance: 403.4
click at [622, 352] on div "The Burndown Chart at the end of the sprint shows a downward trend with sharp d…" at bounding box center [508, 121] width 413 height 644
click at [517, 412] on button "Next" at bounding box center [508, 404] width 86 height 29
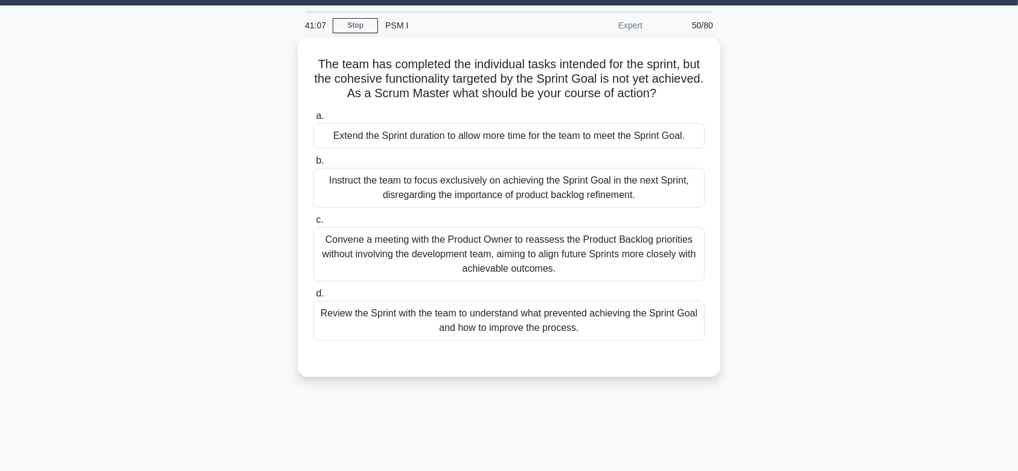
scroll to position [2, 0]
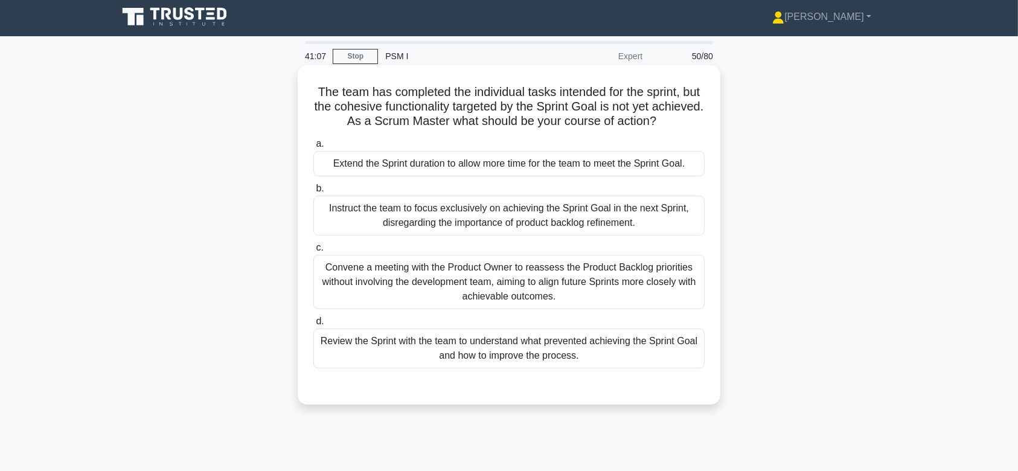
click at [497, 219] on div "Instruct the team to focus exclusively on achieving the Sprint Goal in the next…" at bounding box center [508, 216] width 391 height 40
click at [313, 193] on input "b. Instruct the team to focus exclusively on achieving the Sprint Goal in the n…" at bounding box center [313, 189] width 0 height 8
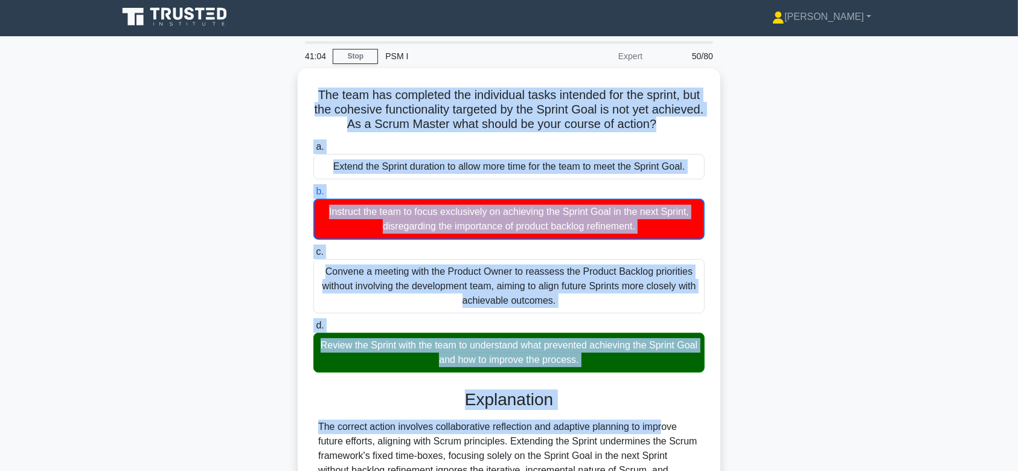
scroll to position [181, 0]
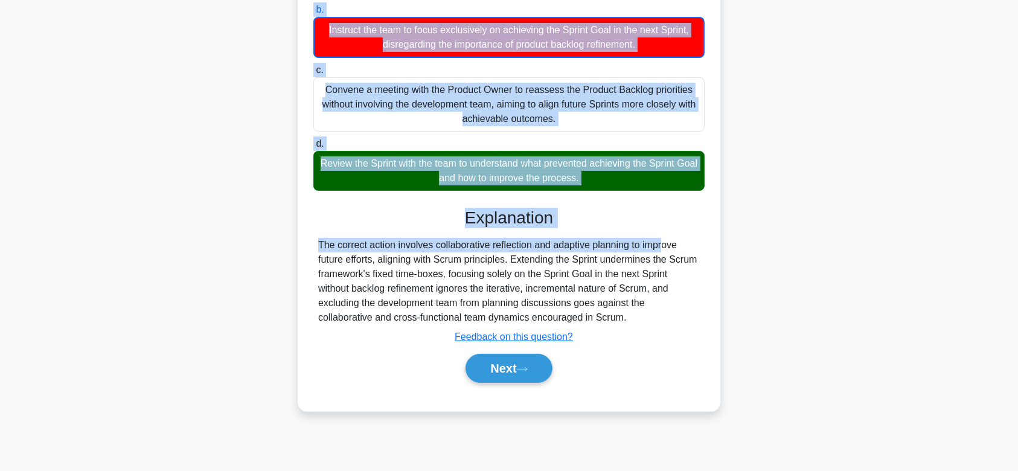
drag, startPoint x: 319, startPoint y: 90, endPoint x: 651, endPoint y: 312, distance: 399.4
click at [651, 312] on div "The team has completed the individual tasks intended for the sprint, but the co…" at bounding box center [508, 148] width 413 height 515
drag, startPoint x: 515, startPoint y: 365, endPoint x: 593, endPoint y: 253, distance: 136.0
click at [593, 253] on div "Explanation The correct action involves collaborative reflection and adaptive p…" at bounding box center [508, 298] width 391 height 180
click at [512, 365] on button "Next" at bounding box center [508, 368] width 86 height 29
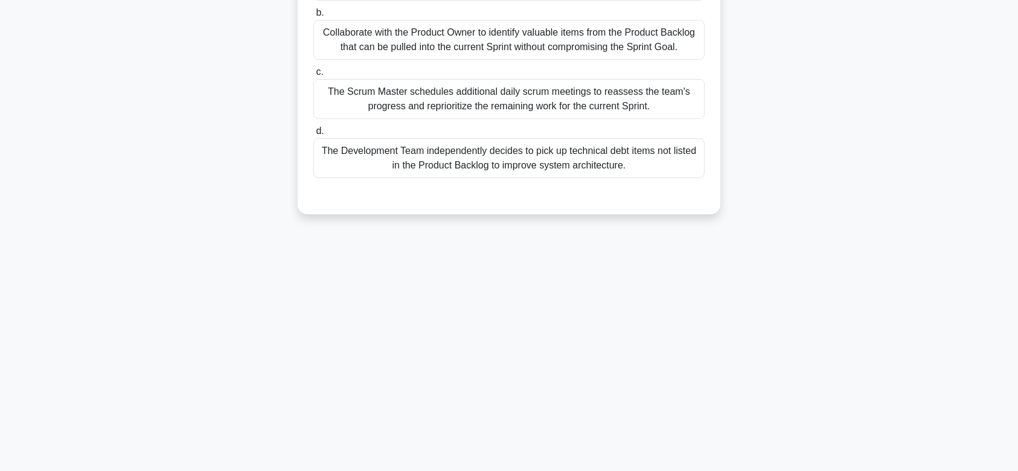
scroll to position [0, 0]
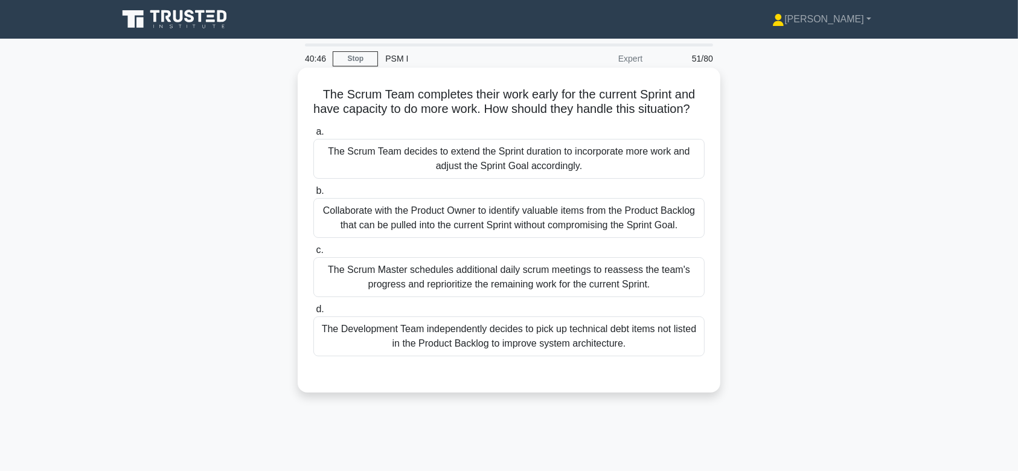
click at [544, 230] on div "Collaborate with the Product Owner to identify valuable items from the Product …" at bounding box center [508, 218] width 391 height 40
click at [313, 195] on input "b. Collaborate with the Product Owner to identify valuable items from the Produ…" at bounding box center [313, 191] width 0 height 8
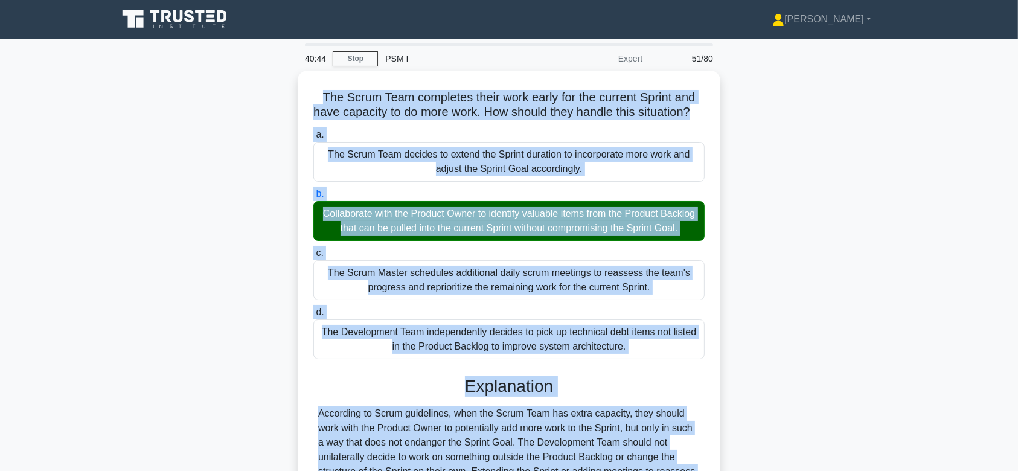
scroll to position [181, 0]
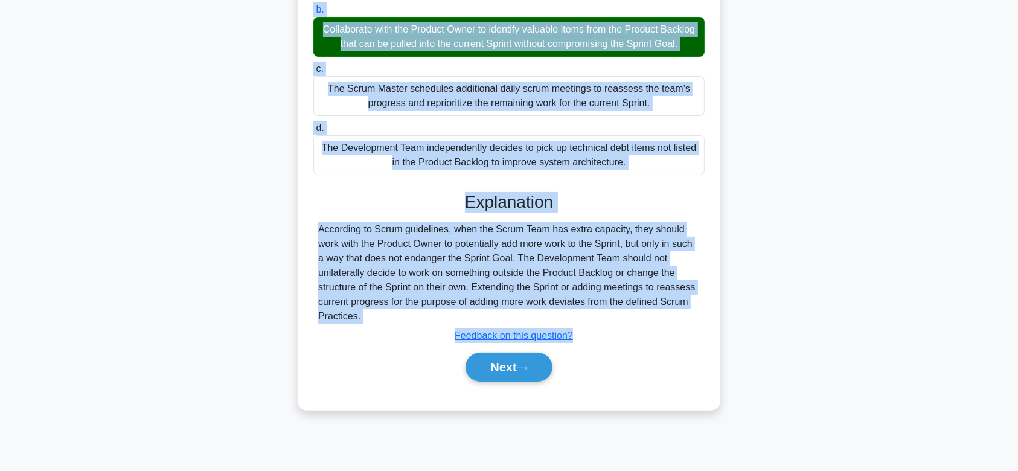
drag, startPoint x: 316, startPoint y: 91, endPoint x: 658, endPoint y: 345, distance: 426.2
click at [658, 345] on div "The Scrum Team completes their work early for the current Sprint and have capac…" at bounding box center [508, 148] width 413 height 514
drag, startPoint x: 490, startPoint y: 389, endPoint x: 526, endPoint y: 194, distance: 198.9
click at [526, 194] on div "a. The Scrum Team decides to extend the Sprint duration to incorporate more wor…" at bounding box center [508, 168] width 393 height 455
click at [502, 381] on button "Next" at bounding box center [508, 366] width 86 height 29
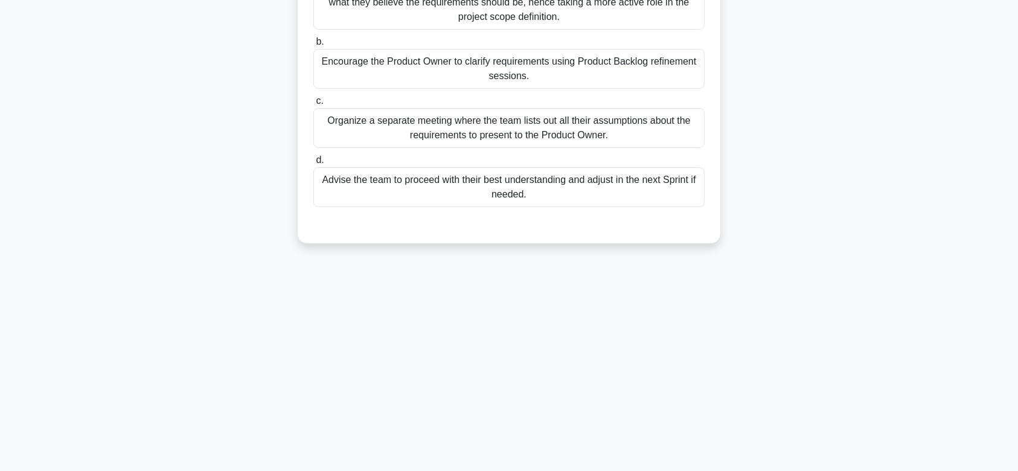
scroll to position [0, 0]
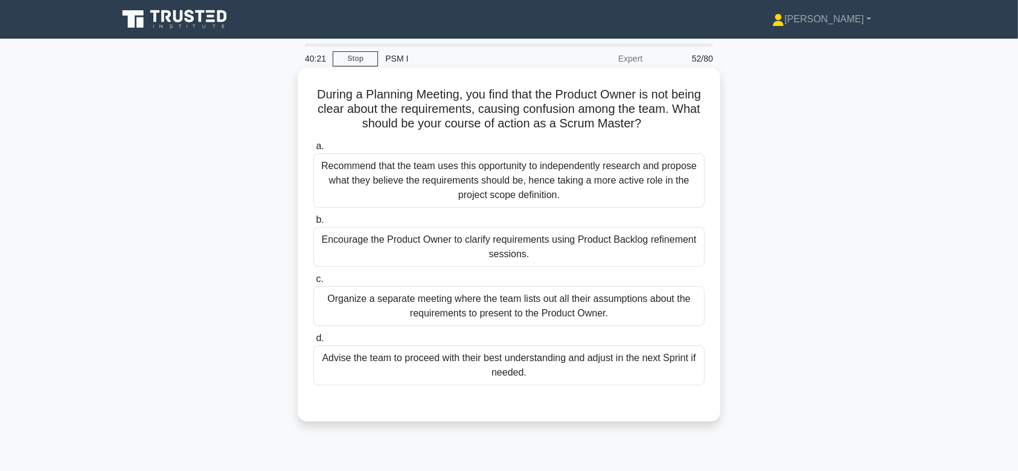
click at [529, 174] on div "Recommend that the team uses this opportunity to independently research and pro…" at bounding box center [508, 180] width 391 height 54
click at [313, 150] on input "a. Recommend that the team uses this opportunity to independently research and …" at bounding box center [313, 146] width 0 height 8
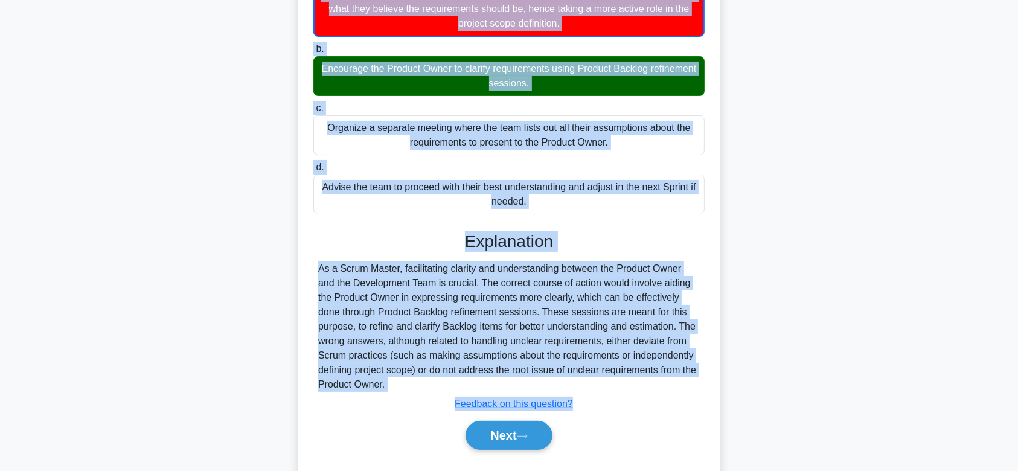
scroll to position [202, 0]
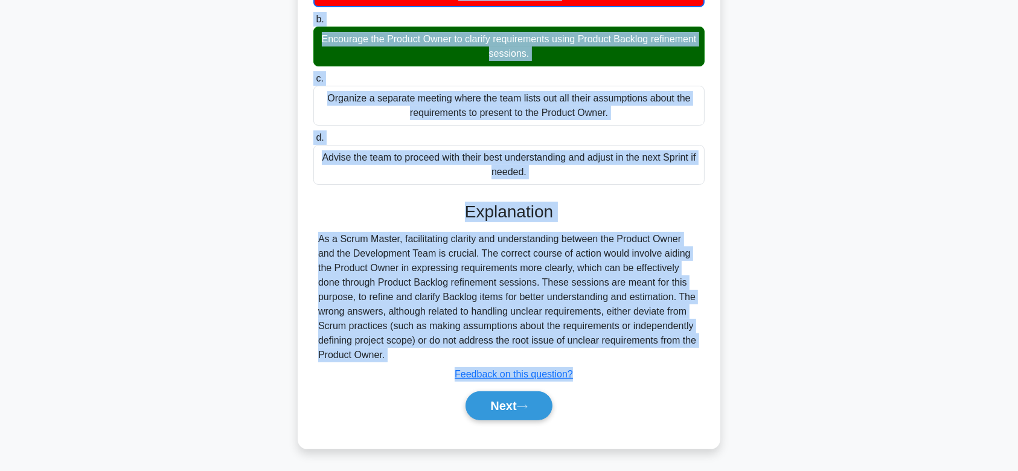
drag, startPoint x: 325, startPoint y: 96, endPoint x: 650, endPoint y: 355, distance: 415.3
click at [650, 355] on div "During a Planning Meeting, you find that the Product Owner is not being clear a…" at bounding box center [508, 157] width 413 height 573
drag, startPoint x: 526, startPoint y: 403, endPoint x: 587, endPoint y: 270, distance: 145.6
click at [587, 270] on div "Explanation As a Scrum Master, facilitating clarity and understanding between t…" at bounding box center [508, 313] width 391 height 223
click at [520, 397] on button "Next" at bounding box center [508, 405] width 86 height 29
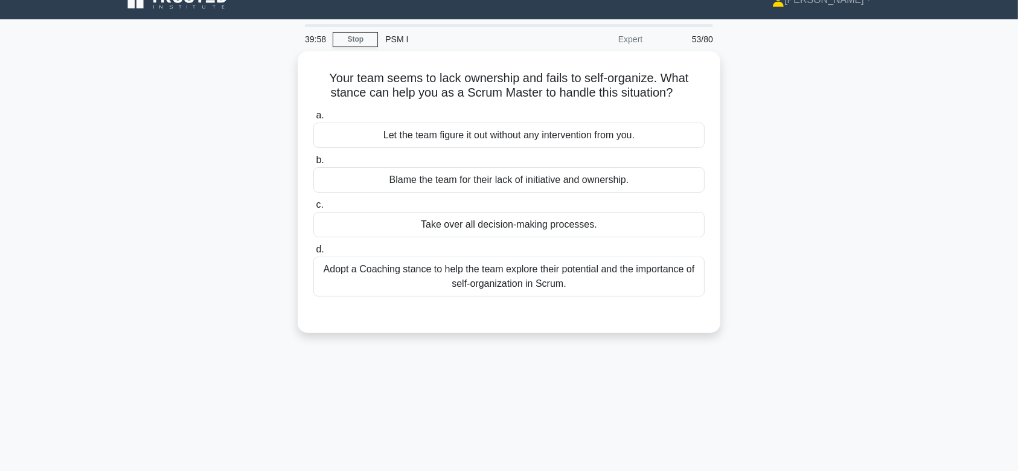
scroll to position [0, 0]
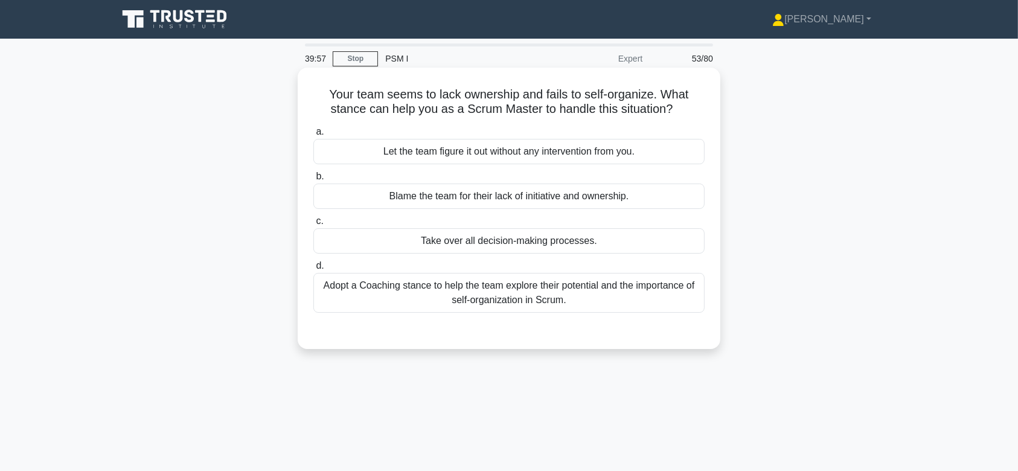
click at [515, 229] on div "Take over all decision-making processes." at bounding box center [508, 240] width 391 height 25
click at [313, 225] on input "c. Take over all decision-making processes." at bounding box center [313, 221] width 0 height 8
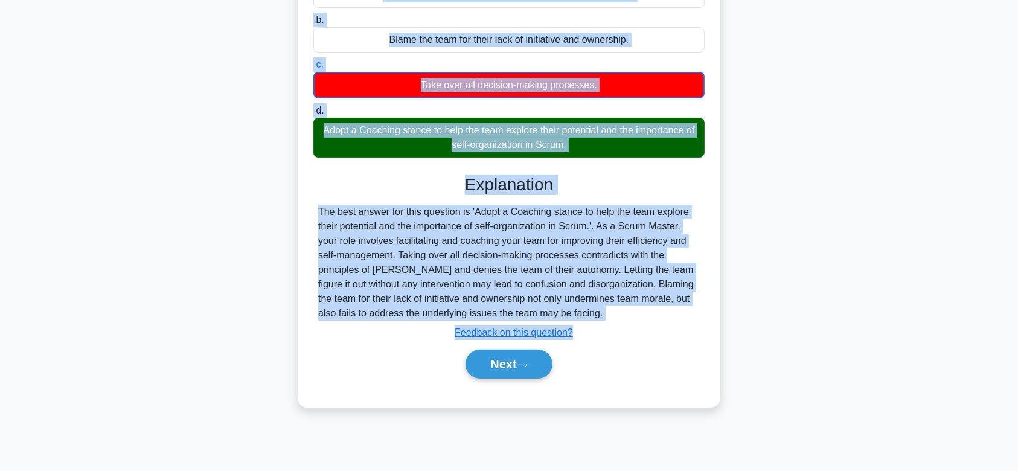
scroll to position [181, 0]
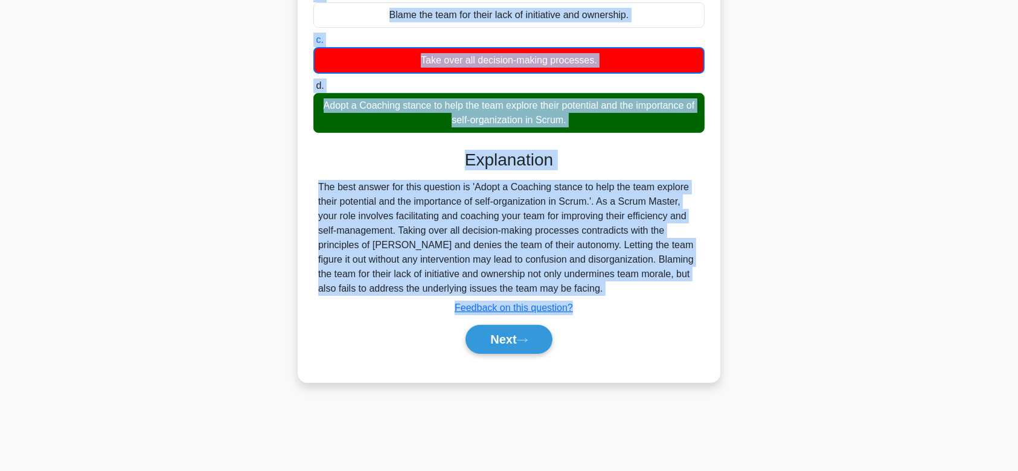
drag, startPoint x: 324, startPoint y: 94, endPoint x: 577, endPoint y: 284, distance: 316.7
click at [577, 284] on div "Your team seems to lack ownership and fails to self-organize. What stance can h…" at bounding box center [508, 134] width 413 height 486
click at [502, 340] on button "Next" at bounding box center [508, 339] width 86 height 29
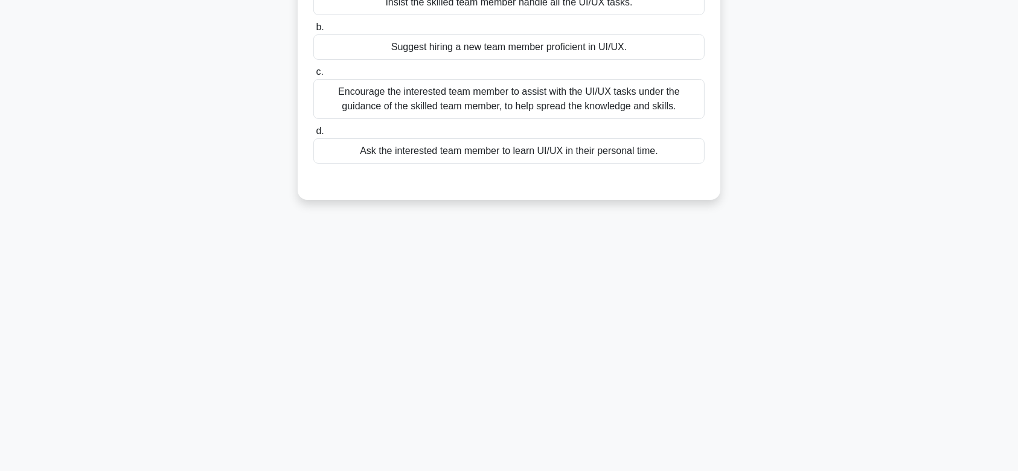
scroll to position [0, 0]
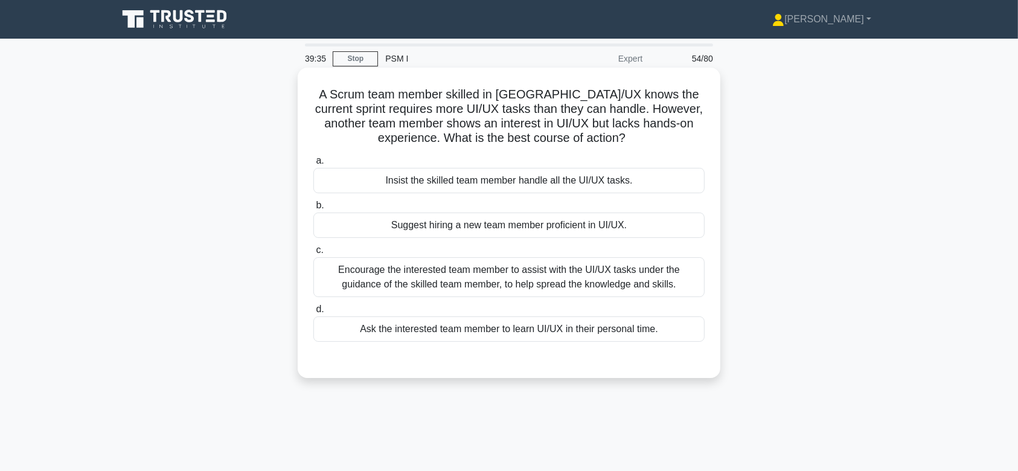
click at [578, 270] on div "Encourage the interested team member to assist with the UI/UX tasks under the g…" at bounding box center [508, 277] width 391 height 40
click at [313, 254] on input "c. Encourage the interested team member to assist with the UI/UX tasks under th…" at bounding box center [313, 250] width 0 height 8
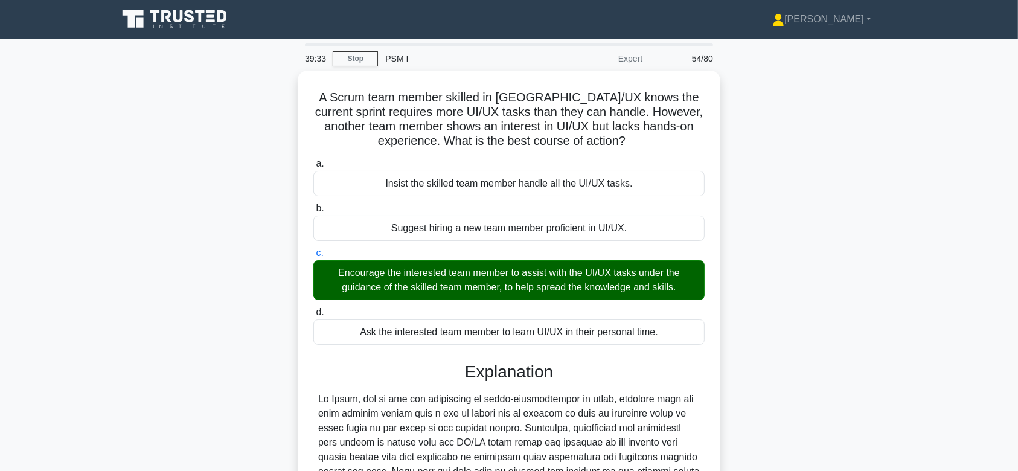
scroll to position [215, 0]
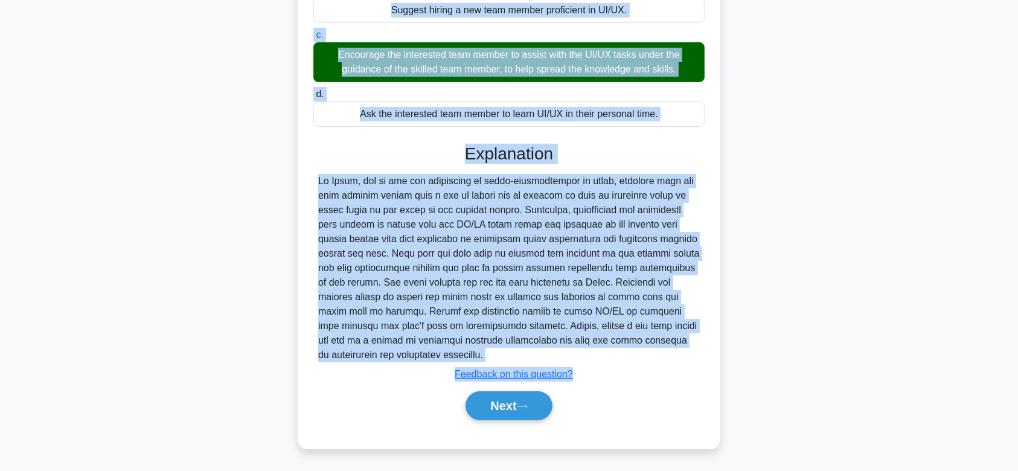
drag, startPoint x: 331, startPoint y: 94, endPoint x: 633, endPoint y: 367, distance: 406.8
click at [633, 367] on div "A Scrum team member skilled in UI/UX knows the current sprint requires more UI/…" at bounding box center [508, 151] width 413 height 586
click at [633, 367] on div "Submit feedback Feedback on this question?" at bounding box center [513, 374] width 391 height 14
drag, startPoint x: 329, startPoint y: 91, endPoint x: 619, endPoint y: 349, distance: 388.6
click at [619, 349] on div "A Scrum team member skilled in UI/UX knows the current sprint requires more UI/…" at bounding box center [508, 151] width 413 height 586
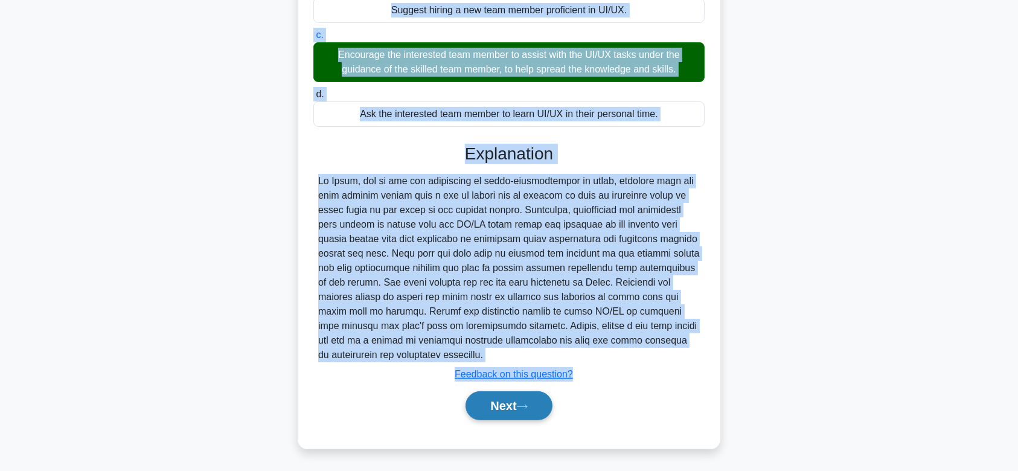
click at [511, 394] on button "Next" at bounding box center [508, 405] width 86 height 29
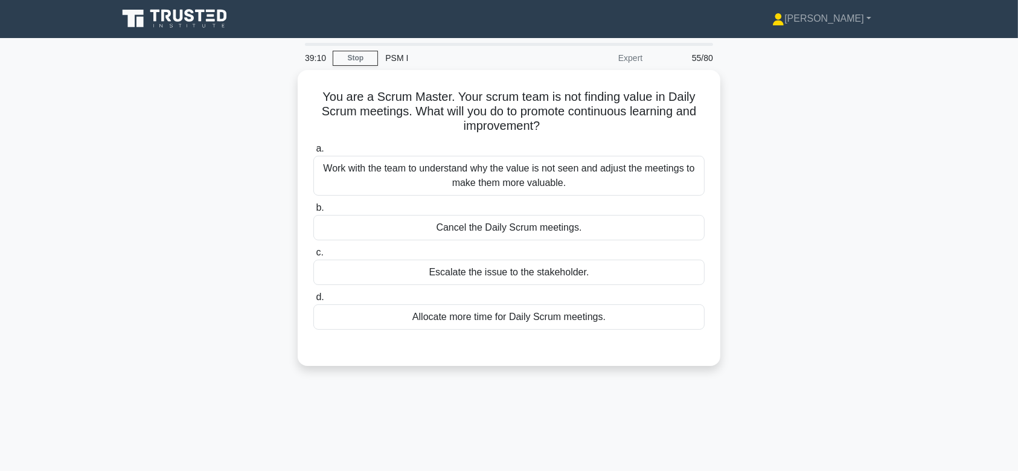
scroll to position [0, 0]
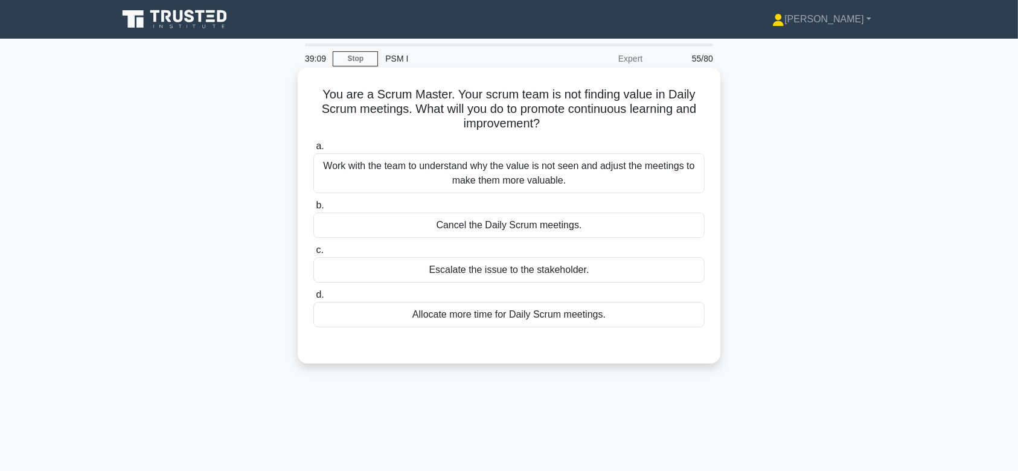
click at [537, 193] on div "Work with the team to understand why the value is not seen and adjust the meeti…" at bounding box center [508, 173] width 391 height 40
click at [313, 150] on input "a. Work with the team to understand why the value is not seen and adjust the me…" at bounding box center [313, 146] width 0 height 8
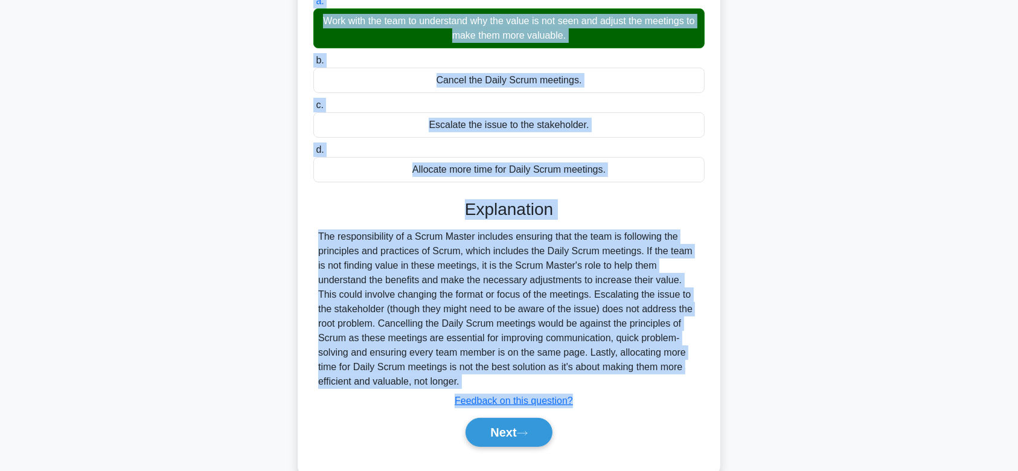
scroll to position [181, 0]
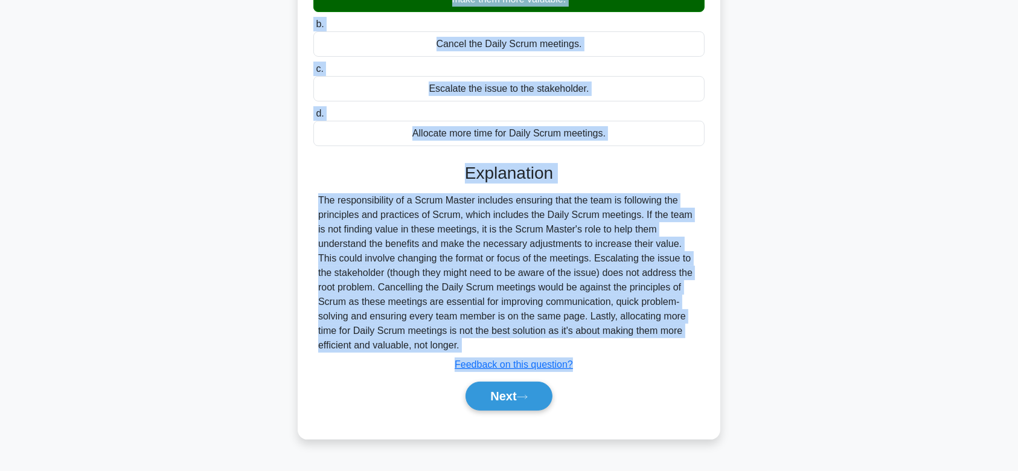
drag, startPoint x: 320, startPoint y: 94, endPoint x: 601, endPoint y: 342, distance: 374.5
click at [601, 342] on div "You are a Scrum Master. Your scrum team is not finding value in Daily Scrum mee…" at bounding box center [508, 162] width 413 height 543
click at [503, 390] on button "Next" at bounding box center [508, 395] width 86 height 29
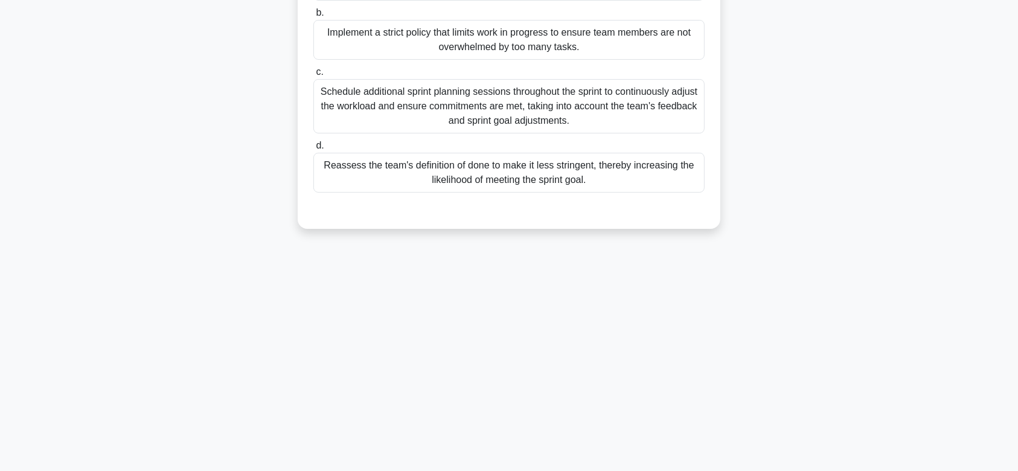
scroll to position [0, 0]
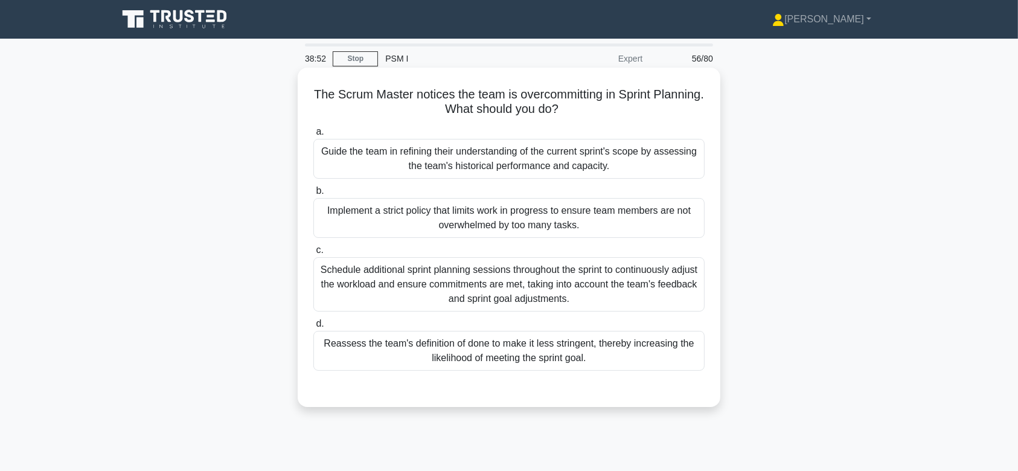
click at [535, 289] on div "Schedule additional sprint planning sessions throughout the sprint to continuou…" at bounding box center [508, 284] width 391 height 54
click at [313, 254] on input "c. Schedule additional sprint planning sessions throughout the sprint to contin…" at bounding box center [313, 250] width 0 height 8
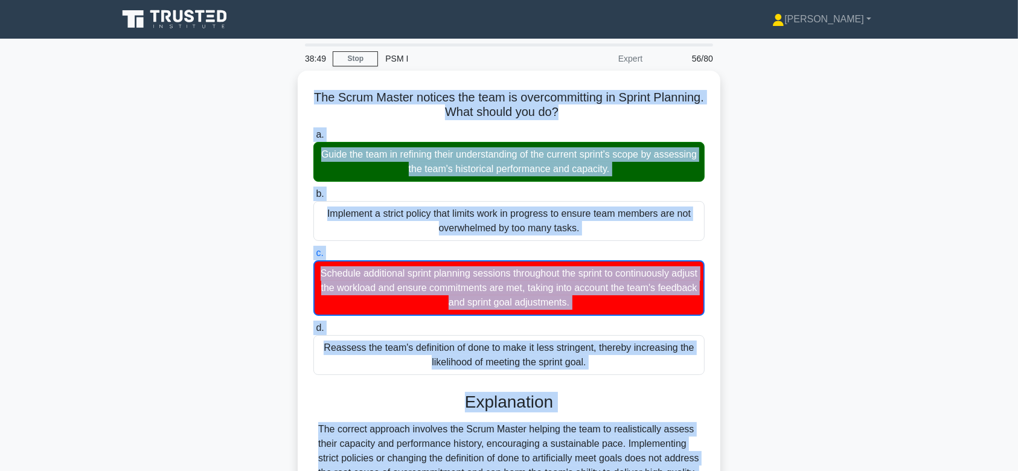
scroll to position [181, 0]
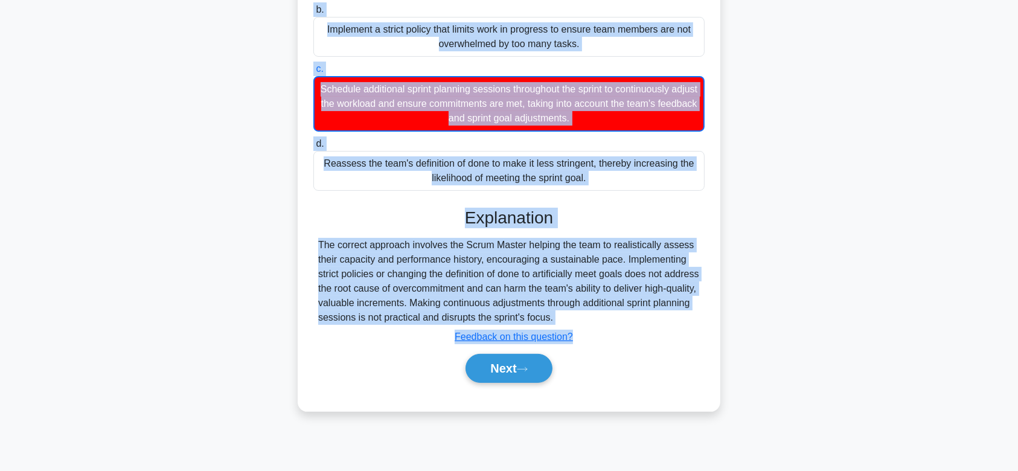
drag, startPoint x: 336, startPoint y: 95, endPoint x: 634, endPoint y: 319, distance: 373.0
click at [634, 319] on div "The Scrum Master notices the team is overcommitting in Sprint Planning. What sh…" at bounding box center [508, 148] width 413 height 515
click at [510, 365] on button "Next" at bounding box center [508, 368] width 86 height 29
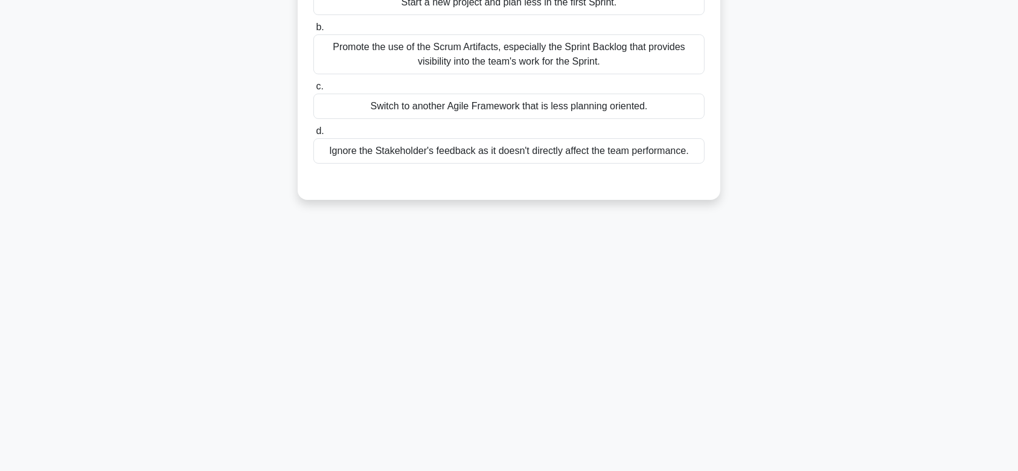
scroll to position [0, 0]
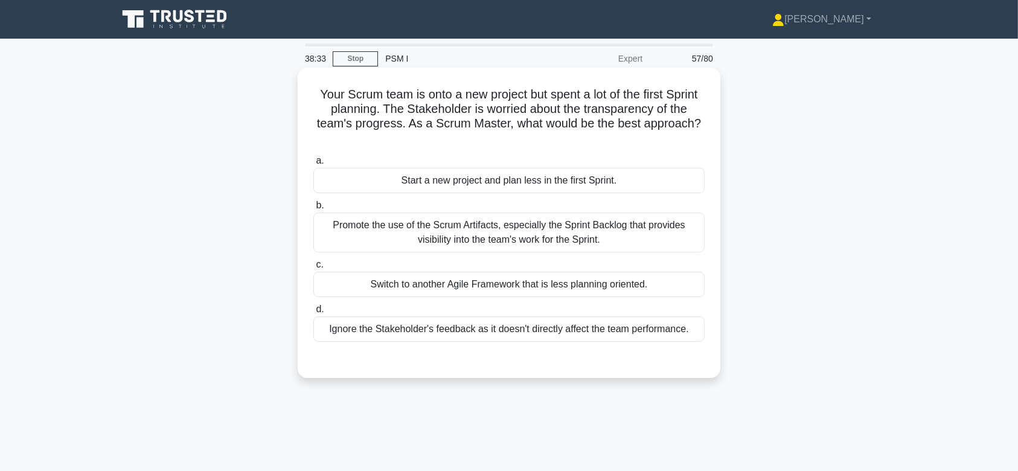
click at [552, 235] on div "Promote the use of the Scrum Artifacts, especially the Sprint Backlog that prov…" at bounding box center [508, 232] width 391 height 40
click at [313, 209] on input "b. Promote the use of the Scrum Artifacts, especially the Sprint Backlog that p…" at bounding box center [313, 206] width 0 height 8
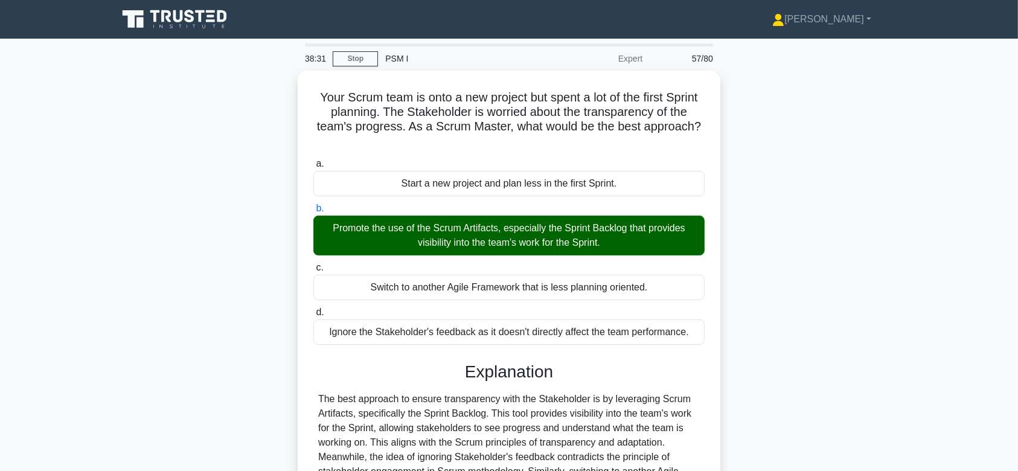
scroll to position [181, 0]
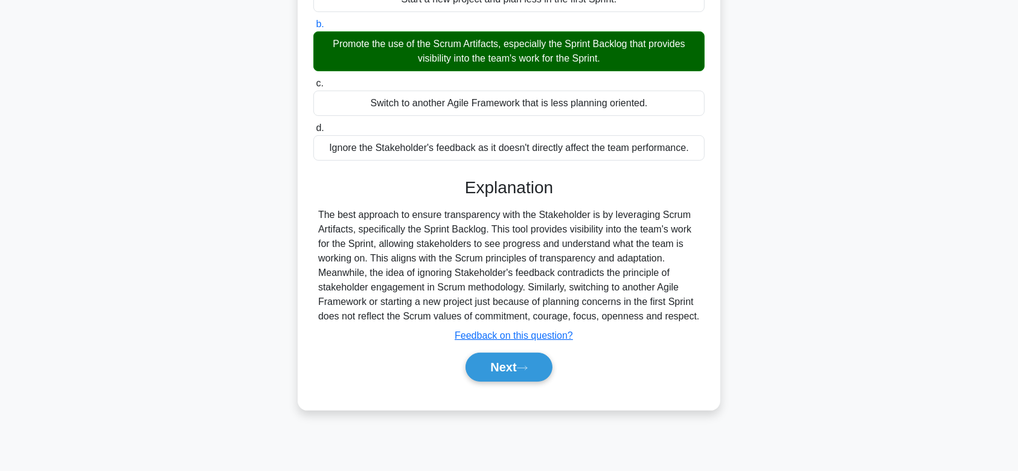
drag, startPoint x: 310, startPoint y: 89, endPoint x: 715, endPoint y: 310, distance: 461.1
click at [715, 310] on div "Your Scrum team is onto a new project but spent a lot of the first Sprint plann…" at bounding box center [508, 148] width 413 height 514
click at [501, 376] on button "Next" at bounding box center [508, 366] width 86 height 29
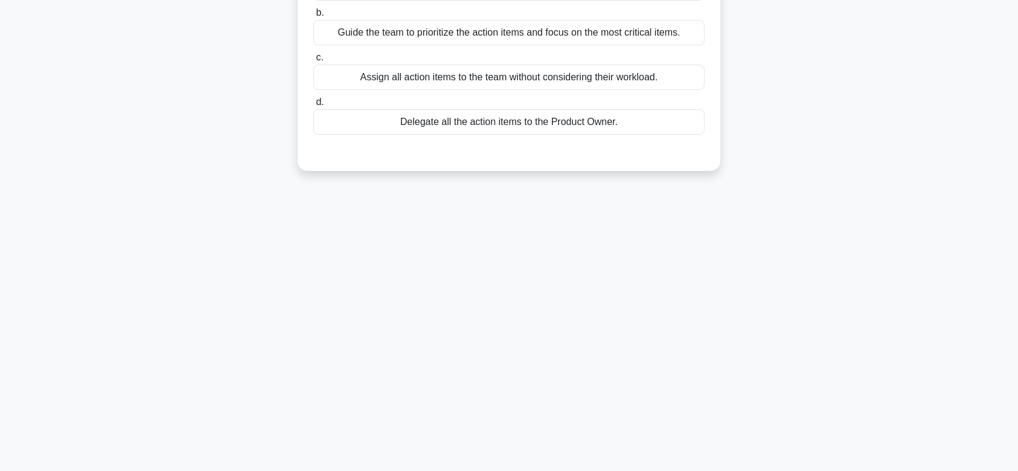
scroll to position [0, 0]
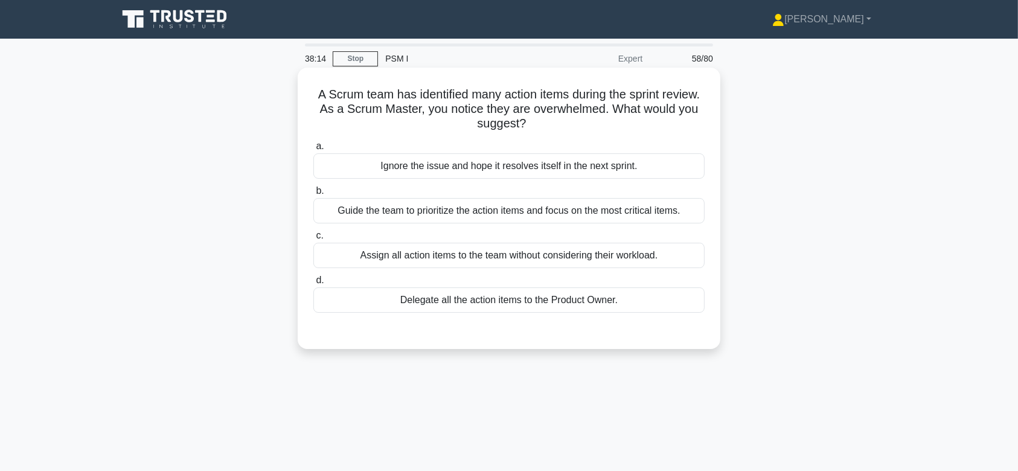
click at [575, 228] on label "c. Assign all action items to the team without considering their workload." at bounding box center [508, 248] width 391 height 40
click at [313, 232] on input "c. Assign all action items to the team without considering their workload." at bounding box center [313, 236] width 0 height 8
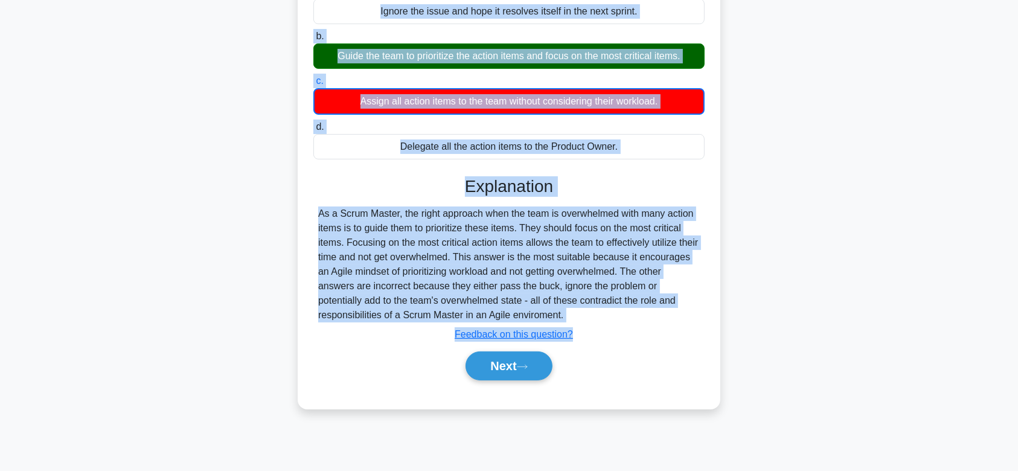
scroll to position [181, 0]
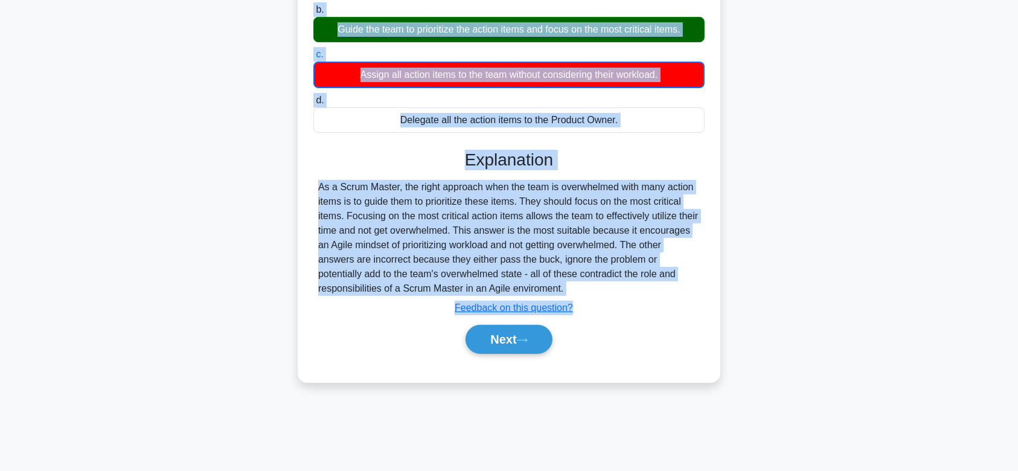
drag, startPoint x: 331, startPoint y: 89, endPoint x: 627, endPoint y: 292, distance: 359.1
click at [627, 292] on div "A Scrum team has identified many action items during the sprint review. As a Sc…" at bounding box center [508, 134] width 413 height 486
click at [512, 351] on button "Next" at bounding box center [508, 339] width 86 height 29
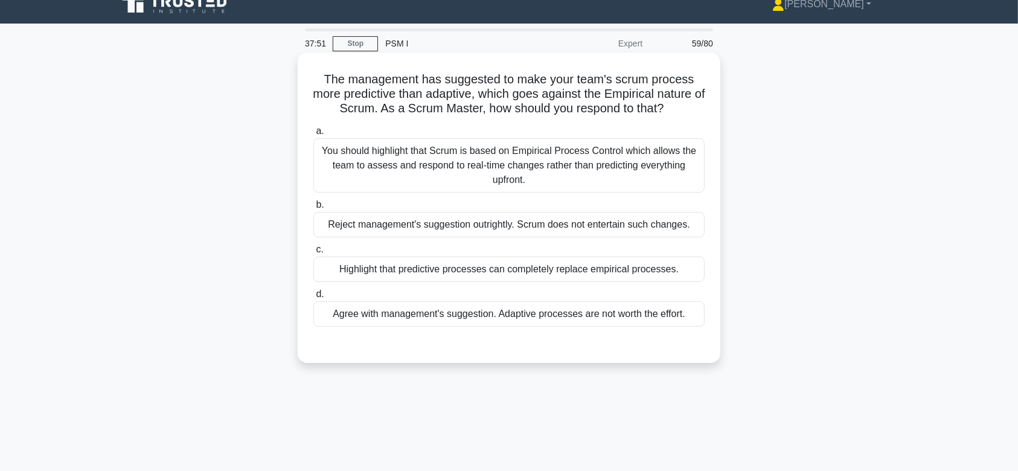
scroll to position [11, 0]
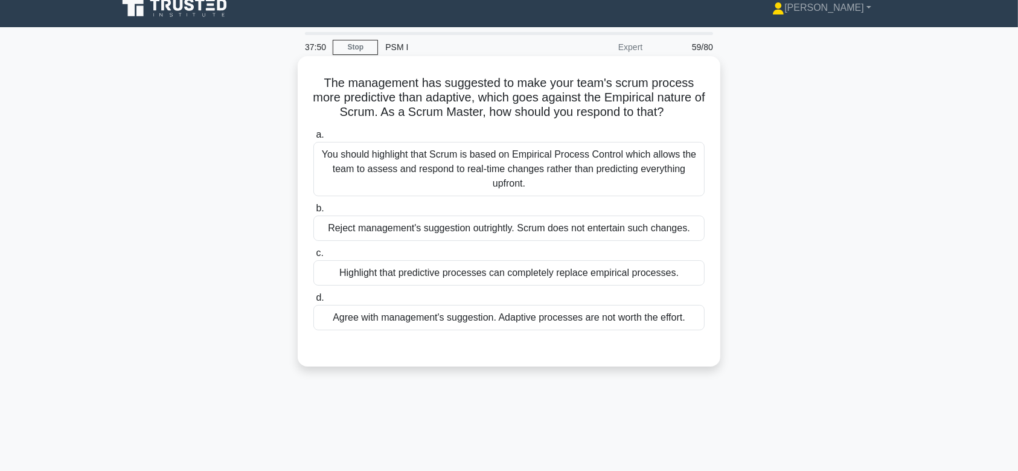
click at [513, 186] on div "You should highlight that Scrum is based on Empirical Process Control which all…" at bounding box center [508, 169] width 391 height 54
click at [313, 139] on input "a. You should highlight that Scrum is based on Empirical Process Control which …" at bounding box center [313, 135] width 0 height 8
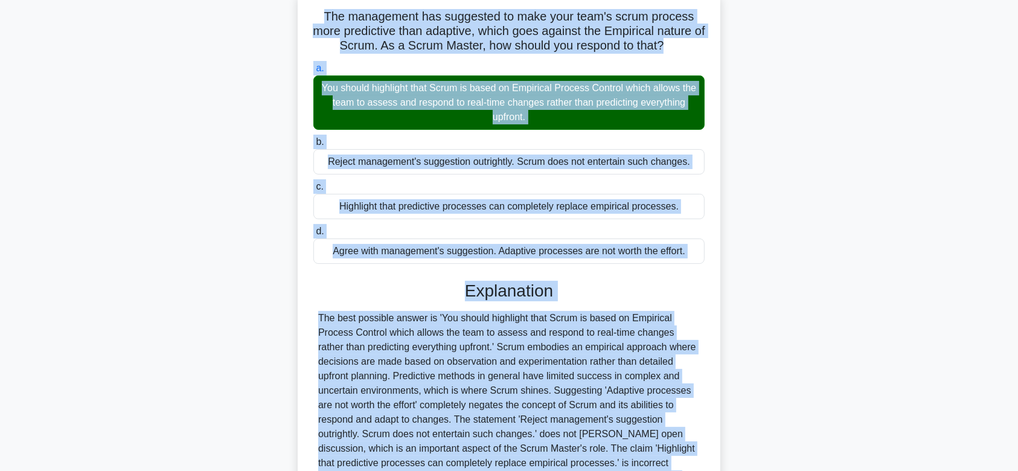
scroll to position [200, 0]
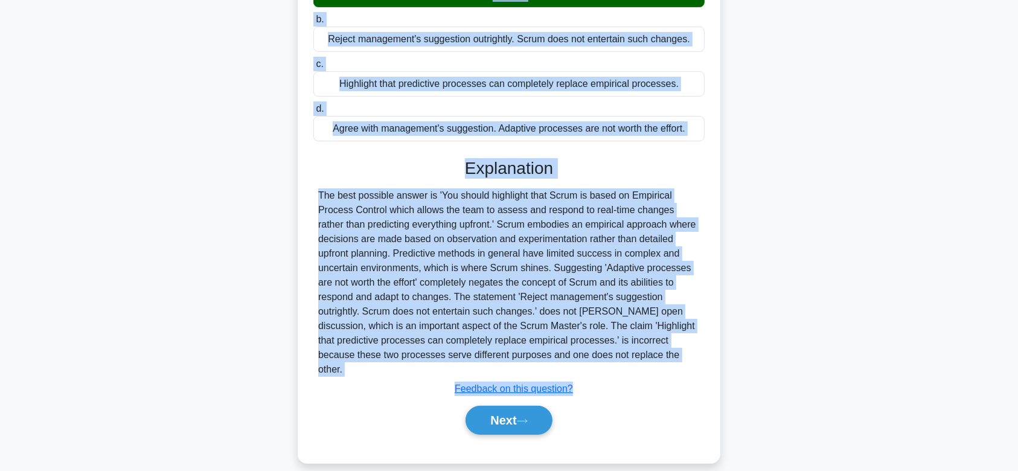
drag, startPoint x: 323, startPoint y: 85, endPoint x: 690, endPoint y: 357, distance: 456.9
click at [690, 357] on div "The management has suggested to make your team's scrum process more predictive …" at bounding box center [508, 165] width 413 height 586
click at [495, 406] on button "Next" at bounding box center [508, 420] width 86 height 29
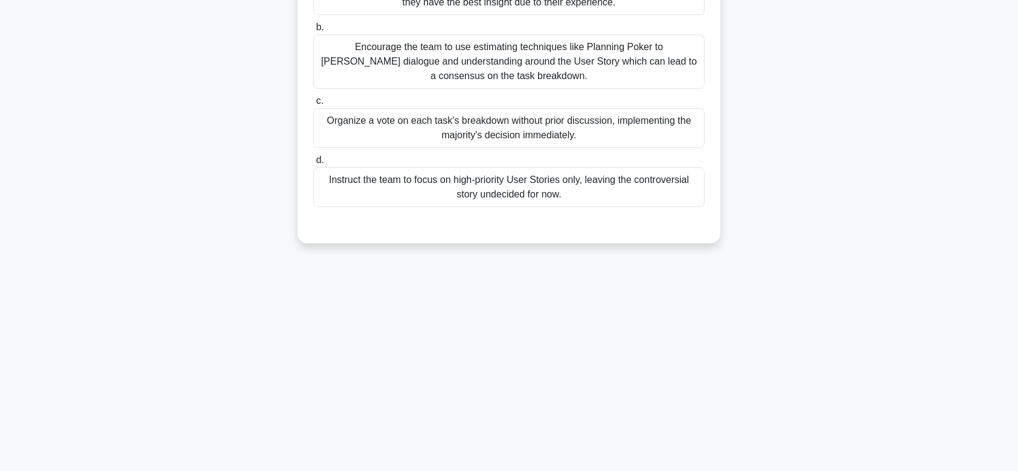
scroll to position [0, 0]
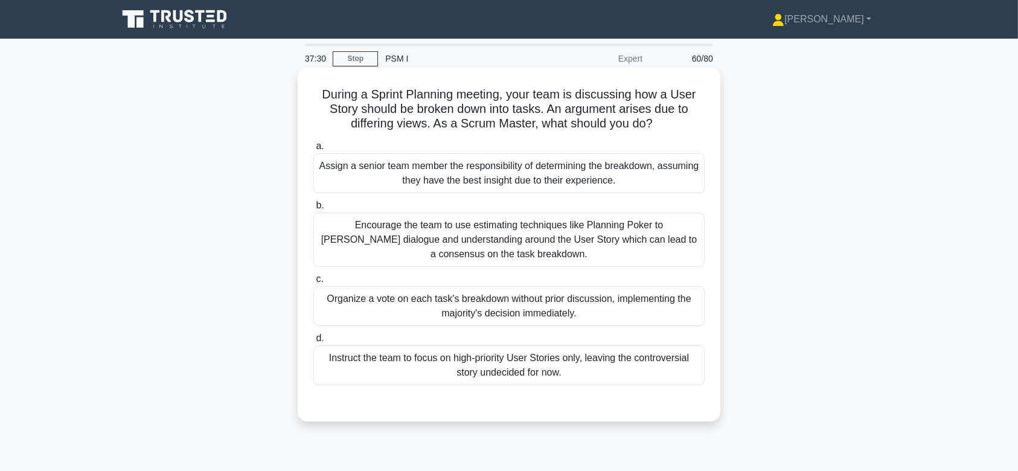
click at [555, 231] on div "Encourage the team to use estimating techniques like Planning Poker to foster d…" at bounding box center [508, 239] width 391 height 54
click at [313, 209] on input "b. Encourage the team to use estimating techniques like Planning Poker to foste…" at bounding box center [313, 206] width 0 height 8
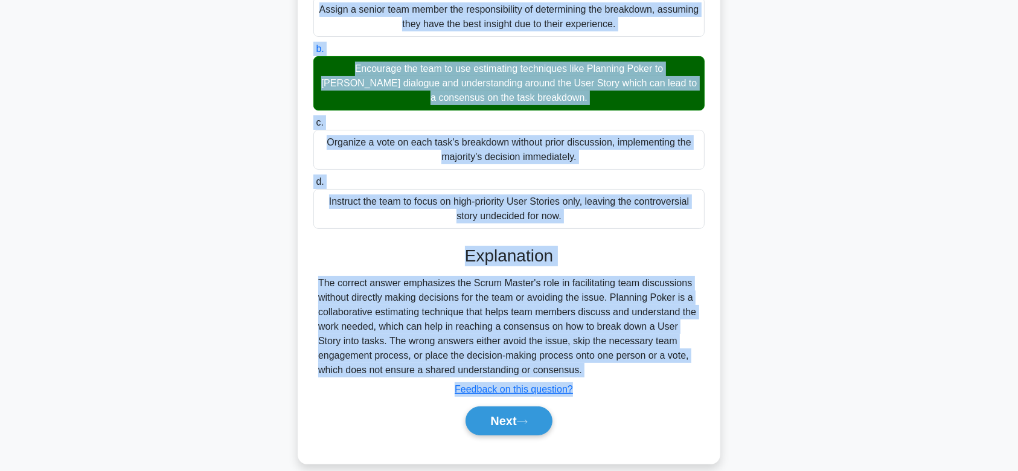
scroll to position [181, 0]
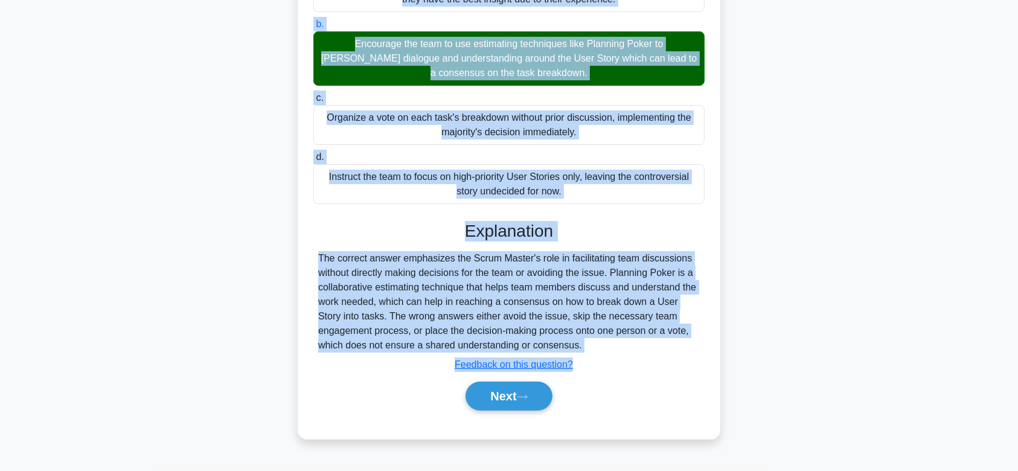
drag, startPoint x: 317, startPoint y: 94, endPoint x: 631, endPoint y: 343, distance: 400.8
click at [631, 343] on div "During a Sprint Planning meeting, your team is discussing how a User Story shou…" at bounding box center [508, 162] width 413 height 543
click at [499, 394] on button "Next" at bounding box center [508, 395] width 86 height 29
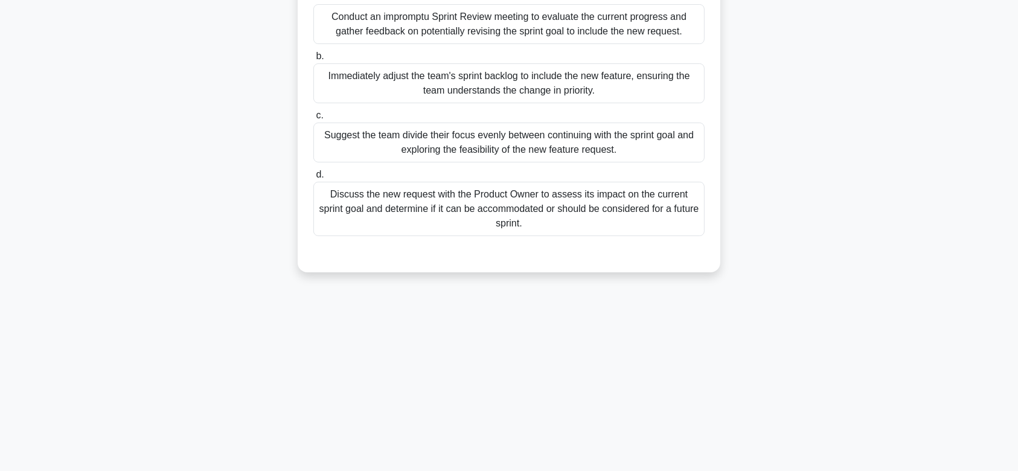
scroll to position [0, 0]
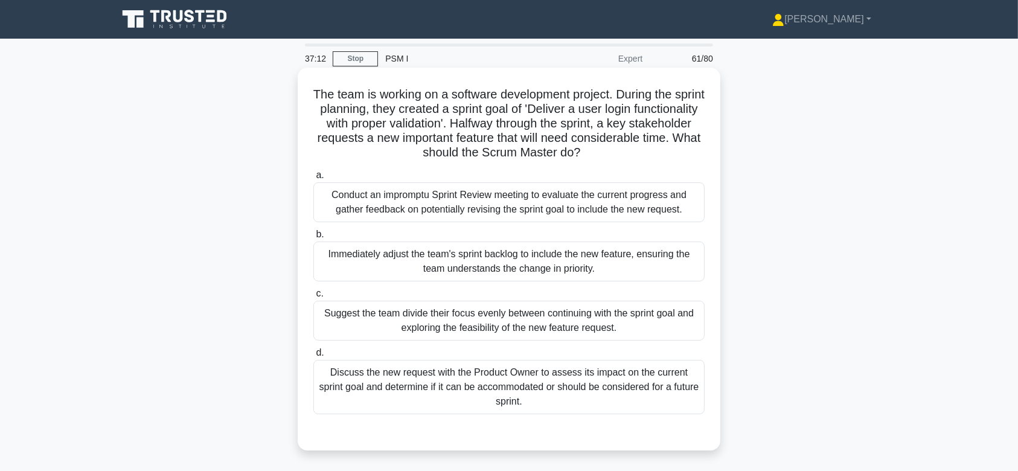
click at [564, 267] on div "Immediately adjust the team's sprint backlog to include the new feature, ensuri…" at bounding box center [508, 261] width 391 height 40
click at [313, 238] on input "b. Immediately adjust the team's sprint backlog to include the new feature, ens…" at bounding box center [313, 235] width 0 height 8
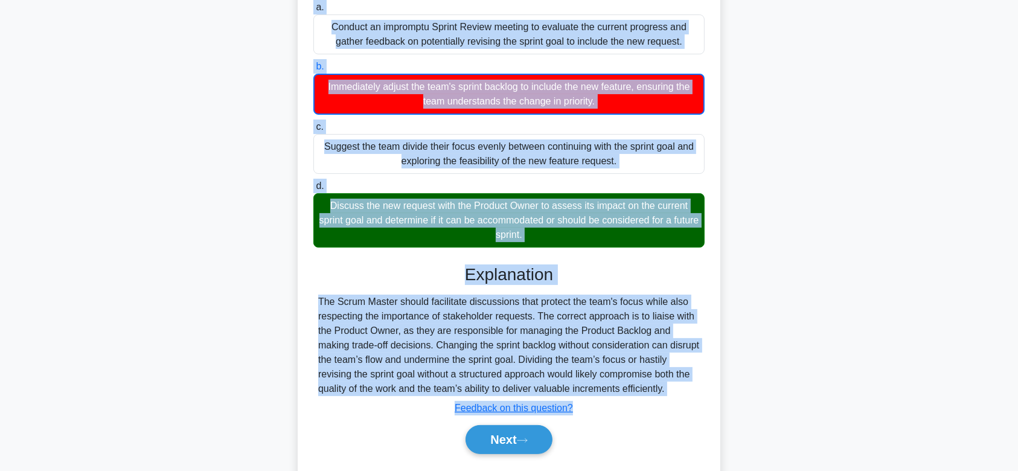
scroll to position [216, 0]
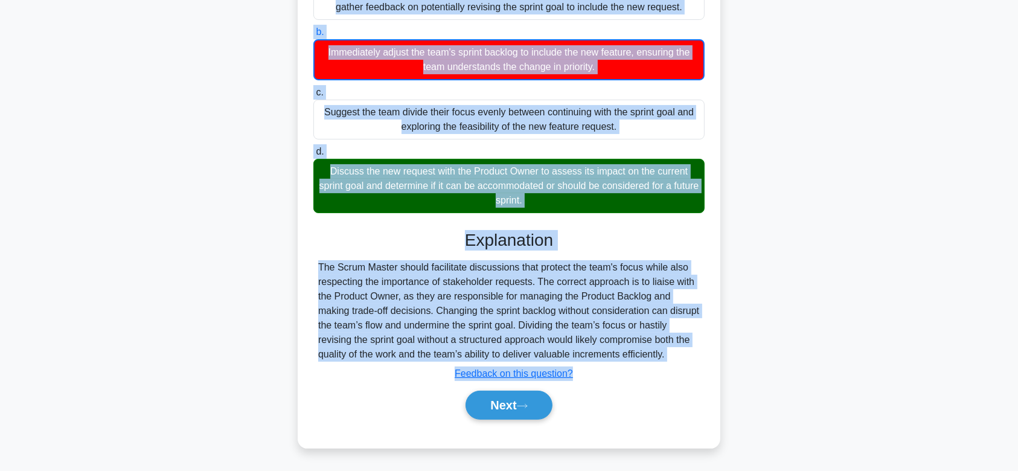
drag, startPoint x: 323, startPoint y: 95, endPoint x: 600, endPoint y: 355, distance: 379.6
click at [600, 355] on div "The team is working on a software development project. During the sprint planni…" at bounding box center [508, 156] width 413 height 573
click at [511, 402] on button "Next" at bounding box center [508, 404] width 86 height 29
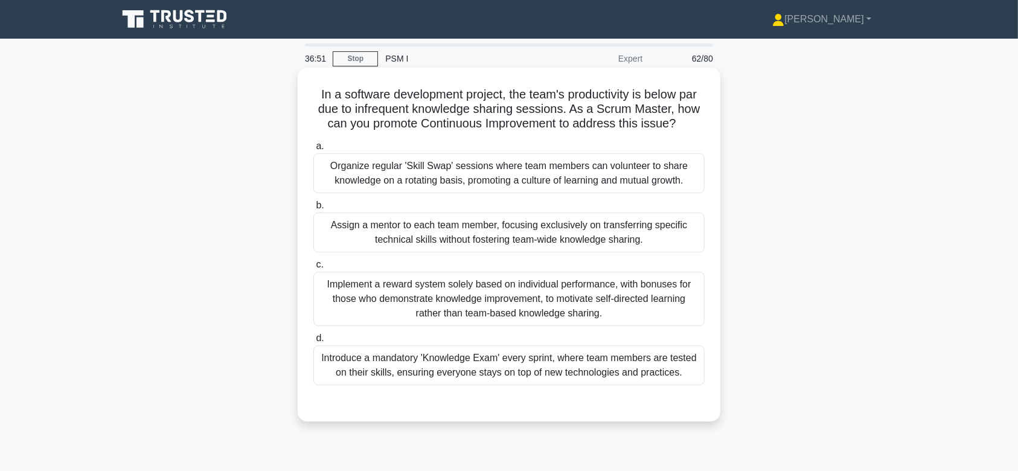
click at [533, 177] on div "Organize regular 'Skill Swap' sessions where team members can volunteer to shar…" at bounding box center [508, 173] width 391 height 40
click at [313, 150] on input "a. Organize regular 'Skill Swap' sessions where team members can volunteer to s…" at bounding box center [313, 146] width 0 height 8
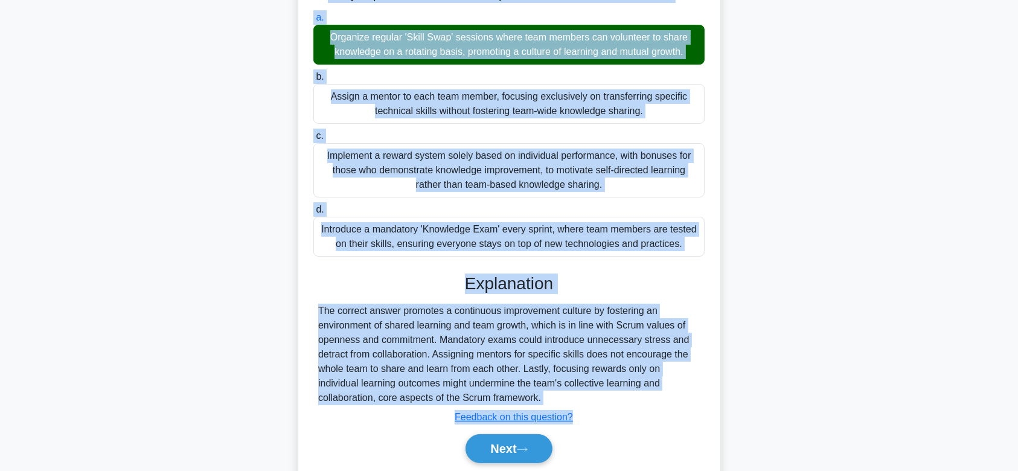
scroll to position [176, 0]
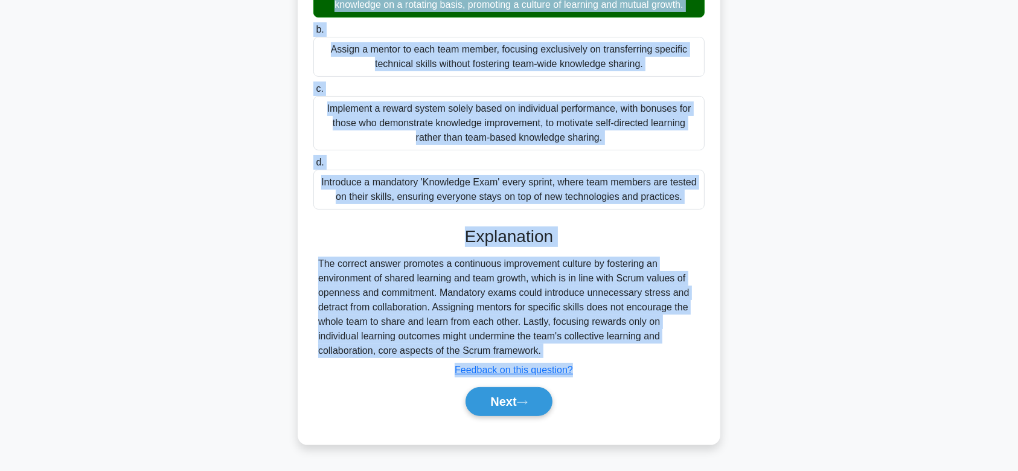
drag, startPoint x: 310, startPoint y: 94, endPoint x: 575, endPoint y: 357, distance: 372.6
click at [575, 357] on div "In a software development project, the team's productivity is below par due to …" at bounding box center [508, 168] width 413 height 543
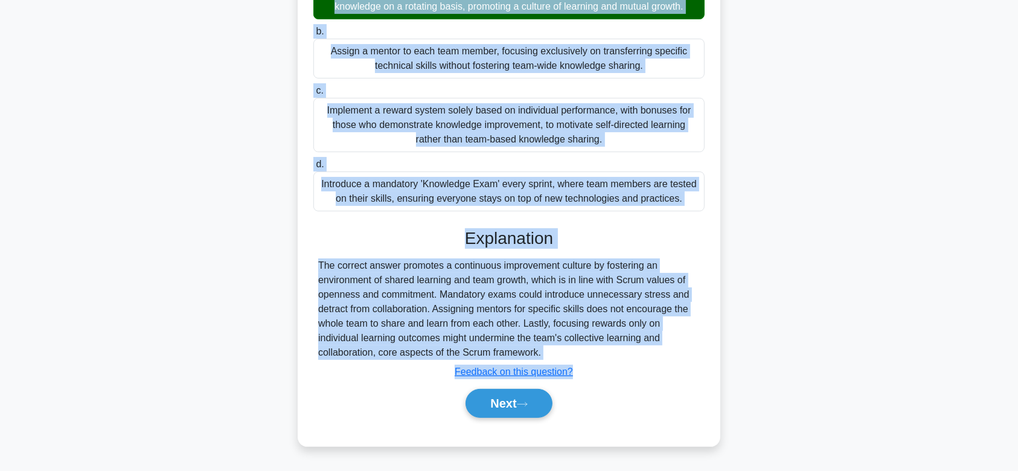
scroll to position [181, 0]
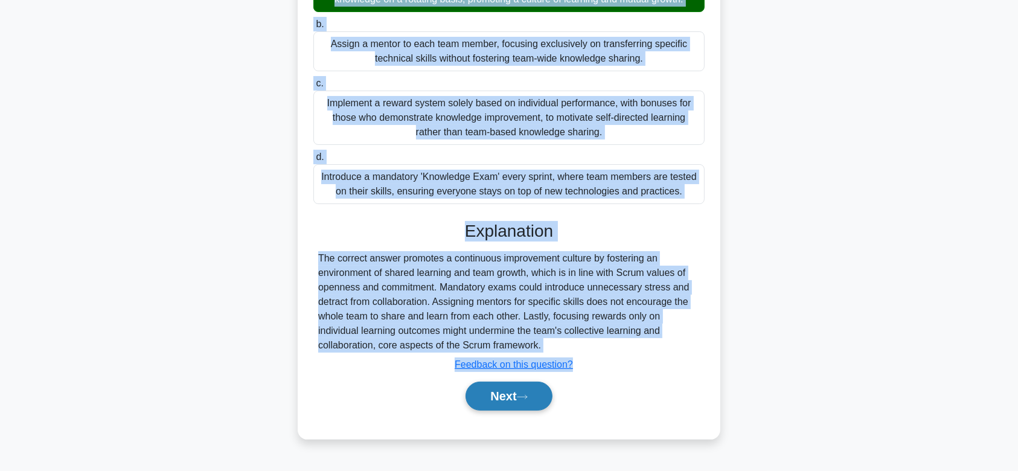
click at [527, 393] on icon at bounding box center [522, 396] width 11 height 7
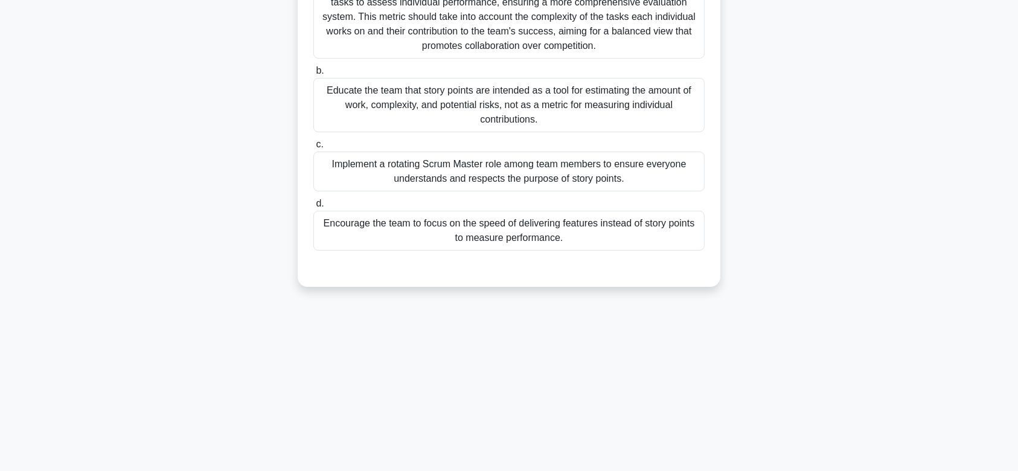
scroll to position [0, 0]
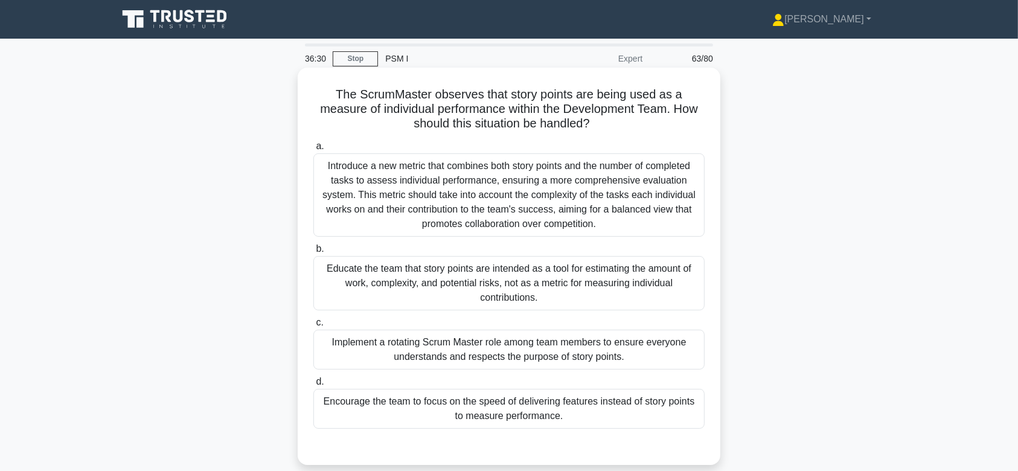
click at [509, 220] on div "Introduce a new metric that combines both story points and the number of comple…" at bounding box center [508, 194] width 391 height 83
click at [313, 150] on input "a. Introduce a new metric that combines both story points and the number of com…" at bounding box center [313, 146] width 0 height 8
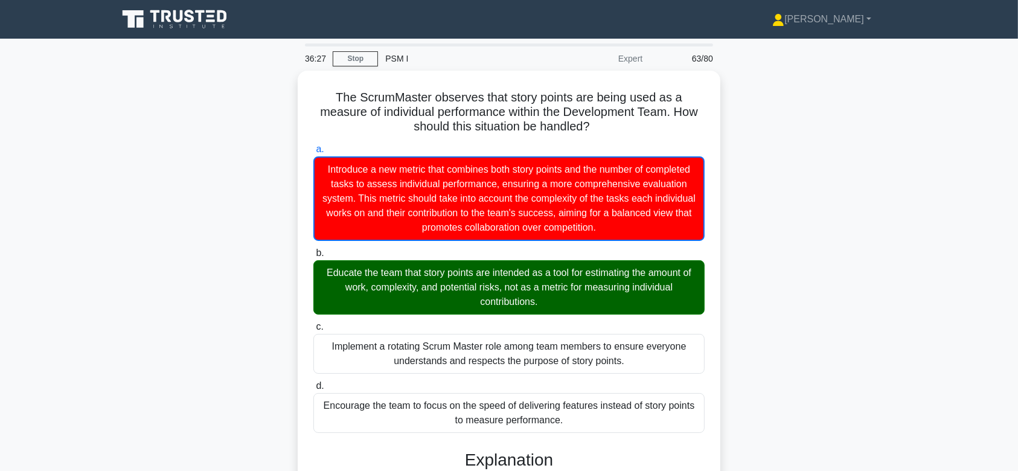
scroll to position [245, 0]
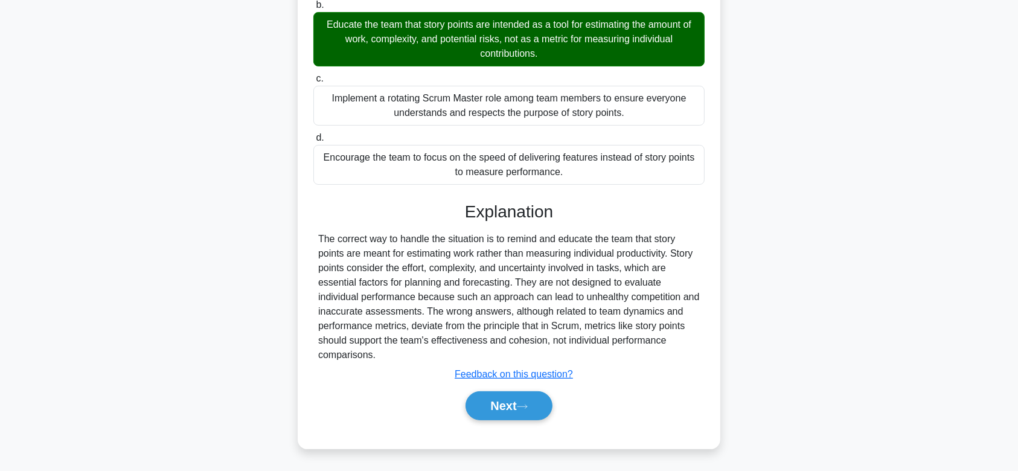
drag, startPoint x: 333, startPoint y: 92, endPoint x: 593, endPoint y: 353, distance: 368.3
click at [593, 353] on div "The ScrumMaster observes that story points are being used as a measure of indiv…" at bounding box center [508, 135] width 413 height 616
click at [531, 415] on button "Next" at bounding box center [508, 405] width 86 height 29
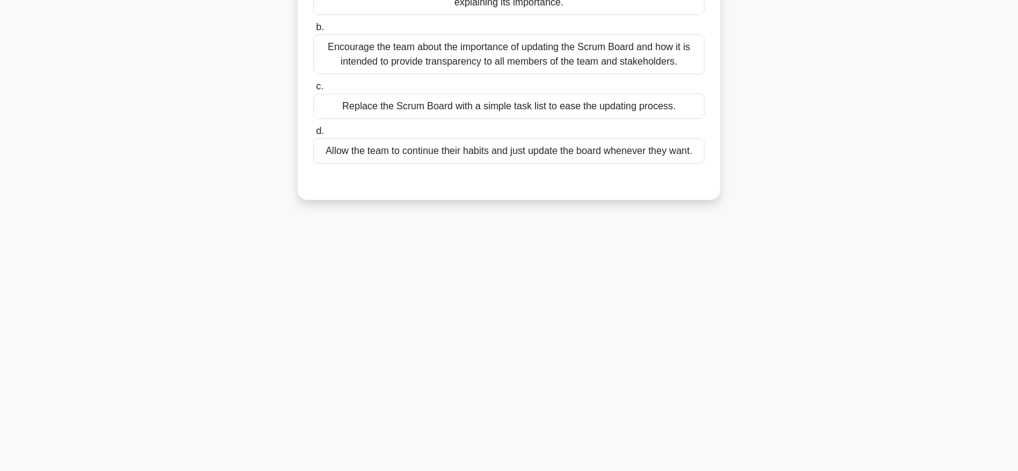
scroll to position [0, 0]
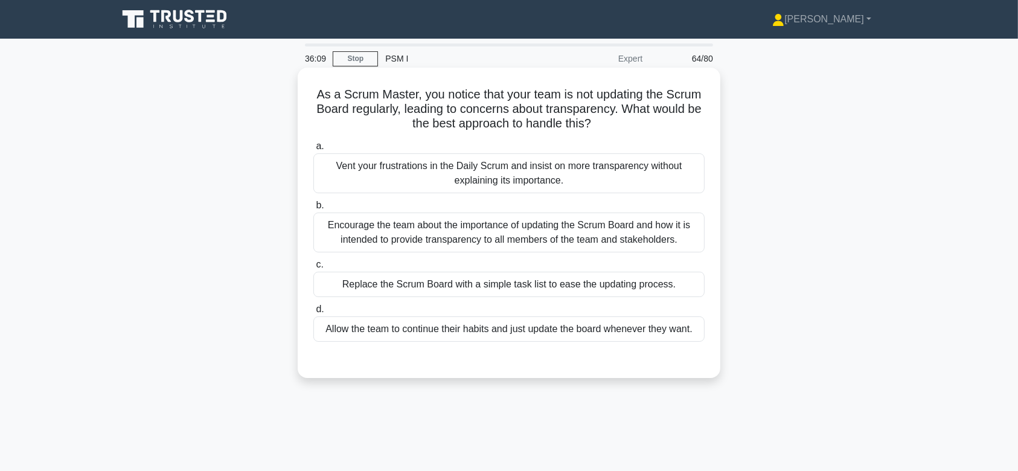
click at [545, 161] on div "Vent your frustrations in the Daily Scrum and insist on more transparency witho…" at bounding box center [508, 173] width 391 height 40
click at [313, 150] on input "a. Vent your frustrations in the Daily Scrum and insist on more transparency wi…" at bounding box center [313, 146] width 0 height 8
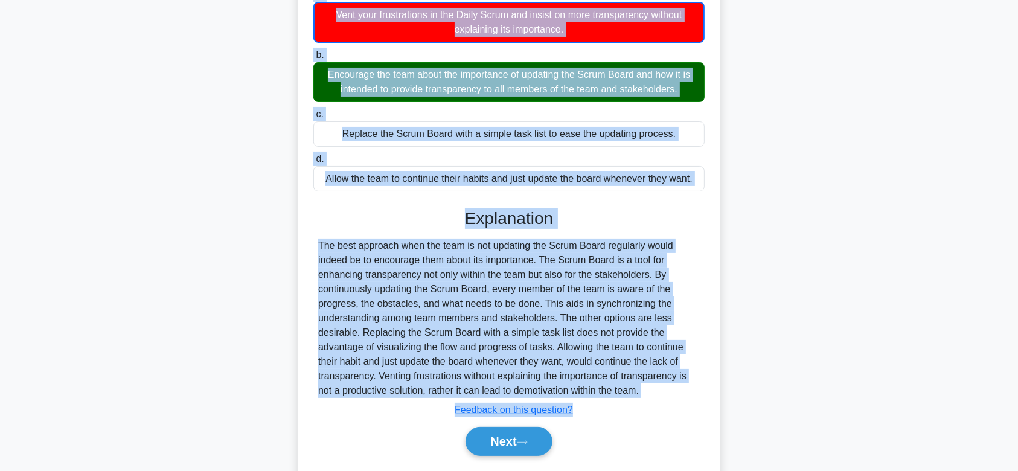
scroll to position [187, 0]
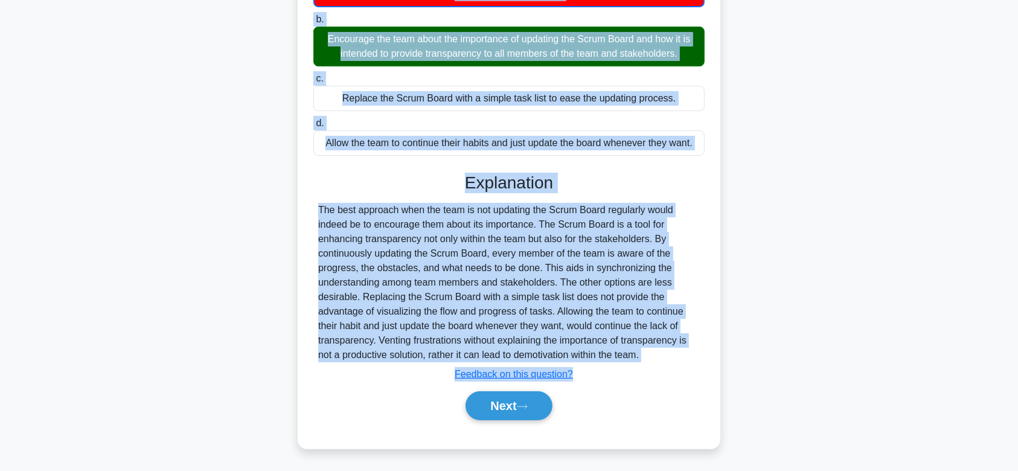
drag, startPoint x: 329, startPoint y: 96, endPoint x: 656, endPoint y: 353, distance: 416.1
click at [656, 353] on div "As a Scrum Master, you notice that your team is not updating the Scrum Board re…" at bounding box center [508, 164] width 413 height 558
click at [492, 406] on button "Next" at bounding box center [508, 405] width 86 height 29
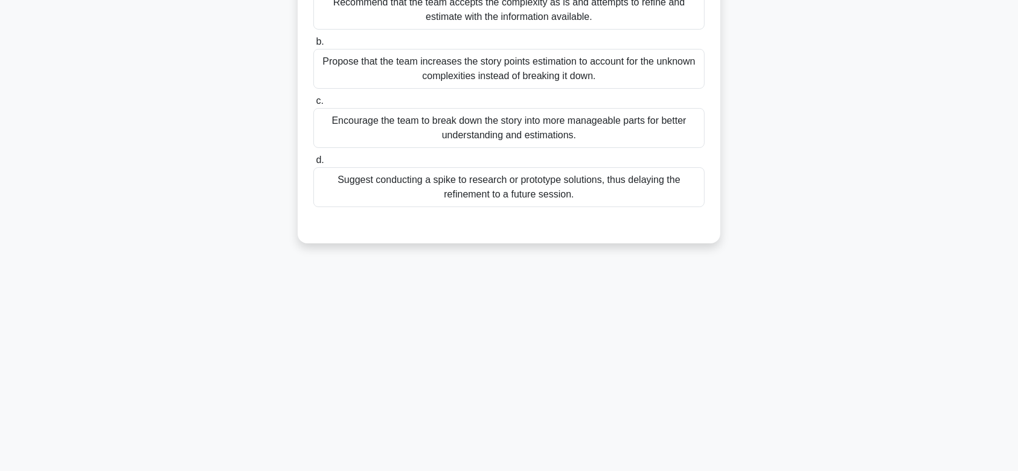
scroll to position [0, 0]
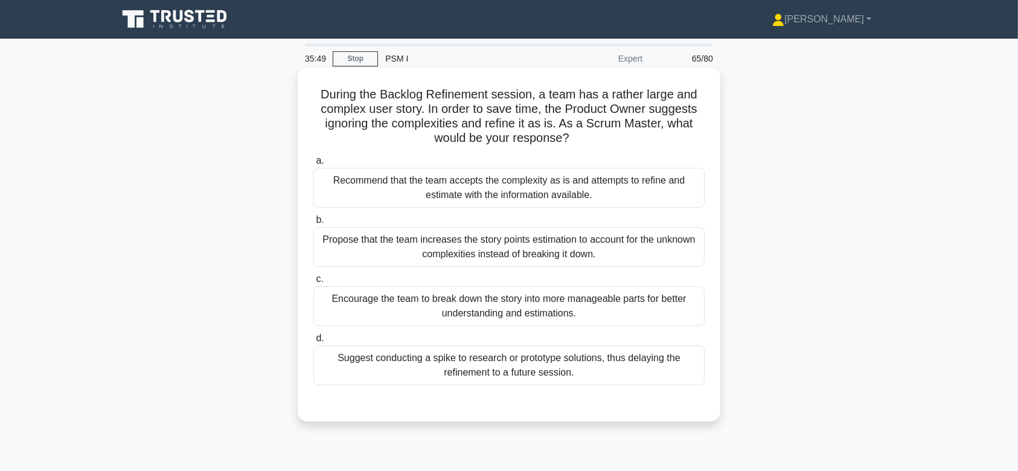
click at [514, 194] on div "Recommend that the team accepts the complexity as is and attempts to refine and…" at bounding box center [508, 188] width 391 height 40
click at [313, 165] on input "a. Recommend that the team accepts the complexity as is and attempts to refine …" at bounding box center [313, 161] width 0 height 8
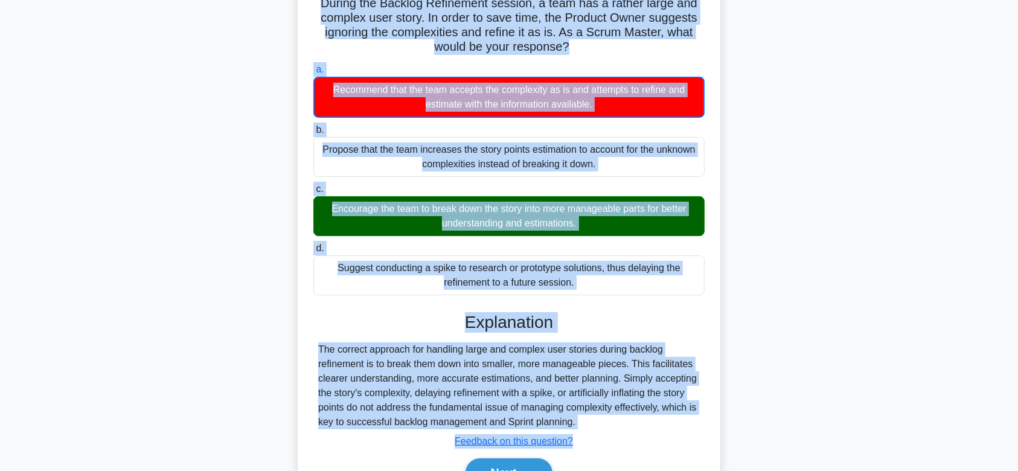
scroll to position [181, 0]
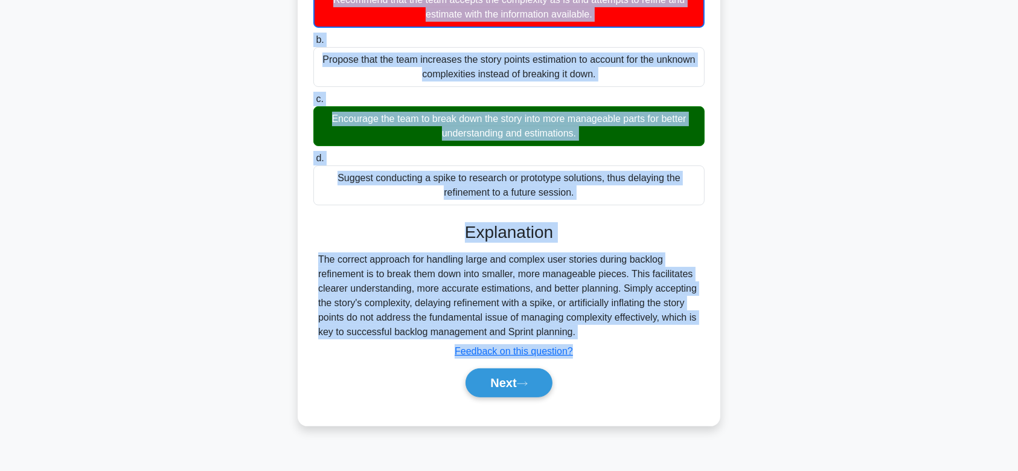
drag, startPoint x: 314, startPoint y: 91, endPoint x: 587, endPoint y: 335, distance: 366.3
click at [587, 335] on div "During the Backlog Refinement session, a team has a rather large and complex us…" at bounding box center [508, 155] width 413 height 529
click at [532, 383] on button "Next" at bounding box center [508, 382] width 86 height 29
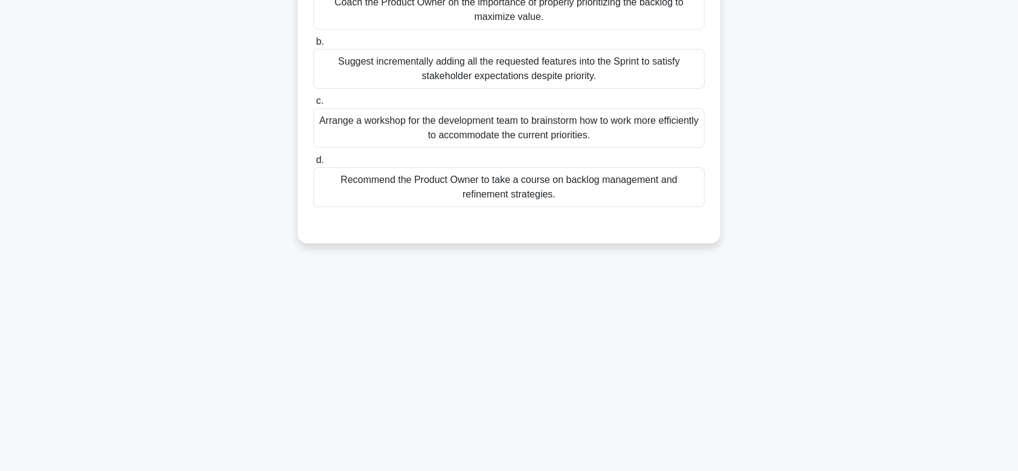
scroll to position [0, 0]
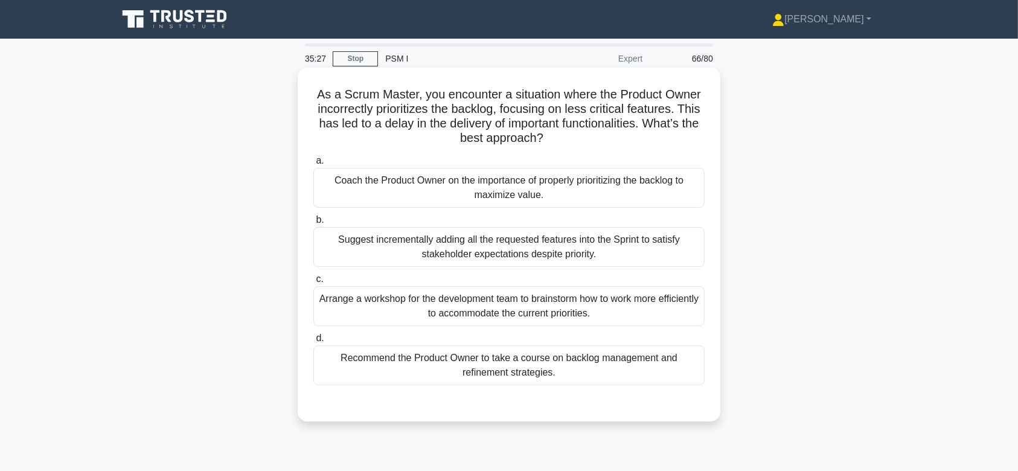
click at [575, 247] on div "Suggest incrementally adding all the requested features into the Sprint to sati…" at bounding box center [508, 247] width 391 height 40
click at [313, 224] on input "b. Suggest incrementally adding all the requested features into the Sprint to s…" at bounding box center [313, 220] width 0 height 8
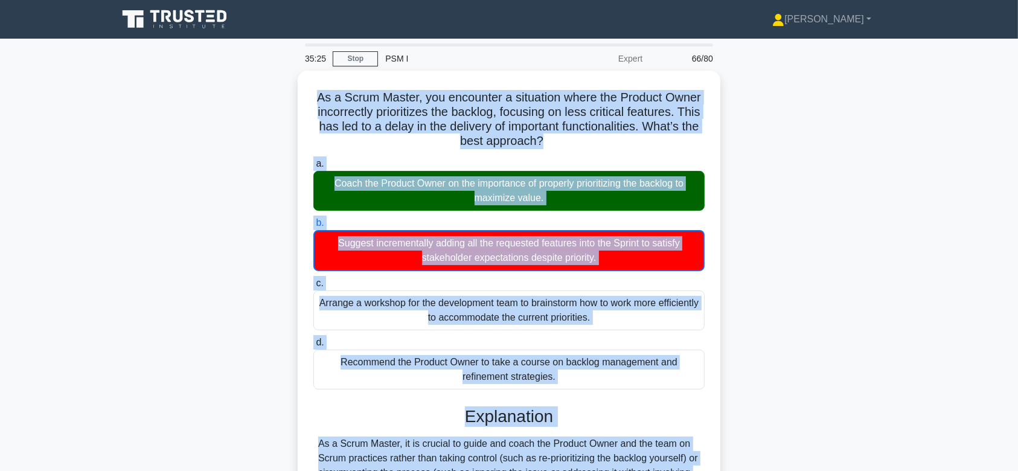
scroll to position [187, 0]
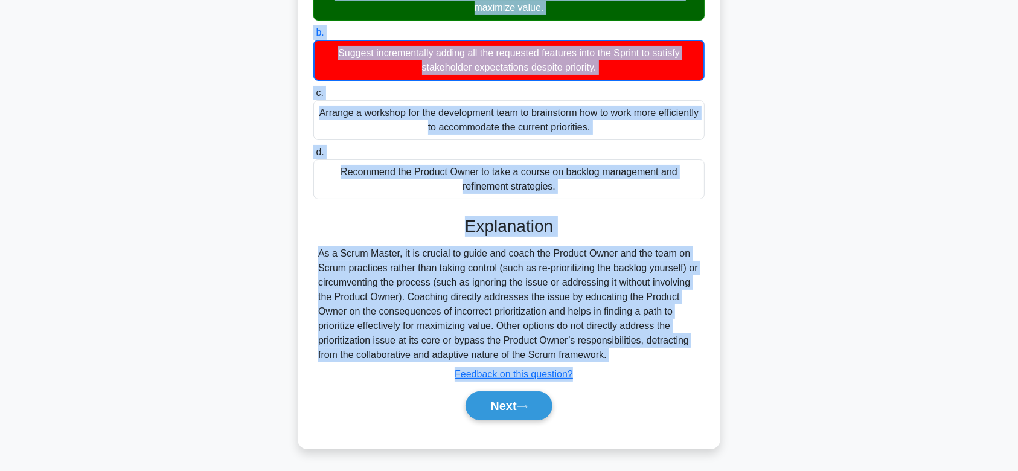
drag, startPoint x: 311, startPoint y: 97, endPoint x: 671, endPoint y: 351, distance: 440.7
click at [671, 351] on div "As a Scrum Master, you encounter a situation where the Product Owner incorrectl…" at bounding box center [508, 164] width 413 height 558
click at [508, 401] on button "Next" at bounding box center [508, 405] width 86 height 29
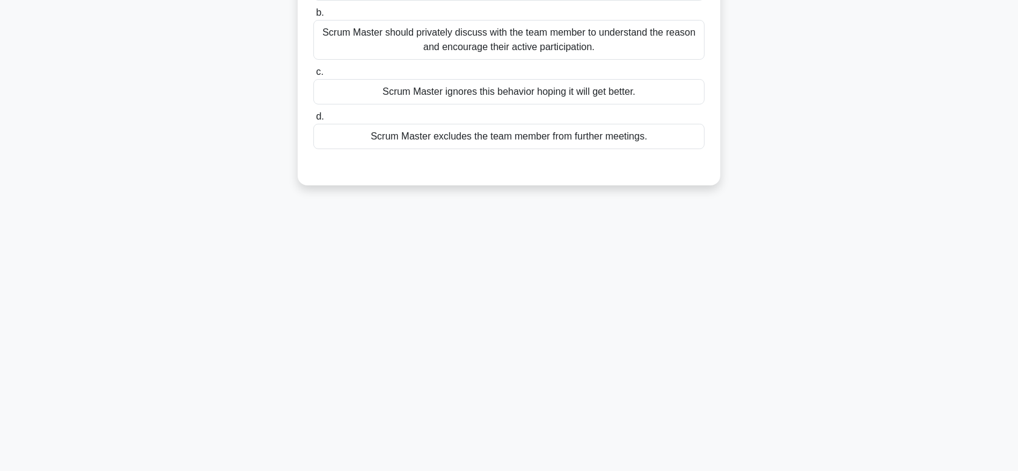
scroll to position [0, 0]
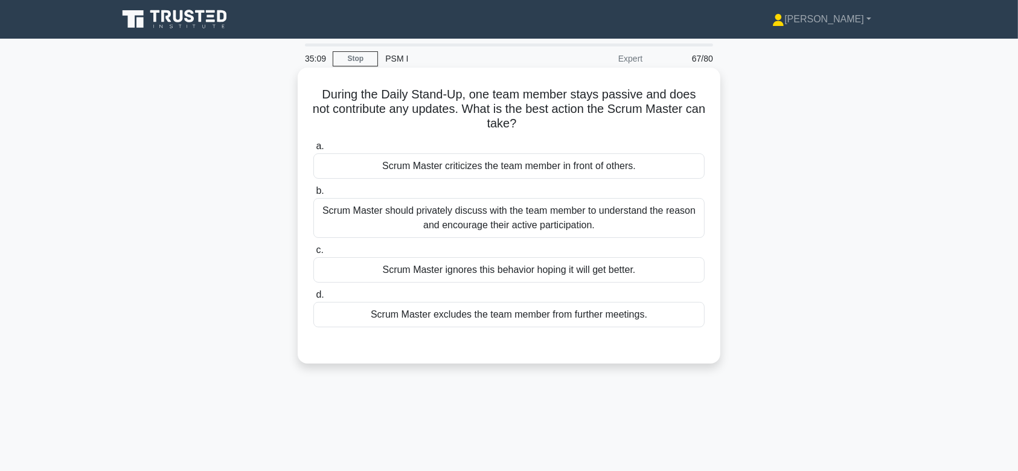
click at [506, 233] on div "Scrum Master should privately discuss with the team member to understand the re…" at bounding box center [508, 218] width 391 height 40
click at [313, 195] on input "b. Scrum Master should privately discuss with the team member to understand the…" at bounding box center [313, 191] width 0 height 8
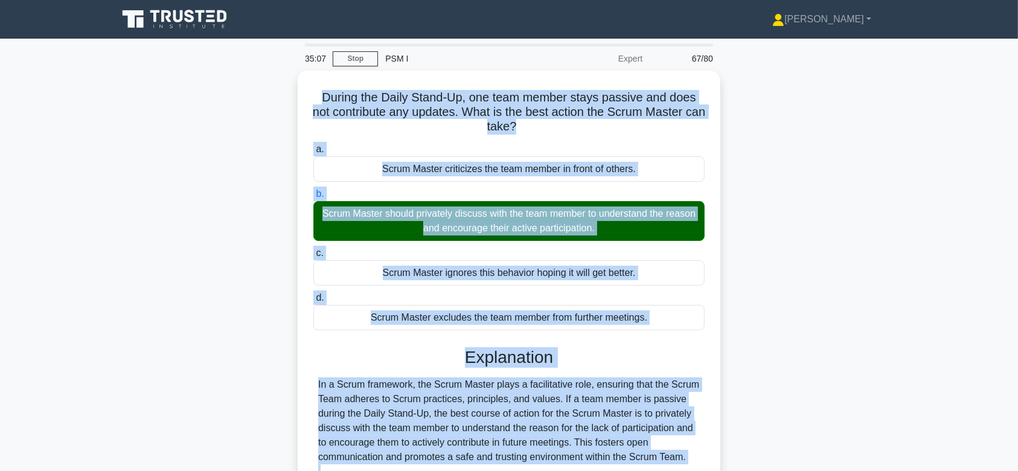
scroll to position [200, 0]
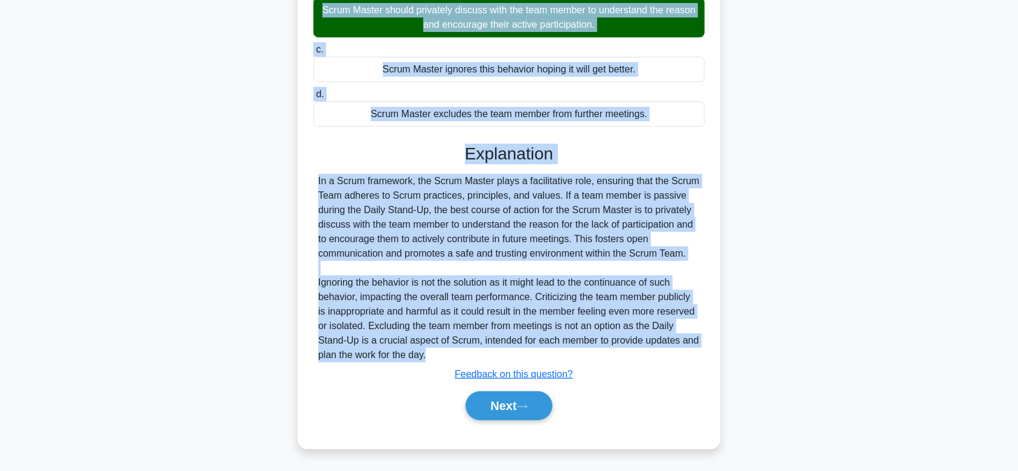
drag, startPoint x: 317, startPoint y: 94, endPoint x: 703, endPoint y: 354, distance: 465.2
click at [703, 354] on div "During the Daily Stand-Up, one team member stays passive and does not contribut…" at bounding box center [508, 158] width 413 height 572
click at [512, 394] on button "Next" at bounding box center [508, 405] width 86 height 29
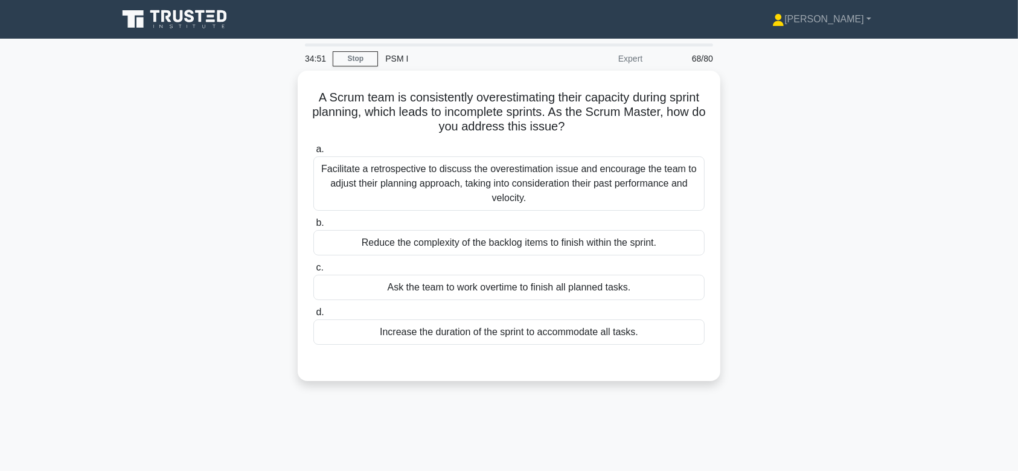
scroll to position [0, 0]
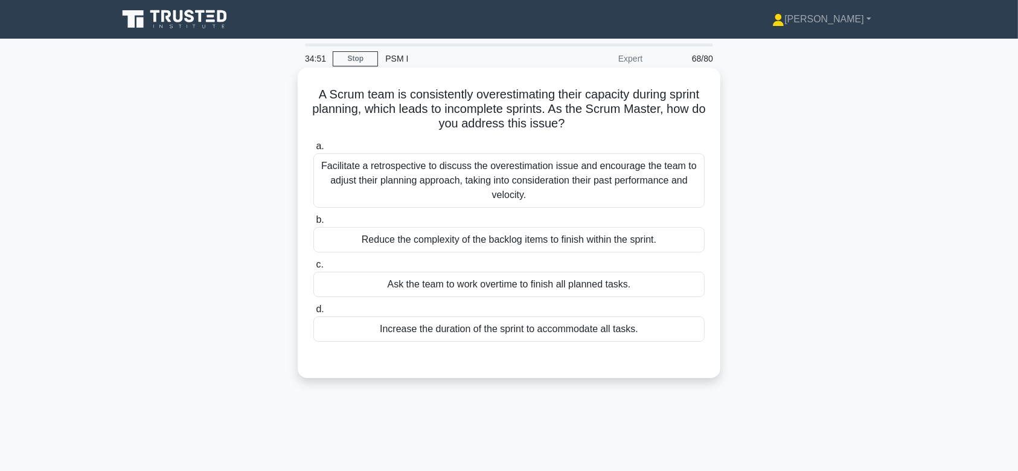
click at [549, 186] on div "Facilitate a retrospective to discuss the overestimation issue and encourage th…" at bounding box center [508, 180] width 391 height 54
click at [313, 150] on input "a. Facilitate a retrospective to discuss the overestimation issue and encourage…" at bounding box center [313, 146] width 0 height 8
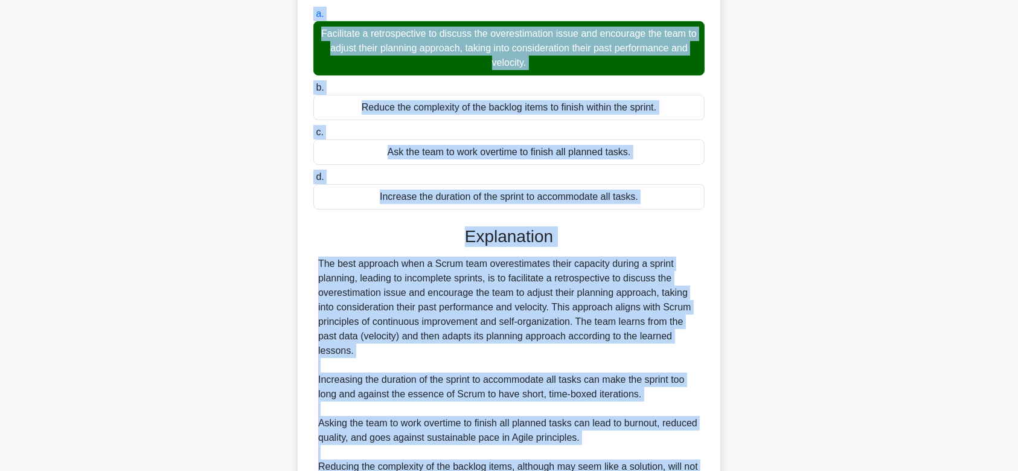
scroll to position [238, 0]
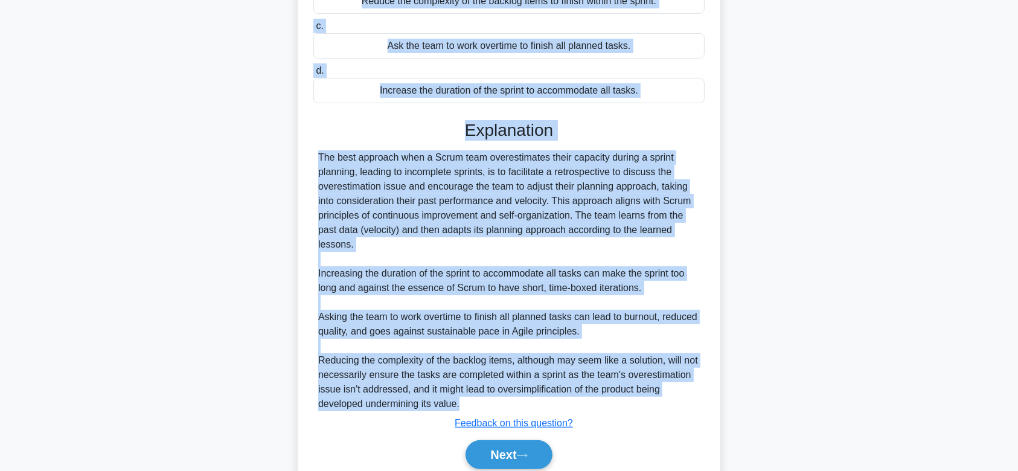
drag, startPoint x: 308, startPoint y: 98, endPoint x: 618, endPoint y: 401, distance: 433.2
click at [618, 401] on div "A Scrum team is consistently overestimating their capacity during sprint planni…" at bounding box center [508, 163] width 413 height 658
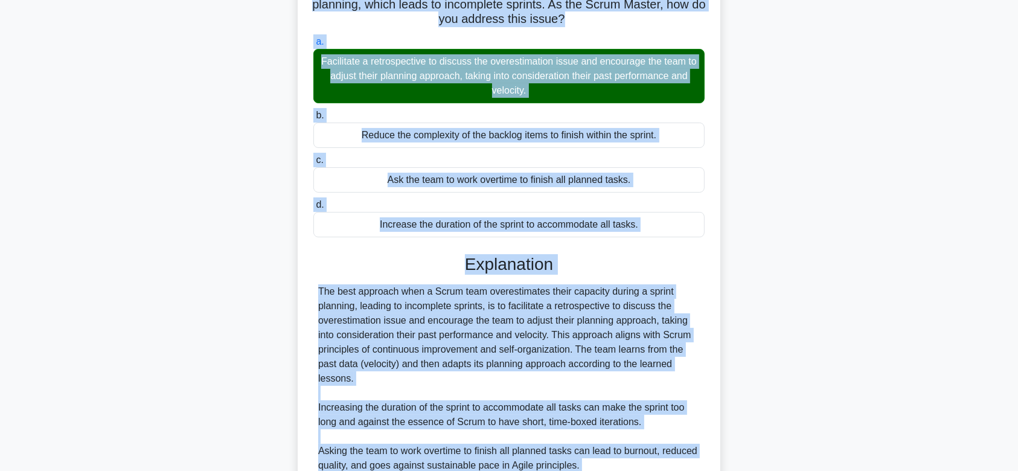
scroll to position [287, 0]
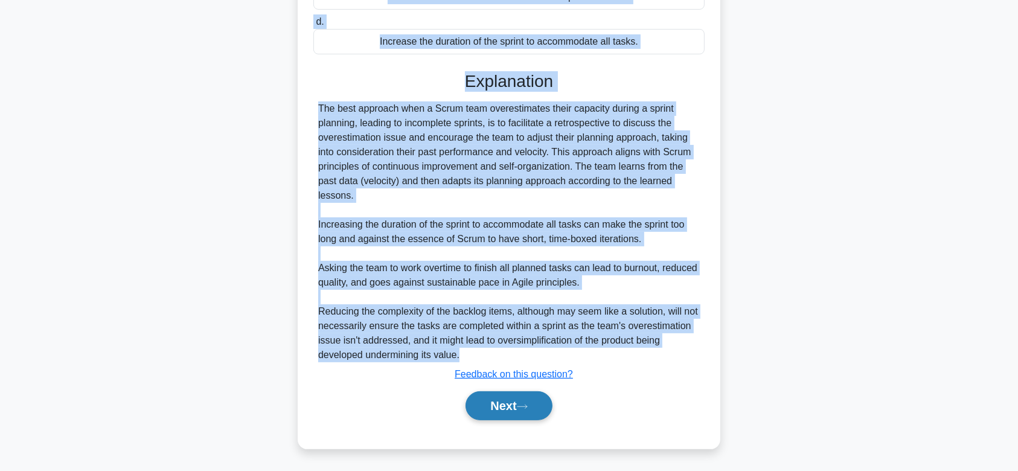
click at [530, 393] on button "Next" at bounding box center [508, 405] width 86 height 29
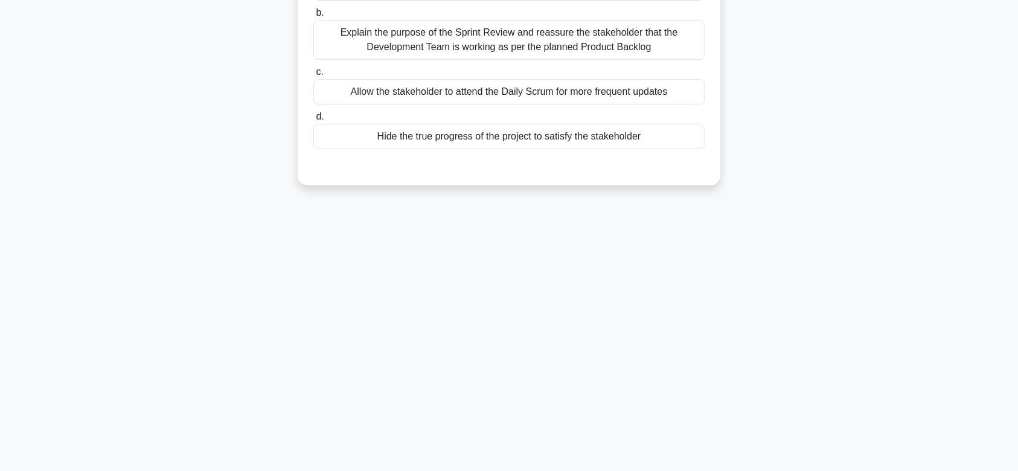
scroll to position [0, 0]
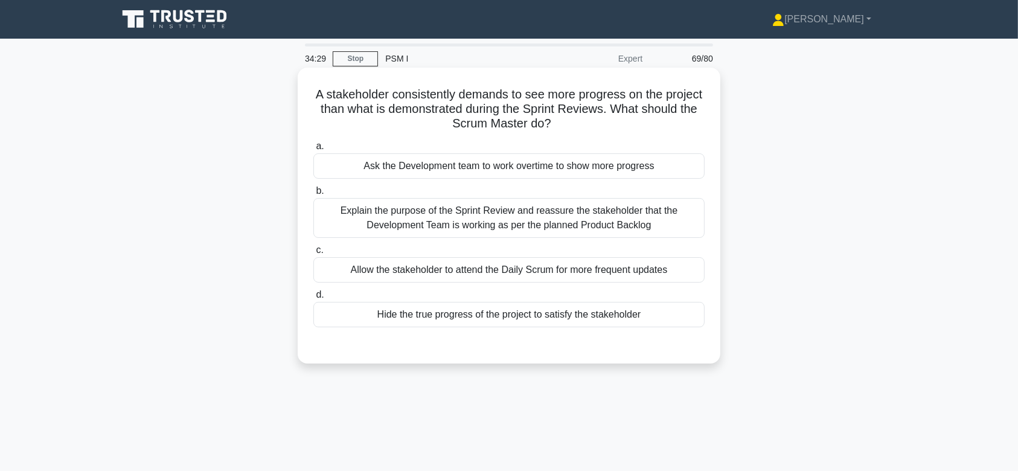
click at [550, 217] on div "Explain the purpose of the Sprint Review and reassure the stakeholder that the …" at bounding box center [508, 218] width 391 height 40
click at [313, 195] on input "b. Explain the purpose of the Sprint Review and reassure the stakeholder that t…" at bounding box center [313, 191] width 0 height 8
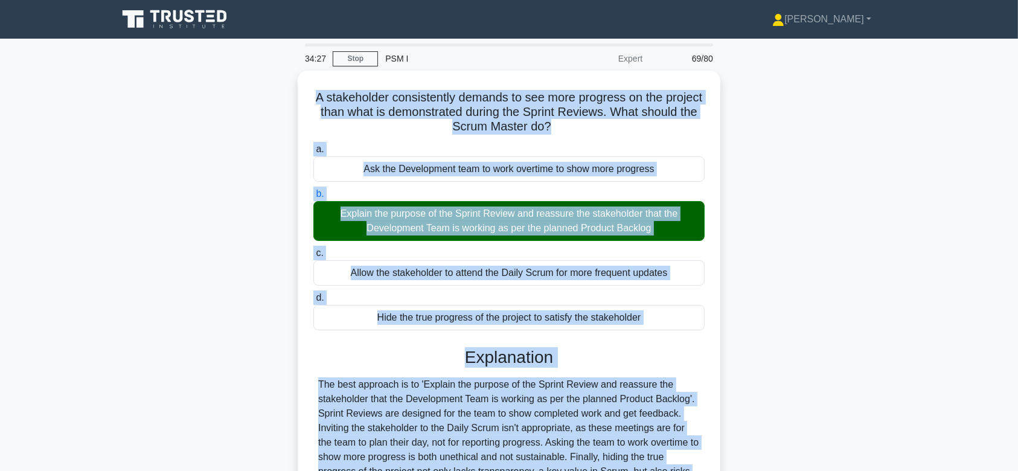
scroll to position [181, 0]
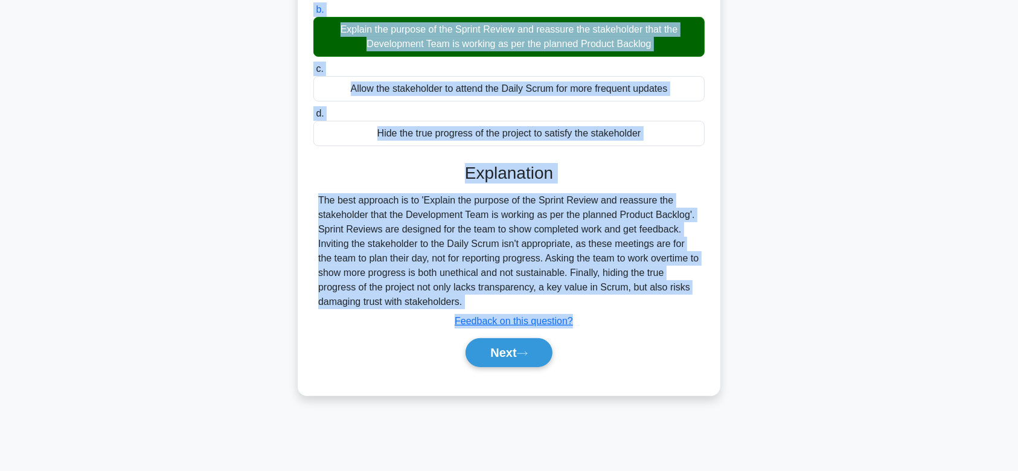
drag, startPoint x: 331, startPoint y: 97, endPoint x: 486, endPoint y: 299, distance: 254.7
click at [486, 299] on div "A stakeholder consistently demands to see more progress on the project than wha…" at bounding box center [508, 140] width 413 height 499
click at [515, 348] on button "Next" at bounding box center [508, 352] width 86 height 29
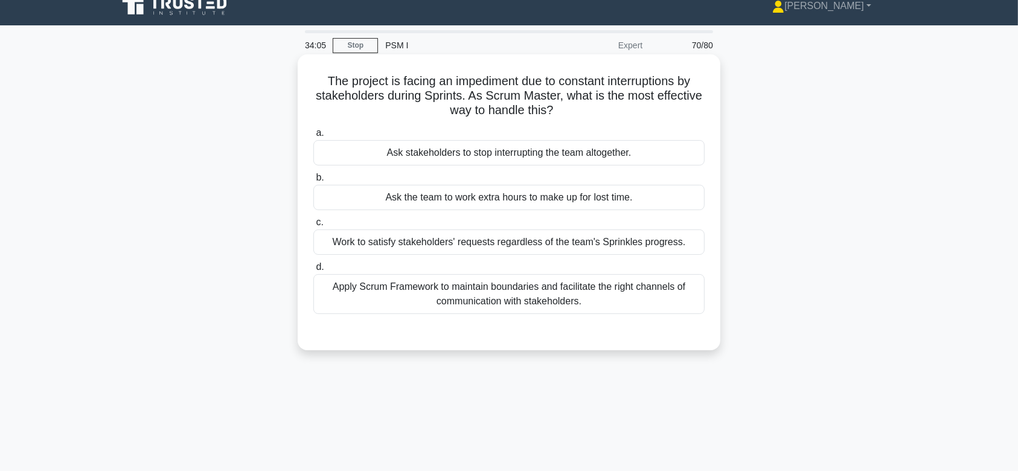
scroll to position [4, 0]
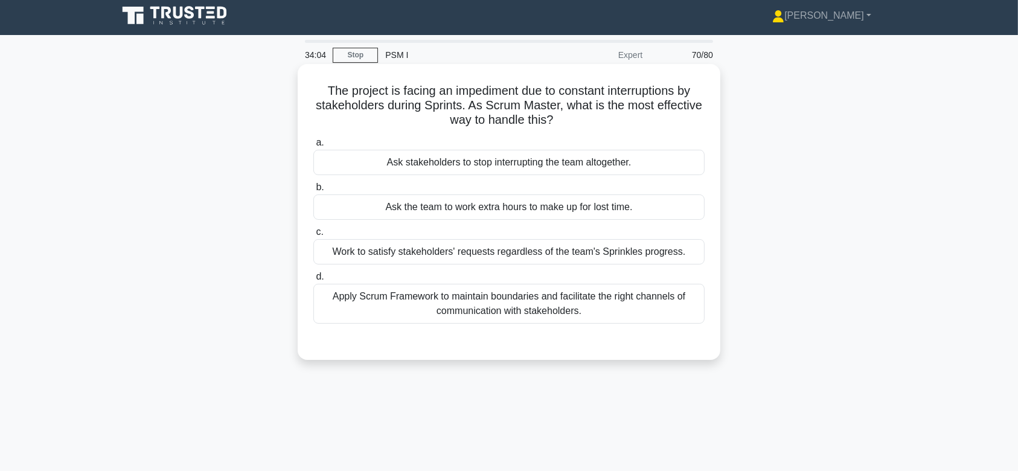
click at [495, 211] on div "Ask the team to work extra hours to make up for lost time." at bounding box center [508, 206] width 391 height 25
click at [313, 191] on input "b. Ask the team to work extra hours to make up for lost time." at bounding box center [313, 187] width 0 height 8
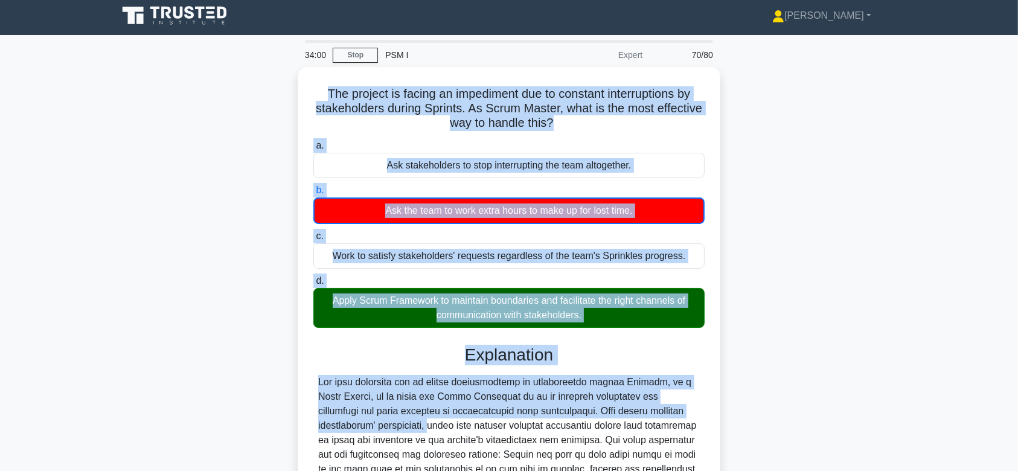
scroll to position [202, 0]
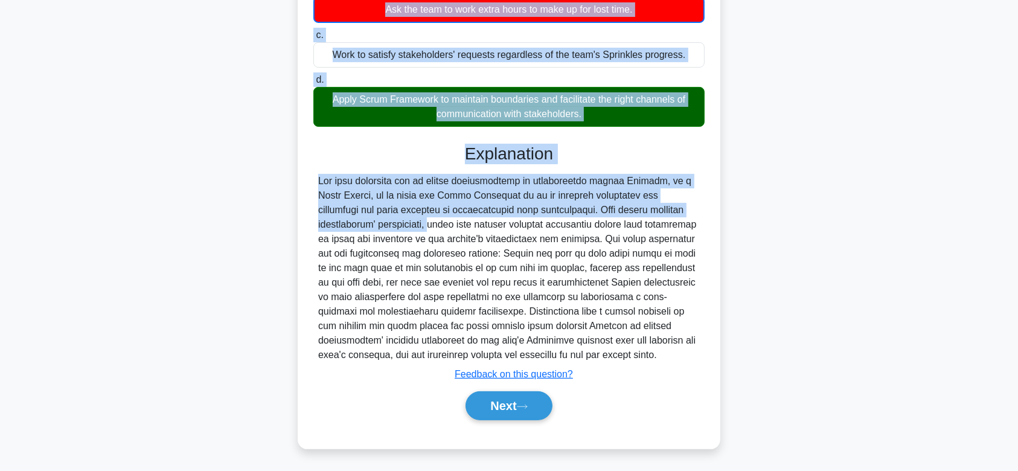
drag, startPoint x: 319, startPoint y: 89, endPoint x: 672, endPoint y: 358, distance: 443.1
click at [672, 358] on div "The project is facing an impediment due to constant interruptions by stakeholde…" at bounding box center [508, 157] width 413 height 573
click at [517, 393] on button "Next" at bounding box center [508, 405] width 86 height 29
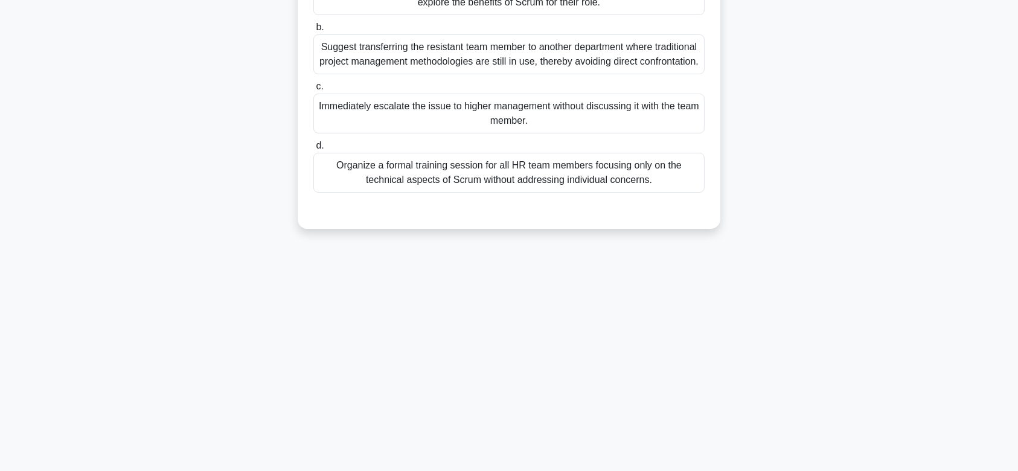
scroll to position [0, 0]
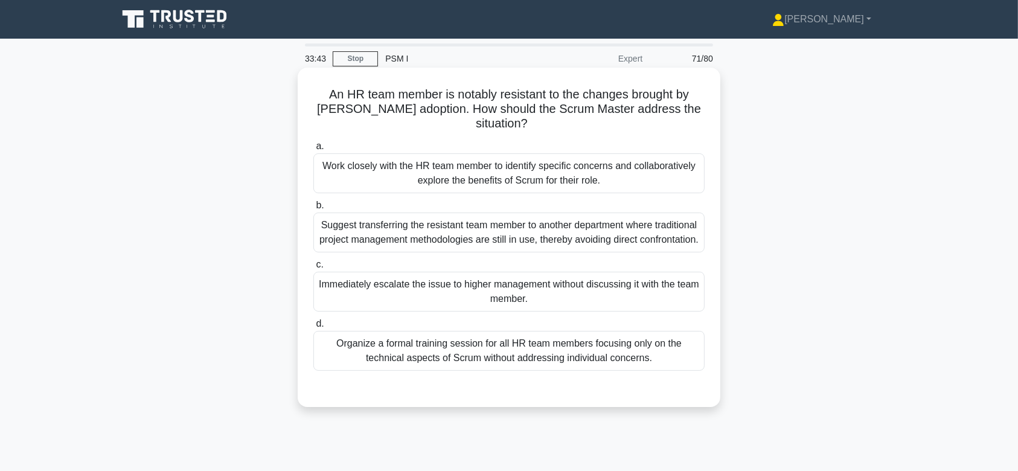
click at [593, 252] on div "Suggest transferring the resistant team member to another department where trad…" at bounding box center [508, 232] width 391 height 40
click at [313, 209] on input "b. Suggest transferring the resistant team member to another department where t…" at bounding box center [313, 206] width 0 height 8
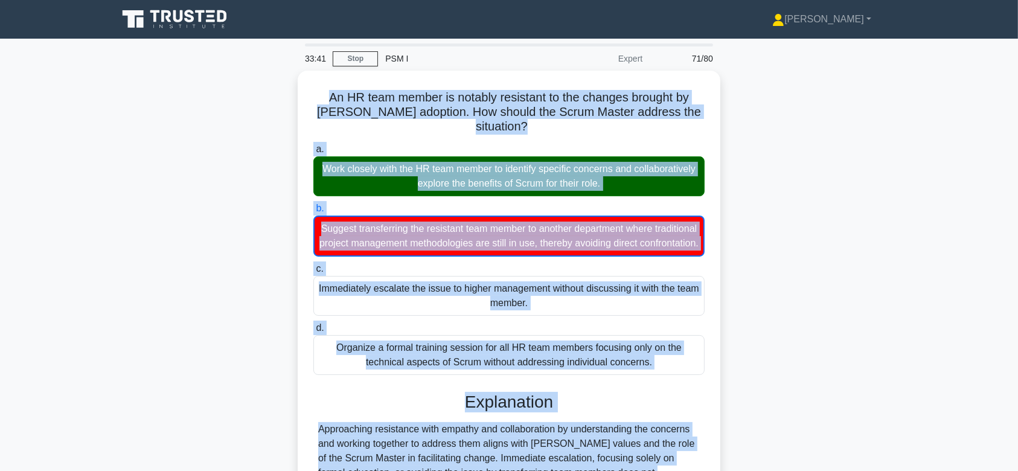
scroll to position [181, 0]
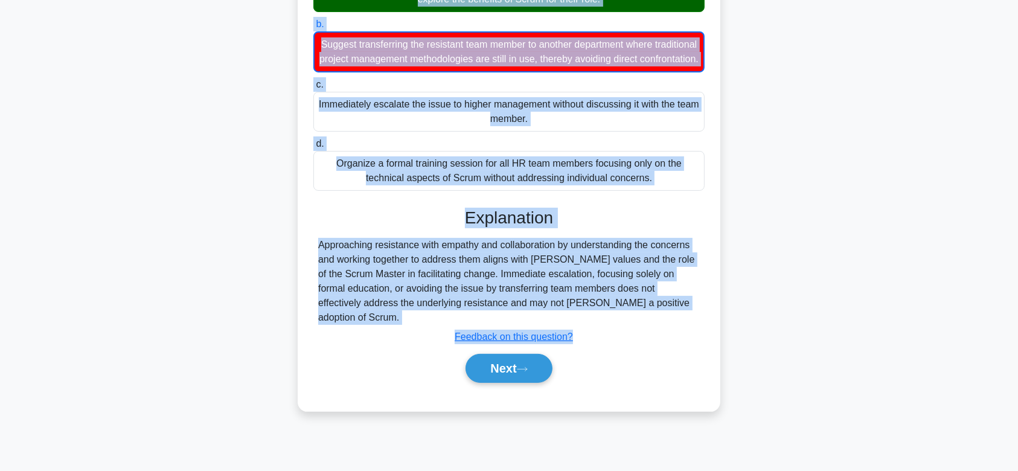
drag, startPoint x: 323, startPoint y: 97, endPoint x: 706, endPoint y: 316, distance: 440.7
click at [706, 316] on div "An HR team member is notably resistant to the changes brought by Scrum adoption…" at bounding box center [508, 148] width 413 height 515
click at [516, 363] on button "Next" at bounding box center [508, 368] width 86 height 29
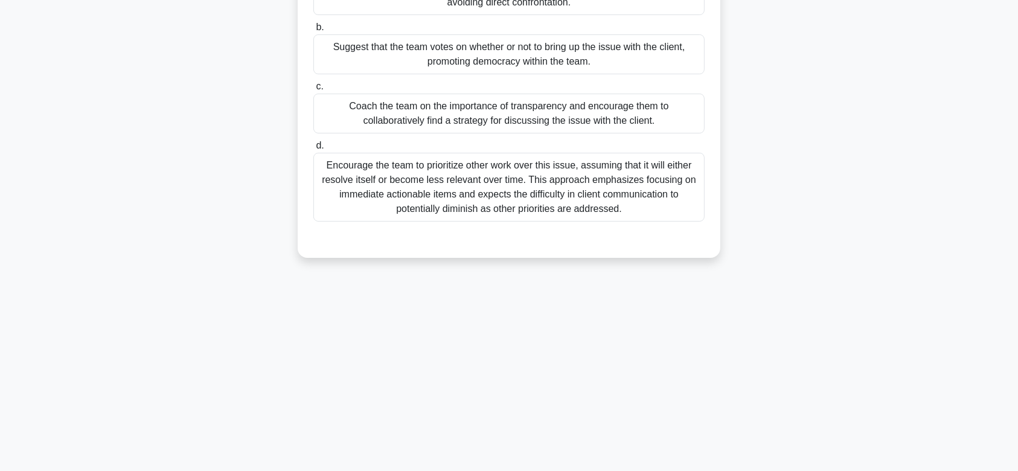
scroll to position [0, 0]
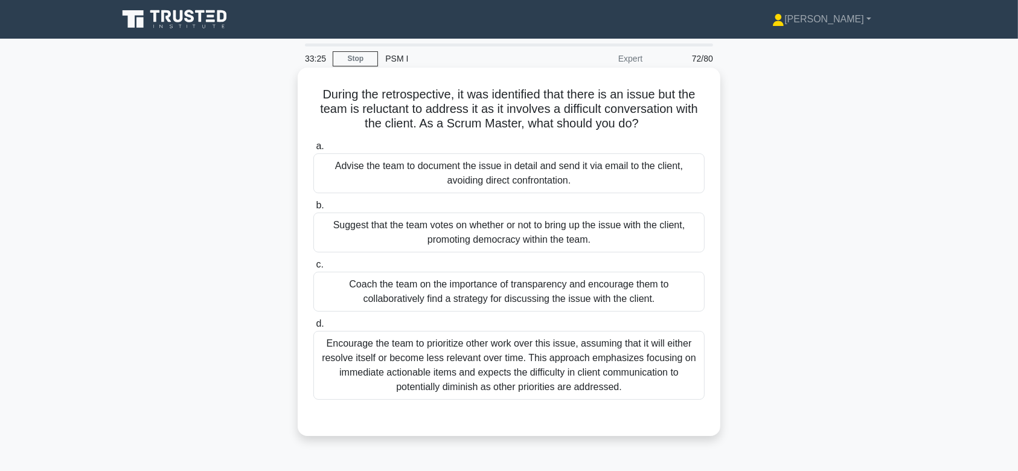
click at [541, 243] on div "Suggest that the team votes on whether or not to bring up the issue with the cl…" at bounding box center [508, 232] width 391 height 40
click at [313, 209] on input "b. Suggest that the team votes on whether or not to bring up the issue with the…" at bounding box center [313, 206] width 0 height 8
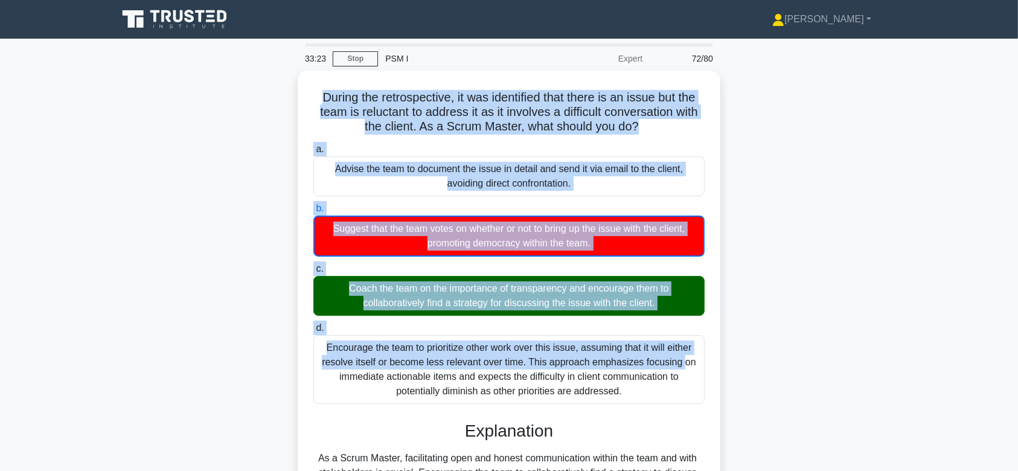
scroll to position [187, 0]
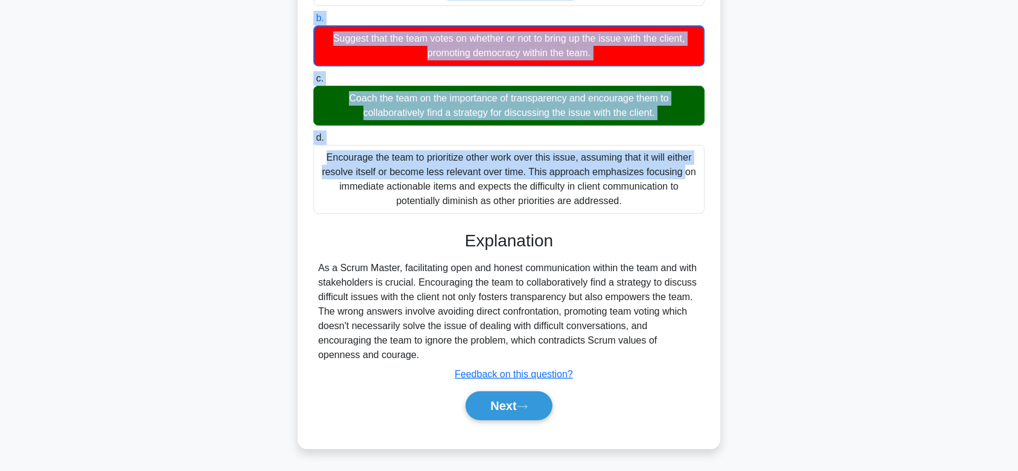
drag, startPoint x: 308, startPoint y: 96, endPoint x: 622, endPoint y: 352, distance: 405.8
click at [622, 352] on div "During the retrospective, it was identified that there is an issue but the team…" at bounding box center [508, 164] width 413 height 558
click at [501, 409] on button "Next" at bounding box center [508, 405] width 86 height 29
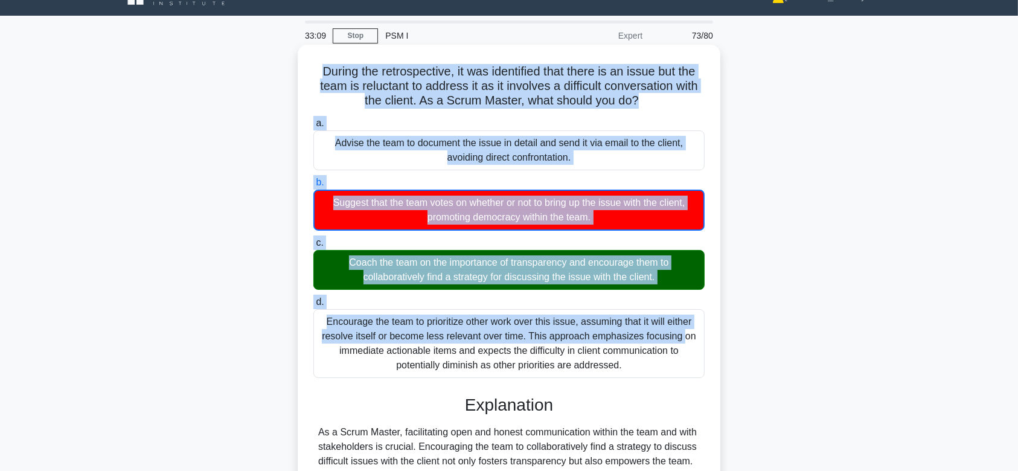
scroll to position [0, 0]
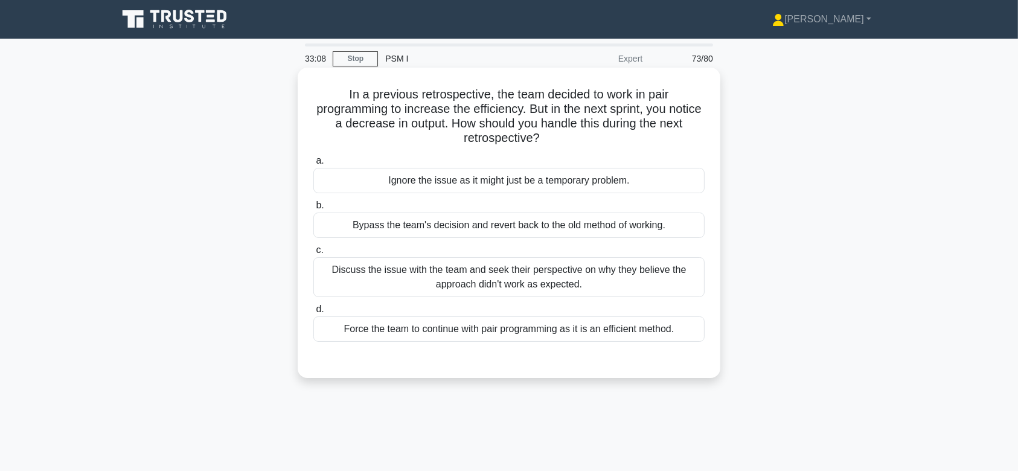
click at [552, 184] on div "Ignore the issue as it might just be a temporary problem." at bounding box center [508, 180] width 391 height 25
click at [313, 165] on input "a. Ignore the issue as it might just be a temporary problem." at bounding box center [313, 161] width 0 height 8
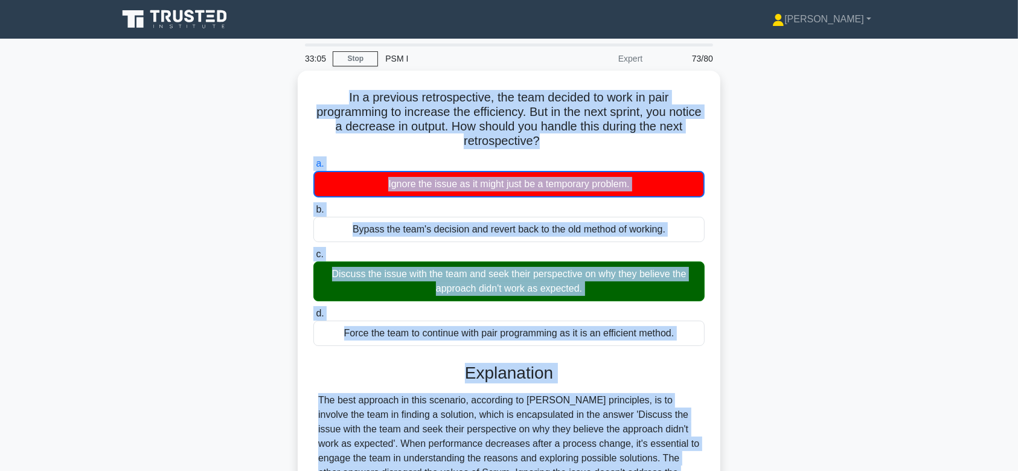
scroll to position [187, 0]
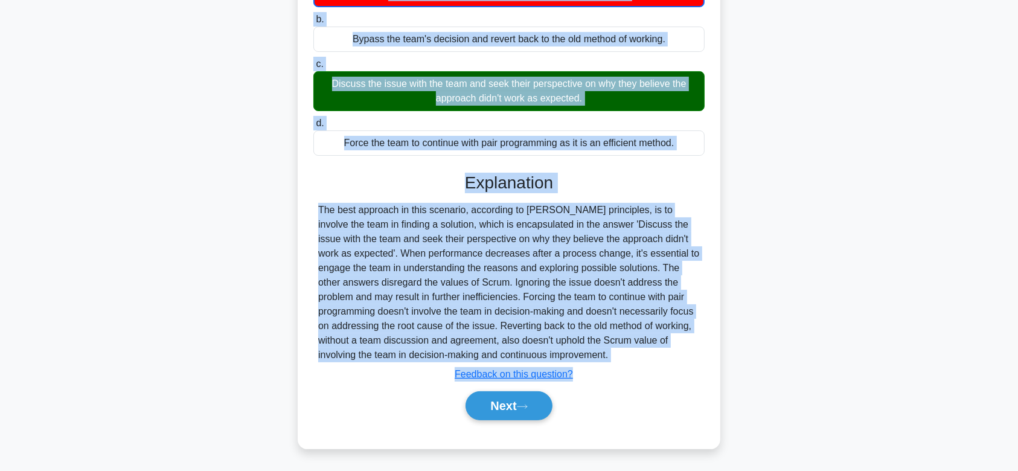
drag, startPoint x: 340, startPoint y: 93, endPoint x: 593, endPoint y: 351, distance: 361.9
click at [593, 351] on div "In a previous retrospective, the team decided to work in pair programming to in…" at bounding box center [508, 164] width 413 height 558
click at [492, 397] on button "Next" at bounding box center [508, 405] width 86 height 29
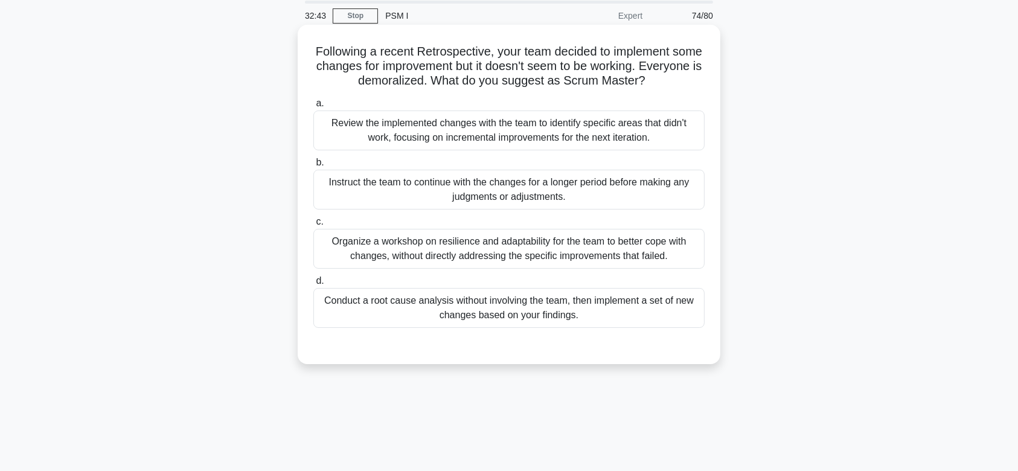
scroll to position [0, 0]
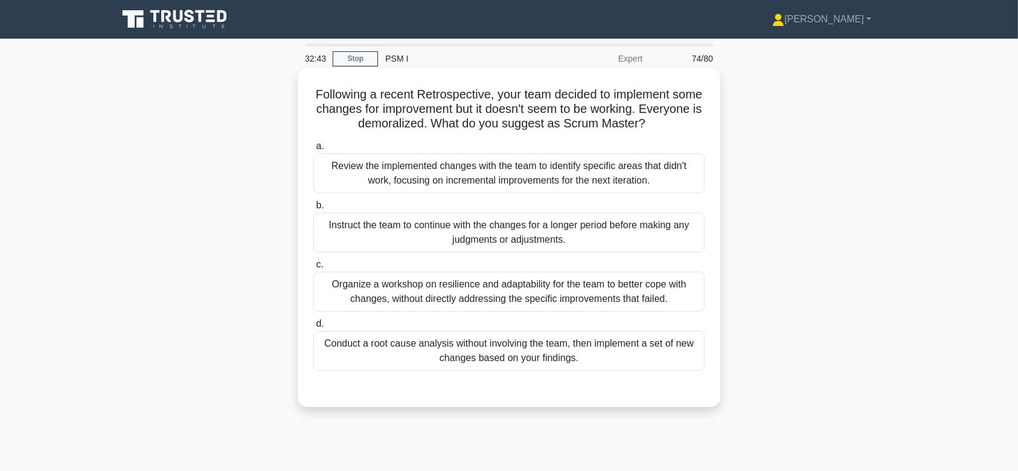
click at [524, 232] on div "Instruct the team to continue with the changes for a longer period before makin…" at bounding box center [508, 232] width 391 height 40
click at [313, 209] on input "b. Instruct the team to continue with the changes for a longer period before ma…" at bounding box center [313, 206] width 0 height 8
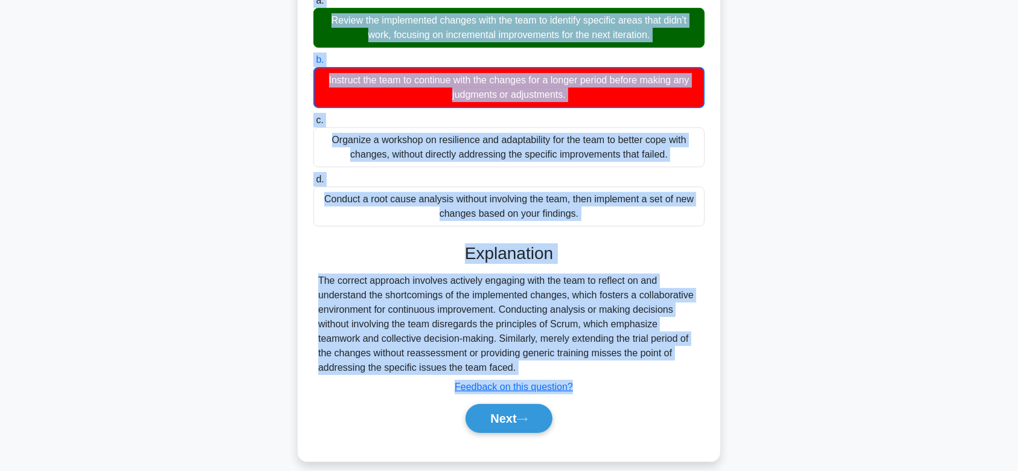
scroll to position [181, 0]
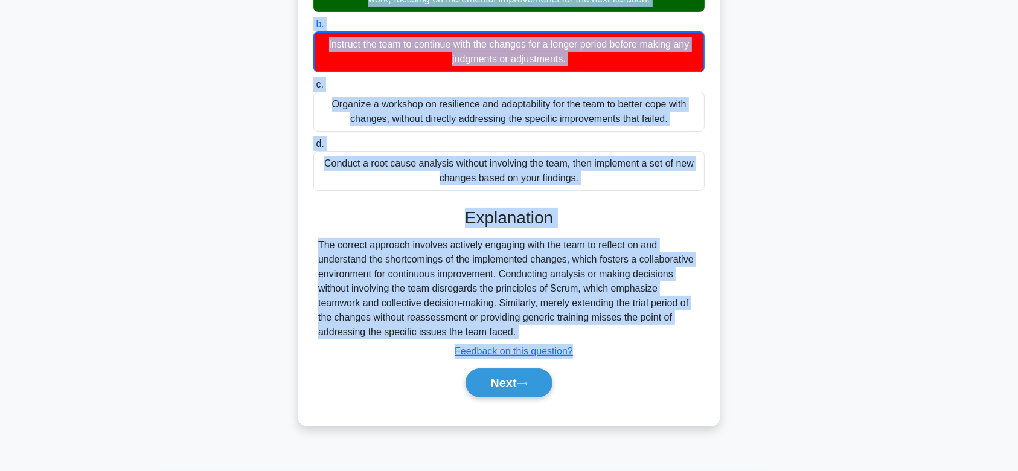
drag, startPoint x: 322, startPoint y: 95, endPoint x: 652, endPoint y: 331, distance: 405.3
click at [652, 331] on div "Following a recent Retrospective, your team decided to implement some changes f…" at bounding box center [508, 155] width 413 height 529
click at [520, 371] on button "Next" at bounding box center [508, 382] width 86 height 29
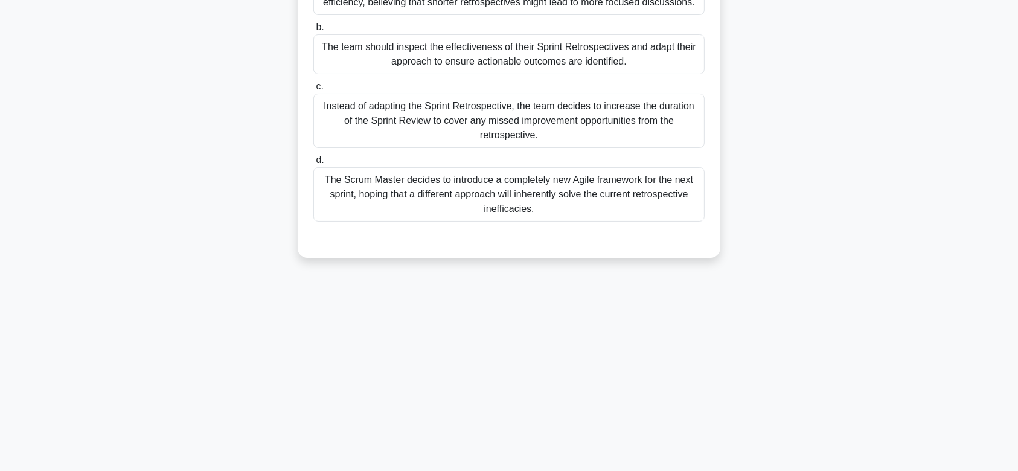
scroll to position [0, 0]
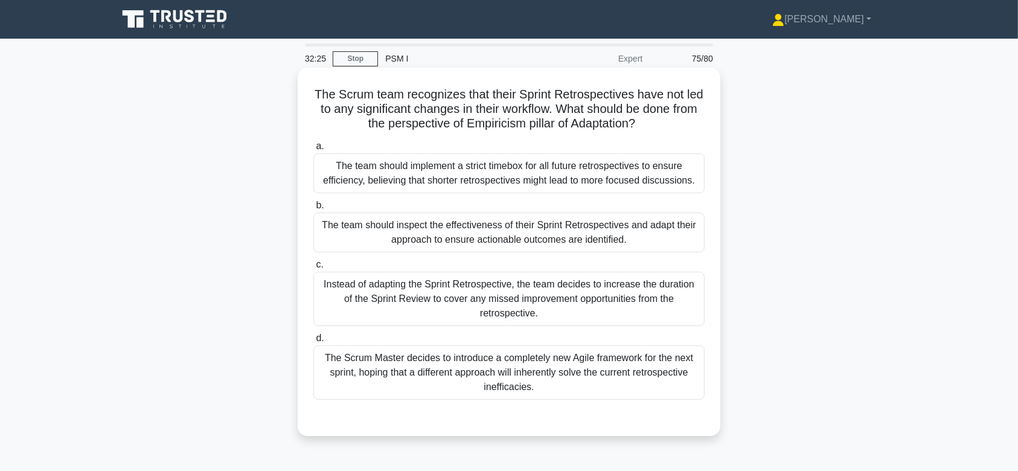
click at [545, 220] on div "The team should inspect the effectiveness of their Sprint Retrospectives and ad…" at bounding box center [508, 232] width 391 height 40
click at [313, 209] on input "b. The team should inspect the effectiveness of their Sprint Retrospectives and…" at bounding box center [313, 206] width 0 height 8
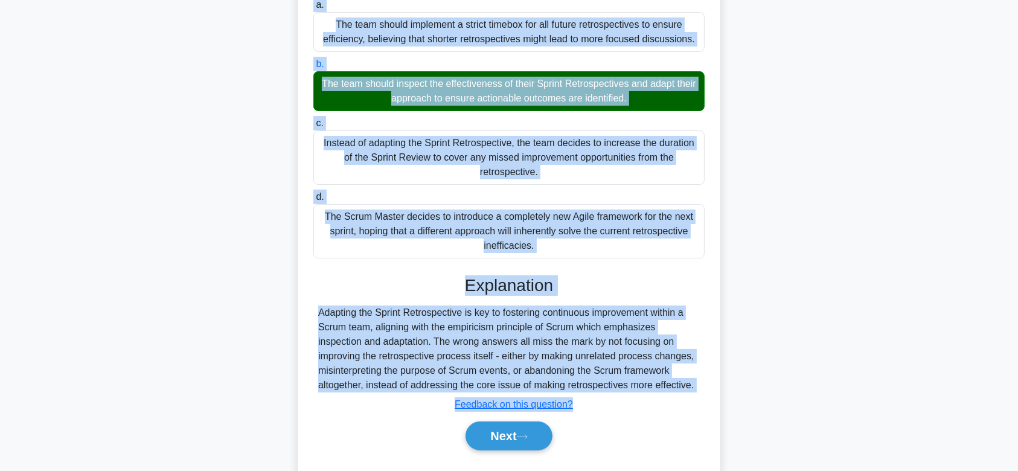
scroll to position [181, 0]
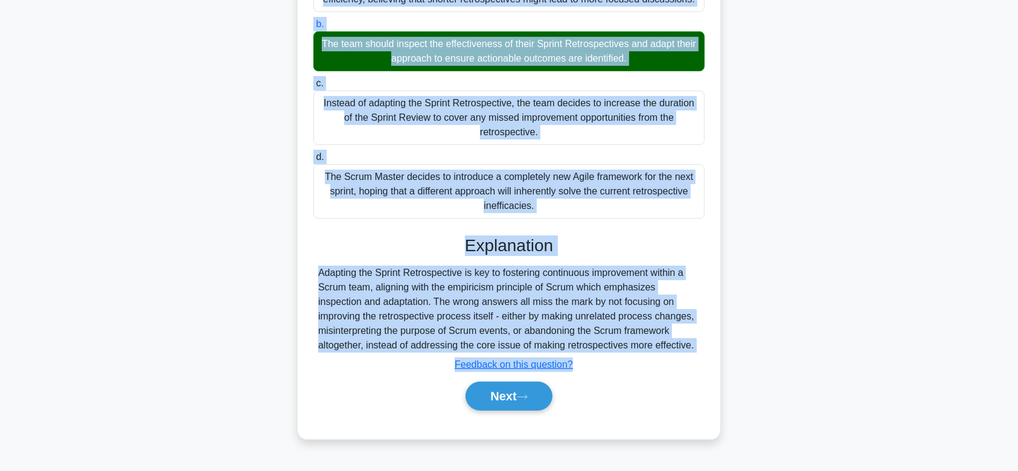
drag, startPoint x: 313, startPoint y: 91, endPoint x: 704, endPoint y: 343, distance: 465.6
click at [704, 343] on div "The Scrum team recognizes that their Sprint Retrospectives have not led to any …" at bounding box center [508, 162] width 413 height 543
click at [492, 392] on button "Next" at bounding box center [508, 395] width 86 height 29
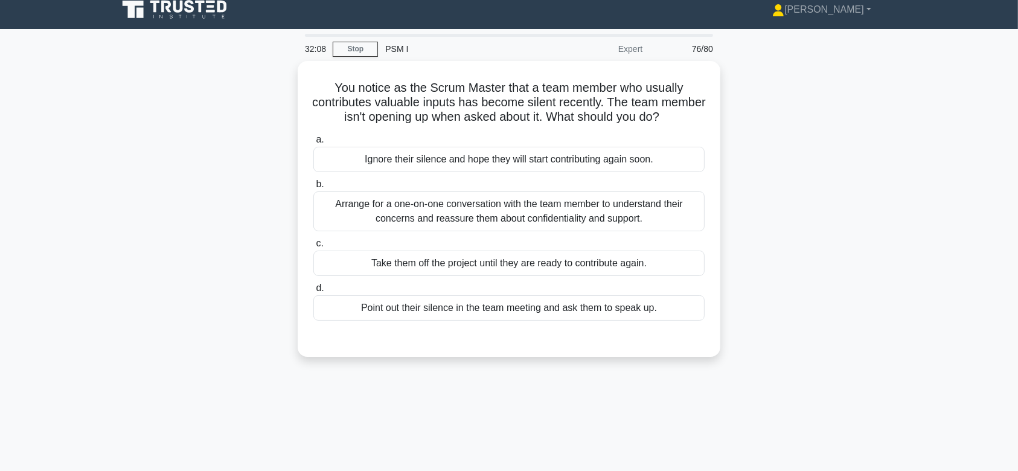
scroll to position [0, 0]
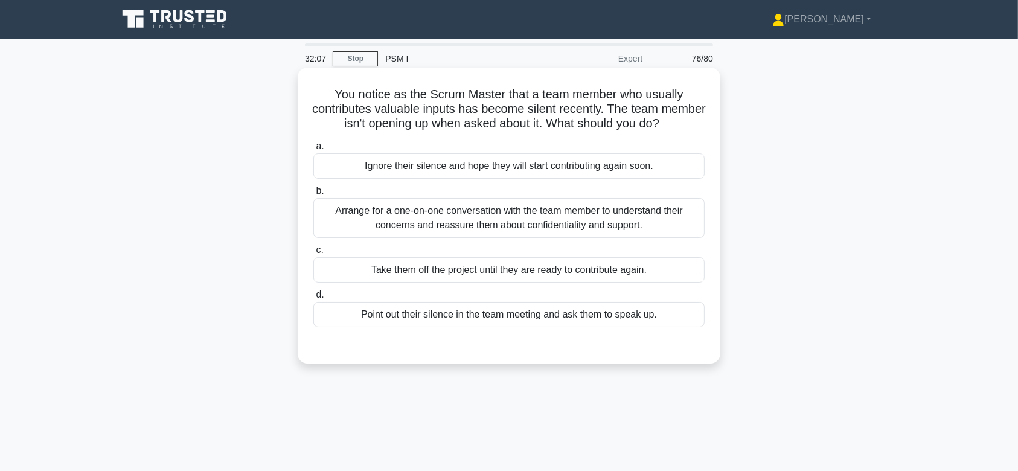
click at [560, 235] on div "Arrange for a one-on-one conversation with the team member to understand their …" at bounding box center [508, 218] width 391 height 40
click at [313, 195] on input "b. Arrange for a one-on-one conversation with the team member to understand the…" at bounding box center [313, 191] width 0 height 8
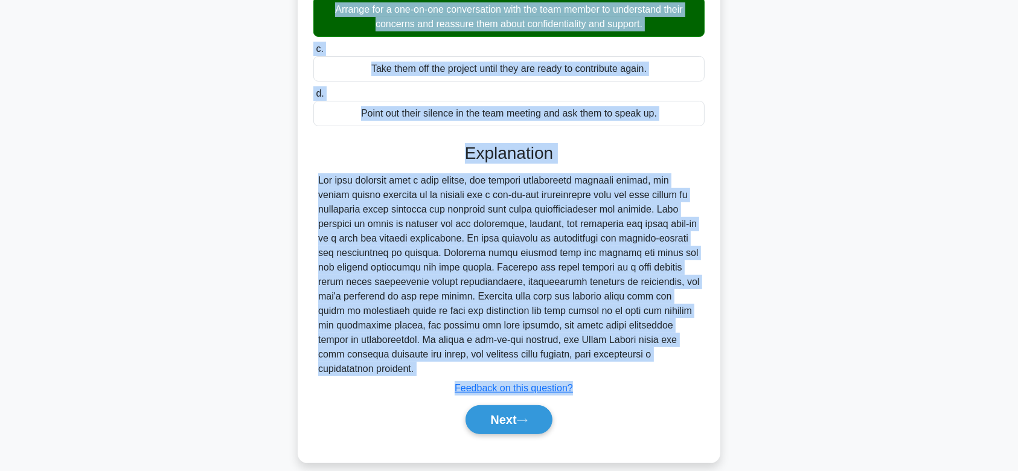
scroll to position [215, 0]
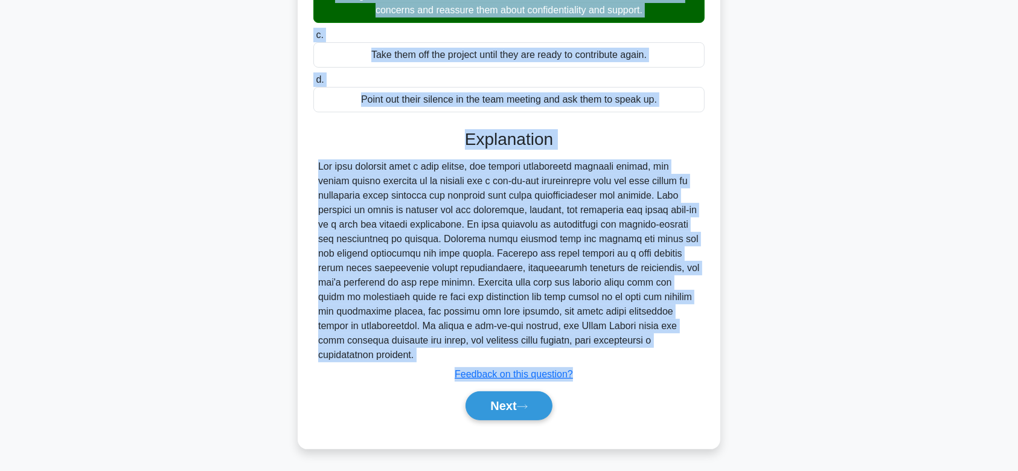
drag, startPoint x: 330, startPoint y: 94, endPoint x: 573, endPoint y: 357, distance: 357.9
click at [573, 357] on div "You notice as the Scrum Master that a team member who usually contributes valua…" at bounding box center [508, 151] width 413 height 586
click at [537, 398] on button "Next" at bounding box center [508, 405] width 86 height 29
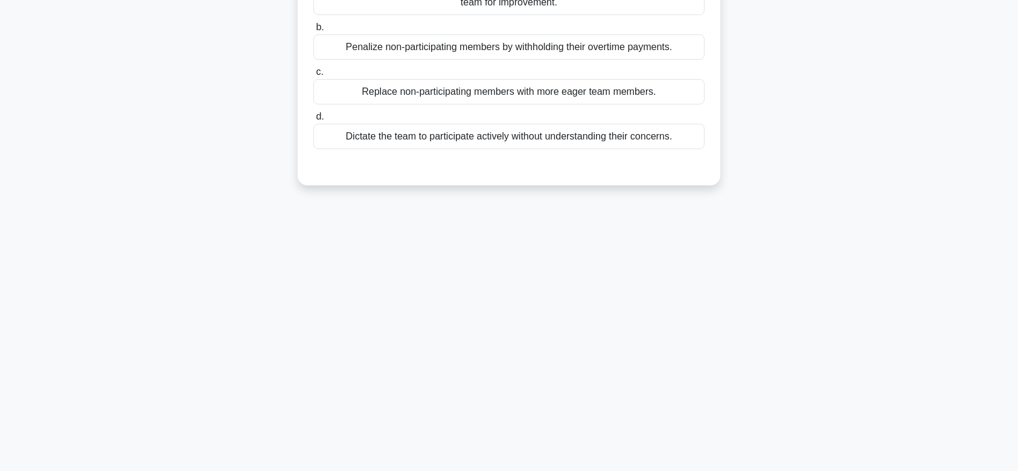
scroll to position [0, 0]
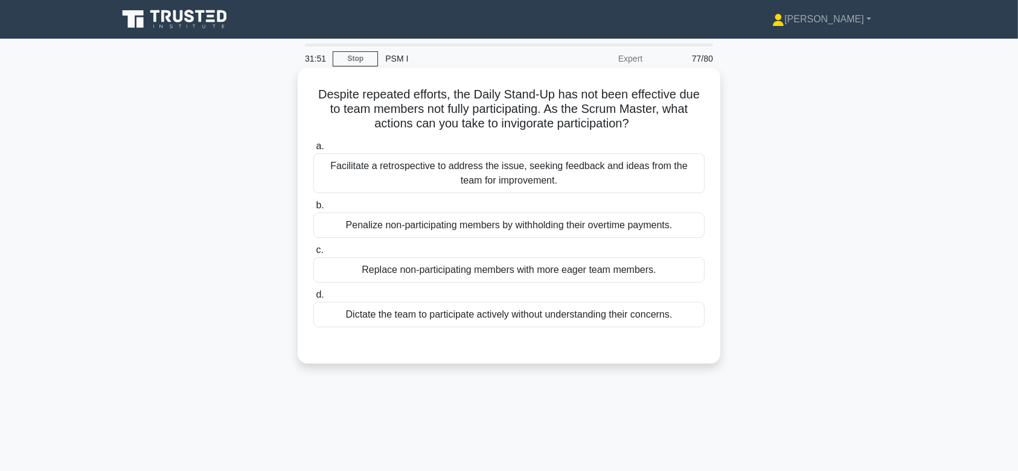
click at [483, 172] on div "Facilitate a retrospective to address the issue, seeking feedback and ideas fro…" at bounding box center [508, 173] width 391 height 40
click at [313, 150] on input "a. Facilitate a retrospective to address the issue, seeking feedback and ideas …" at bounding box center [313, 146] width 0 height 8
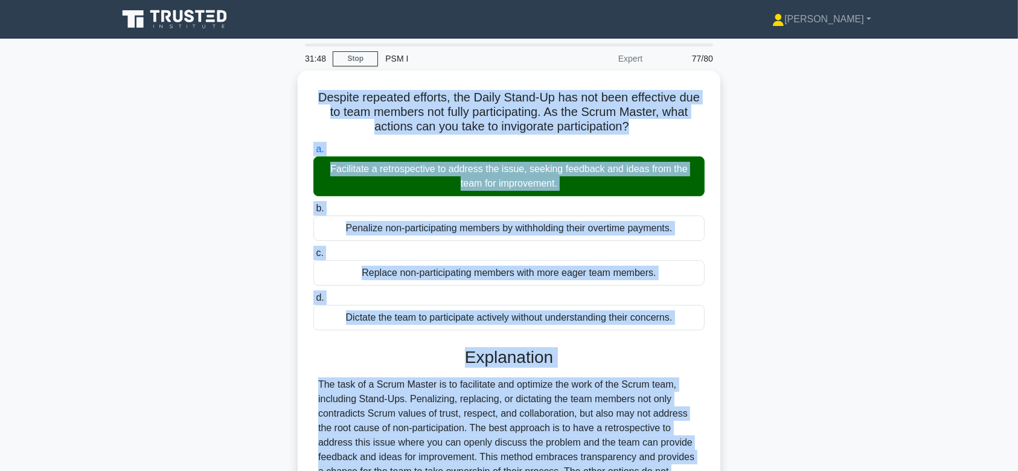
scroll to position [181, 0]
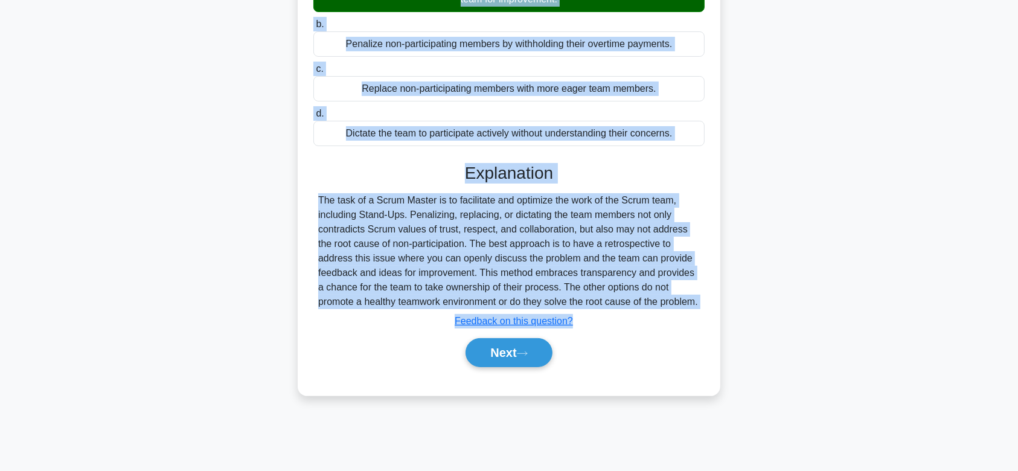
drag, startPoint x: 309, startPoint y: 92, endPoint x: 617, endPoint y: 316, distance: 380.6
click at [617, 316] on div "Despite repeated efforts, the Daily Stand-Up has not been effective due to team…" at bounding box center [508, 140] width 413 height 499
click at [510, 362] on button "Next" at bounding box center [508, 352] width 86 height 29
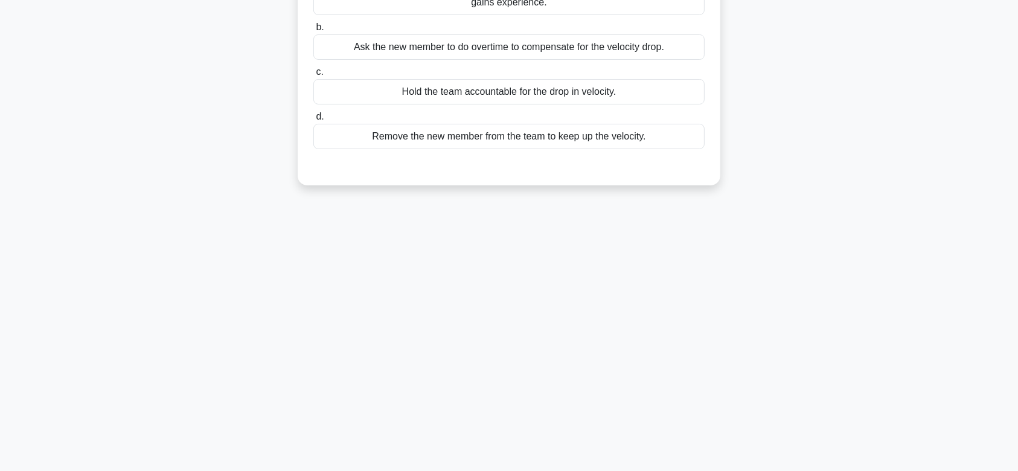
click at [570, 217] on div "31:22 Stop PSM I Expert 78/80 A highly experienced Development Team hired a new…" at bounding box center [508, 164] width 797 height 604
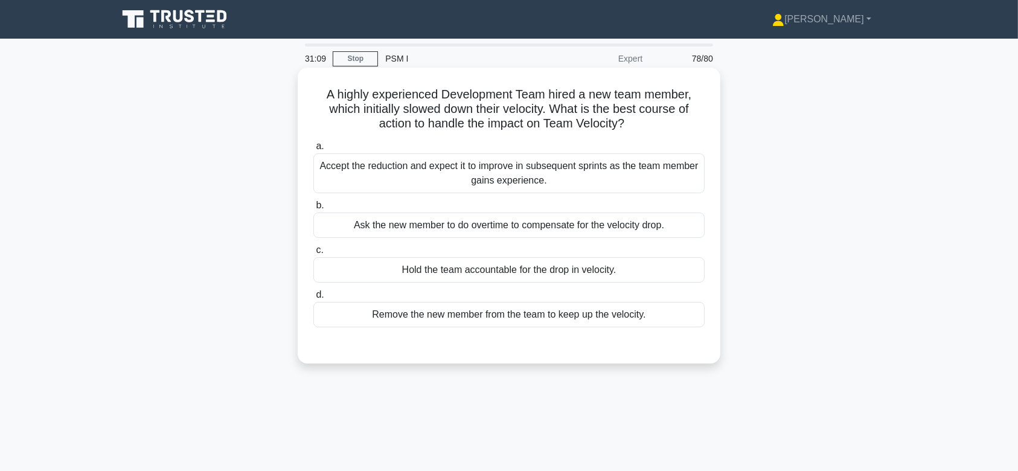
click at [569, 237] on div "Ask the new member to do overtime to compensate for the velocity drop." at bounding box center [508, 224] width 391 height 25
click at [313, 209] on input "b. Ask the new member to do overtime to compensate for the velocity drop." at bounding box center [313, 206] width 0 height 8
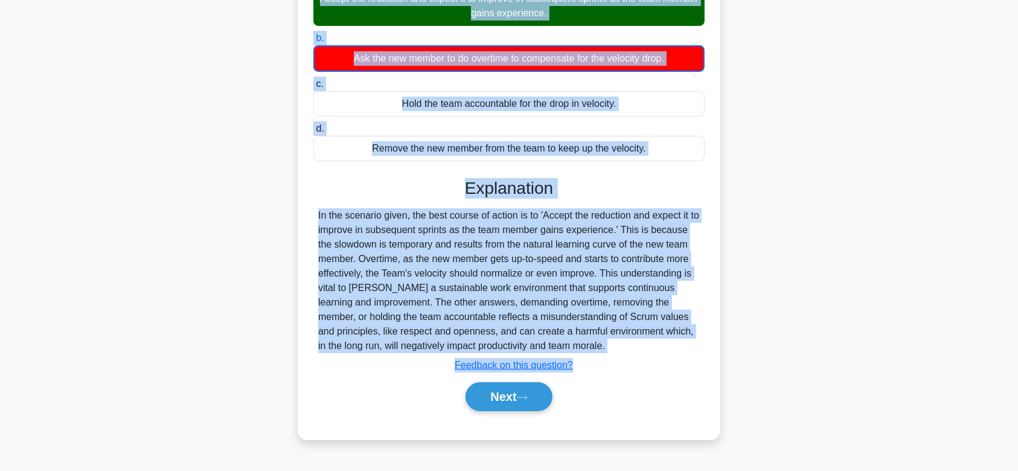
scroll to position [181, 0]
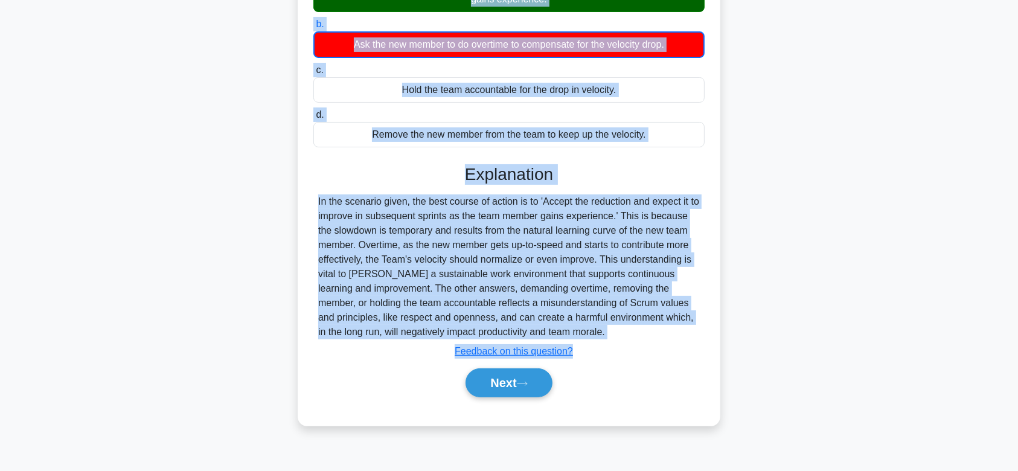
drag, startPoint x: 322, startPoint y: 95, endPoint x: 600, endPoint y: 325, distance: 360.6
click at [600, 325] on div "A highly experienced Development Team hired a new team member, which initially …" at bounding box center [508, 155] width 413 height 529
click at [537, 386] on button "Next" at bounding box center [508, 382] width 86 height 29
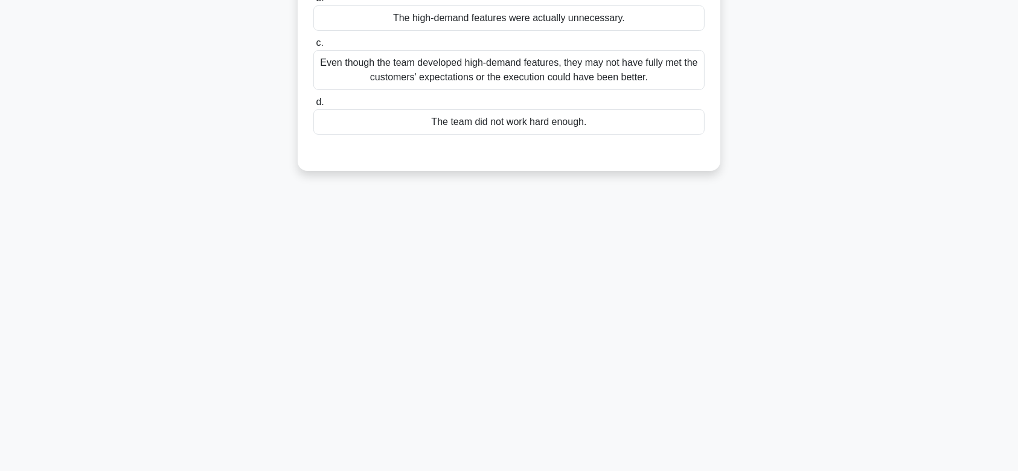
scroll to position [0, 0]
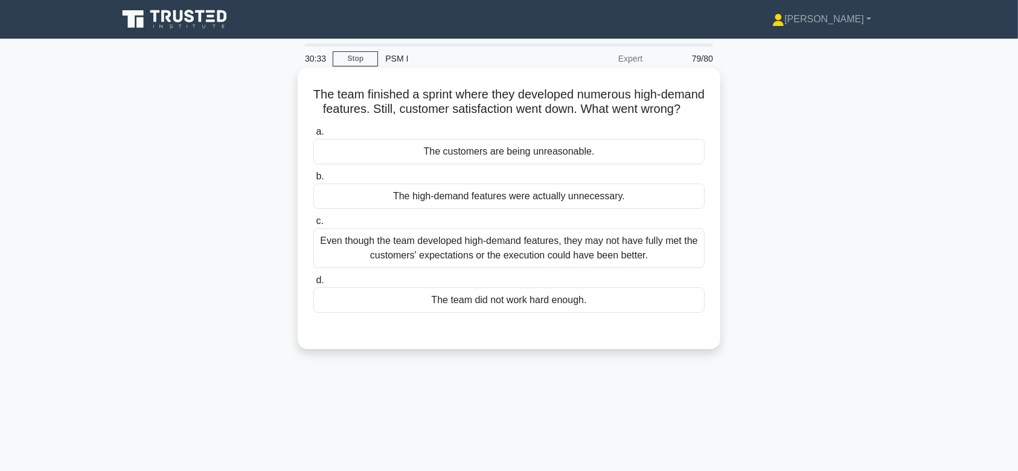
click at [549, 259] on div "Even though the team developed high-demand features, they may not have fully me…" at bounding box center [508, 248] width 391 height 40
click at [313, 225] on input "c. Even though the team developed high-demand features, they may not have fully…" at bounding box center [313, 221] width 0 height 8
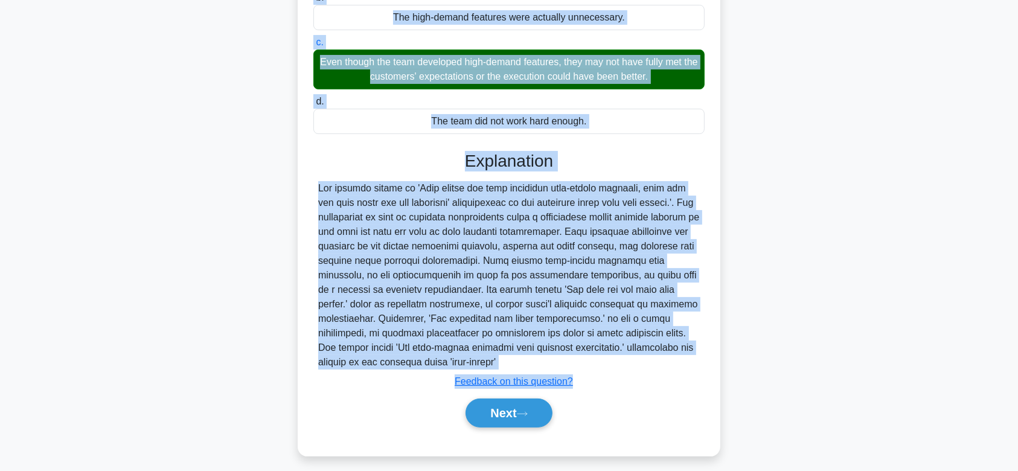
scroll to position [200, 0]
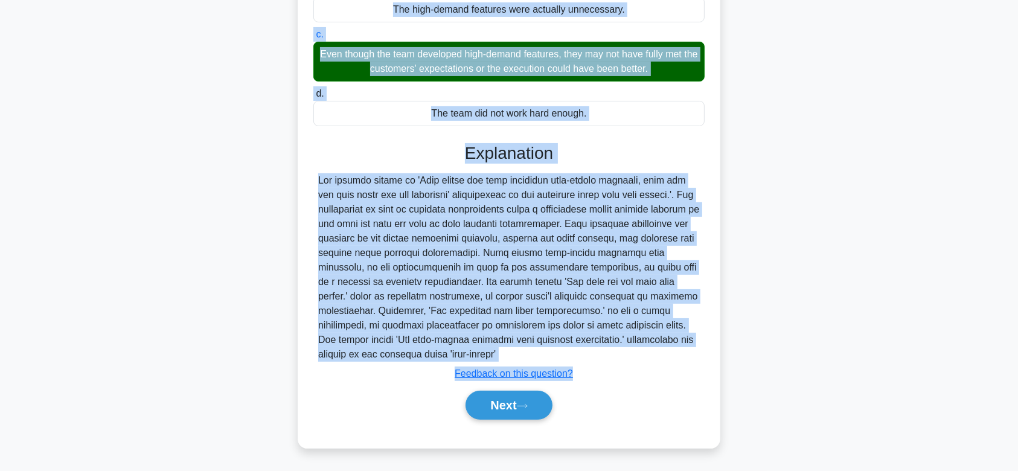
drag, startPoint x: 330, startPoint y: 93, endPoint x: 631, endPoint y: 351, distance: 396.8
click at [631, 351] on div "The team finished a sprint where they developed numerous high-demand features. …" at bounding box center [508, 164] width 413 height 557
click at [497, 409] on button "Next" at bounding box center [508, 404] width 86 height 29
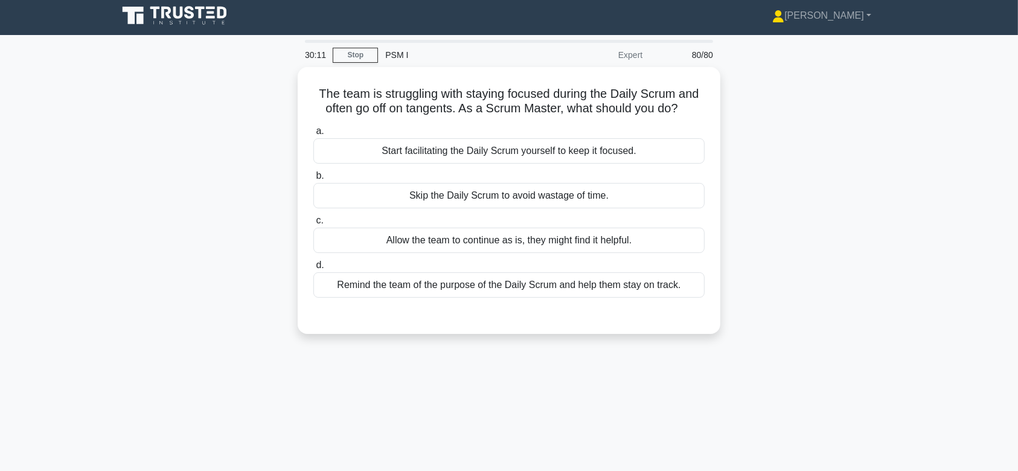
scroll to position [0, 0]
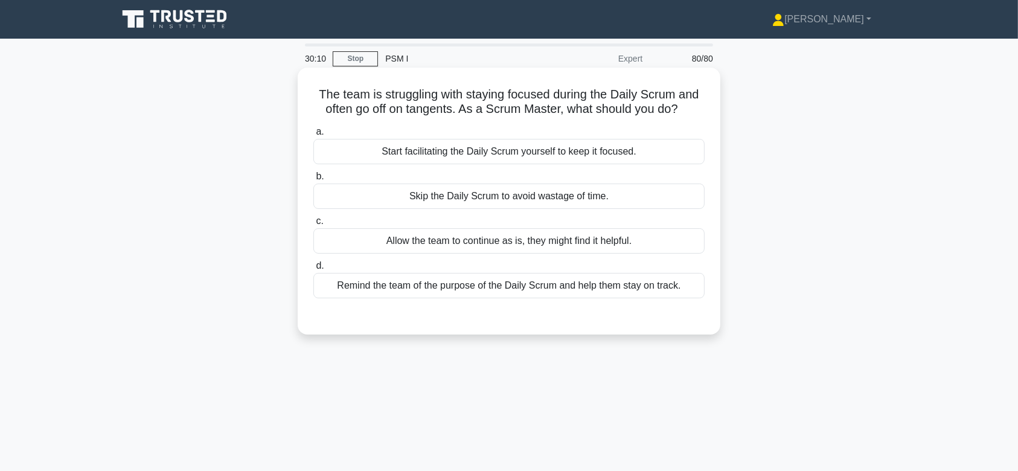
click at [486, 160] on div "Start facilitating the Daily Scrum yourself to keep it focused." at bounding box center [508, 151] width 391 height 25
click at [313, 136] on input "a. Start facilitating the Daily Scrum yourself to keep it focused." at bounding box center [313, 132] width 0 height 8
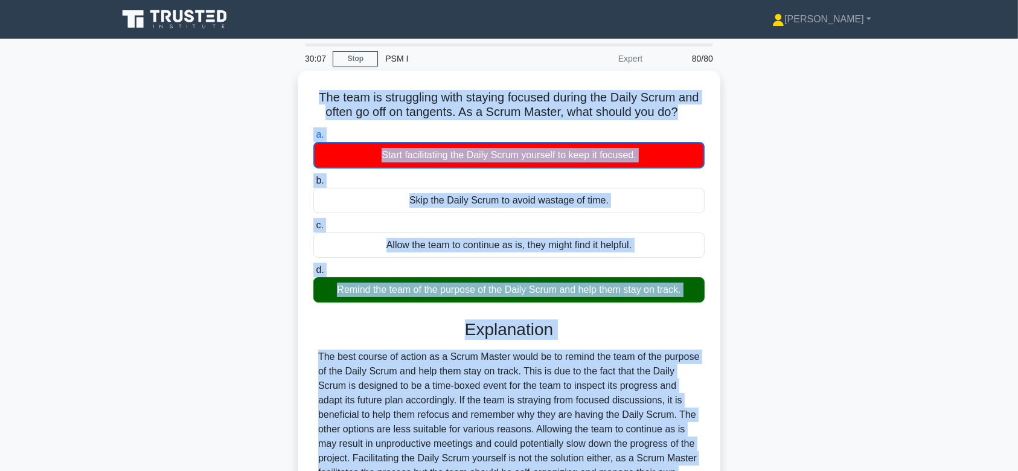
scroll to position [181, 0]
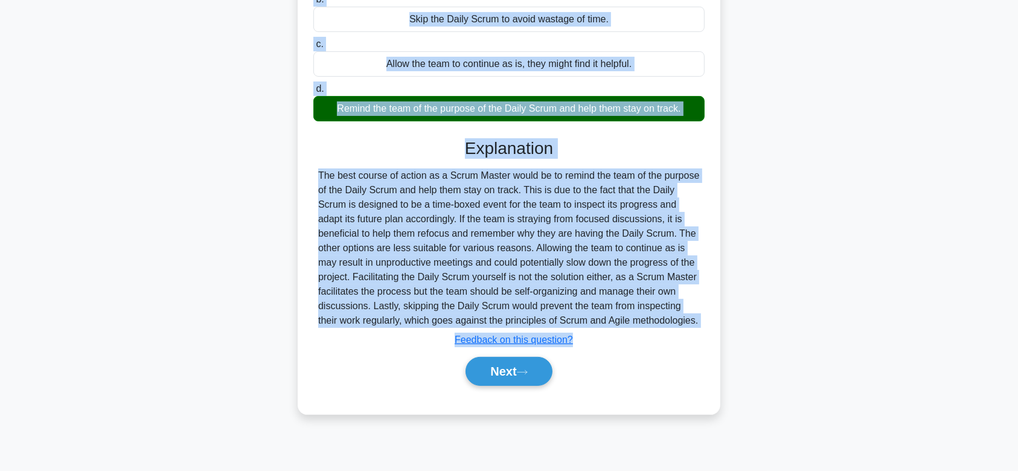
drag, startPoint x: 309, startPoint y: 89, endPoint x: 720, endPoint y: 322, distance: 472.4
click at [720, 322] on div "The team is struggling with staying focused during the Daily Scrum and often go…" at bounding box center [508, 159] width 797 height 539
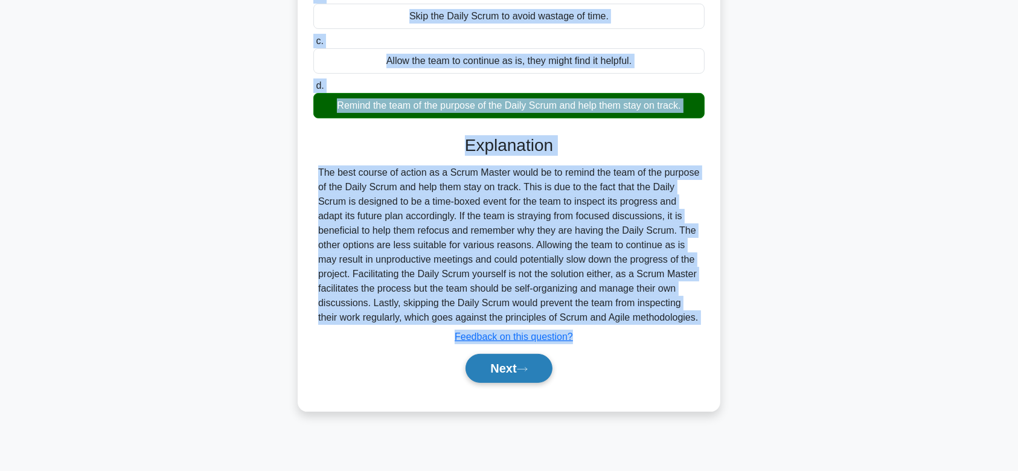
click at [521, 355] on button "Next" at bounding box center [508, 368] width 86 height 29
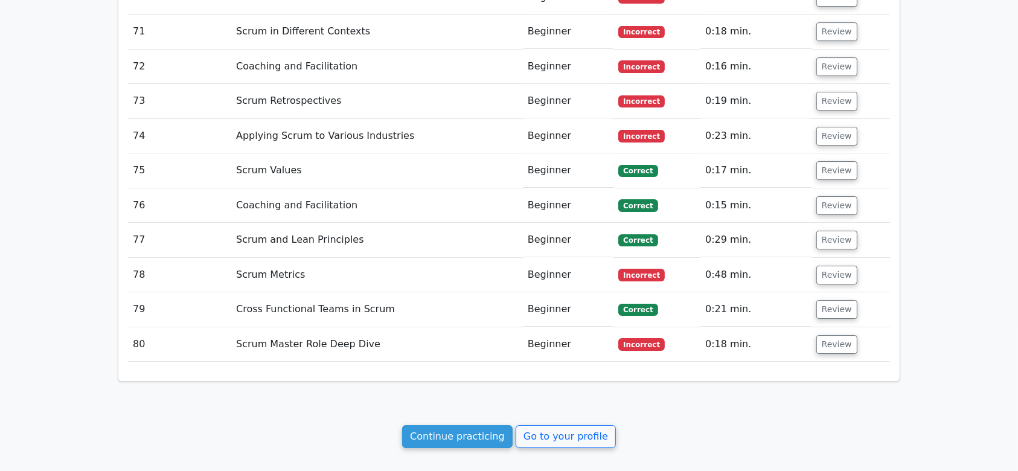
scroll to position [4255, 0]
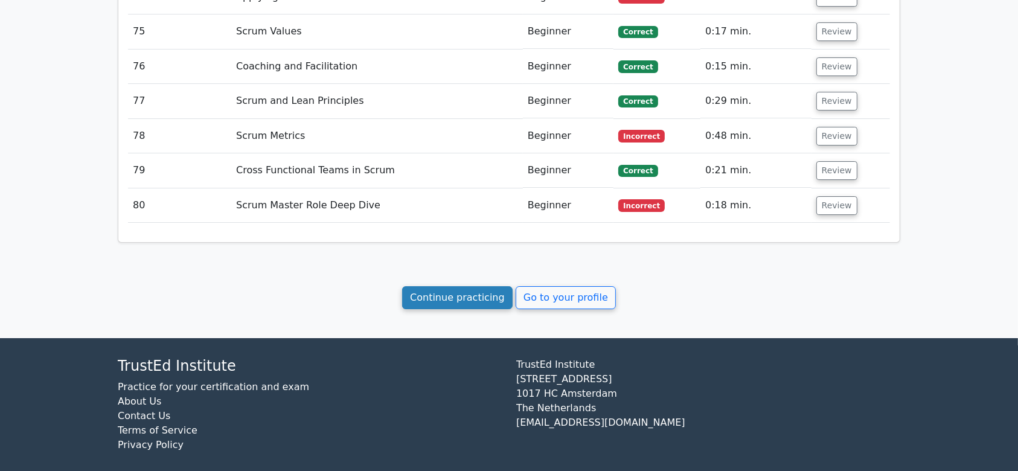
click at [473, 287] on link "Continue practicing" at bounding box center [457, 297] width 110 height 23
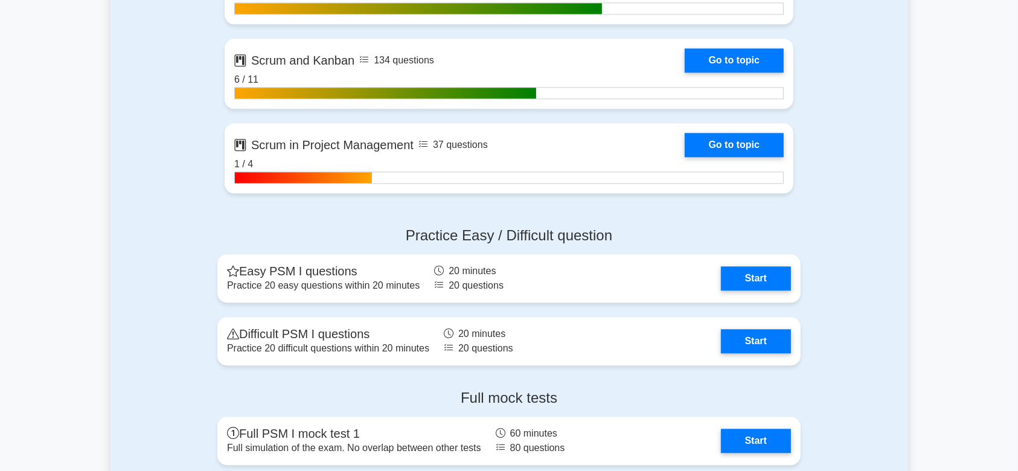
scroll to position [2906, 0]
